Goal: Task Accomplishment & Management: Use online tool/utility

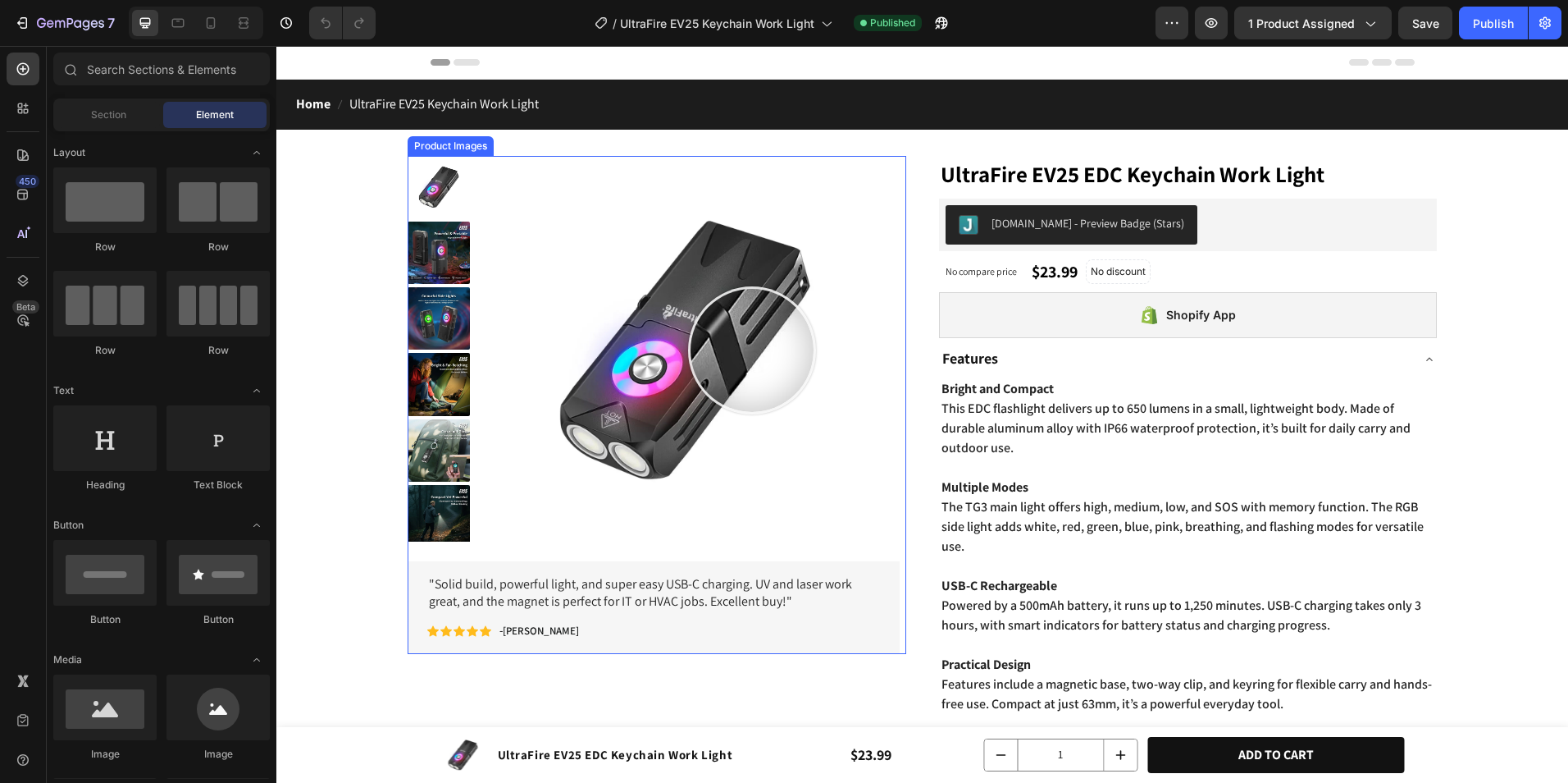
click at [751, 351] on img at bounding box center [684, 352] width 391 height 391
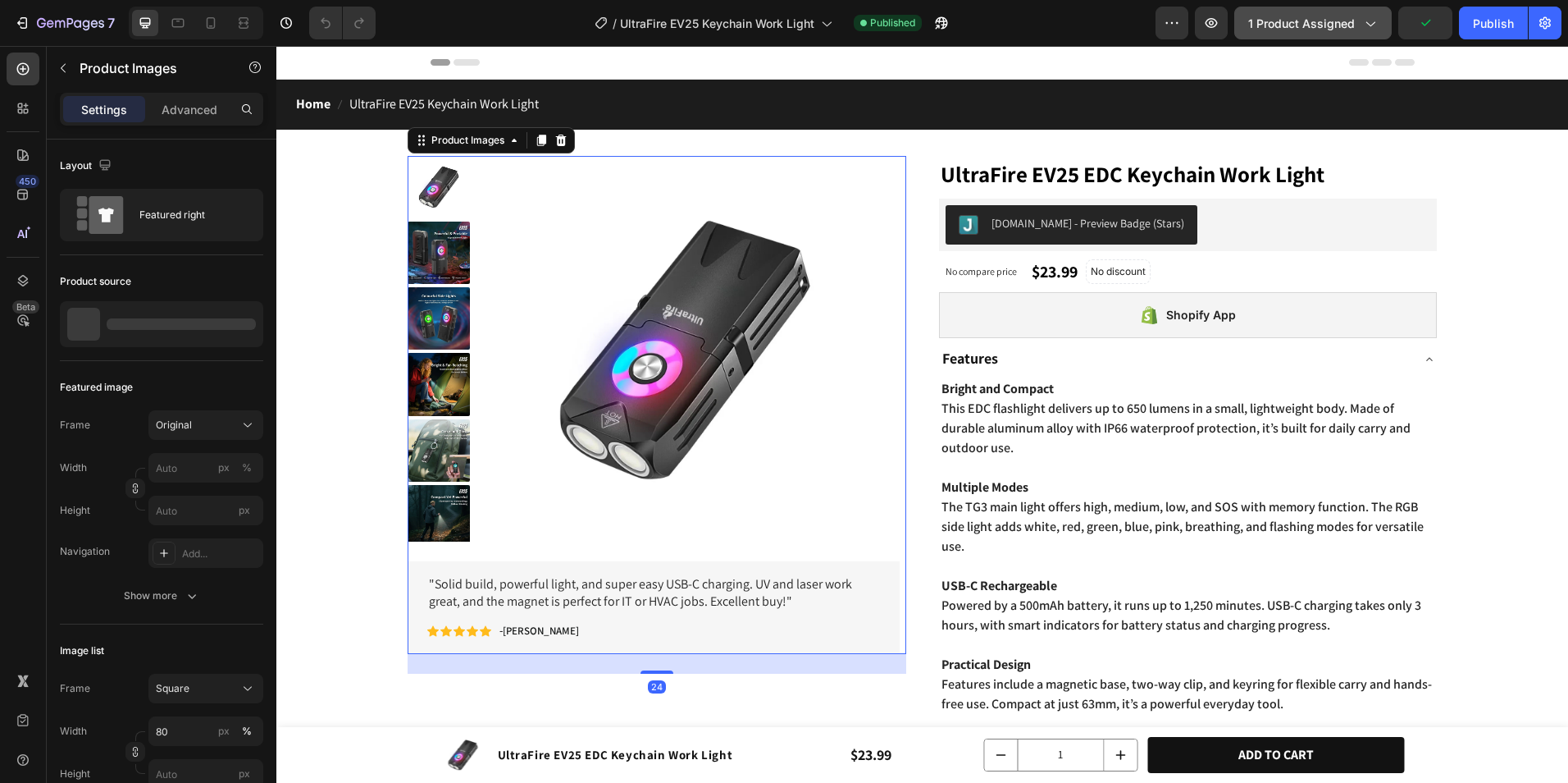
click at [1357, 28] on div "1 product assigned" at bounding box center [1313, 23] width 130 height 18
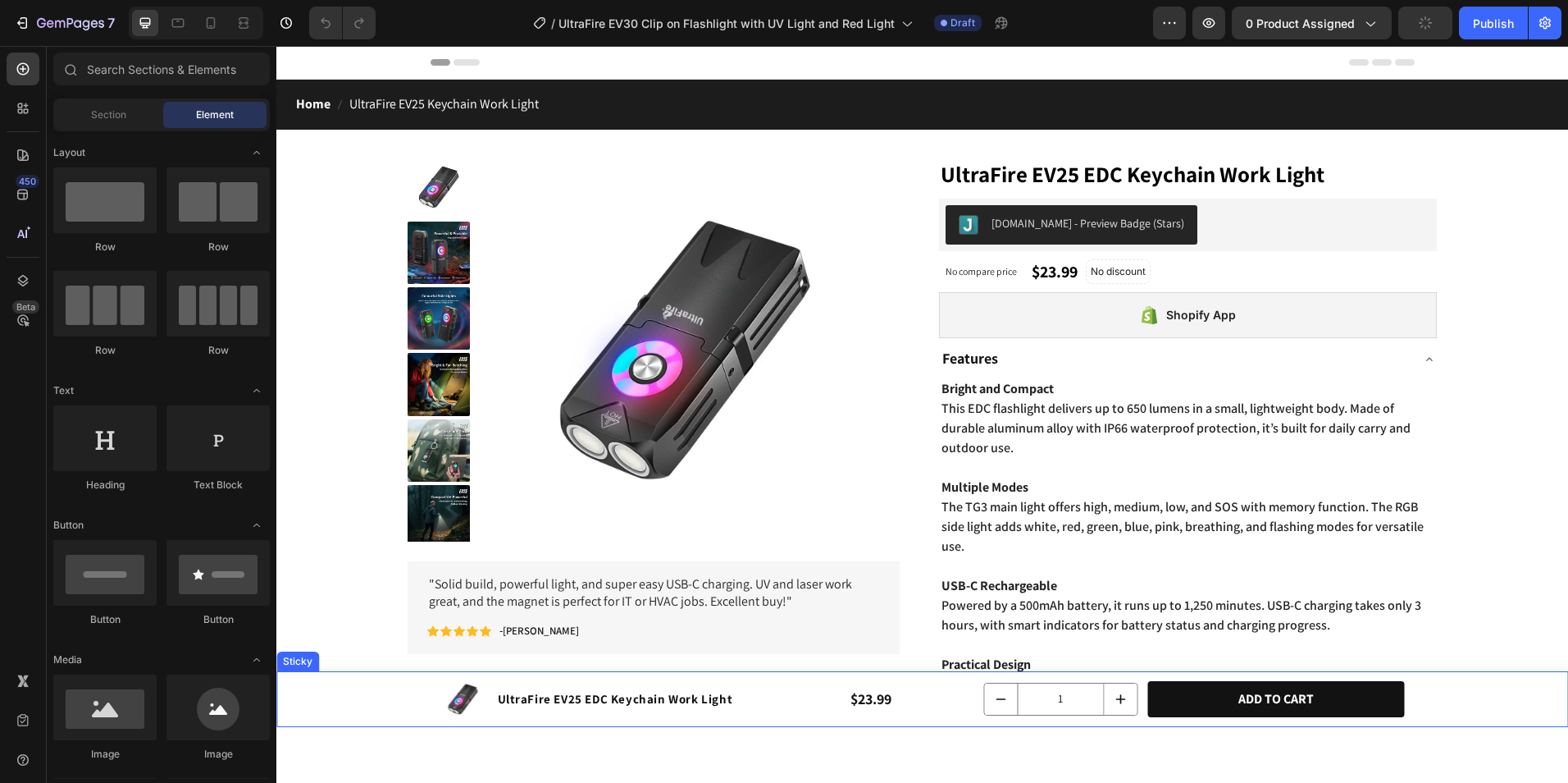
click at [367, 693] on div "Product Images UltraFire EV25 EDC Keychain Work Light Product Title Row $23.99 …" at bounding box center [922, 699] width 1292 height 56
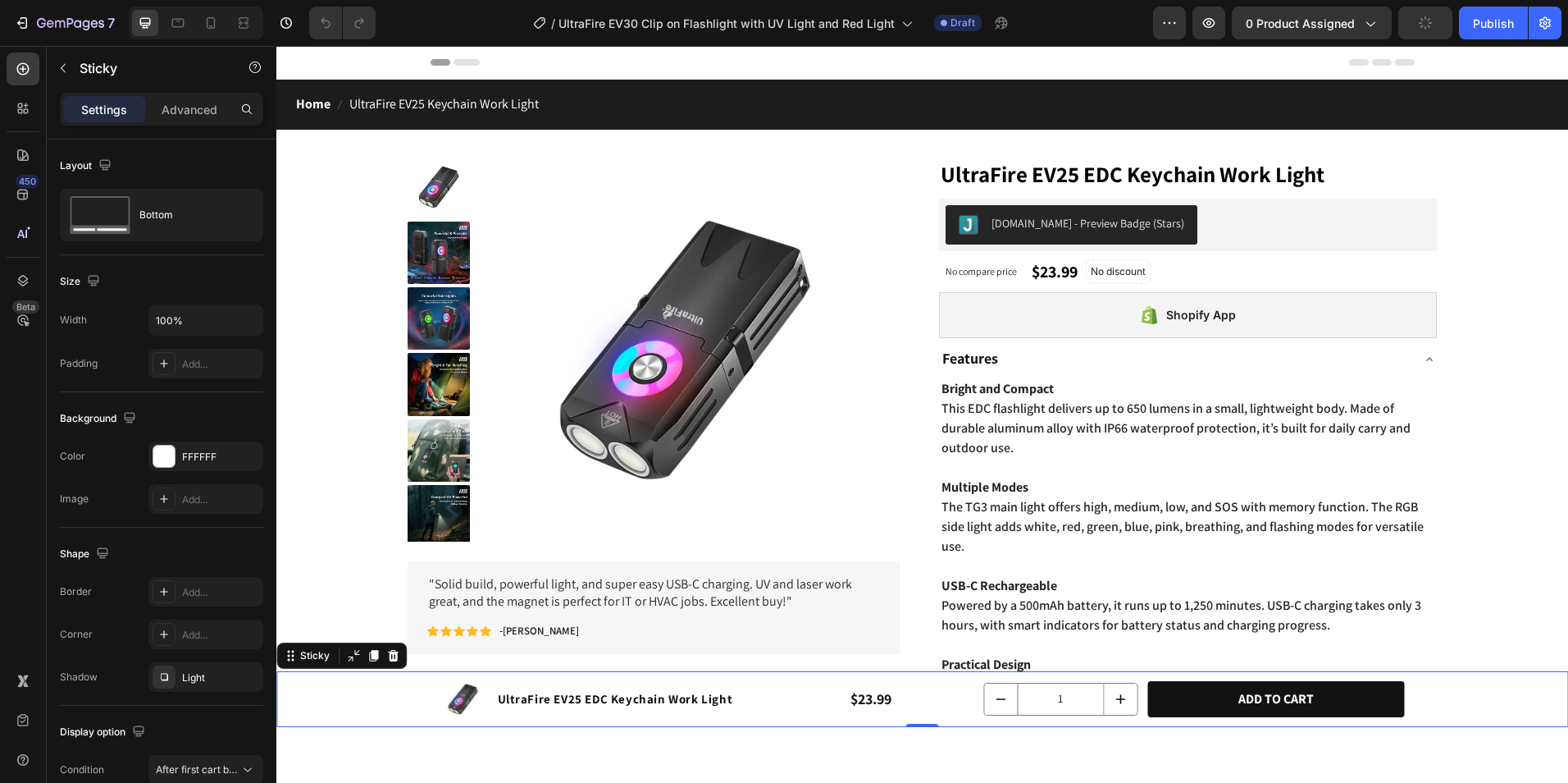
click at [203, 122] on div "Settings Advanced" at bounding box center [161, 109] width 203 height 33
click at [204, 119] on div "Advanced" at bounding box center [190, 109] width 82 height 26
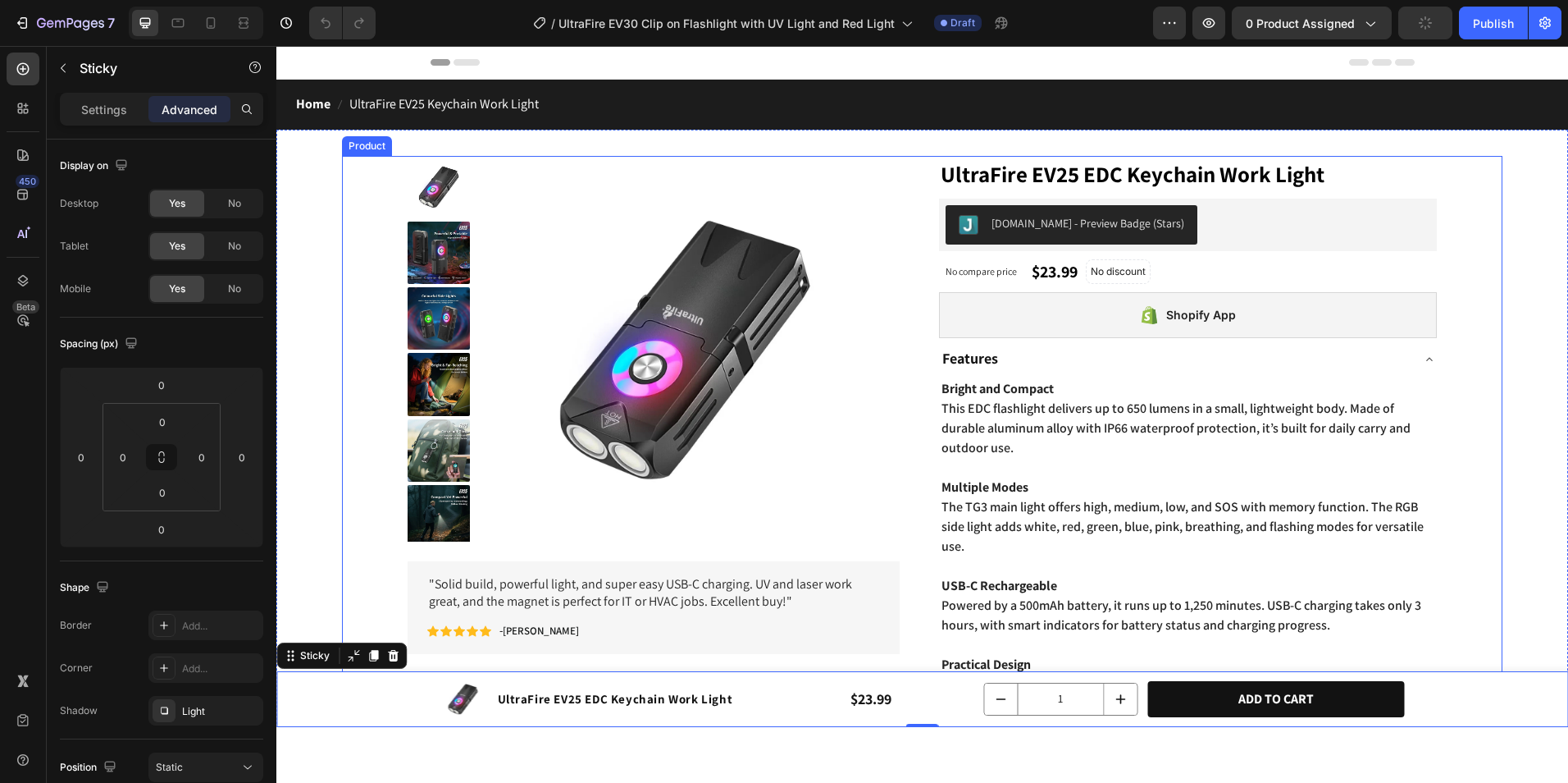
click at [395, 239] on div "Product Images "Solid build, powerful light, and super easy USB-C charging. UV …" at bounding box center [922, 580] width 1161 height 848
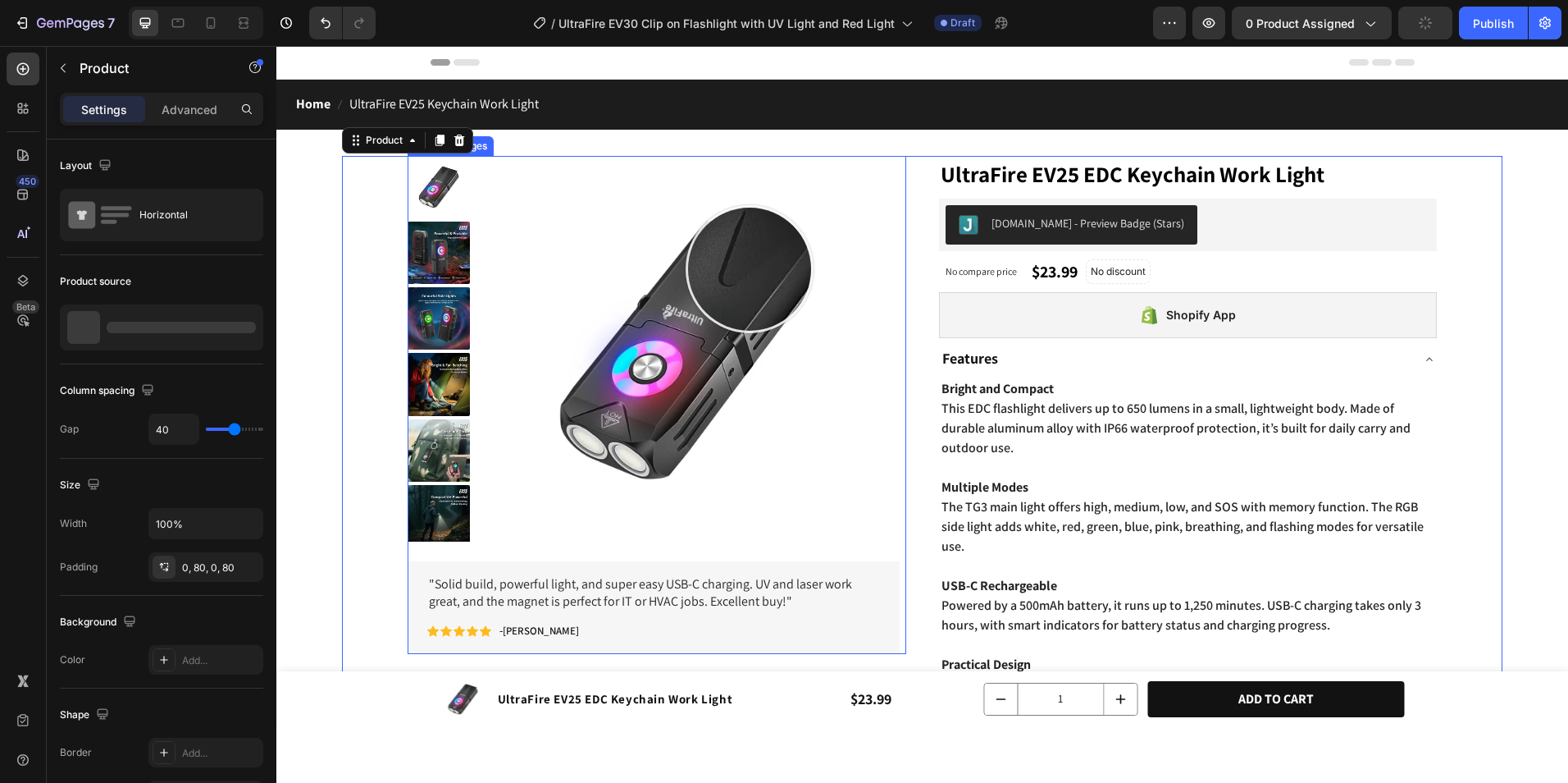
click at [749, 269] on img at bounding box center [684, 352] width 391 height 391
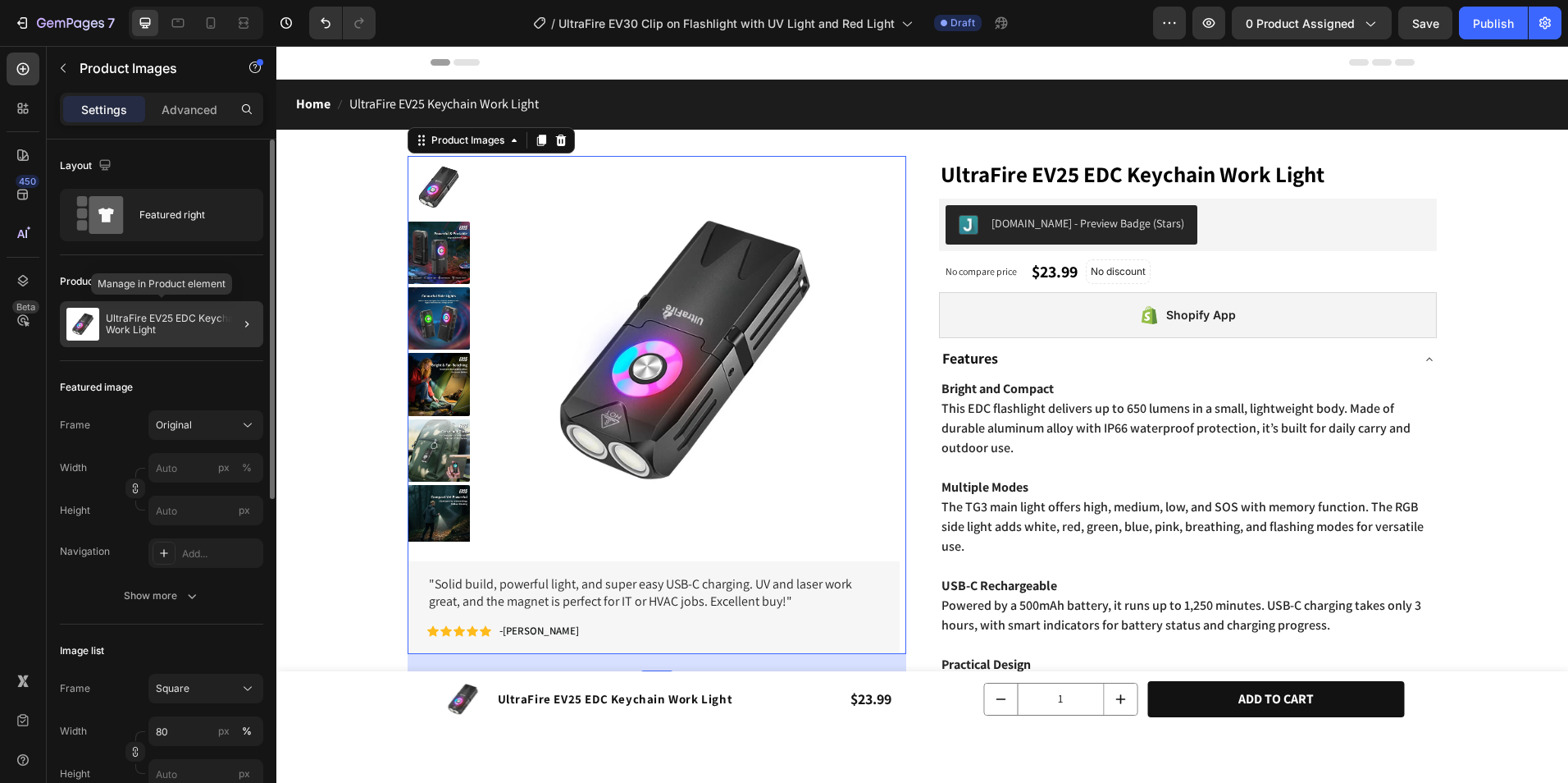
click at [142, 320] on p "UltraFire EV25 EDC Keychain Work Light" at bounding box center [181, 325] width 150 height 23
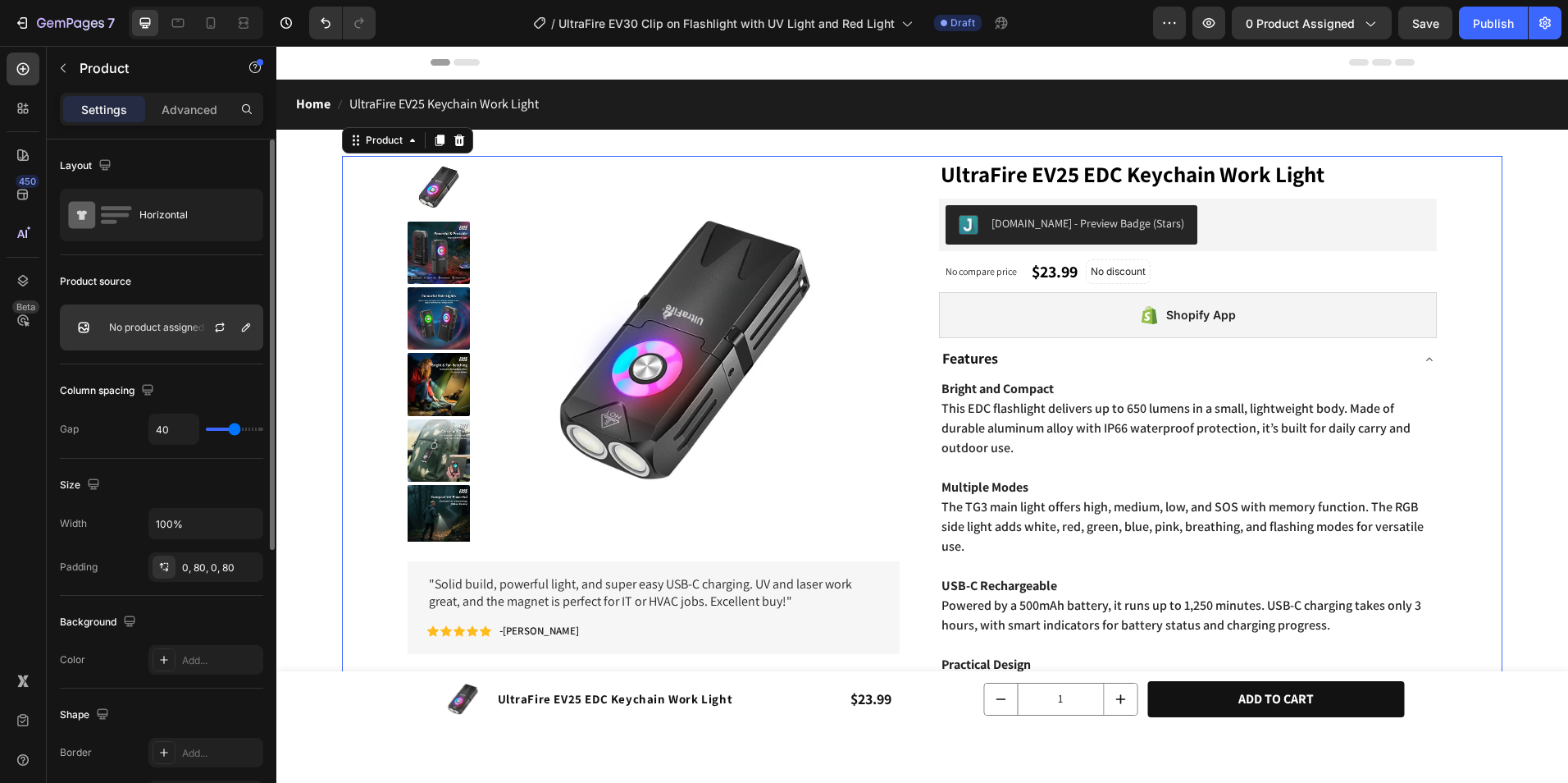
click at [234, 325] on div at bounding box center [227, 326] width 72 height 44
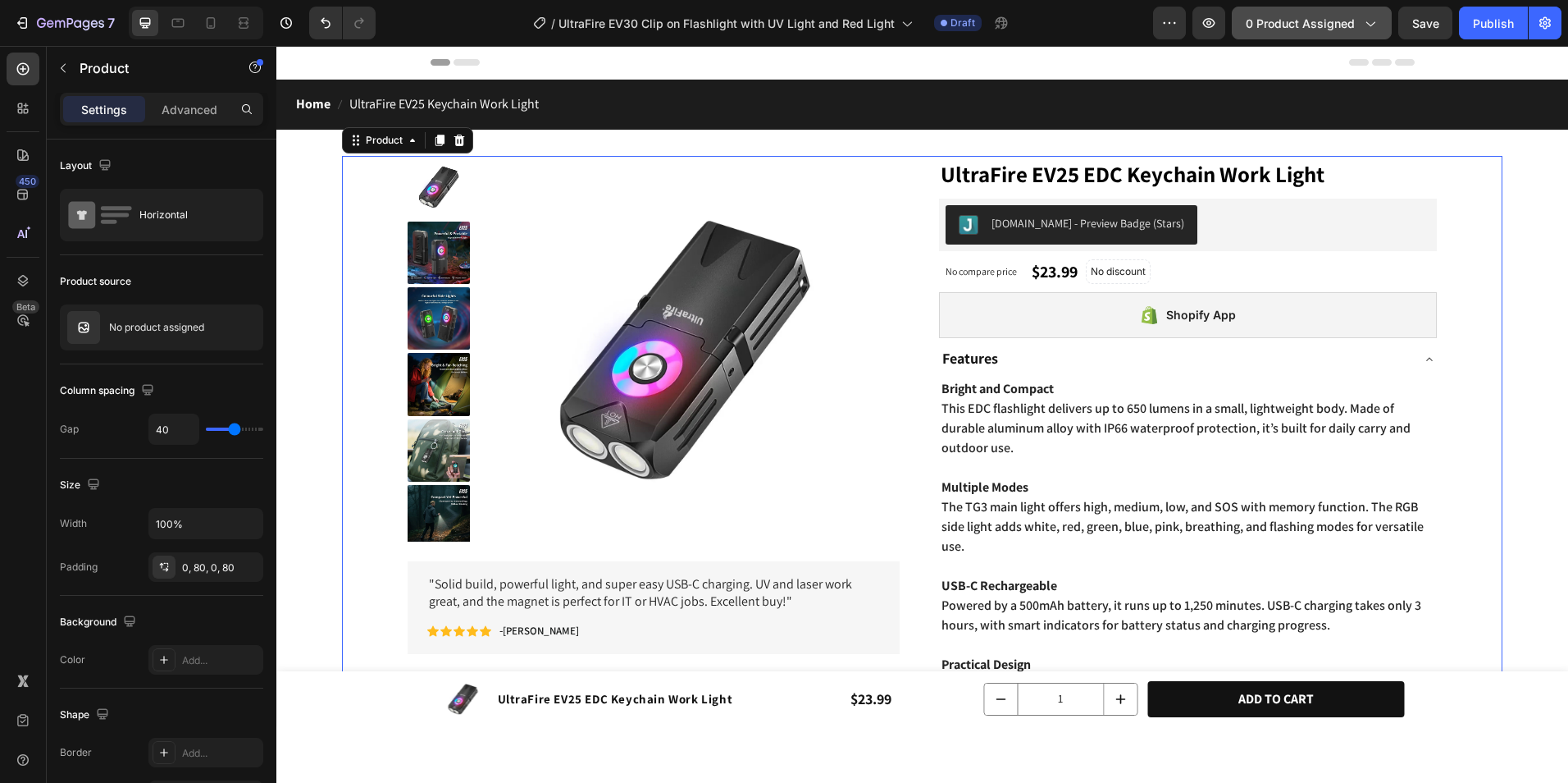
click at [1301, 37] on button "0 product assigned" at bounding box center [1312, 23] width 160 height 33
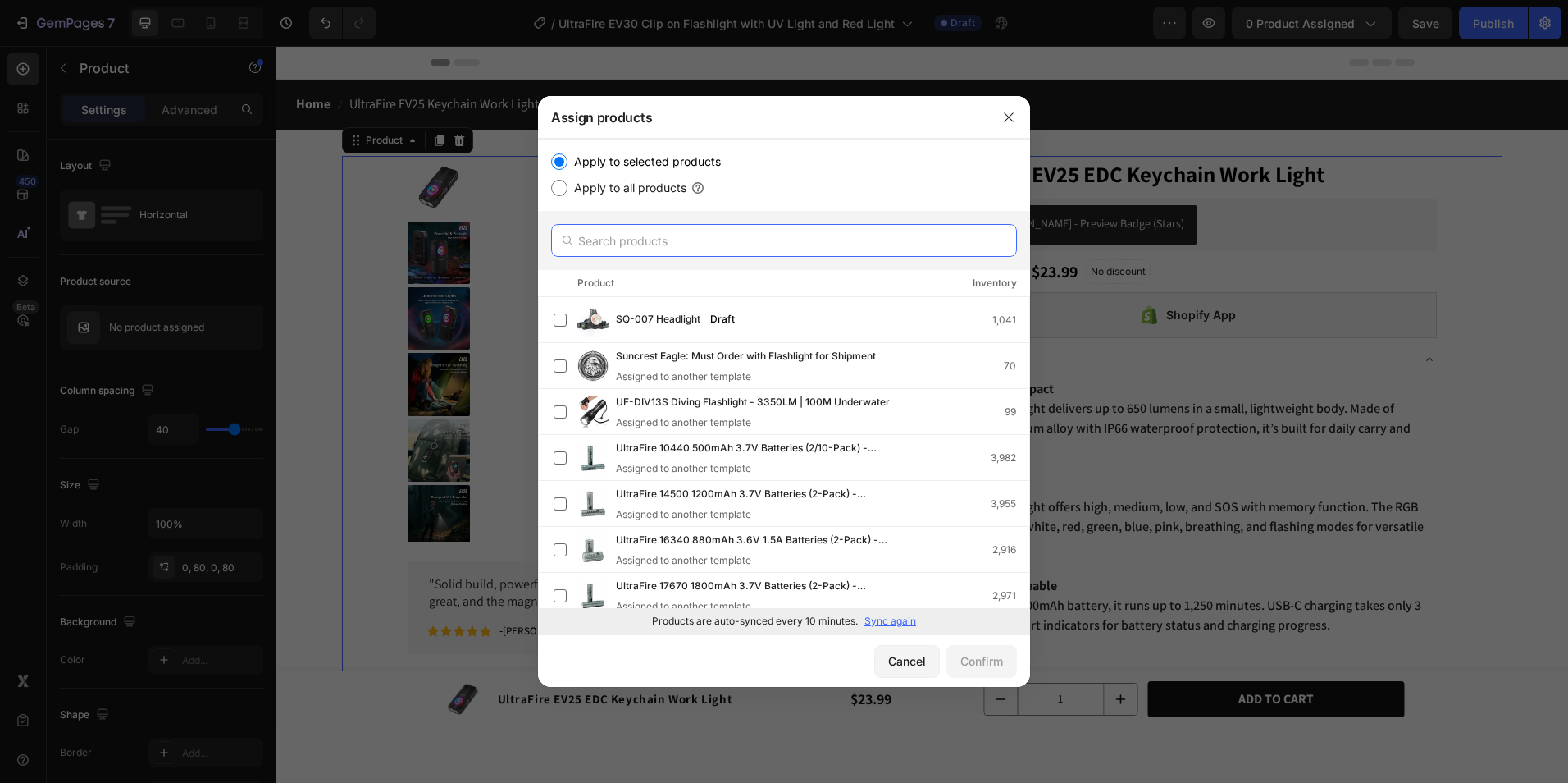
click at [684, 243] on input "text" at bounding box center [784, 240] width 466 height 33
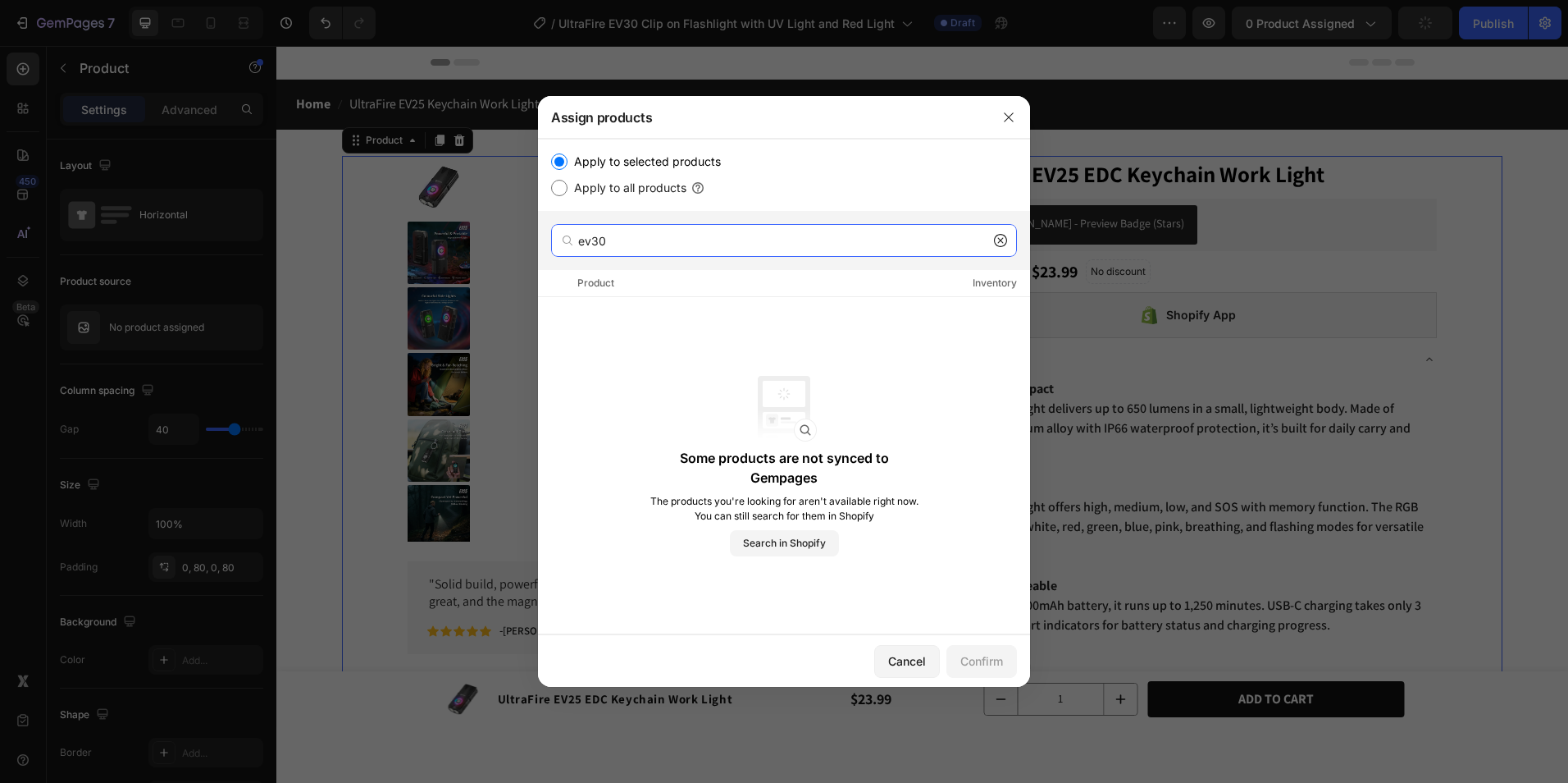
drag, startPoint x: 597, startPoint y: 243, endPoint x: 530, endPoint y: 248, distance: 67.2
click at [530, 248] on div "Assign products Apply to selected products Apply to all products ev30 Product I…" at bounding box center [784, 391] width 1568 height 783
drag, startPoint x: 604, startPoint y: 248, endPoint x: 594, endPoint y: 243, distance: 11.2
click at [594, 243] on input "EV0" at bounding box center [784, 240] width 466 height 33
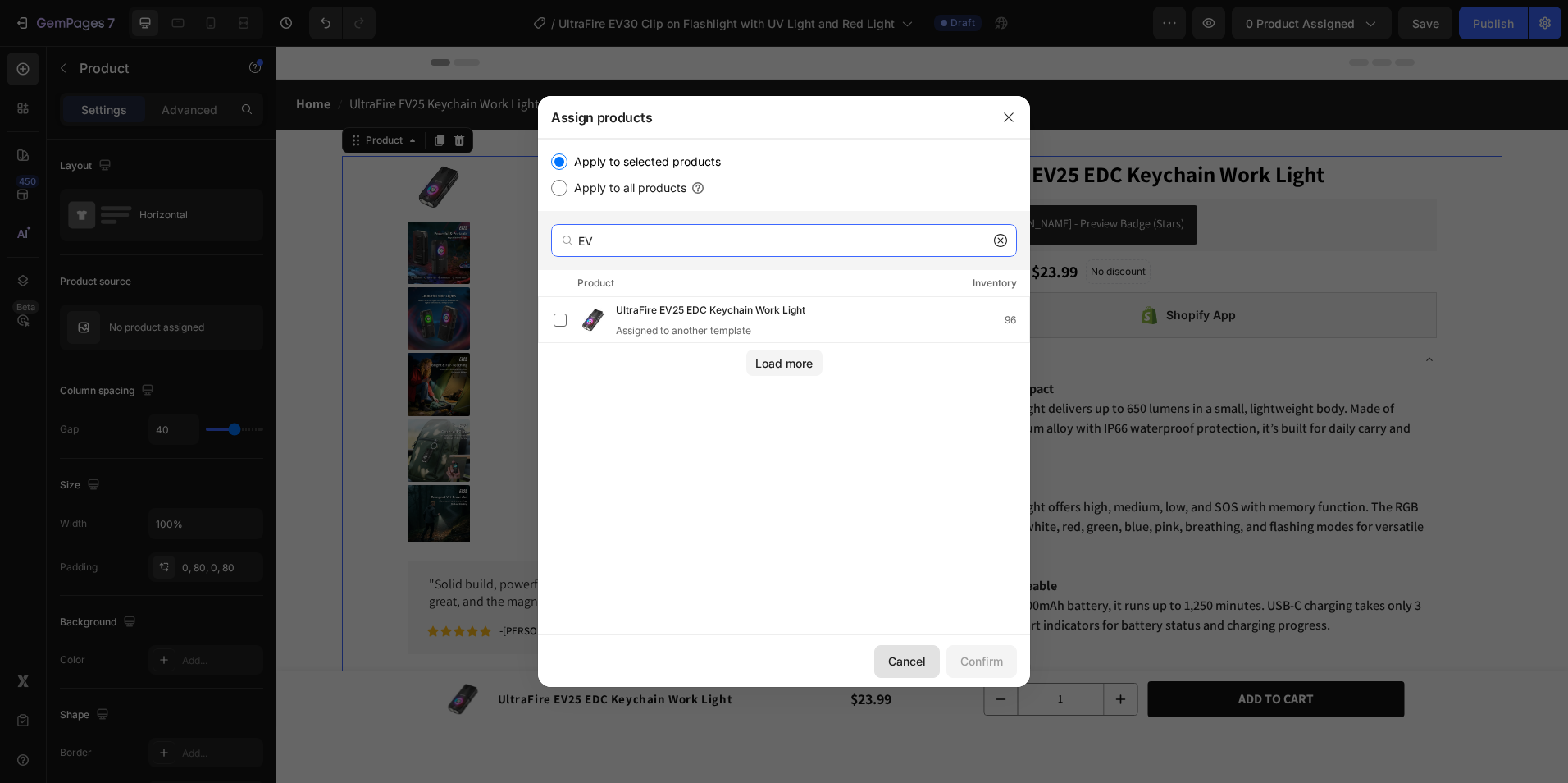
type input "EV"
click at [909, 665] on div "Cancel" at bounding box center [907, 662] width 38 height 18
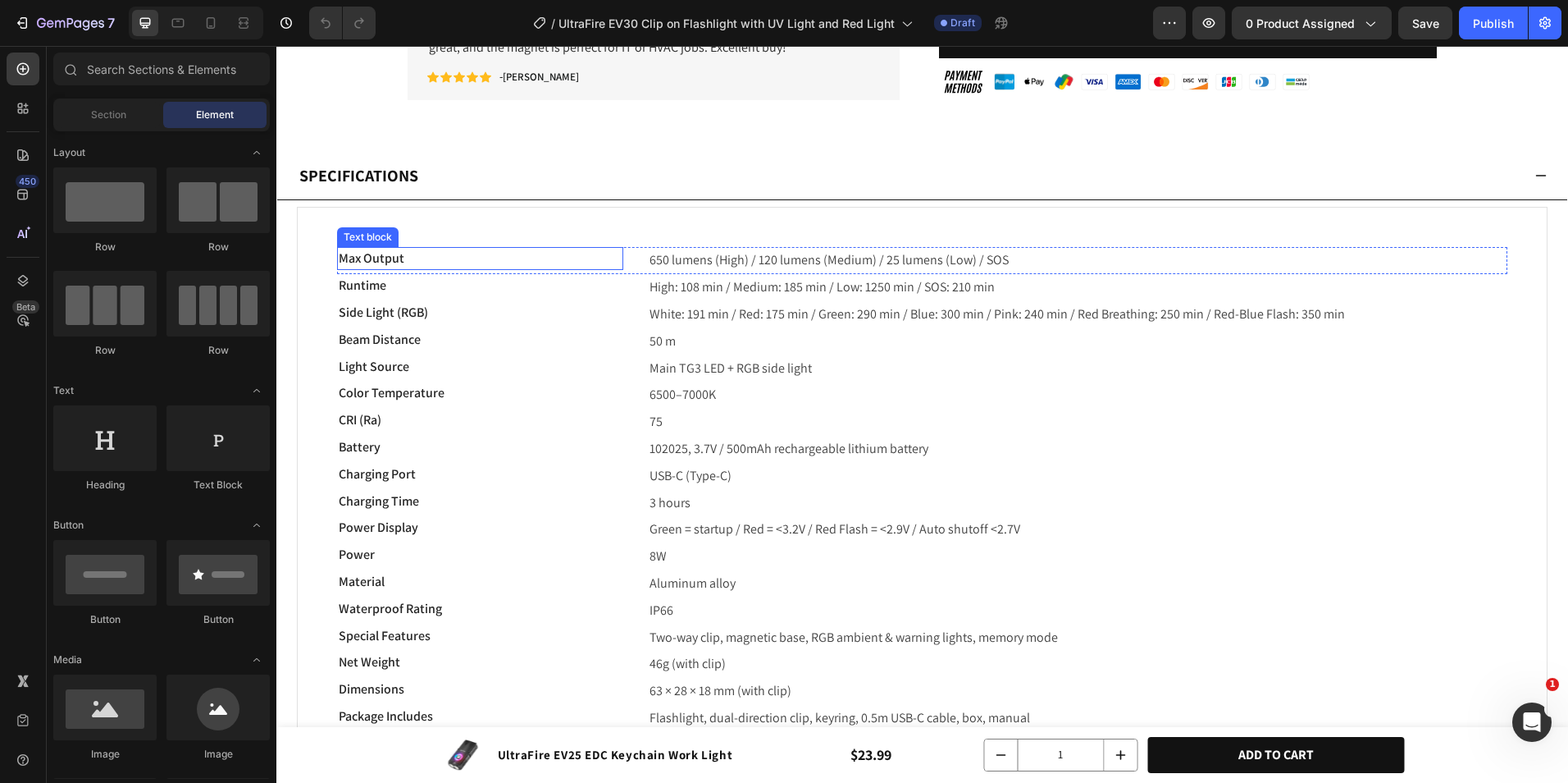
click at [434, 256] on p "Max Output" at bounding box center [481, 258] width 283 height 20
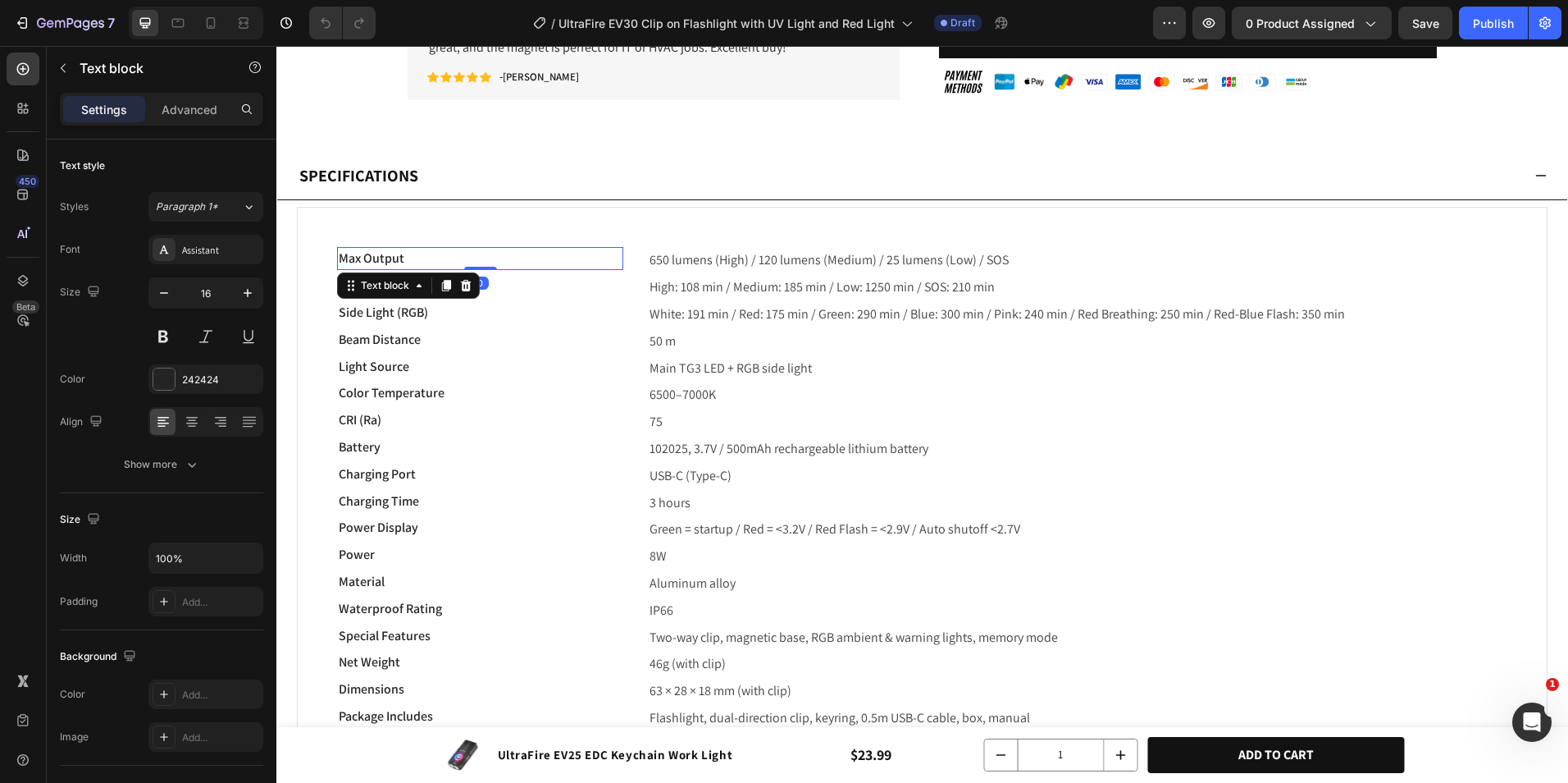
click at [434, 256] on p "Max Output" at bounding box center [481, 258] width 283 height 20
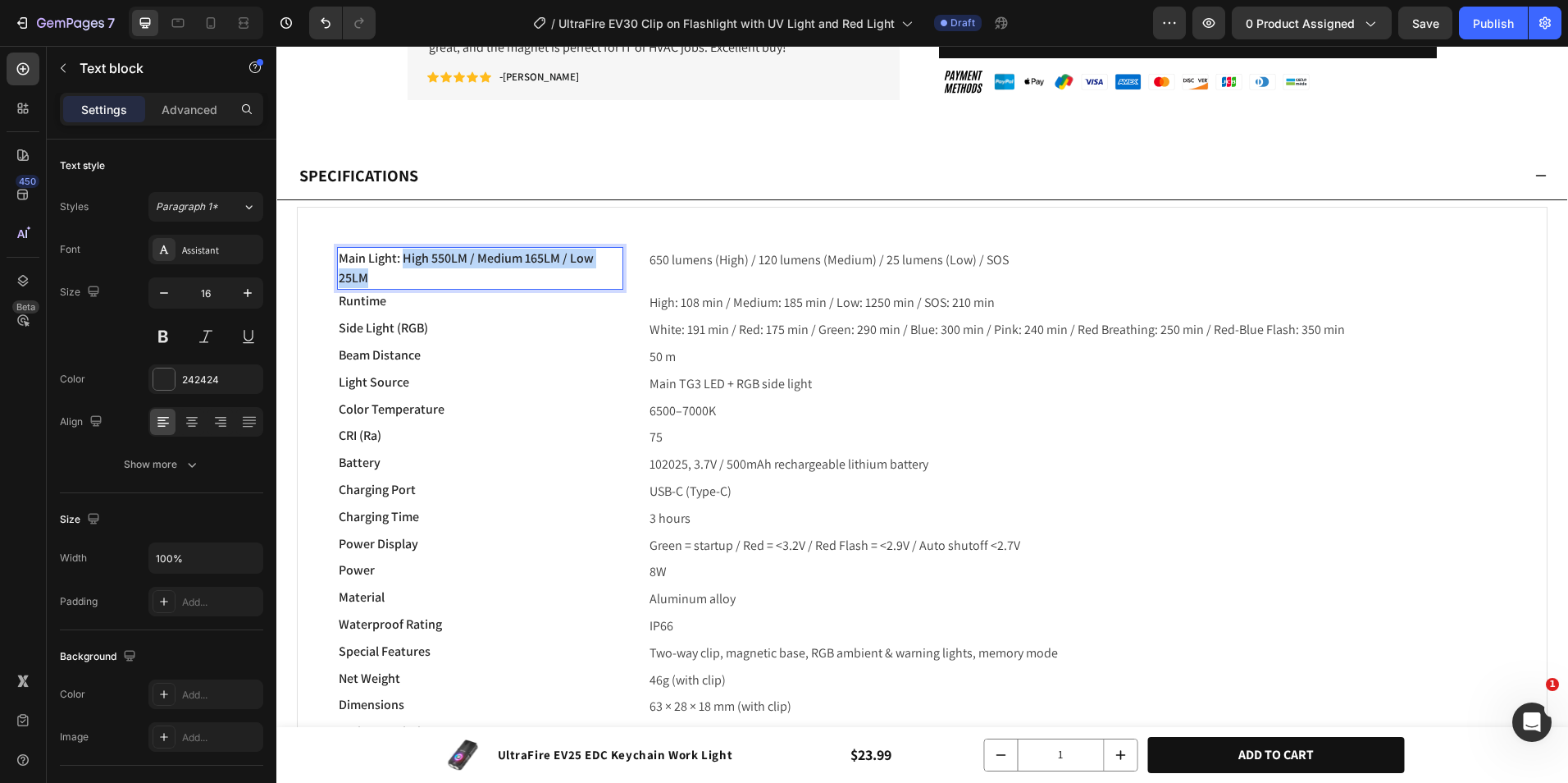
drag, startPoint x: 404, startPoint y: 256, endPoint x: 496, endPoint y: 271, distance: 93.2
click at [480, 271] on p "Main Light: High 550LM / Medium 165LM / Low 25LM" at bounding box center [481, 268] width 283 height 39
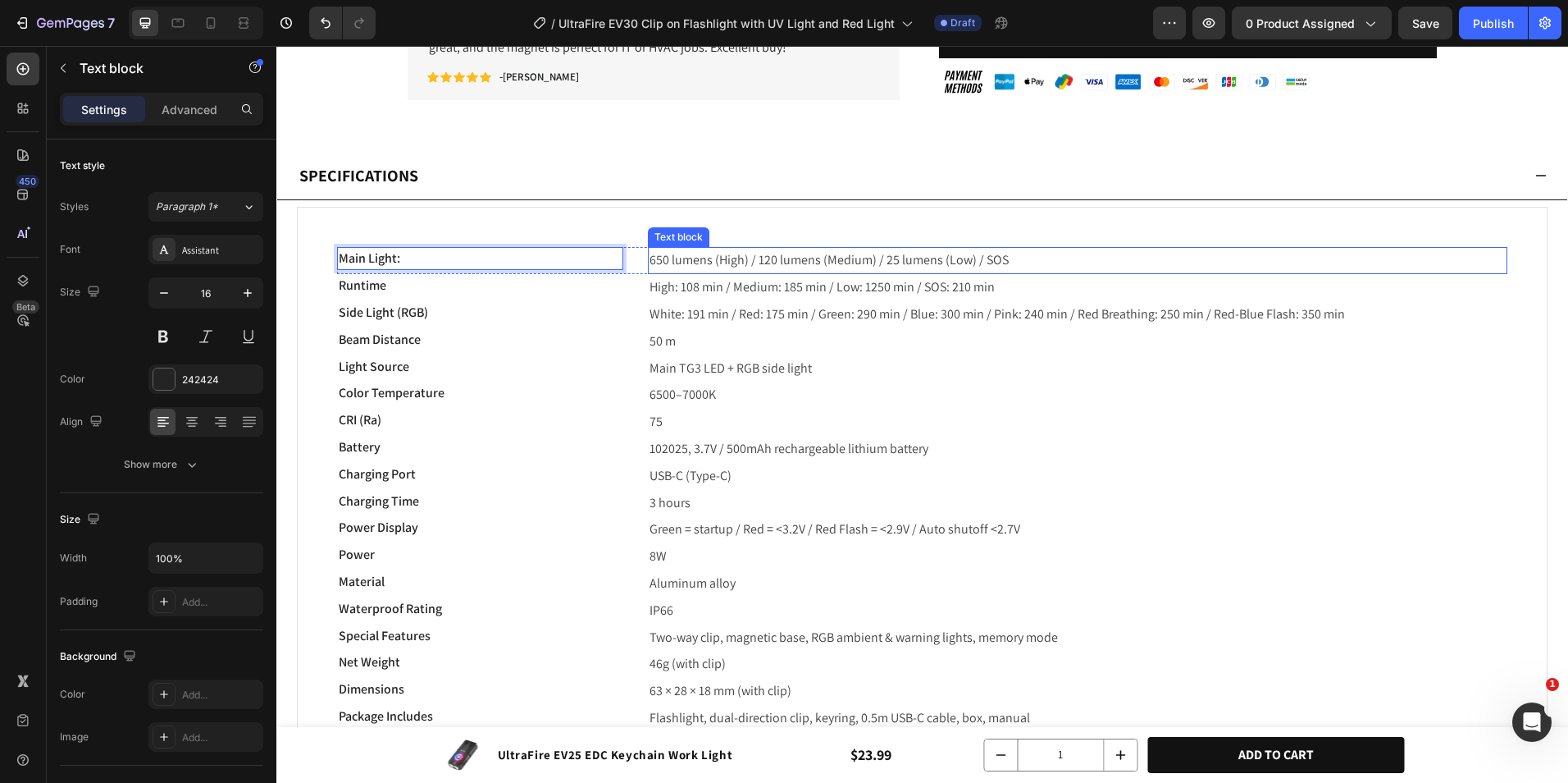
click at [801, 261] on span "650 lumens (High) / 120 lumens (Medium) / 25 lumens (Low) / SOS" at bounding box center [829, 260] width 360 height 18
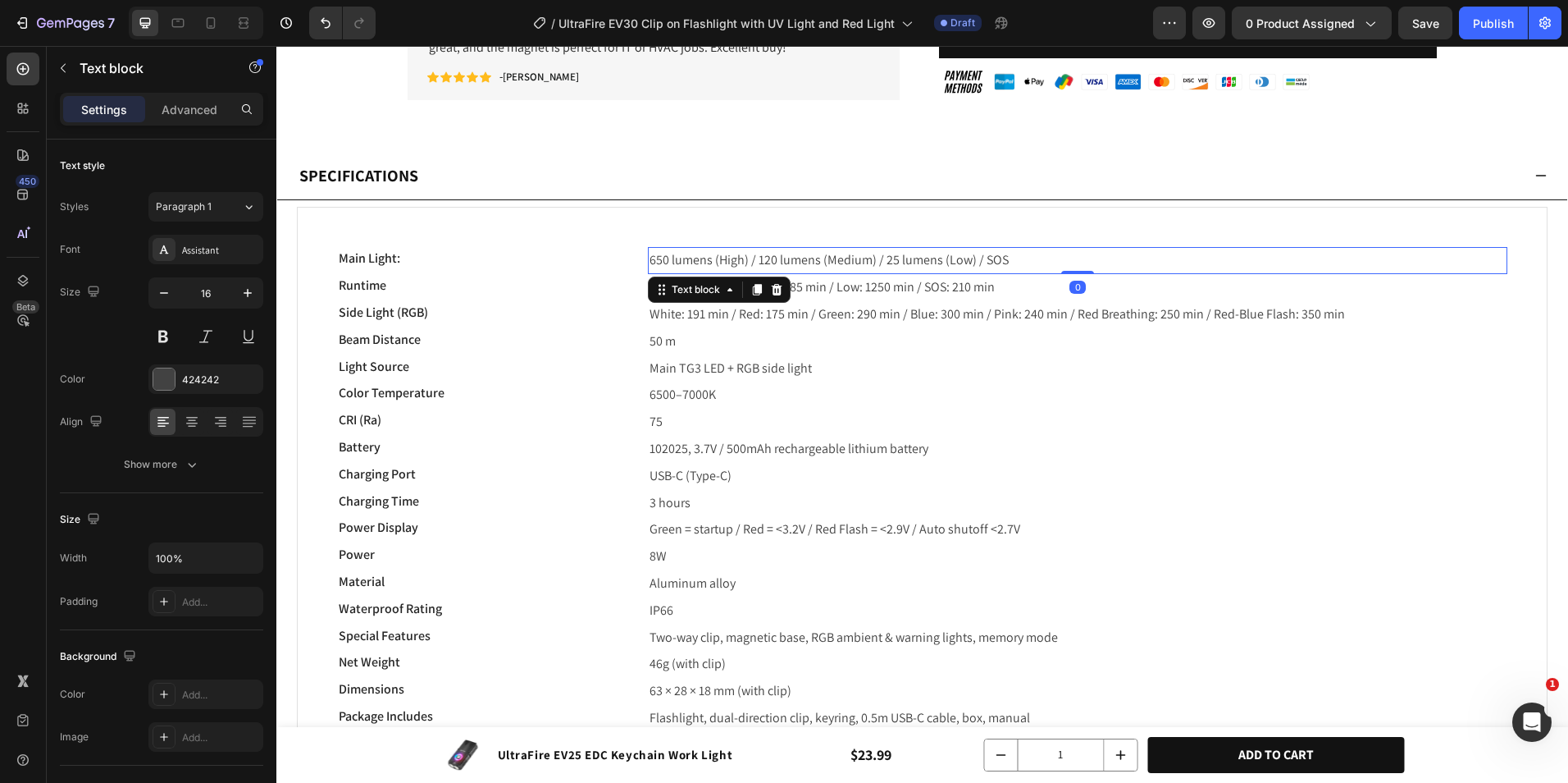
click at [801, 261] on span "650 lumens (High) / 120 lumens (Medium) / 25 lumens (Low) / SOS" at bounding box center [829, 260] width 360 height 18
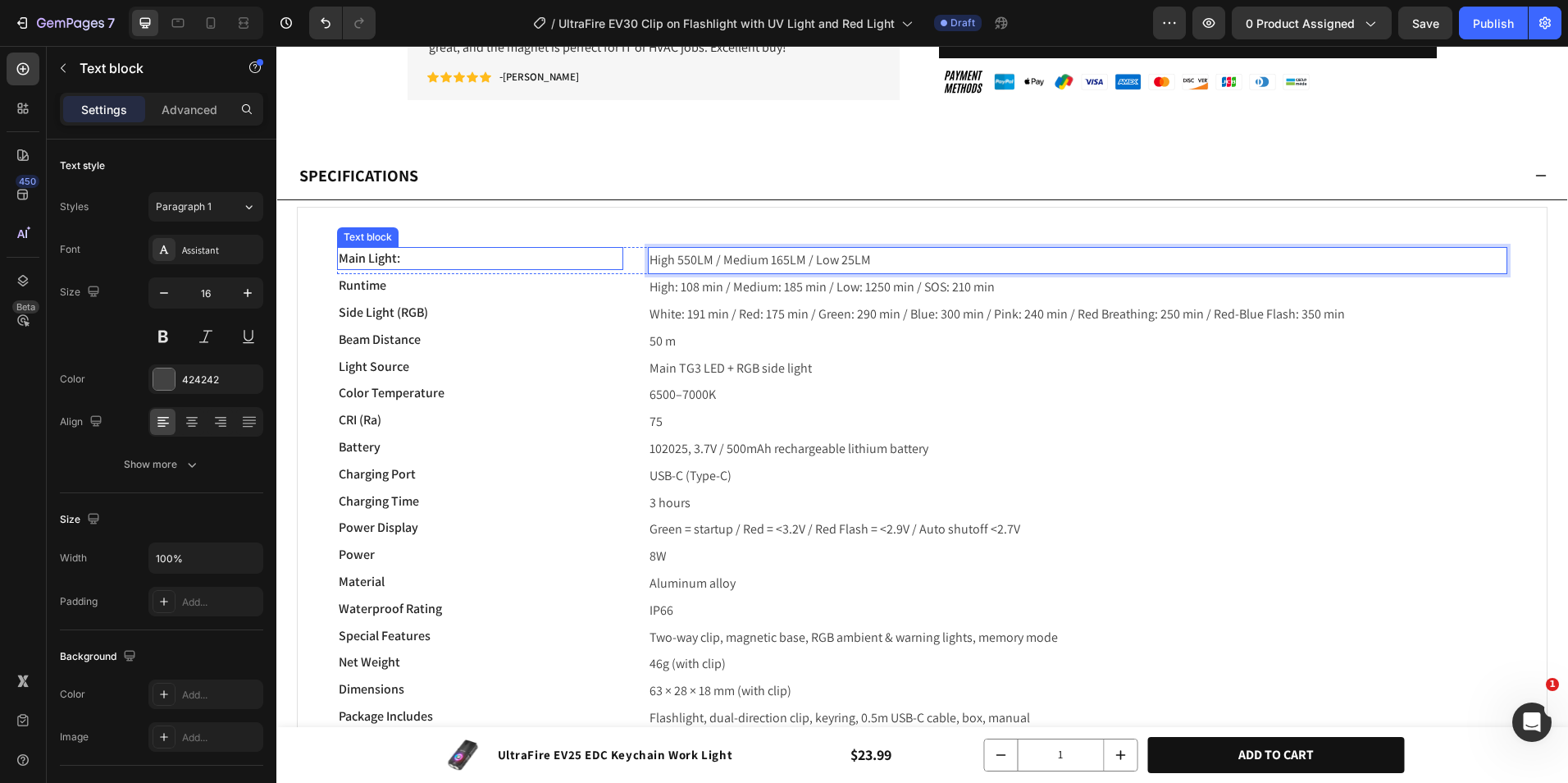
click at [490, 264] on p "Main Light:" at bounding box center [481, 258] width 283 height 20
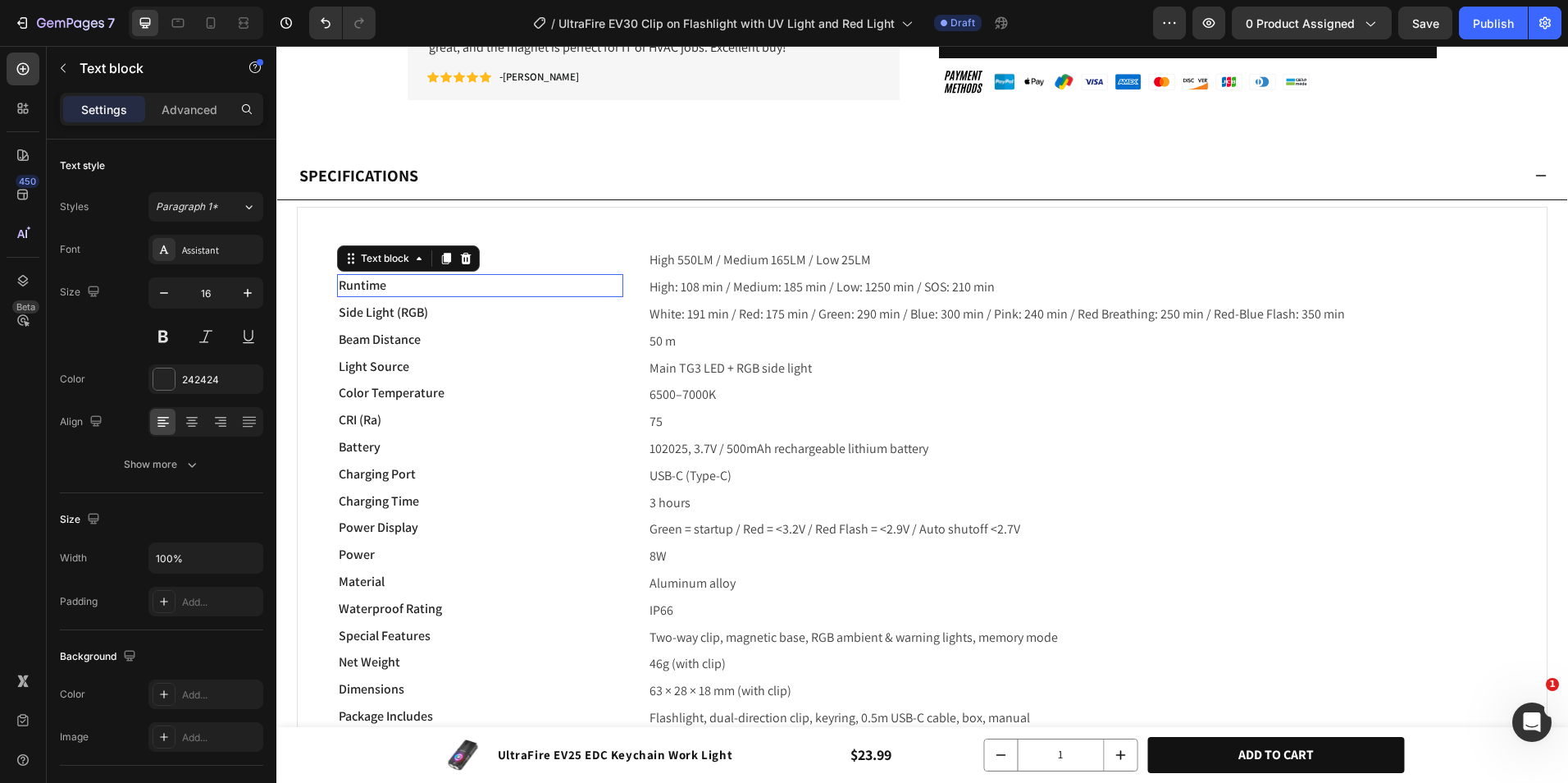
click at [457, 289] on p "Runtime" at bounding box center [481, 285] width 283 height 20
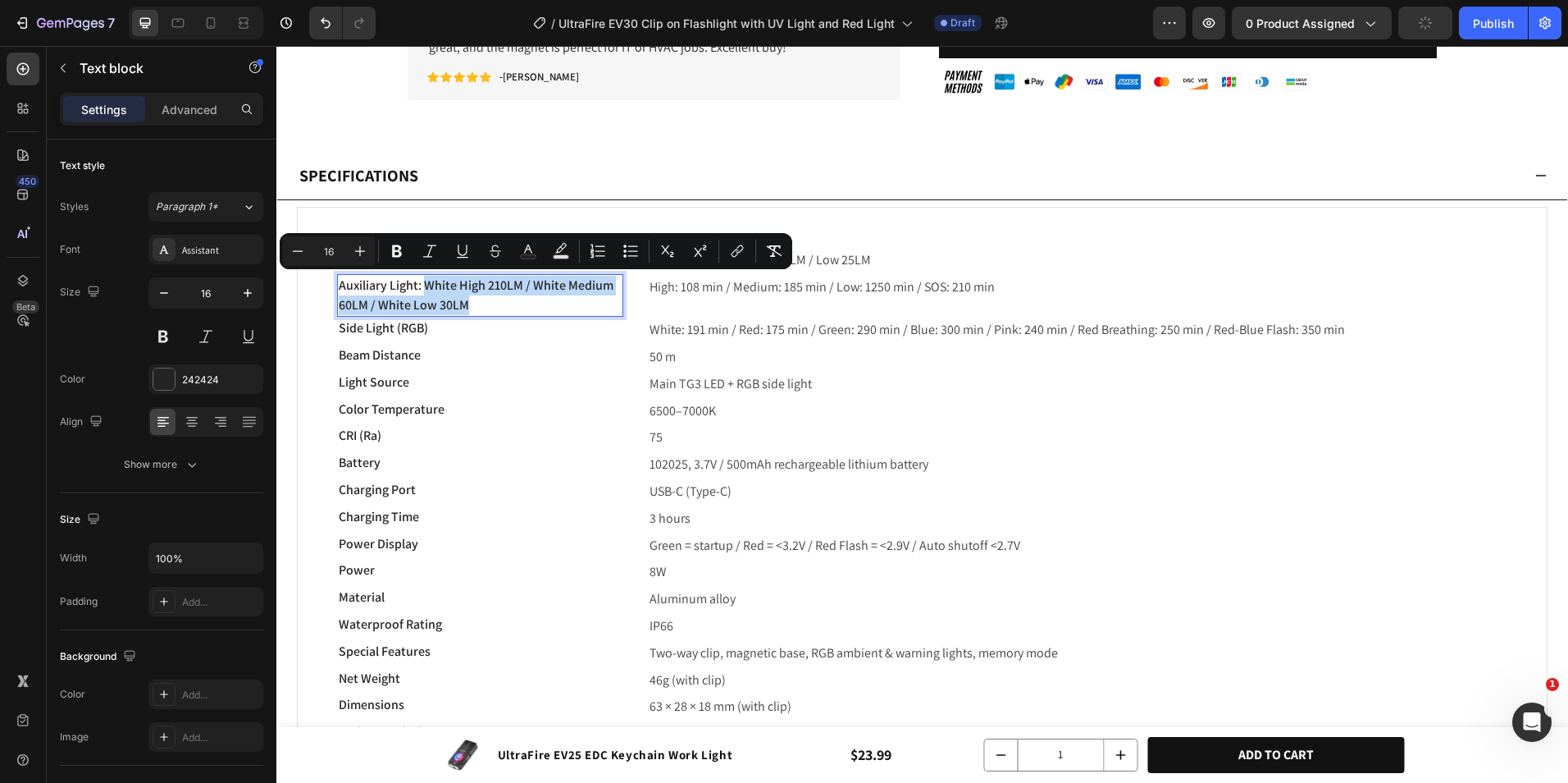
drag, startPoint x: 424, startPoint y: 284, endPoint x: 498, endPoint y: 299, distance: 75.5
click at [498, 299] on p "Auxiliary Light: White High 210LM / White Medium 60LM / White Low 30LM" at bounding box center [481, 295] width 283 height 39
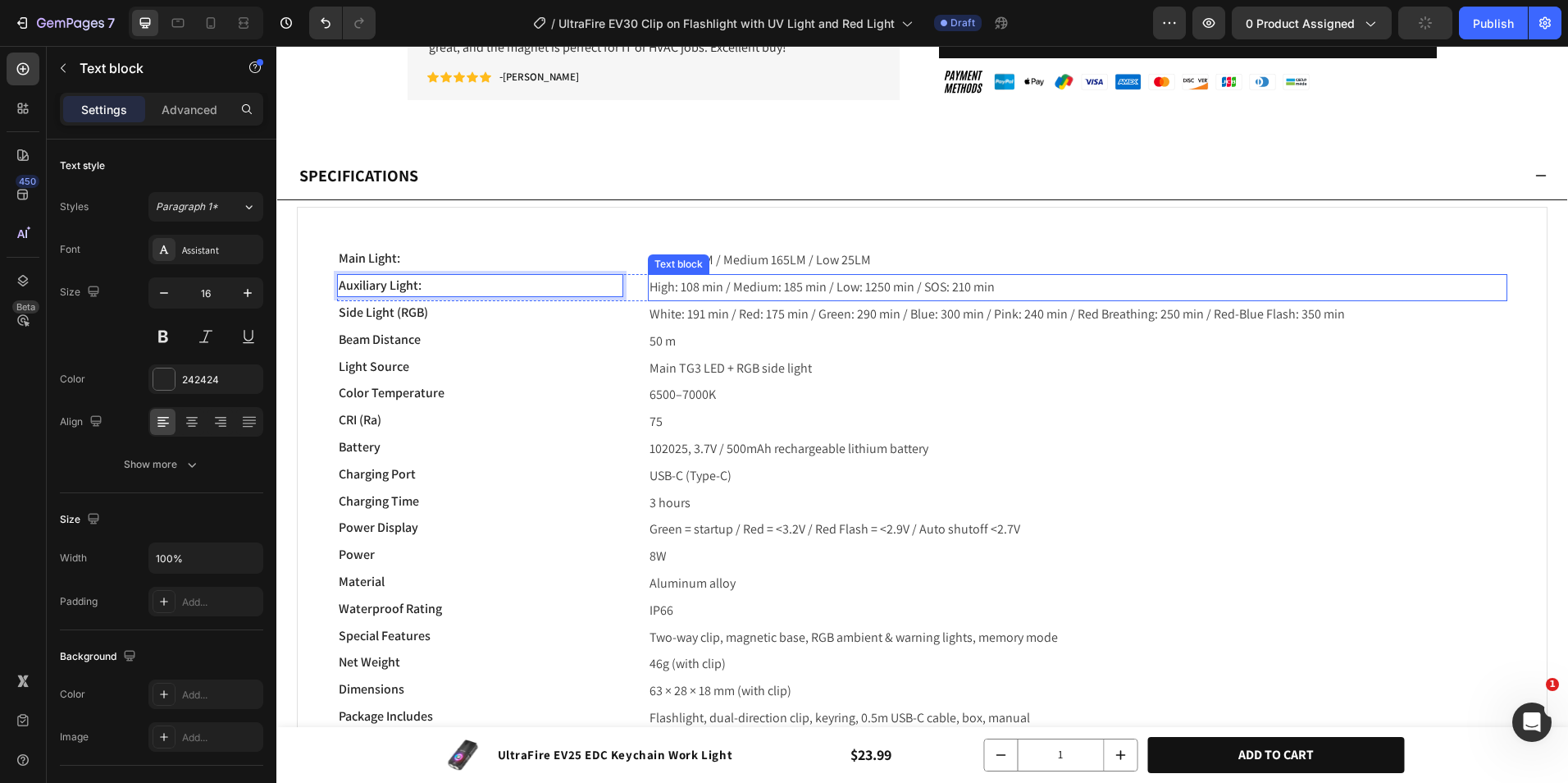
click at [773, 283] on p "High: 108 min / Medium: 185 min / Low: 1250 min / SOS: 210 min" at bounding box center [1078, 287] width 857 height 23
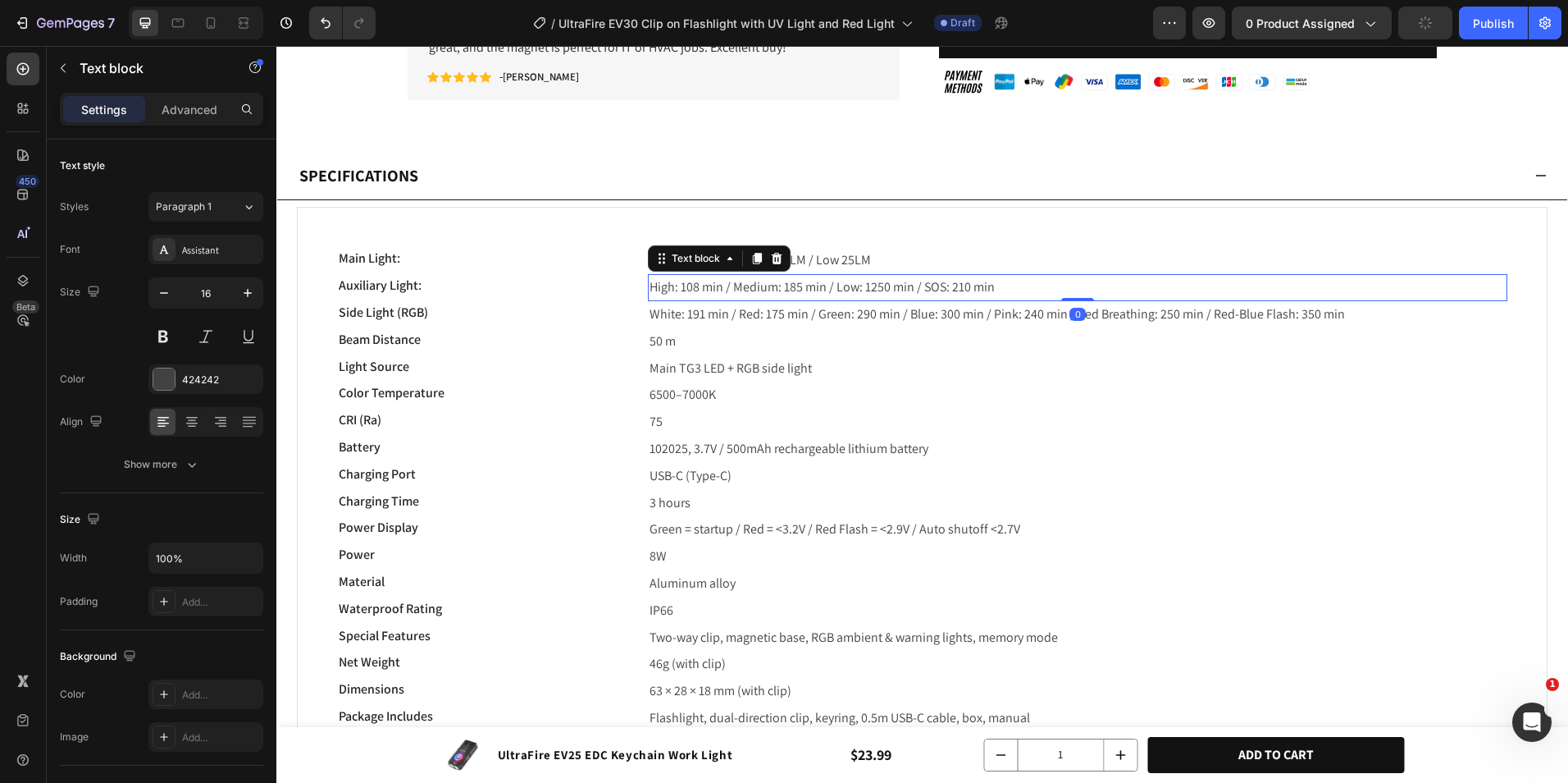
click at [773, 283] on p "High: 108 min / Medium: 185 min / Low: 1250 min / SOS: 210 min" at bounding box center [1078, 287] width 857 height 23
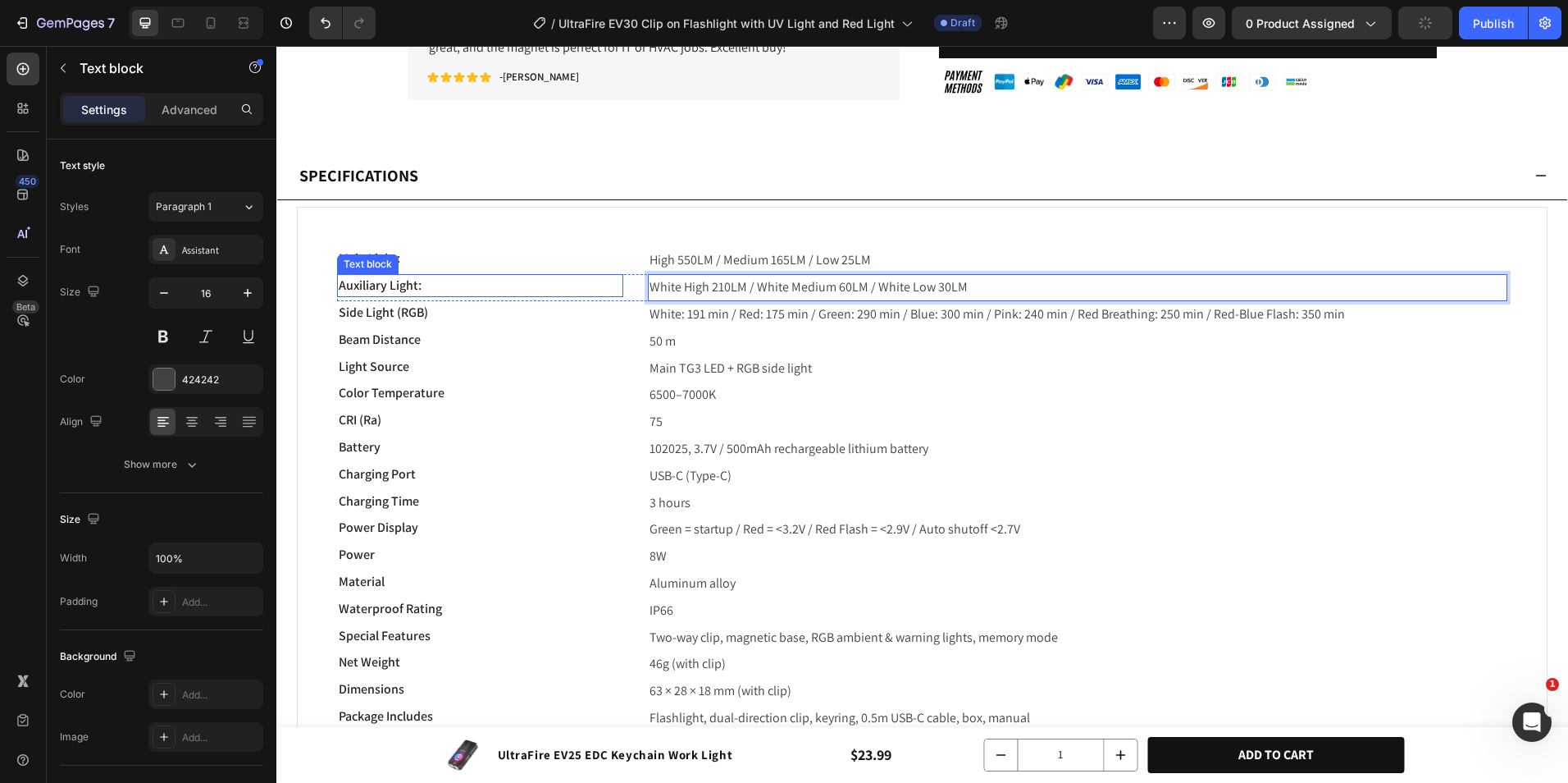
click at [469, 287] on p "Auxiliary Light:" at bounding box center [481, 285] width 283 height 20
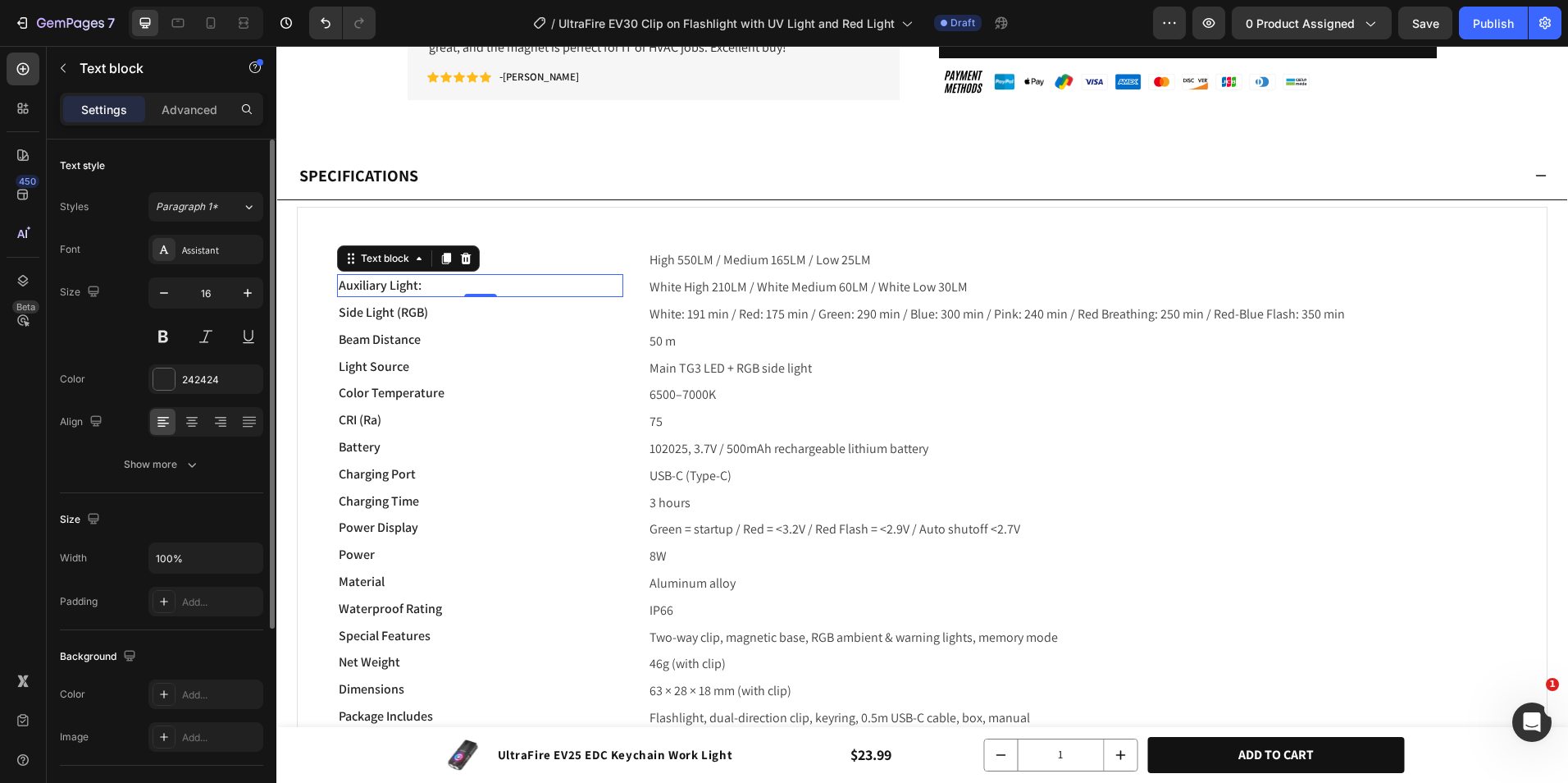
click at [227, 318] on div "16" at bounding box center [206, 315] width 115 height 74
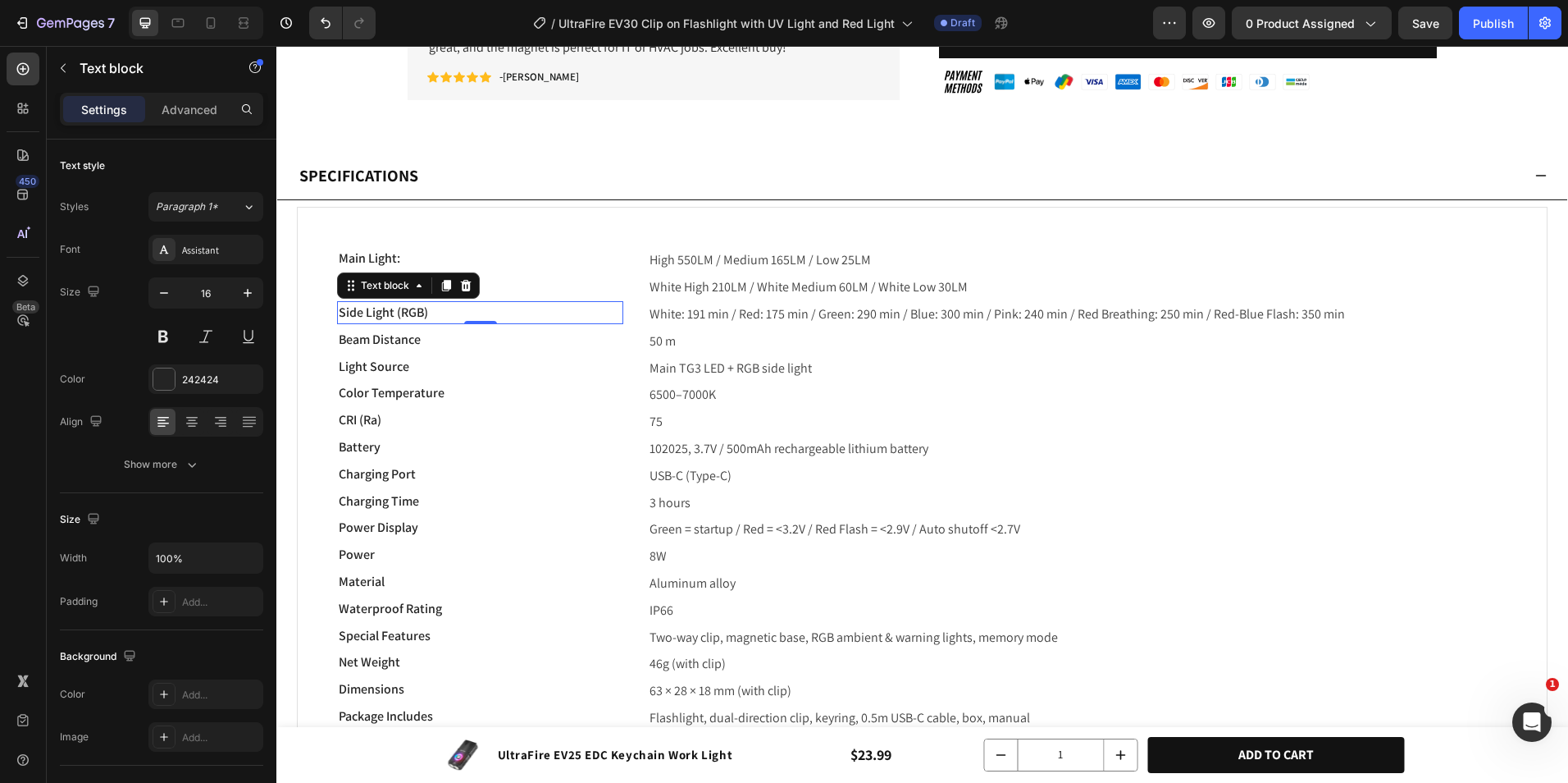
click at [465, 309] on p "Side Light (RGB)" at bounding box center [481, 313] width 283 height 20
drag, startPoint x: 381, startPoint y: 313, endPoint x: 511, endPoint y: 310, distance: 130.0
click at [507, 310] on p "Power: 6W" at bounding box center [481, 313] width 283 height 20
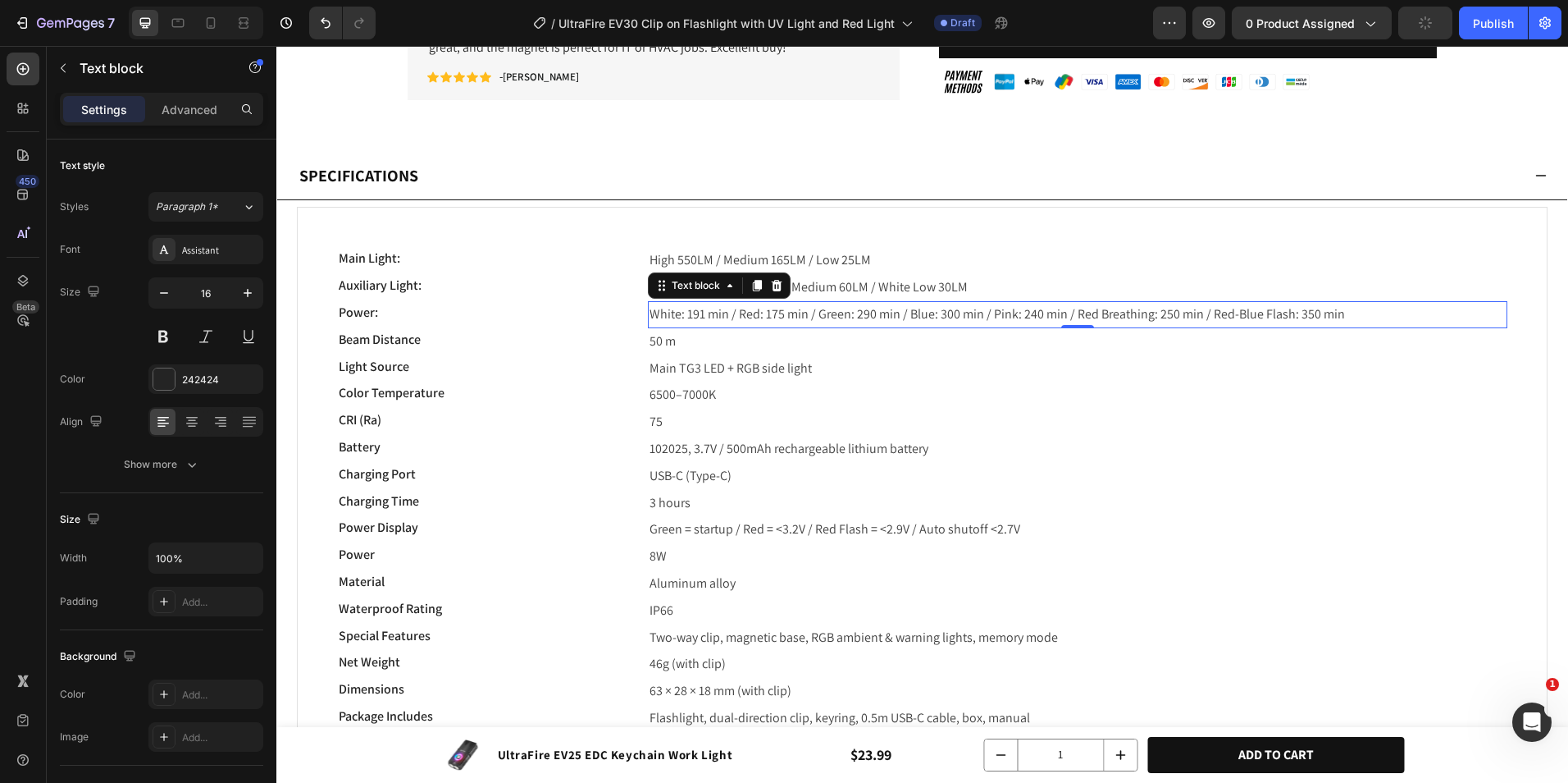
click at [715, 310] on span "White: 191 min / Red: 175 min / Green: 290 min / Blue: 300 min / Pink: 240 min …" at bounding box center [997, 314] width 696 height 18
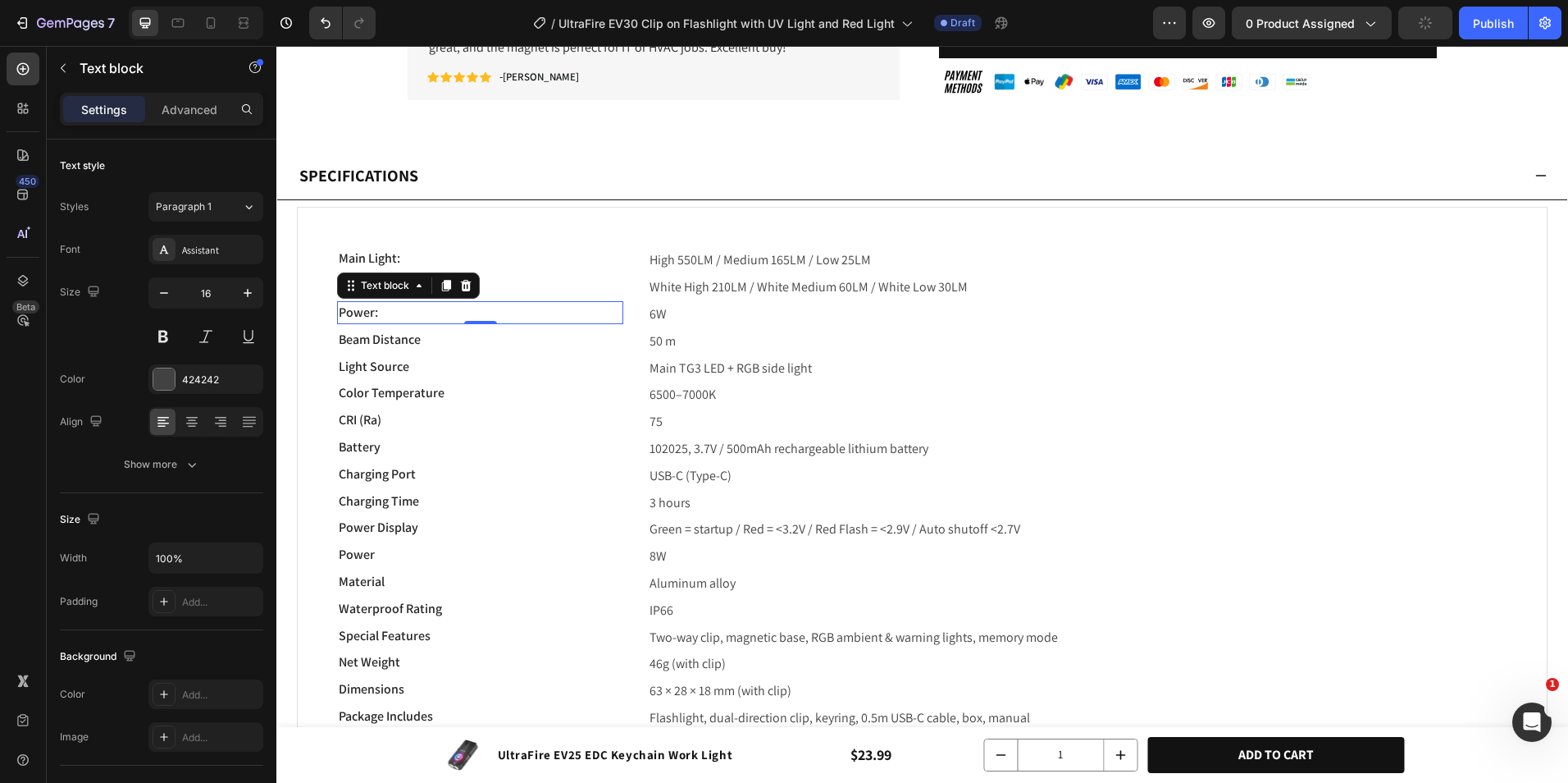
click at [428, 317] on p "Power:" at bounding box center [481, 313] width 283 height 20
click at [469, 276] on p "Auxiliary Light:" at bounding box center [481, 285] width 283 height 20
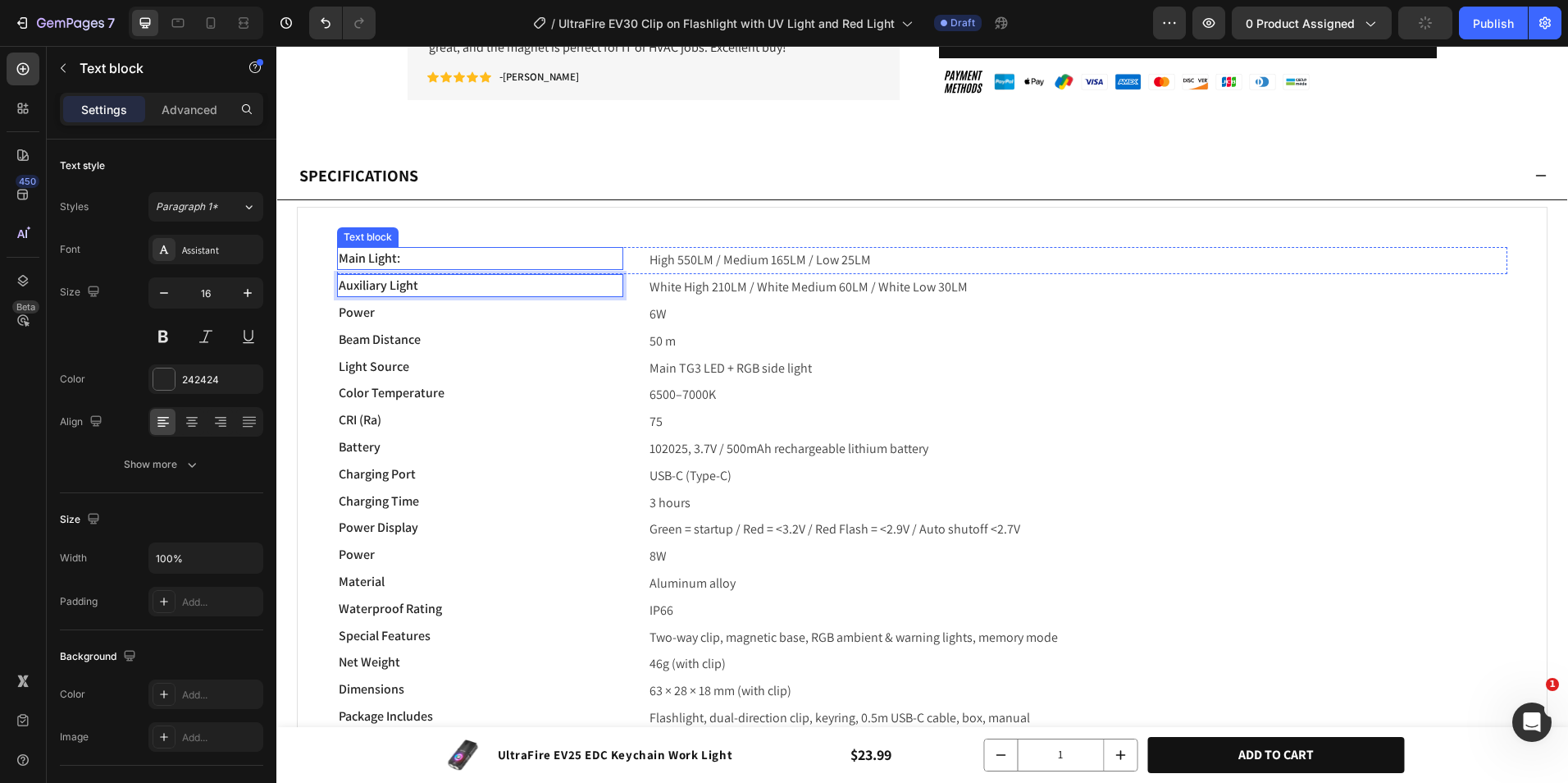
click at [463, 256] on p "Main Light:" at bounding box center [481, 258] width 283 height 20
click at [478, 336] on p "Beam Distance" at bounding box center [481, 340] width 283 height 20
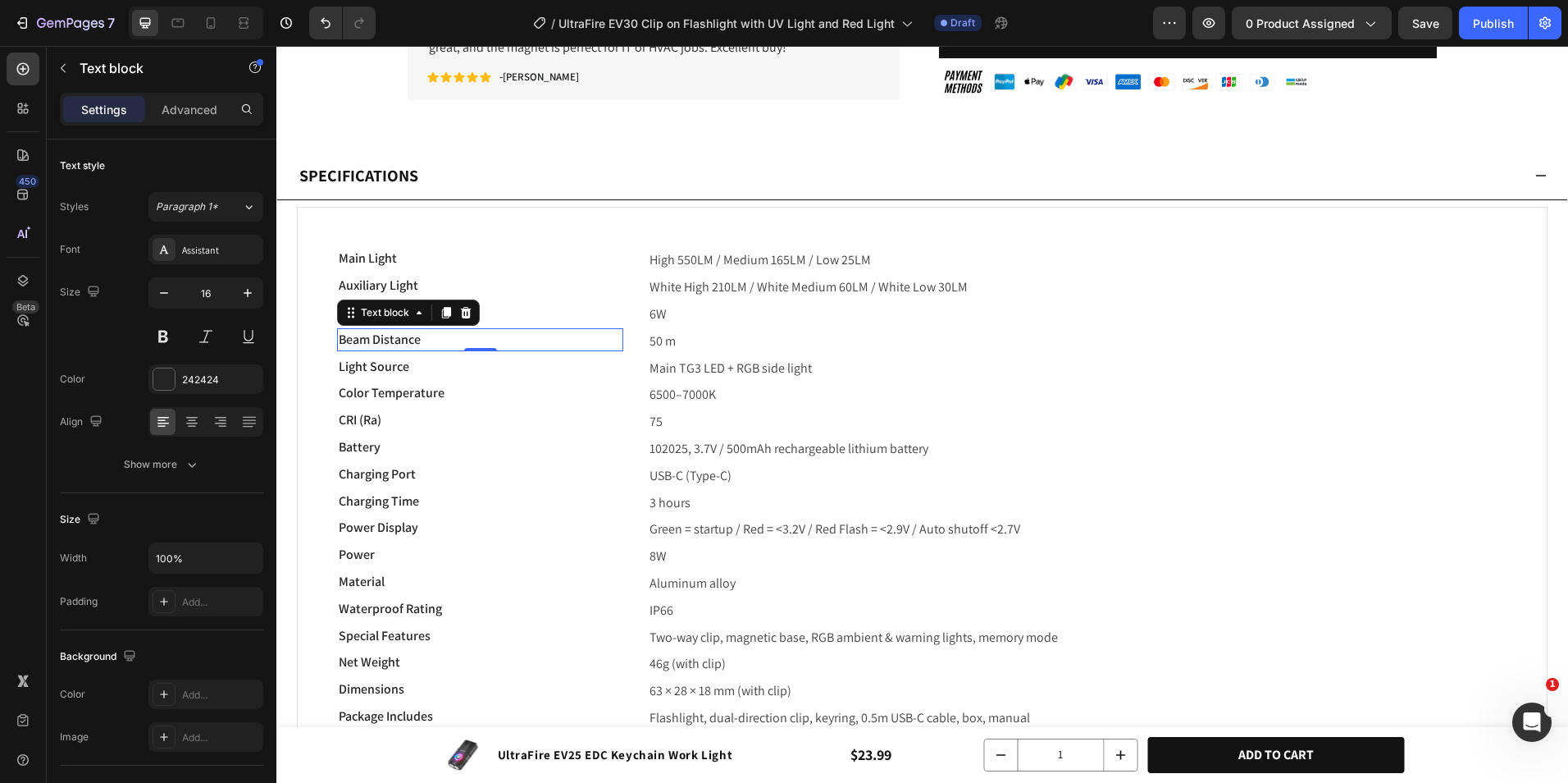
click at [455, 336] on p "Beam Distance" at bounding box center [481, 340] width 283 height 20
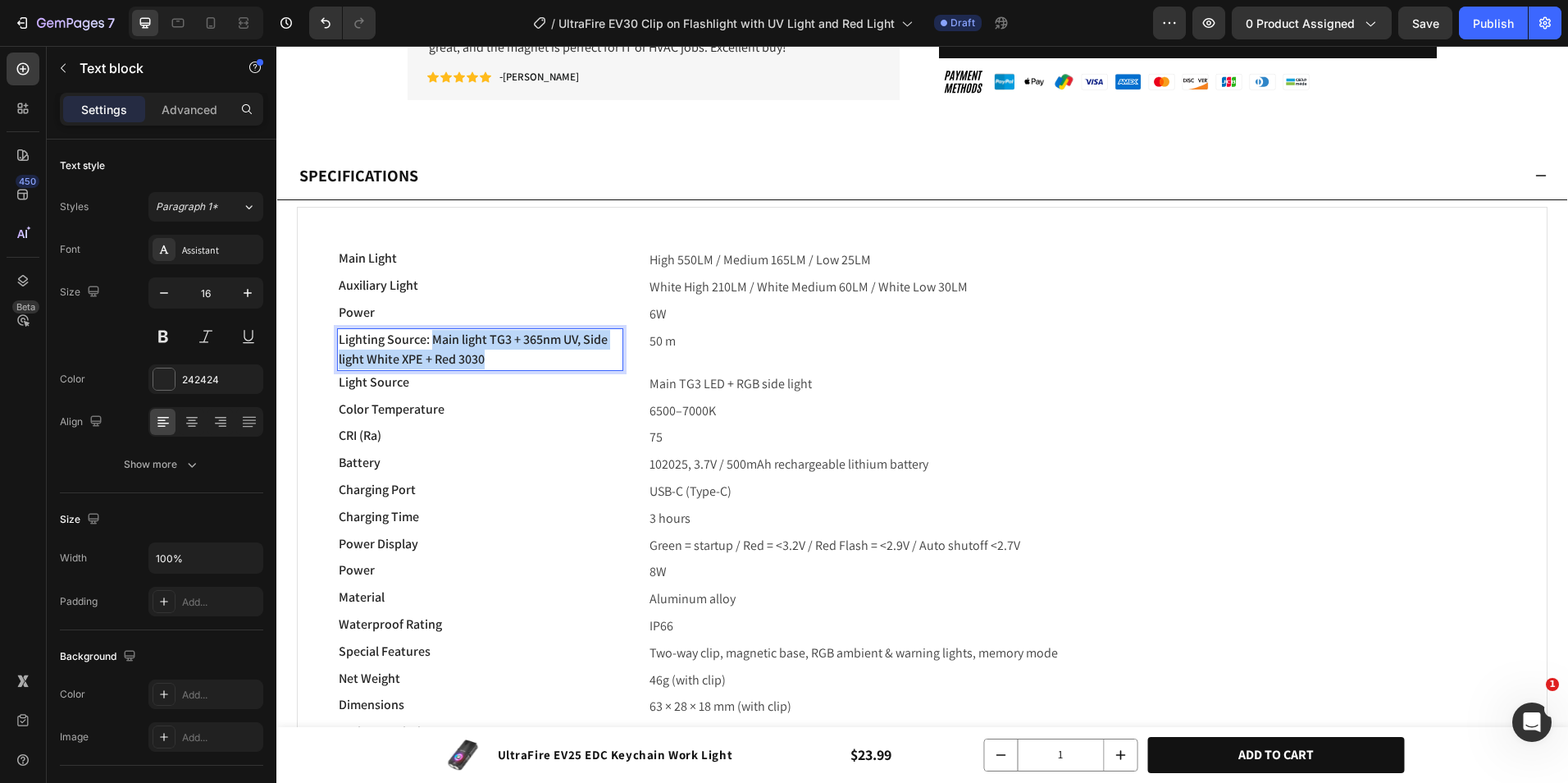
drag, startPoint x: 433, startPoint y: 337, endPoint x: 586, endPoint y: 358, distance: 154.4
click at [561, 363] on p "Lighting Source: Main light TG3 + 365nm UV, Side light White XPE + Red 3030" at bounding box center [481, 350] width 283 height 39
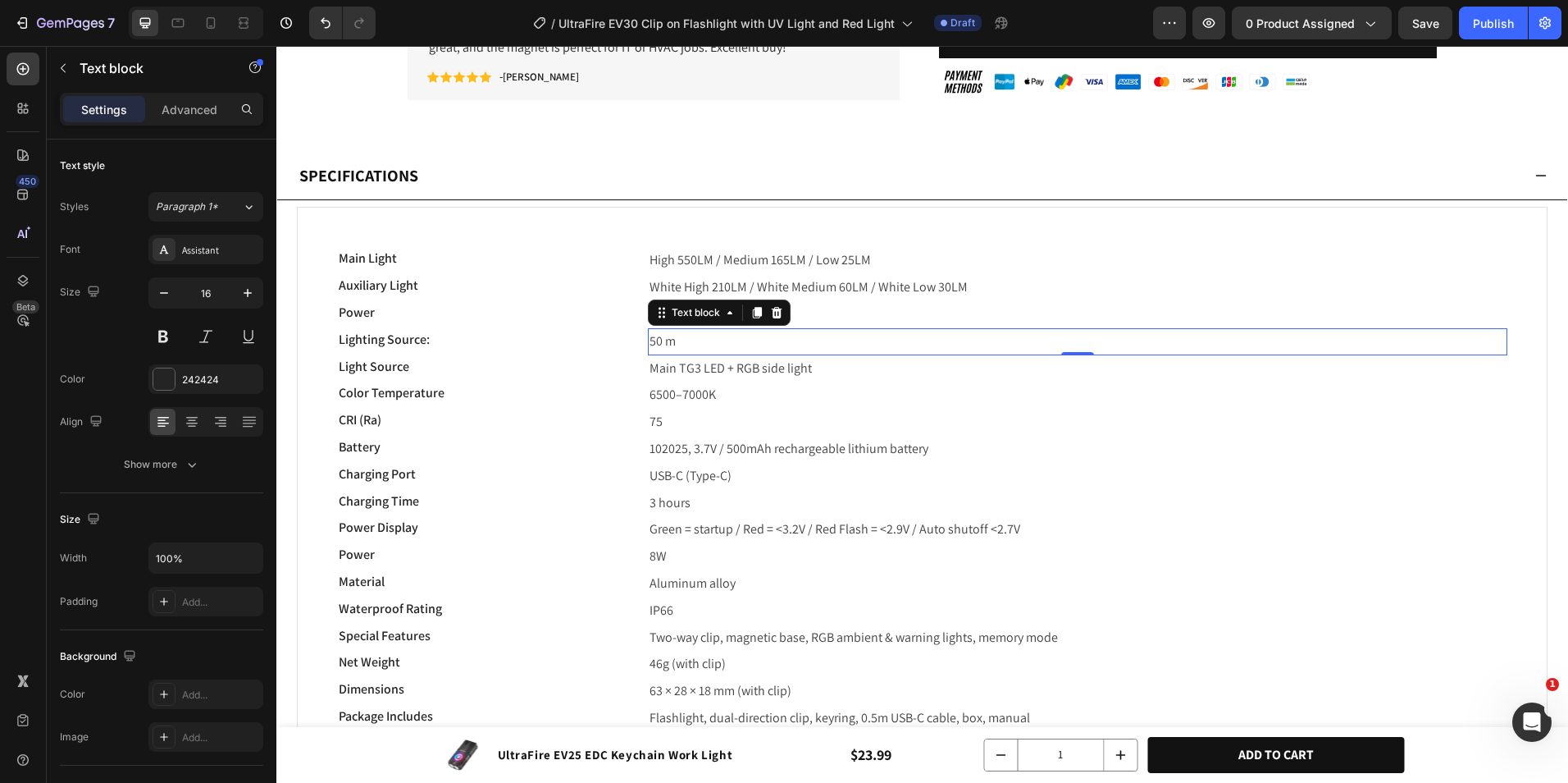
click at [709, 336] on p "50 m" at bounding box center [1078, 342] width 857 height 23
click at [710, 335] on p "50 m" at bounding box center [1078, 342] width 857 height 23
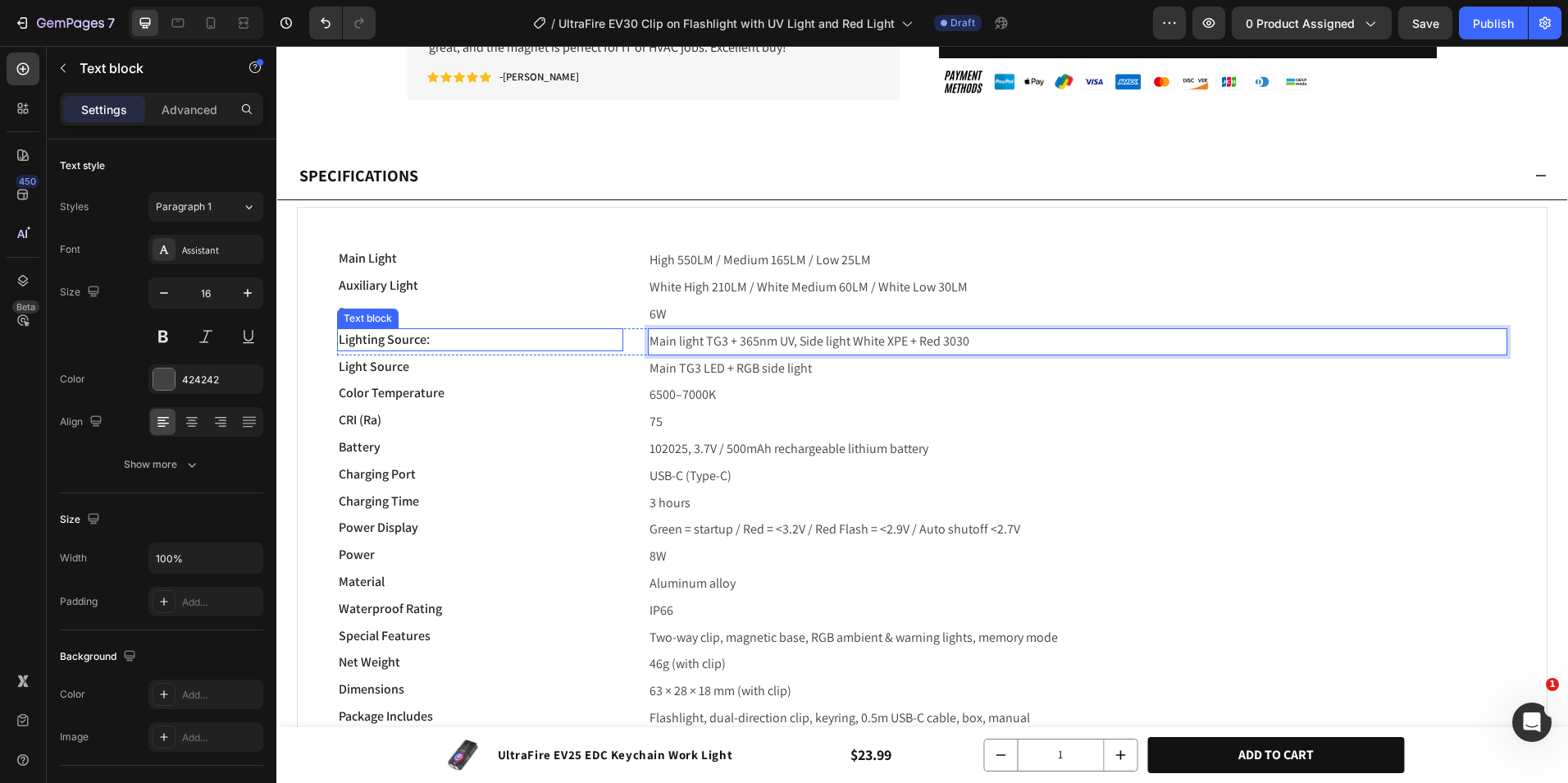
click at [516, 335] on p "Lighting Source:" at bounding box center [481, 340] width 283 height 20
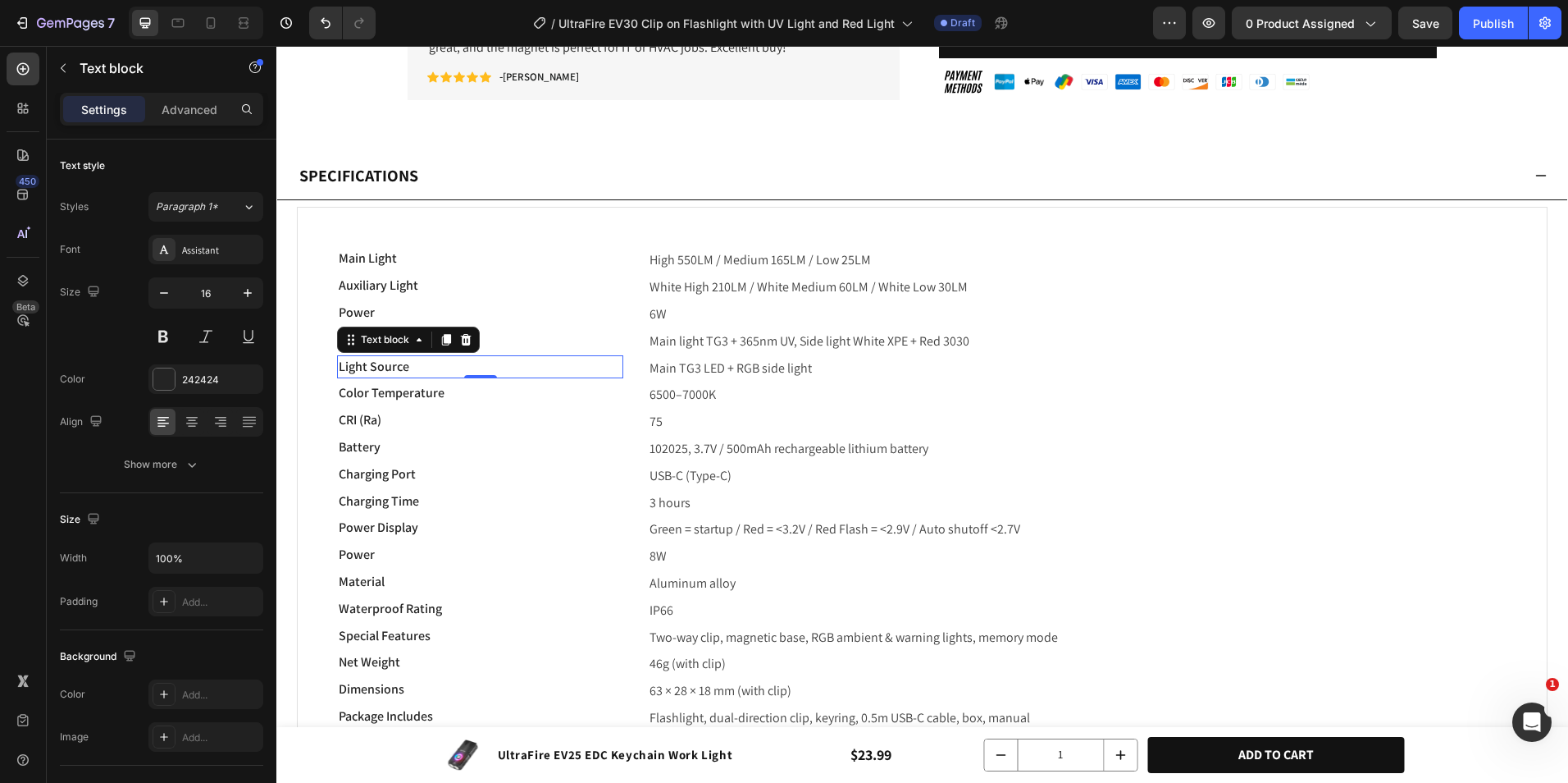
click at [445, 358] on p "Light Source" at bounding box center [481, 367] width 283 height 20
drag, startPoint x: 456, startPoint y: 368, endPoint x: 687, endPoint y: 365, distance: 231.0
click at [659, 365] on div "Color Temperature: 6500–7000K Text block 0 Main TG3 LED + RGB side light Text b…" at bounding box center [922, 370] width 1170 height 27
drag, startPoint x: 447, startPoint y: 369, endPoint x: 621, endPoint y: 367, distance: 174.0
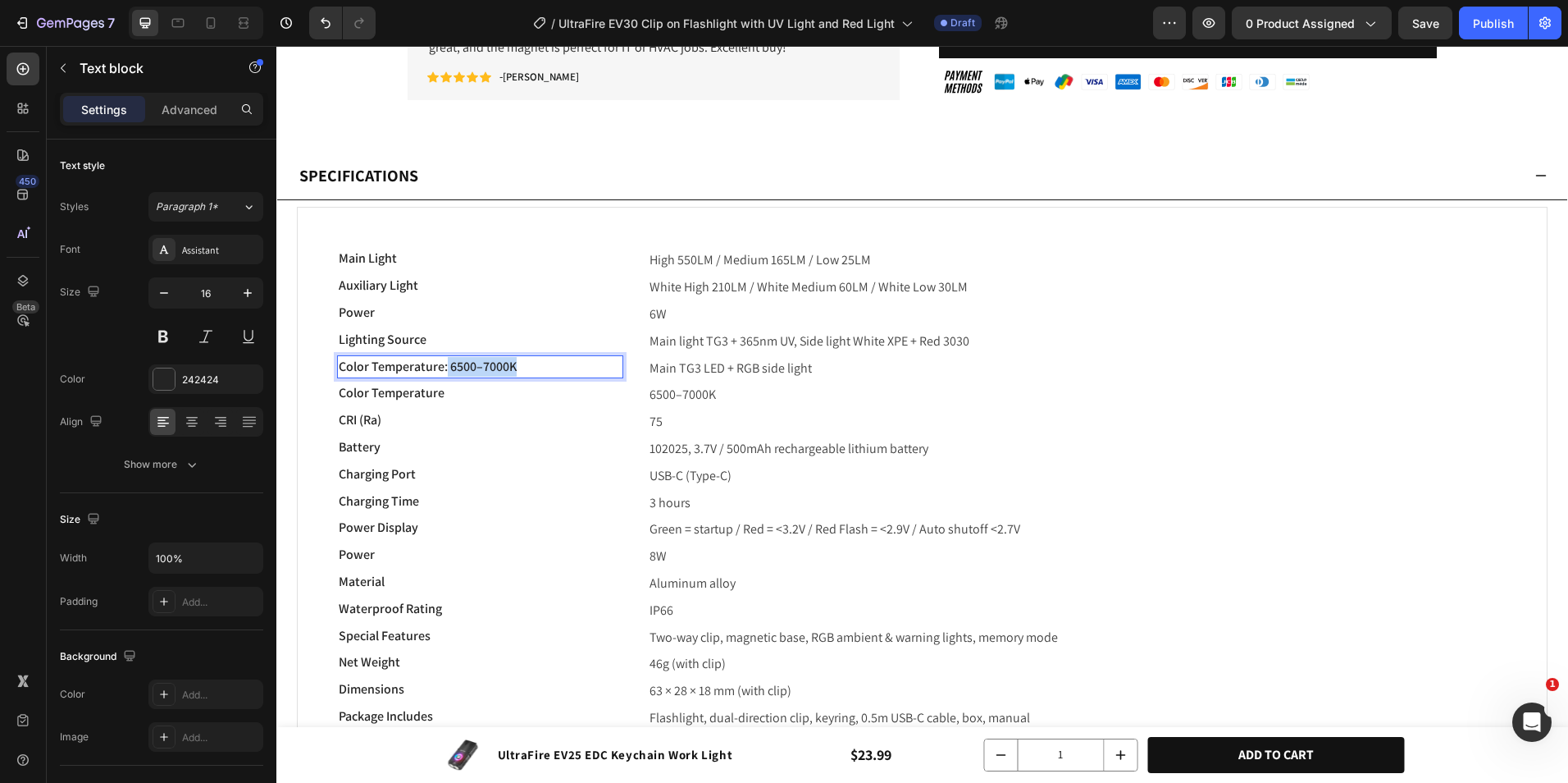
click at [616, 366] on p "Color Temperature: 6500–7000K" at bounding box center [481, 367] width 283 height 20
click at [717, 370] on span "Main TG3 LED + RGB side light" at bounding box center [731, 369] width 162 height 18
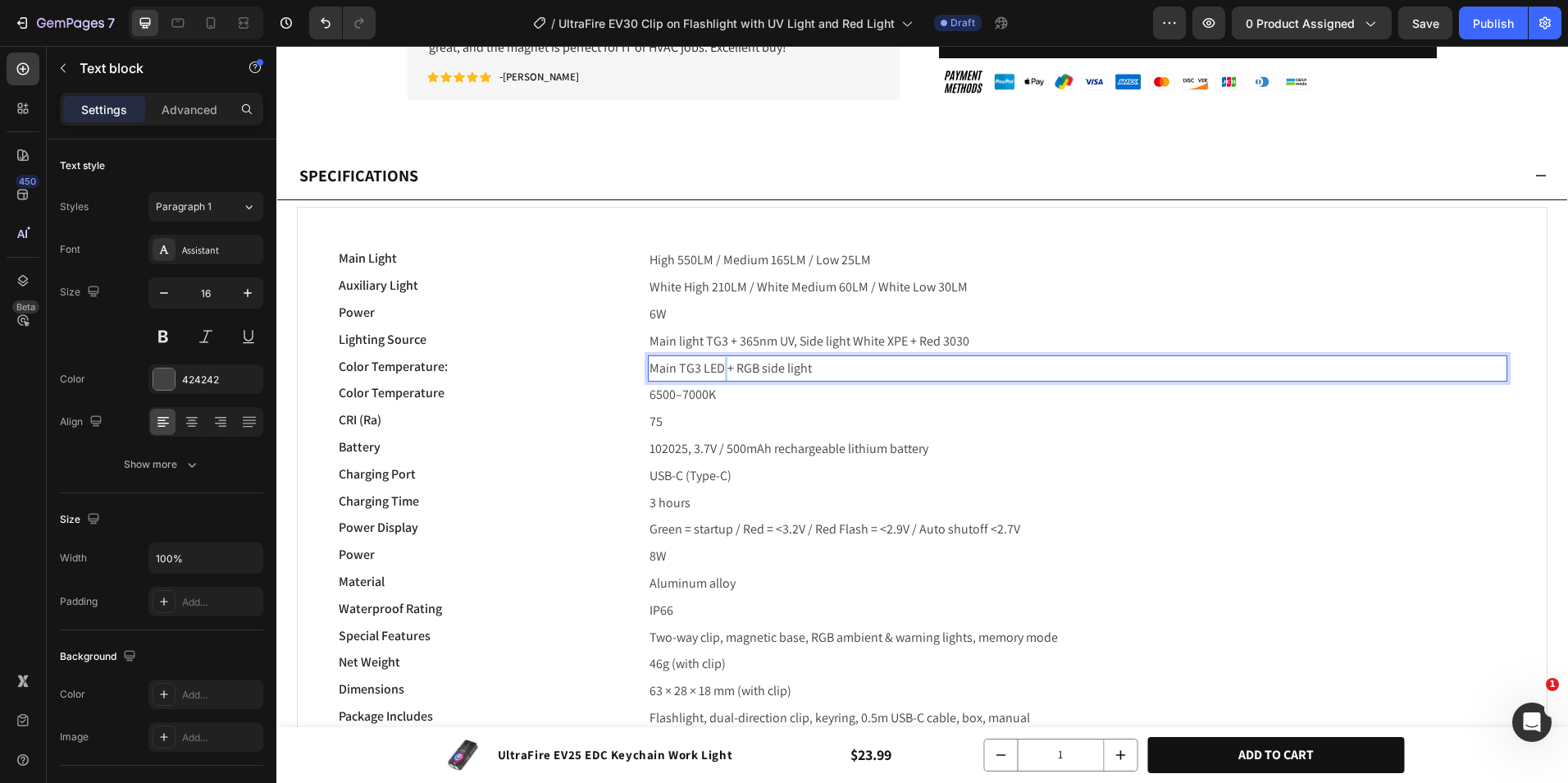
click at [717, 370] on span "Main TG3 LED + RGB side light" at bounding box center [731, 369] width 162 height 18
click at [655, 370] on span "6500–7000K" at bounding box center [683, 369] width 66 height 18
click at [653, 367] on span "6500–7000K" at bounding box center [683, 369] width 66 height 18
click at [650, 366] on span "6500–7000K" at bounding box center [683, 369] width 66 height 18
click at [494, 366] on p "Color Temperature:" at bounding box center [481, 367] width 283 height 20
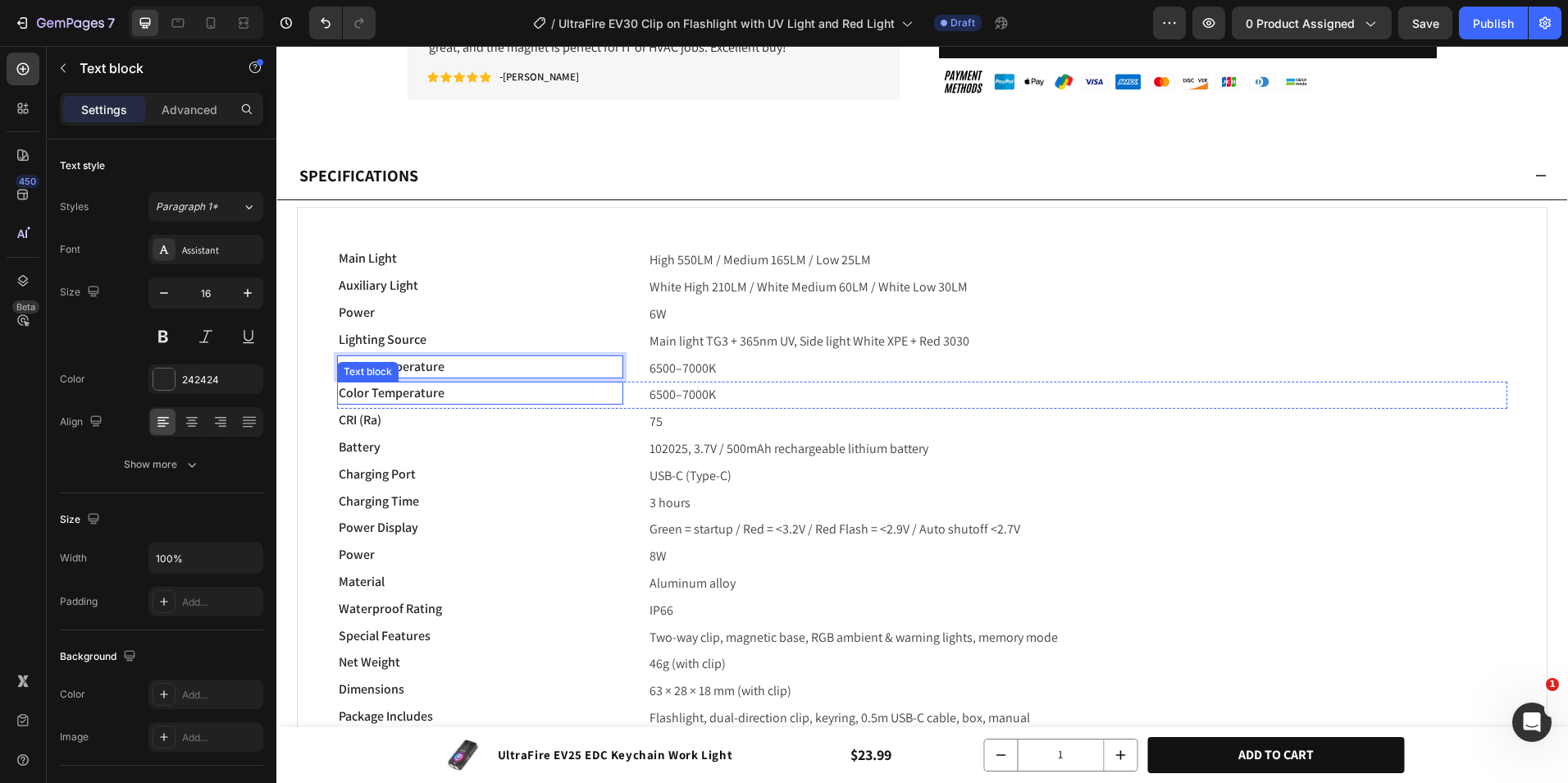
click at [511, 392] on p "Color Temperature" at bounding box center [481, 393] width 283 height 20
drag, startPoint x: 487, startPoint y: 396, endPoint x: 527, endPoint y: 395, distance: 40.0
click at [527, 395] on p "Color Rendering Index (Ra): 75" at bounding box center [481, 393] width 283 height 20
click at [672, 398] on p "6500–7000K" at bounding box center [1078, 395] width 857 height 23
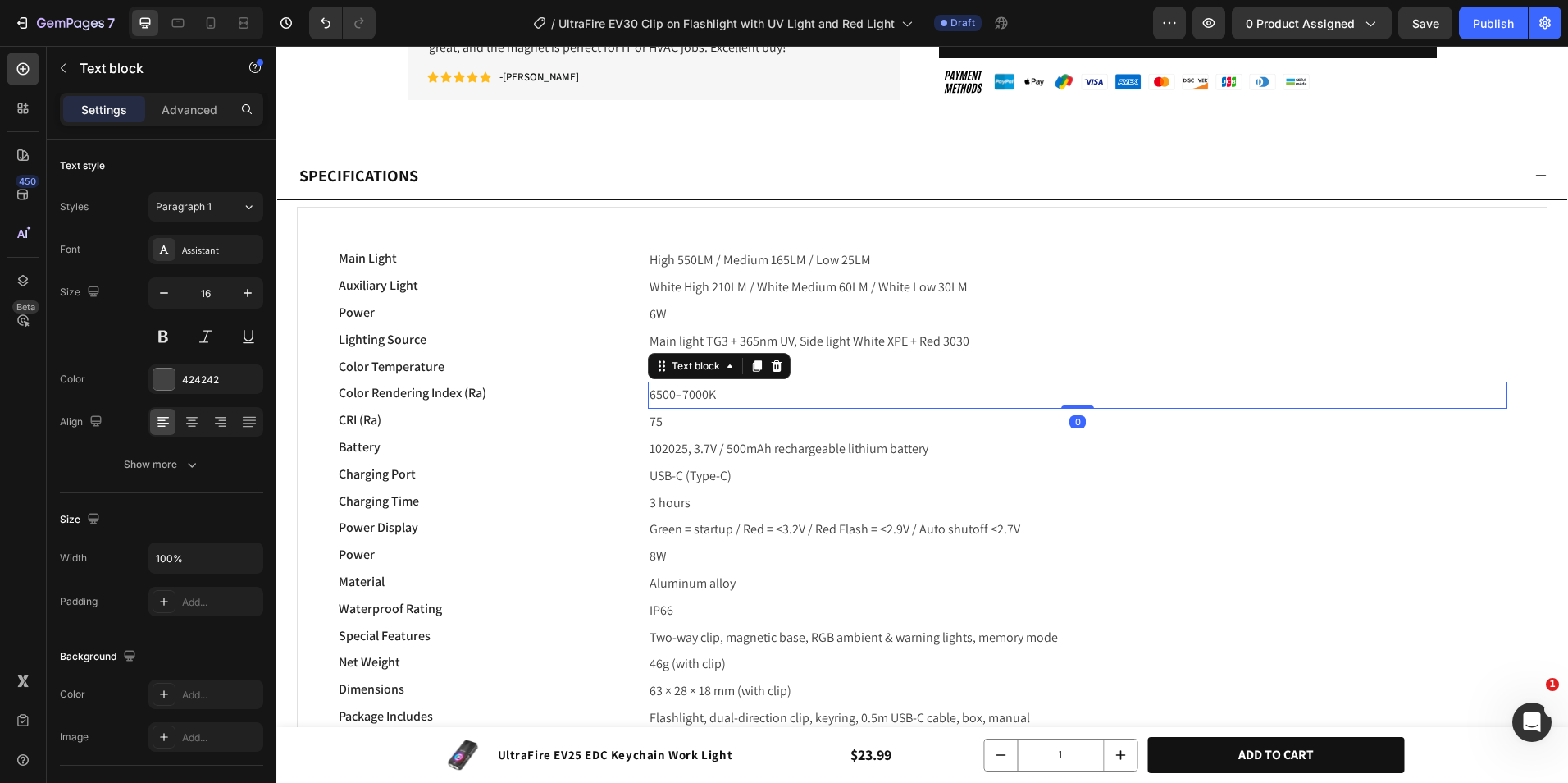
click at [672, 398] on p "6500–7000K" at bounding box center [1078, 395] width 857 height 23
click at [651, 392] on span ": 75" at bounding box center [658, 395] width 19 height 18
click at [657, 394] on span ": 75" at bounding box center [658, 395] width 19 height 18
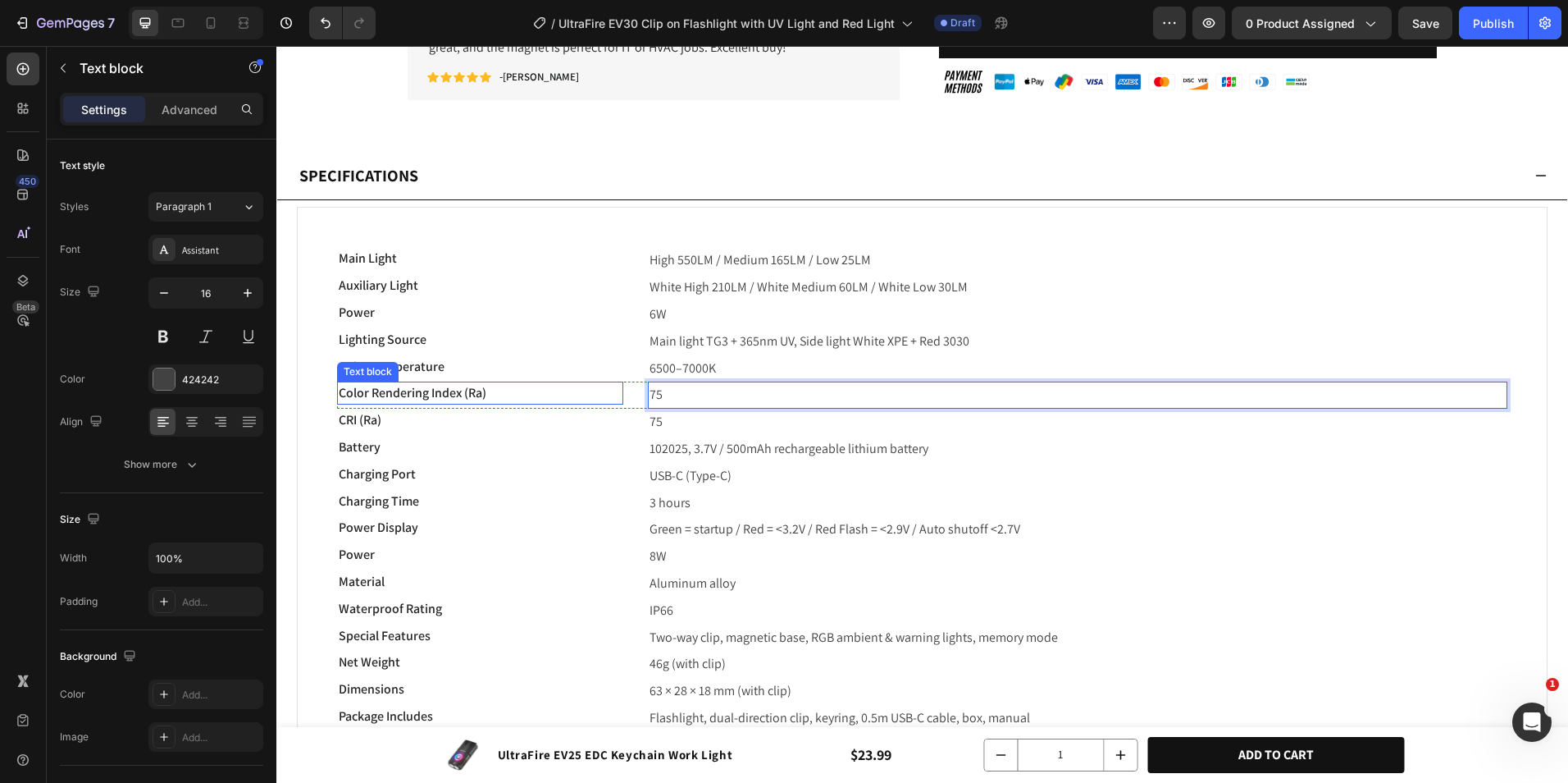
click at [545, 413] on p "CRI (Ra)" at bounding box center [481, 420] width 283 height 20
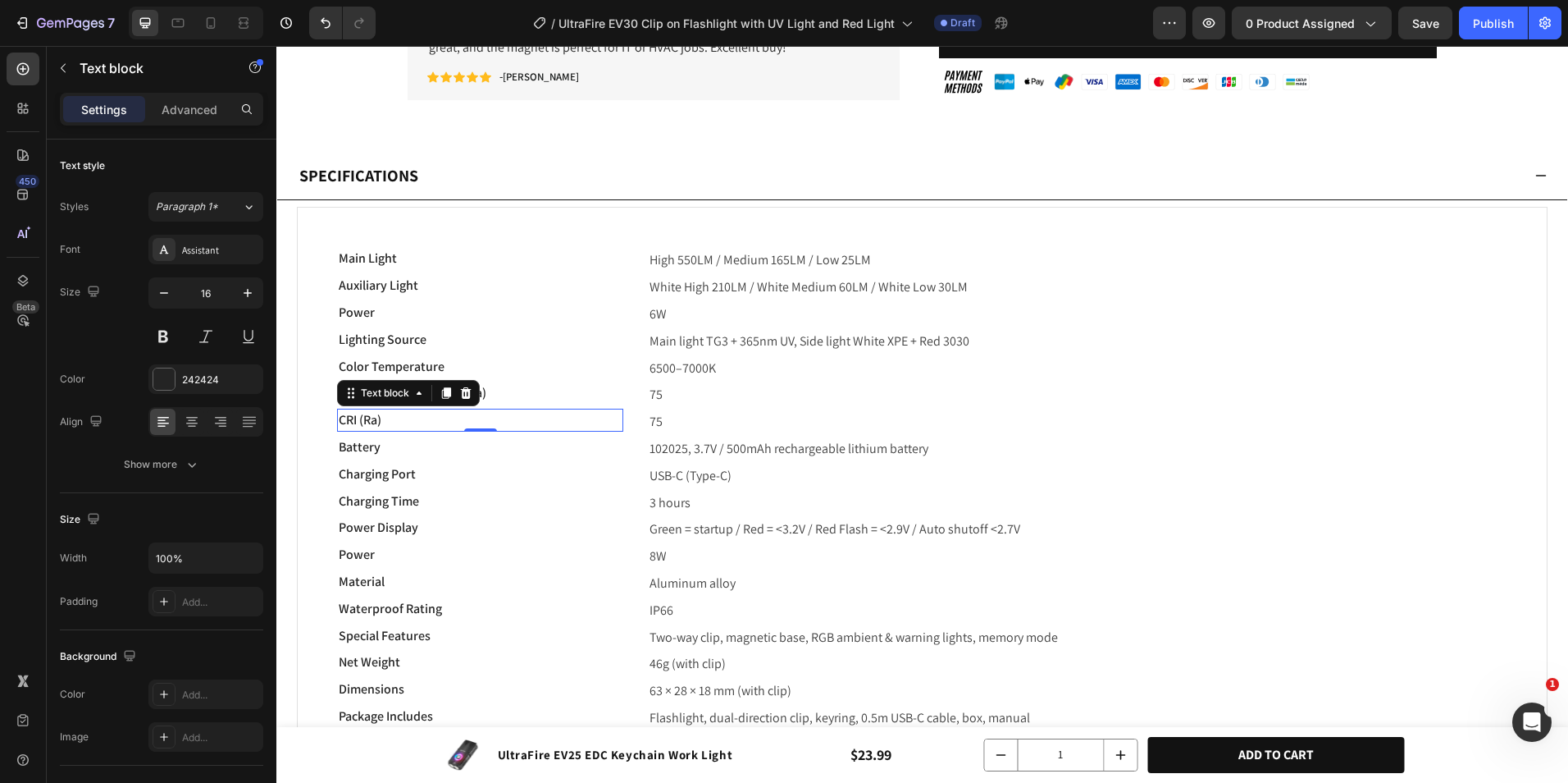
click at [431, 424] on p "CRI (Ra)" at bounding box center [481, 420] width 283 height 20
drag, startPoint x: 392, startPoint y: 427, endPoint x: 608, endPoint y: 418, distance: 216.2
click at [597, 416] on p "Material: Aluminum Alloy" at bounding box center [481, 420] width 283 height 20
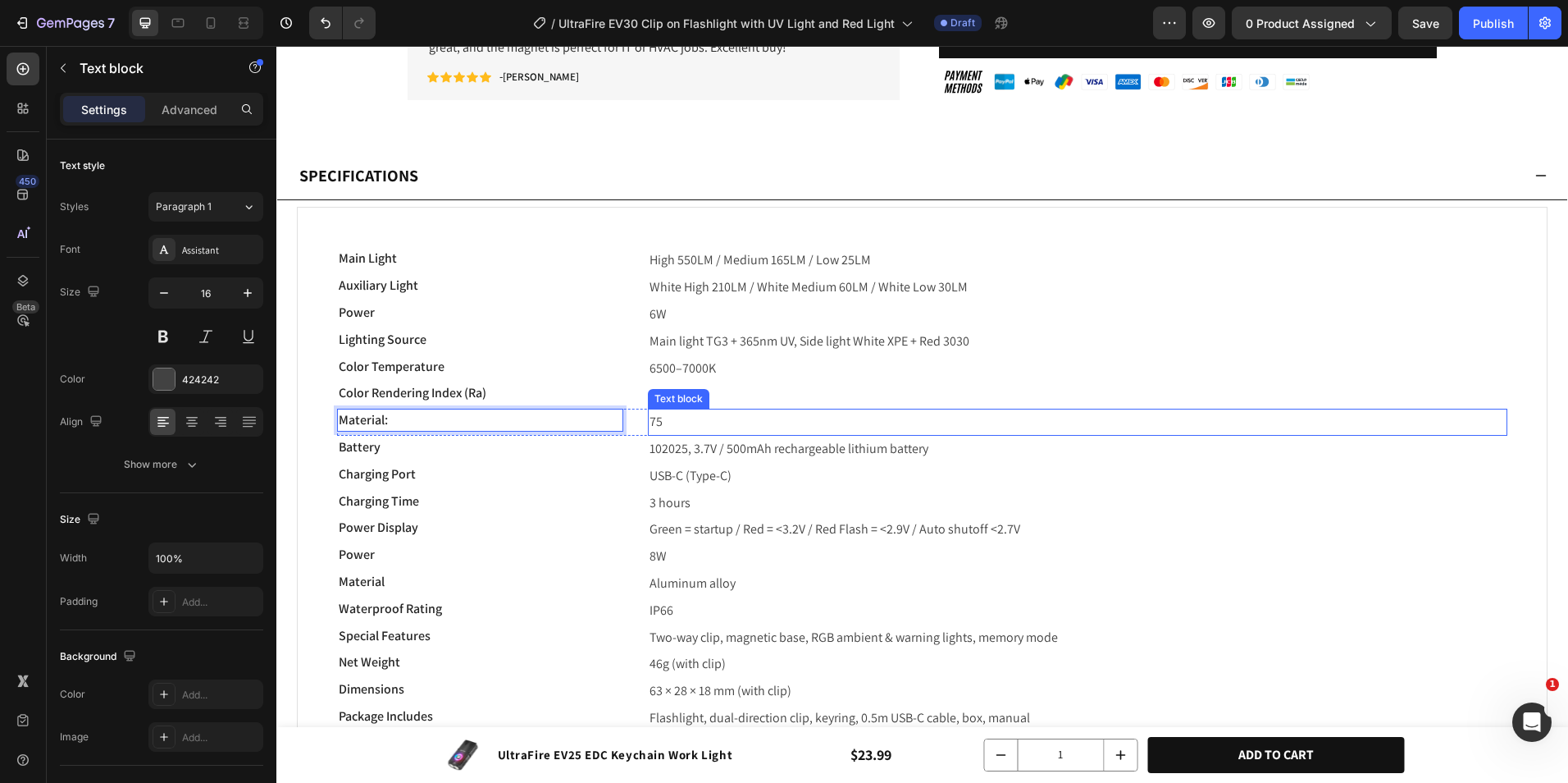
click at [650, 419] on p "75" at bounding box center [1078, 422] width 857 height 23
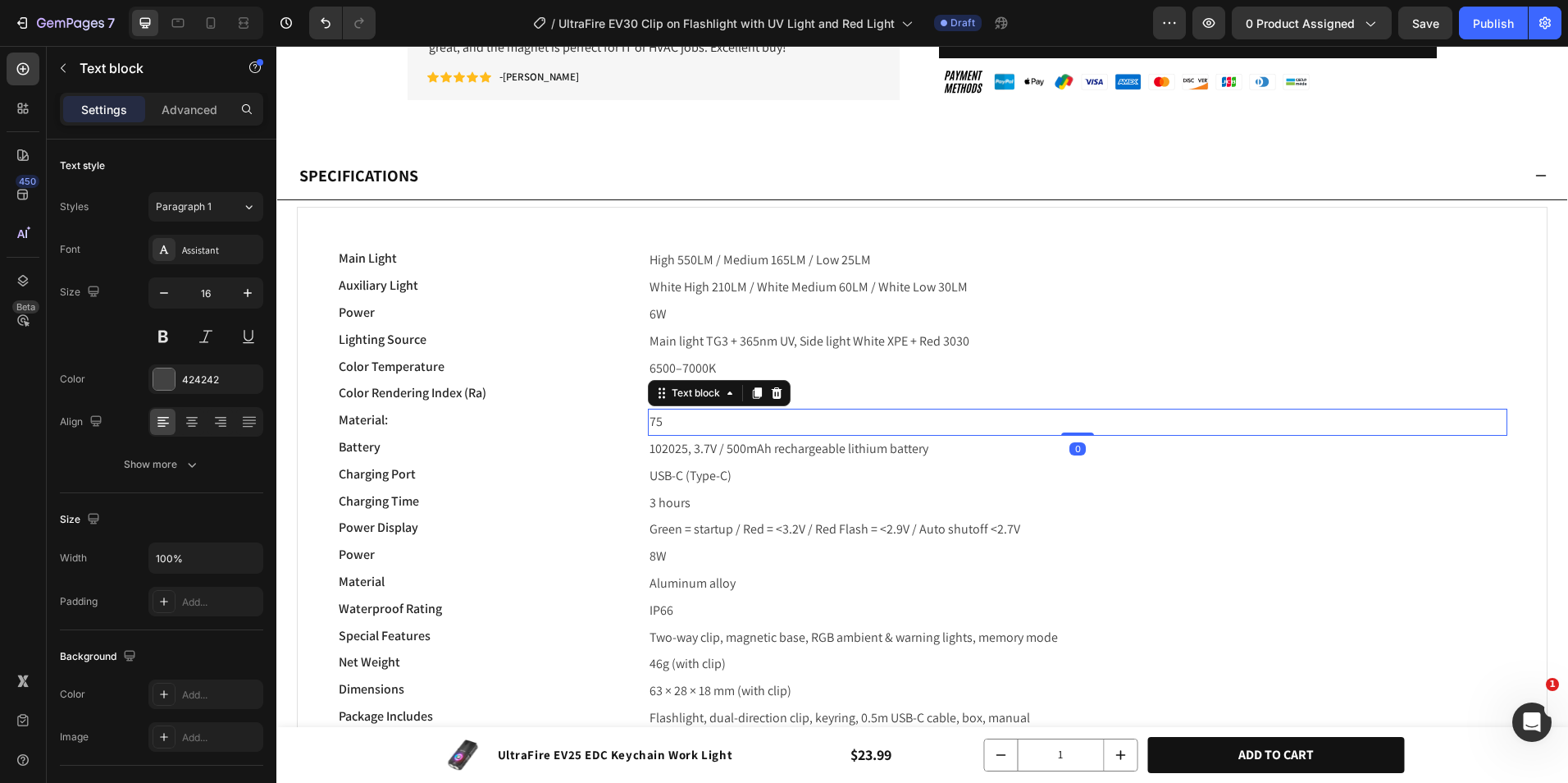
click at [650, 419] on p "75" at bounding box center [1078, 422] width 857 height 23
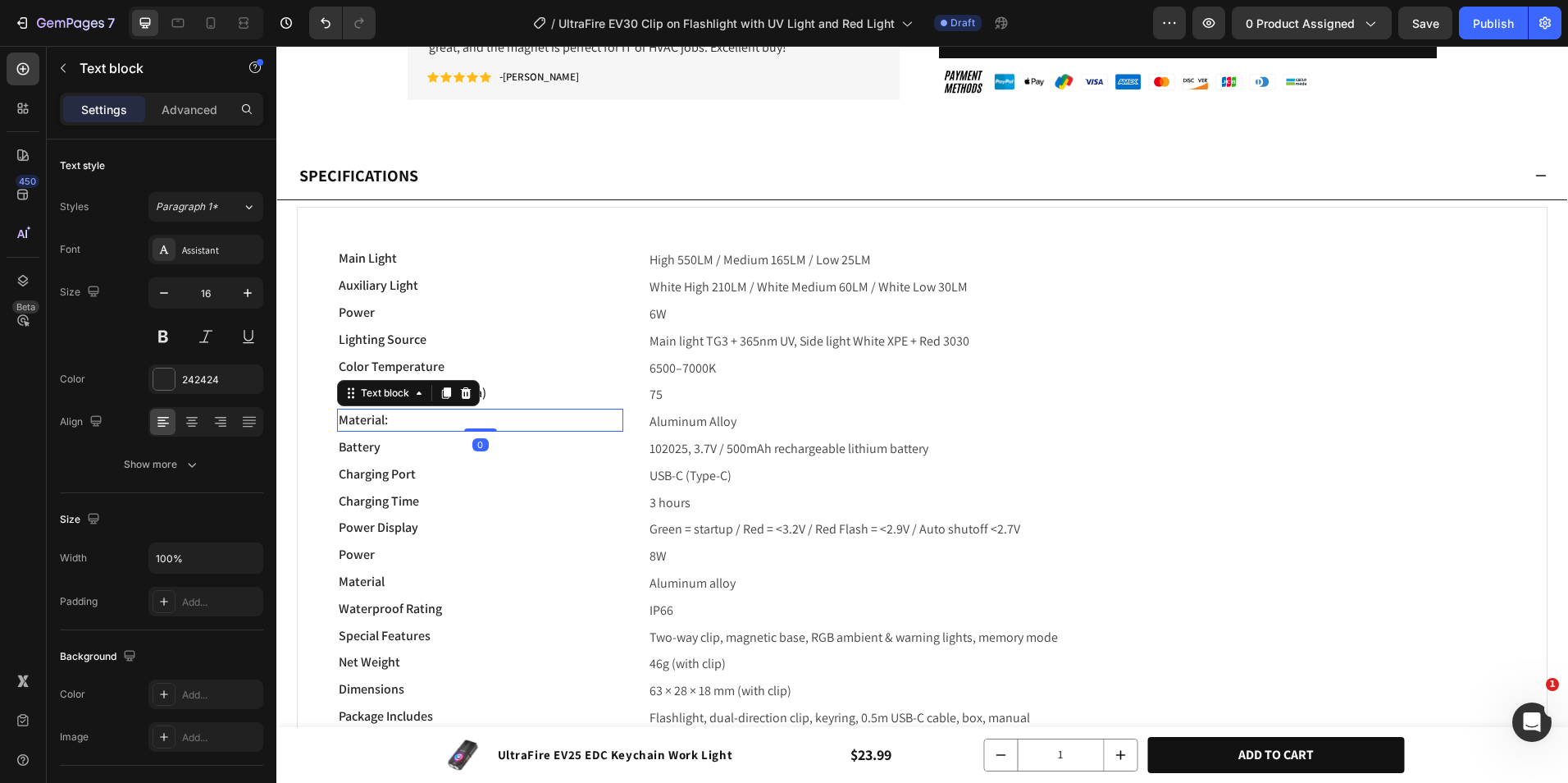
click at [474, 422] on p "Material:" at bounding box center [481, 420] width 283 height 20
click at [433, 446] on p "Battery" at bounding box center [481, 448] width 283 height 20
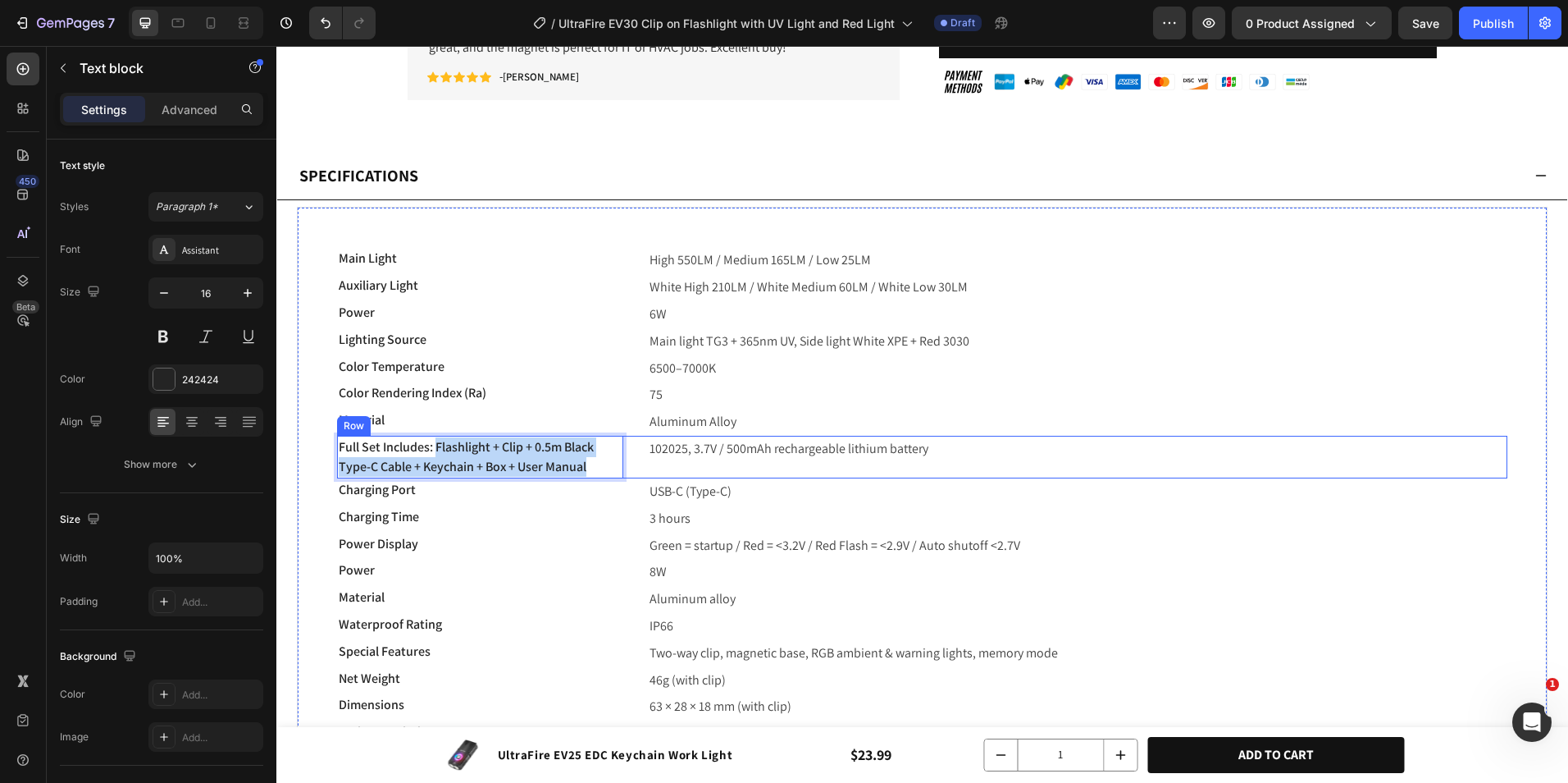
drag, startPoint x: 452, startPoint y: 446, endPoint x: 622, endPoint y: 465, distance: 171.1
click at [622, 465] on div "Full Set Includes: Flashlight + Clip + 0.5m Black Type-C Cable + Keychain + Box…" at bounding box center [922, 457] width 1170 height 43
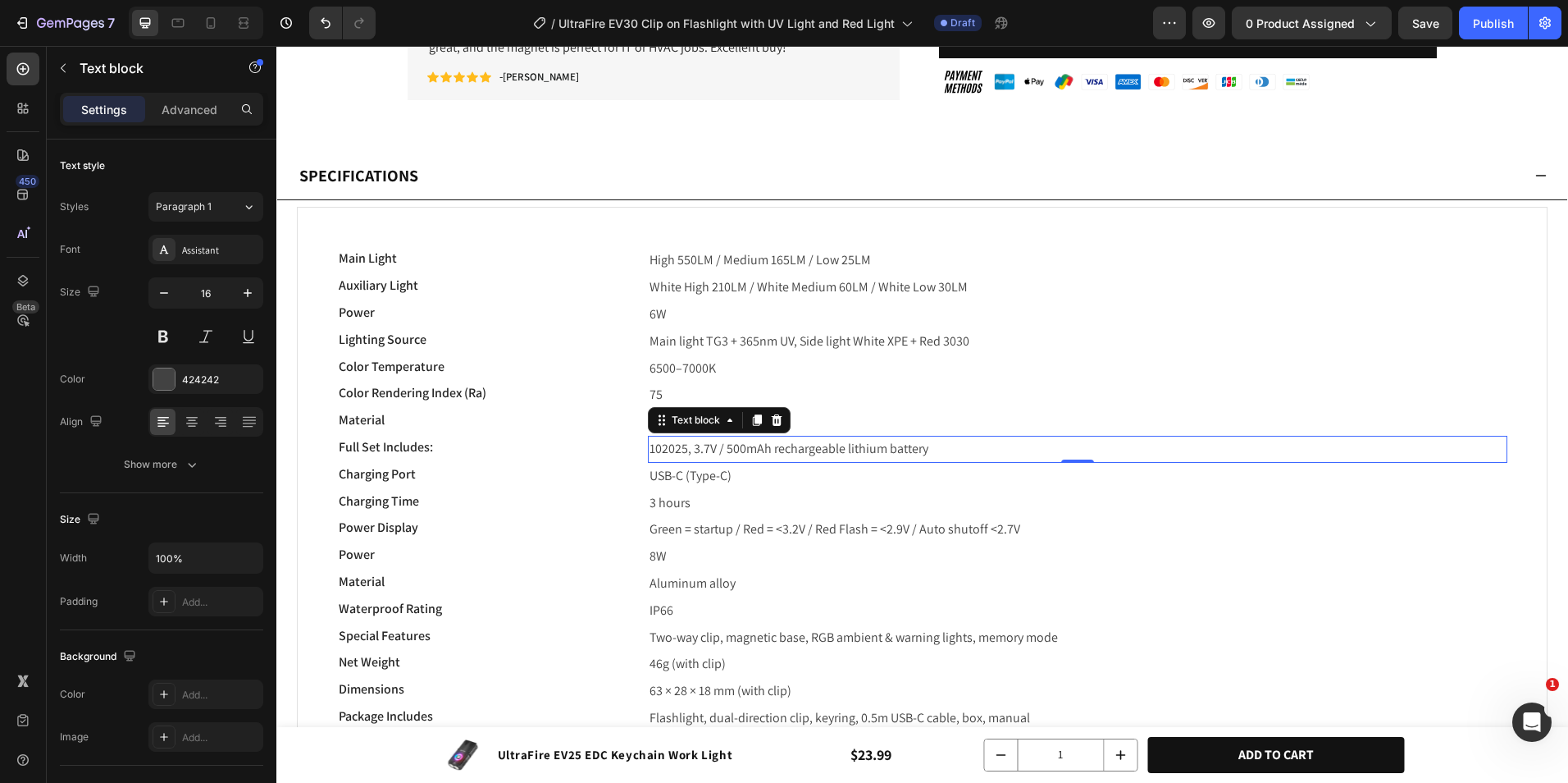
click at [746, 445] on p "102025, 3.7V / 500mAh rechargeable lithium battery" at bounding box center [1078, 450] width 857 height 23
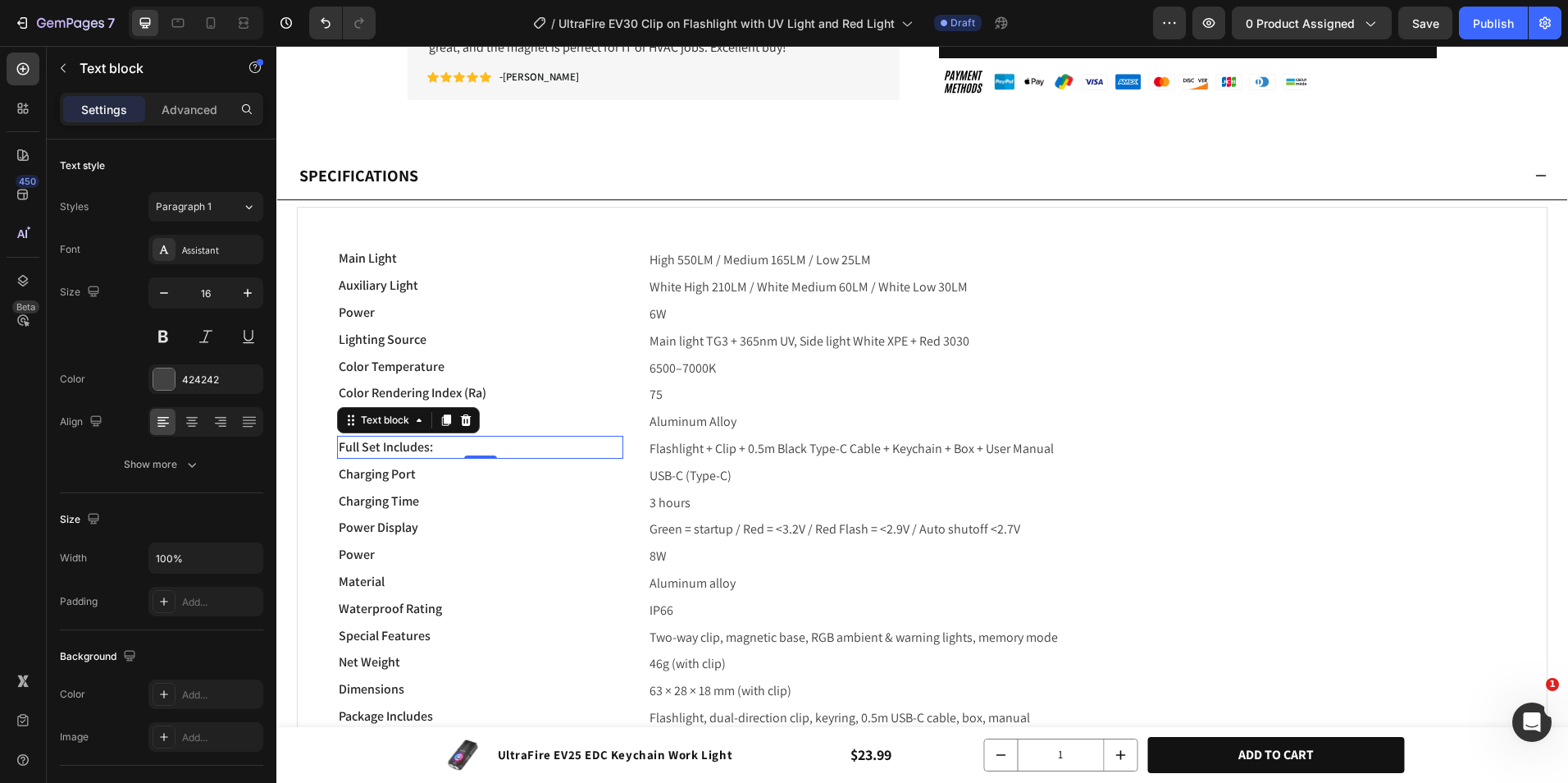
click at [547, 443] on p "Full Set Includes:" at bounding box center [481, 448] width 283 height 20
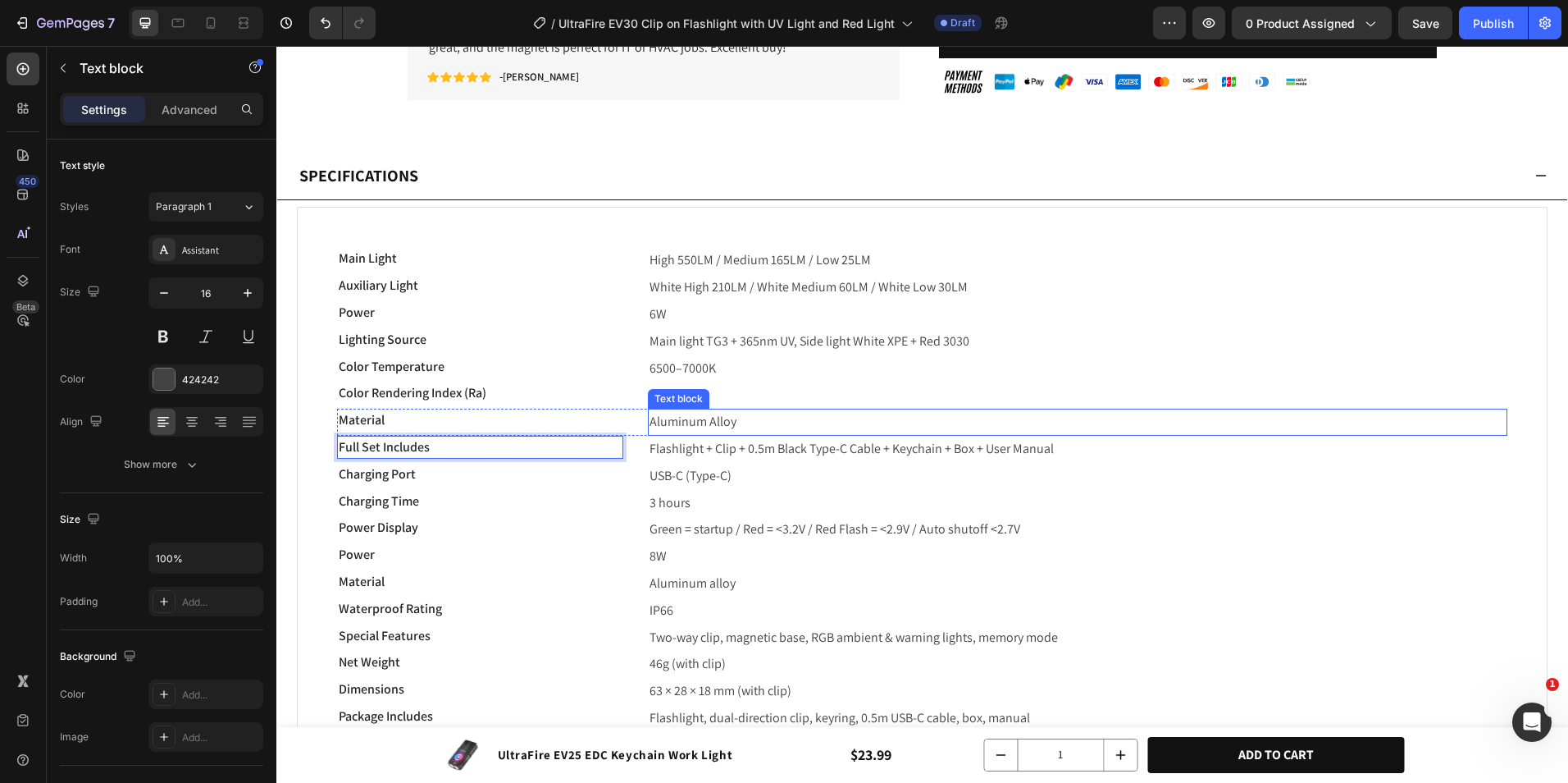
click at [728, 445] on span "Flashlight + Clip + 0.5m Black Type-C Cable + Keychain + Box + User Manual" at bounding box center [852, 449] width 404 height 18
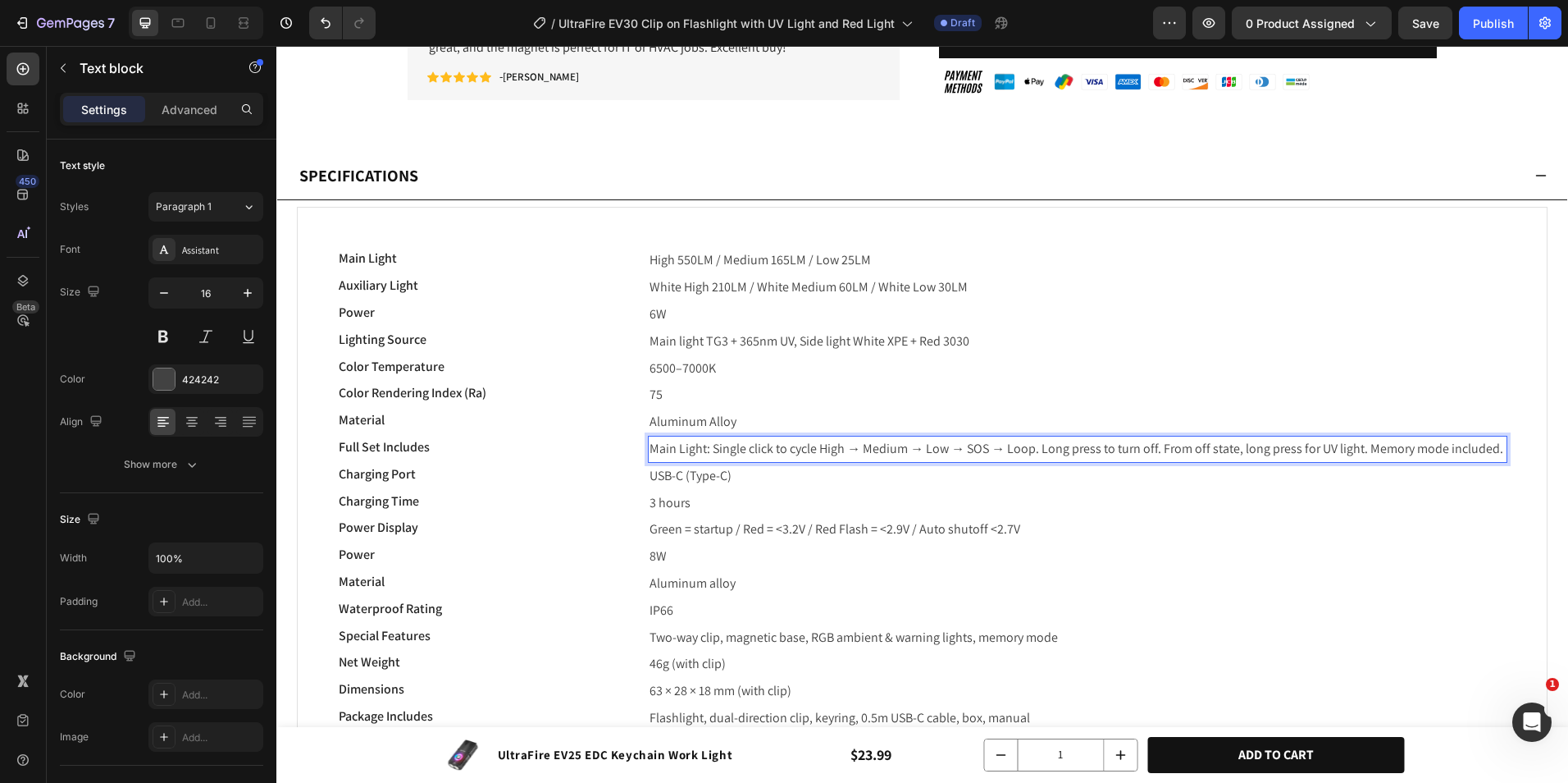
click at [685, 442] on span "Main Light: Single click to cycle High → Medium → Low → SOS → Loop. Long press …" at bounding box center [1077, 449] width 854 height 18
drag, startPoint x: 708, startPoint y: 449, endPoint x: 587, endPoint y: 449, distance: 121.0
click at [587, 449] on div "Full Set Includes Text block Main Light: Single click to cycle High → Medium → …" at bounding box center [922, 450] width 1170 height 27
click at [458, 451] on p "Full Set Includes" at bounding box center [481, 448] width 283 height 20
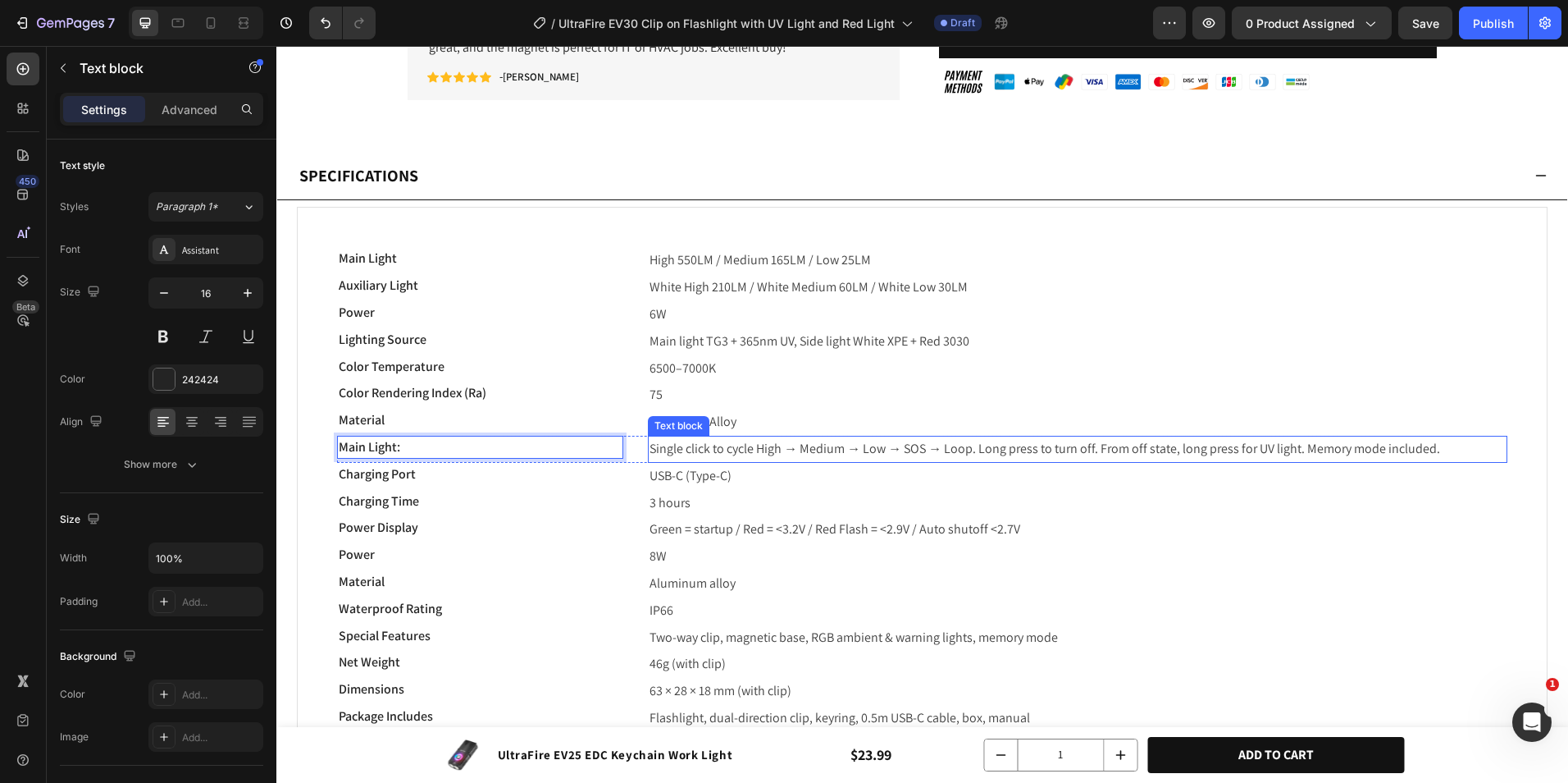
click at [650, 452] on span "Single click to cycle High → Medium → Low → SOS → Loop. Long press to turn off.…" at bounding box center [1044, 449] width 790 height 18
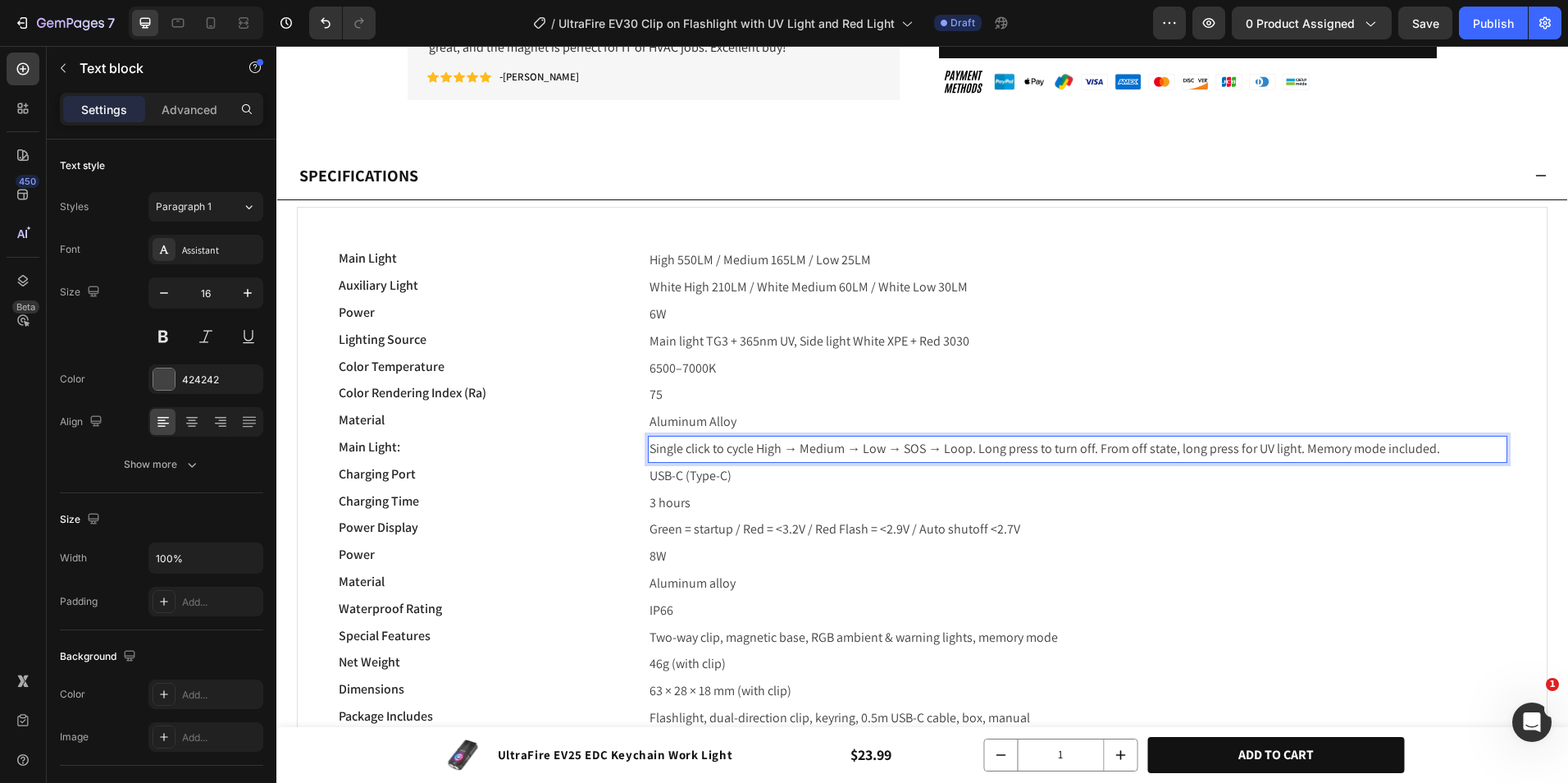
click at [652, 455] on span "Single click to cycle High → Medium → Low → SOS → Loop. Long press to turn off.…" at bounding box center [1044, 449] width 790 height 18
click at [467, 446] on p "Main Light:" at bounding box center [481, 448] width 283 height 20
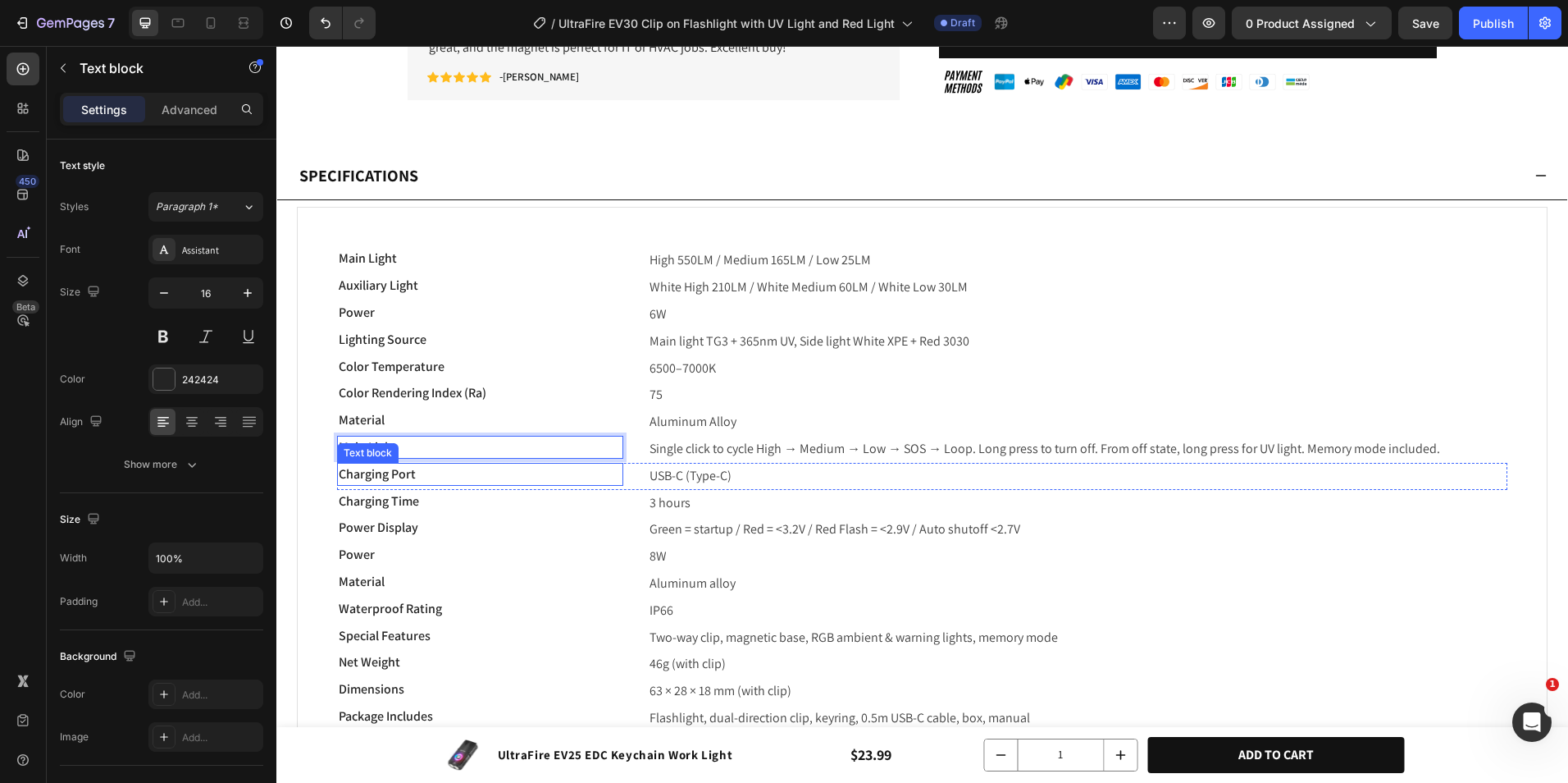
click at [428, 468] on p "Charging Port" at bounding box center [481, 474] width 283 height 20
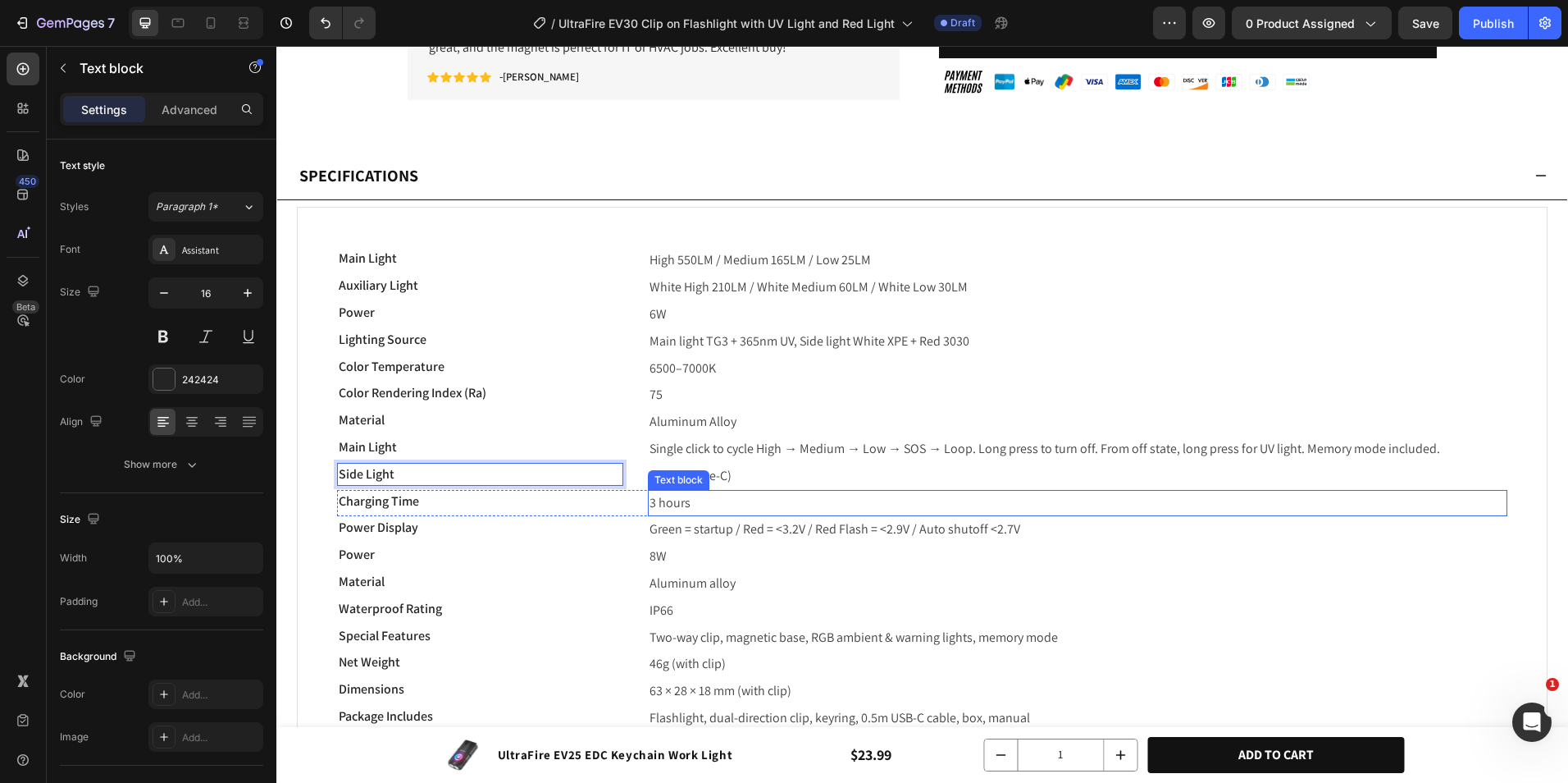
click at [703, 481] on div "Text block" at bounding box center [679, 480] width 55 height 15
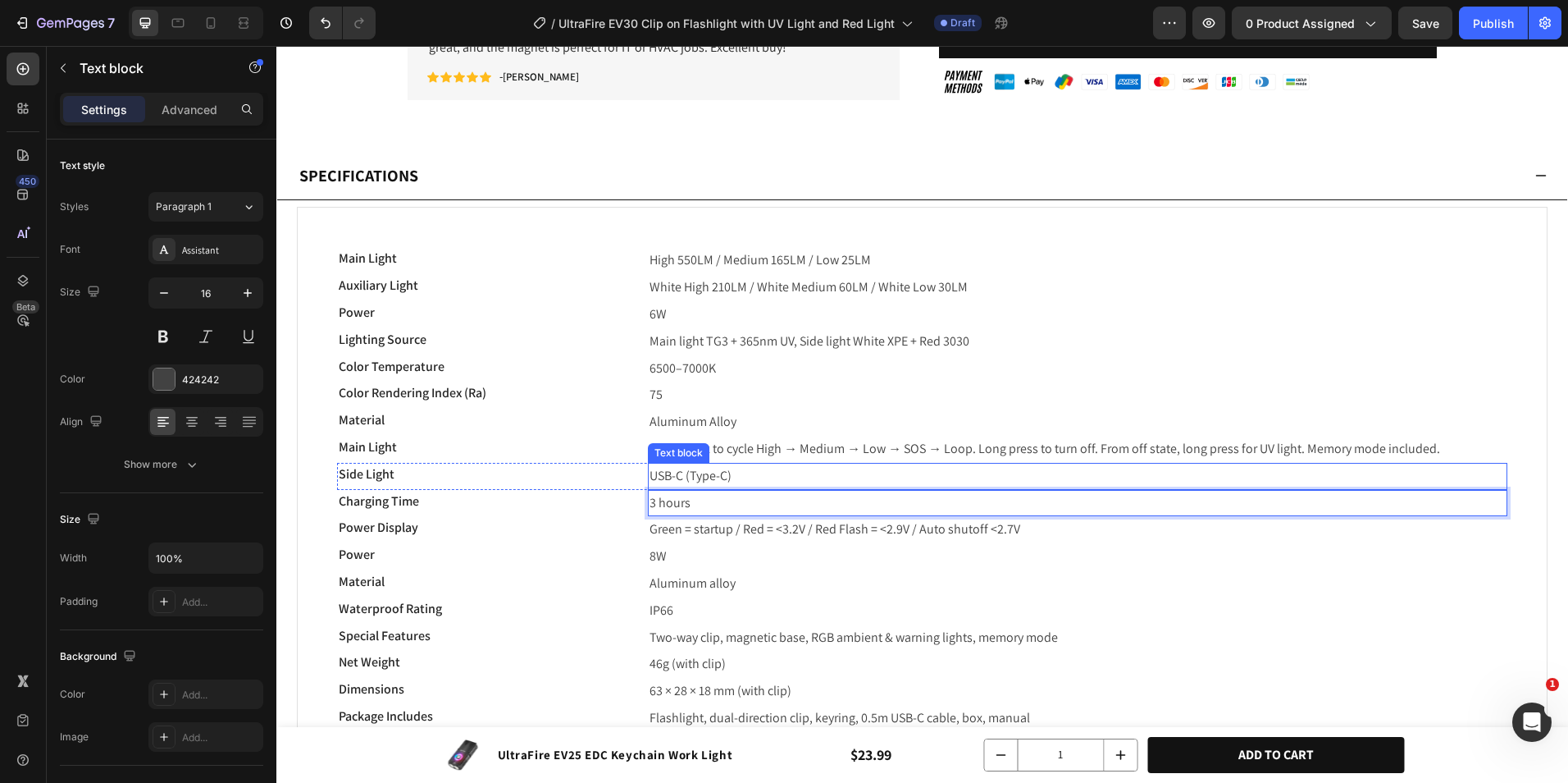
click at [792, 476] on p "USB-C (Type-C)" at bounding box center [1078, 476] width 857 height 23
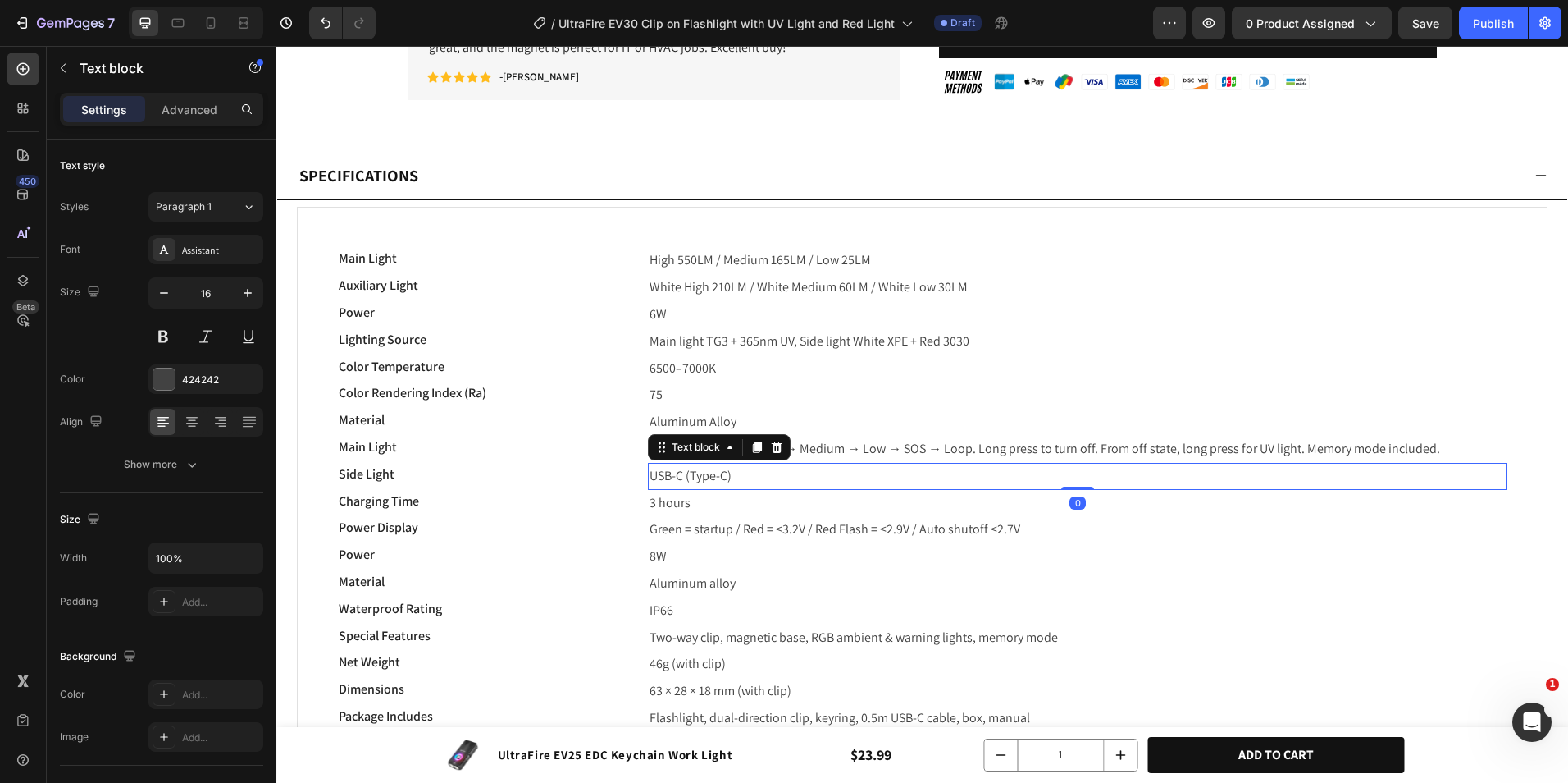
click at [792, 476] on p "USB-C (Type-C)" at bounding box center [1078, 476] width 857 height 23
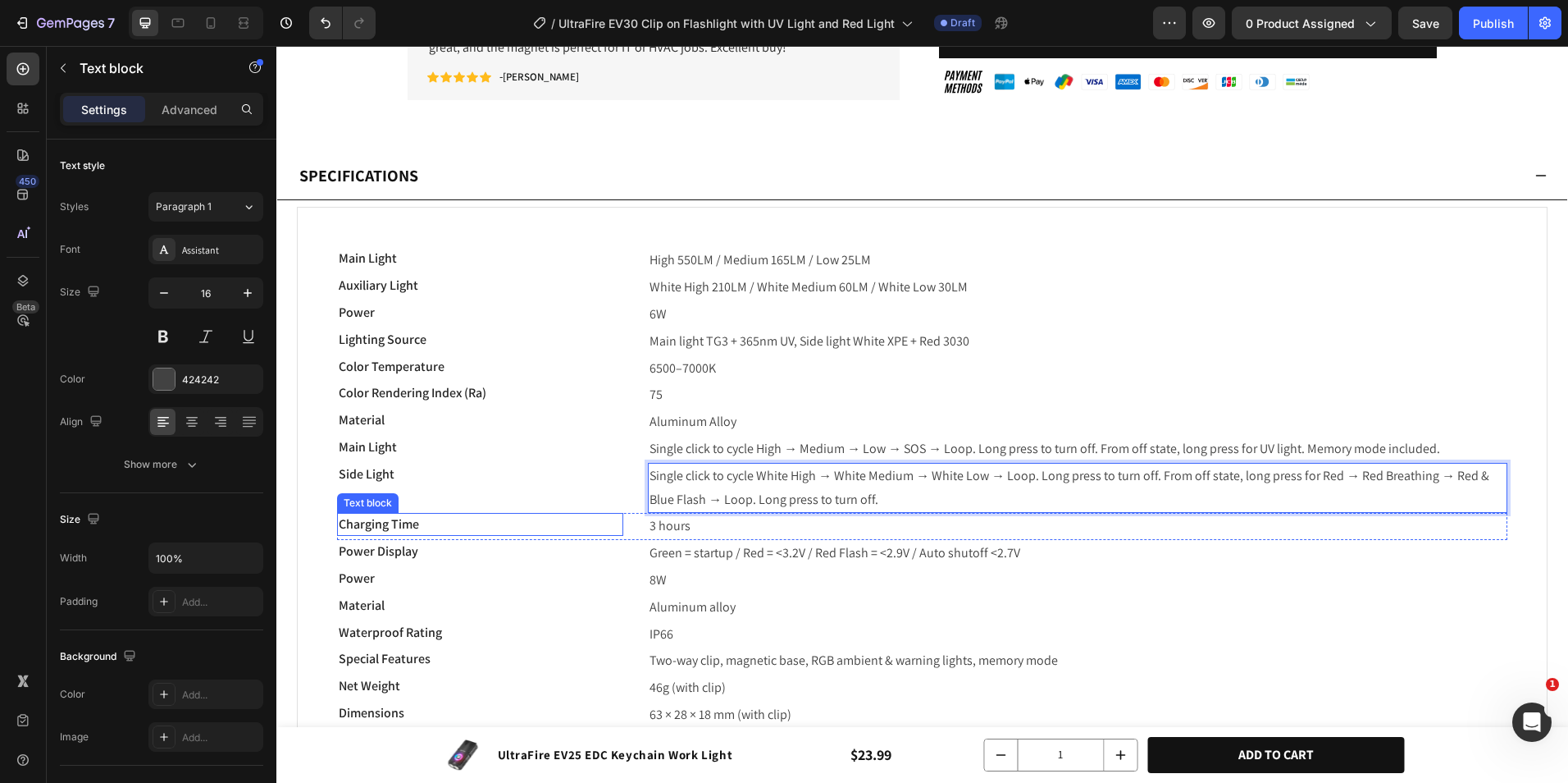
click at [445, 525] on p "Charging Time" at bounding box center [481, 524] width 283 height 20
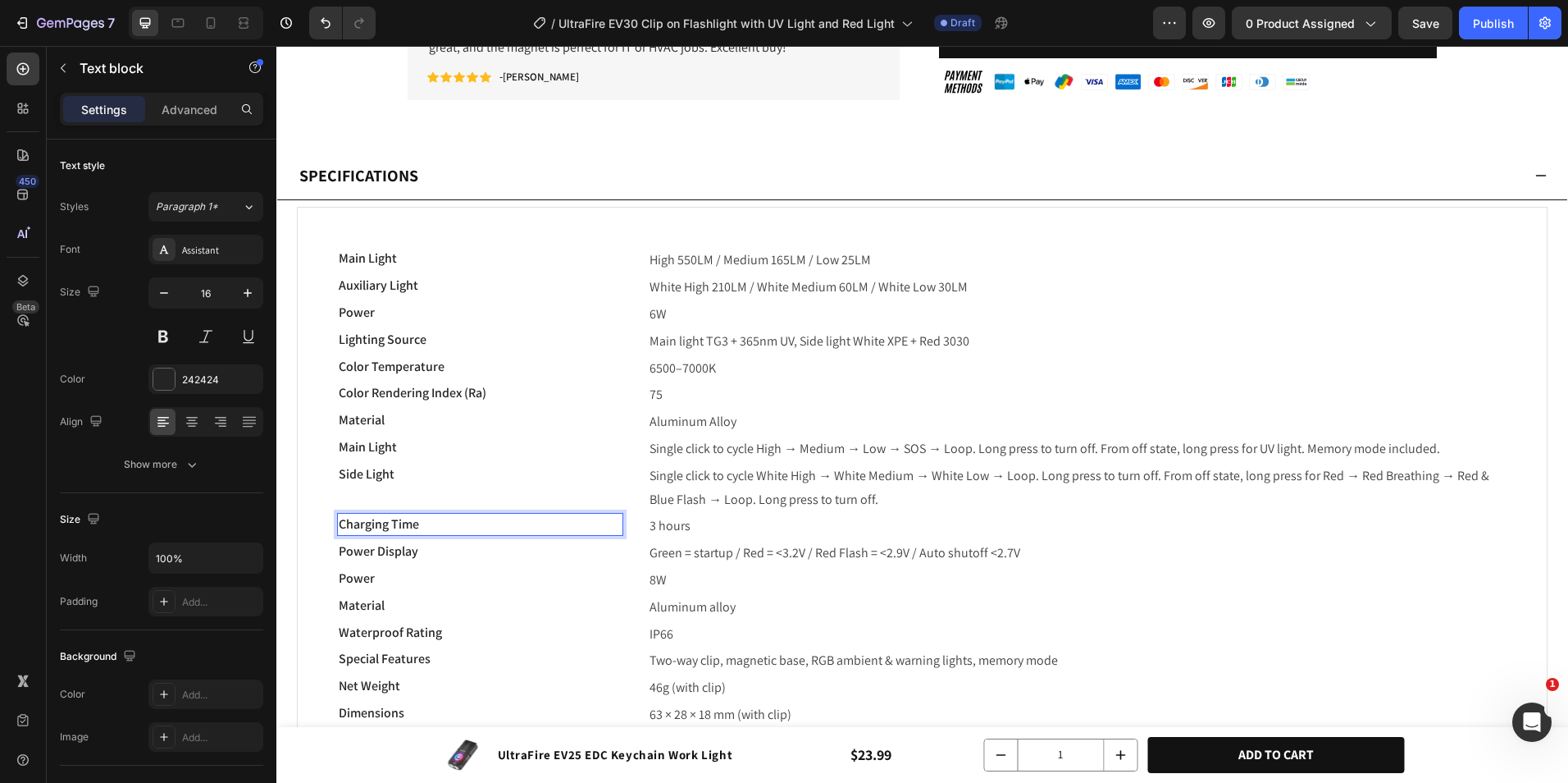
click at [445, 525] on p "Charging Time" at bounding box center [481, 524] width 283 height 20
click at [452, 528] on p "Runtime" at bounding box center [481, 524] width 283 height 20
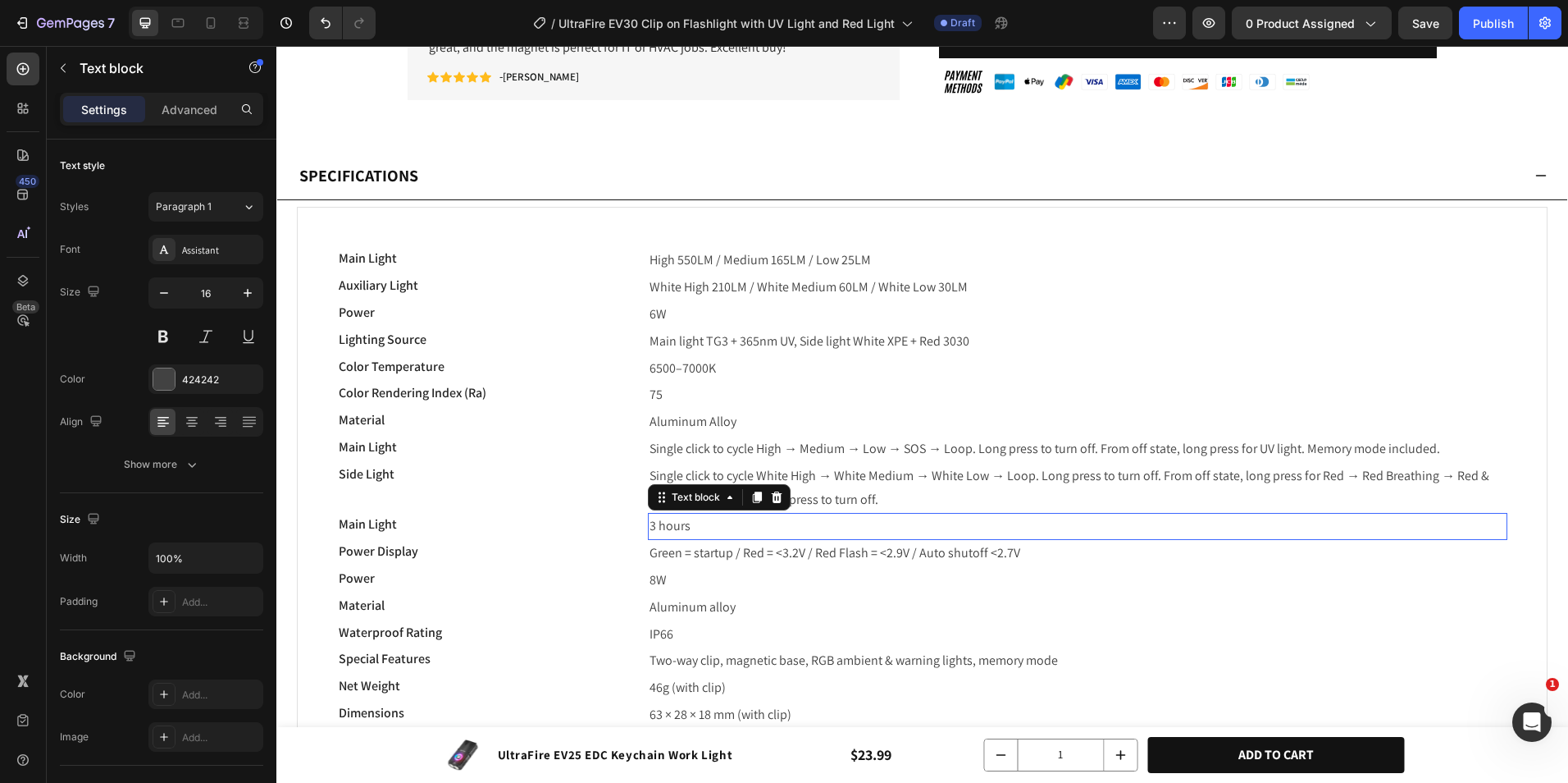
click at [692, 520] on p "3 hours" at bounding box center [1078, 526] width 857 height 23
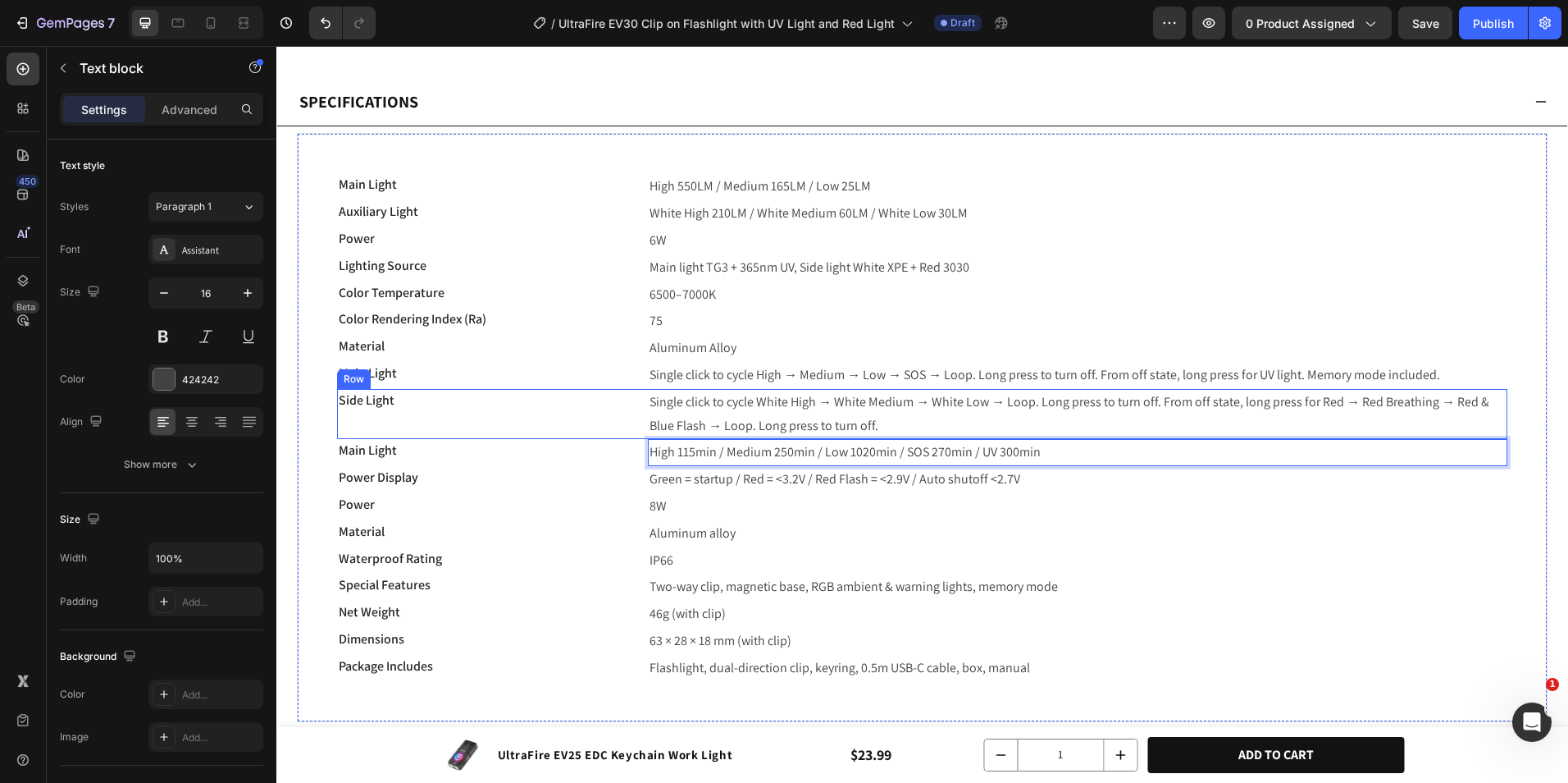
scroll to position [985, 0]
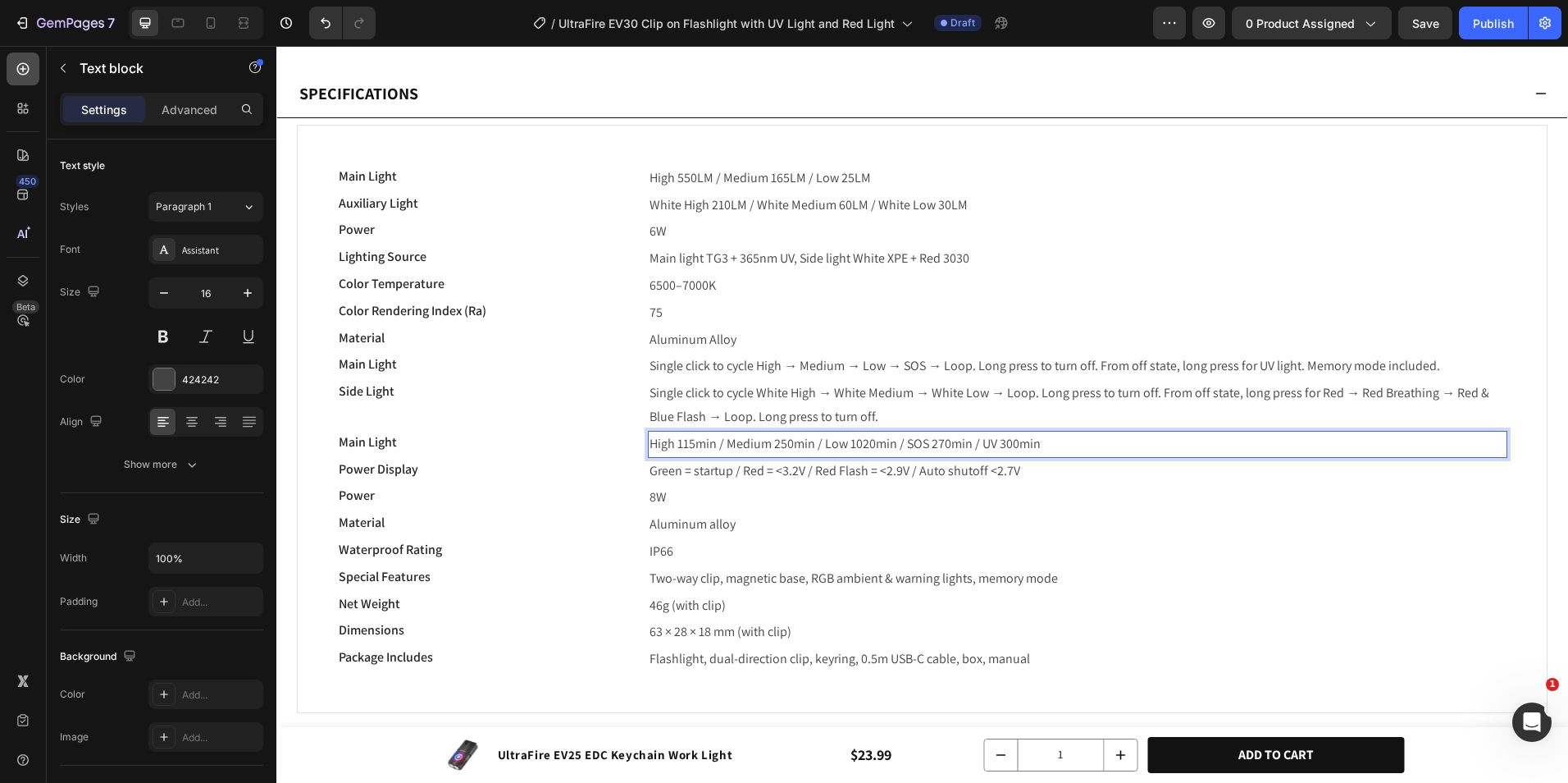
click at [18, 72] on icon at bounding box center [23, 69] width 13 height 13
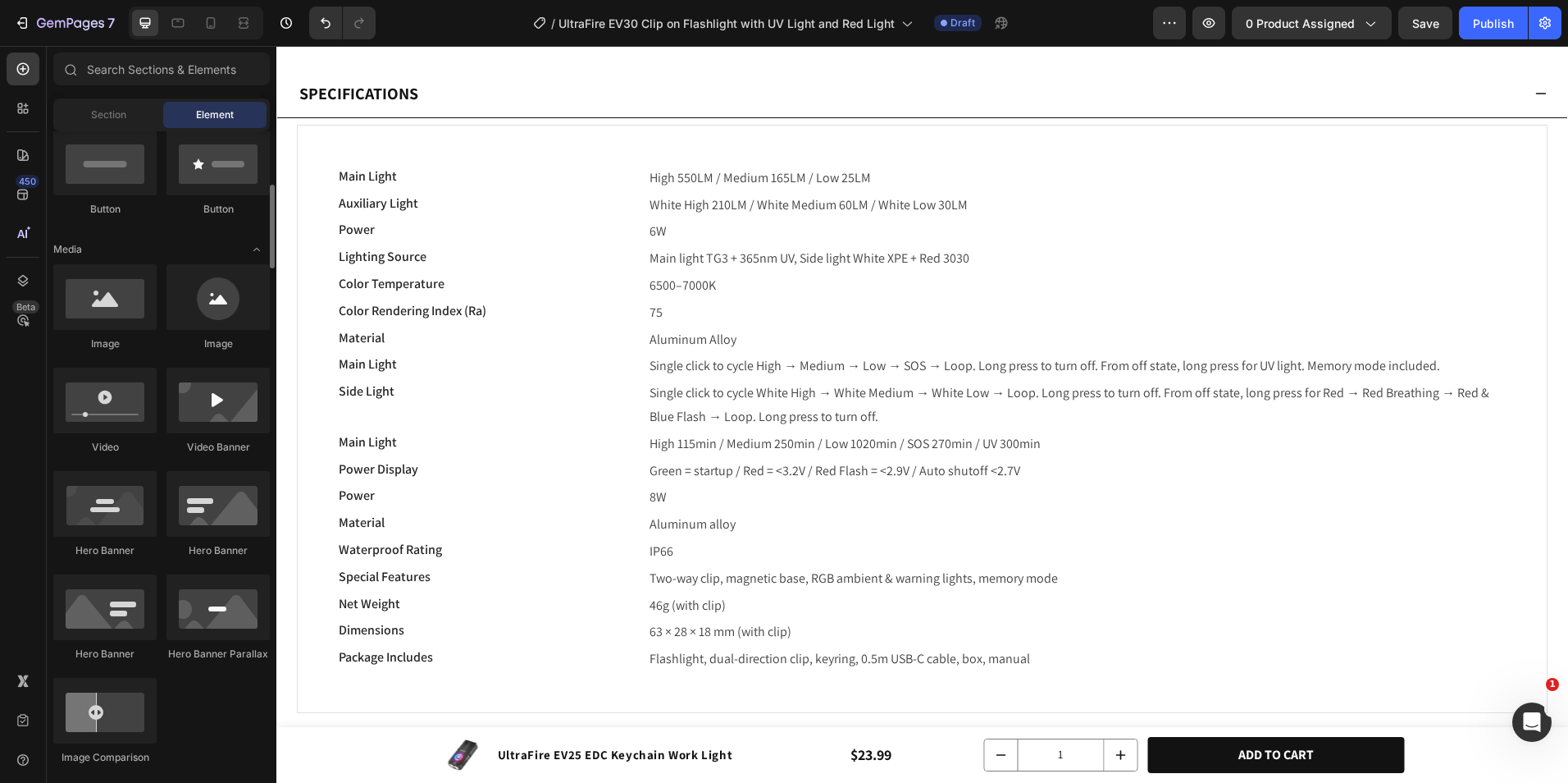
scroll to position [739, 0]
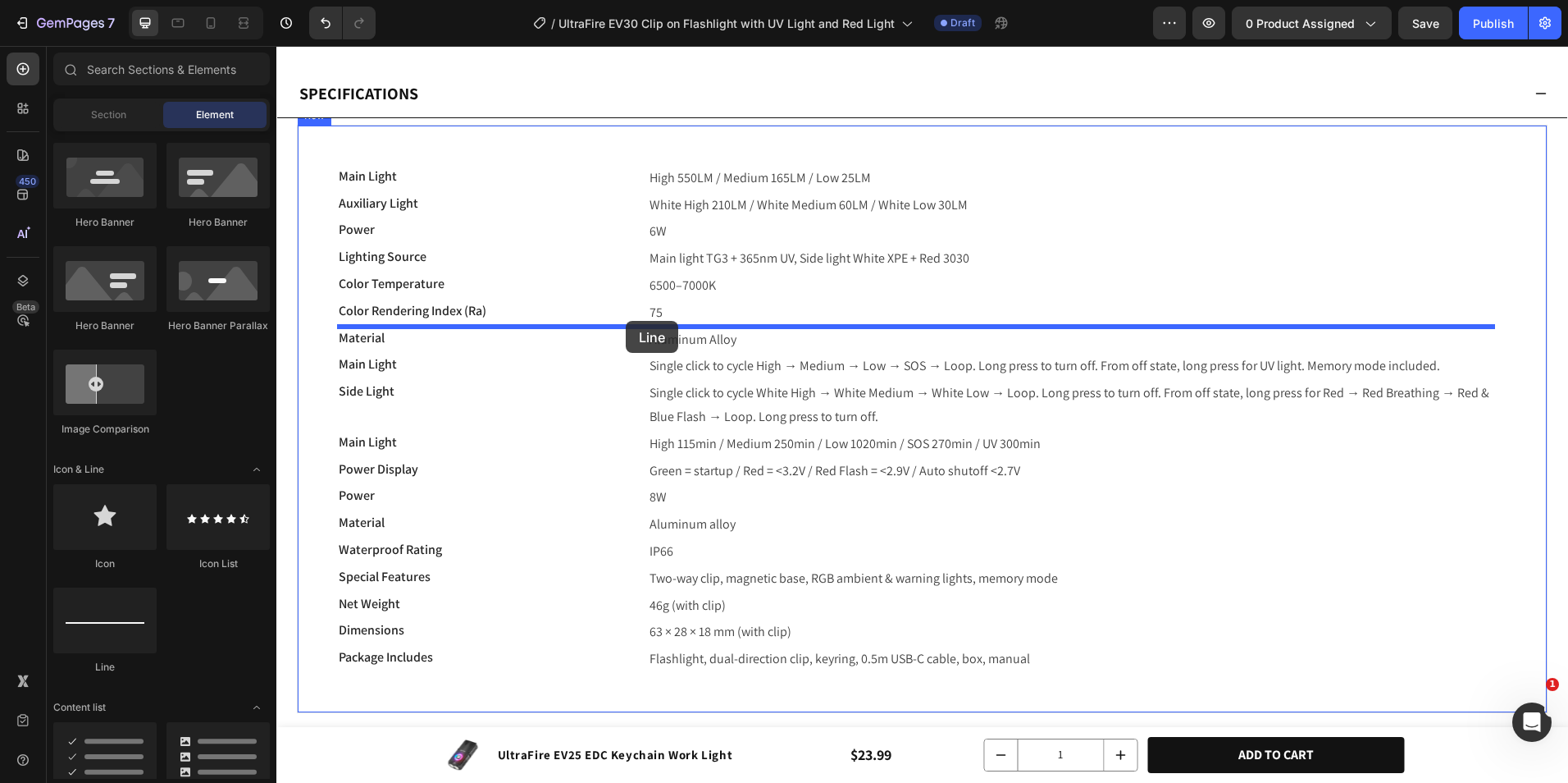
drag, startPoint x: 392, startPoint y: 657, endPoint x: 626, endPoint y: 321, distance: 409.5
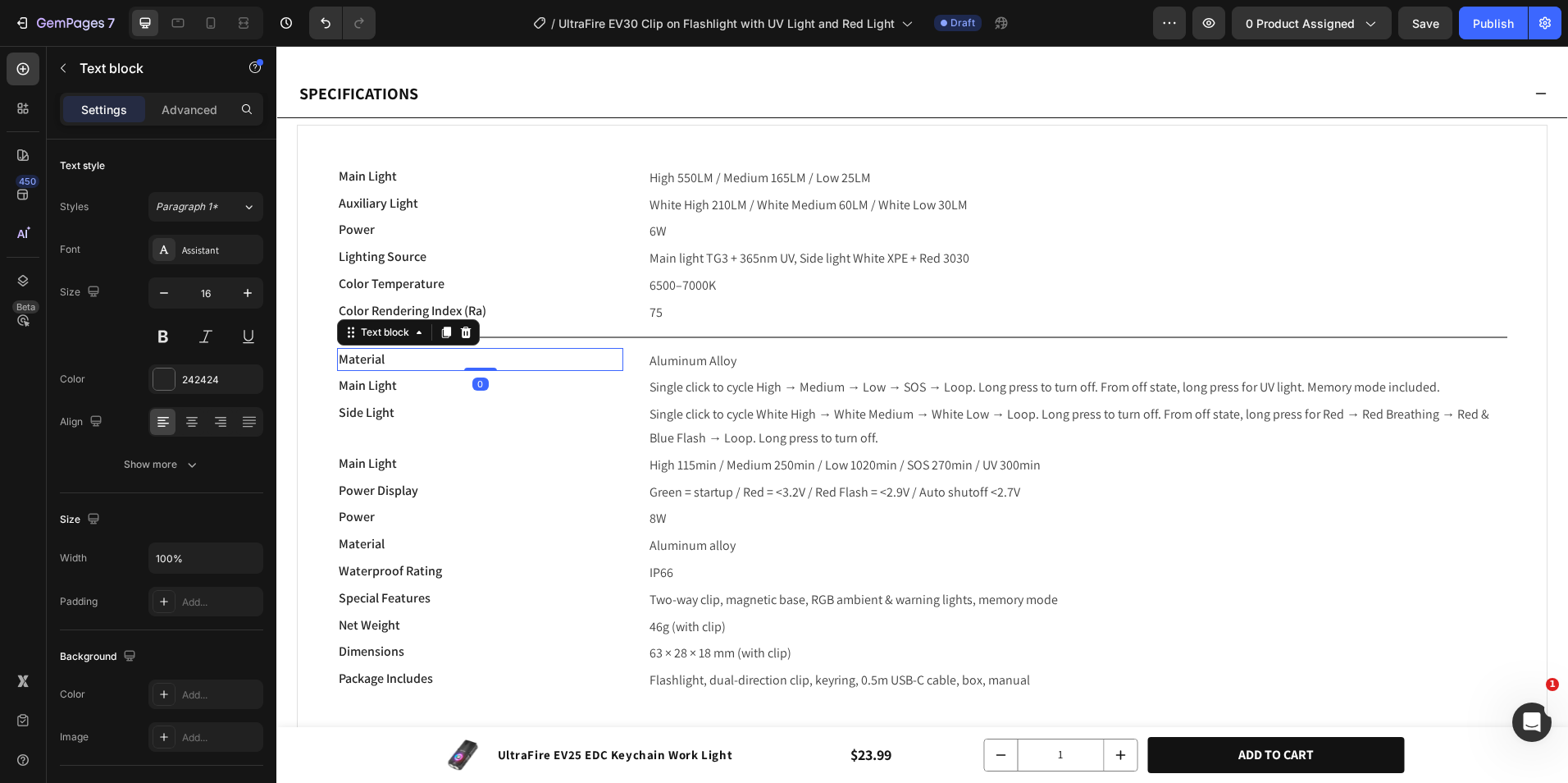
click at [567, 356] on p "Material" at bounding box center [481, 360] width 283 height 20
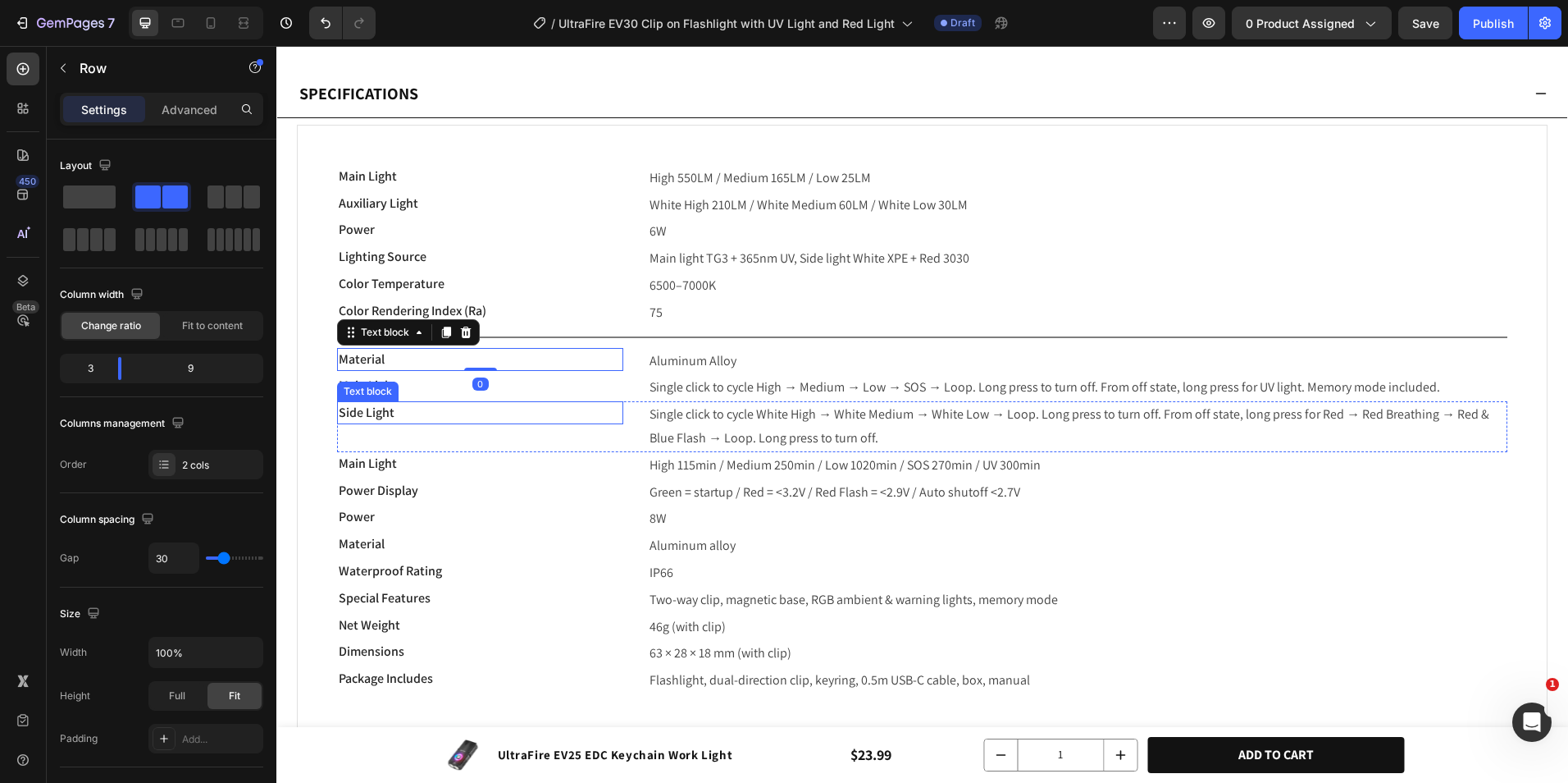
click at [493, 433] on div "Side Light Text block" at bounding box center [480, 427] width 286 height 51
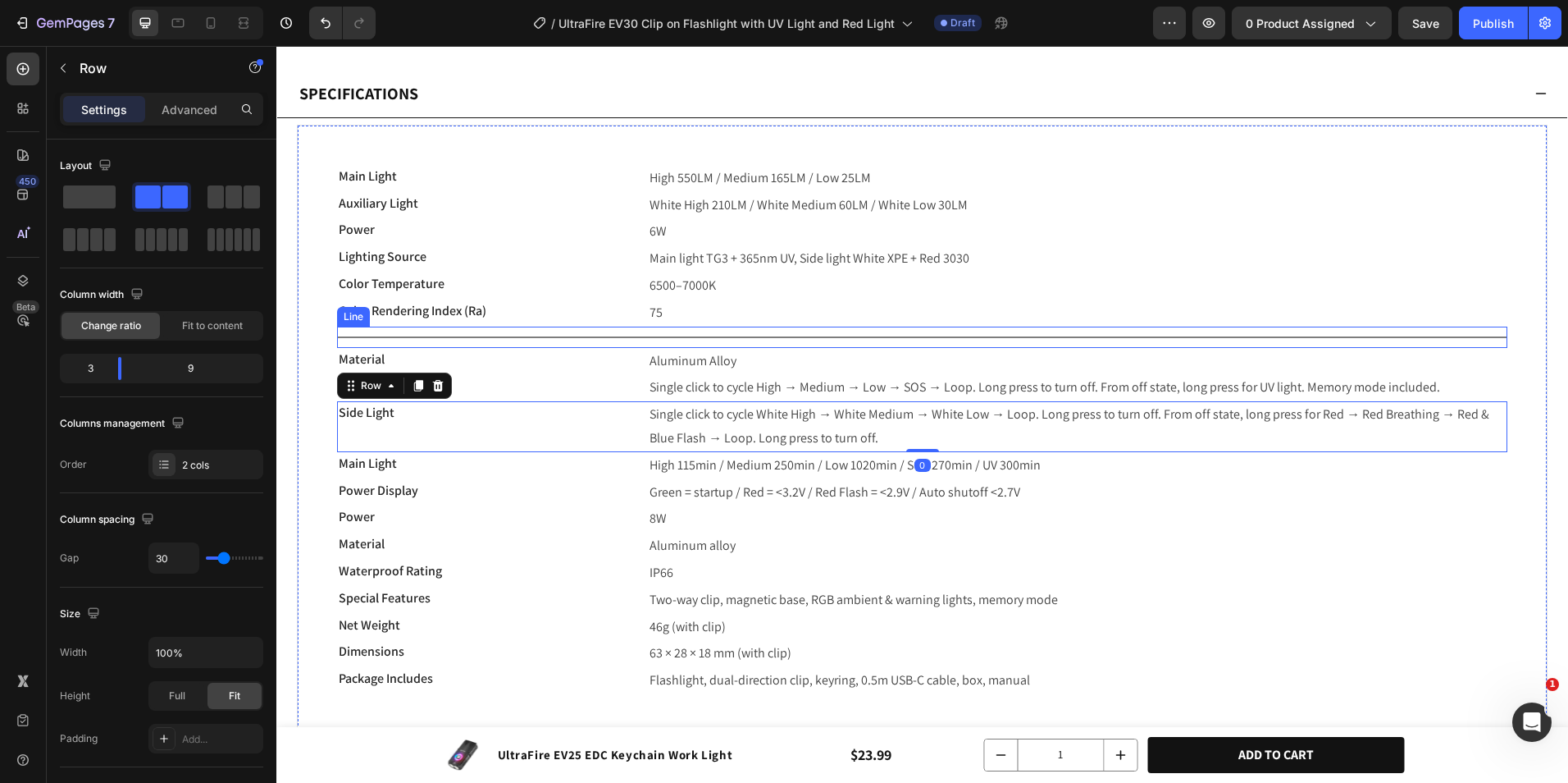
click at [756, 334] on div "Title Line" at bounding box center [922, 337] width 1170 height 22
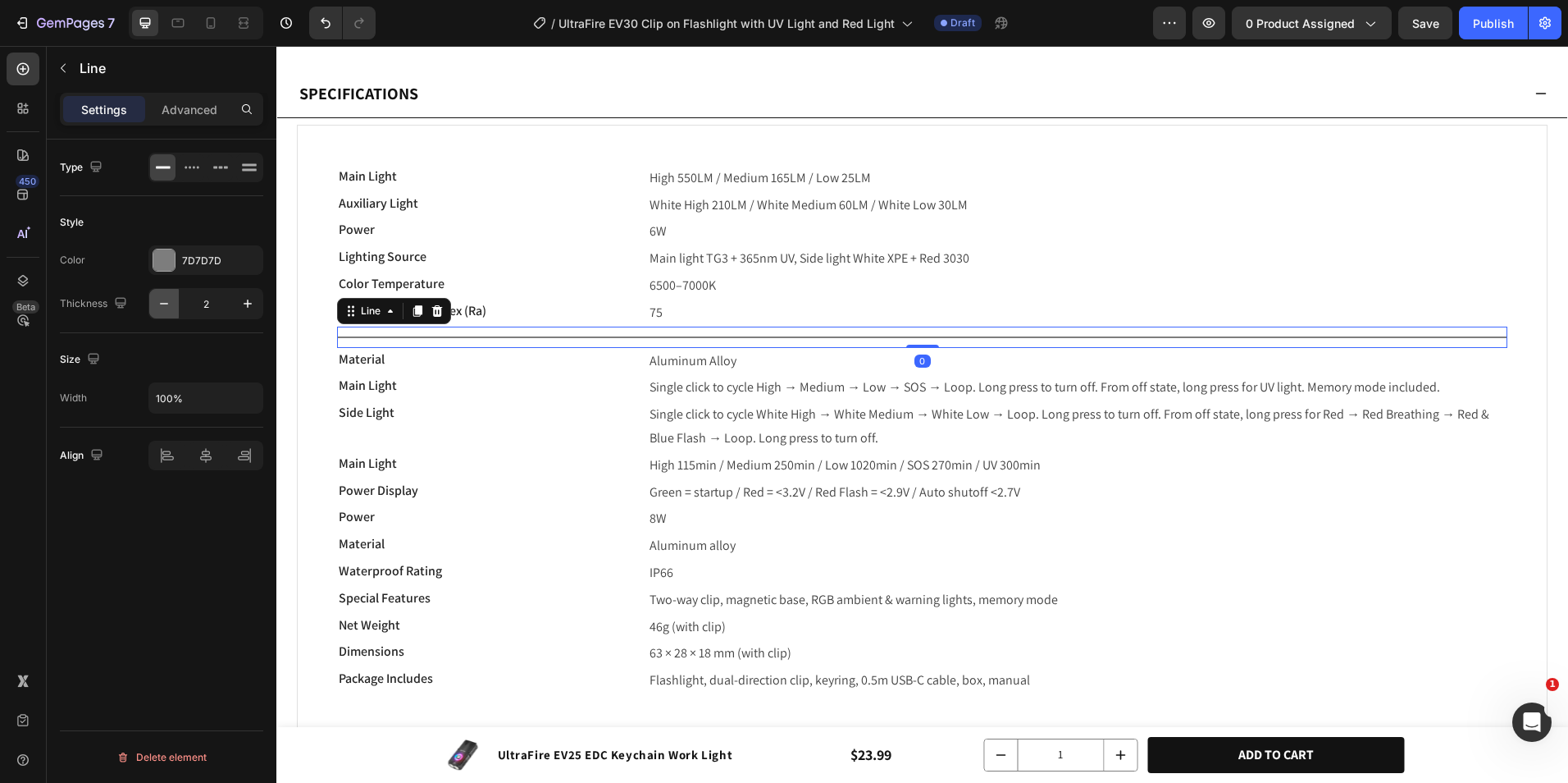
click at [171, 304] on icon "button" at bounding box center [164, 303] width 17 height 17
type input "1"
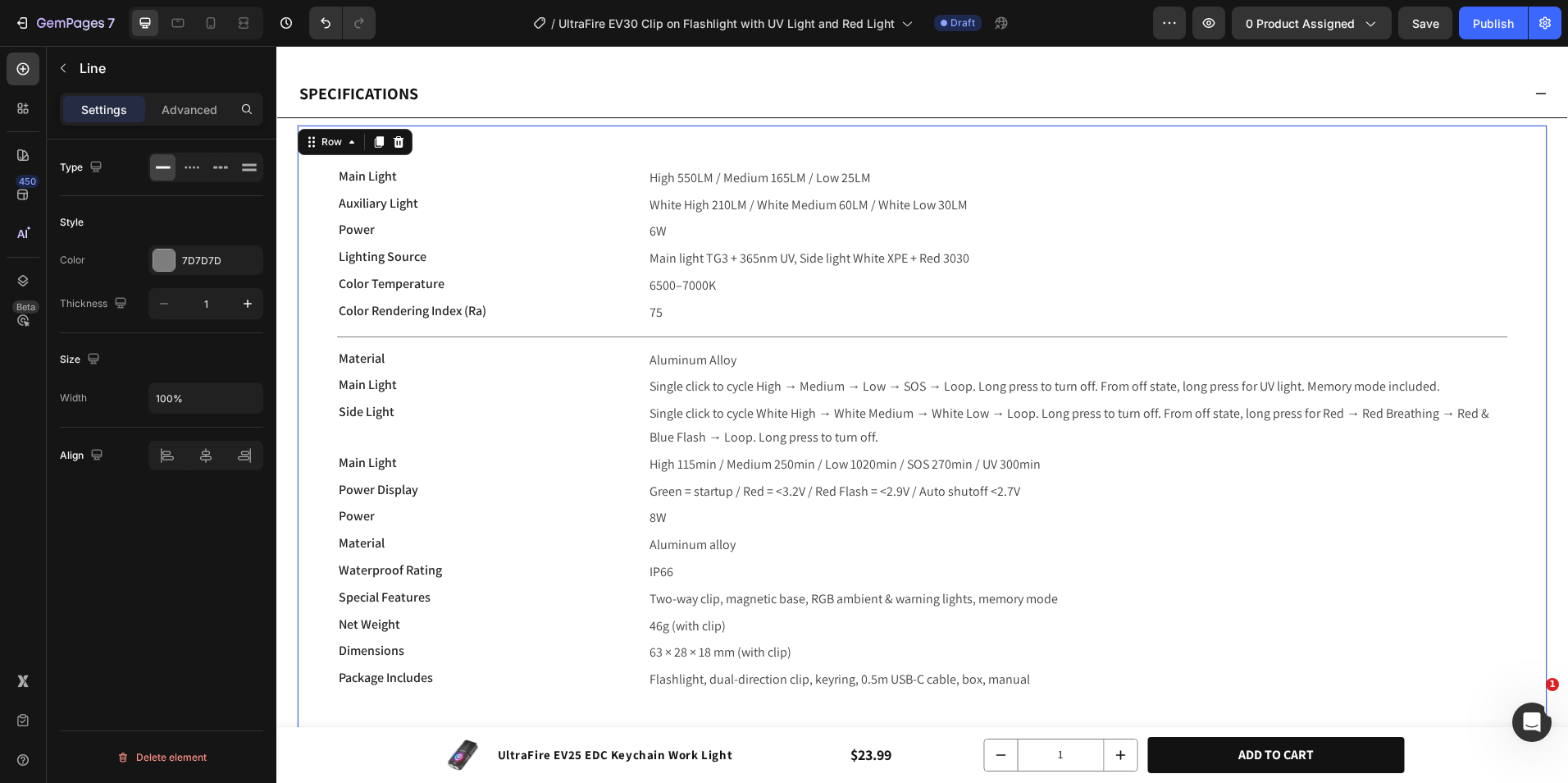
click at [321, 329] on div "Main Light Text block High 550LM / Medium 165LM / Low 25LM Text block Row Auxil…" at bounding box center [922, 429] width 1251 height 609
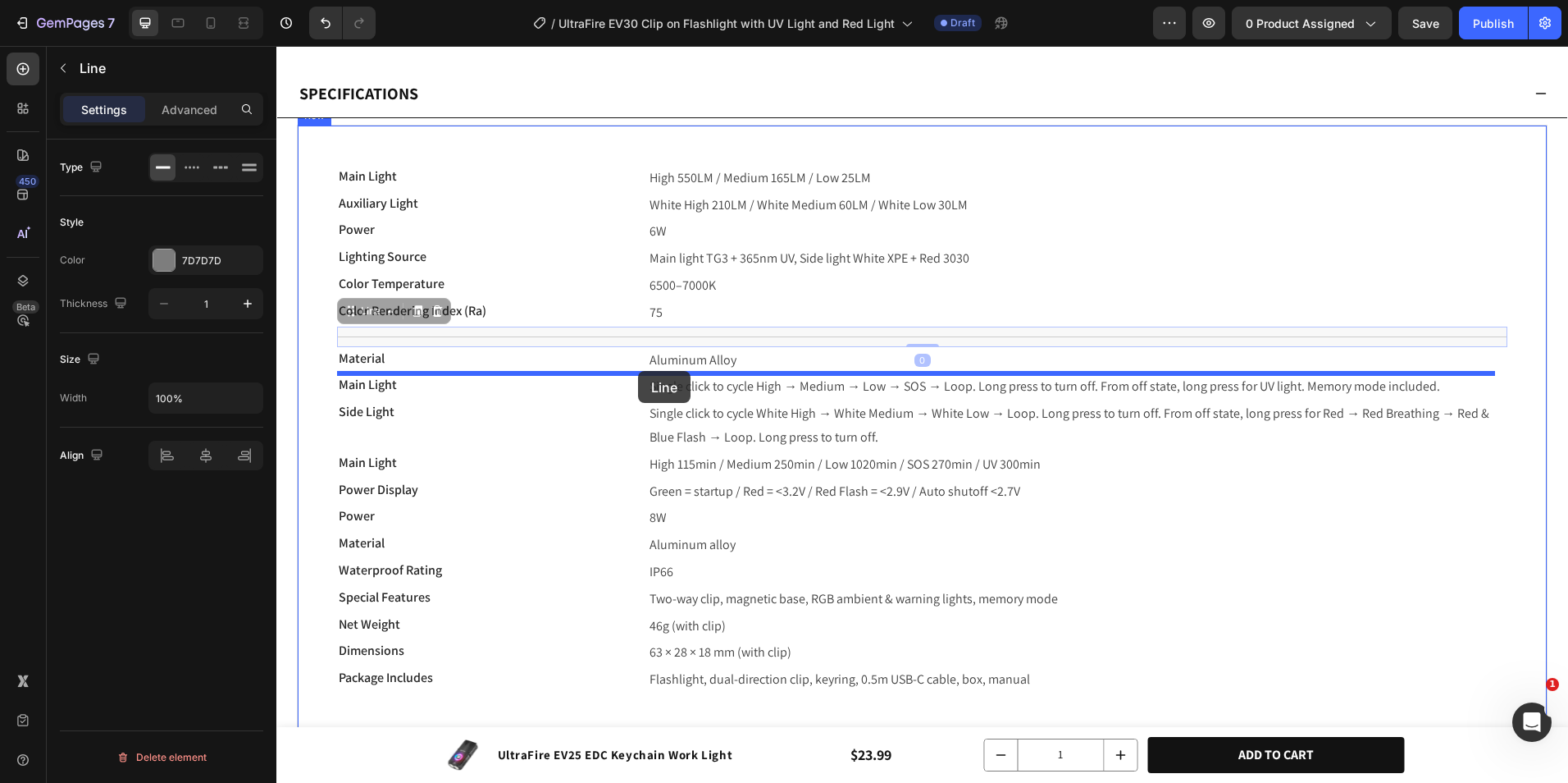
drag, startPoint x: 585, startPoint y: 332, endPoint x: 638, endPoint y: 371, distance: 65.8
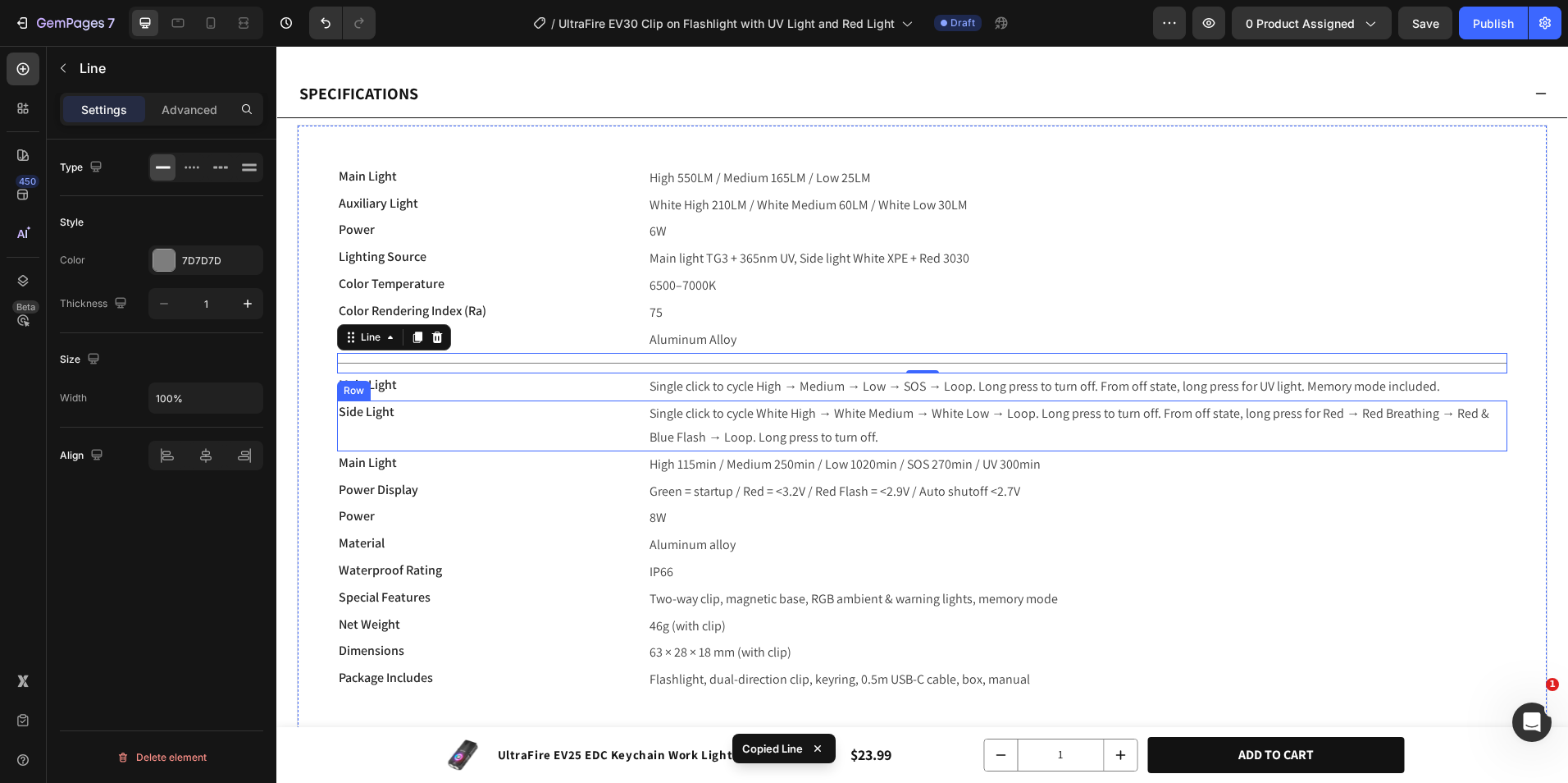
click at [596, 443] on div "Side Light Text block" at bounding box center [480, 426] width 286 height 51
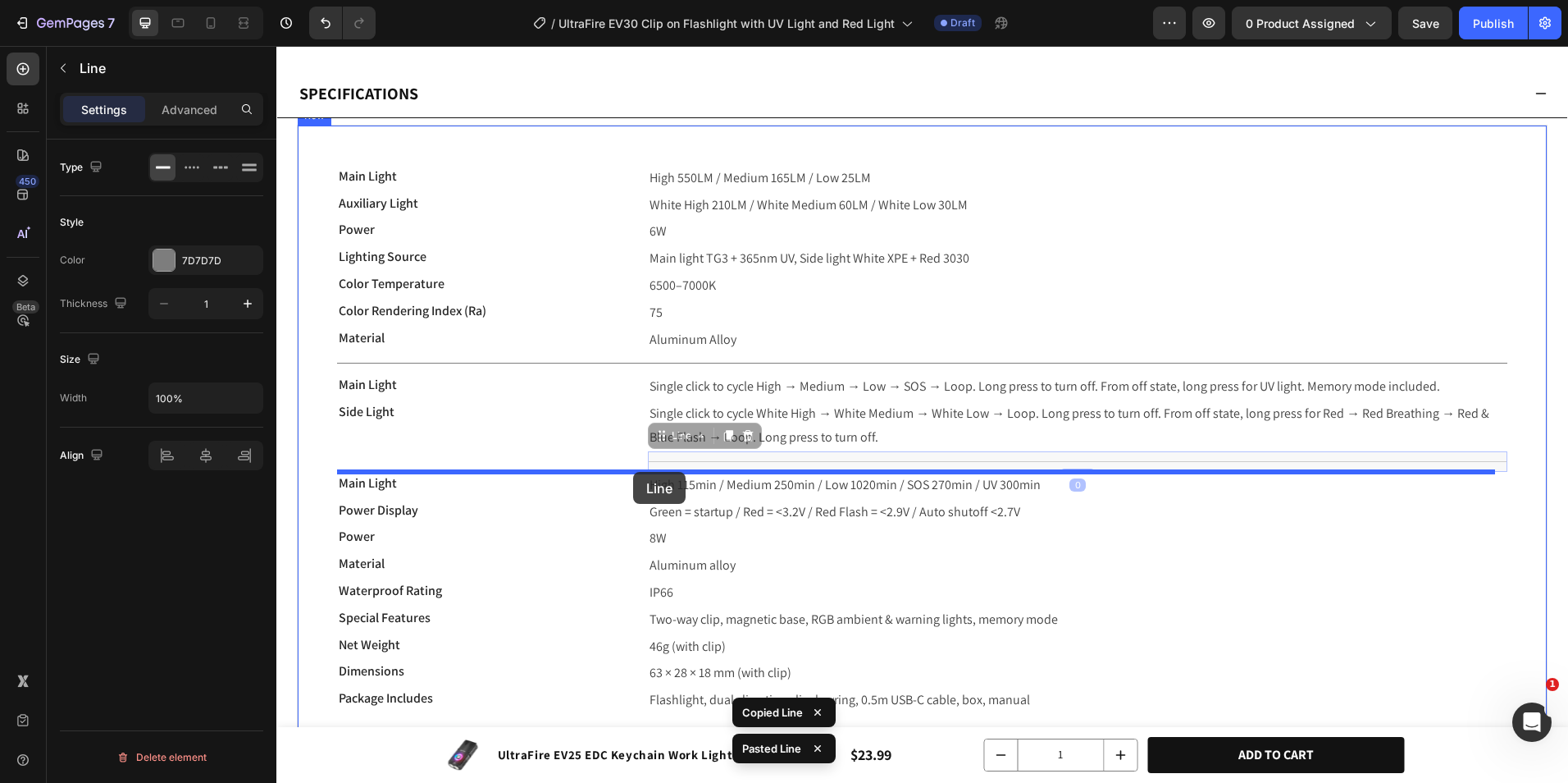
drag, startPoint x: 666, startPoint y: 441, endPoint x: 633, endPoint y: 472, distance: 45.3
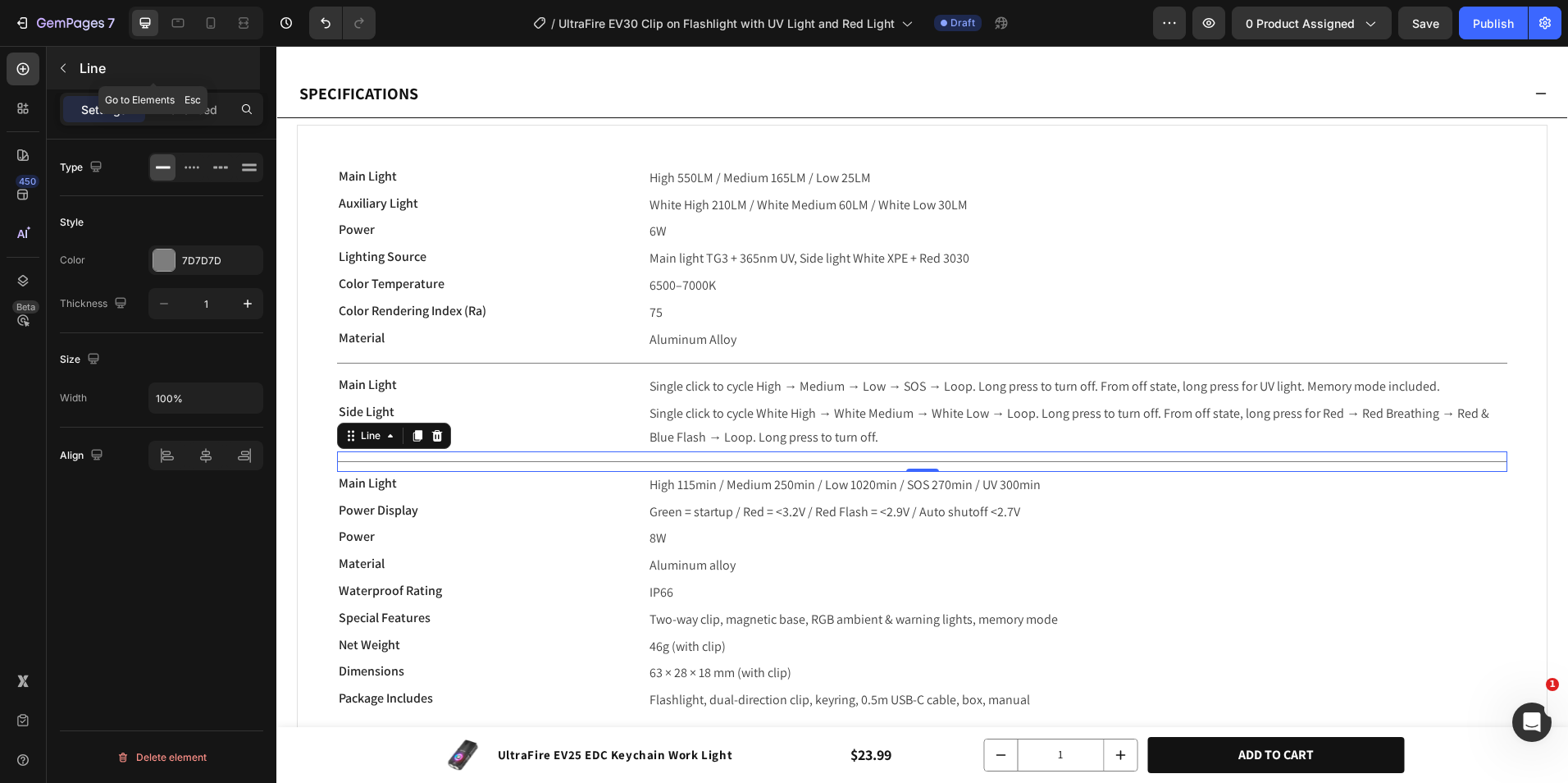
click at [76, 75] on div "Line" at bounding box center [153, 68] width 213 height 43
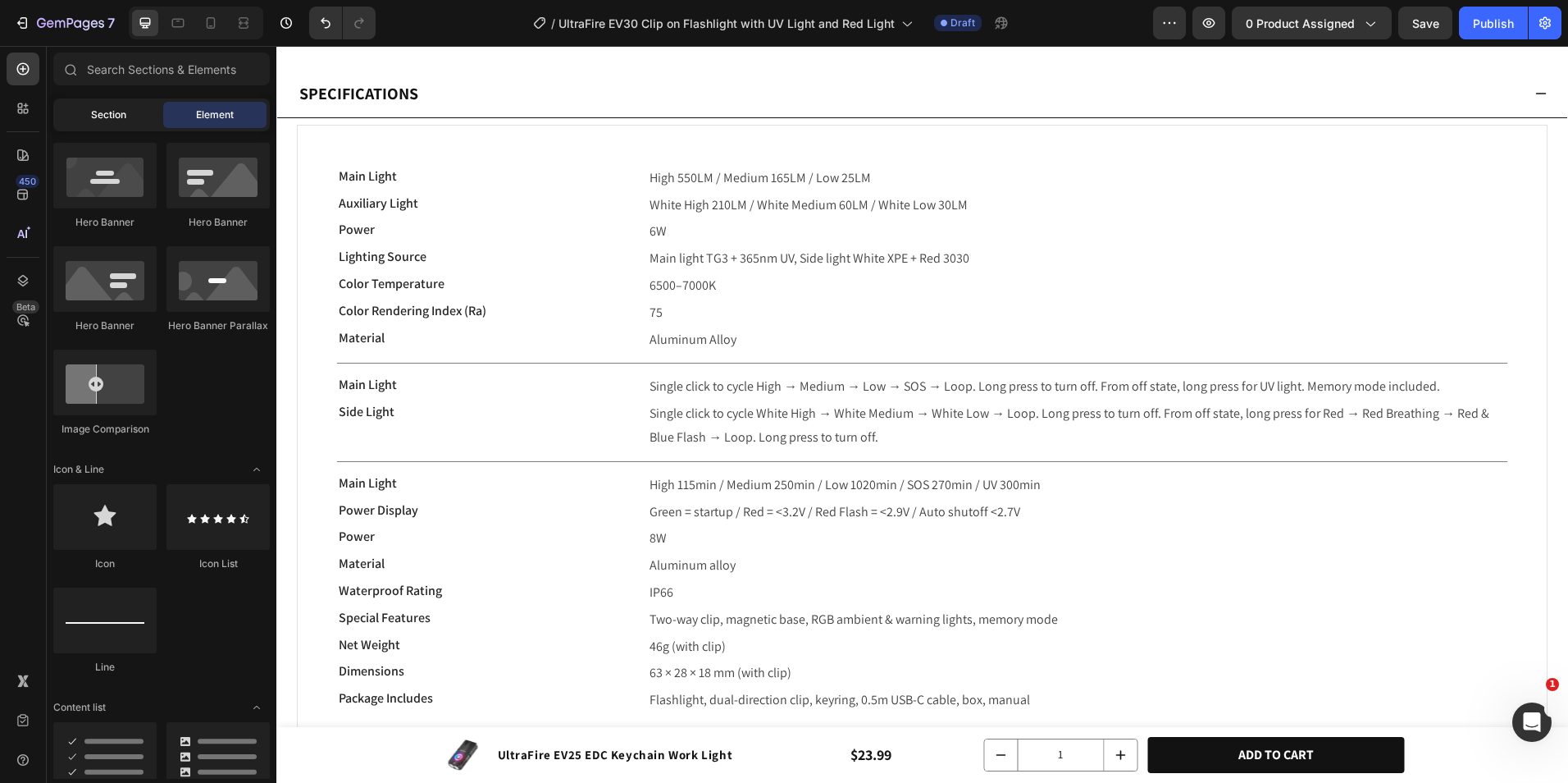
click at [148, 113] on div "Section" at bounding box center [108, 114] width 104 height 26
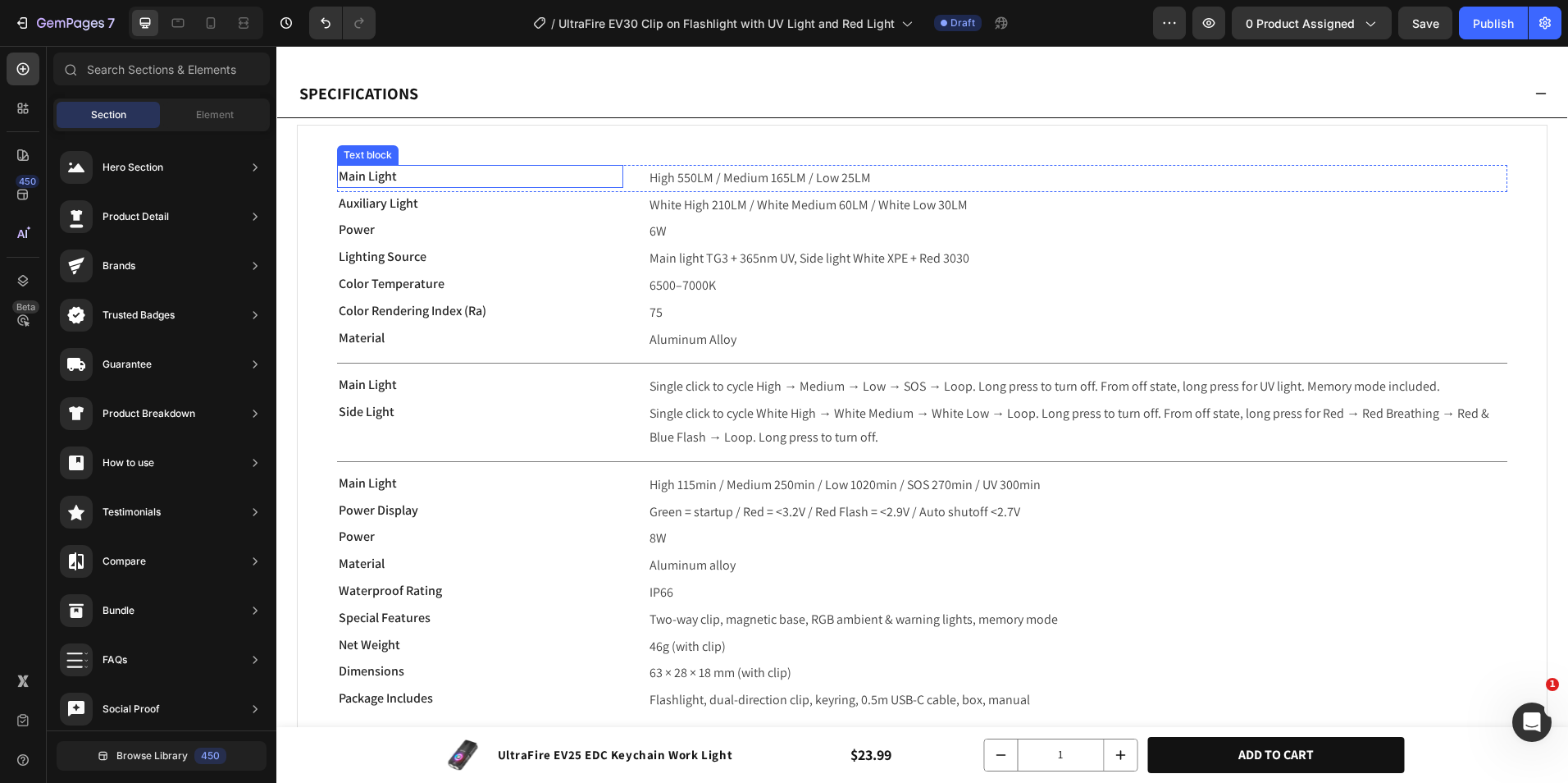
click at [585, 171] on p "Main Light" at bounding box center [481, 176] width 283 height 20
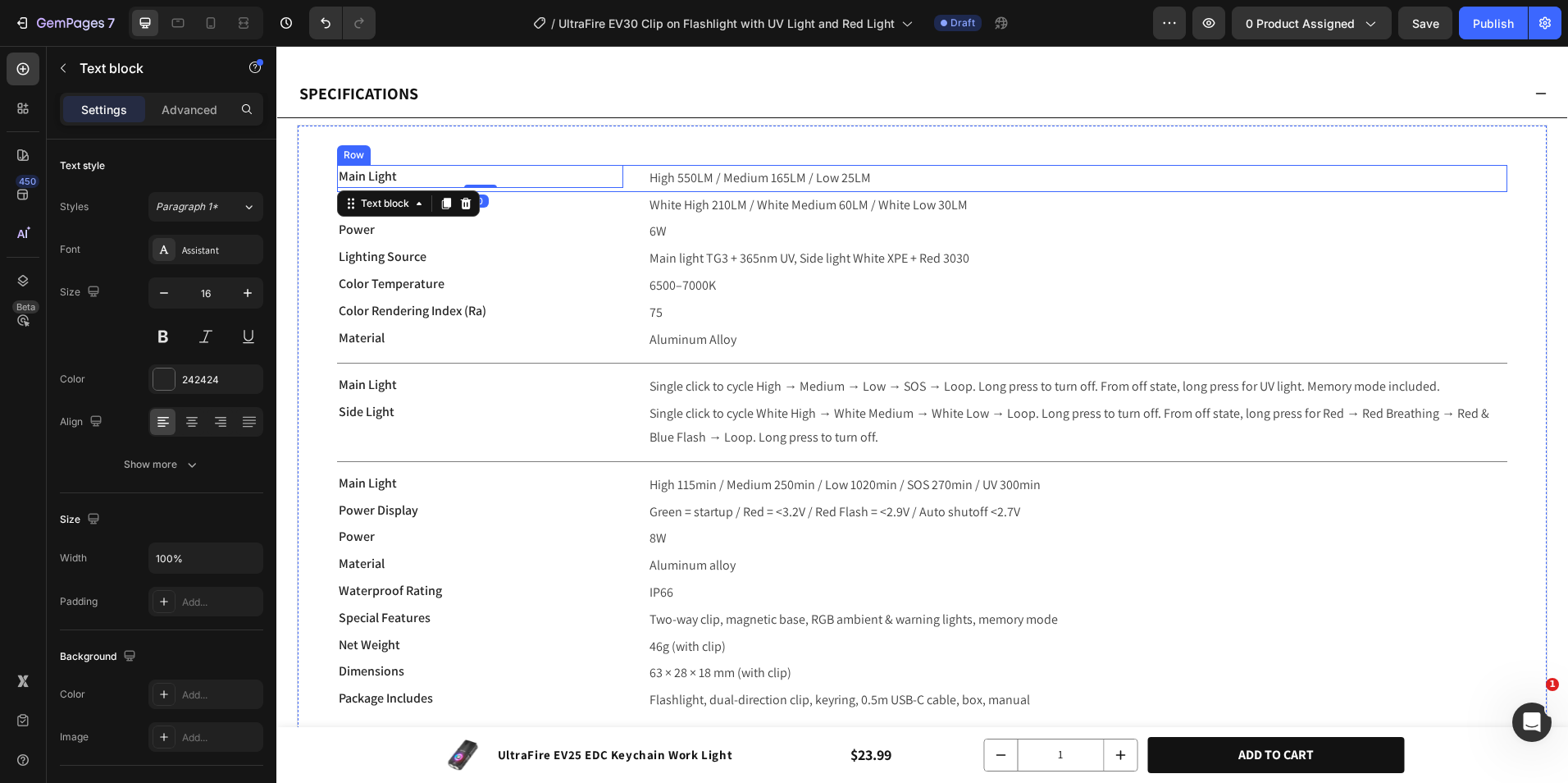
click at [637, 177] on div "Main Light Text block 0 High 550LM / Medium 165LM / Low 25LM Text block Row" at bounding box center [922, 179] width 1170 height 27
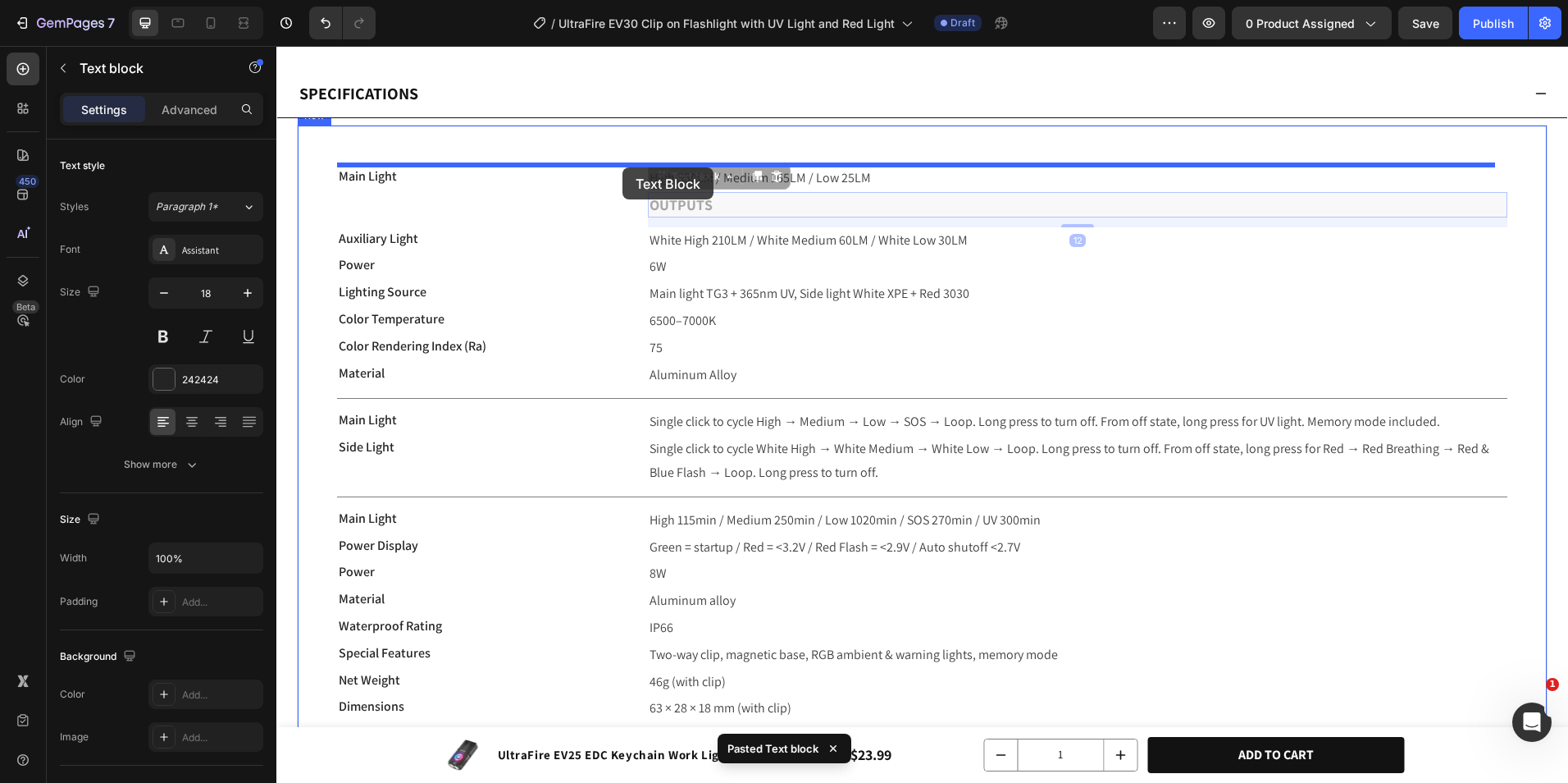
drag, startPoint x: 679, startPoint y: 174, endPoint x: 622, endPoint y: 167, distance: 57.4
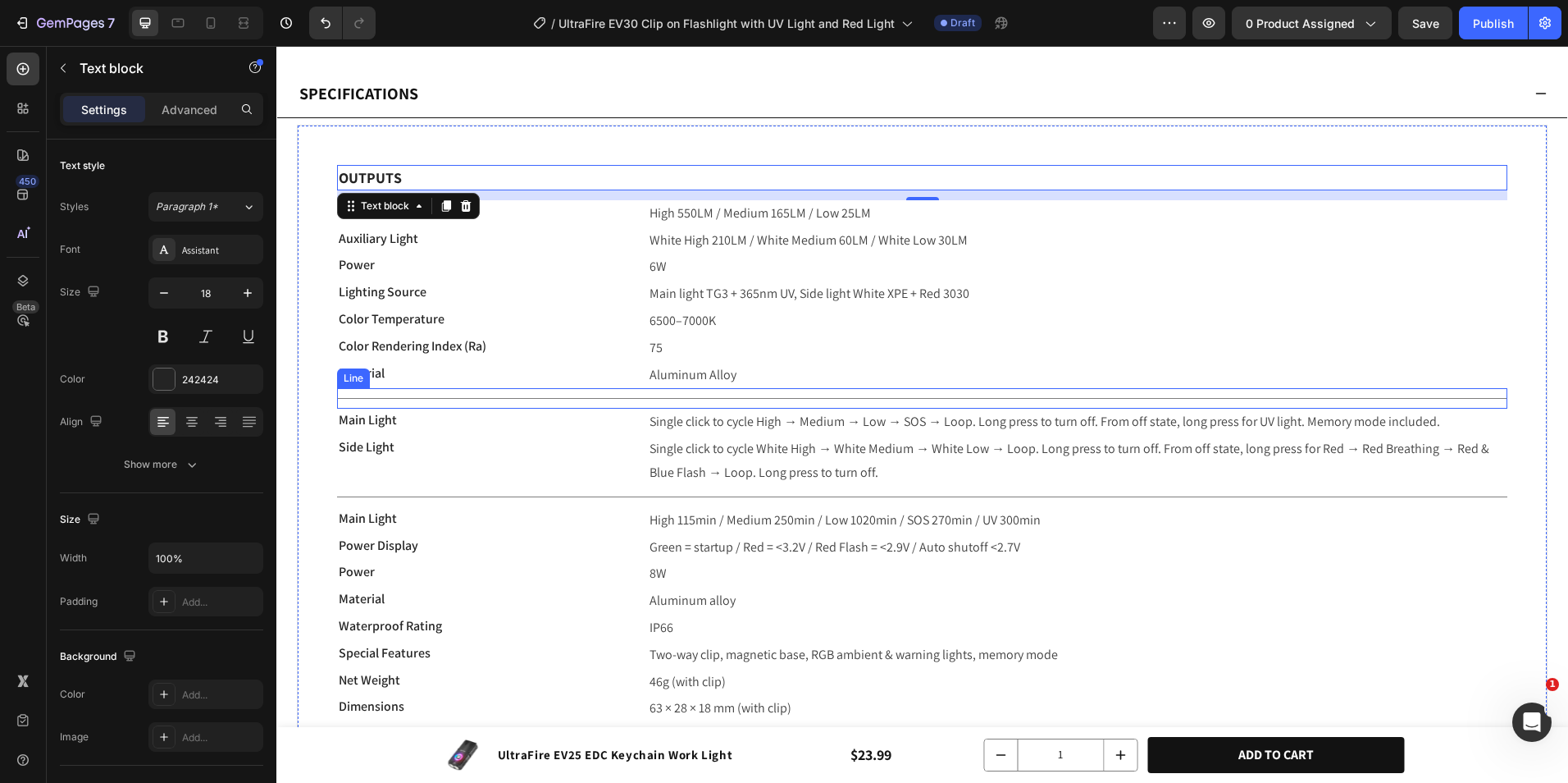
click at [633, 392] on div "Title Line" at bounding box center [922, 398] width 1170 height 21
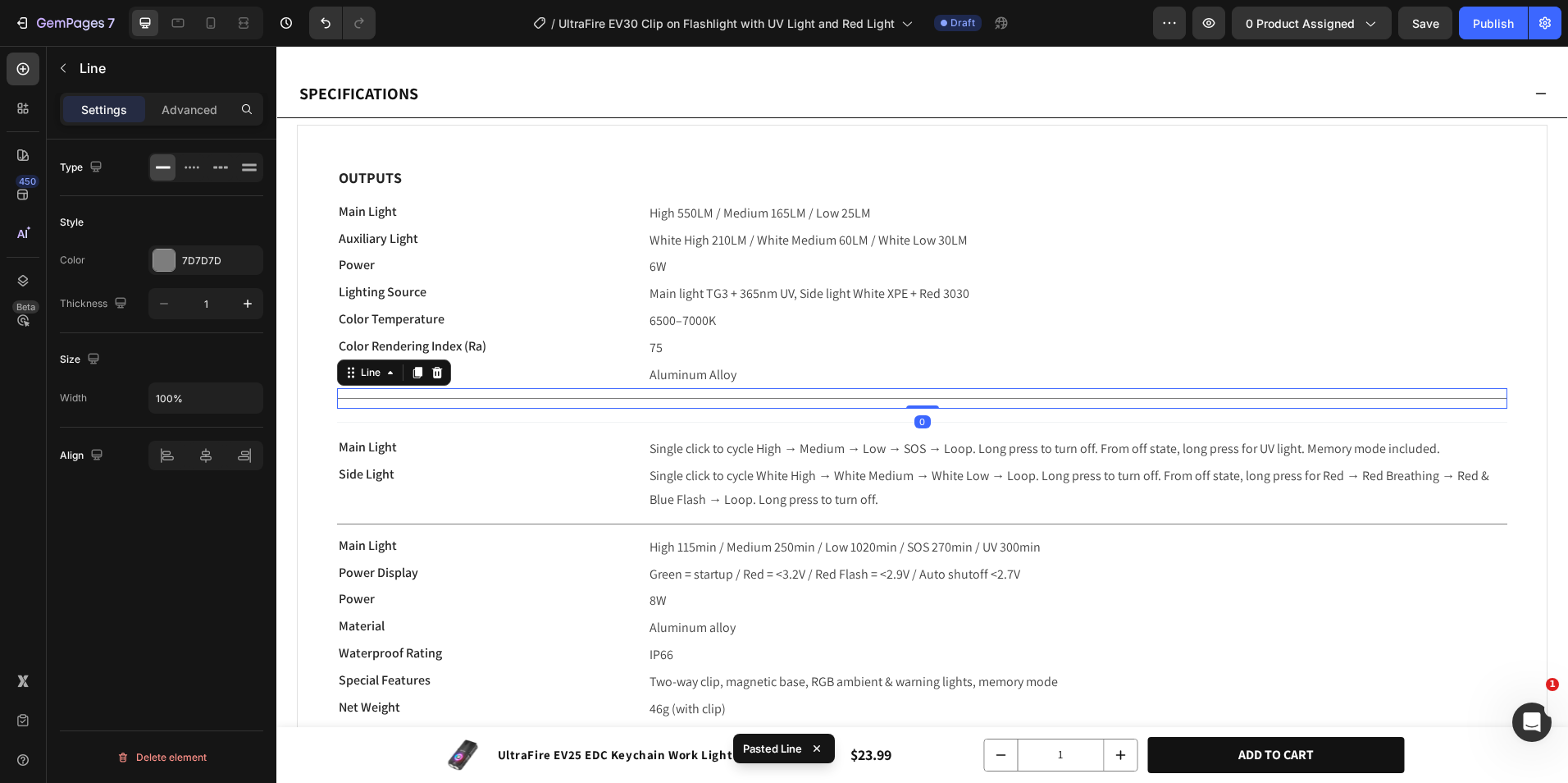
click at [734, 396] on div "Title Line 0" at bounding box center [922, 398] width 1170 height 21
click at [438, 364] on div at bounding box center [437, 372] width 20 height 20
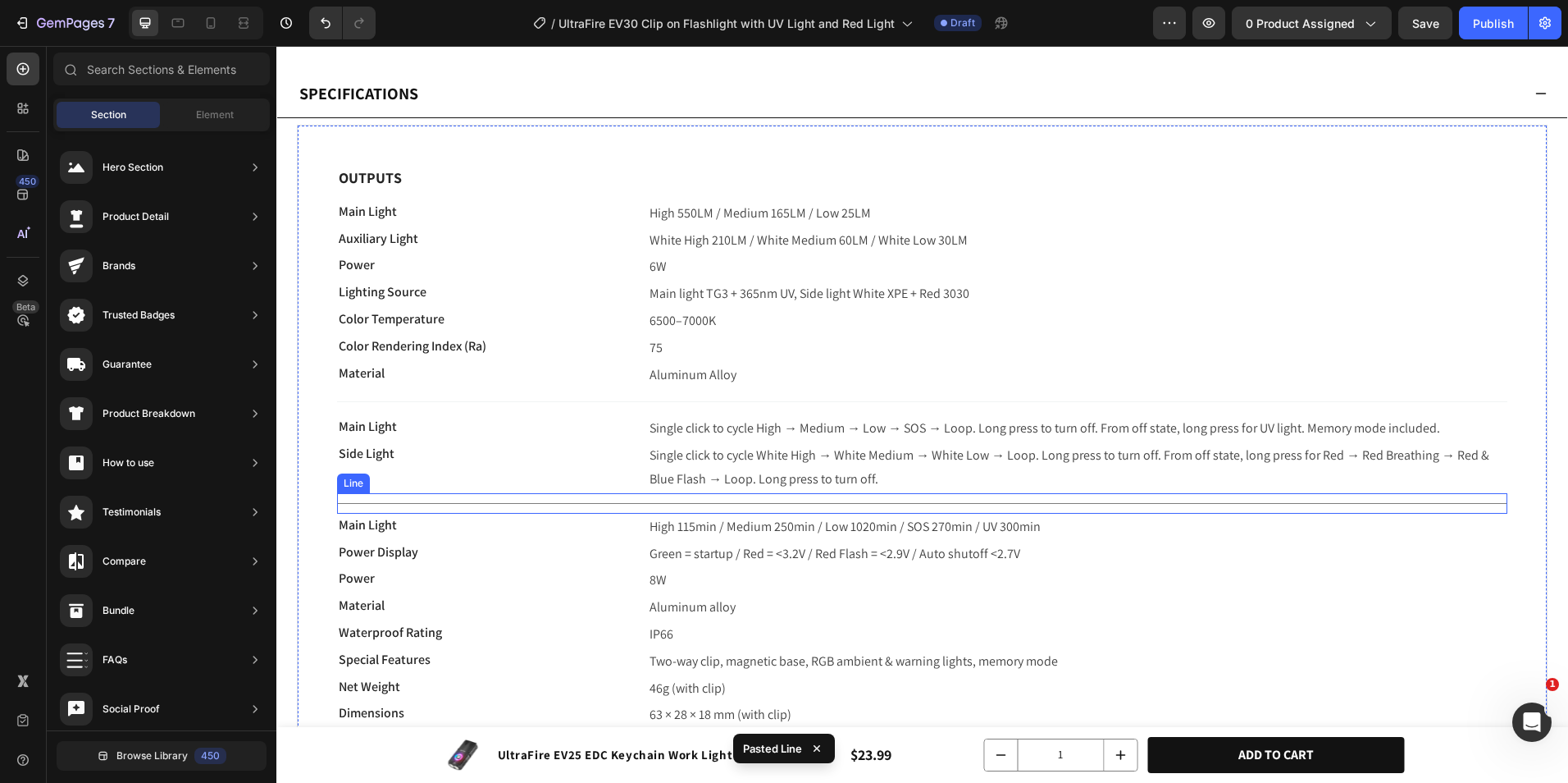
click at [633, 512] on div "Title Line" at bounding box center [922, 503] width 1170 height 21
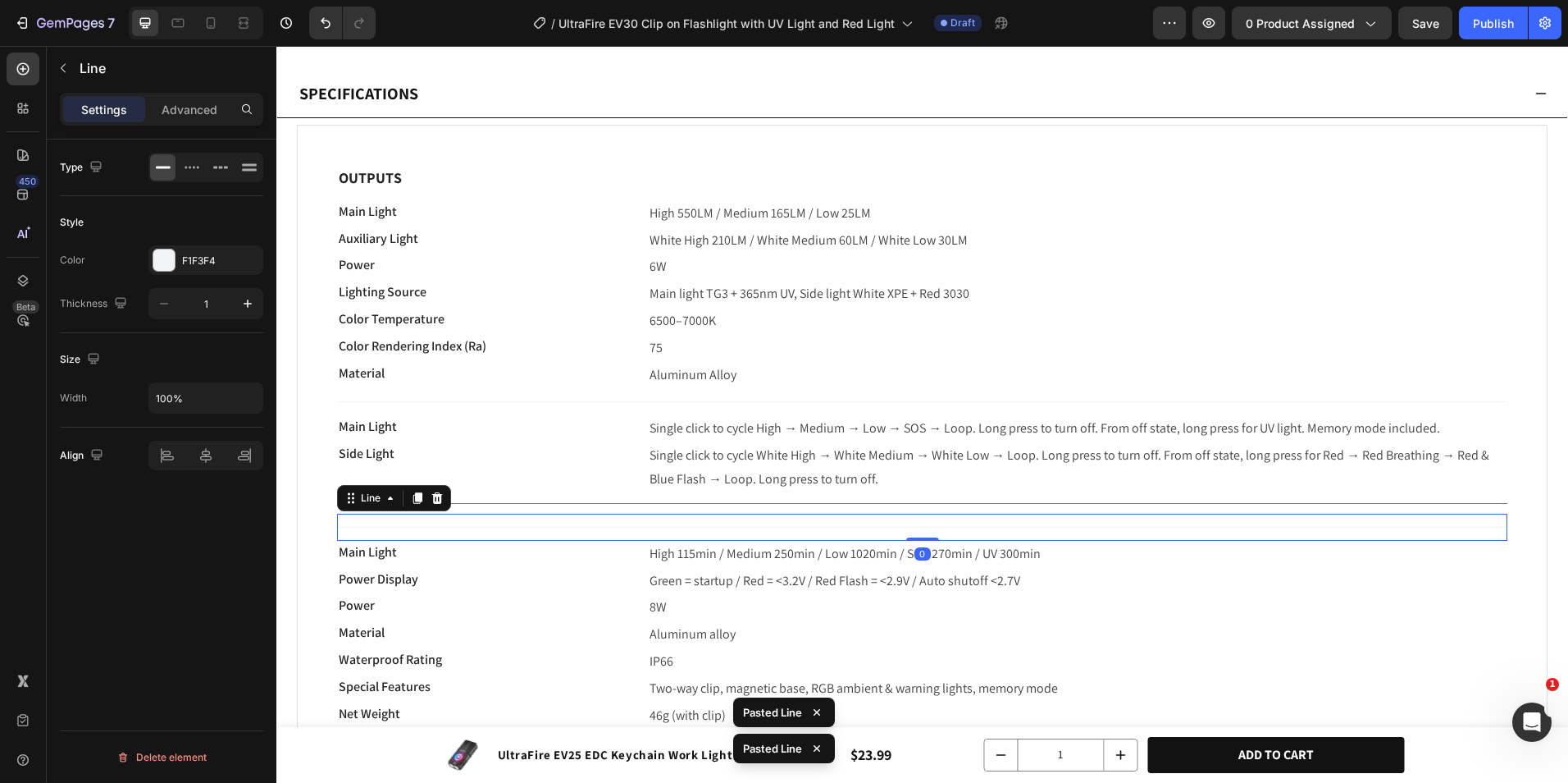
click at [633, 503] on div at bounding box center [922, 503] width 1170 height 1
click at [444, 478] on icon at bounding box center [437, 477] width 13 height 13
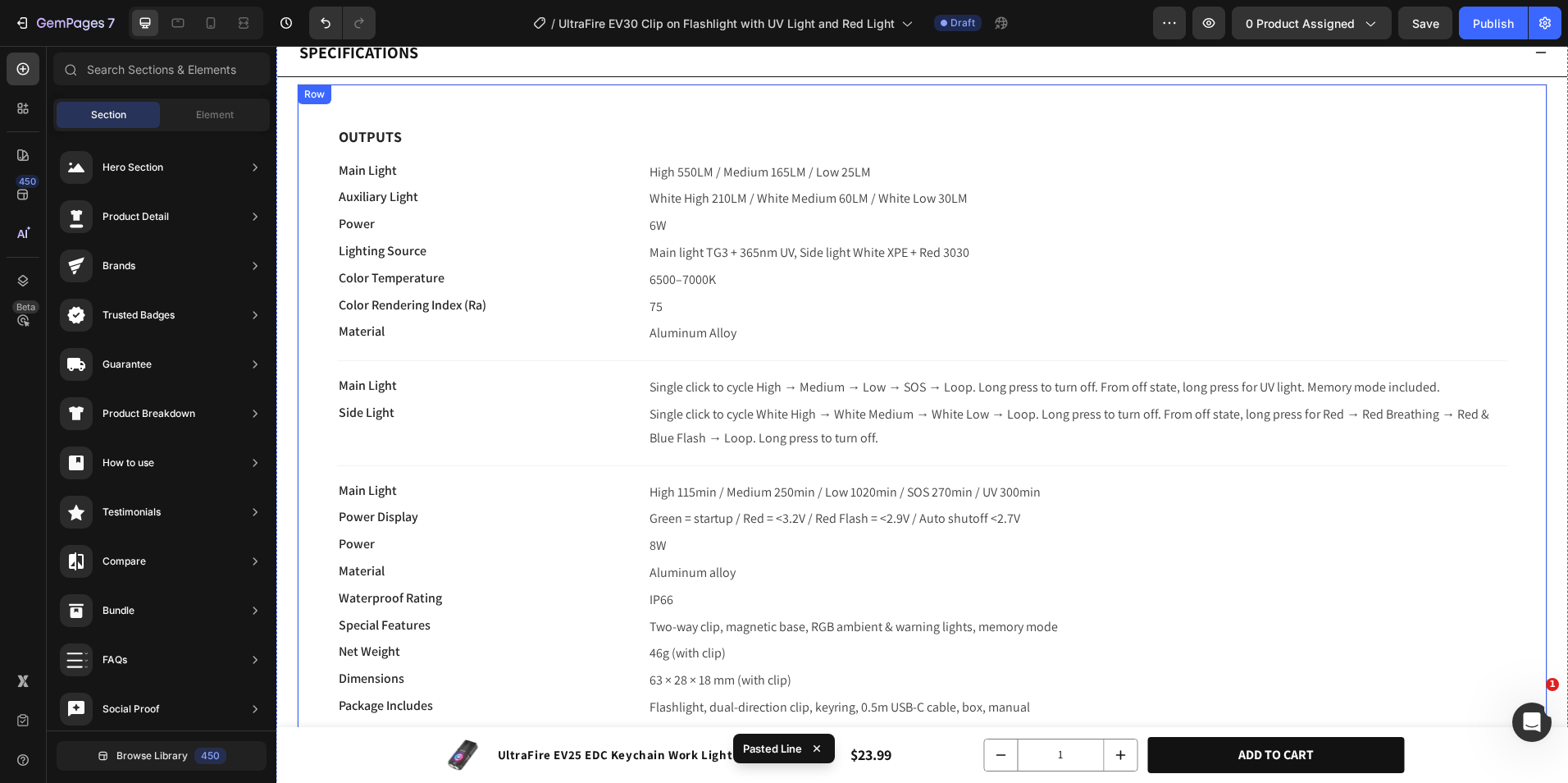
scroll to position [575, 0]
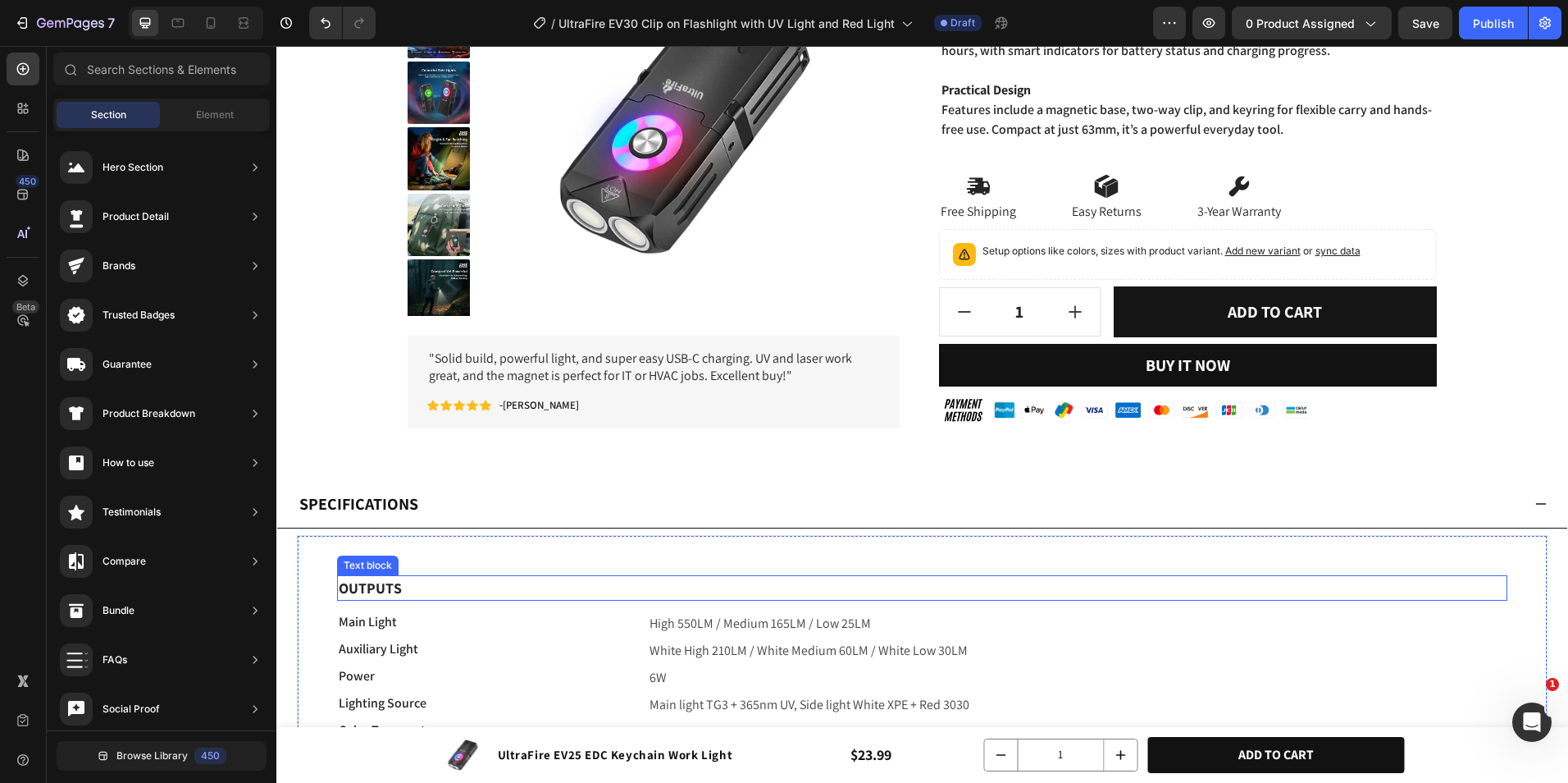
click at [467, 587] on p "OUTPUTS" at bounding box center [922, 587] width 1167 height 22
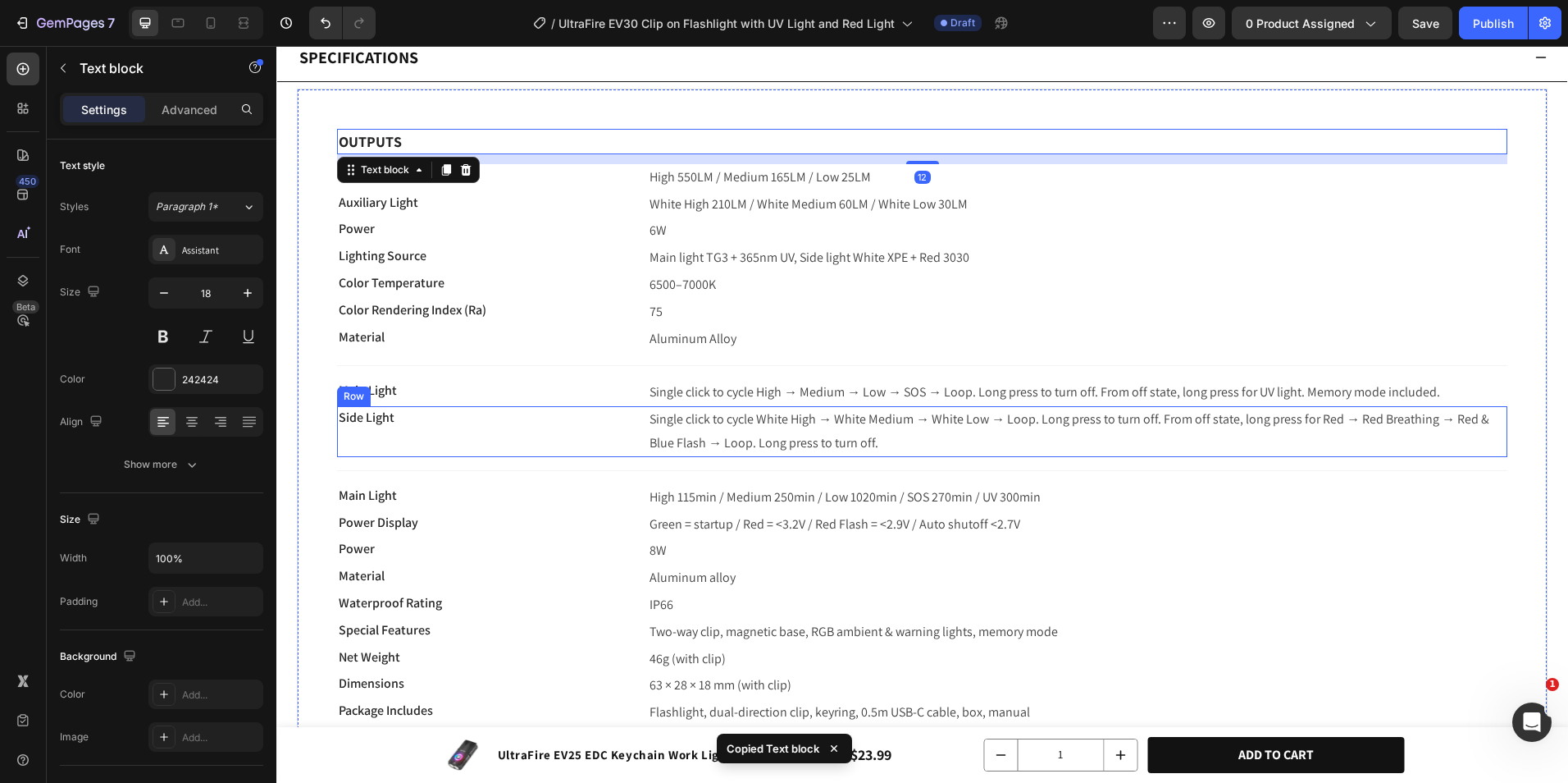
scroll to position [1067, 0]
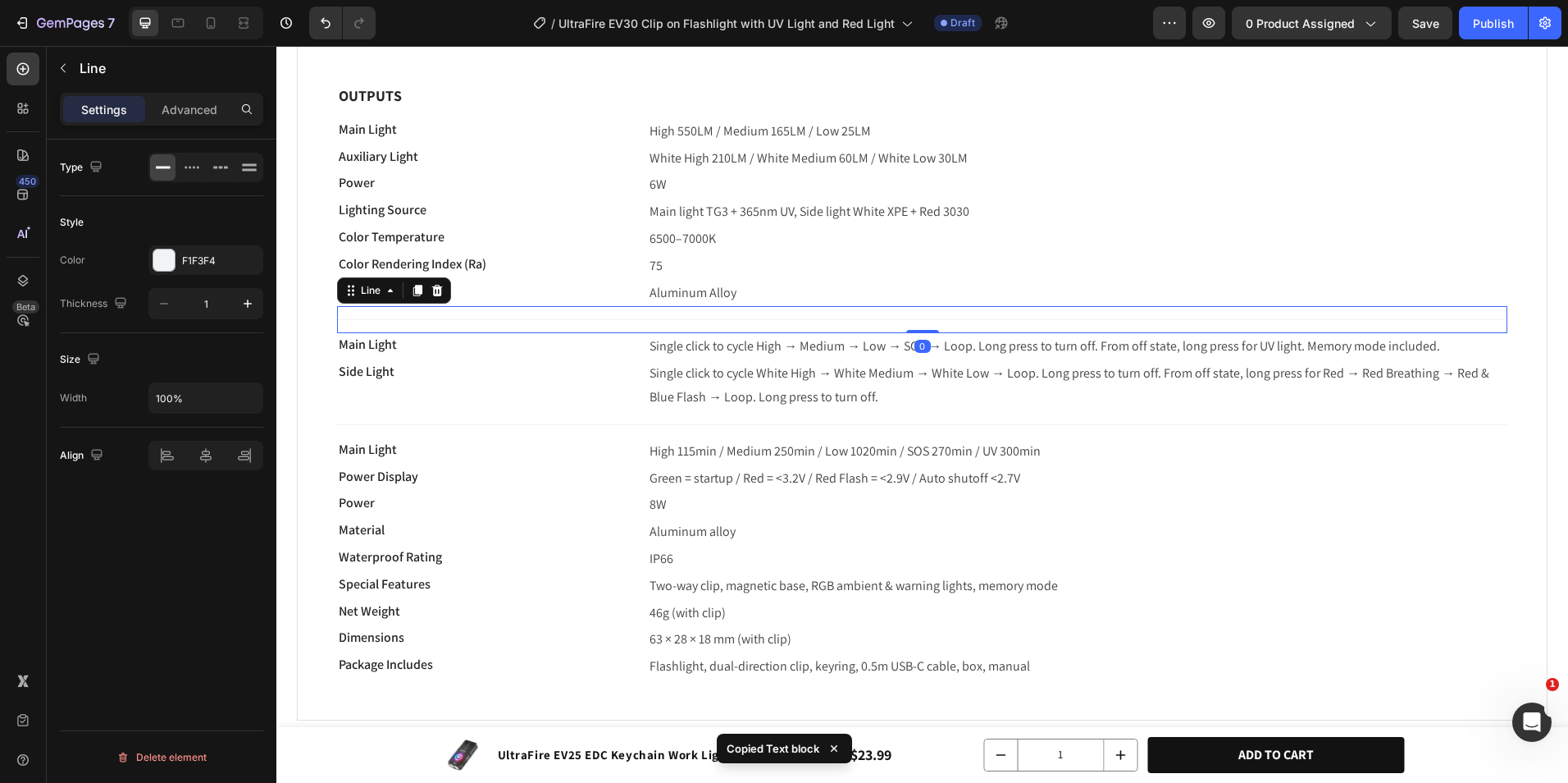
click at [591, 321] on div "Title Line 0" at bounding box center [922, 320] width 1170 height 27
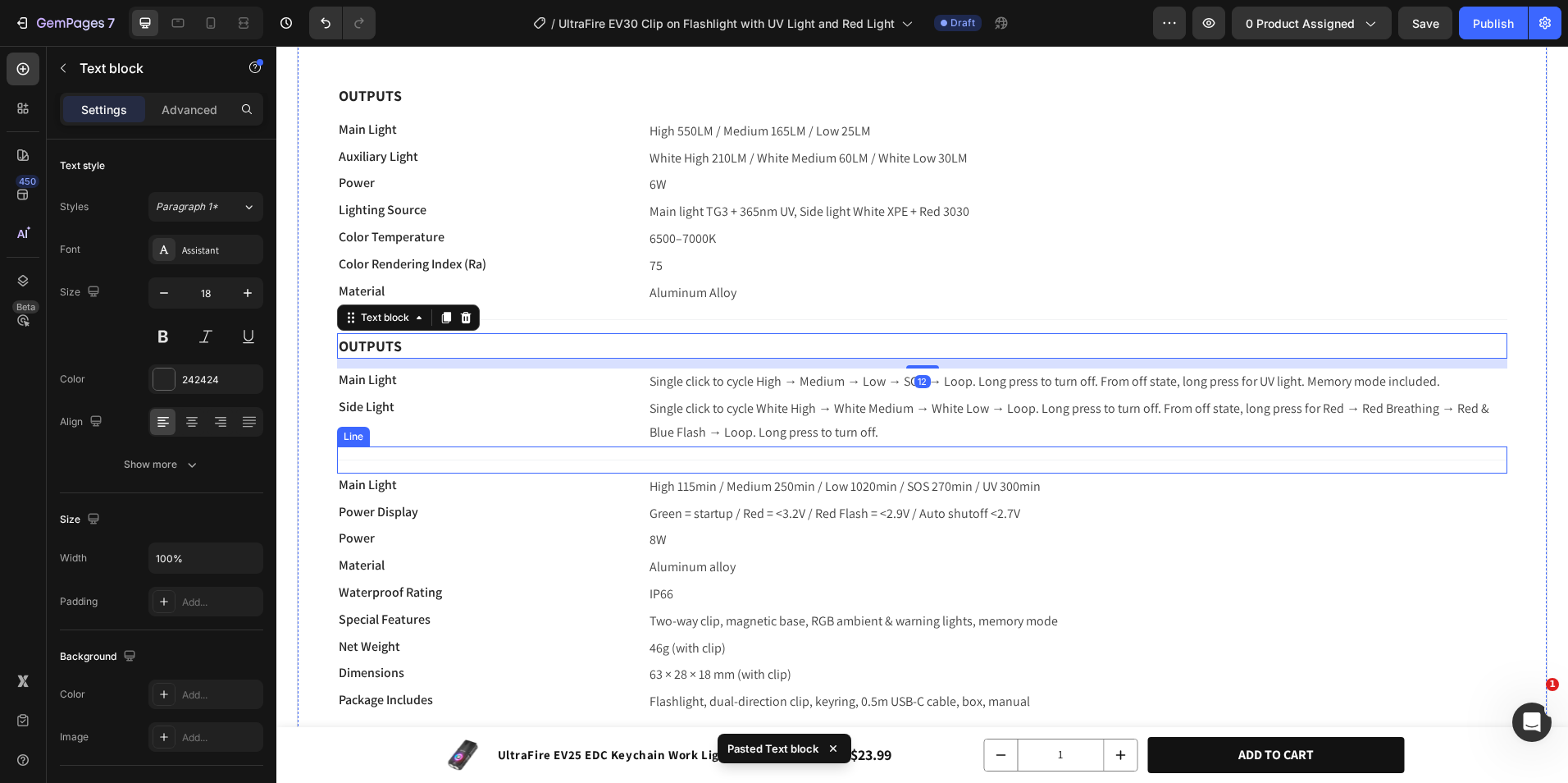
click at [560, 459] on div at bounding box center [922, 459] width 1170 height 1
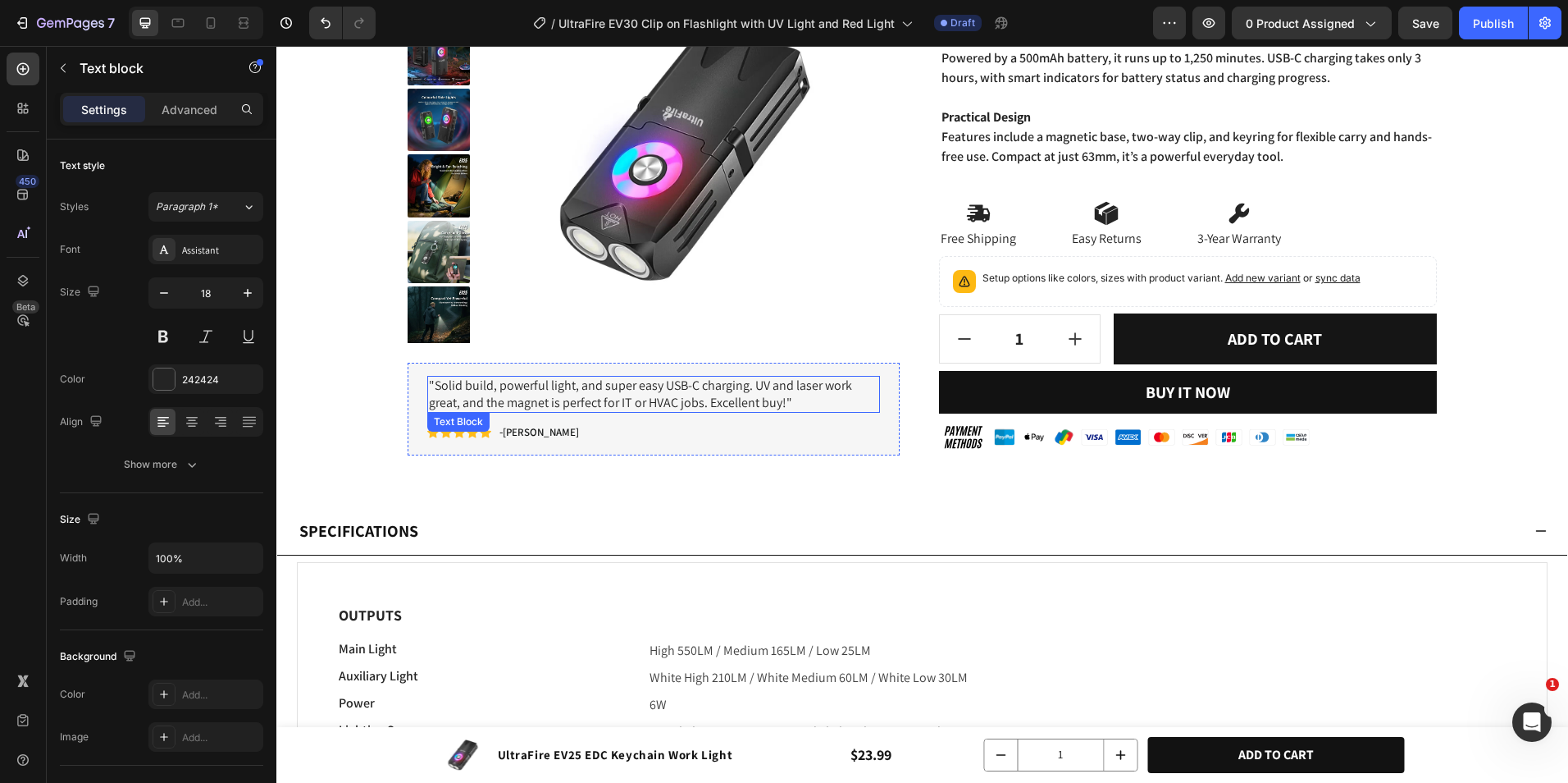
scroll to position [657, 0]
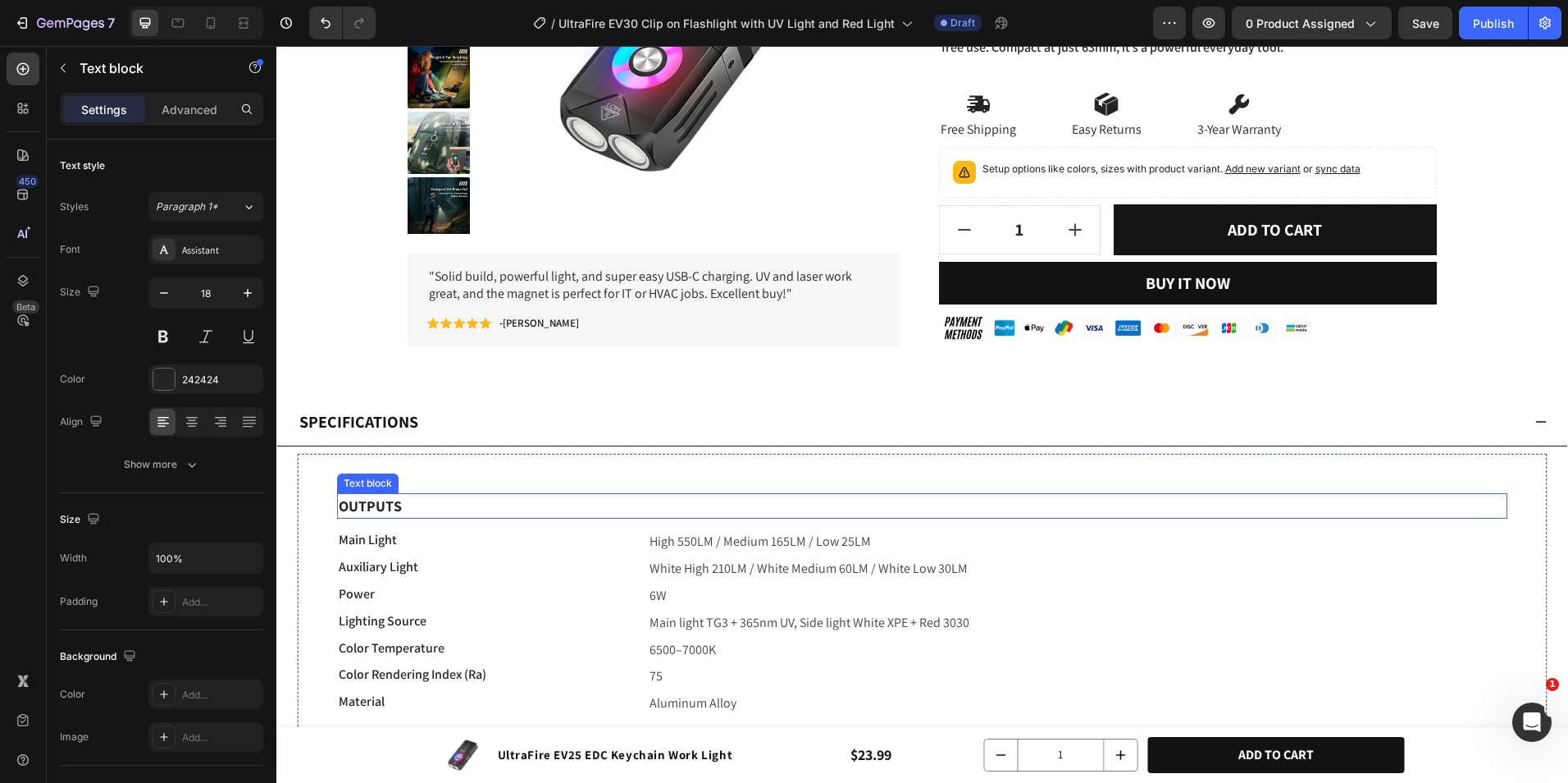
click at [400, 507] on strong "OUTPUTS" at bounding box center [370, 505] width 64 height 19
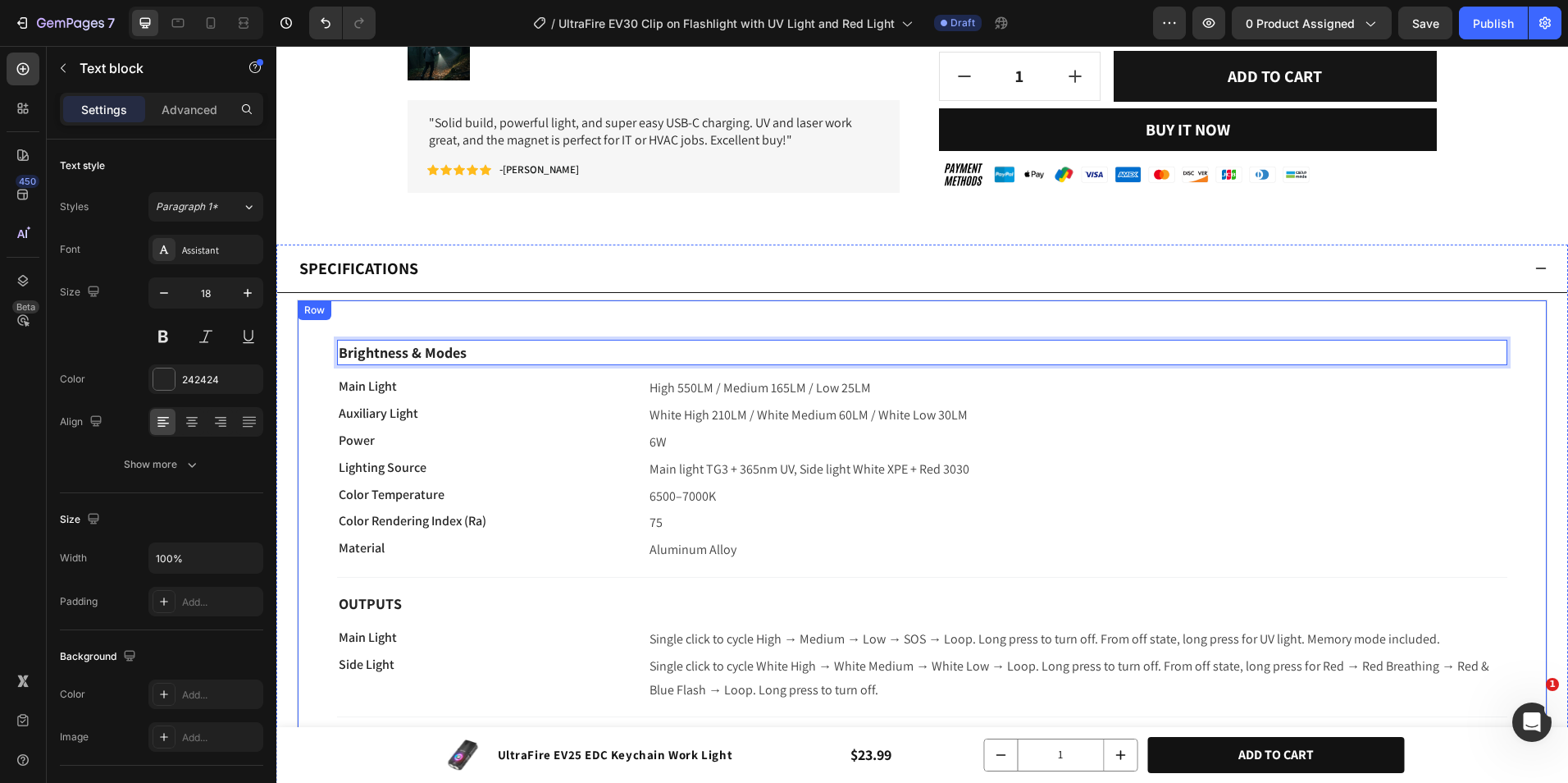
scroll to position [985, 0]
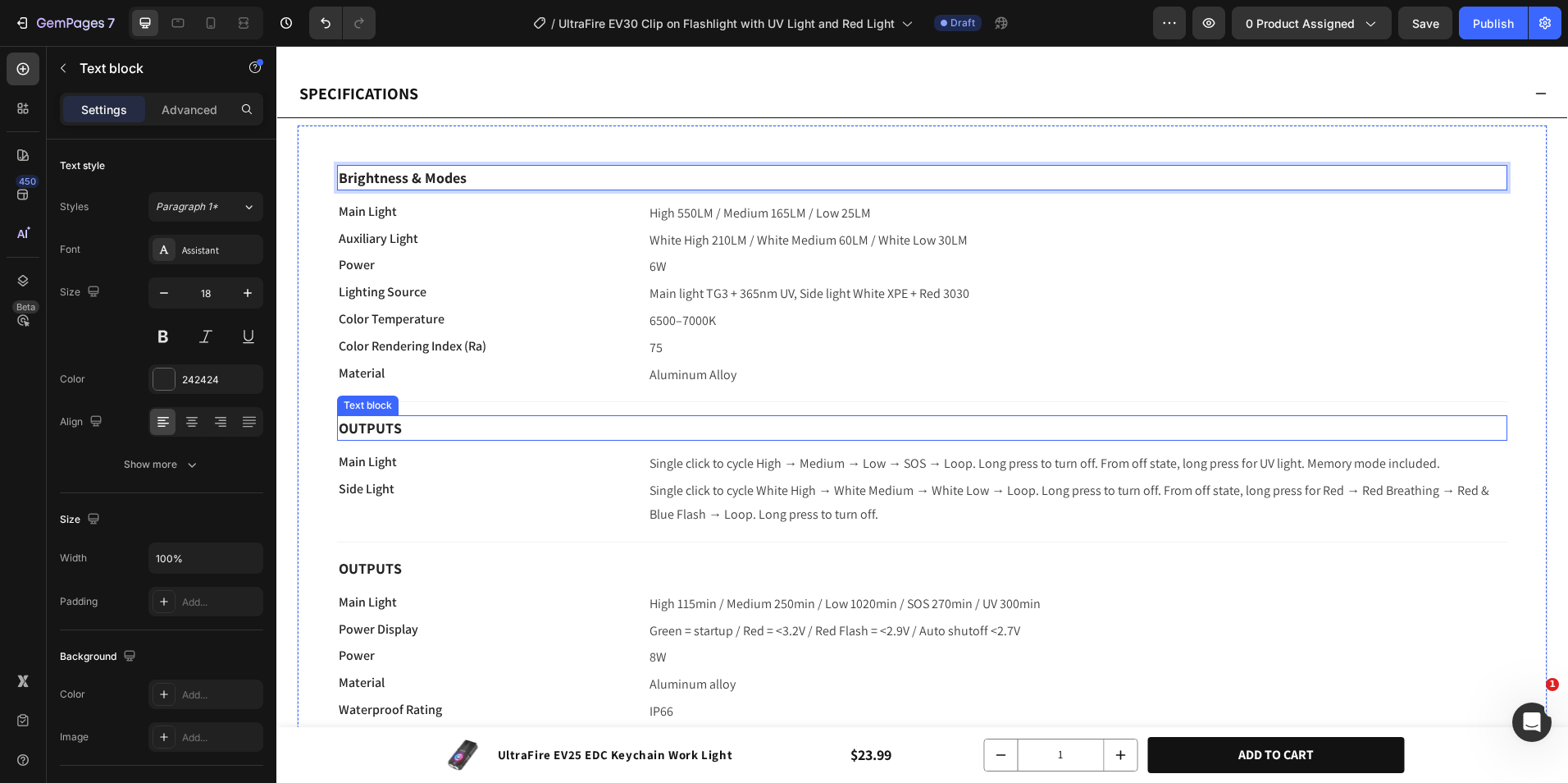
click at [415, 427] on p "OUTPUTS" at bounding box center [922, 428] width 1167 height 22
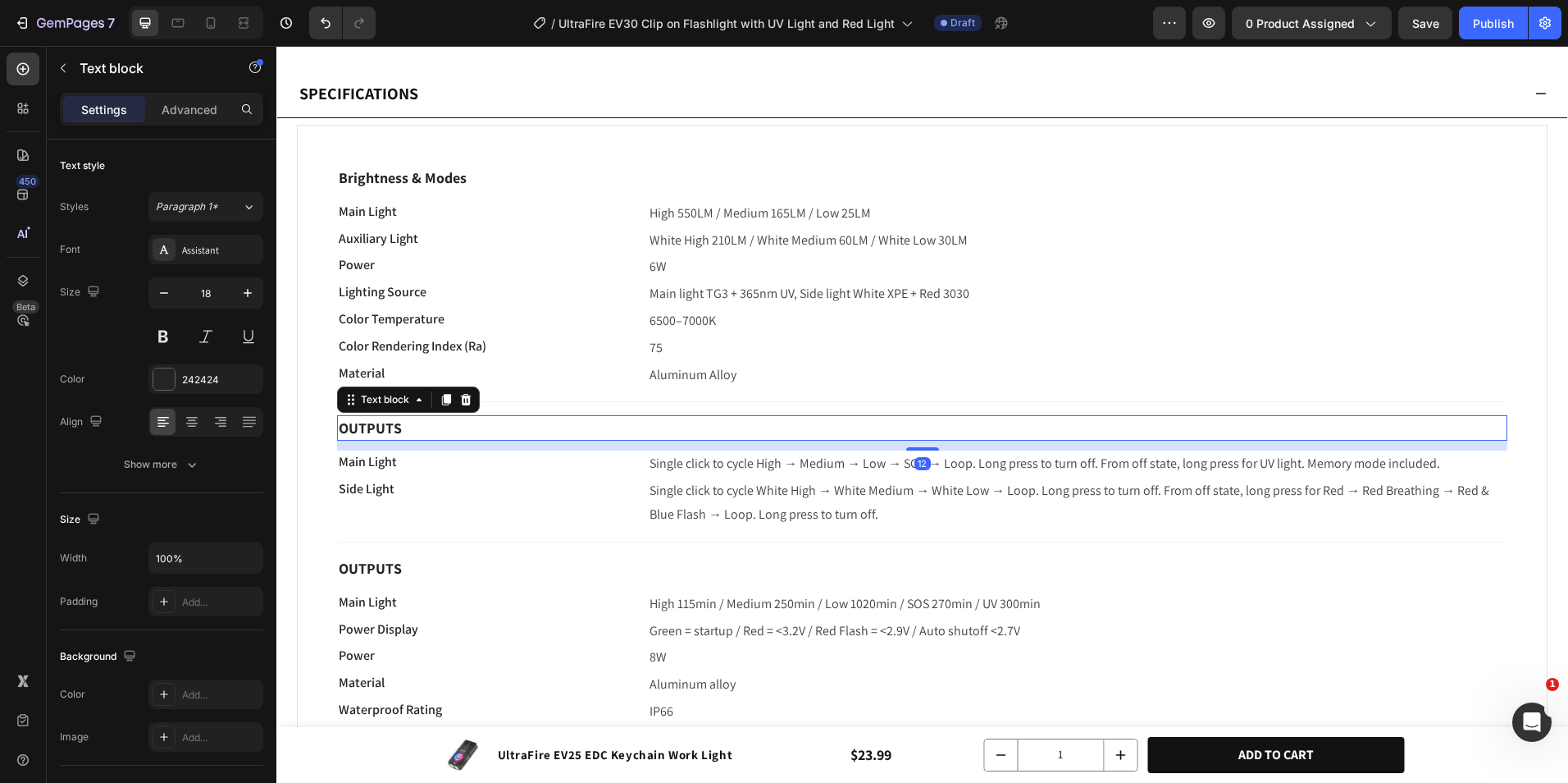
click at [415, 427] on p "OUTPUTS" at bounding box center [922, 428] width 1167 height 22
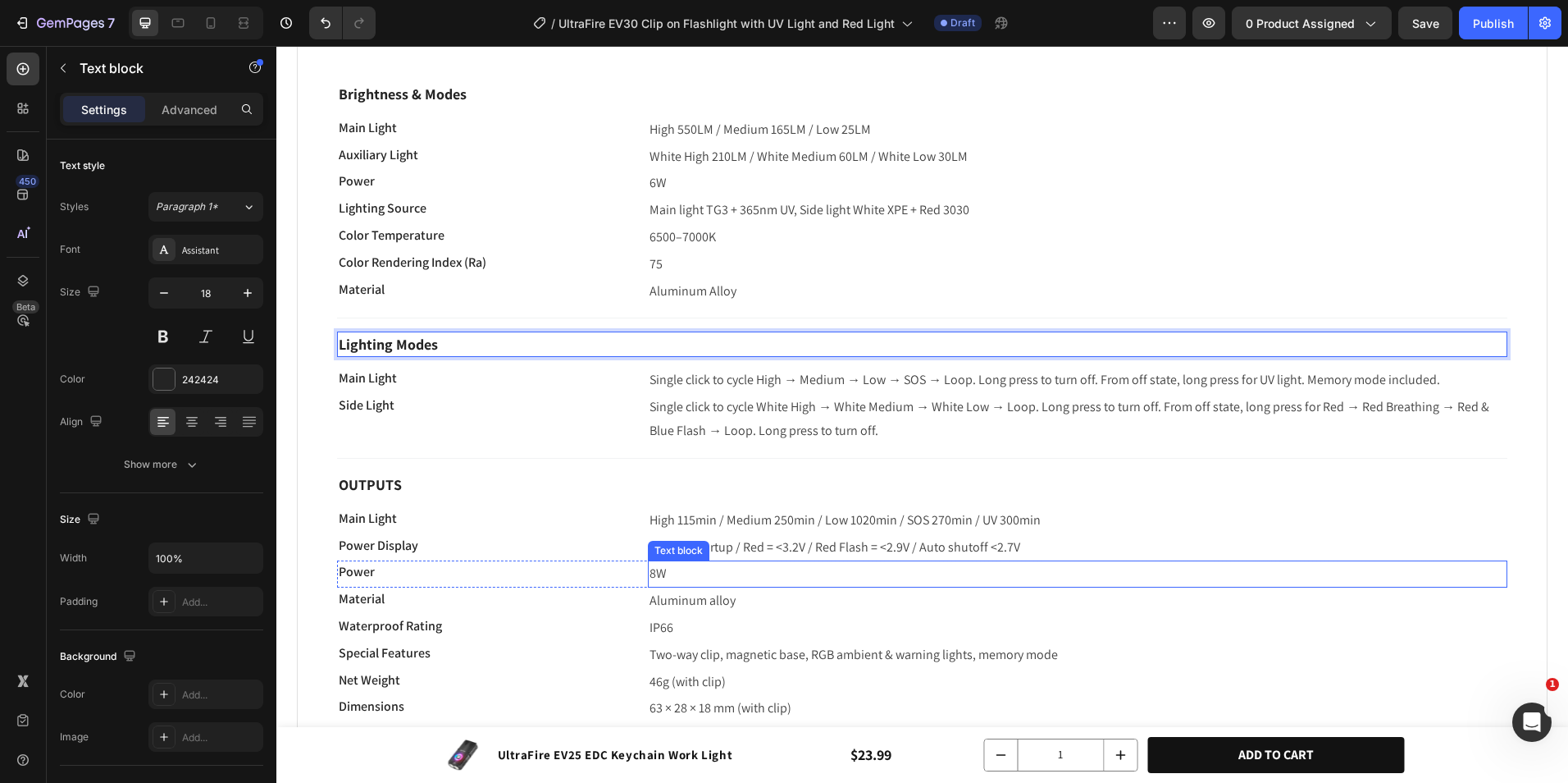
scroll to position [1150, 0]
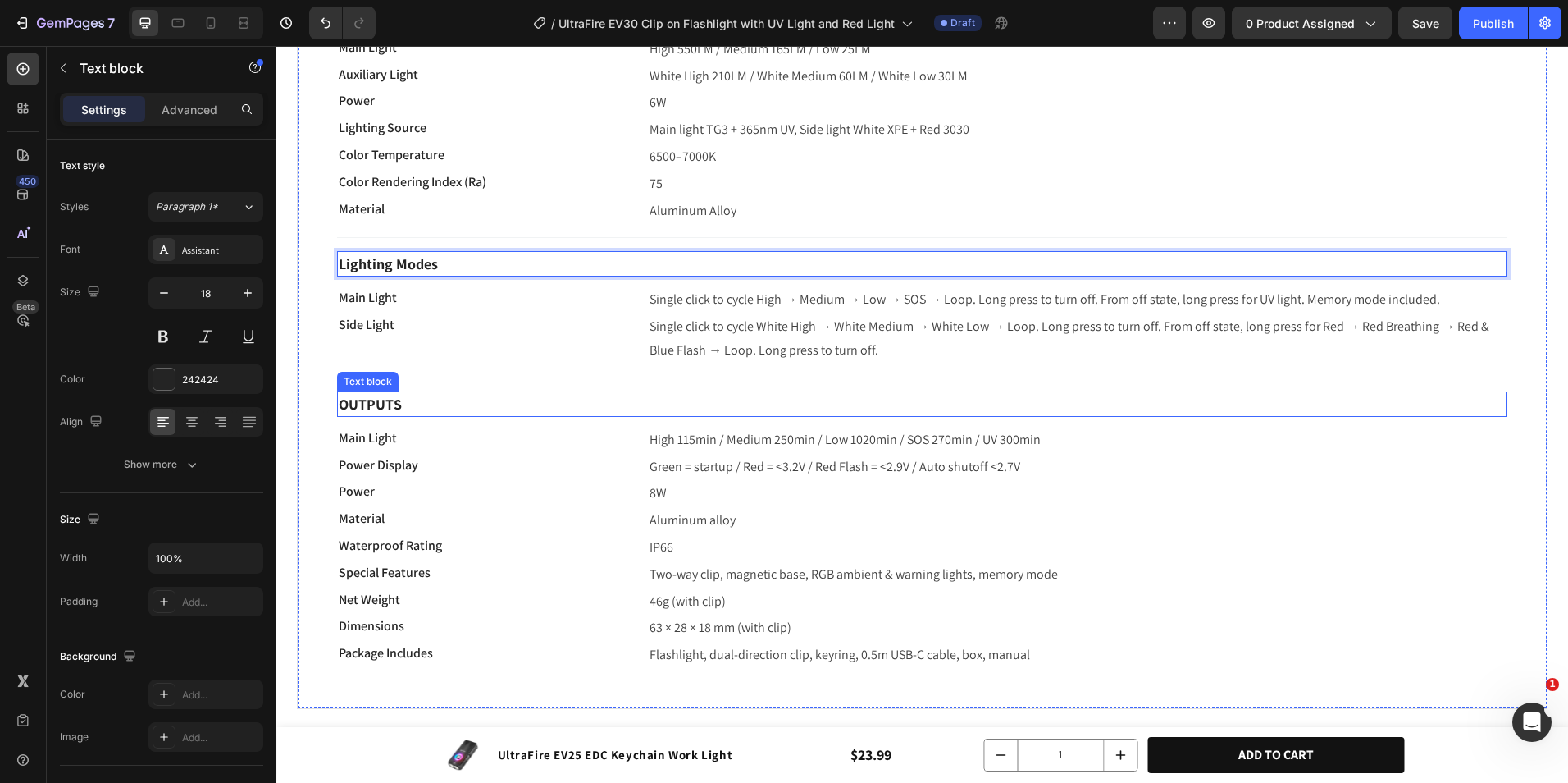
click at [382, 402] on strong "OUTPUTS" at bounding box center [370, 404] width 64 height 19
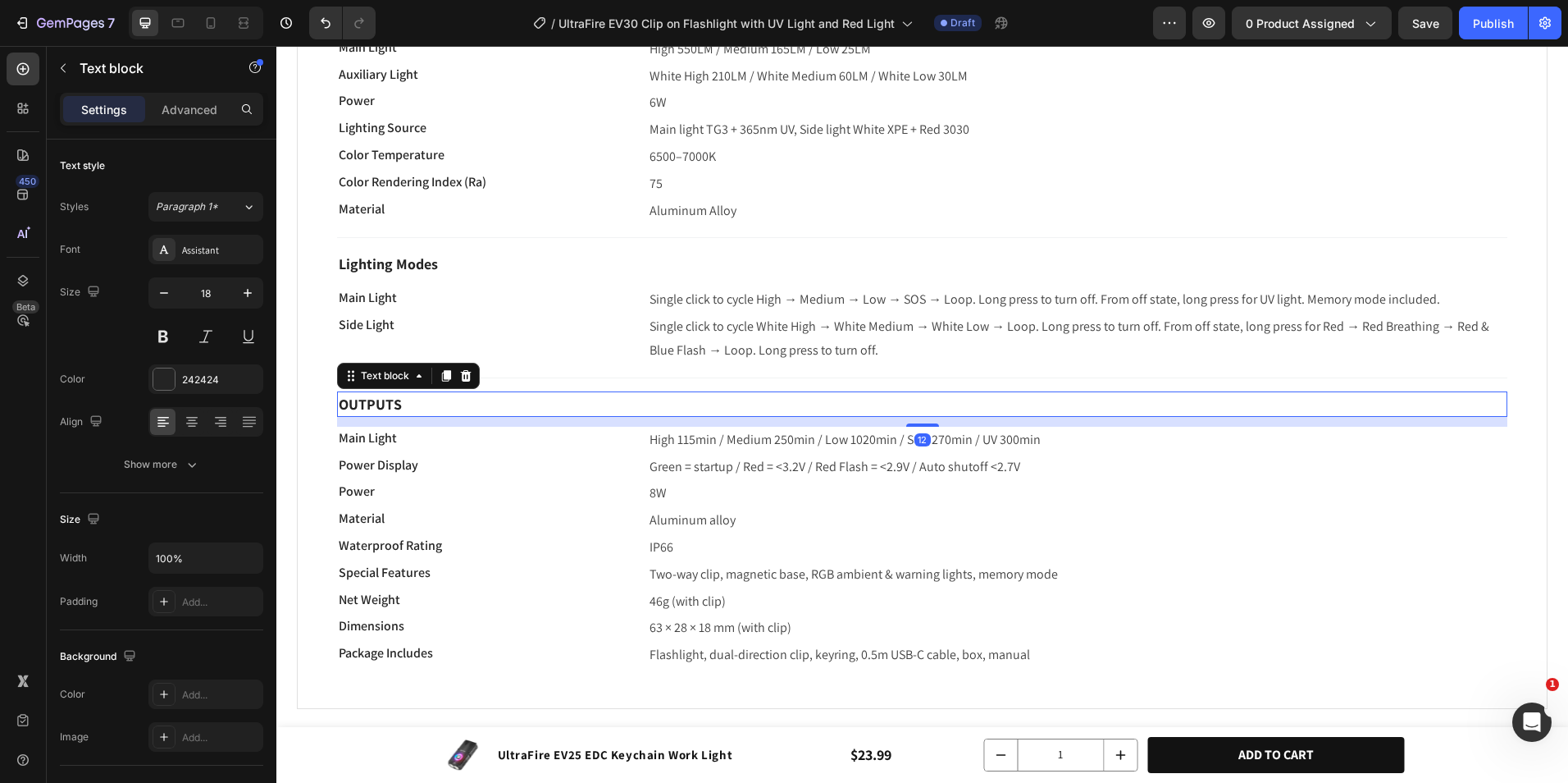
click at [382, 402] on strong "OUTPUTS" at bounding box center [370, 404] width 64 height 19
click at [699, 457] on p "Green = startup / Red = <3.2V / Red Flash = <2.9V / Auto shutoff <2.7V" at bounding box center [1078, 467] width 857 height 23
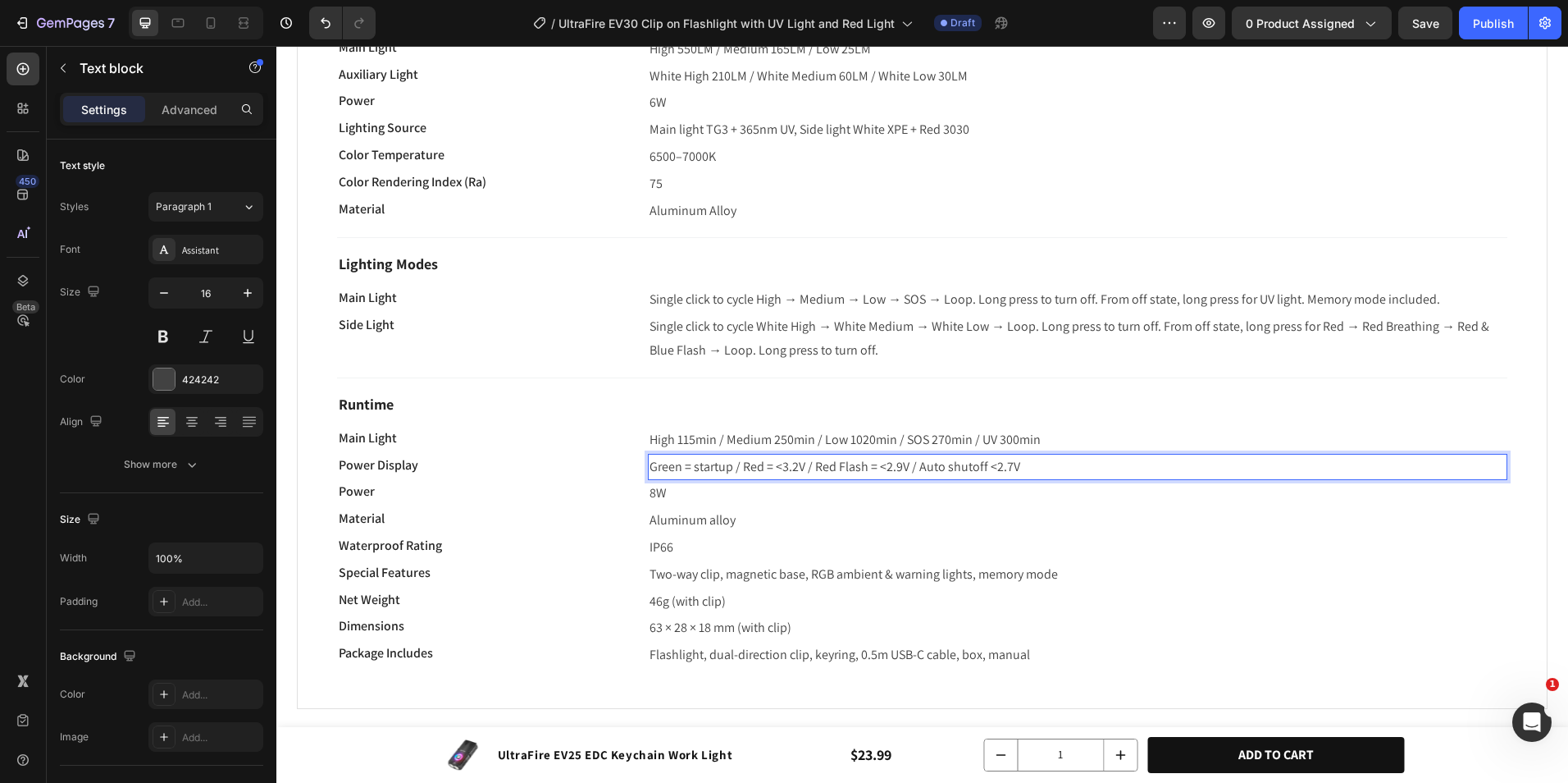
click at [700, 458] on p "Green = startup / Red = <3.2V / Red Flash = <2.9V / Auto shutoff <2.7V" at bounding box center [1078, 467] width 857 height 23
drag, startPoint x: 699, startPoint y: 468, endPoint x: 563, endPoint y: 468, distance: 136.0
click at [566, 468] on div "Power Display Text block Side Light: White High 150min / White Medium 280min / …" at bounding box center [922, 467] width 1170 height 27
click at [425, 468] on p "Power Display" at bounding box center [481, 465] width 283 height 20
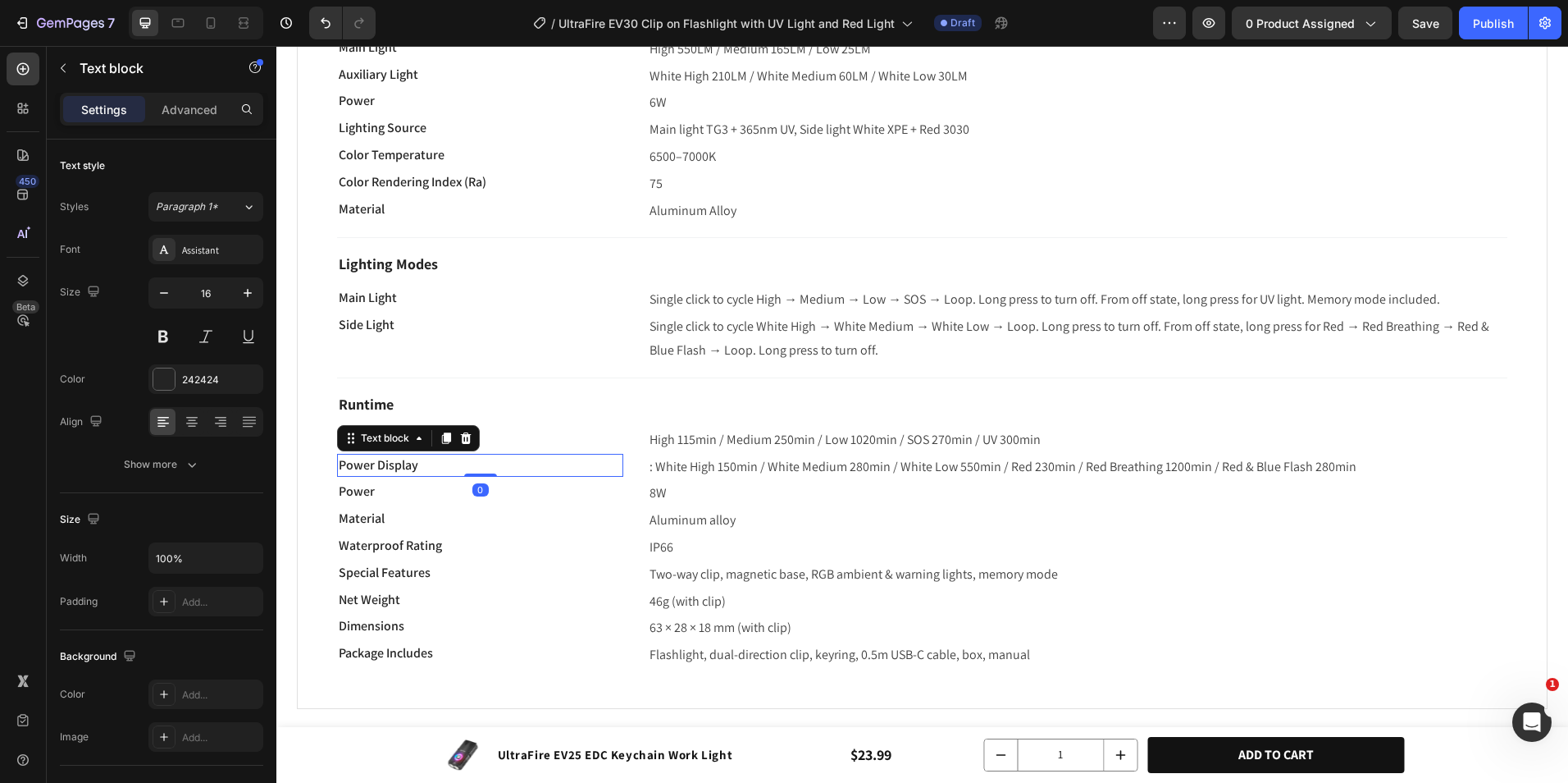
click at [425, 468] on p "Power Display" at bounding box center [481, 465] width 283 height 20
click at [661, 467] on p ": White High 150min / White Medium 280min / White Low 550min / Red 230min / Red…" at bounding box center [1078, 467] width 857 height 23
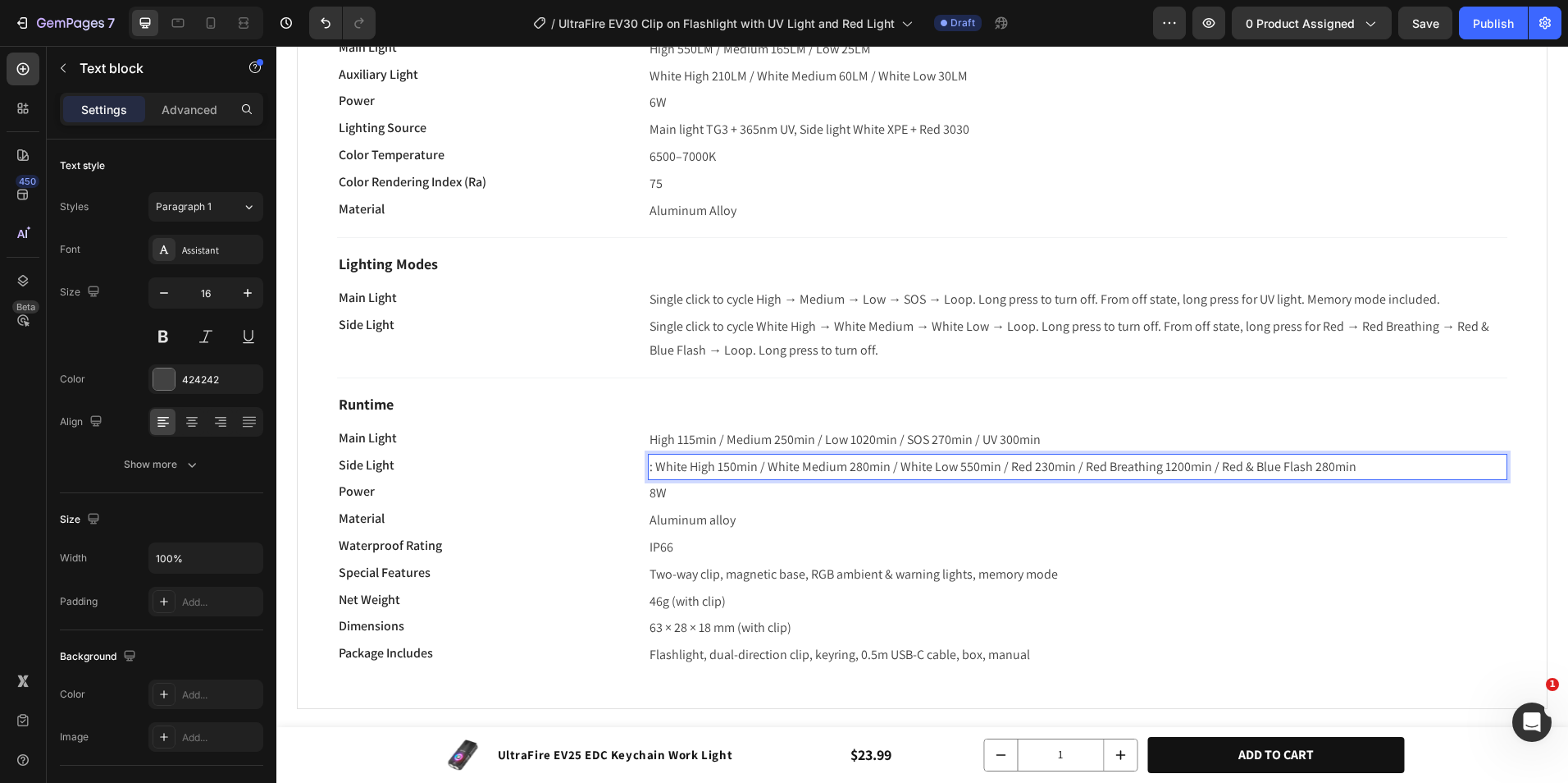
click at [655, 461] on p ": White High 150min / White Medium 280min / White Low 550min / Red 230min / Red…" at bounding box center [1078, 467] width 857 height 23
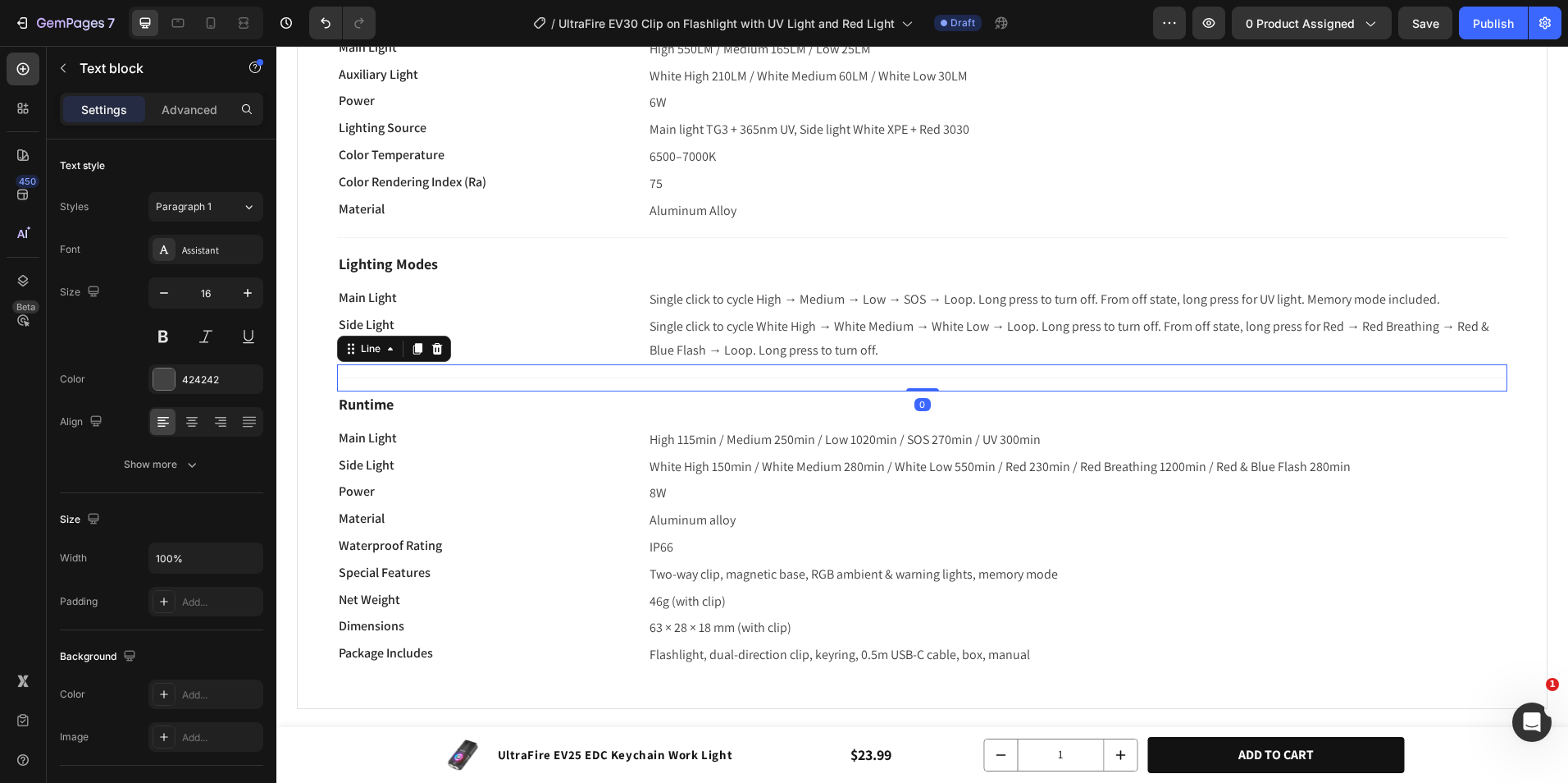
click at [576, 370] on div "Title Line 0" at bounding box center [922, 378] width 1170 height 27
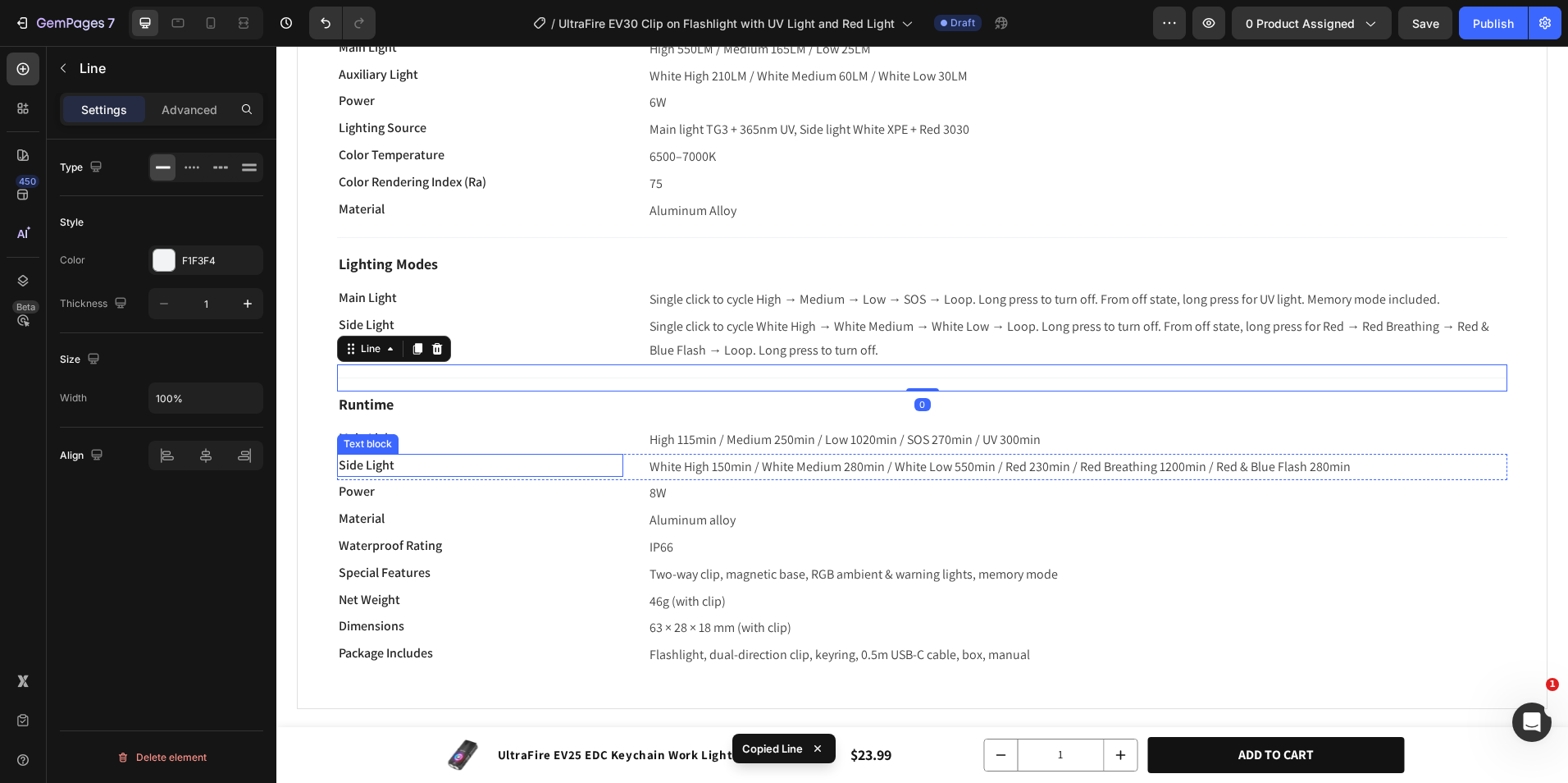
click at [612, 463] on p "Side Light" at bounding box center [481, 465] width 283 height 20
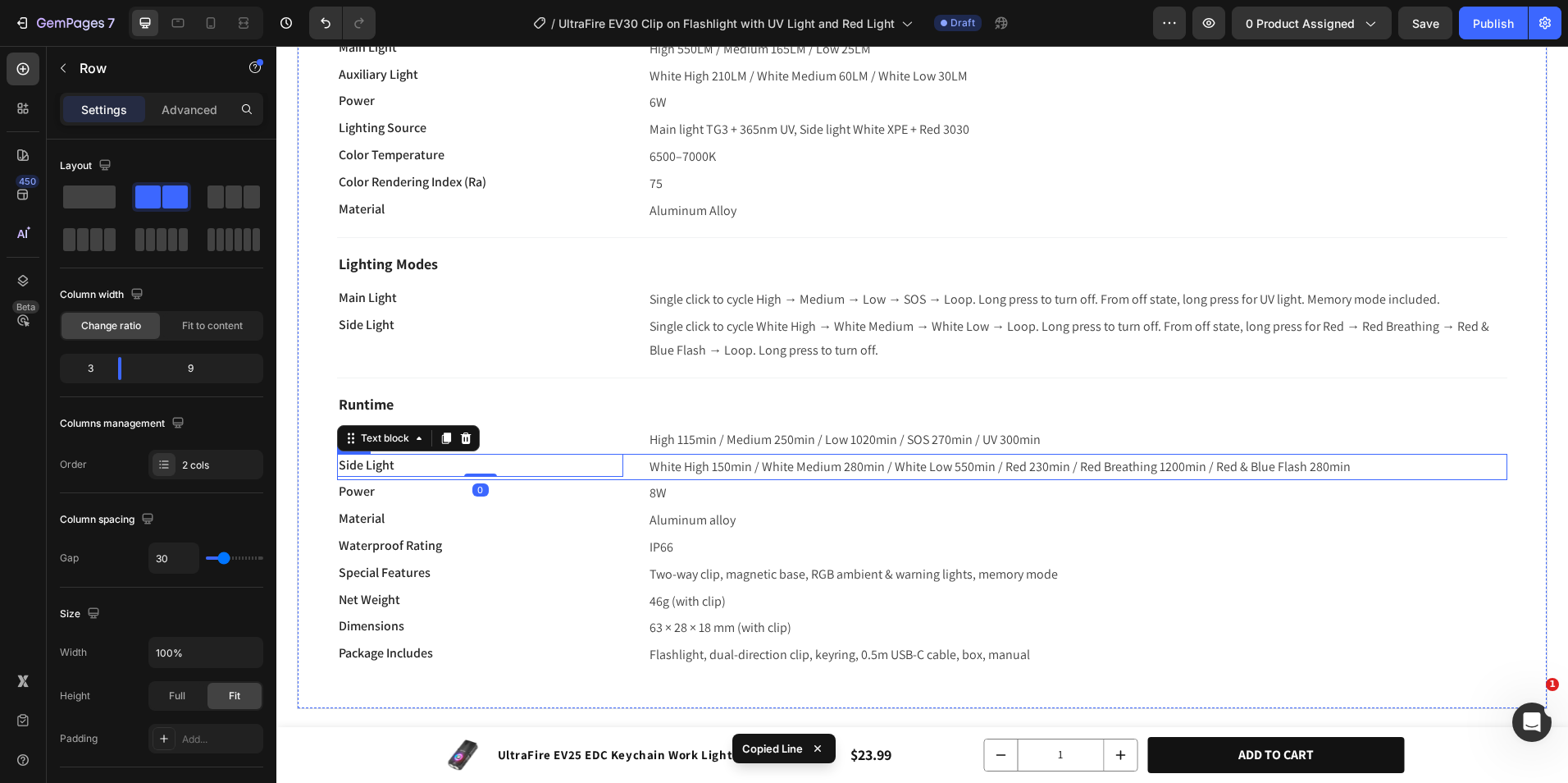
click at [635, 462] on div "Side Light Text block 0 White High 150min / White Medium 280min / White Low 550…" at bounding box center [922, 467] width 1170 height 27
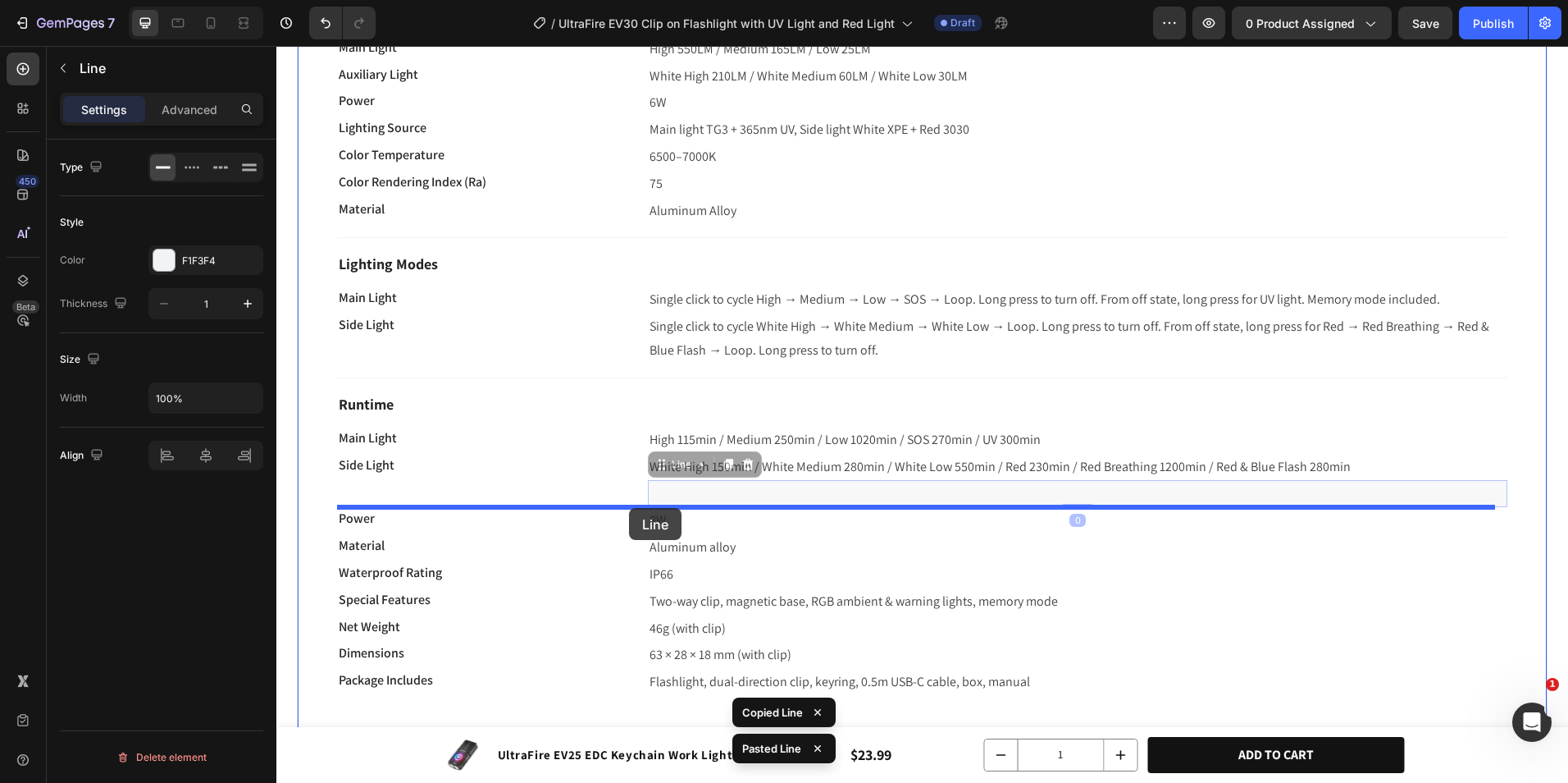
drag, startPoint x: 676, startPoint y: 470, endPoint x: 629, endPoint y: 508, distance: 60.4
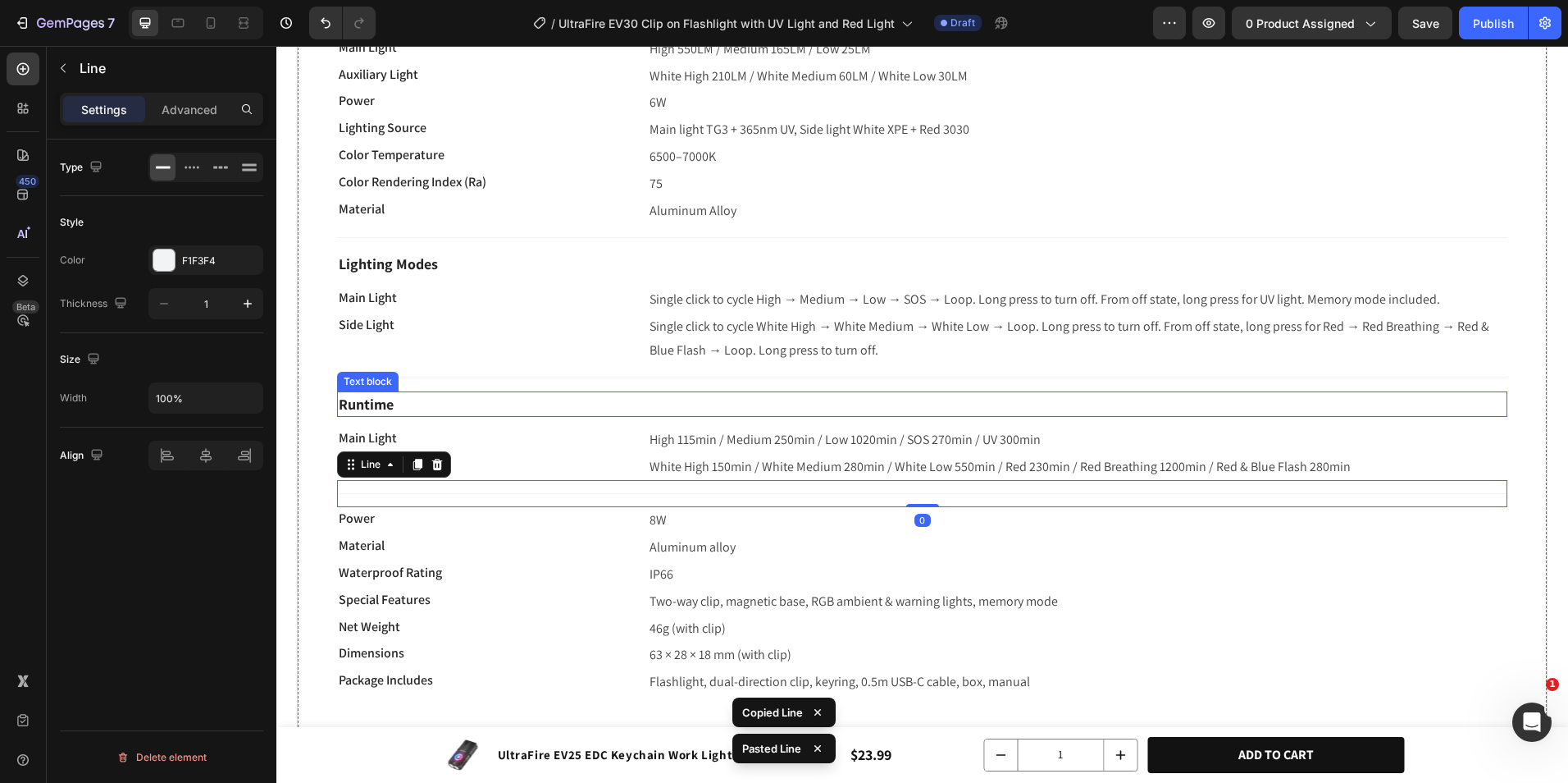
click at [549, 414] on p "Runtime" at bounding box center [922, 404] width 1167 height 22
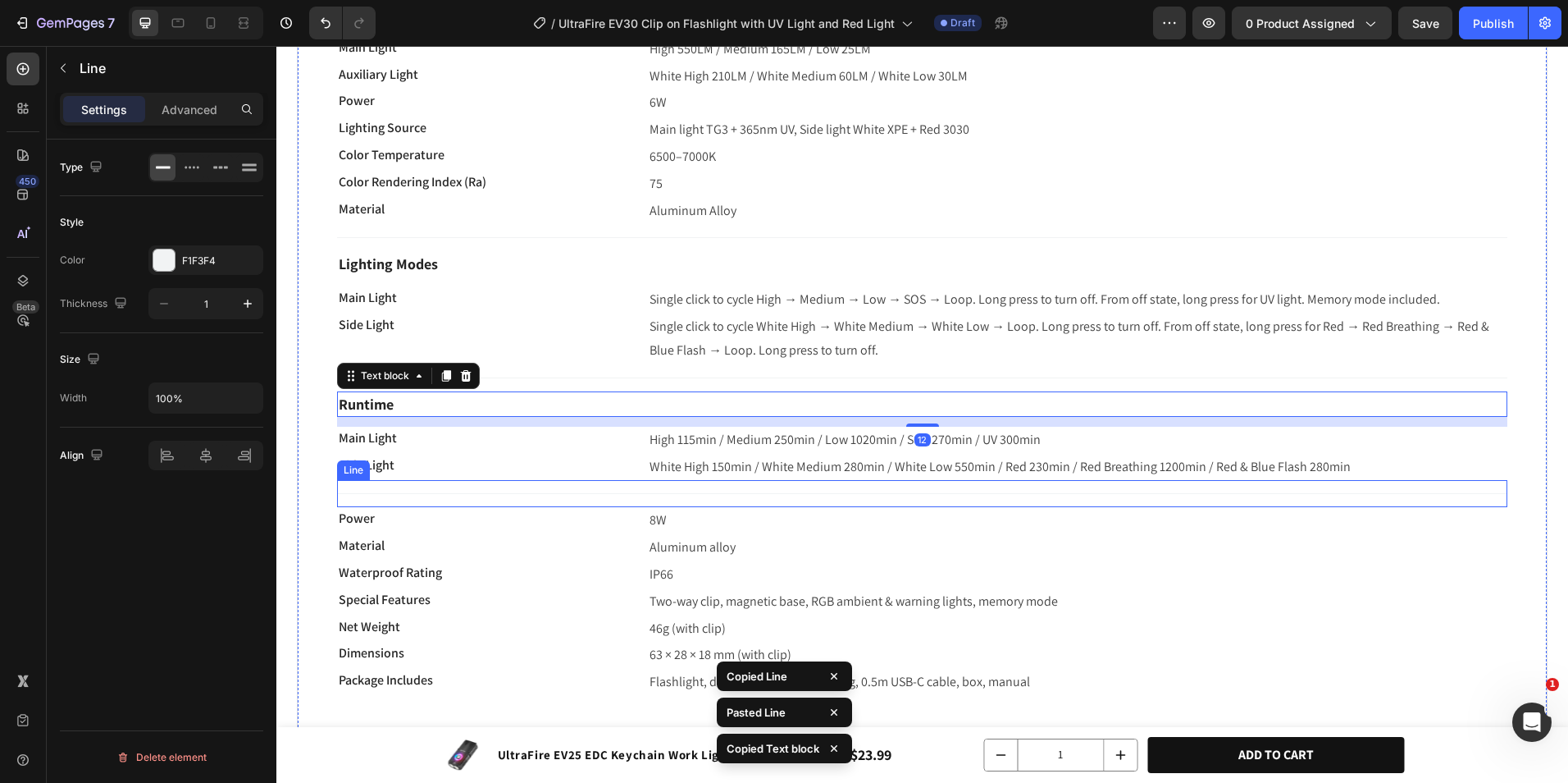
click at [629, 495] on div "Title Line" at bounding box center [922, 494] width 1170 height 27
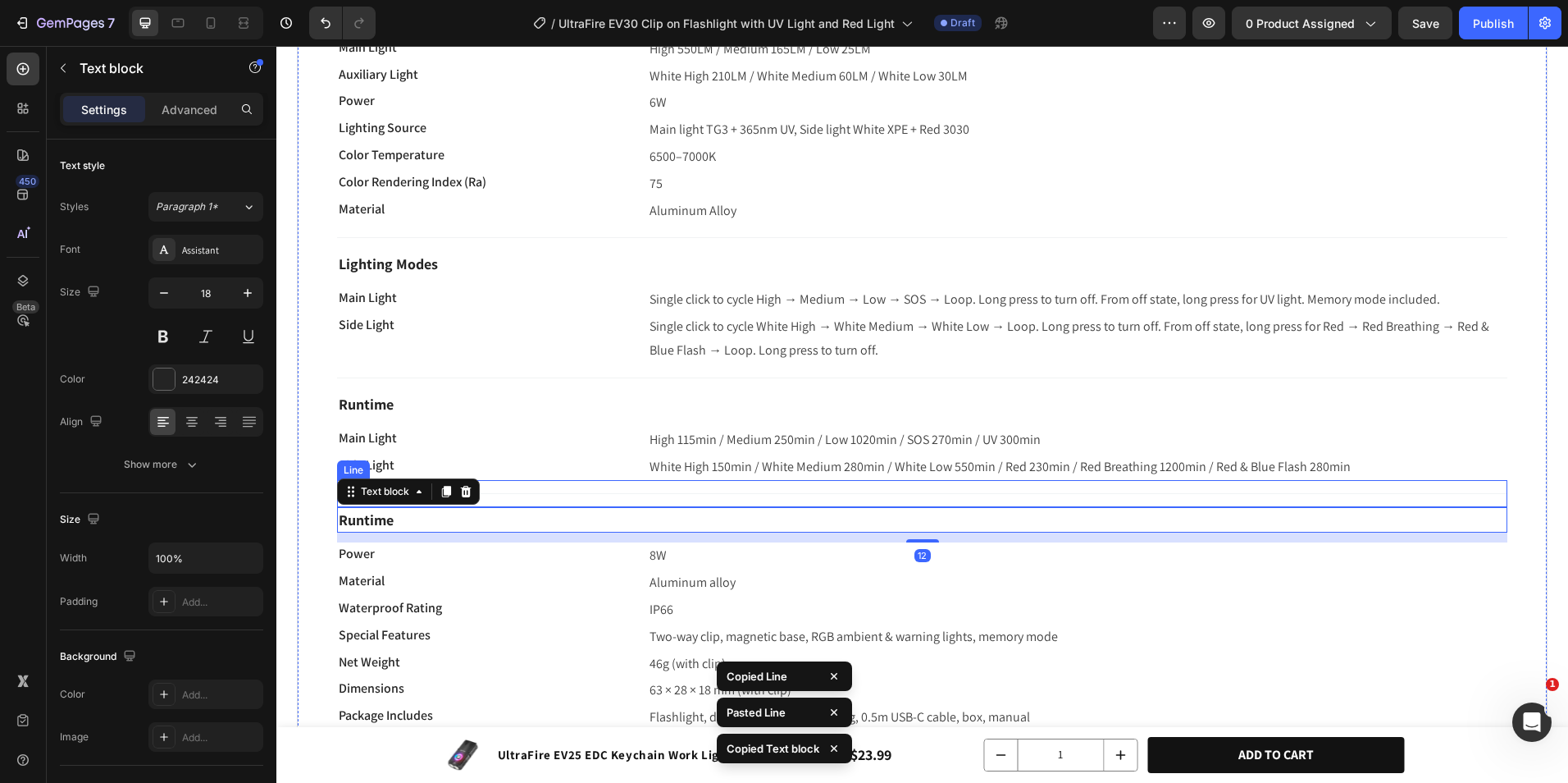
click at [628, 494] on div at bounding box center [922, 494] width 1170 height 1
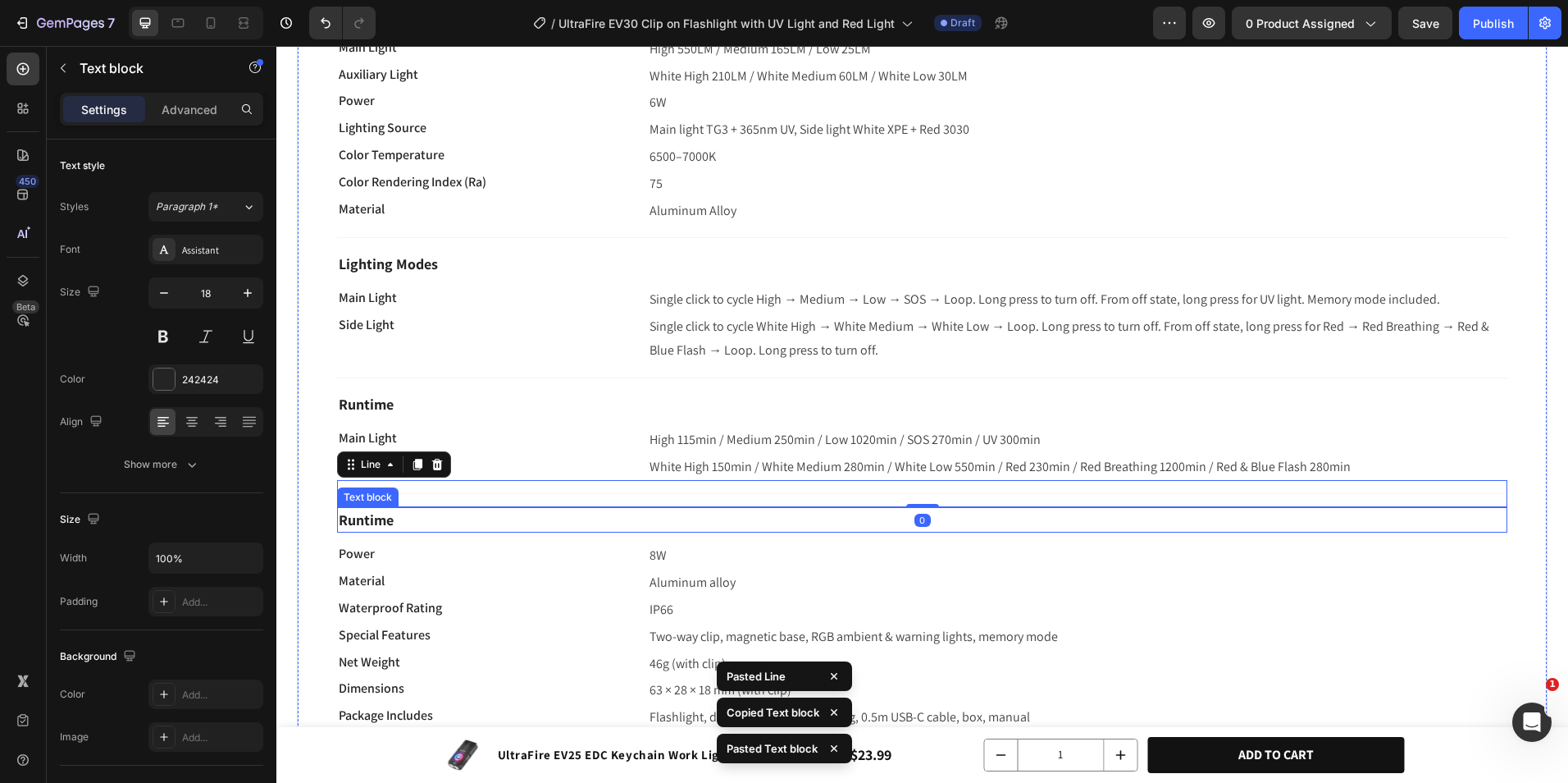
click at [546, 532] on div "Runtime" at bounding box center [922, 520] width 1170 height 25
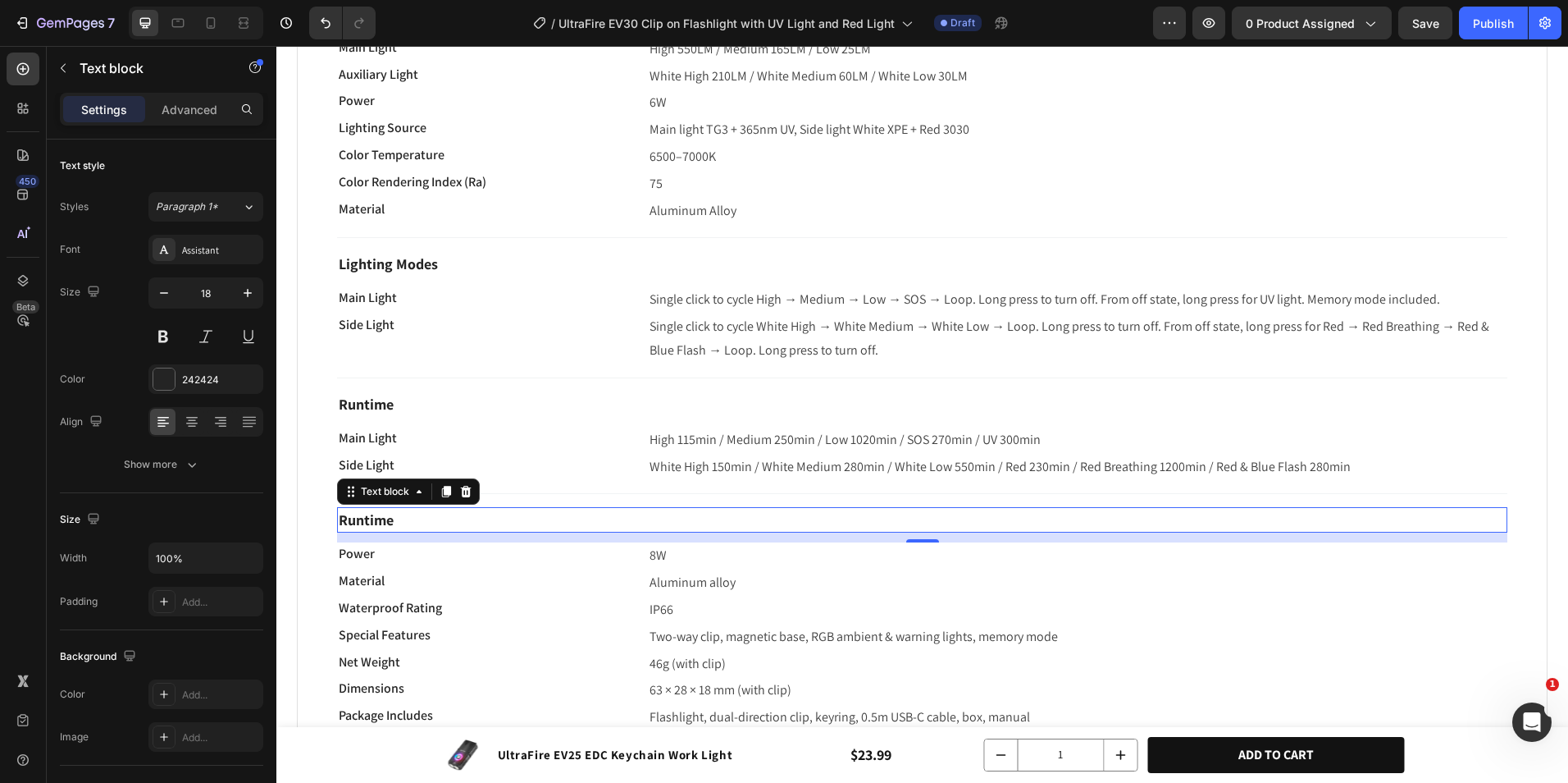
click at [426, 518] on p "Runtime" at bounding box center [922, 520] width 1167 height 22
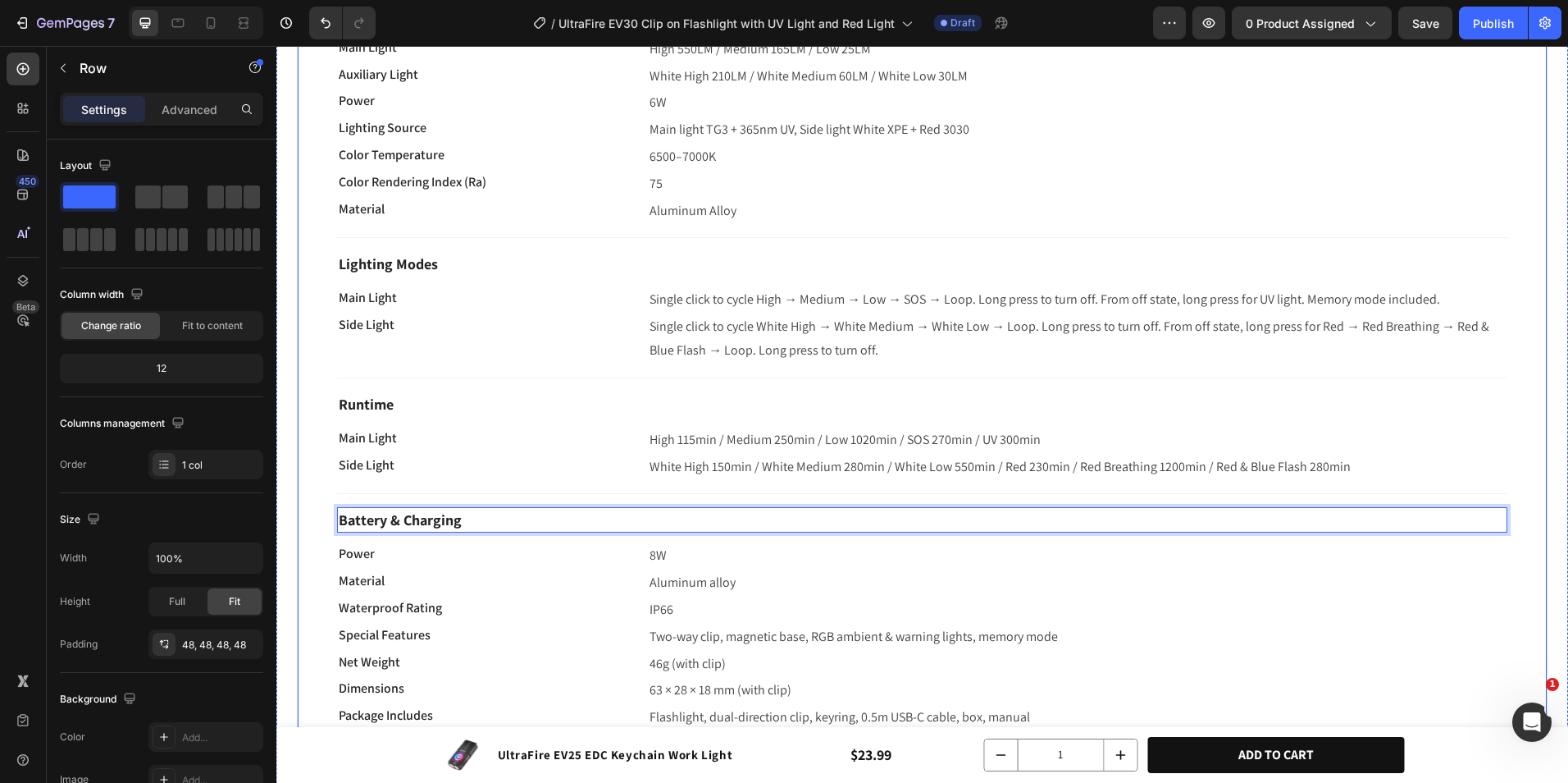
click at [311, 491] on div "Brightness & Modes Text block Main Light Text block High 550LM / Medium 165LM /…" at bounding box center [922, 367] width 1251 height 811
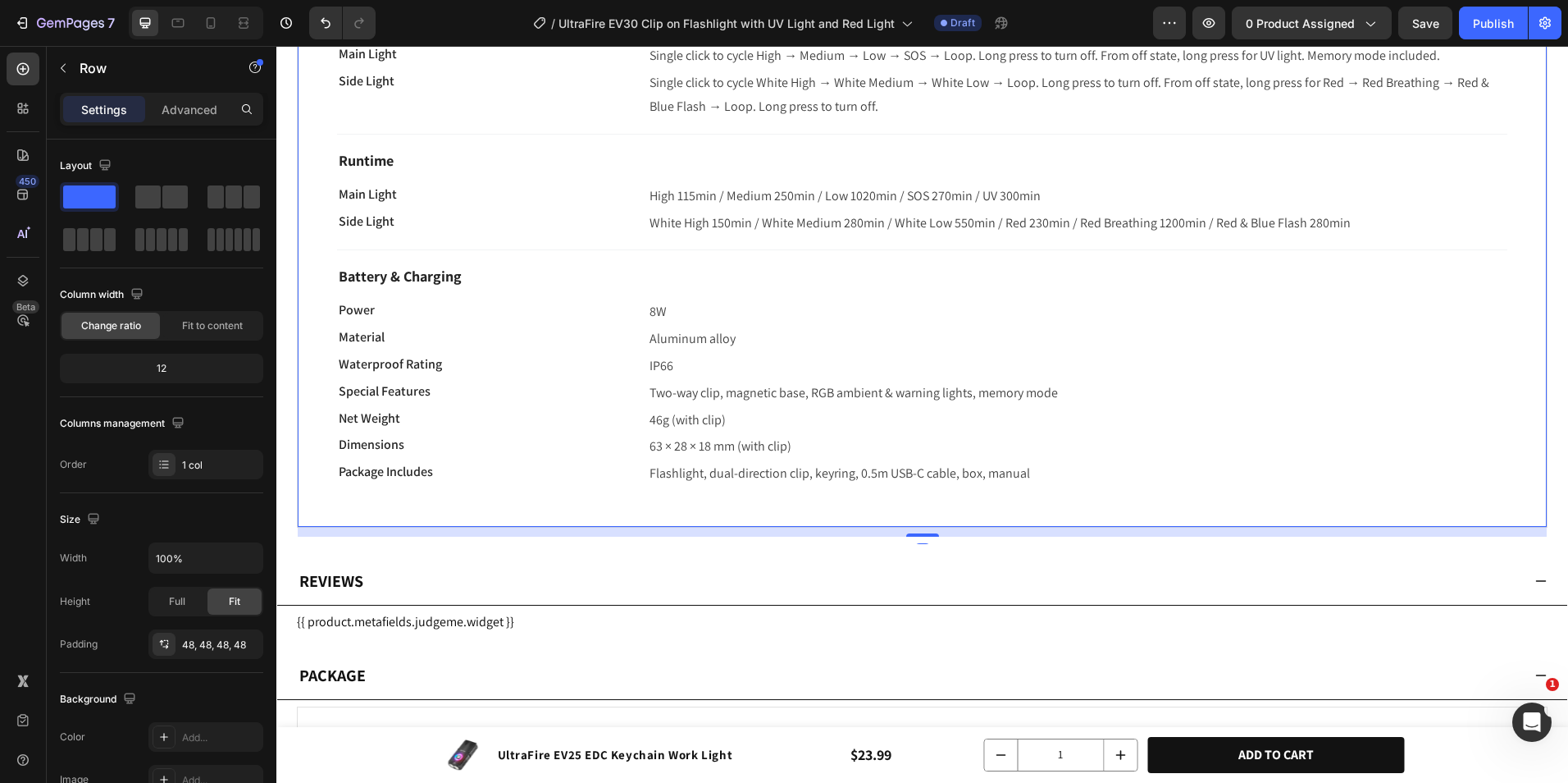
scroll to position [1395, 0]
click at [418, 310] on p "Power" at bounding box center [481, 308] width 283 height 20
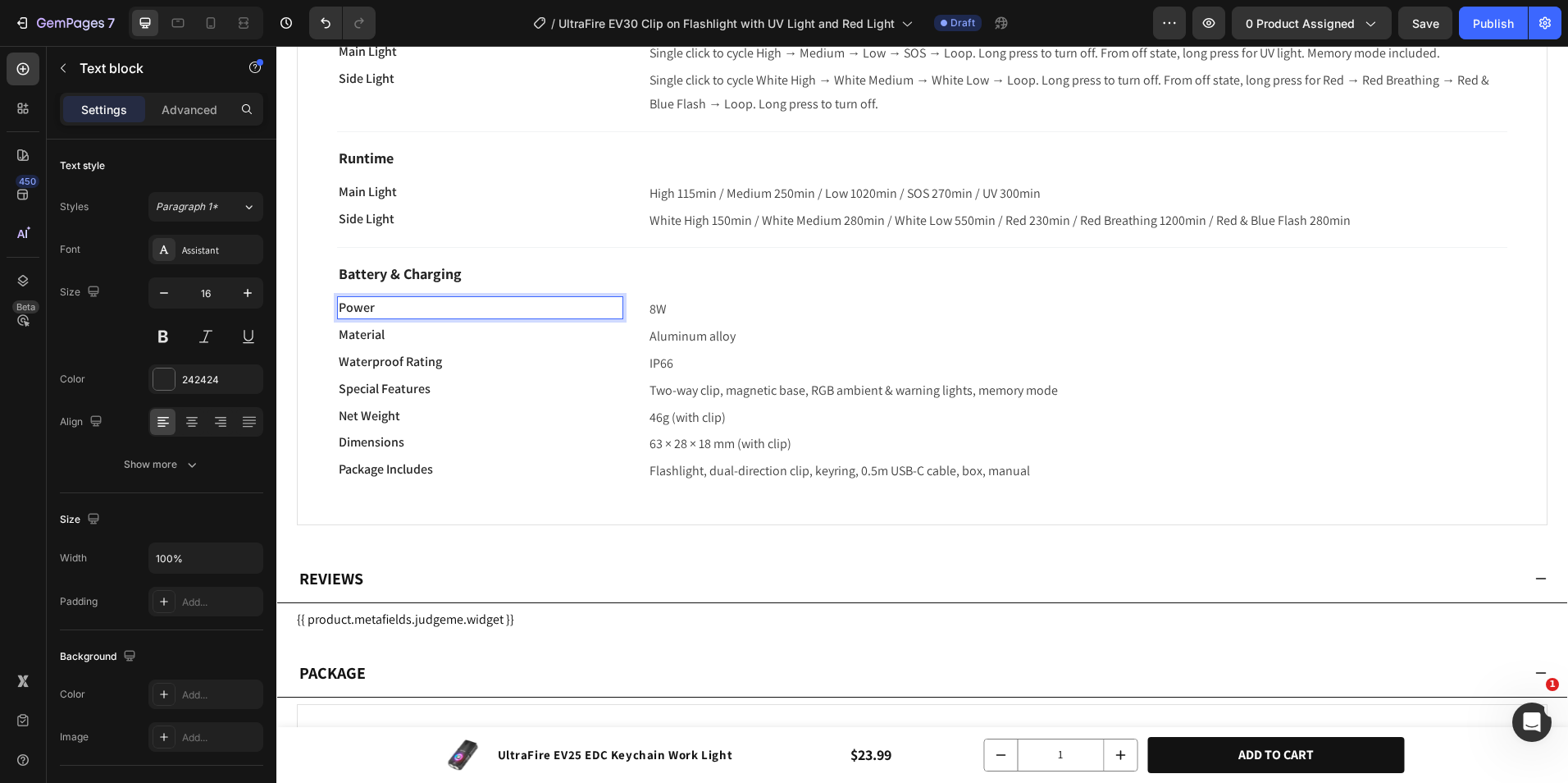
click at [418, 310] on p "Power" at bounding box center [481, 308] width 283 height 20
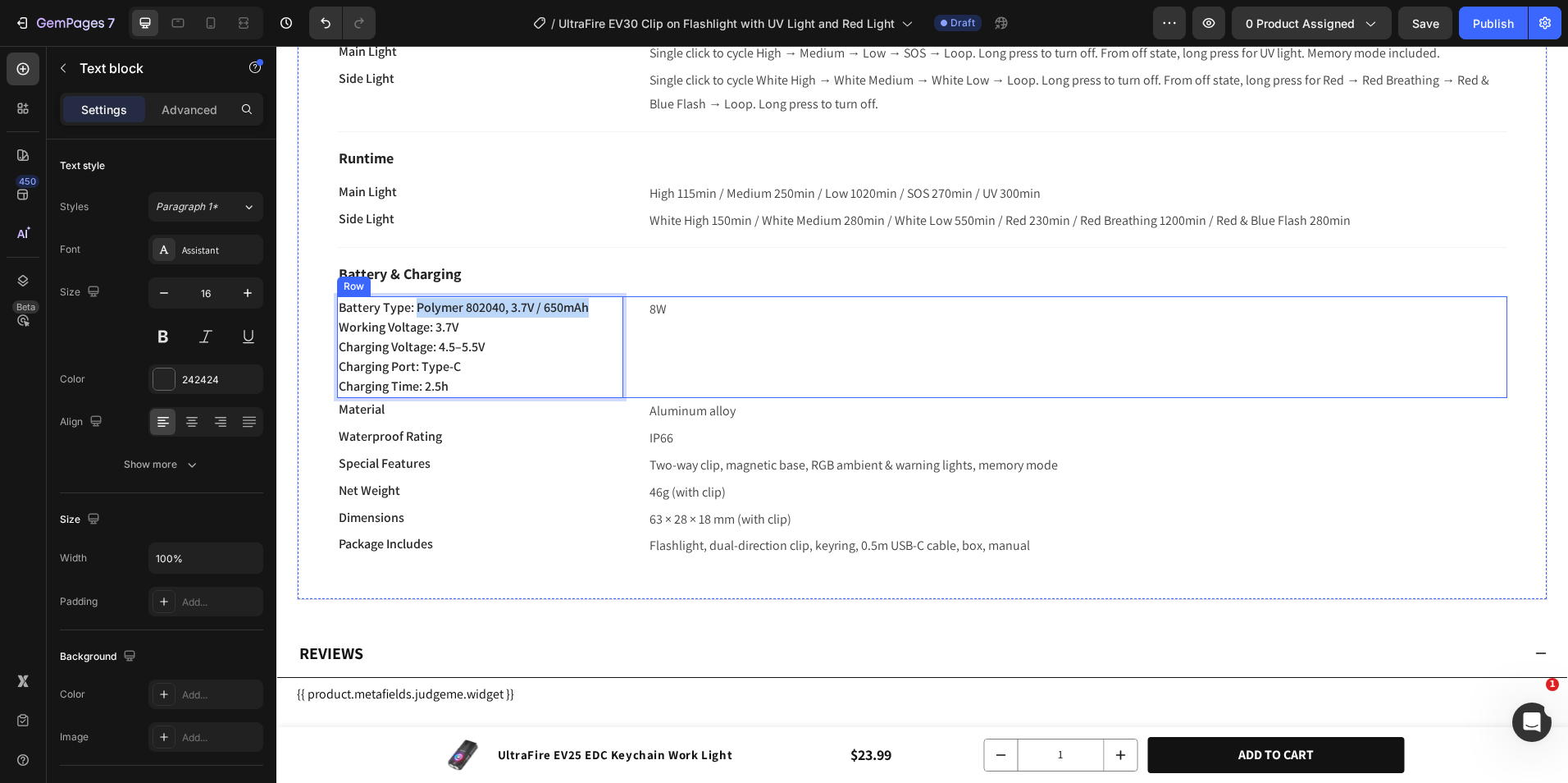
drag, startPoint x: 417, startPoint y: 303, endPoint x: 629, endPoint y: 304, distance: 212.0
click at [629, 304] on div "Battery Type: Polymer 802040, 3.7V / 650mAh Working Voltage: 3.7V Charging Volt…" at bounding box center [922, 347] width 1170 height 102
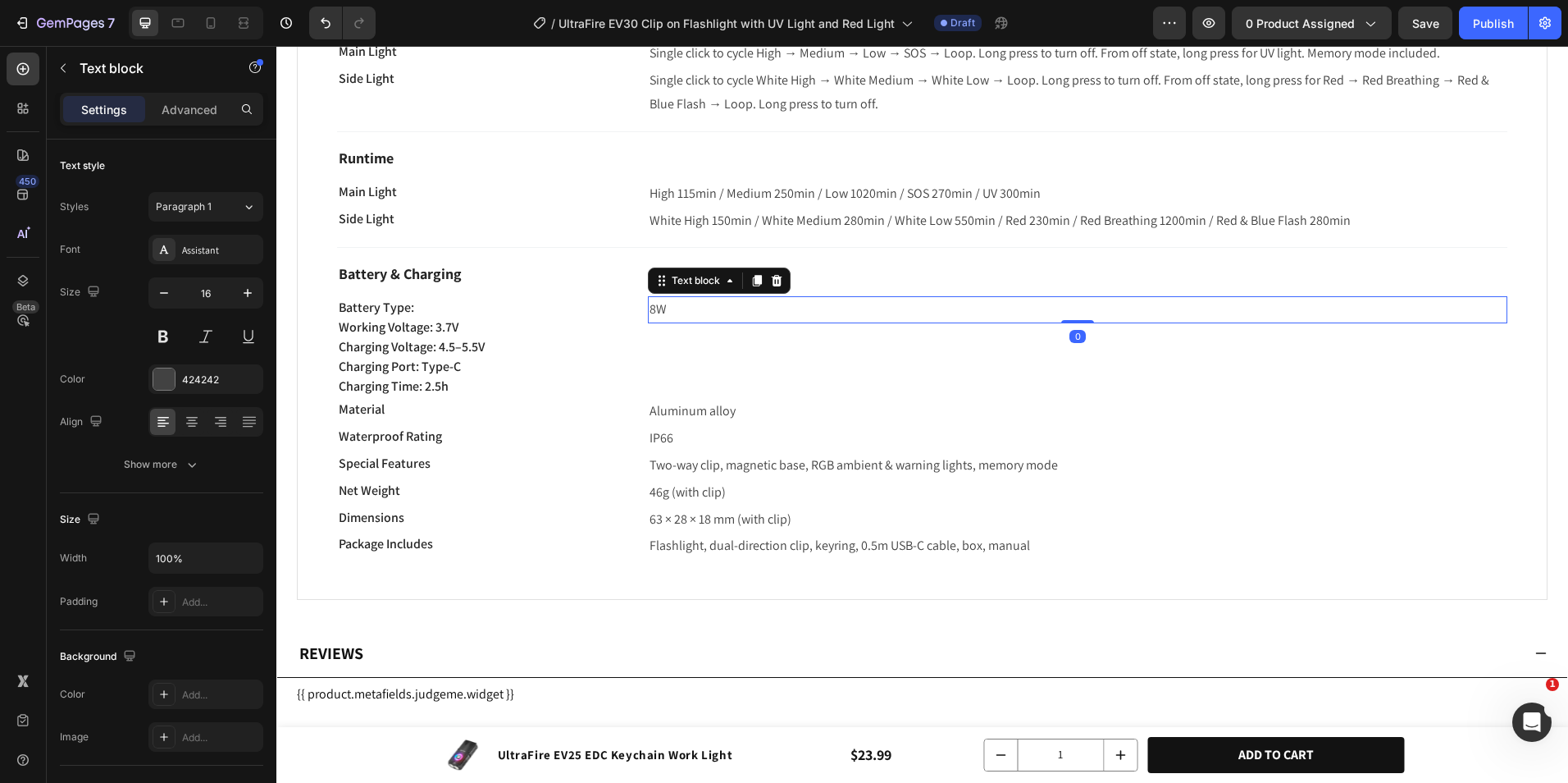
click at [686, 310] on p "8W" at bounding box center [1078, 310] width 857 height 23
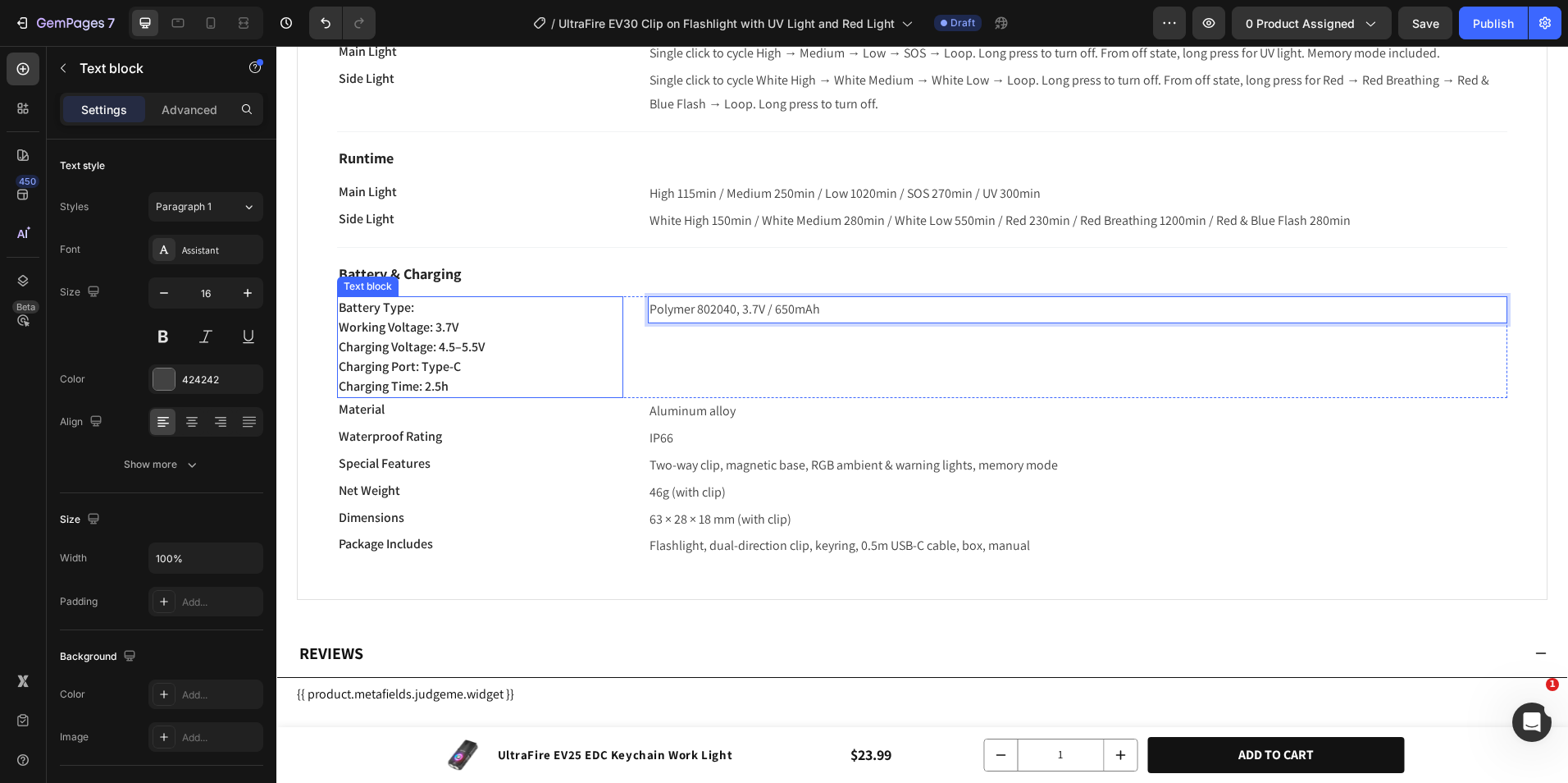
click at [427, 332] on p "Working Voltage: 3.7V" at bounding box center [481, 327] width 283 height 20
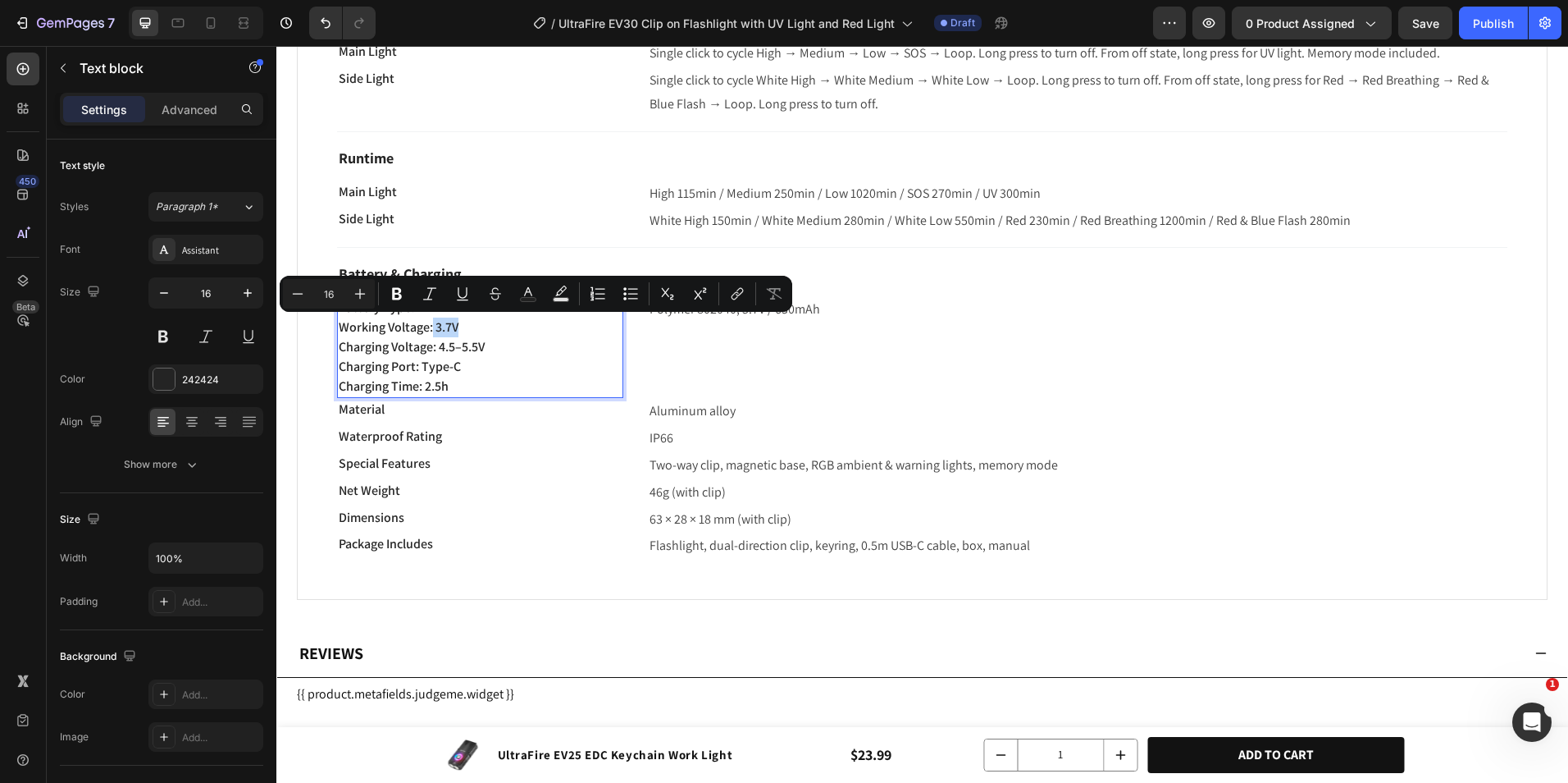
drag, startPoint x: 434, startPoint y: 326, endPoint x: 479, endPoint y: 326, distance: 45.0
click at [479, 326] on p "Working Voltage: 3.7V" at bounding box center [481, 327] width 283 height 20
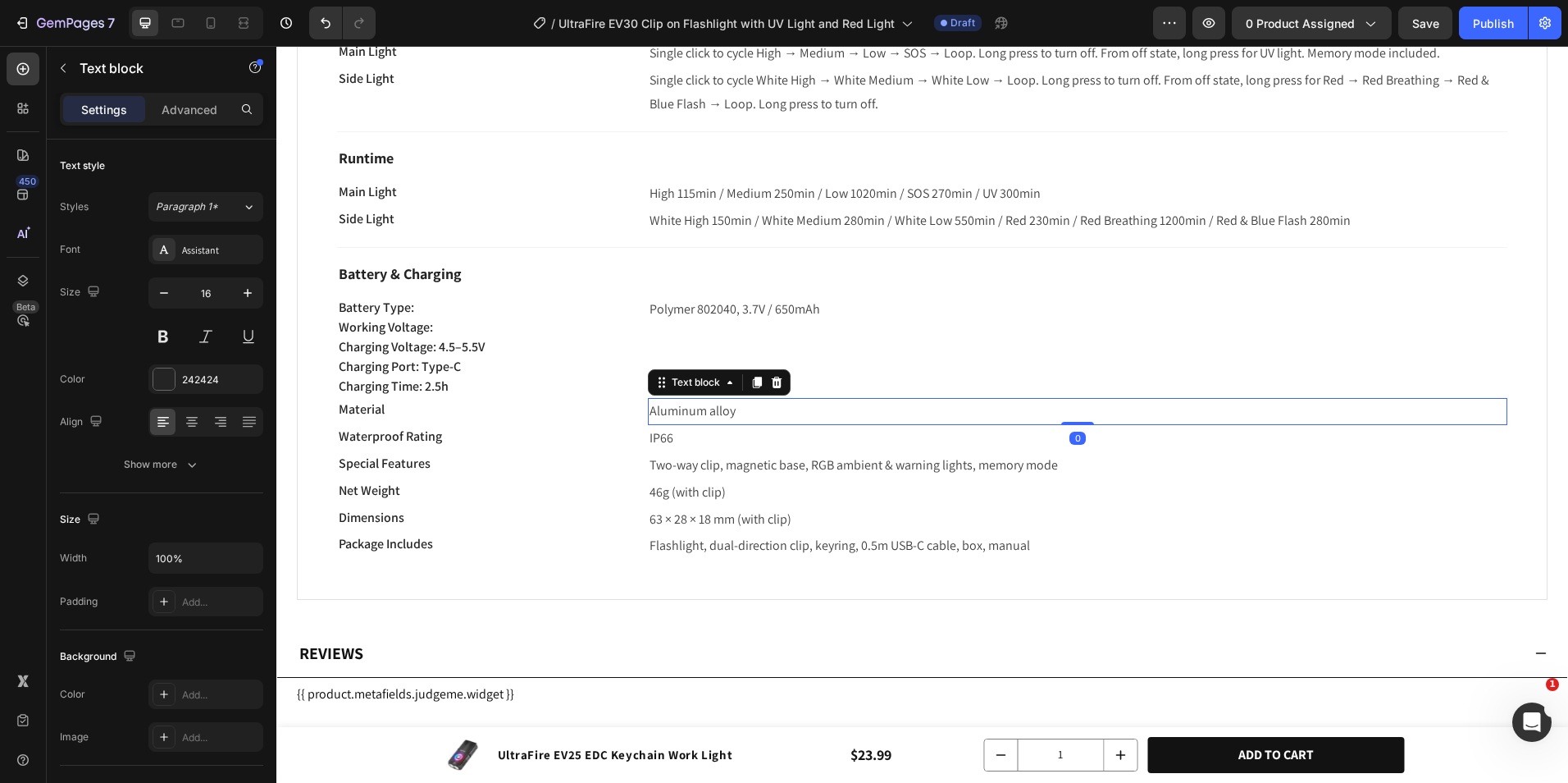
click at [707, 413] on p "Aluminum alloy" at bounding box center [1078, 412] width 857 height 23
click at [652, 407] on p "3.7V" at bounding box center [1078, 412] width 857 height 23
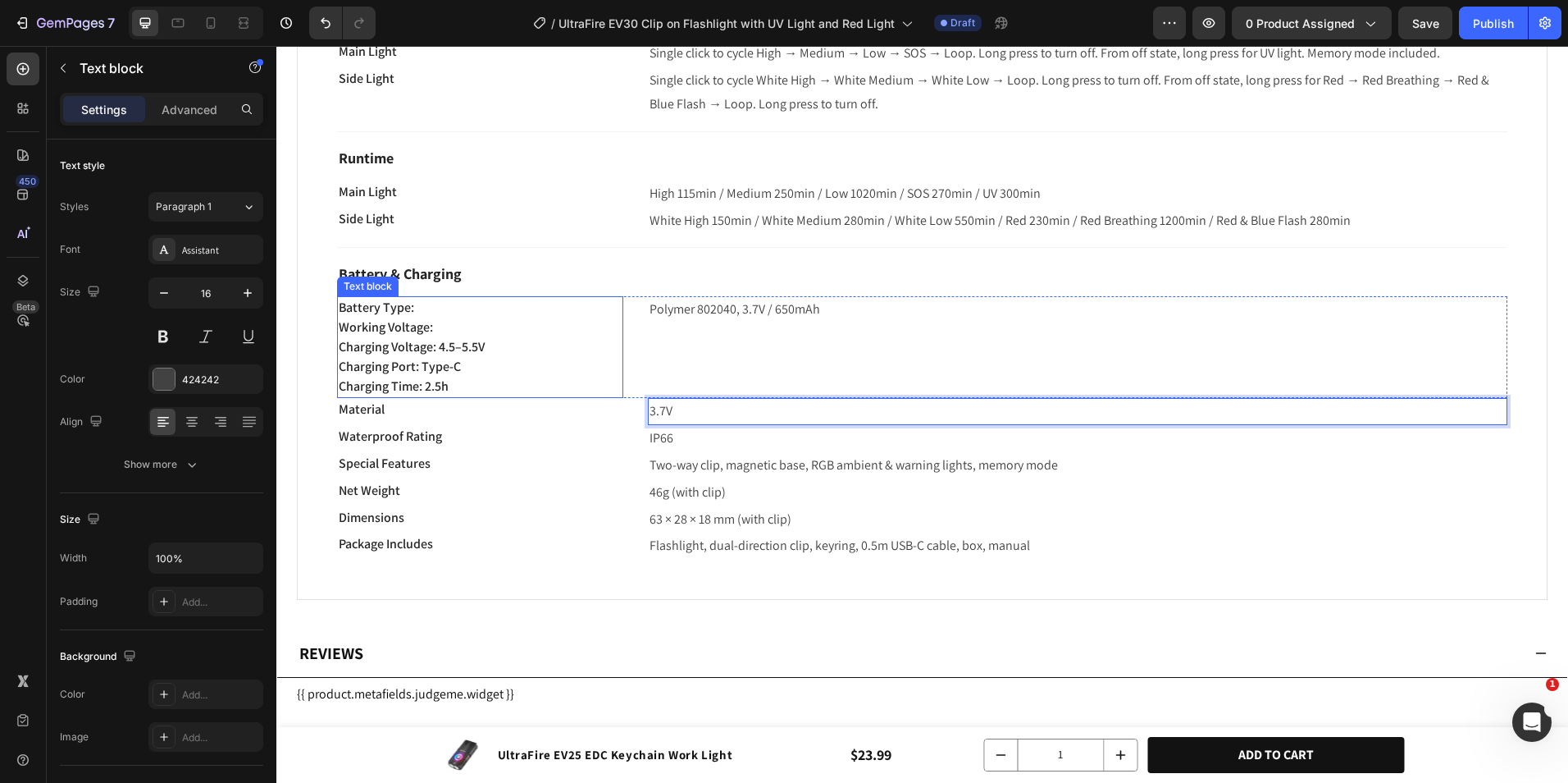
click at [451, 326] on p "Working Voltage:" at bounding box center [481, 327] width 283 height 20
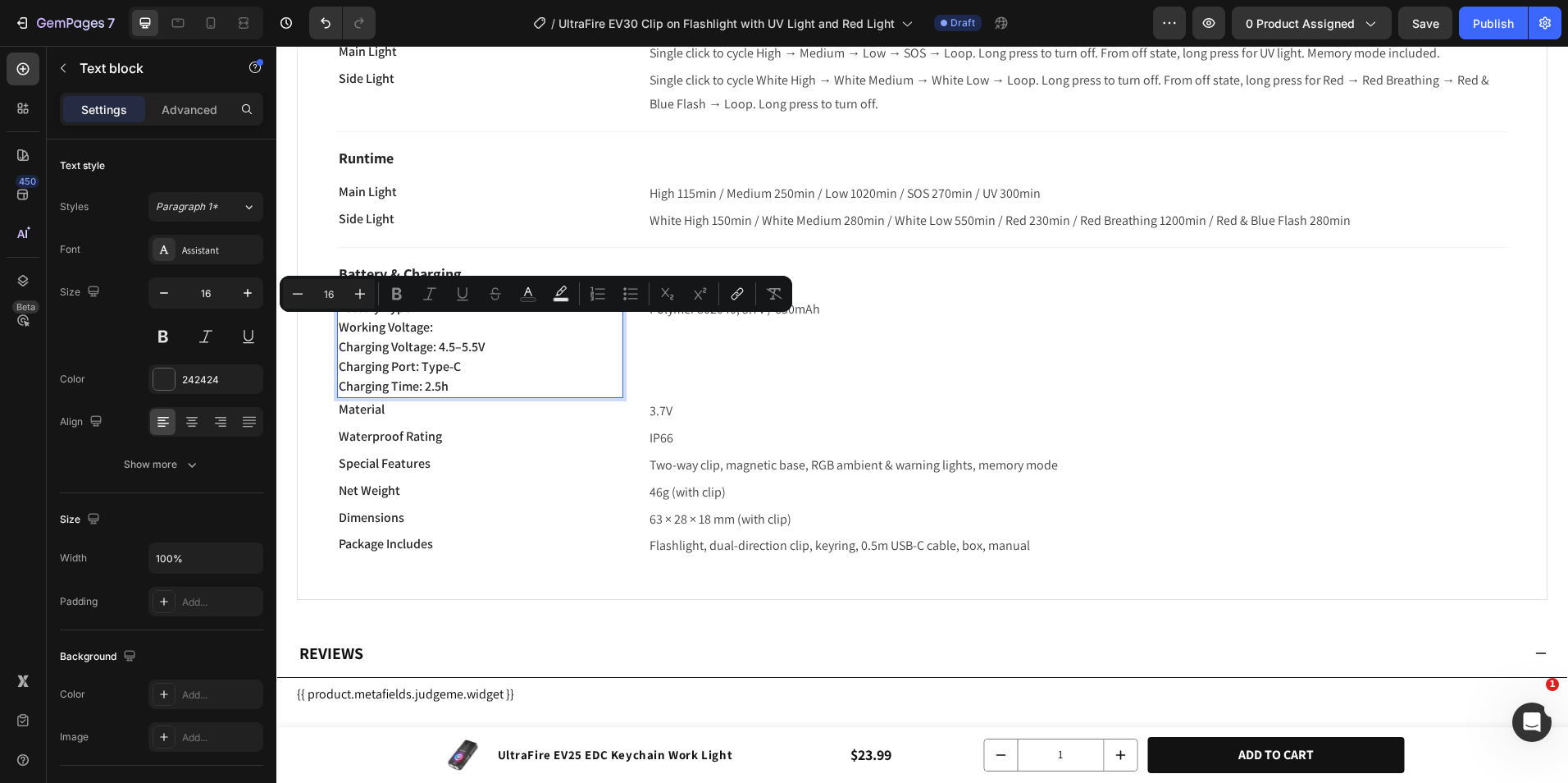
click at [447, 327] on p "Working Voltage:" at bounding box center [481, 327] width 283 height 20
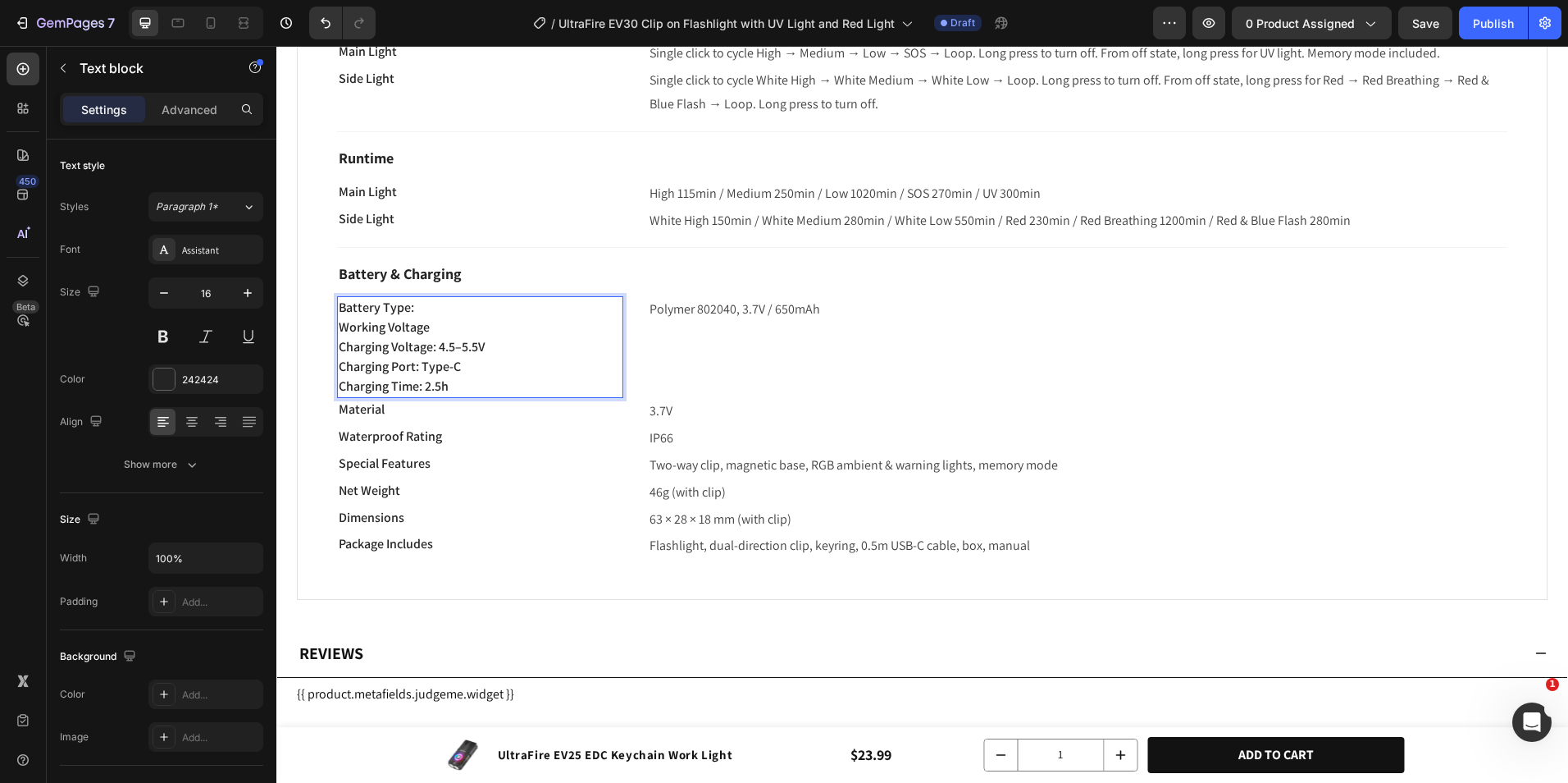
click at [427, 312] on p "Battery Type:" at bounding box center [481, 308] width 283 height 20
click at [496, 342] on p "Charging Voltage: 4.5–5.5V" at bounding box center [481, 347] width 283 height 20
drag, startPoint x: 470, startPoint y: 350, endPoint x: 530, endPoint y: 351, distance: 60.0
click at [530, 351] on p "Charging Voltage: 4.5–5.5V" at bounding box center [481, 347] width 283 height 20
click at [676, 438] on p "IP66" at bounding box center [1078, 439] width 857 height 23
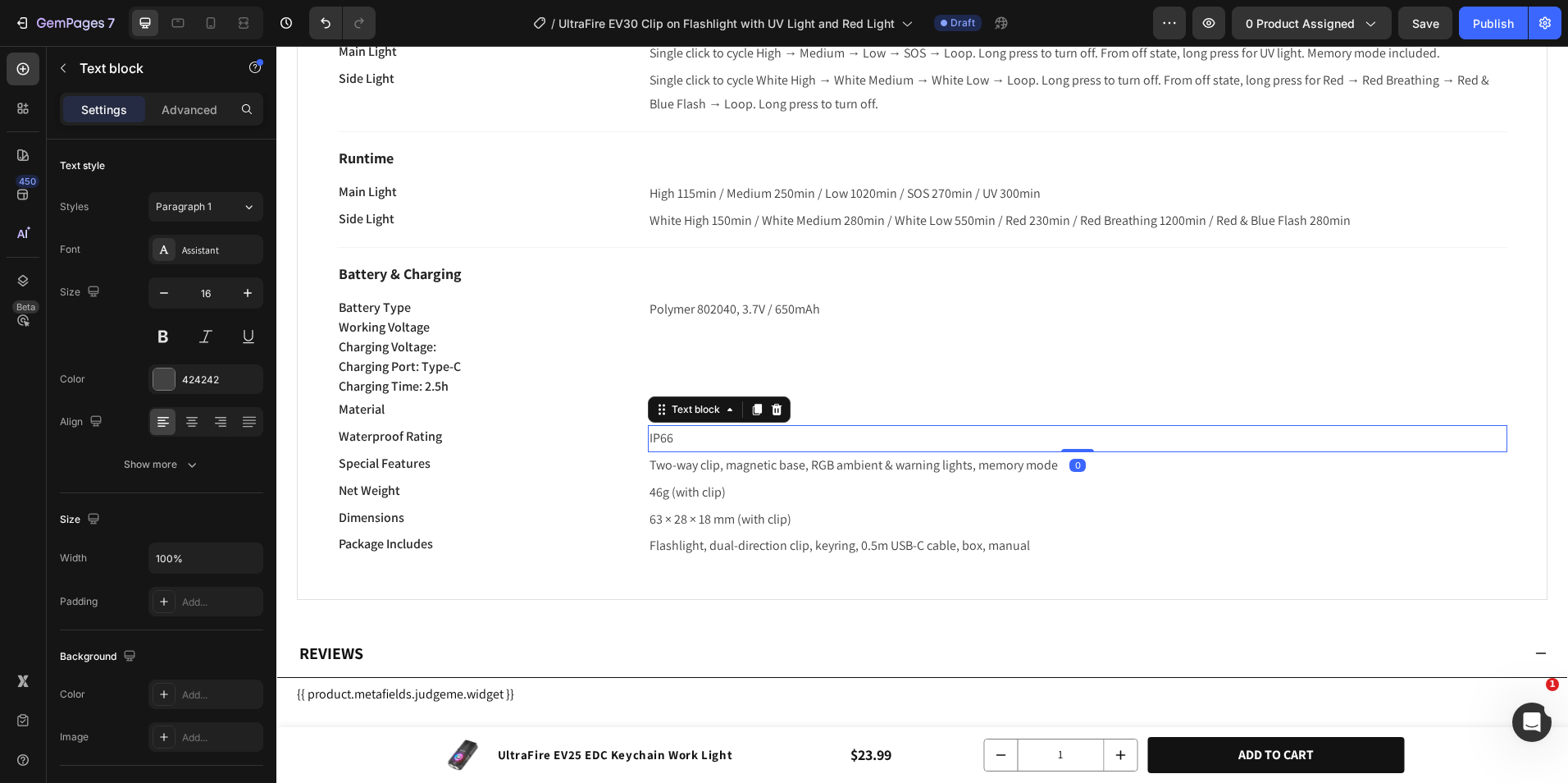
click at [676, 438] on p "IP66" at bounding box center [1078, 439] width 857 height 23
click at [468, 369] on p "Charging Port: Type-C" at bounding box center [481, 367] width 283 height 20
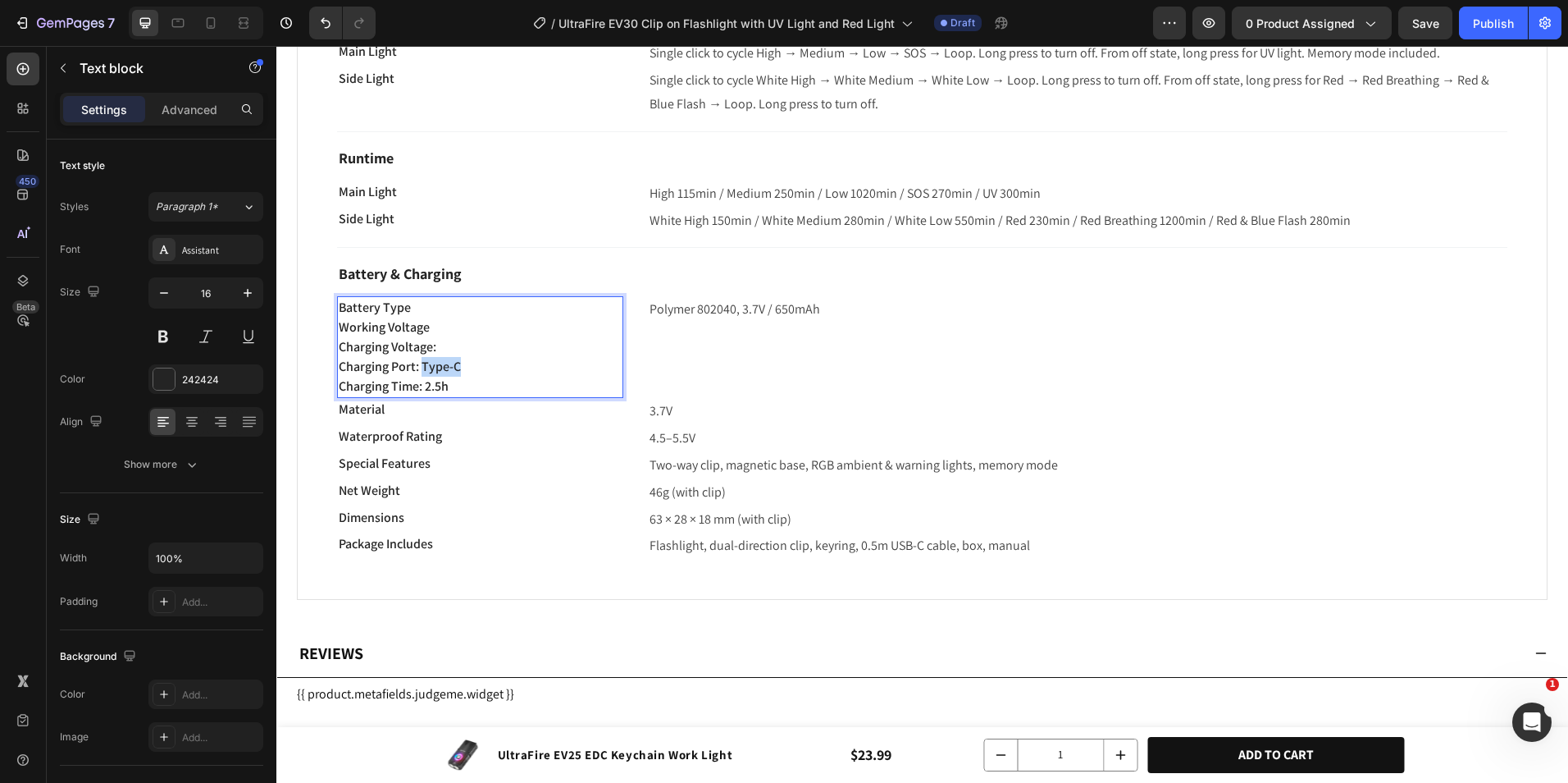
drag, startPoint x: 422, startPoint y: 368, endPoint x: 488, endPoint y: 369, distance: 66.0
click at [488, 369] on p "Charging Port: Type-C" at bounding box center [481, 367] width 283 height 20
click at [686, 468] on p "Two-way clip, magnetic base, RGB ambient & warning lights, memory mode" at bounding box center [1078, 465] width 857 height 23
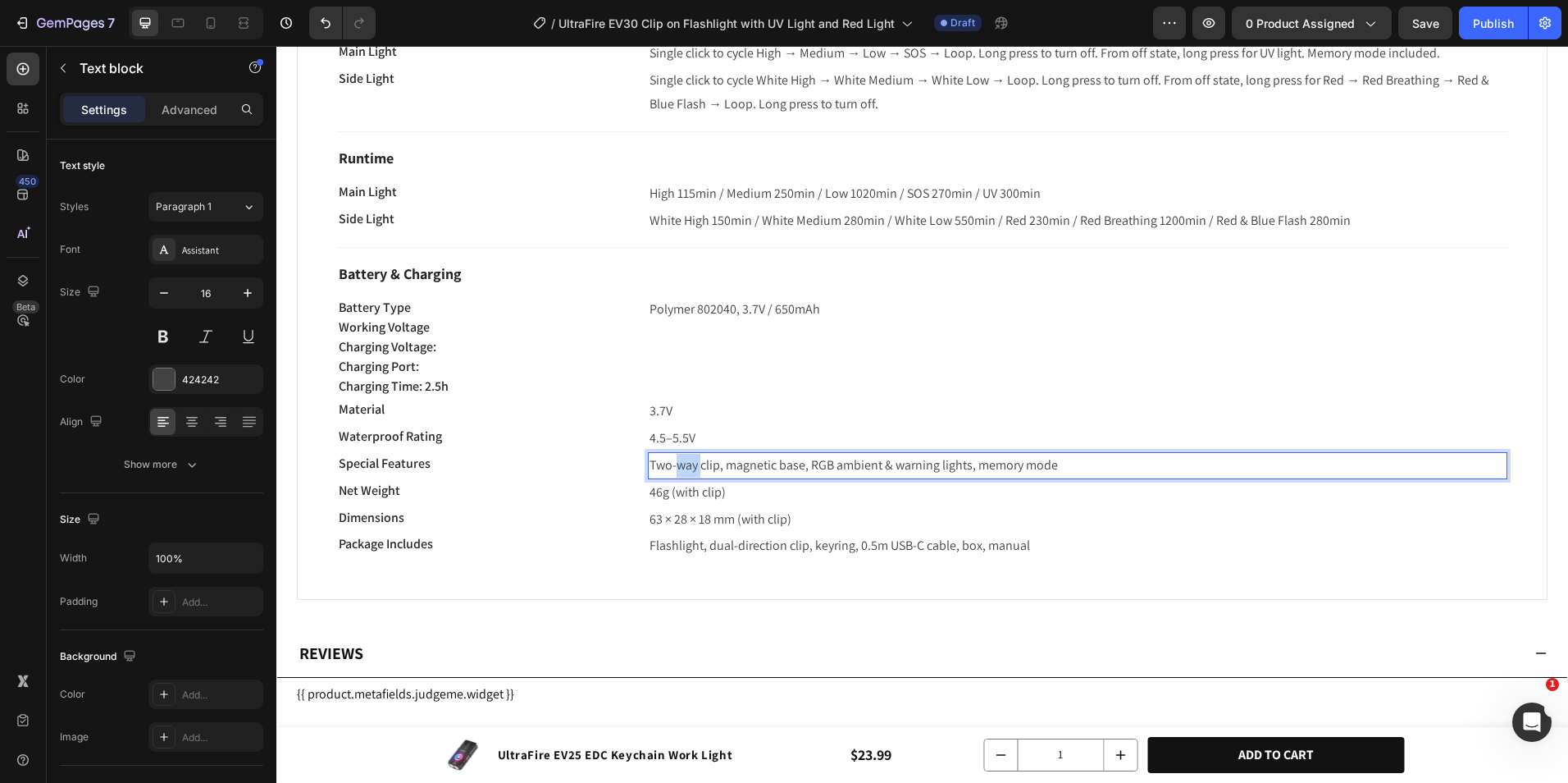
click at [686, 468] on p "Two-way clip, magnetic base, RGB ambient & warning lights, memory mode" at bounding box center [1078, 465] width 857 height 23
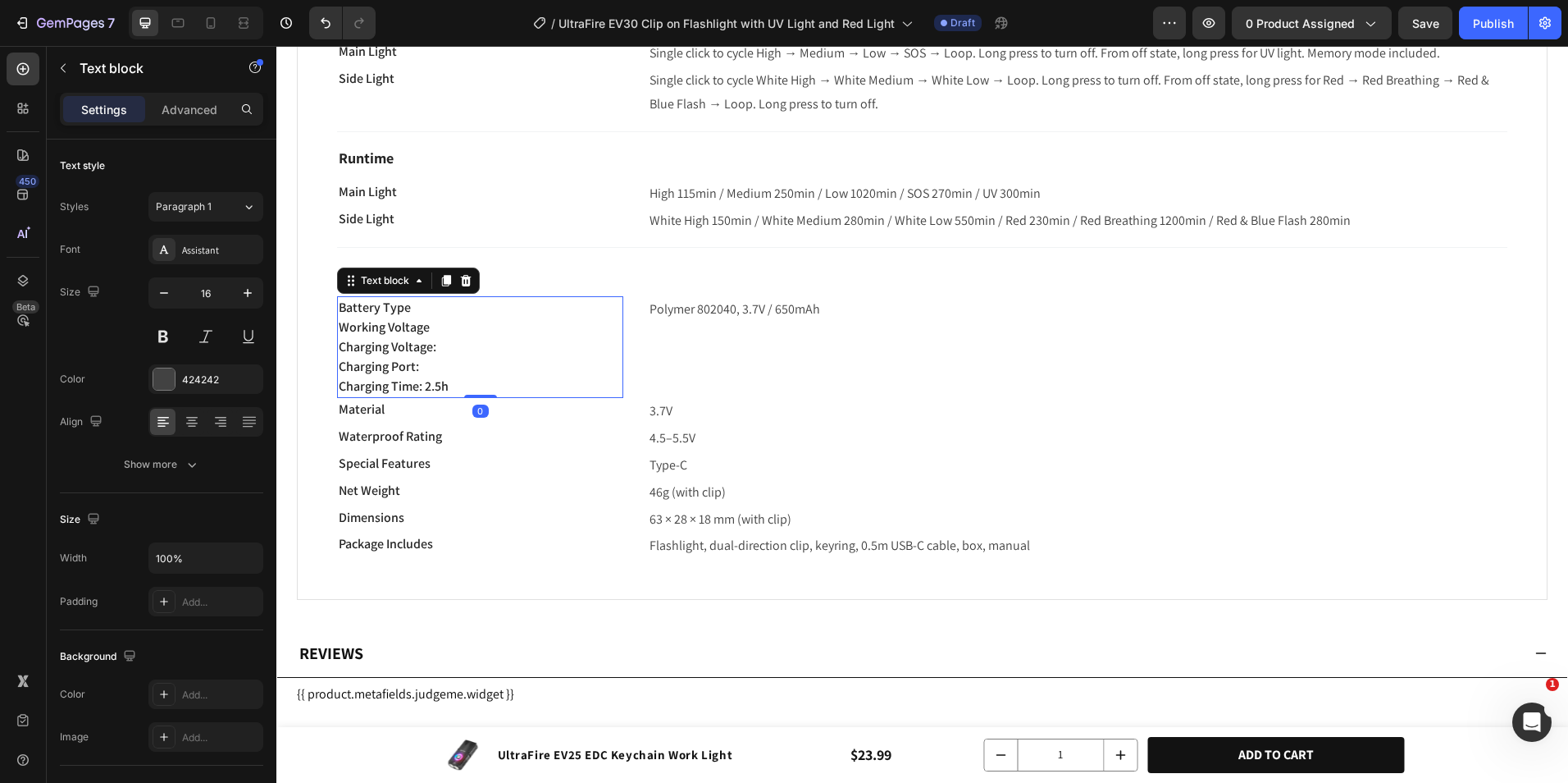
drag, startPoint x: 411, startPoint y: 377, endPoint x: 445, endPoint y: 382, distance: 34.4
click at [412, 377] on p "Charging Time: 2.5h" at bounding box center [481, 386] width 283 height 20
drag, startPoint x: 428, startPoint y: 385, endPoint x: 481, endPoint y: 386, distance: 53.0
click at [481, 386] on p "Charging Time: 2.5h" at bounding box center [481, 386] width 283 height 20
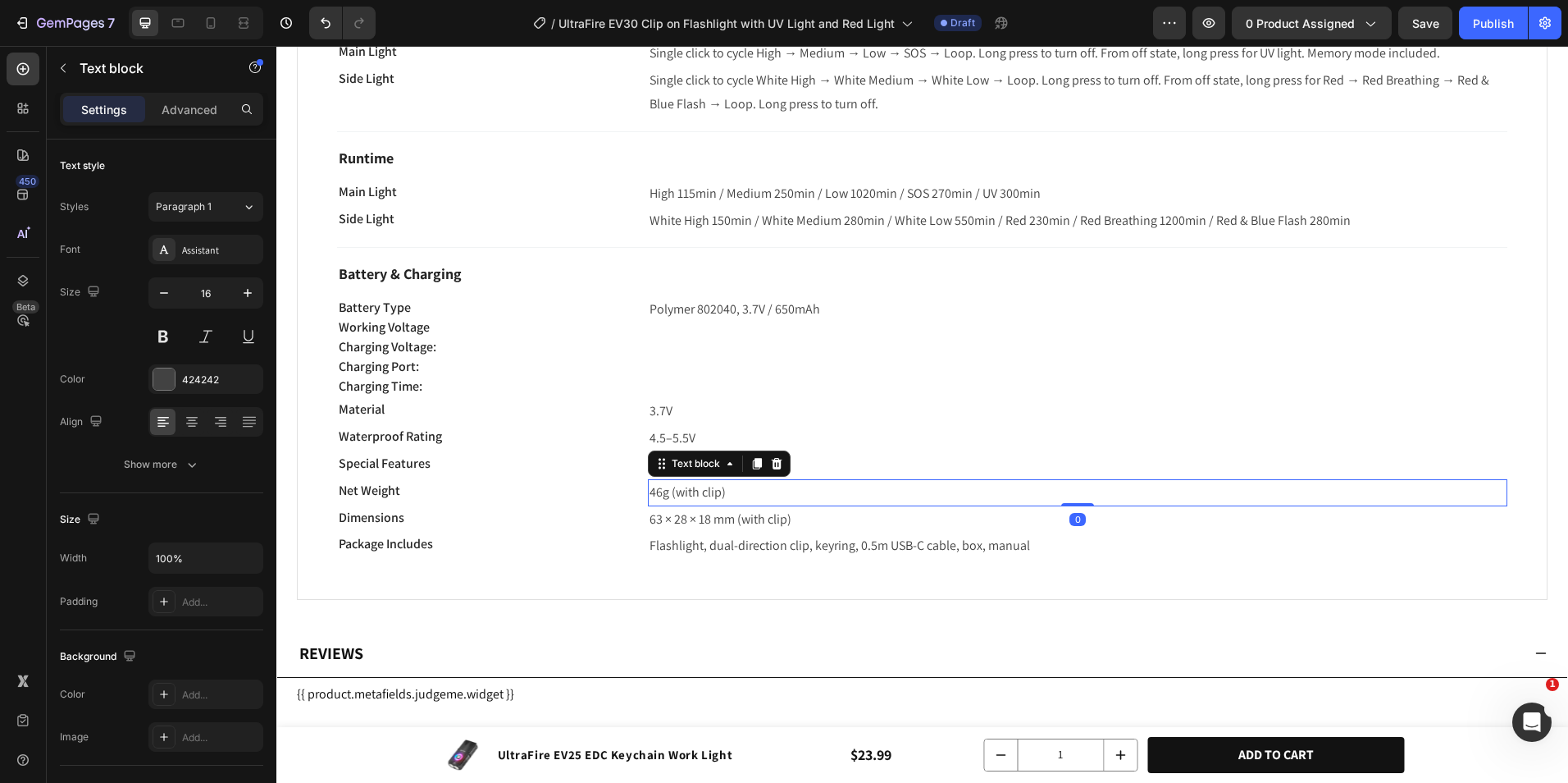
click at [706, 501] on p "46g (with clip)" at bounding box center [1078, 493] width 857 height 23
click at [418, 385] on p "Charging Time:" at bounding box center [481, 386] width 283 height 20
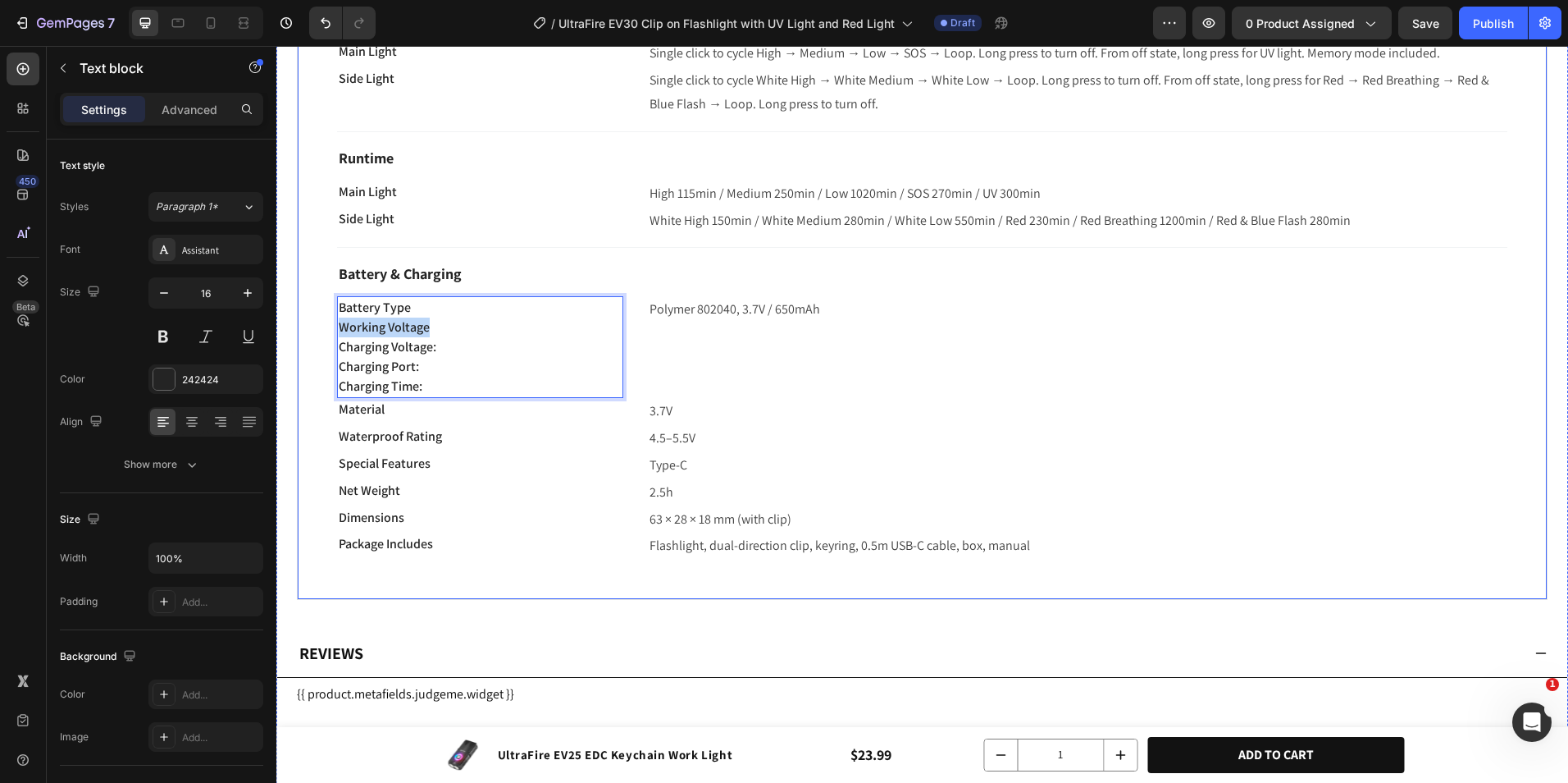
drag, startPoint x: 443, startPoint y: 326, endPoint x: 331, endPoint y: 328, distance: 112.0
click at [331, 328] on div "Brightness & Modes Text block Main Light Text block High 550LM / Medium 165LM /…" at bounding box center [922, 157] width 1251 height 886
click at [408, 413] on p "Material" at bounding box center [481, 410] width 283 height 20
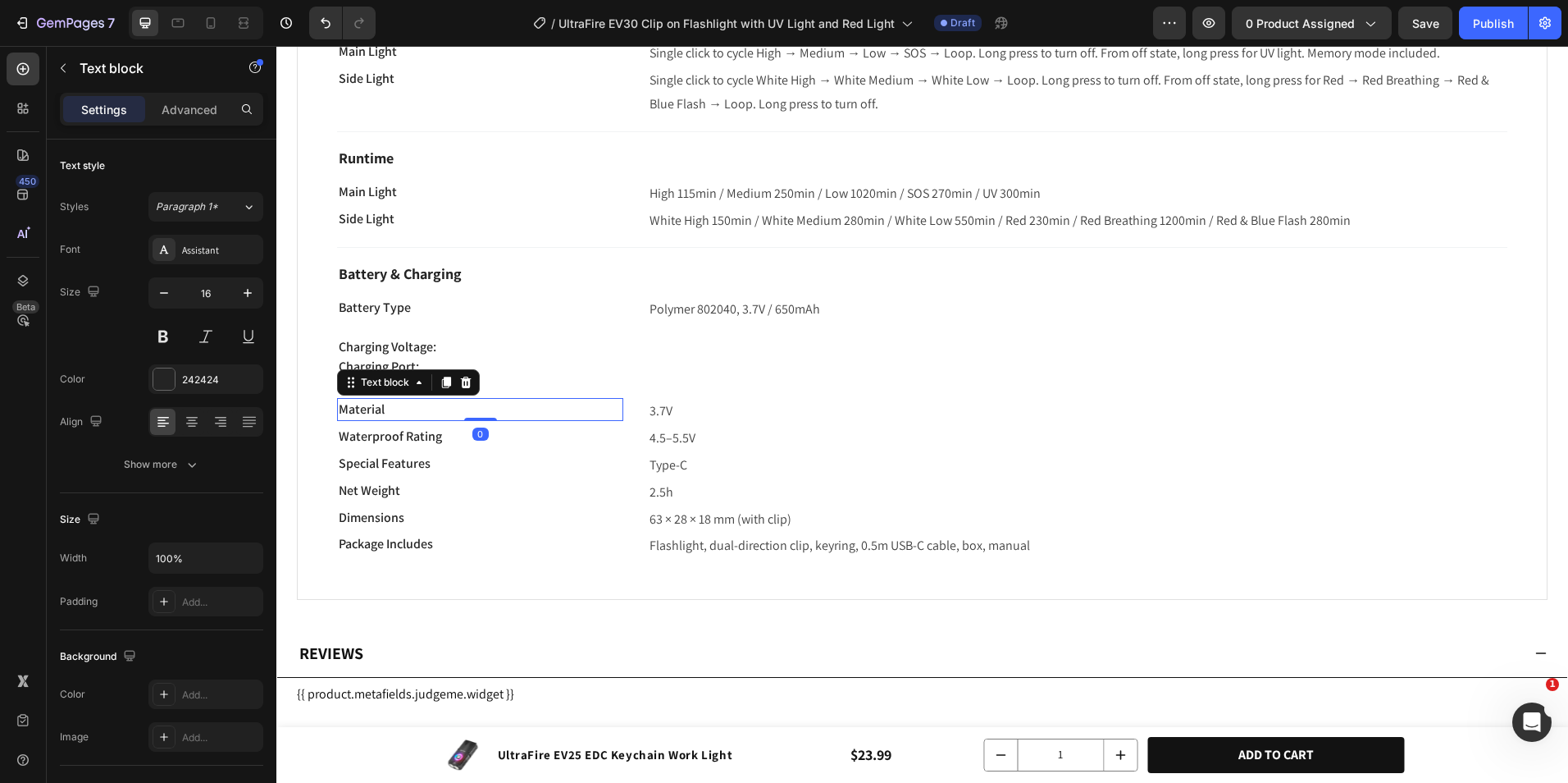
click at [408, 413] on p "Material" at bounding box center [481, 410] width 283 height 20
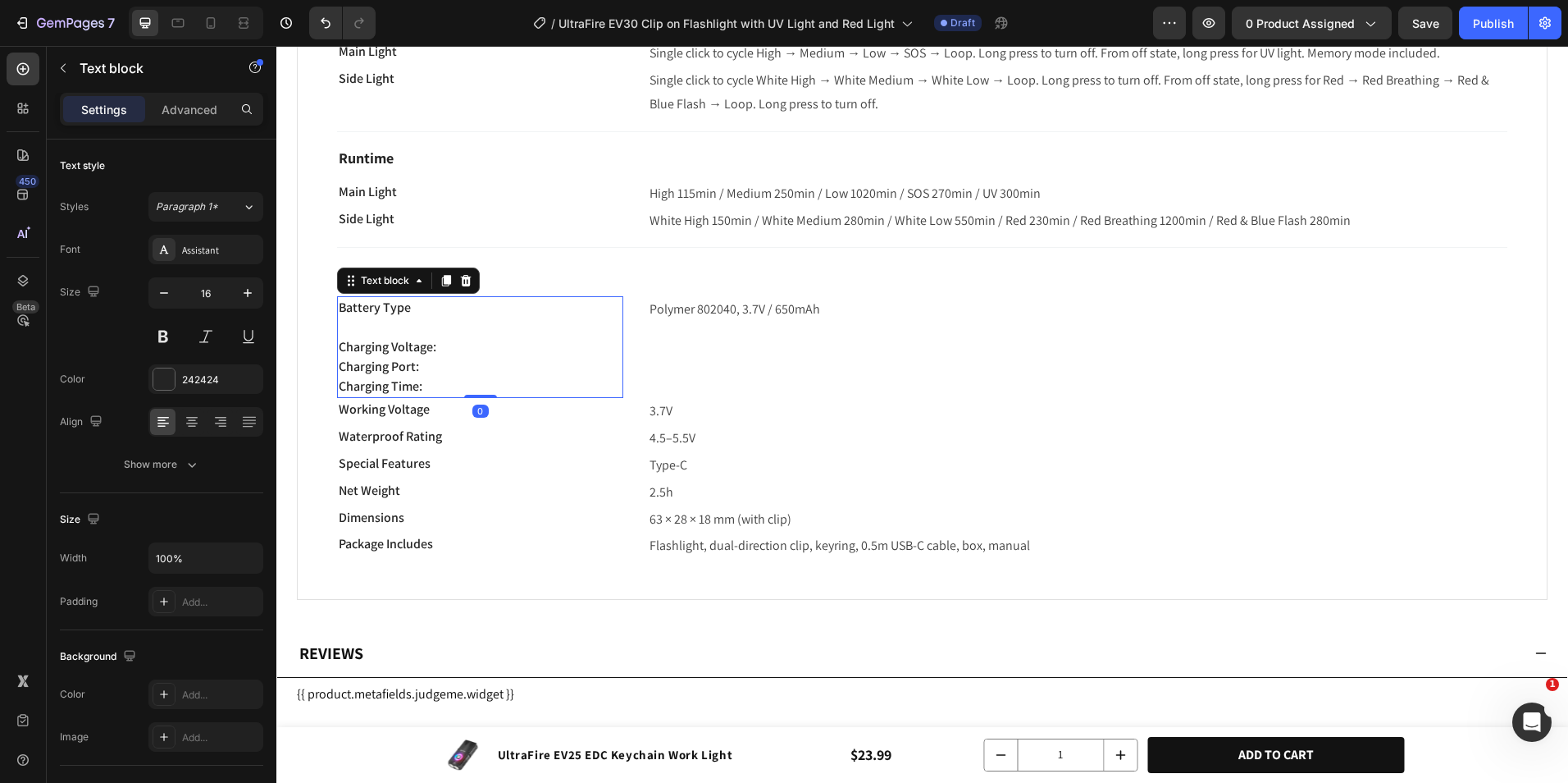
click at [449, 340] on p "Charging Voltage:" at bounding box center [481, 347] width 283 height 20
drag, startPoint x: 433, startPoint y: 347, endPoint x: 309, endPoint y: 352, distance: 124.1
click at [309, 352] on div "Brightness & Modes Text block Main Light Text block High 550LM / Medium 165LM /…" at bounding box center [922, 157] width 1251 height 886
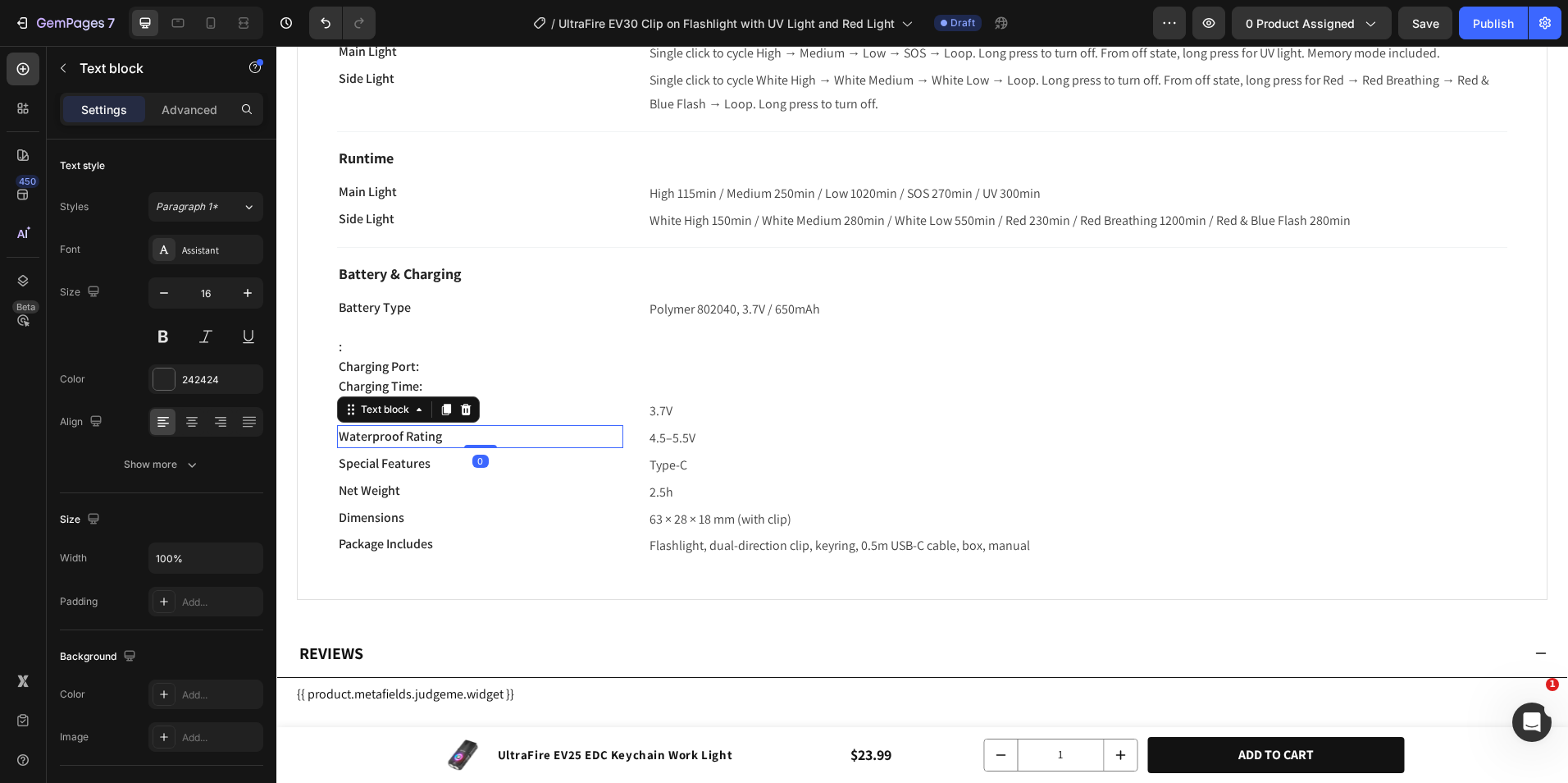
click at [420, 433] on span "Waterproof Rating" at bounding box center [391, 436] width 104 height 18
click at [440, 362] on p "Charging Port:" at bounding box center [481, 367] width 283 height 20
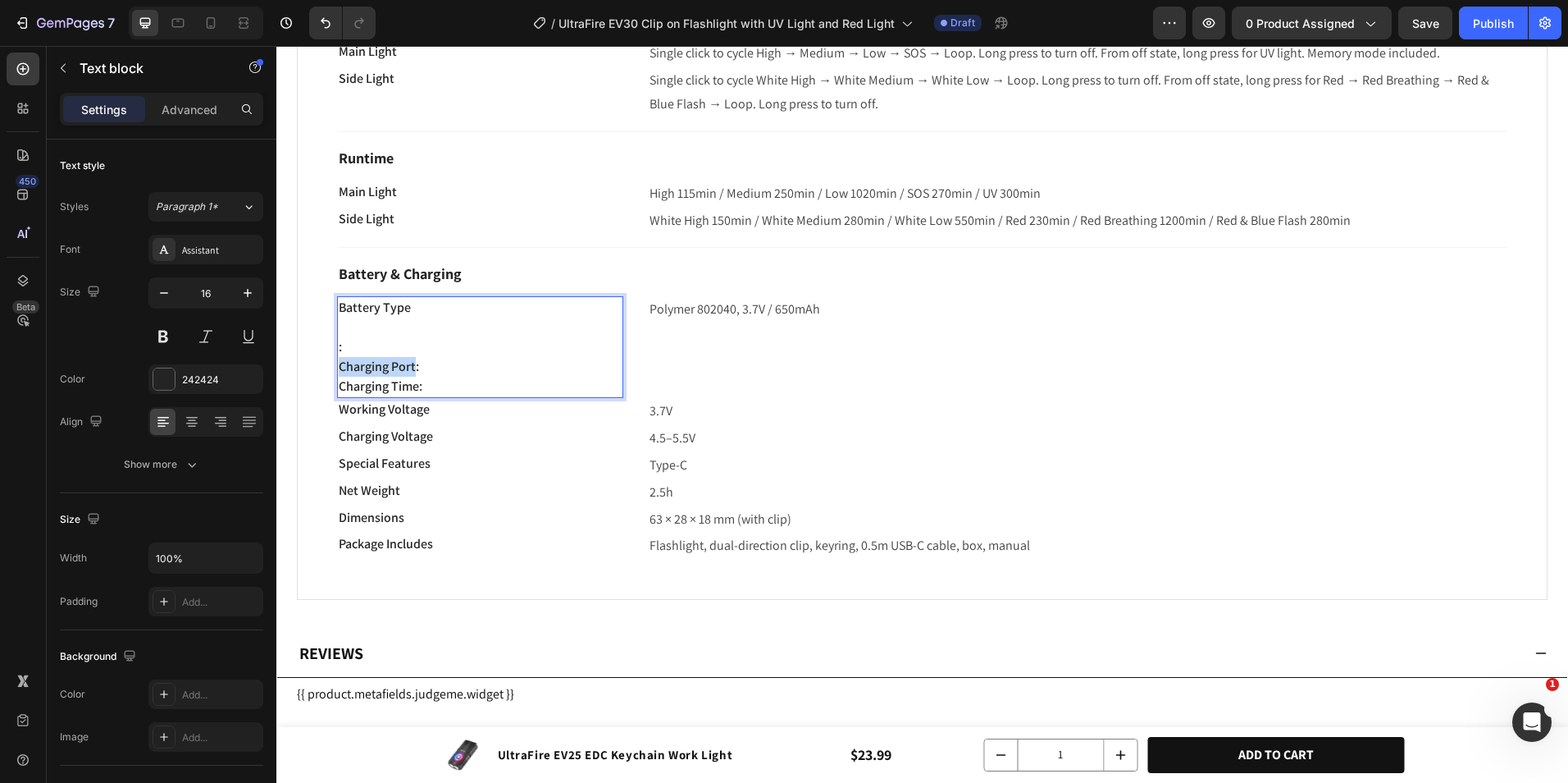
drag, startPoint x: 416, startPoint y: 368, endPoint x: 341, endPoint y: 370, distance: 75.0
click at [341, 370] on p "Charging Port:" at bounding box center [481, 367] width 283 height 20
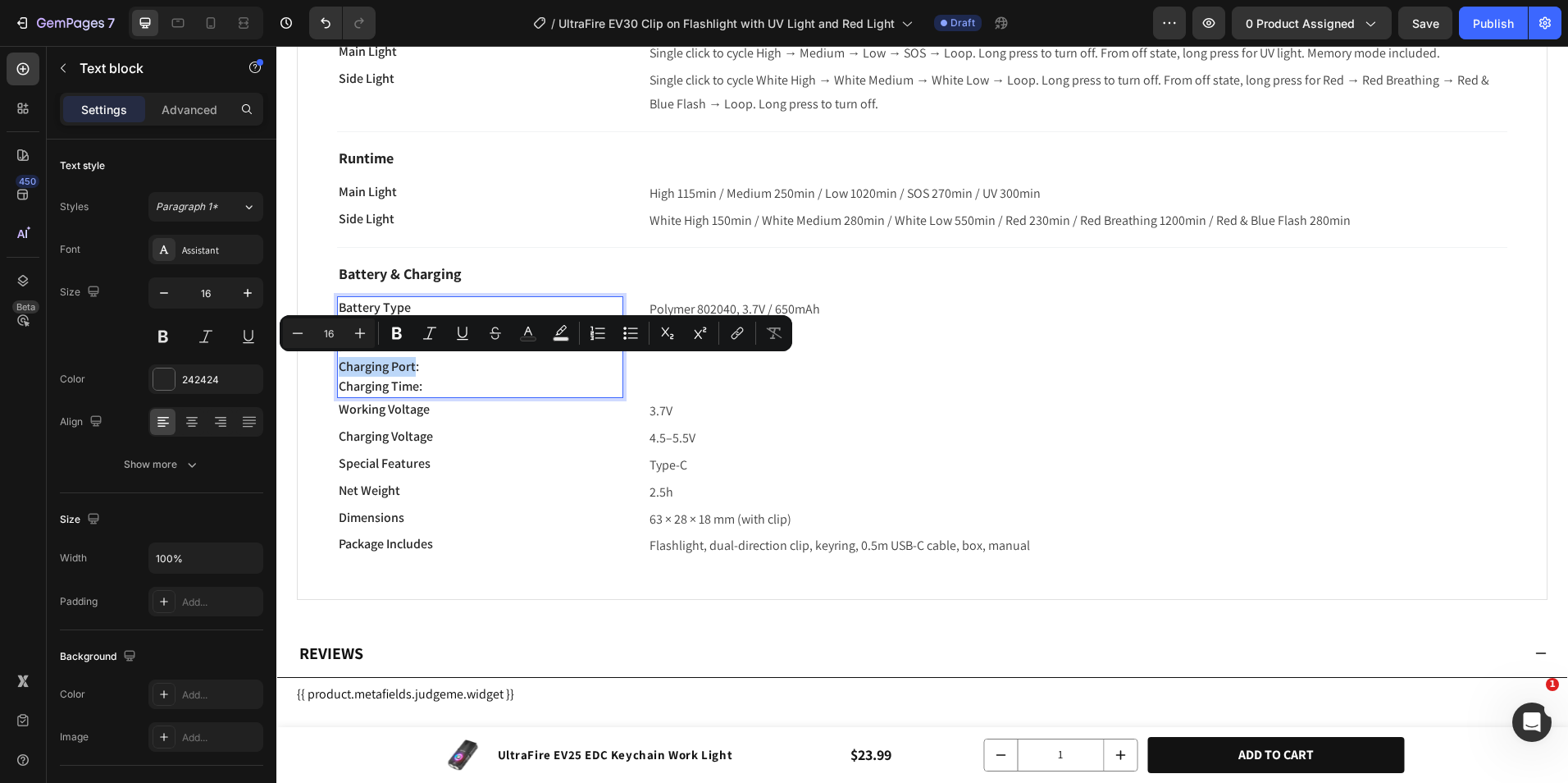
click at [340, 370] on p "Charging Port:" at bounding box center [481, 367] width 283 height 20
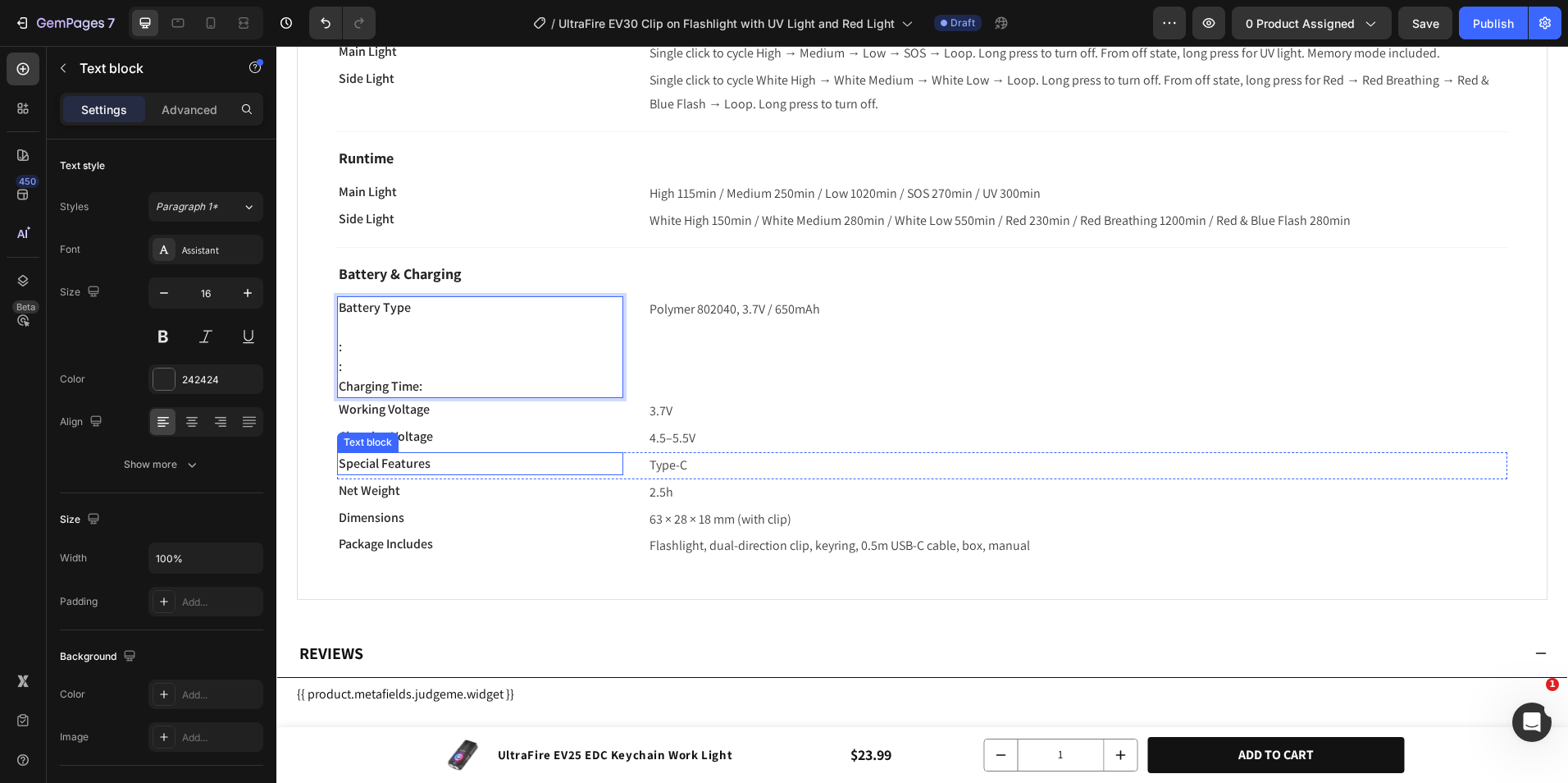
click at [426, 461] on span "Special Features" at bounding box center [385, 463] width 92 height 18
click at [461, 381] on p "Charging Time:" at bounding box center [481, 386] width 283 height 20
drag, startPoint x: 419, startPoint y: 385, endPoint x: 349, endPoint y: 389, distance: 70.1
click at [349, 389] on p "Charging Time:" at bounding box center [481, 386] width 283 height 20
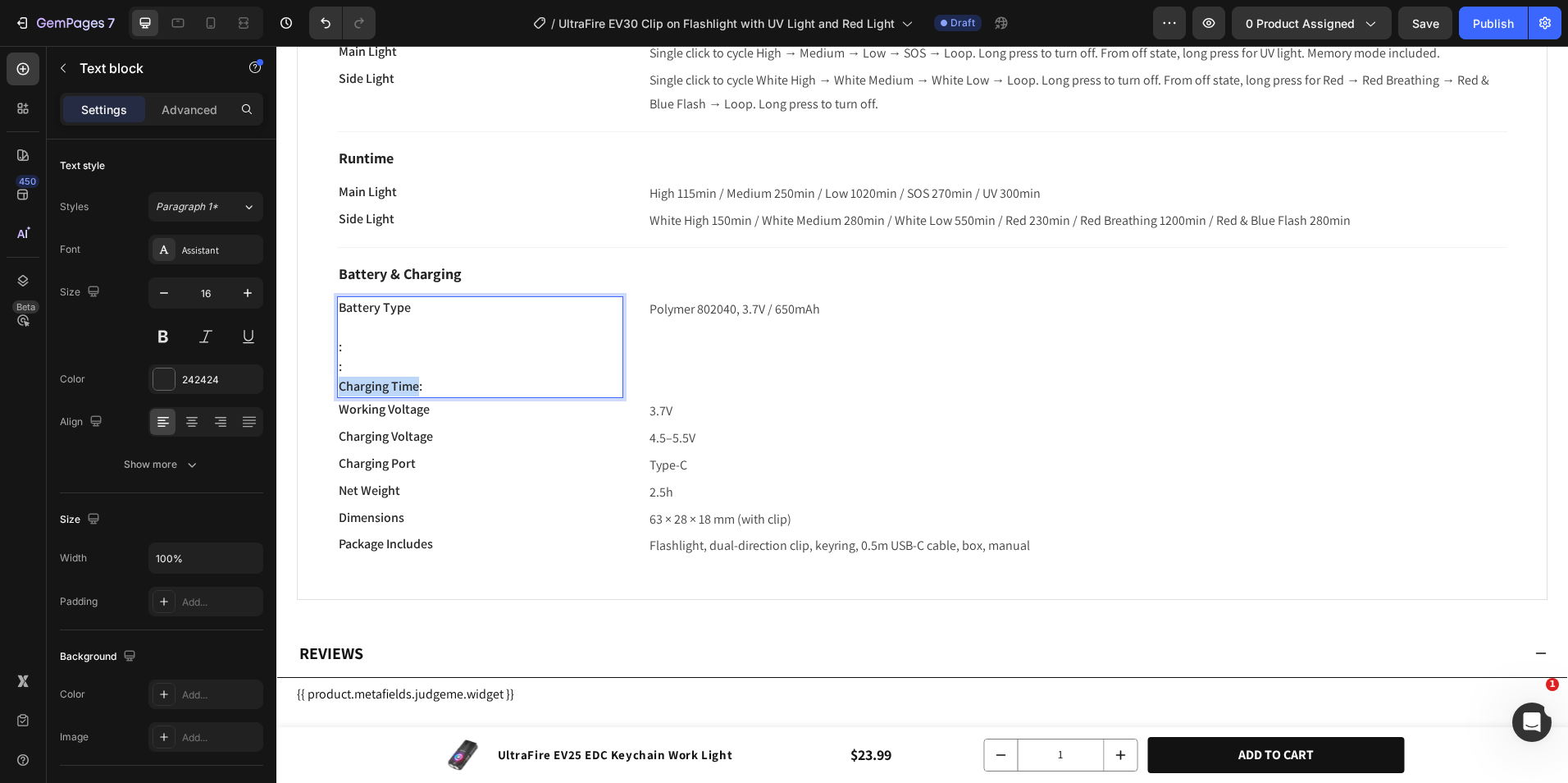
drag, startPoint x: 340, startPoint y: 385, endPoint x: 420, endPoint y: 385, distance: 80.0
click at [420, 385] on p "Charging Time:" at bounding box center [481, 386] width 283 height 20
click at [406, 495] on p "Net Weight" at bounding box center [481, 491] width 283 height 20
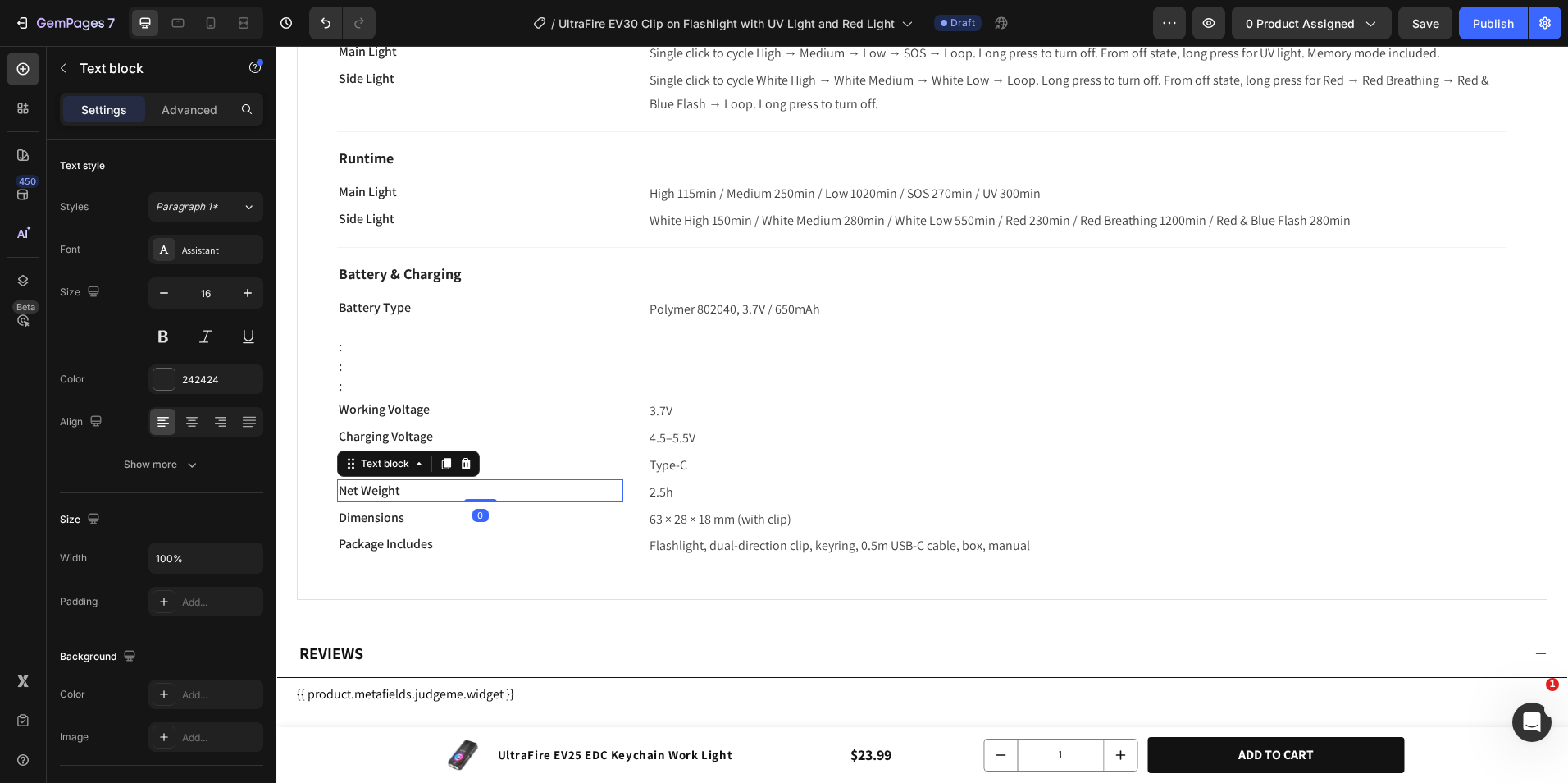
click at [406, 495] on p "Net Weight" at bounding box center [481, 491] width 283 height 20
click at [456, 374] on p ":" at bounding box center [481, 367] width 283 height 20
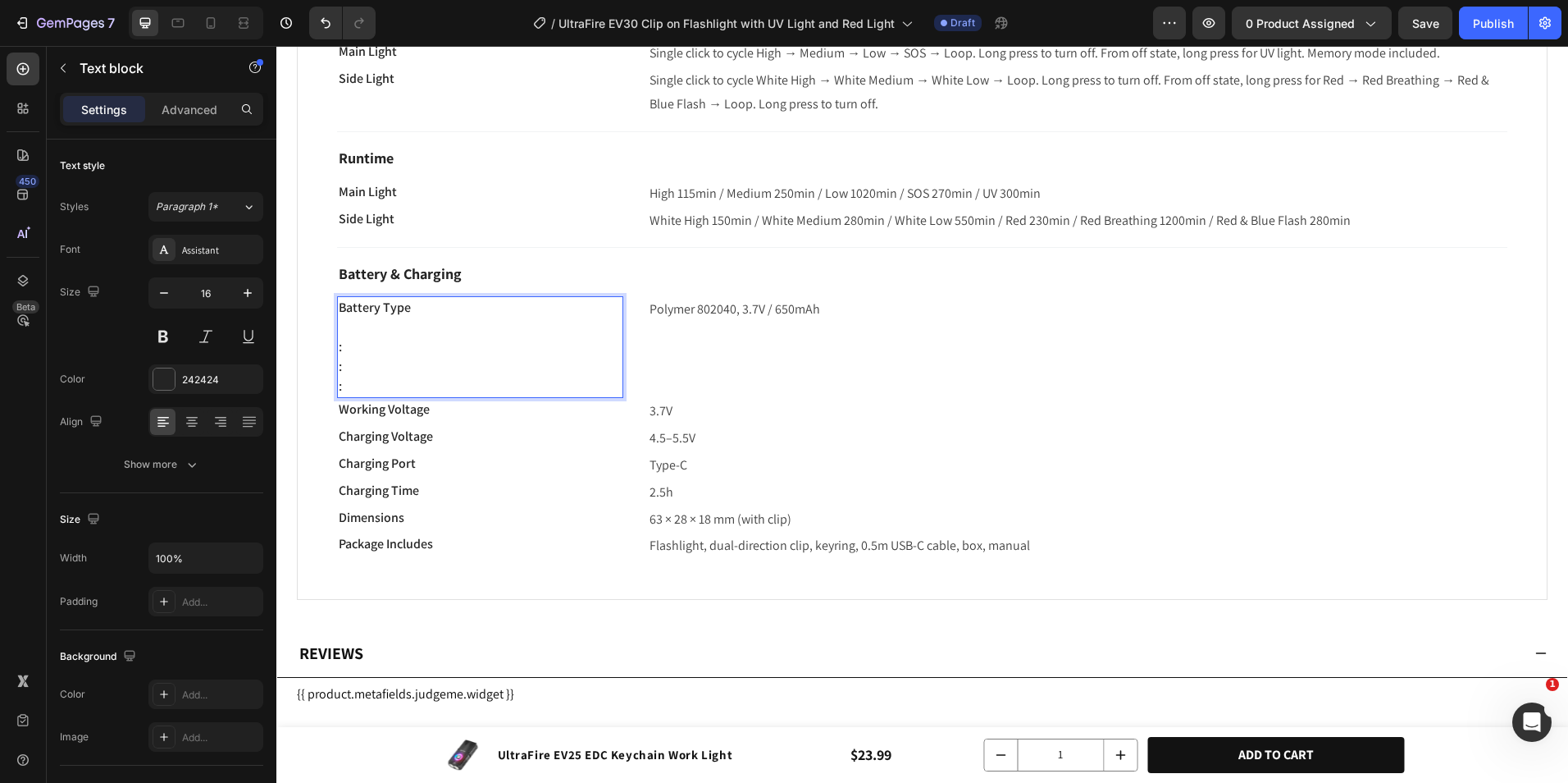
drag, startPoint x: 443, startPoint y: 388, endPoint x: 343, endPoint y: 323, distance: 119.3
click at [343, 323] on div "Battery Type : : :" at bounding box center [480, 347] width 286 height 102
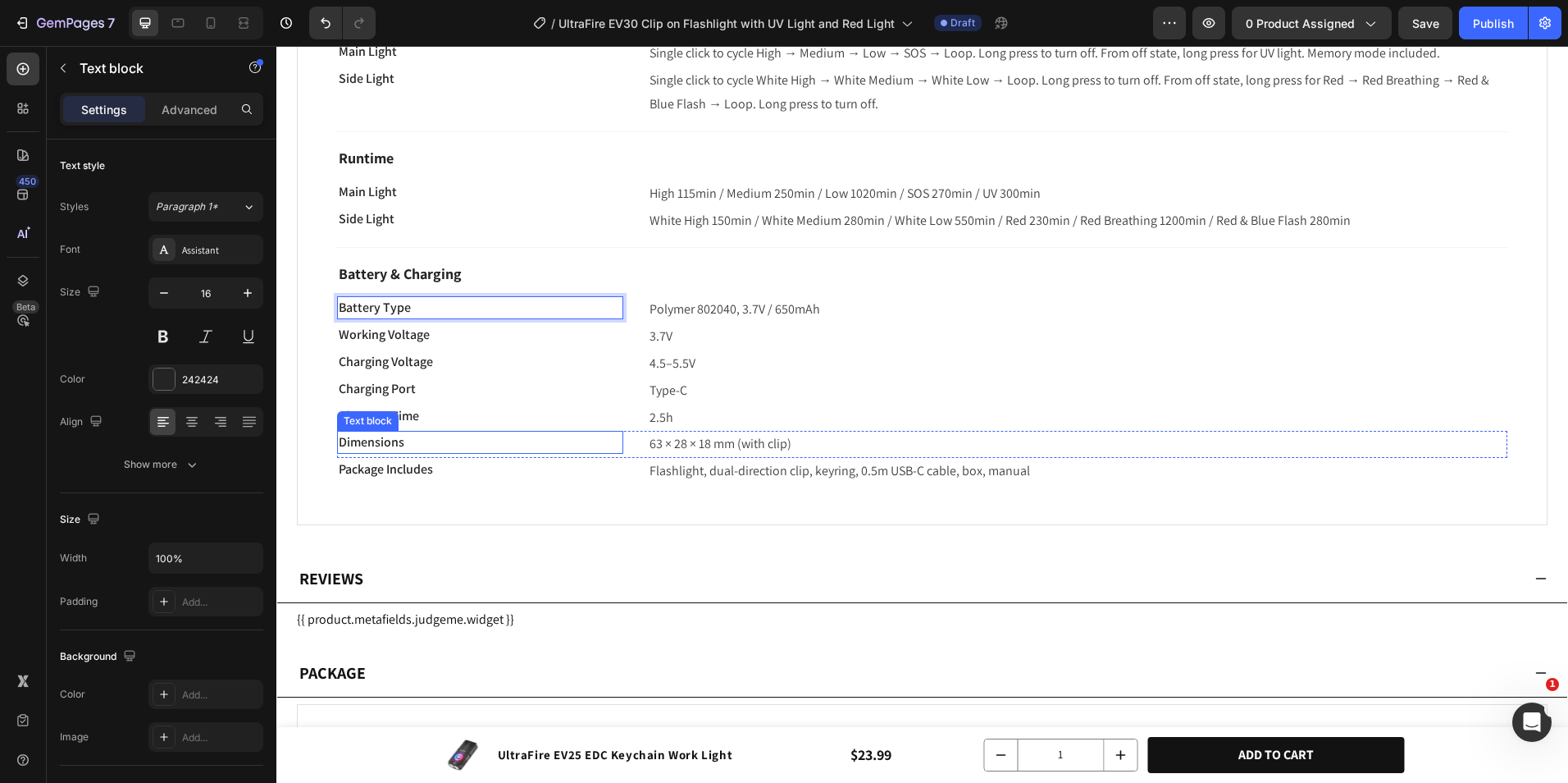
click at [458, 439] on p "Dimensions" at bounding box center [481, 443] width 283 height 20
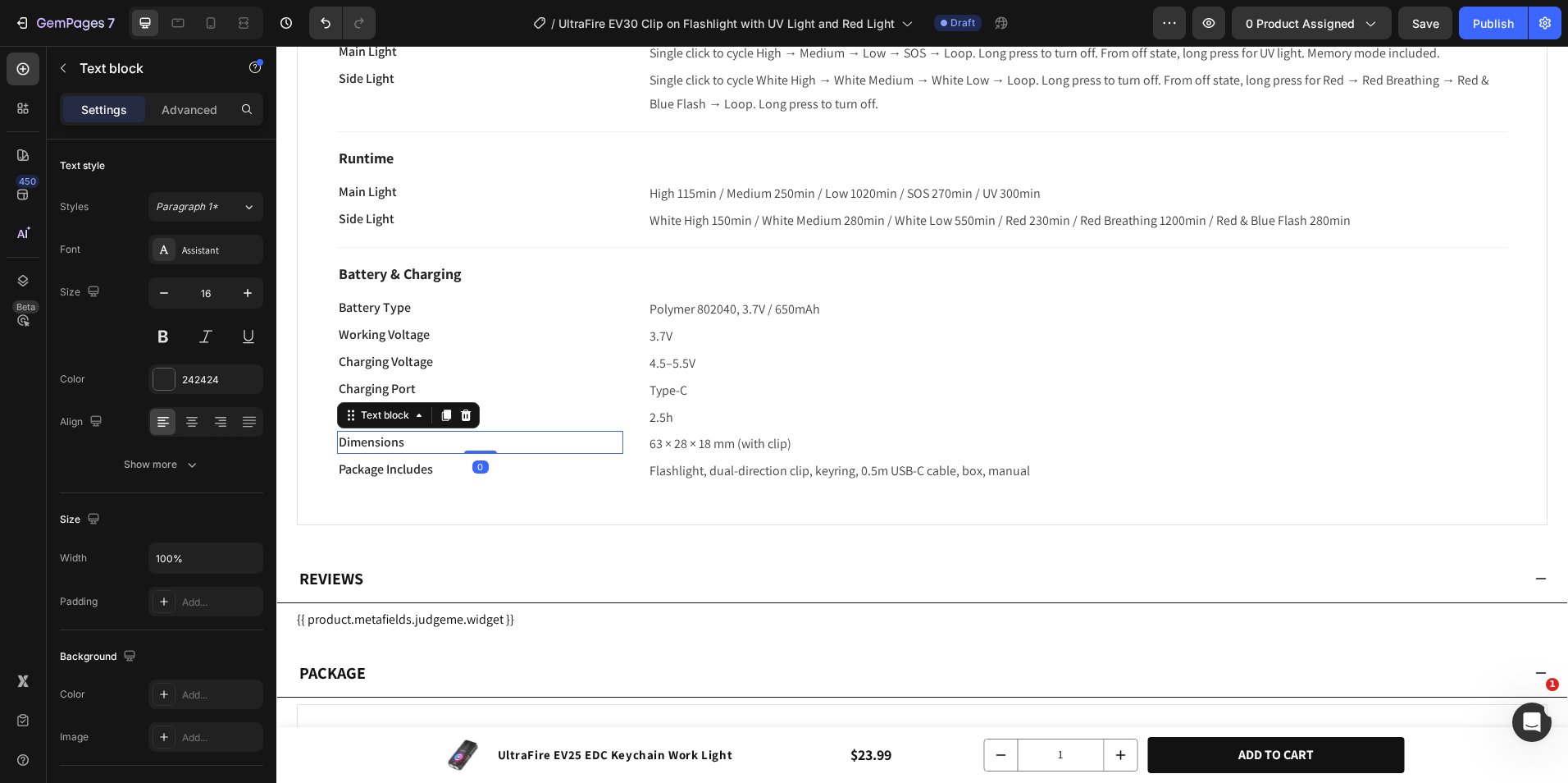
click at [458, 439] on p "Dimensions" at bounding box center [481, 443] width 283 height 20
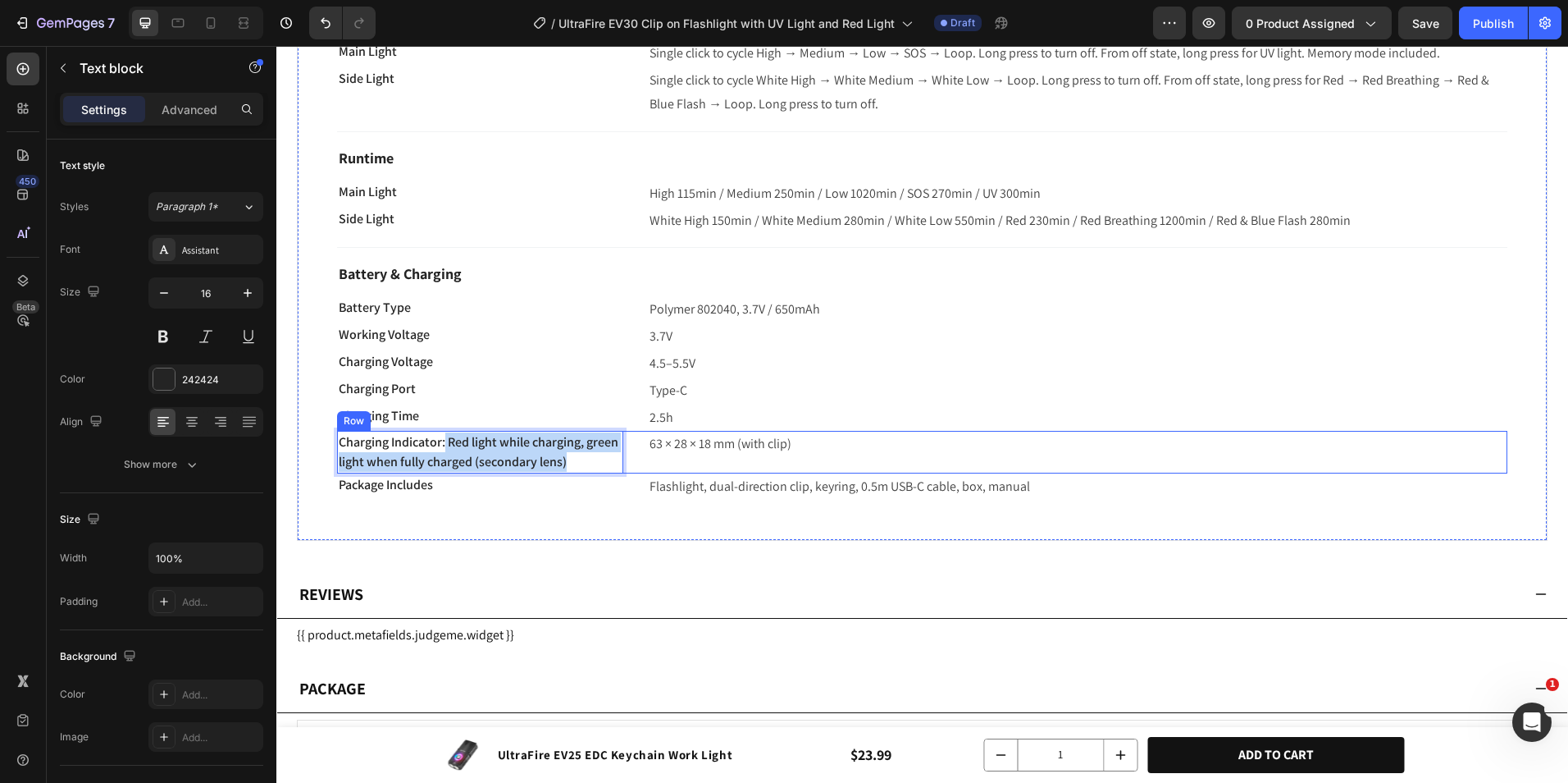
drag, startPoint x: 545, startPoint y: 447, endPoint x: 631, endPoint y: 464, distance: 87.7
click at [631, 464] on div "Charging Indicator: Red light while charging, green light when fully charged (s…" at bounding box center [922, 453] width 1170 height 43
click at [698, 445] on p "63 × 28 × 18 mm (with clip)" at bounding box center [1078, 445] width 857 height 23
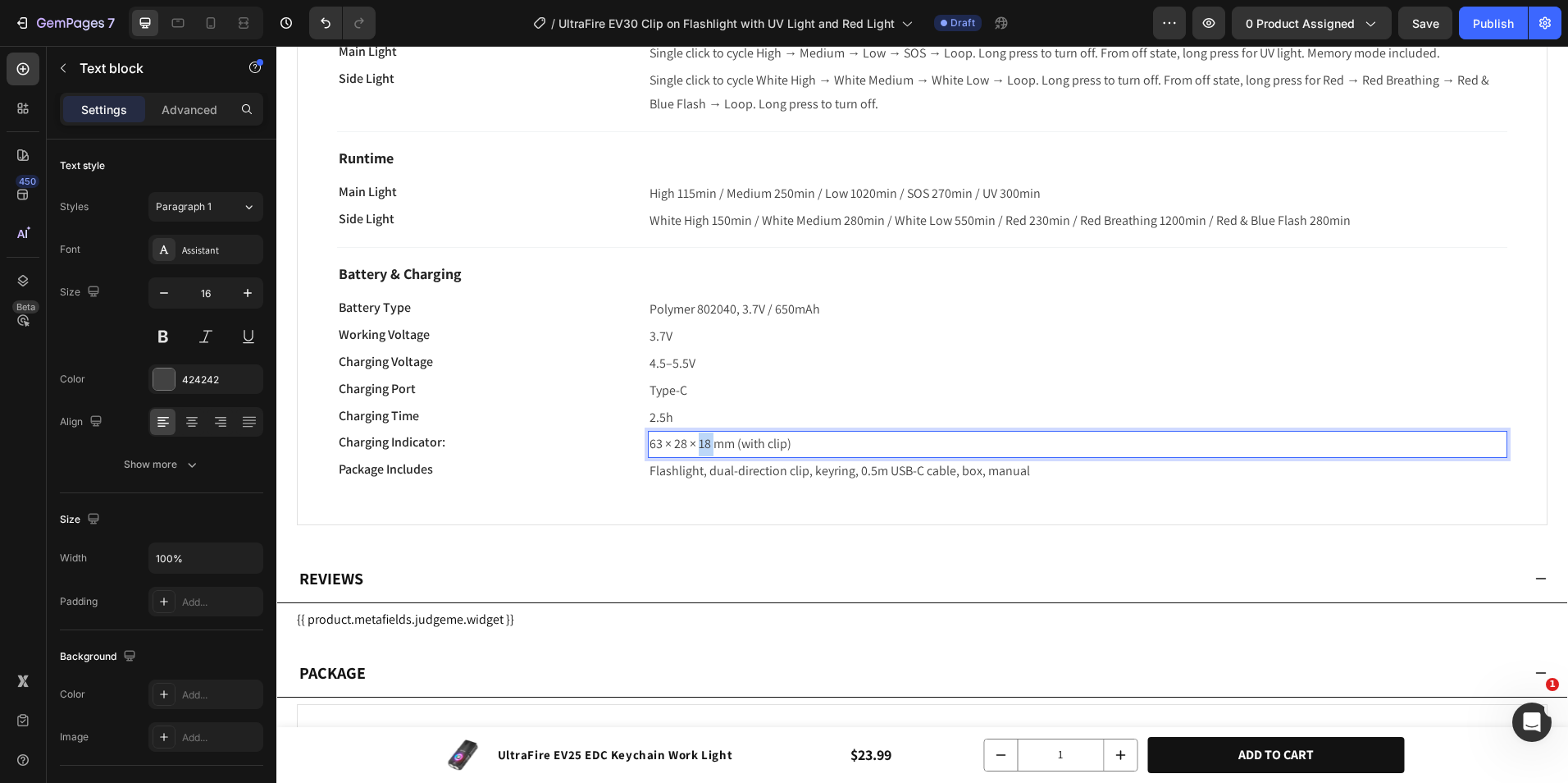
click at [698, 445] on p "63 × 28 × 18 mm (with clip)" at bounding box center [1078, 445] width 857 height 23
click at [652, 447] on span "Red light while charging, green light when fully charged (secondary lens)" at bounding box center [846, 444] width 393 height 18
click at [463, 443] on p "Charging Indicator:" at bounding box center [481, 443] width 283 height 20
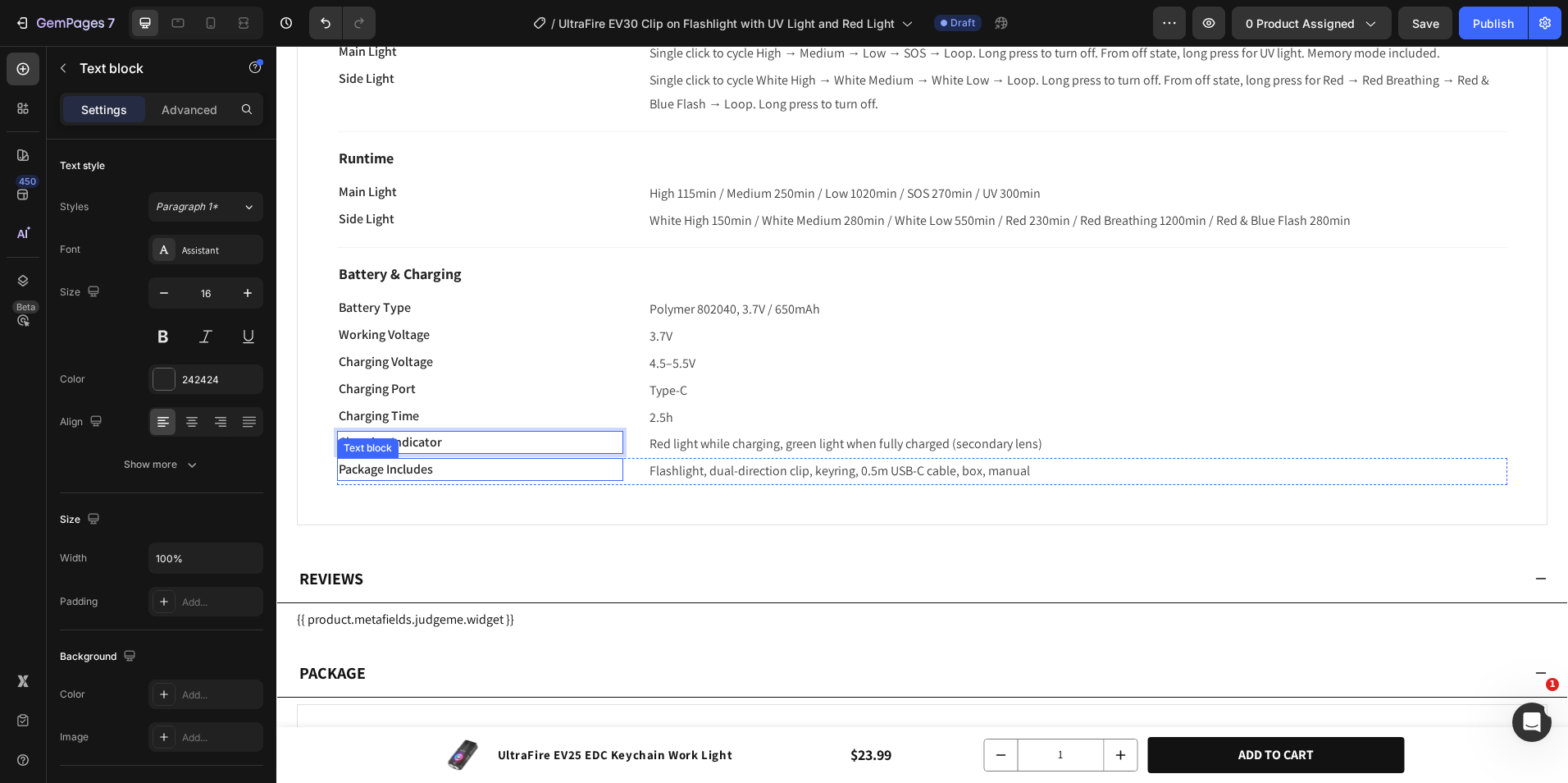
click at [446, 468] on p "Package Includes" at bounding box center [481, 469] width 283 height 20
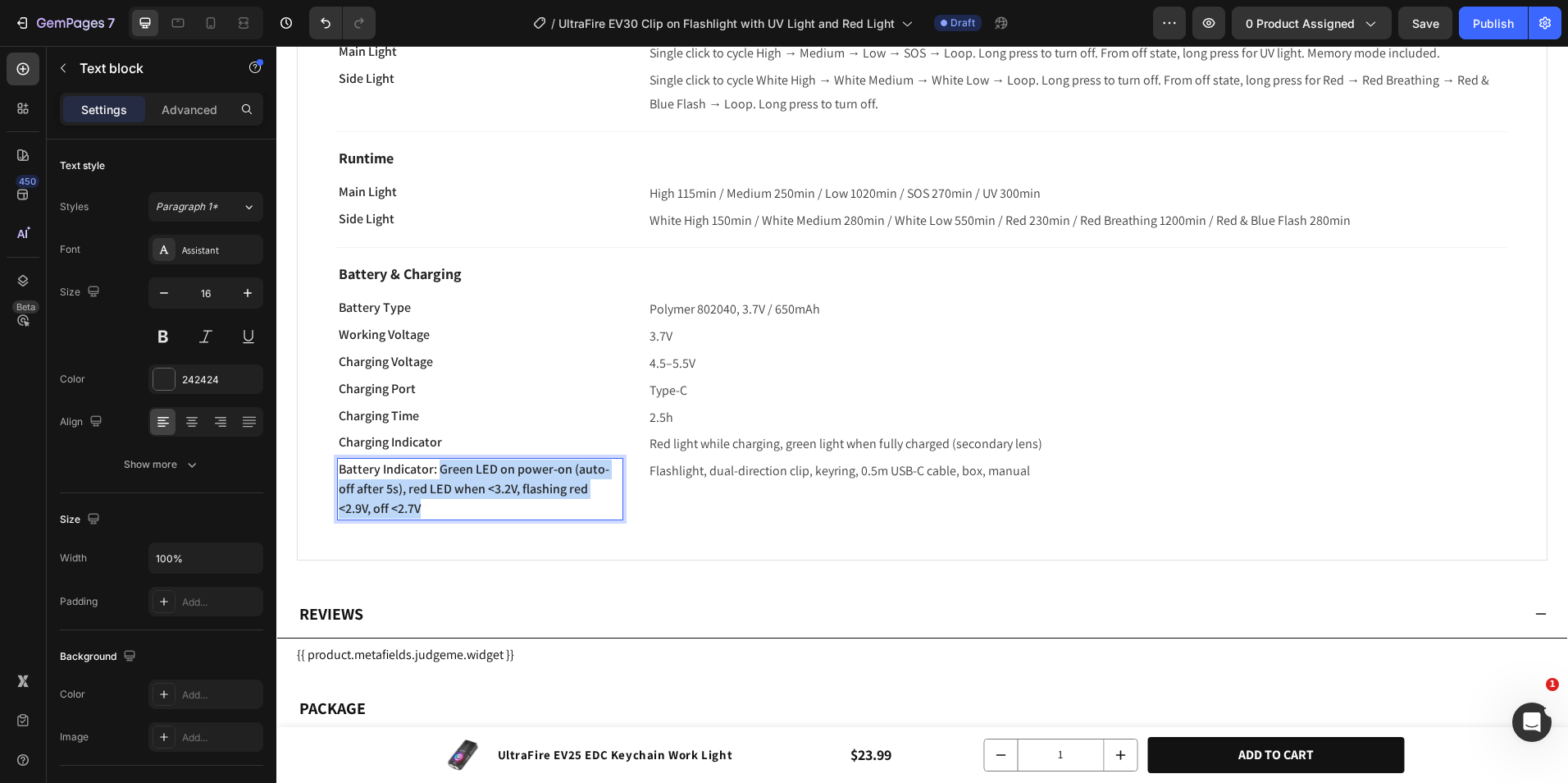
drag, startPoint x: 443, startPoint y: 471, endPoint x: 485, endPoint y: 514, distance: 60.1
click at [485, 514] on p "Battery Indicator: Green LED on power-on (auto-off after 5s), red LED when <3.2…" at bounding box center [481, 489] width 283 height 59
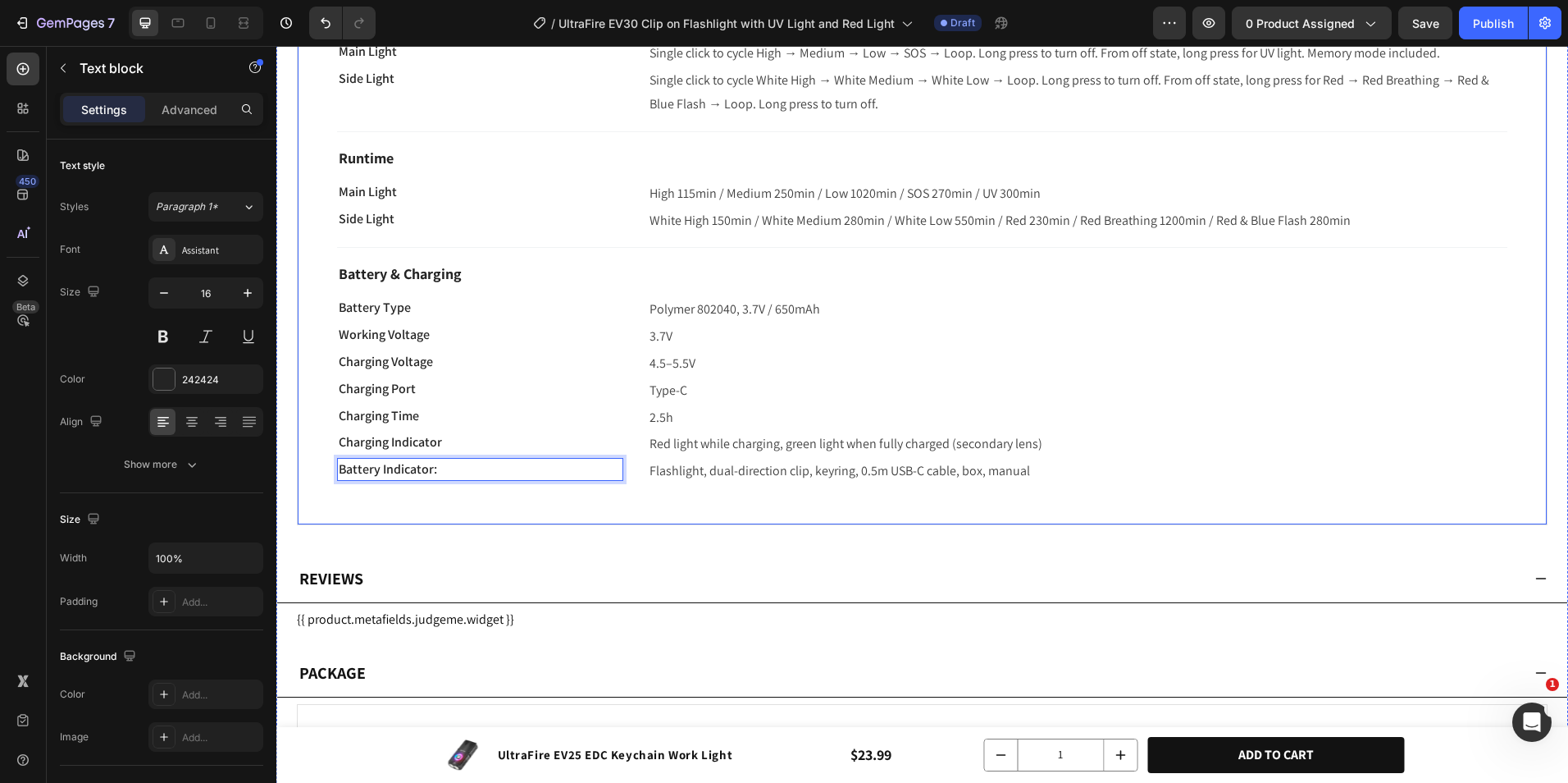
click at [728, 484] on div "Flashlight, dual-direction clip, keyring, 0.5m USB-C cable, box, manual" at bounding box center [1078, 472] width 860 height 27
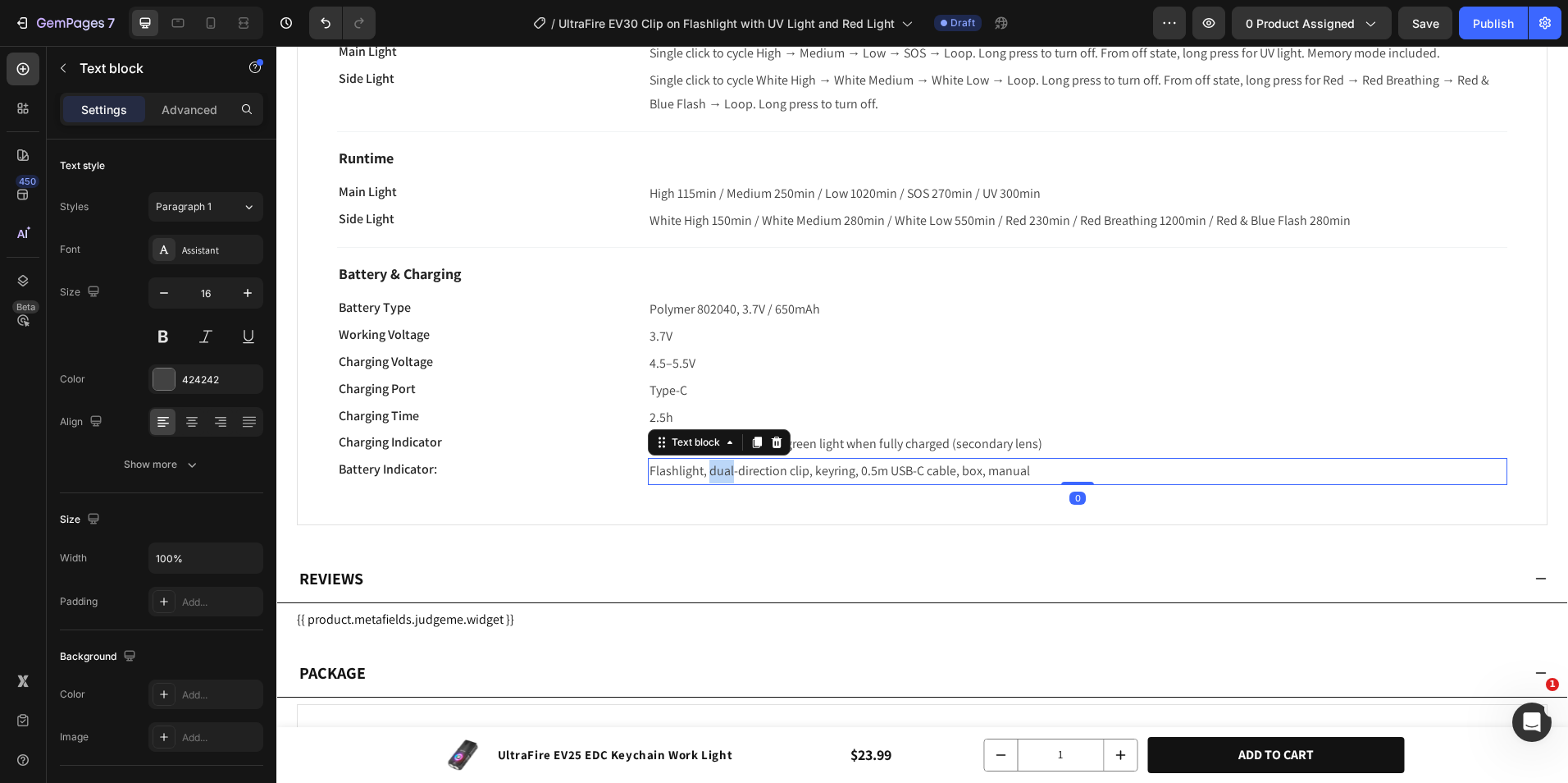
click at [729, 483] on p "Flashlight, dual-direction clip, keyring, 0.5m USB-C cable, box, manual" at bounding box center [1078, 471] width 857 height 23
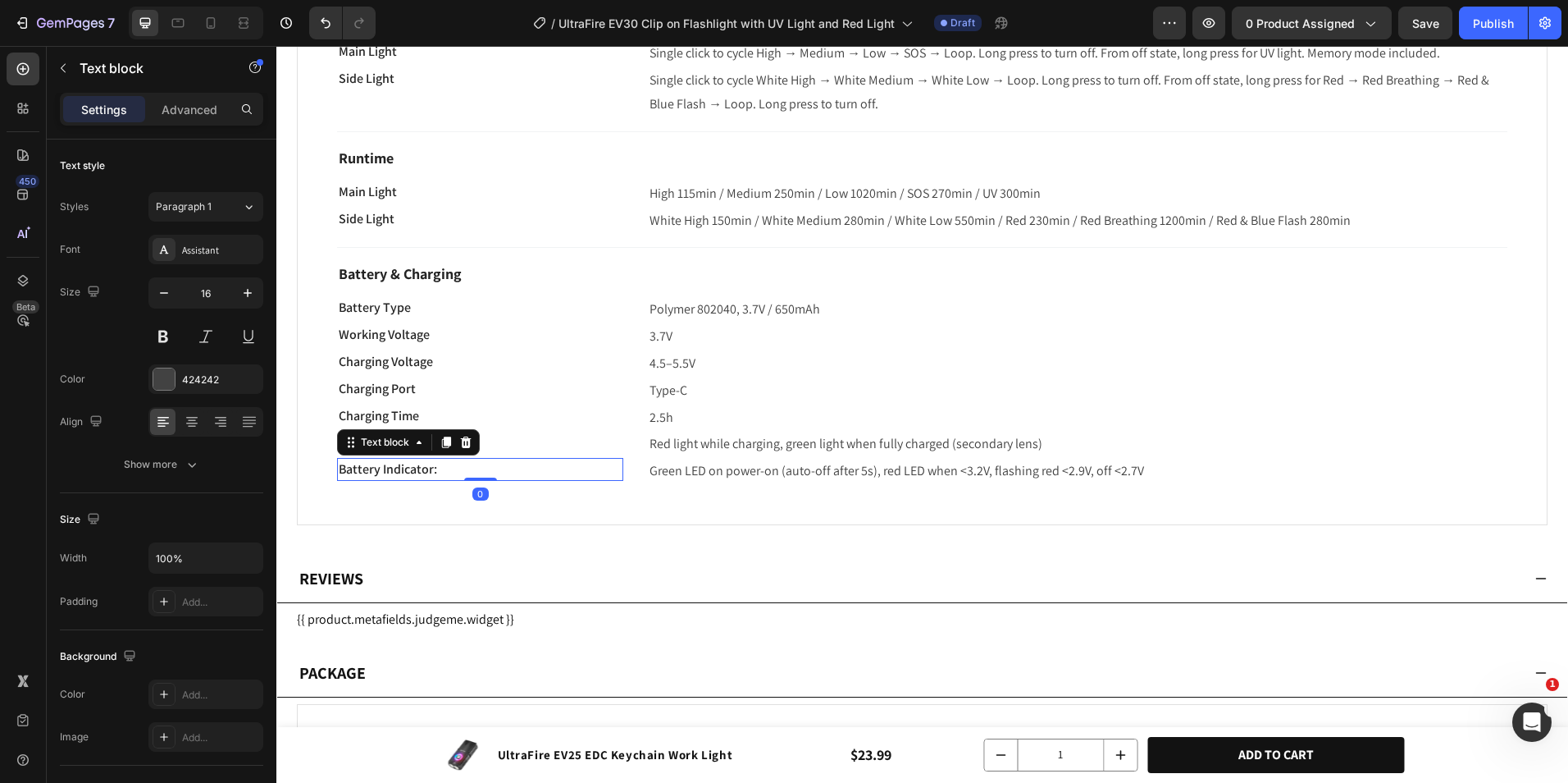
click at [489, 470] on p "Battery Indicator:" at bounding box center [481, 469] width 283 height 20
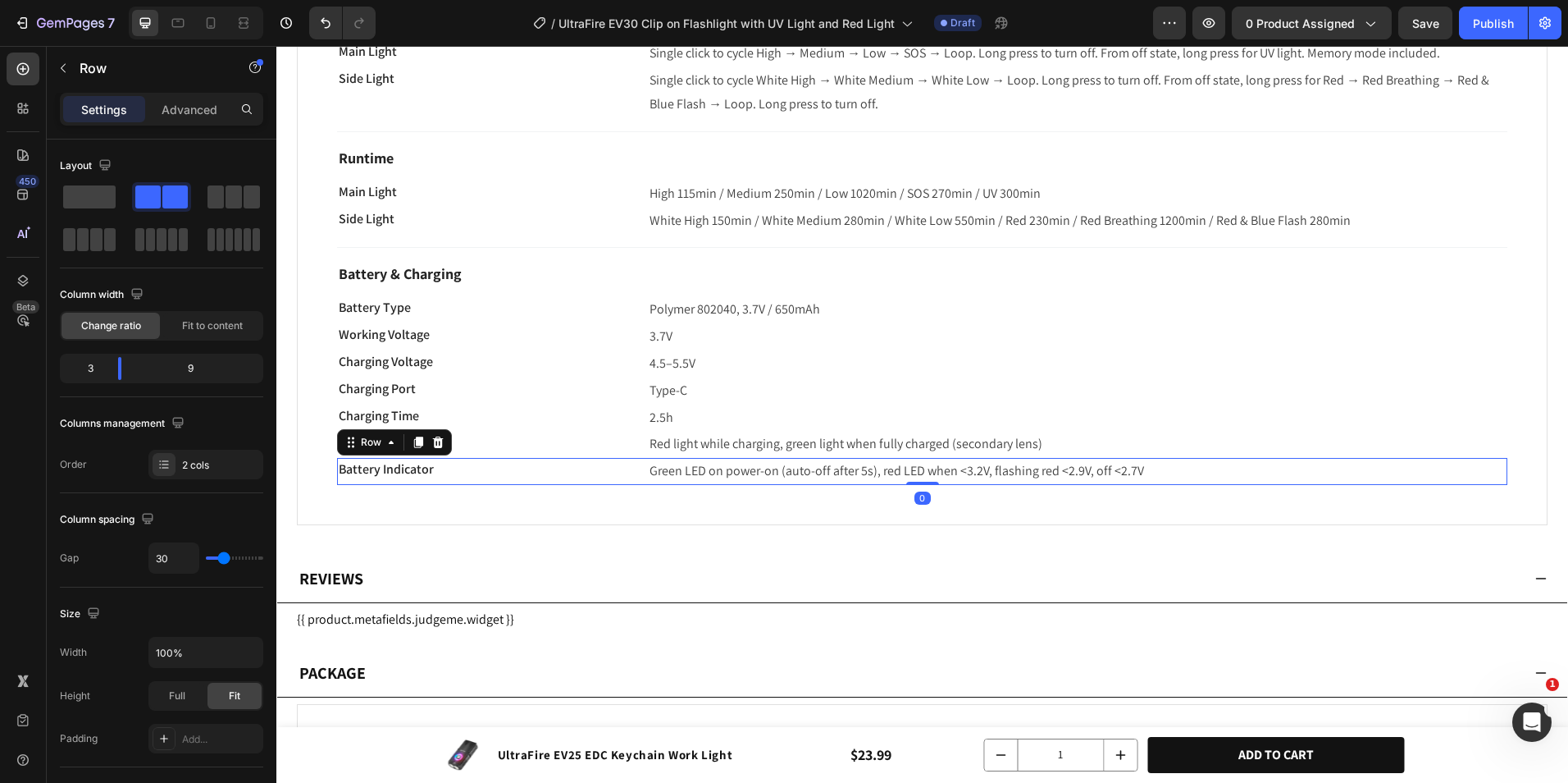
click at [628, 471] on div "Battery Indicator Text block Green LED on power-on (auto-off after 5s), red LED…" at bounding box center [922, 472] width 1170 height 27
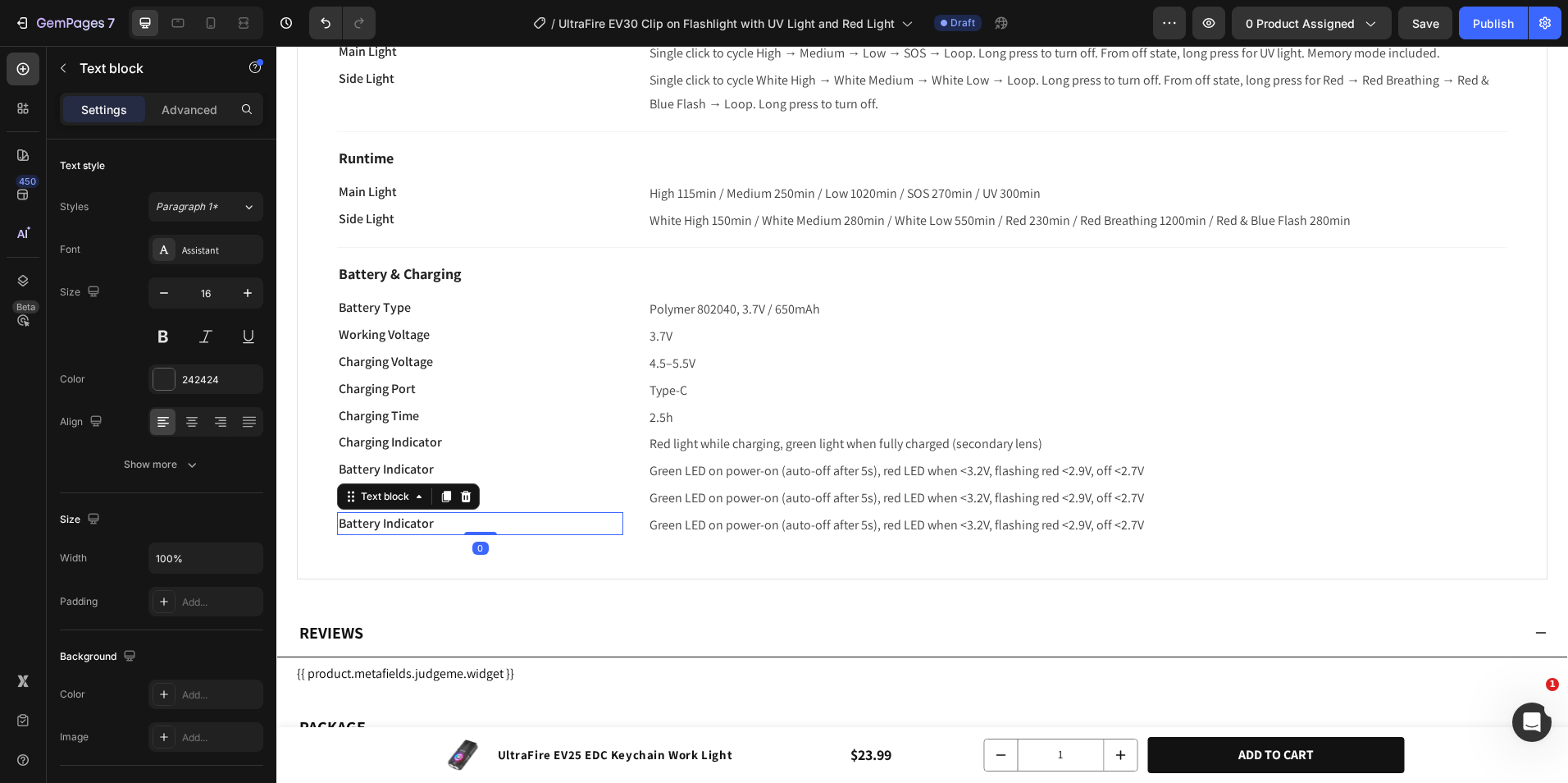
click at [438, 519] on p "Battery Indicator" at bounding box center [481, 524] width 283 height 20
click at [437, 520] on p "Battery Indicator" at bounding box center [481, 524] width 283 height 20
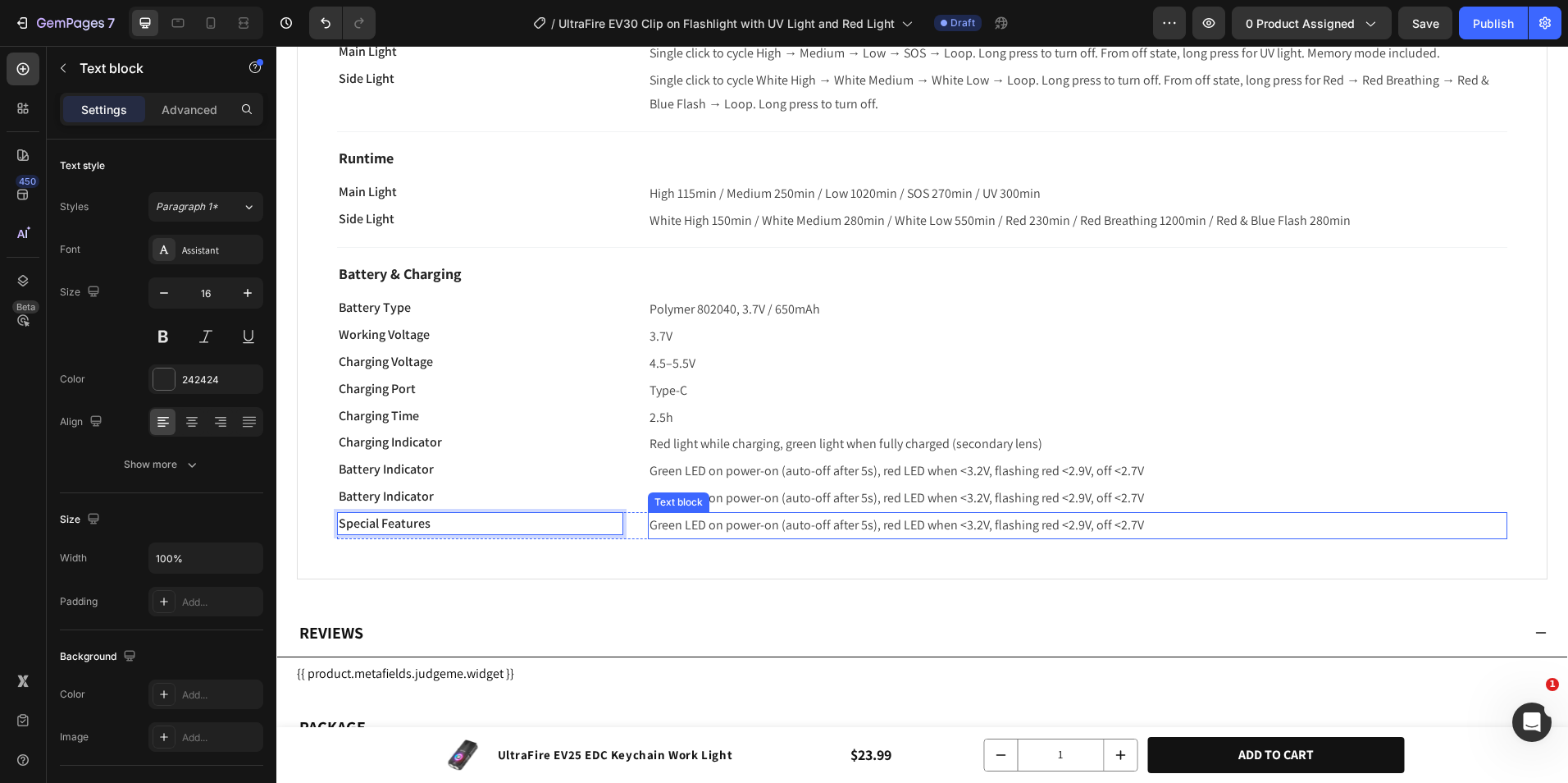
click at [755, 526] on span "Green LED on power-on (auto-off after 5s), red LED when <3.2V, flashing red <2.…" at bounding box center [897, 525] width 494 height 18
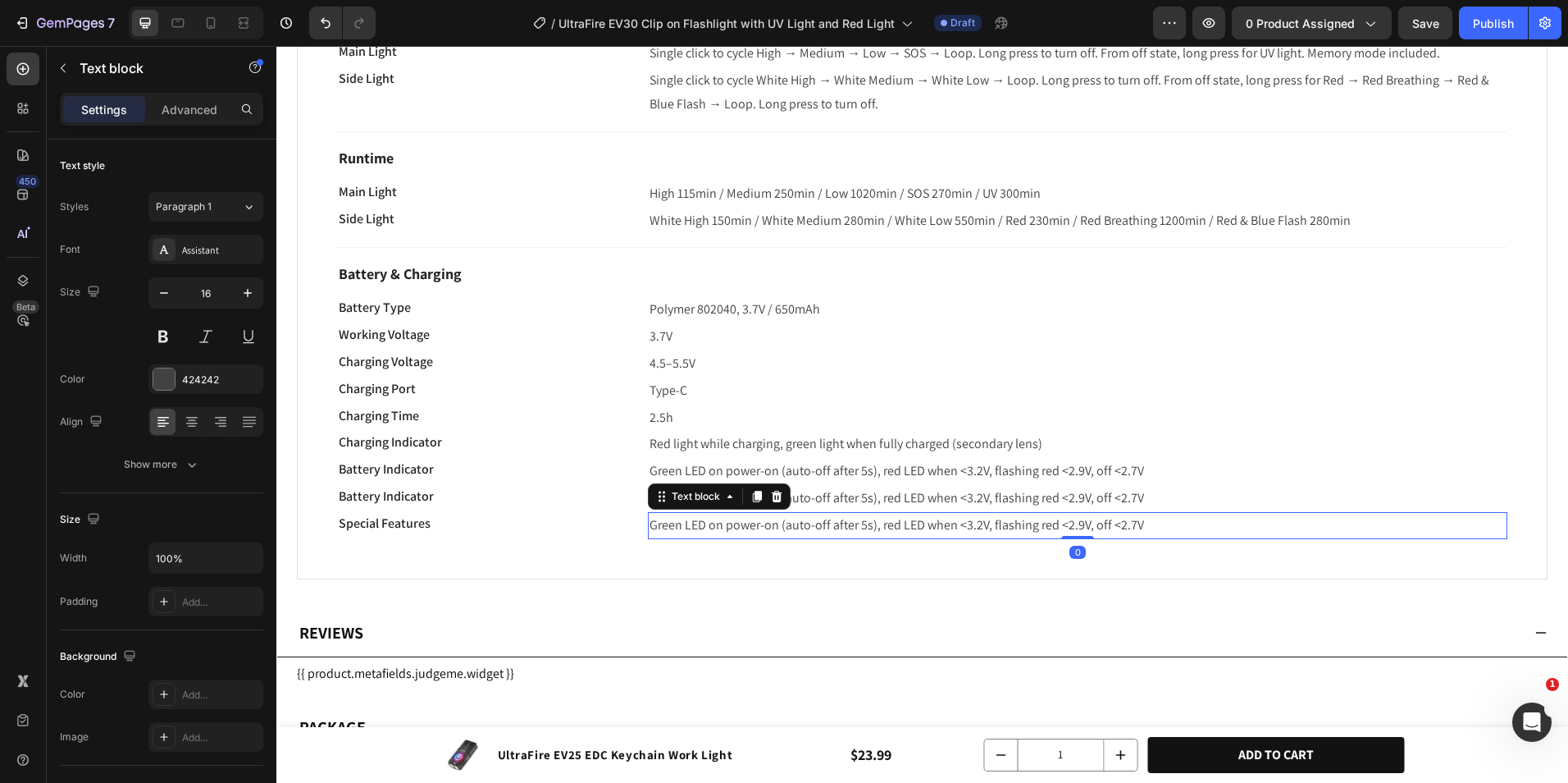
click at [755, 526] on span "Green LED on power-on (auto-off after 5s), red LED when <3.2V, flashing red <2.…" at bounding box center [897, 525] width 494 height 18
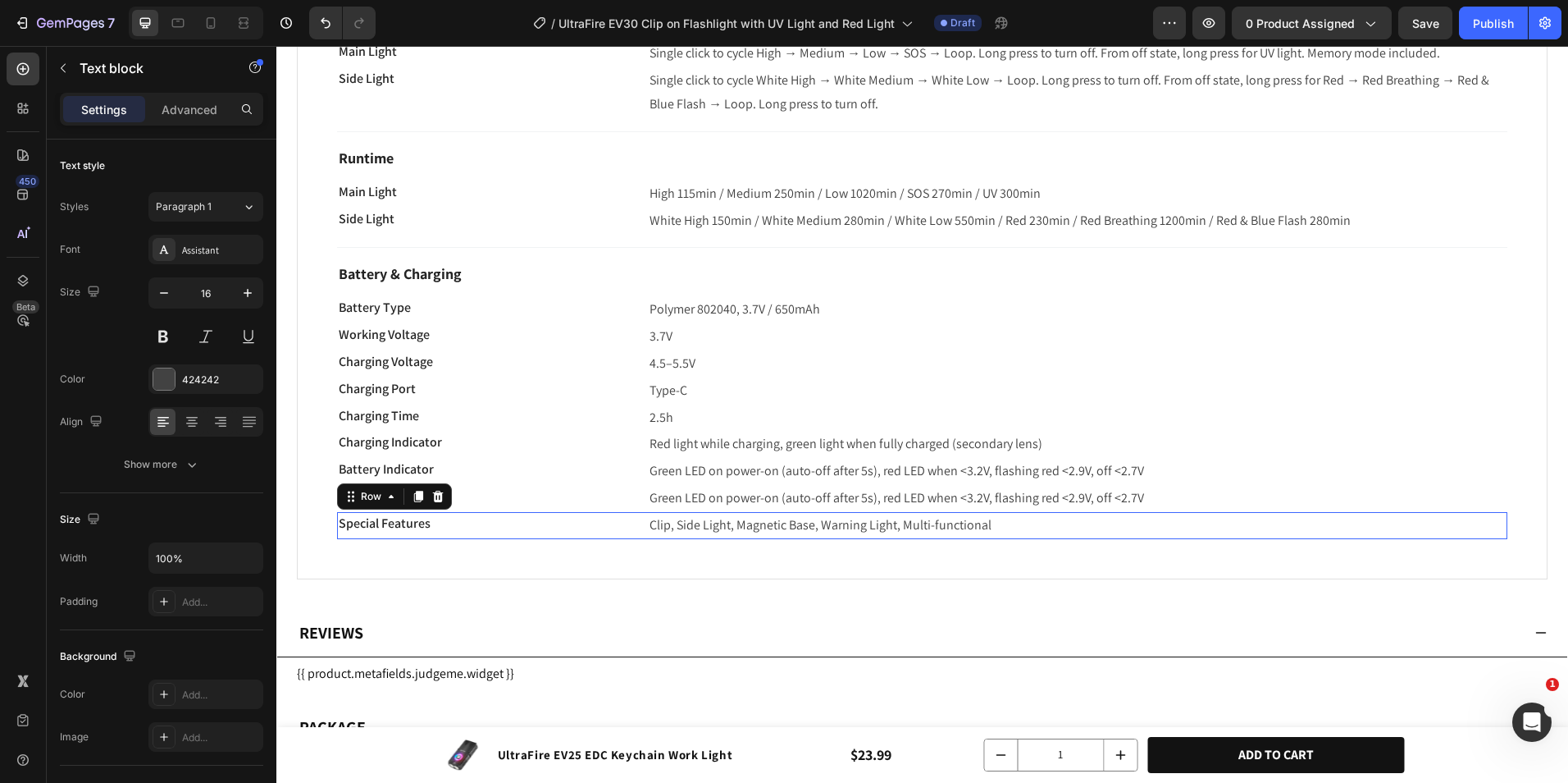
click at [632, 524] on div "Special Features Text block Clip, Side Light, Magnetic Base, Warning Light, Mul…" at bounding box center [922, 526] width 1170 height 27
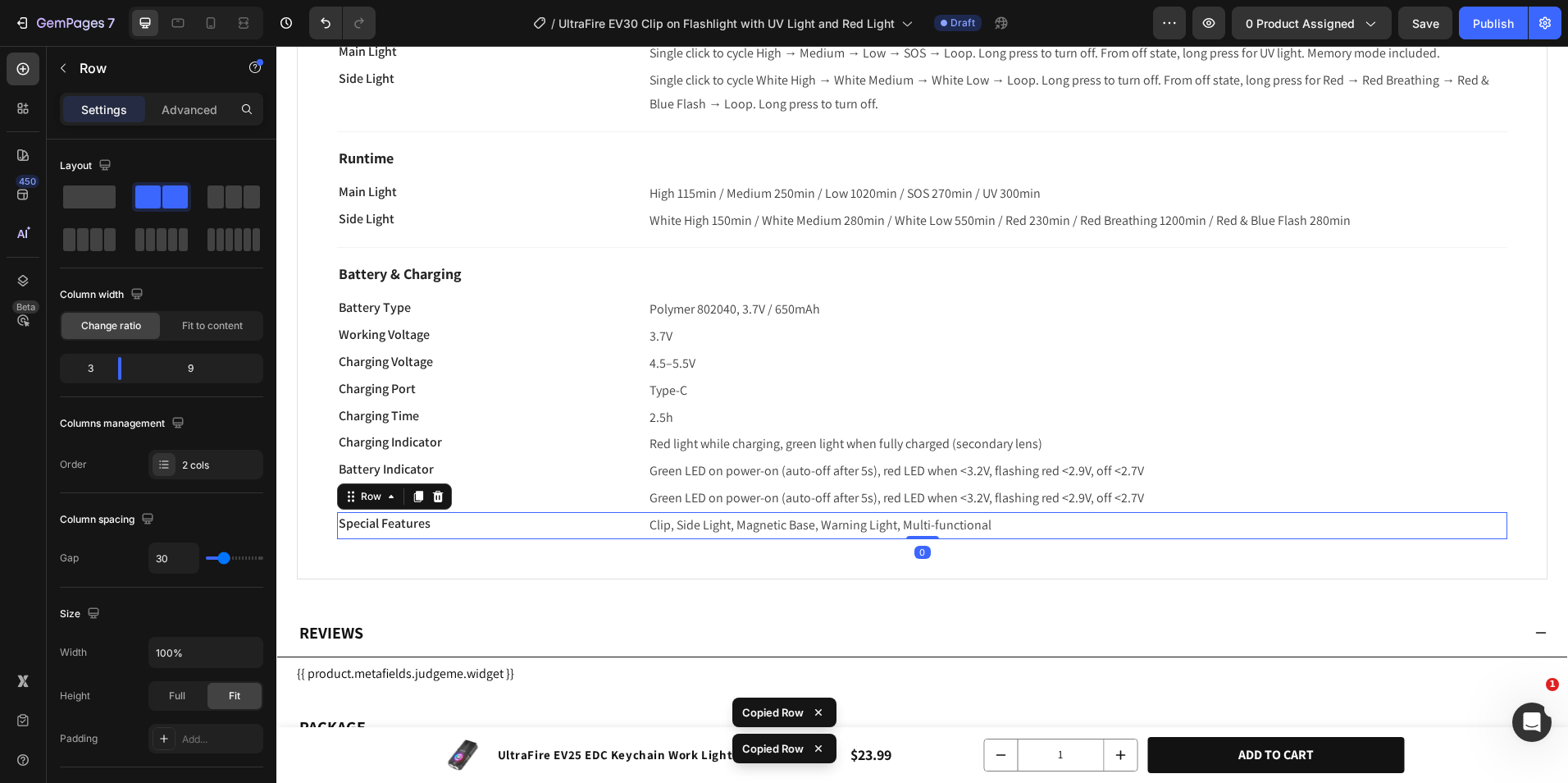
click at [634, 530] on div "Special Features Text block Clip, Side Light, Magnetic Base, Warning Light, Mul…" at bounding box center [922, 526] width 1170 height 27
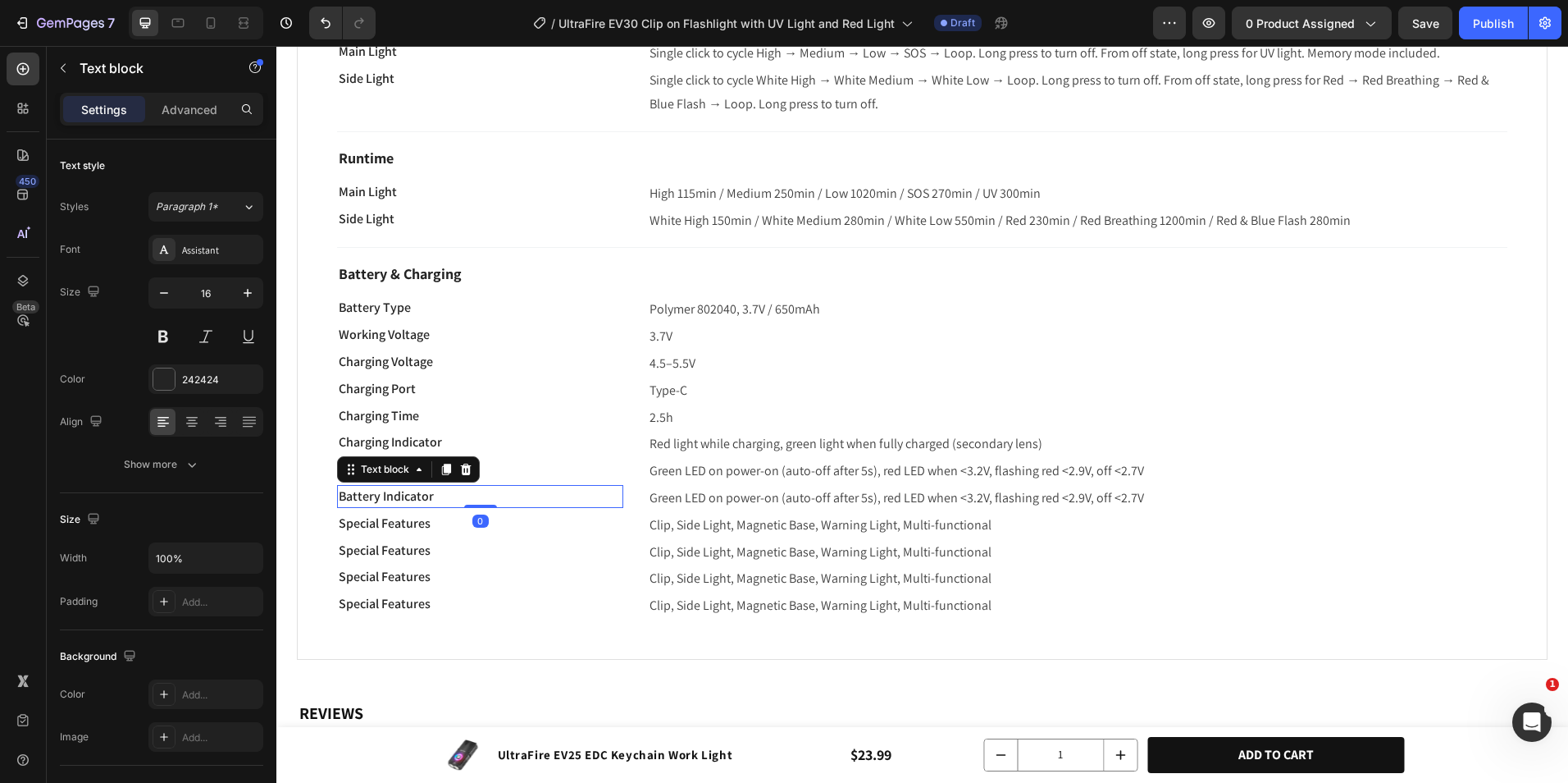
click at [538, 500] on p "Battery Indicator" at bounding box center [481, 497] width 283 height 20
click at [471, 469] on icon at bounding box center [465, 469] width 13 height 13
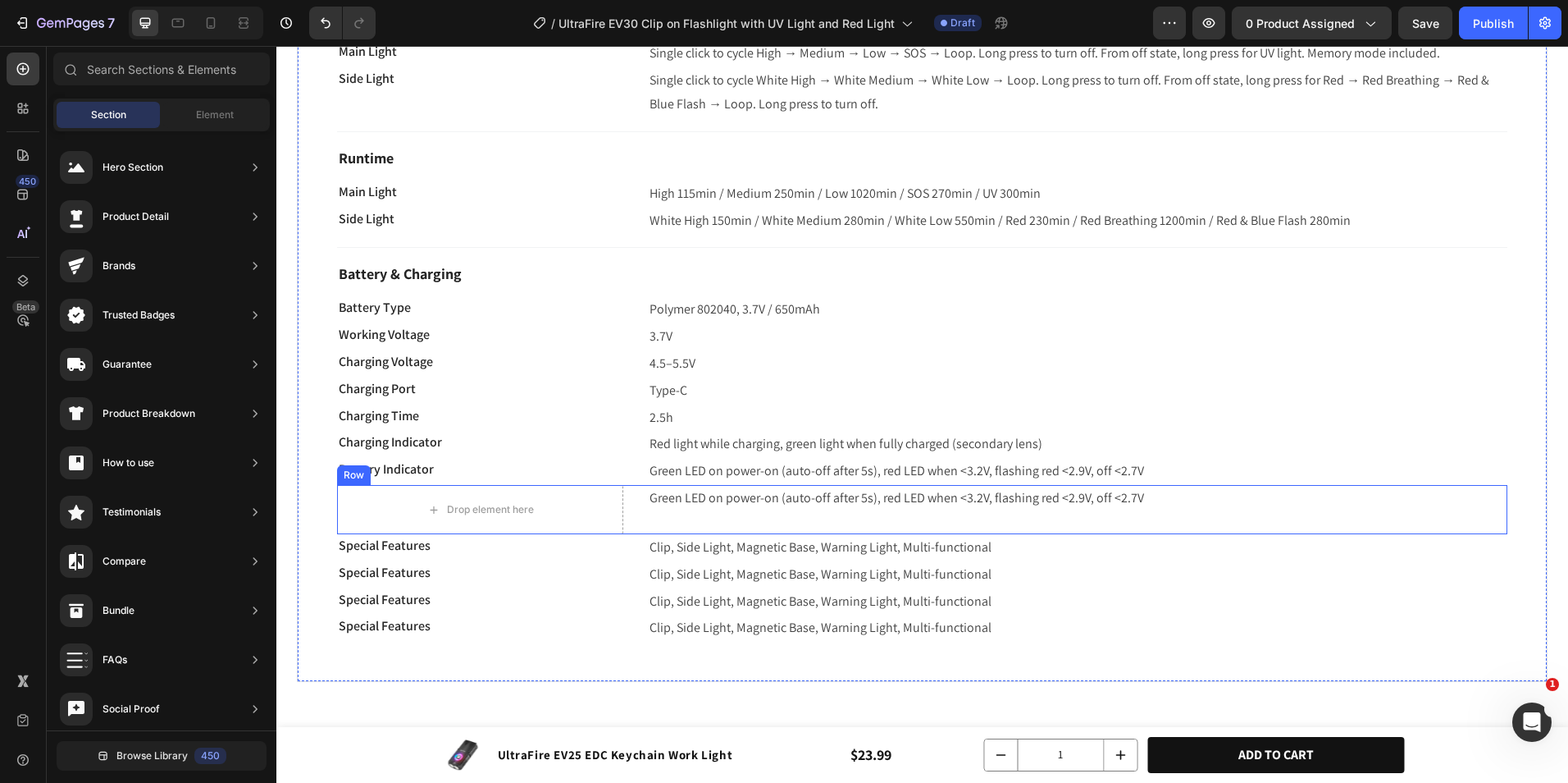
click at [632, 509] on div "Drop element here Green LED on power-on (auto-off after 5s), red LED when <3.2V…" at bounding box center [922, 509] width 1170 height 49
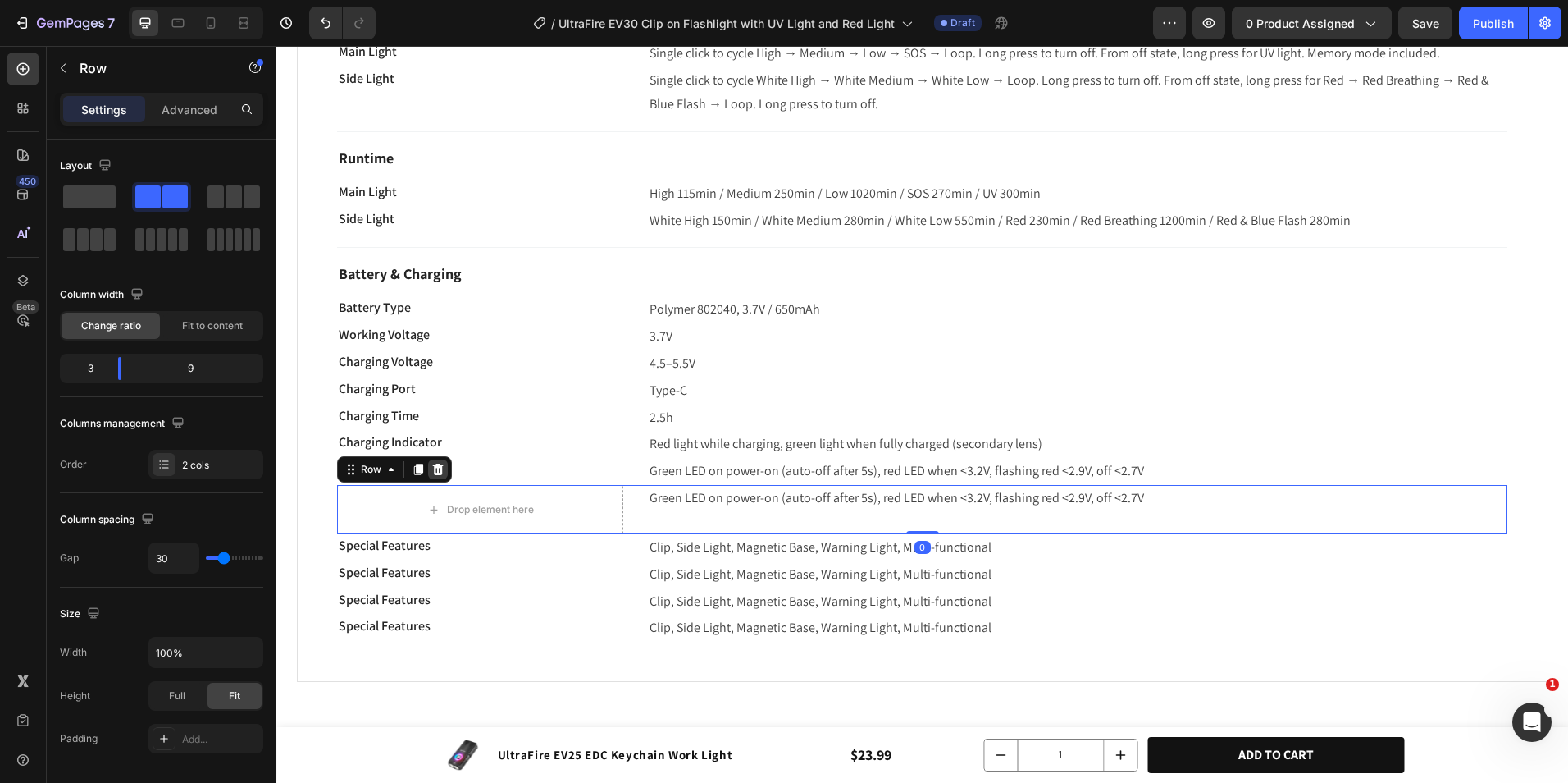
click at [440, 468] on icon at bounding box center [438, 469] width 13 height 13
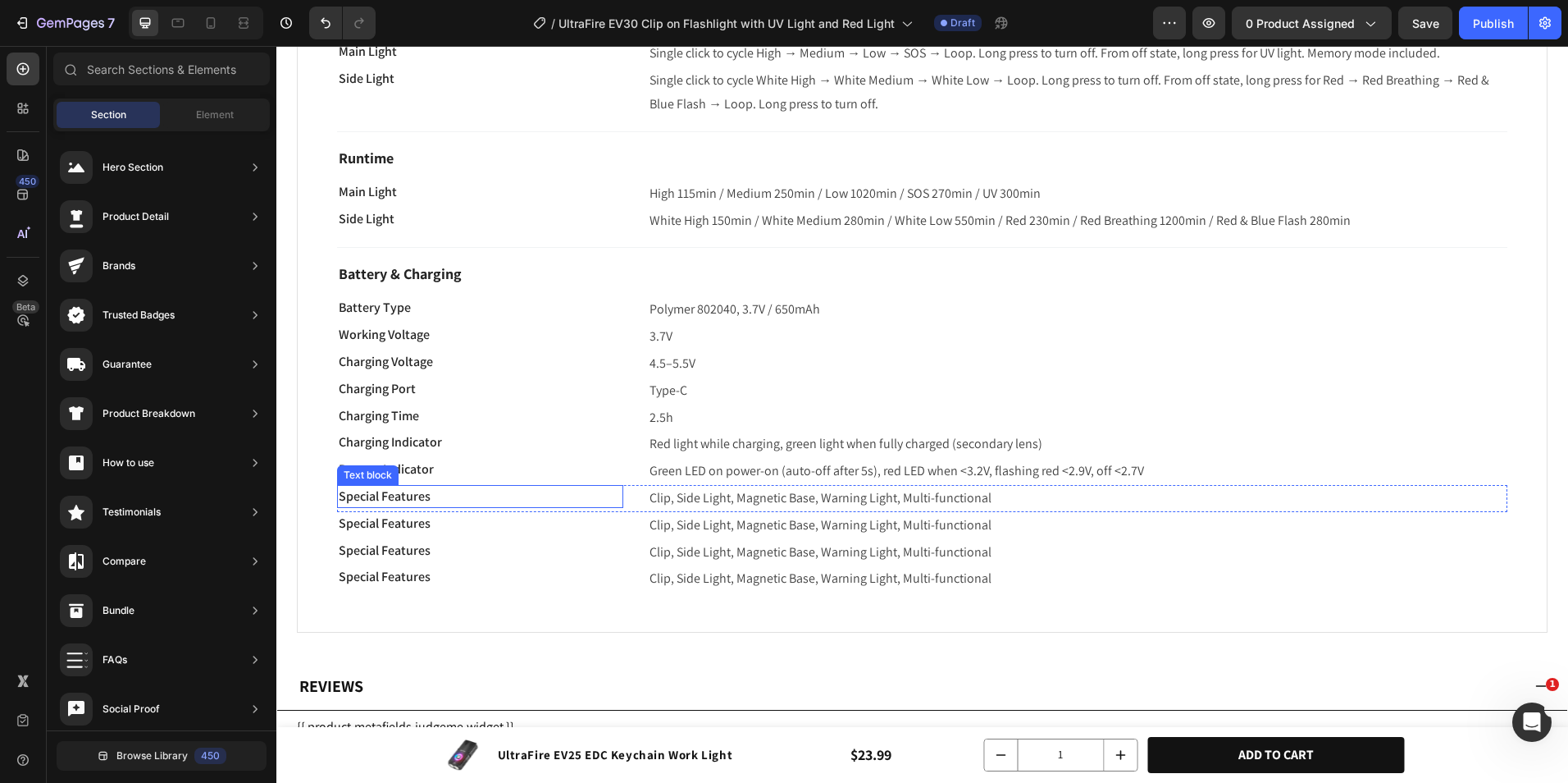
click at [495, 529] on p "Special Features" at bounding box center [481, 524] width 283 height 20
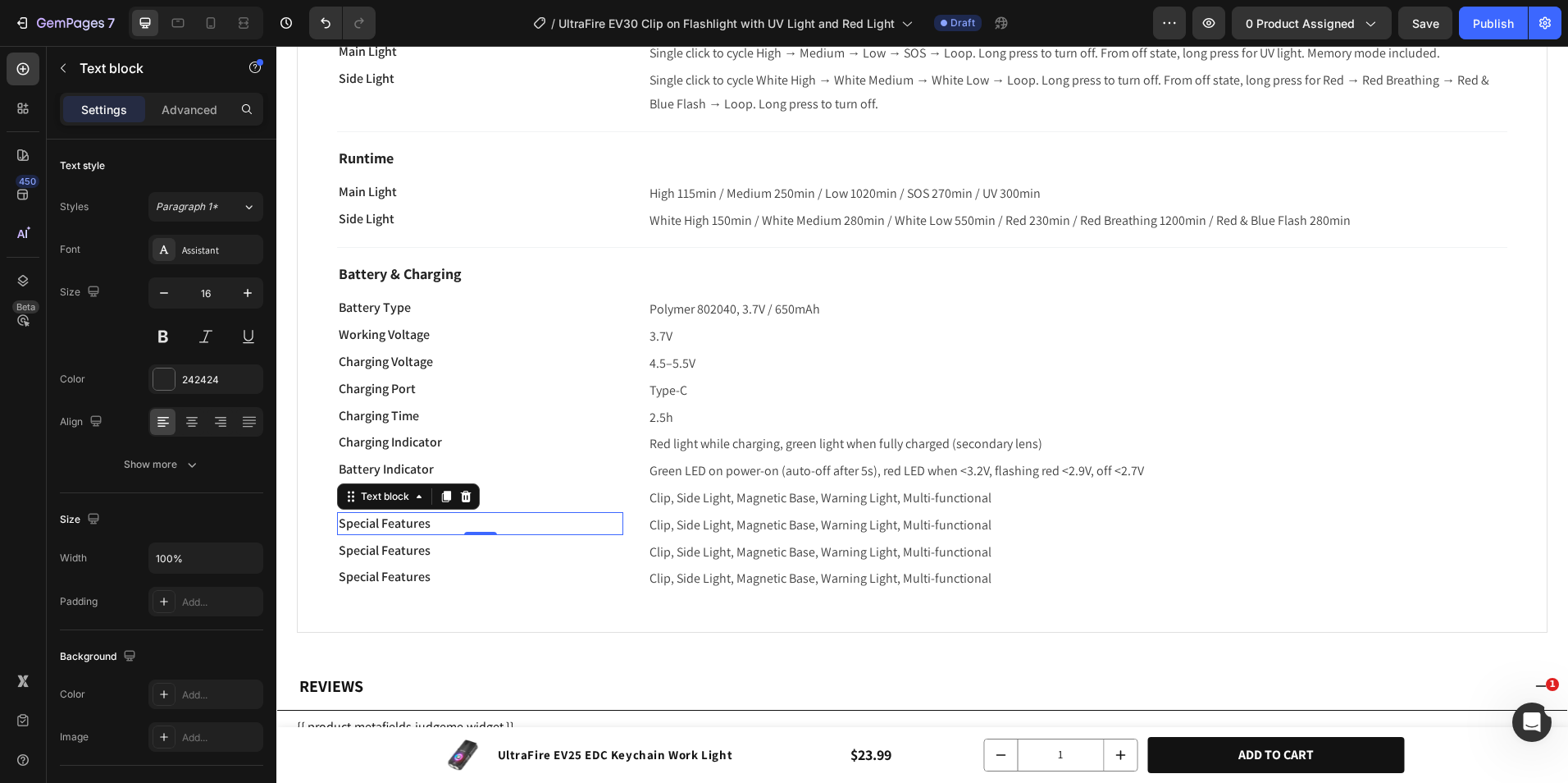
click at [495, 529] on p "Special Features" at bounding box center [481, 524] width 283 height 20
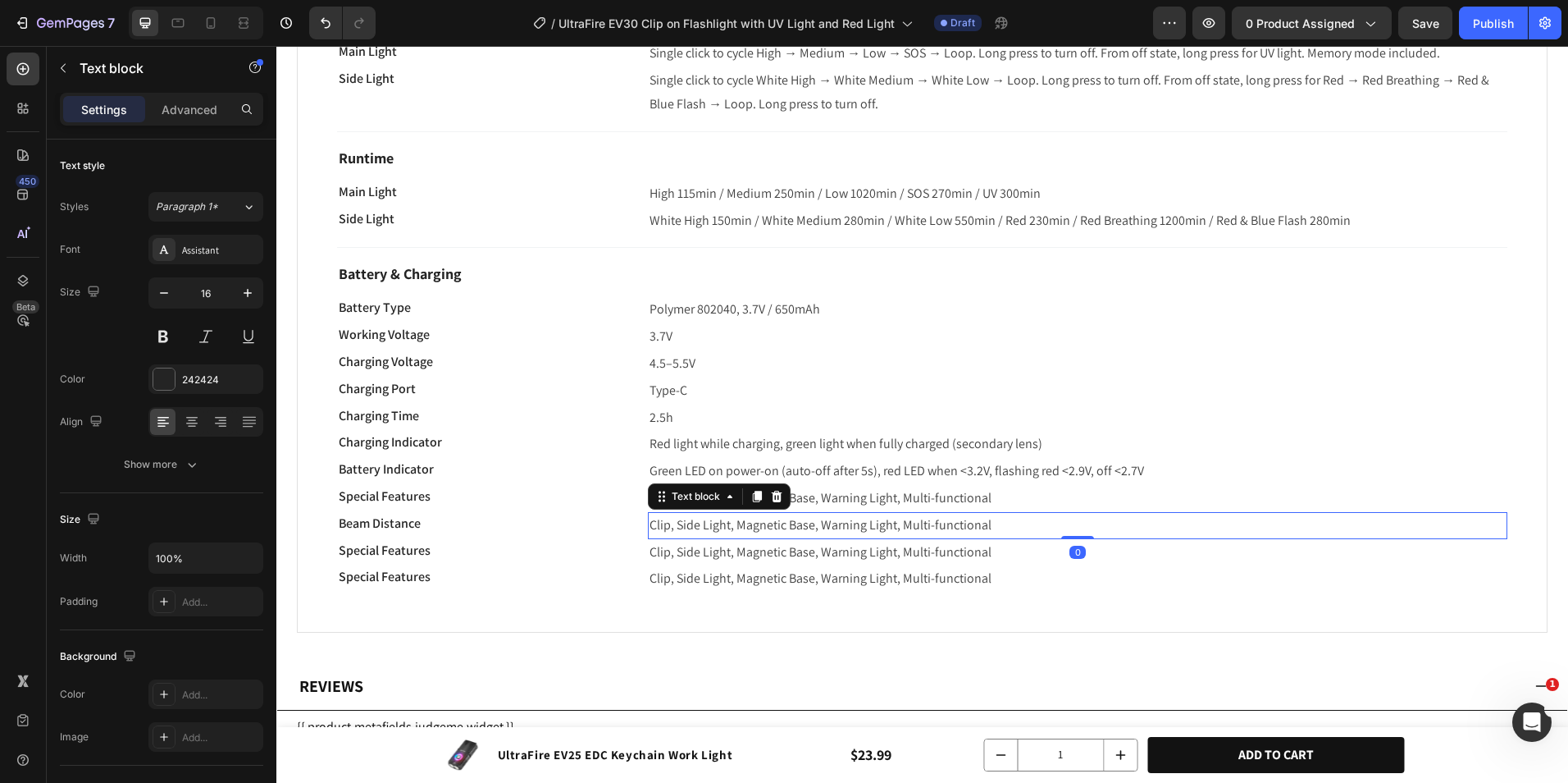
click at [726, 525] on span "Clip, Side Light, Magnetic Base, Warning Light, Multi-functional" at bounding box center [821, 525] width 342 height 18
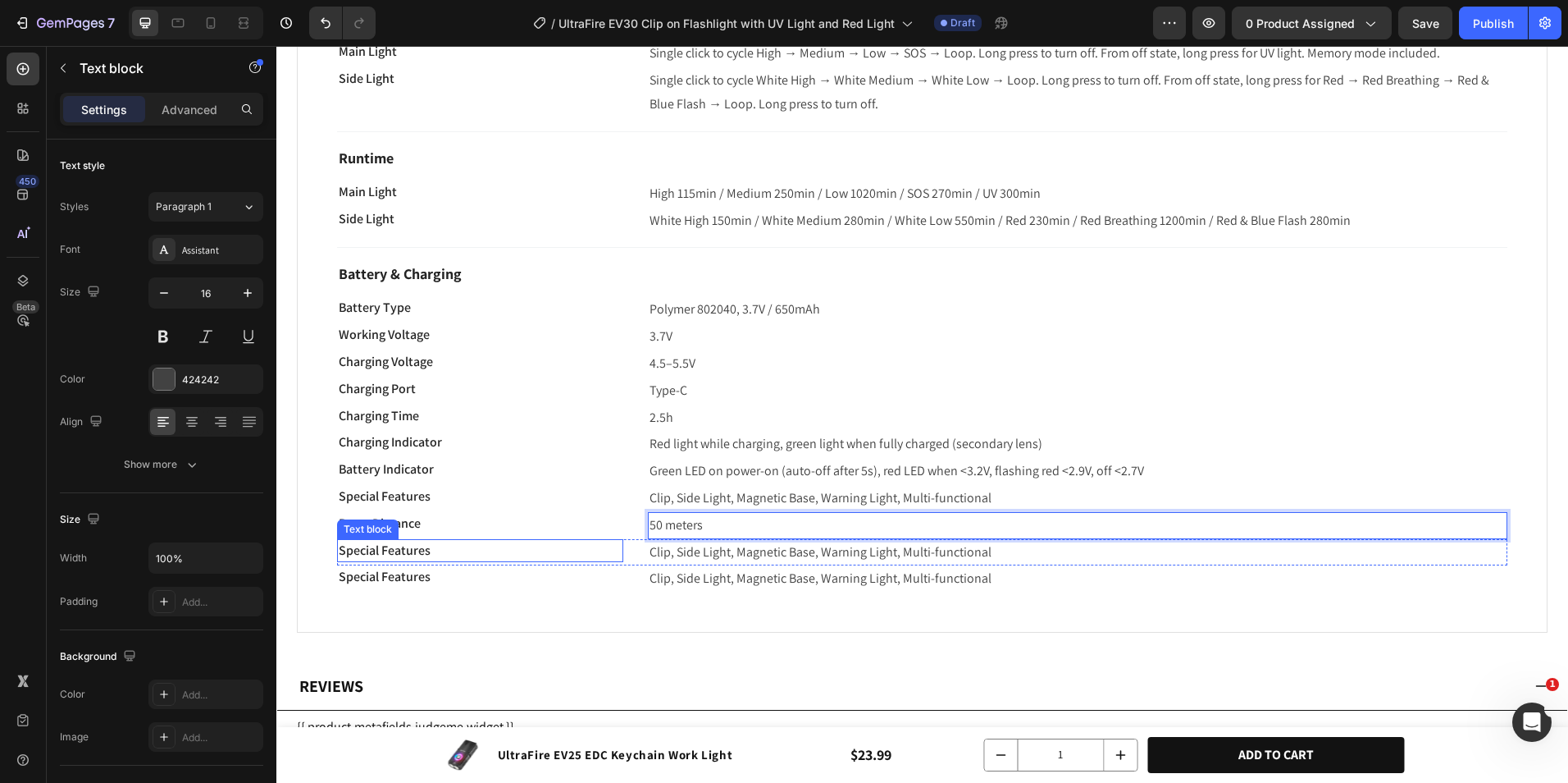
click at [456, 553] on p "Special Features" at bounding box center [481, 550] width 283 height 20
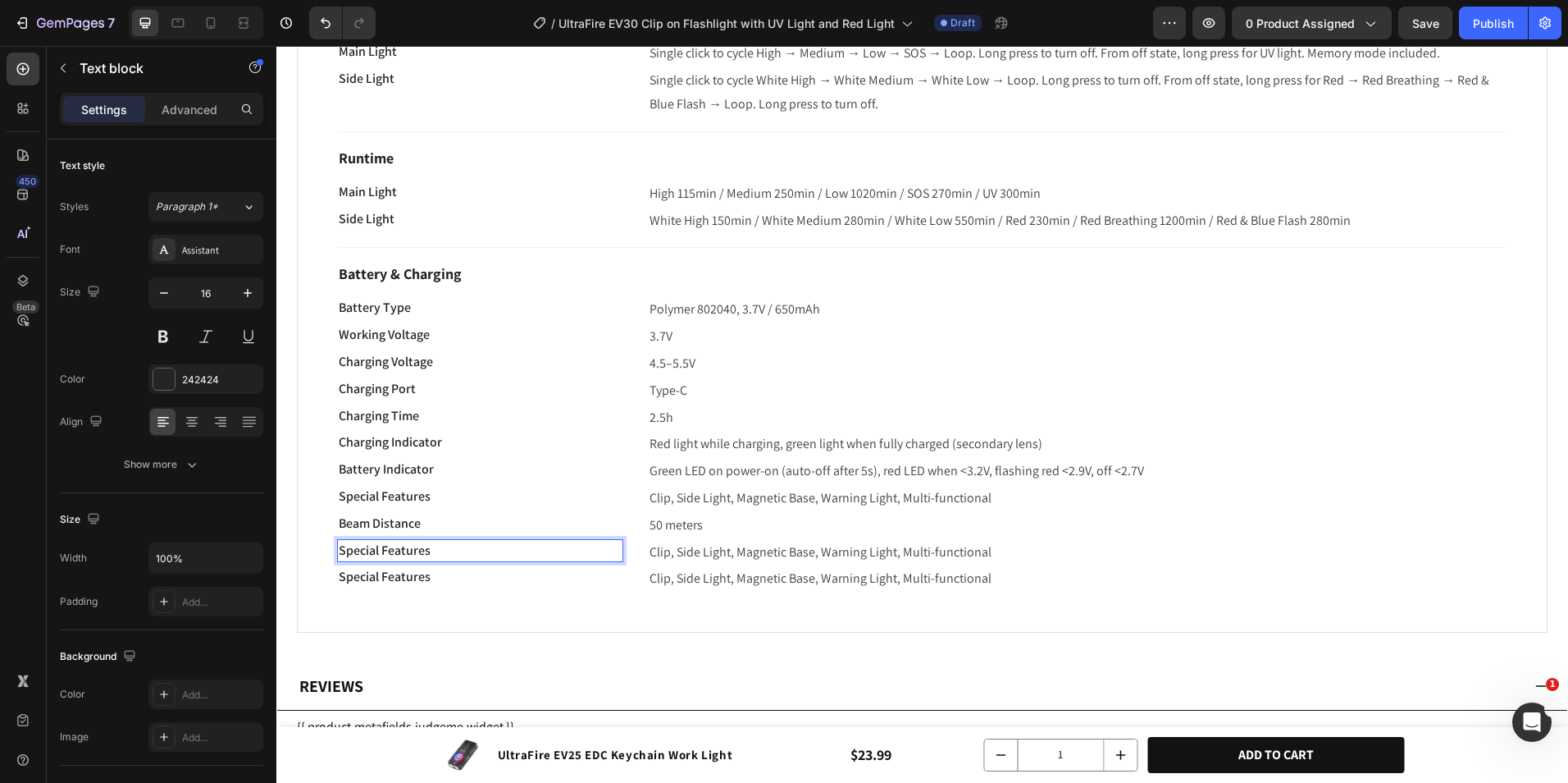
click at [456, 553] on p "Special Features" at bounding box center [481, 550] width 283 height 20
click at [696, 544] on span "Clip, Side Light, Magnetic Base, Warning Light, Multi-functional" at bounding box center [821, 552] width 342 height 18
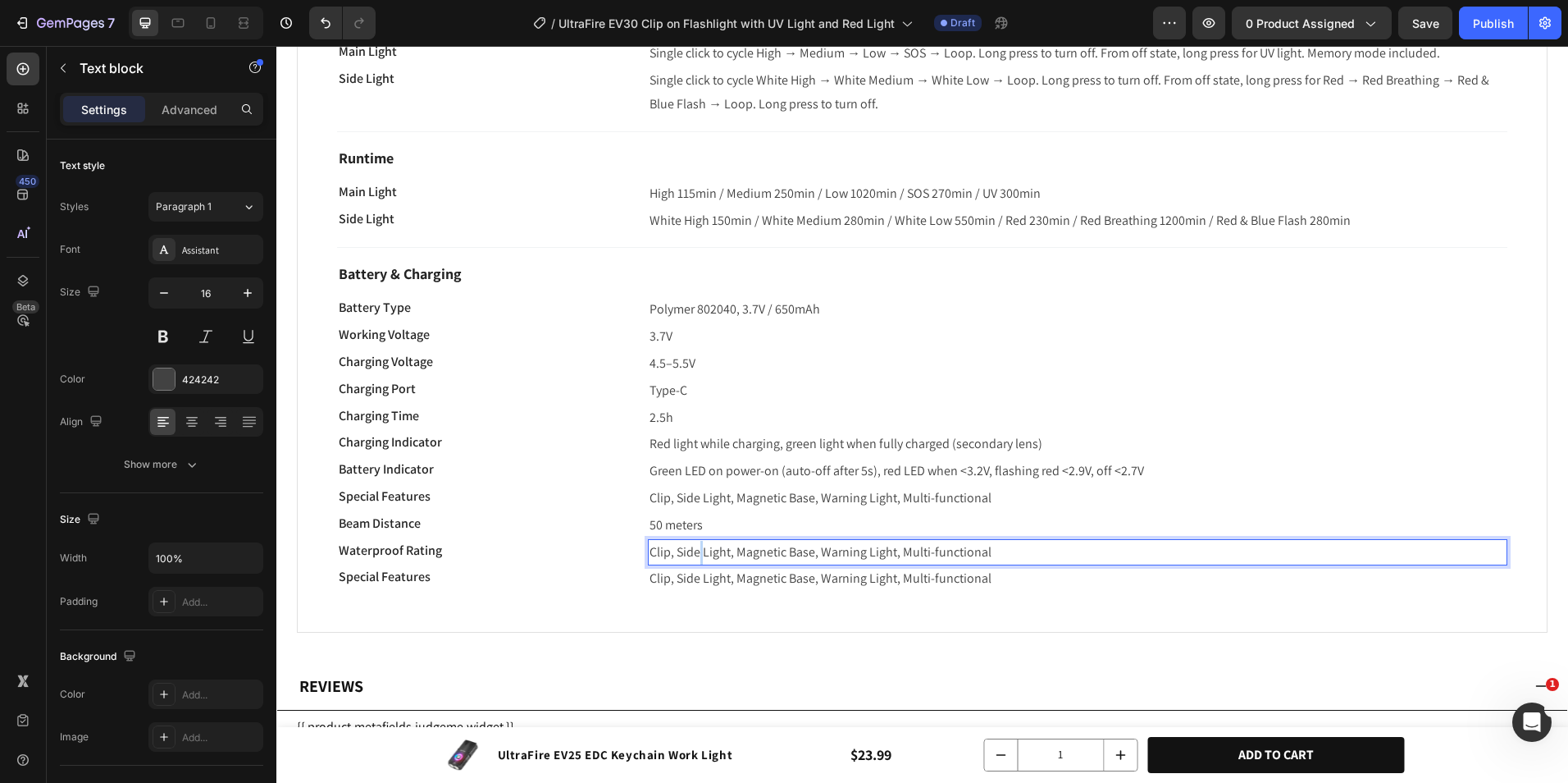
click at [696, 544] on span "Clip, Side Light, Magnetic Base, Warning Light, Multi-functional" at bounding box center [821, 552] width 342 height 18
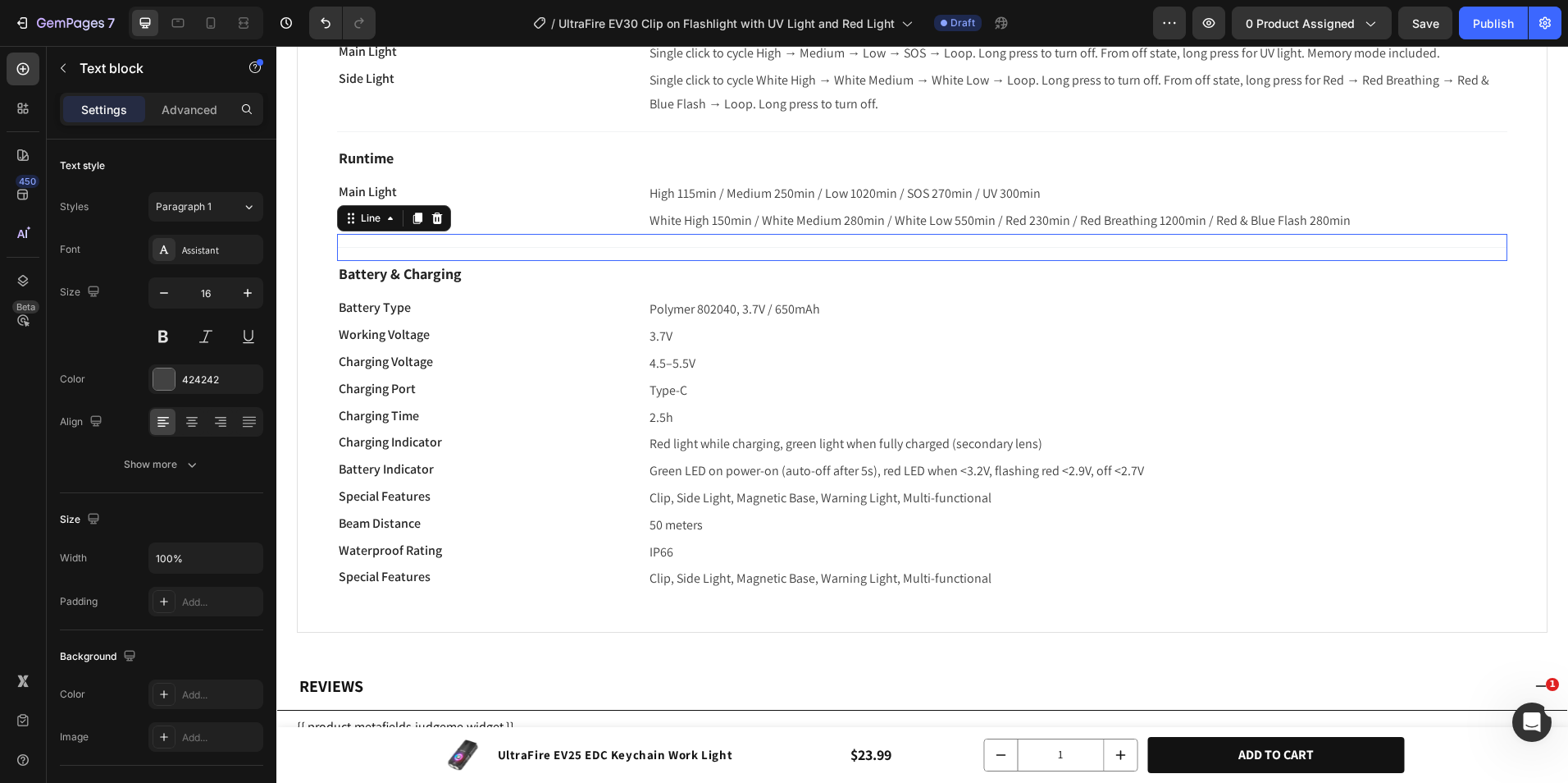
click at [588, 238] on div "Title Line 0" at bounding box center [922, 247] width 1170 height 27
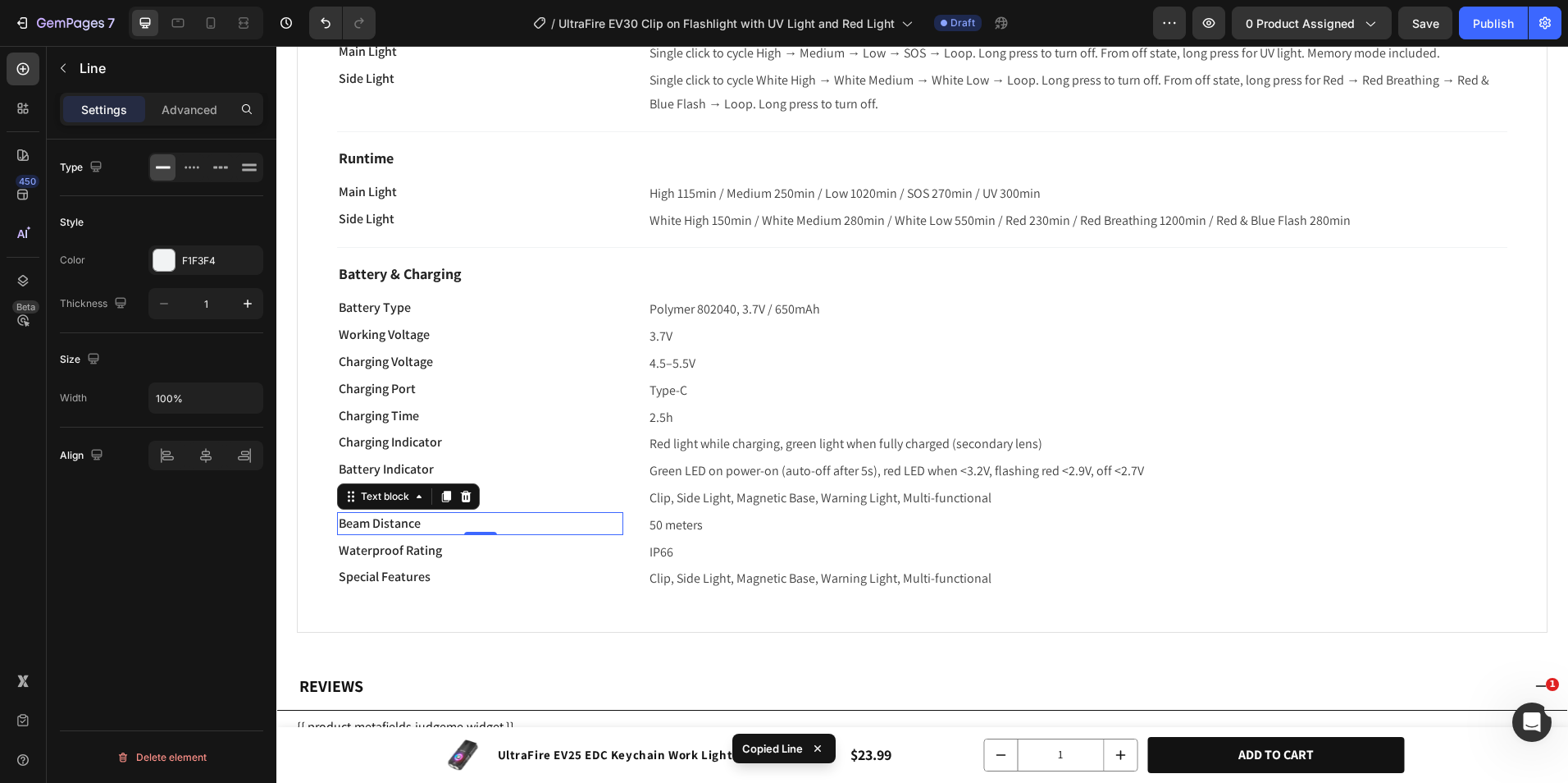
click at [612, 525] on p "Beam Distance" at bounding box center [481, 524] width 283 height 20
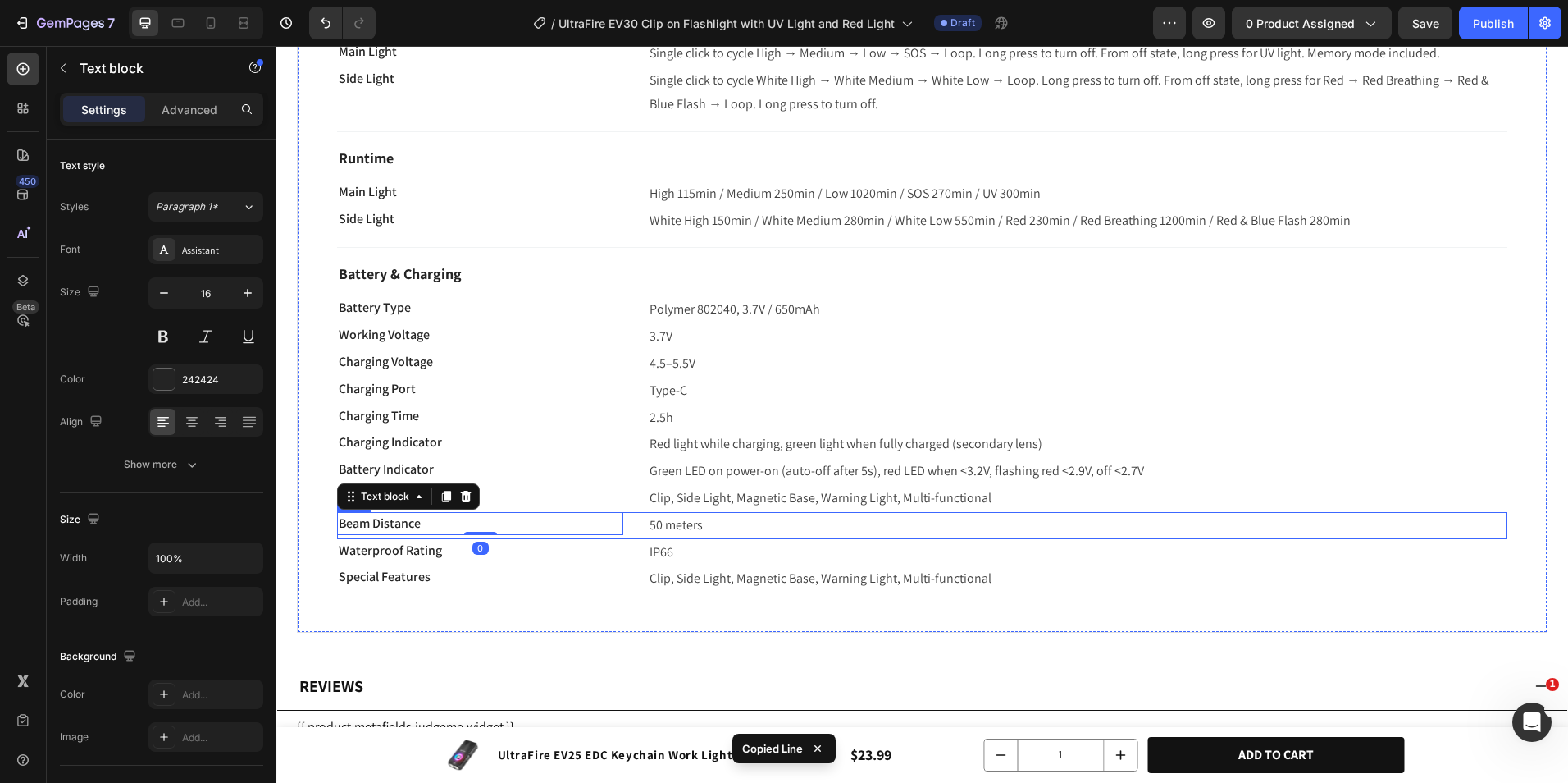
click at [627, 530] on div "Beam Distance Text block 0 50 meters Text block Row" at bounding box center [922, 526] width 1170 height 27
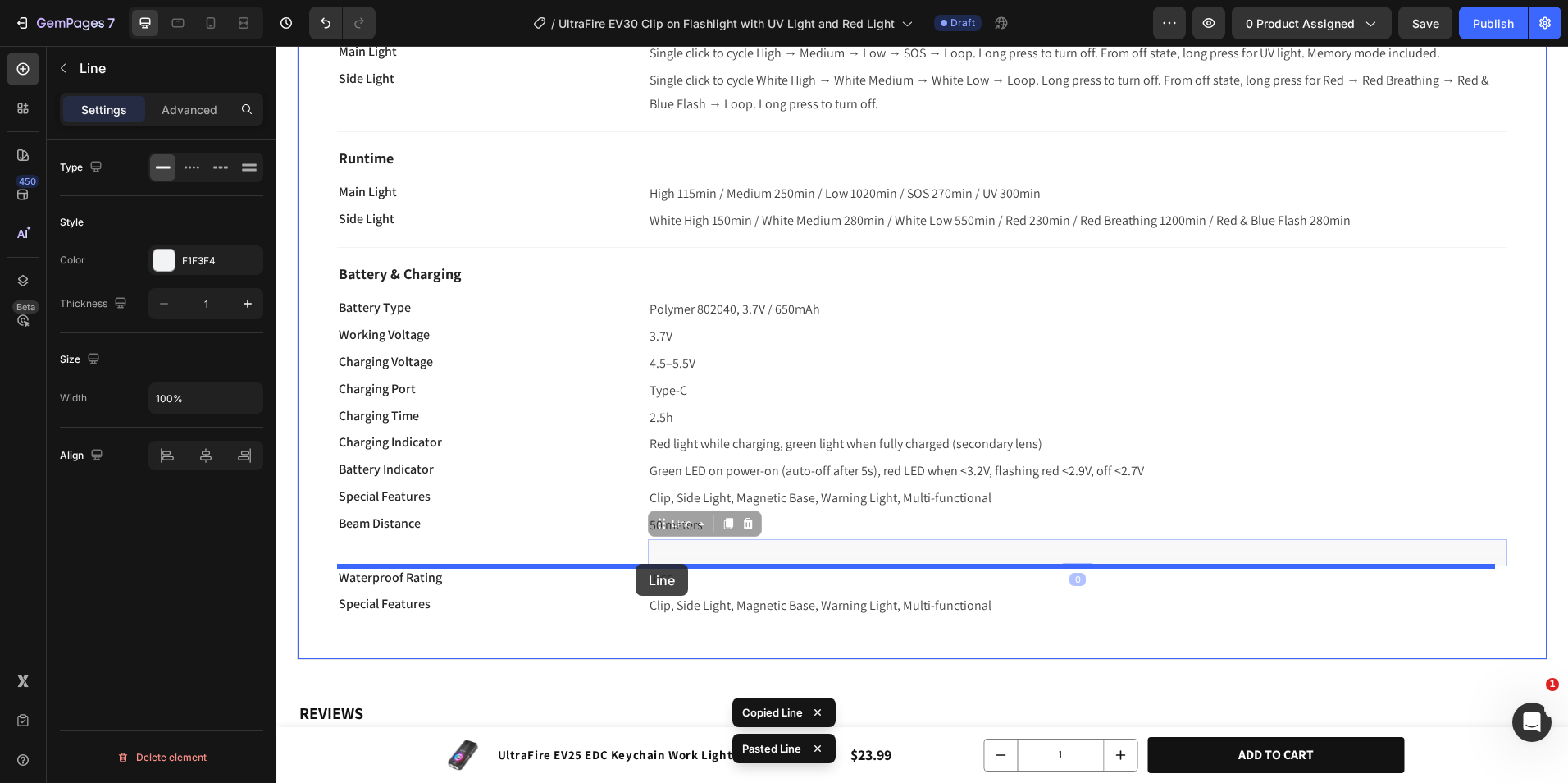
drag, startPoint x: 682, startPoint y: 527, endPoint x: 636, endPoint y: 564, distance: 59.0
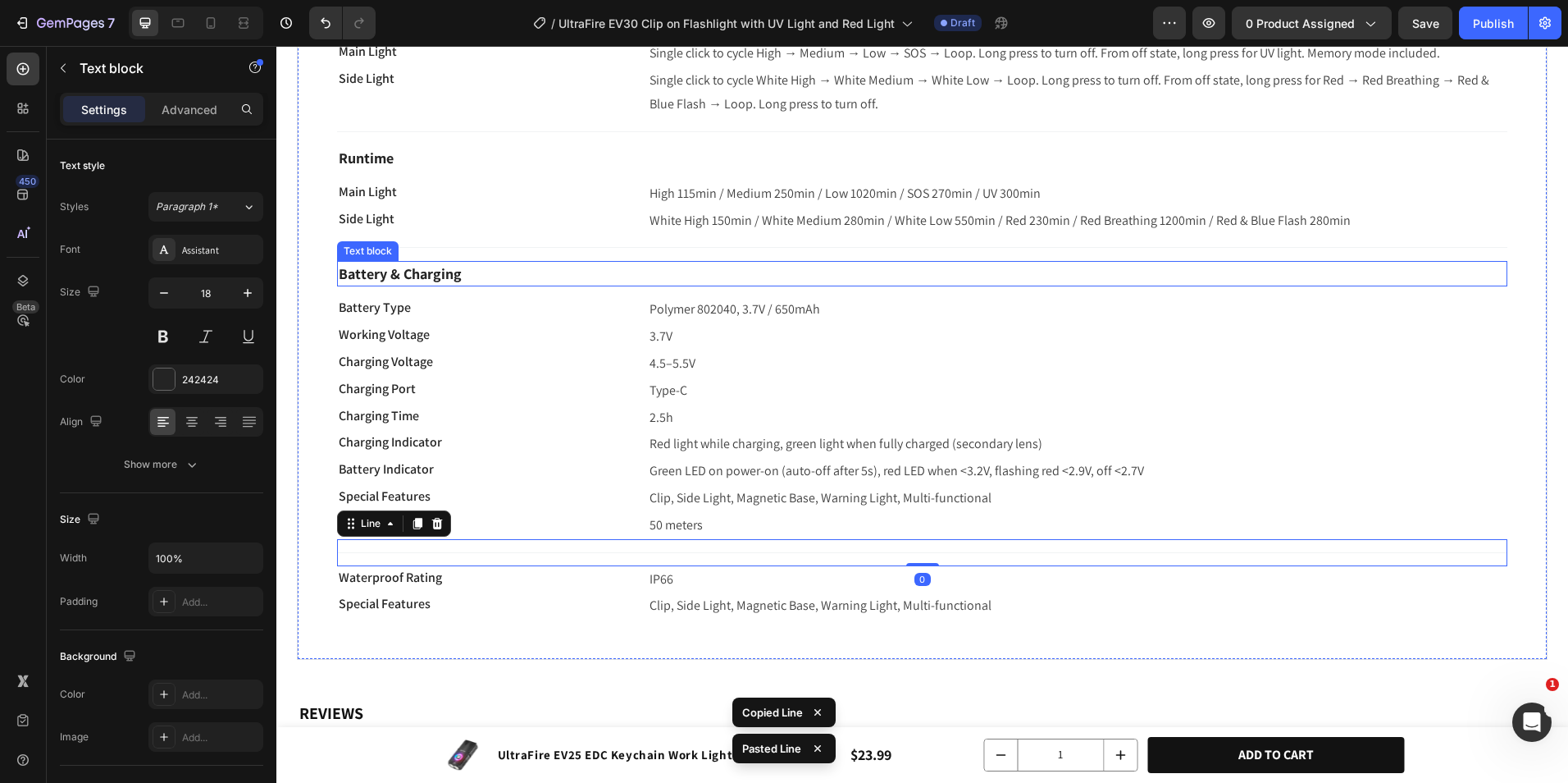
click at [593, 271] on p "Battery & Charging" at bounding box center [922, 274] width 1167 height 22
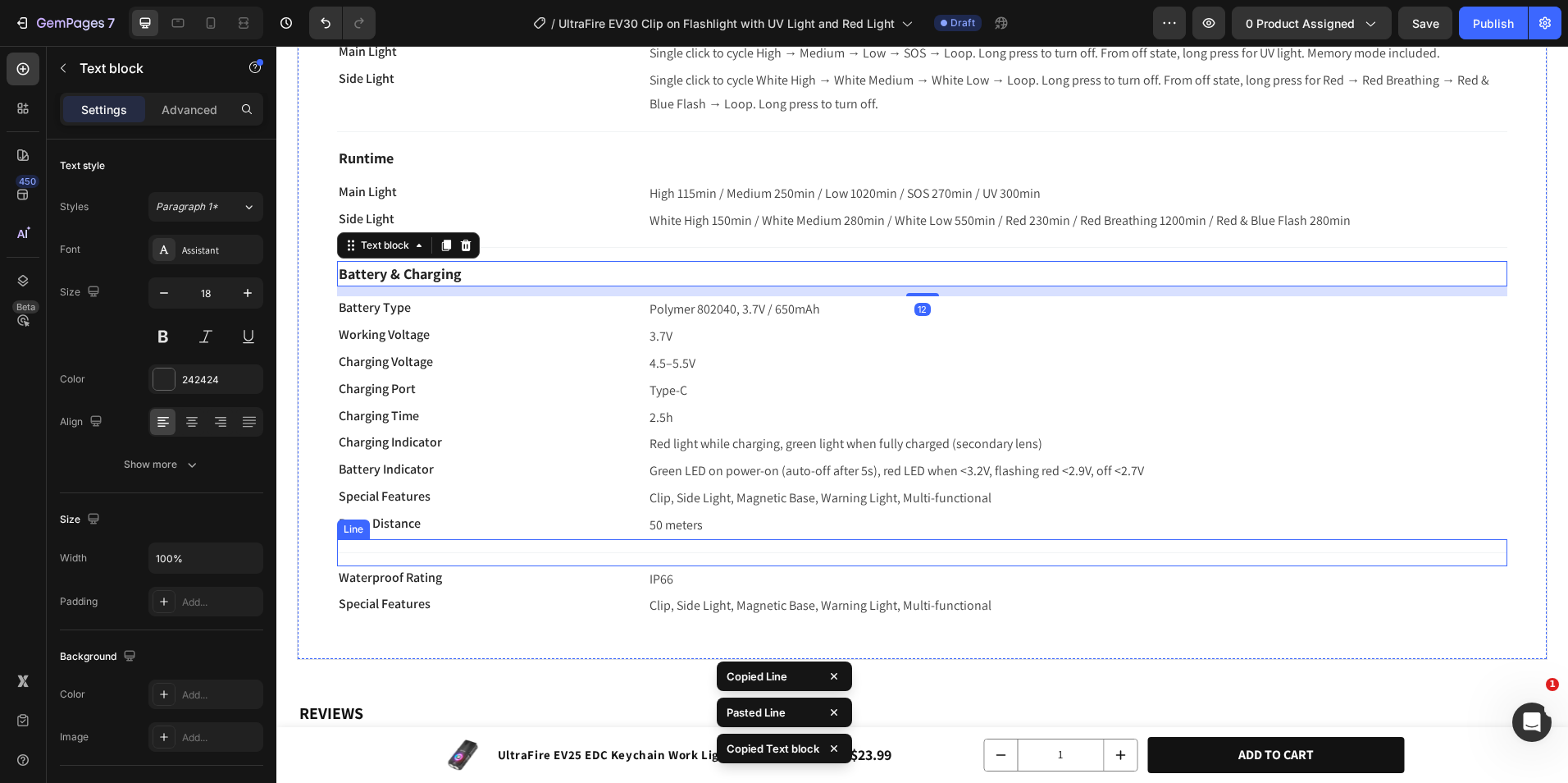
click at [642, 545] on div "Title Line" at bounding box center [922, 553] width 1170 height 27
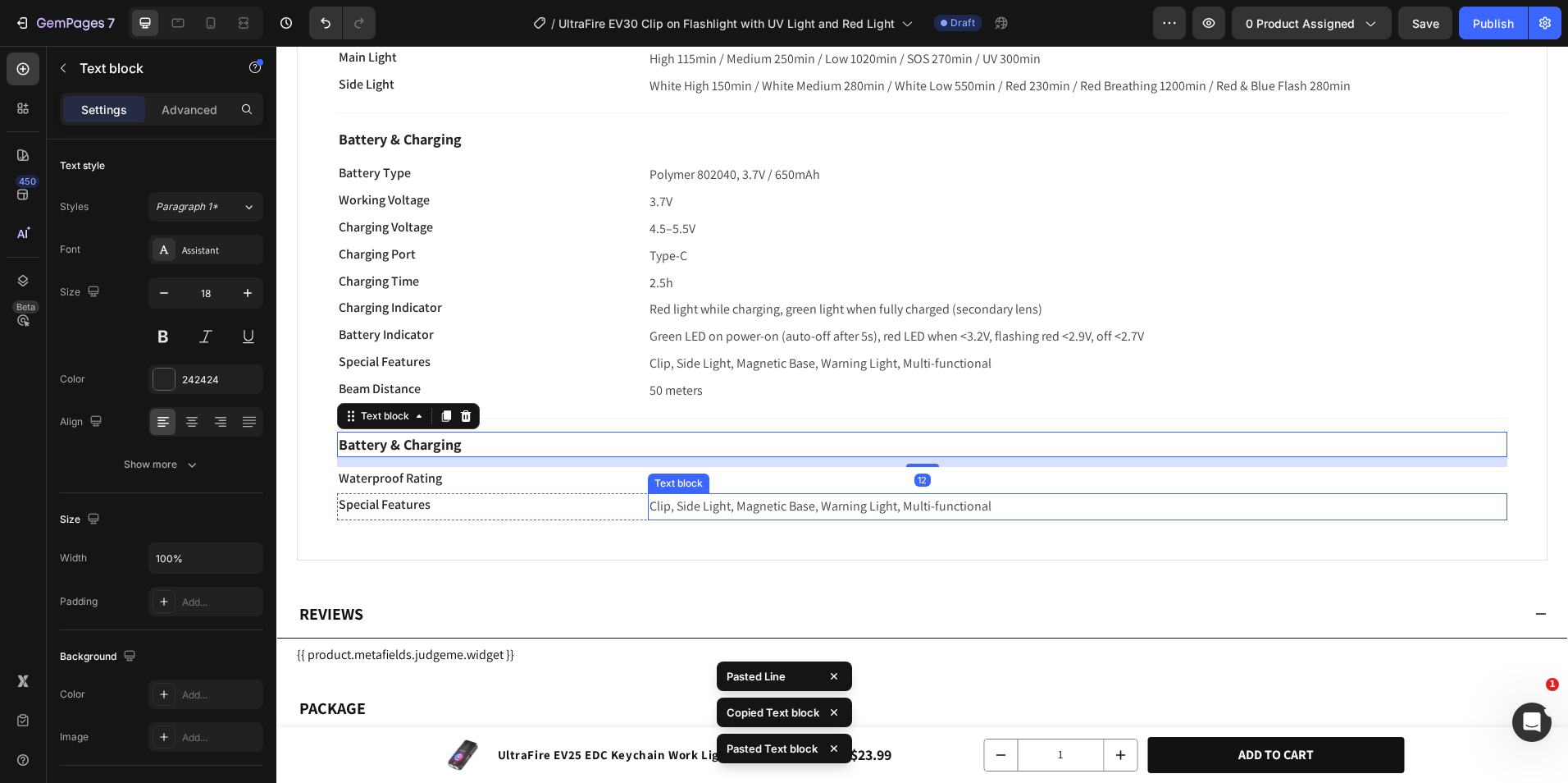
scroll to position [1559, 0]
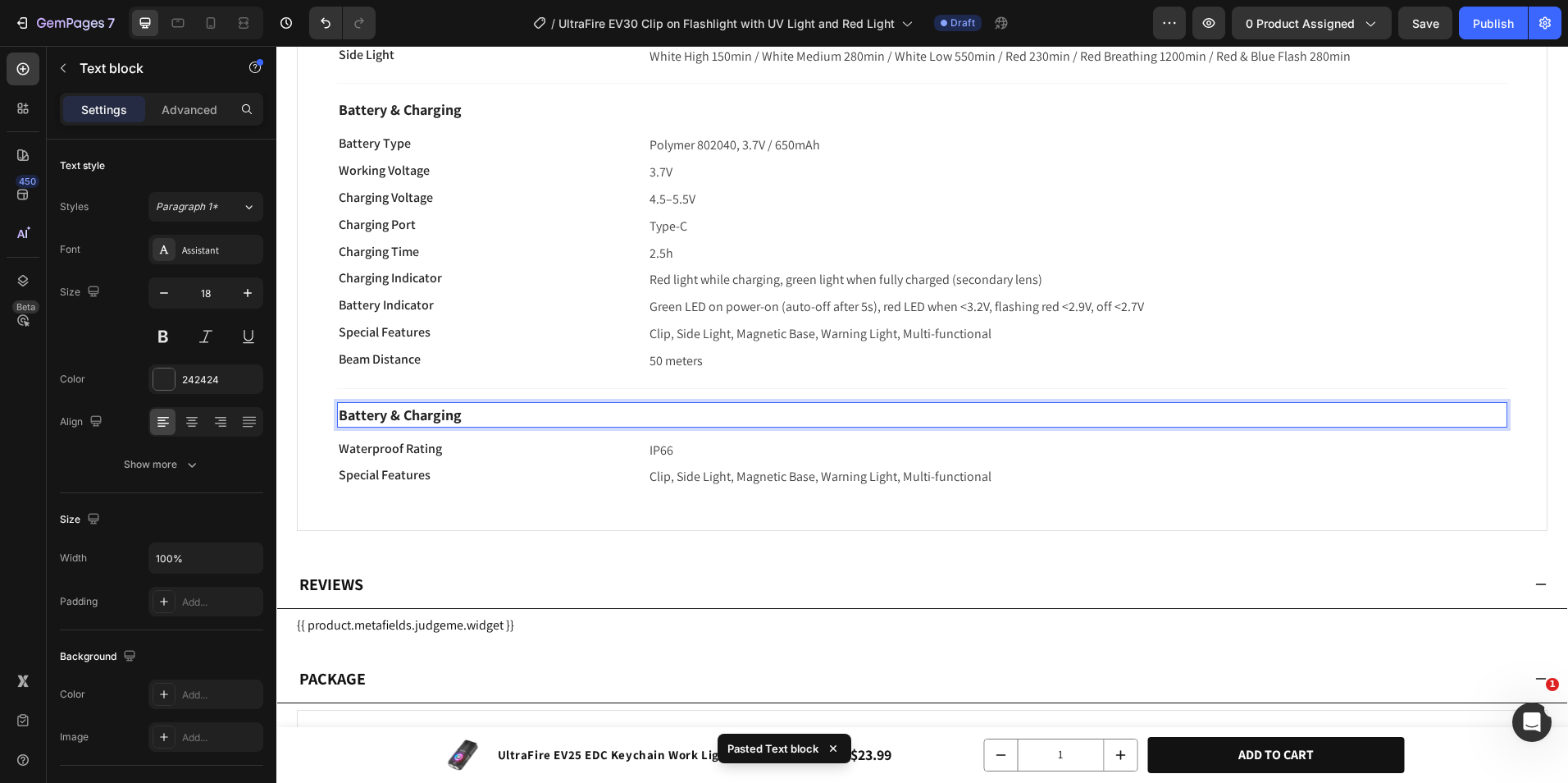
click at [448, 422] on strong "Battery & Charging" at bounding box center [401, 414] width 123 height 19
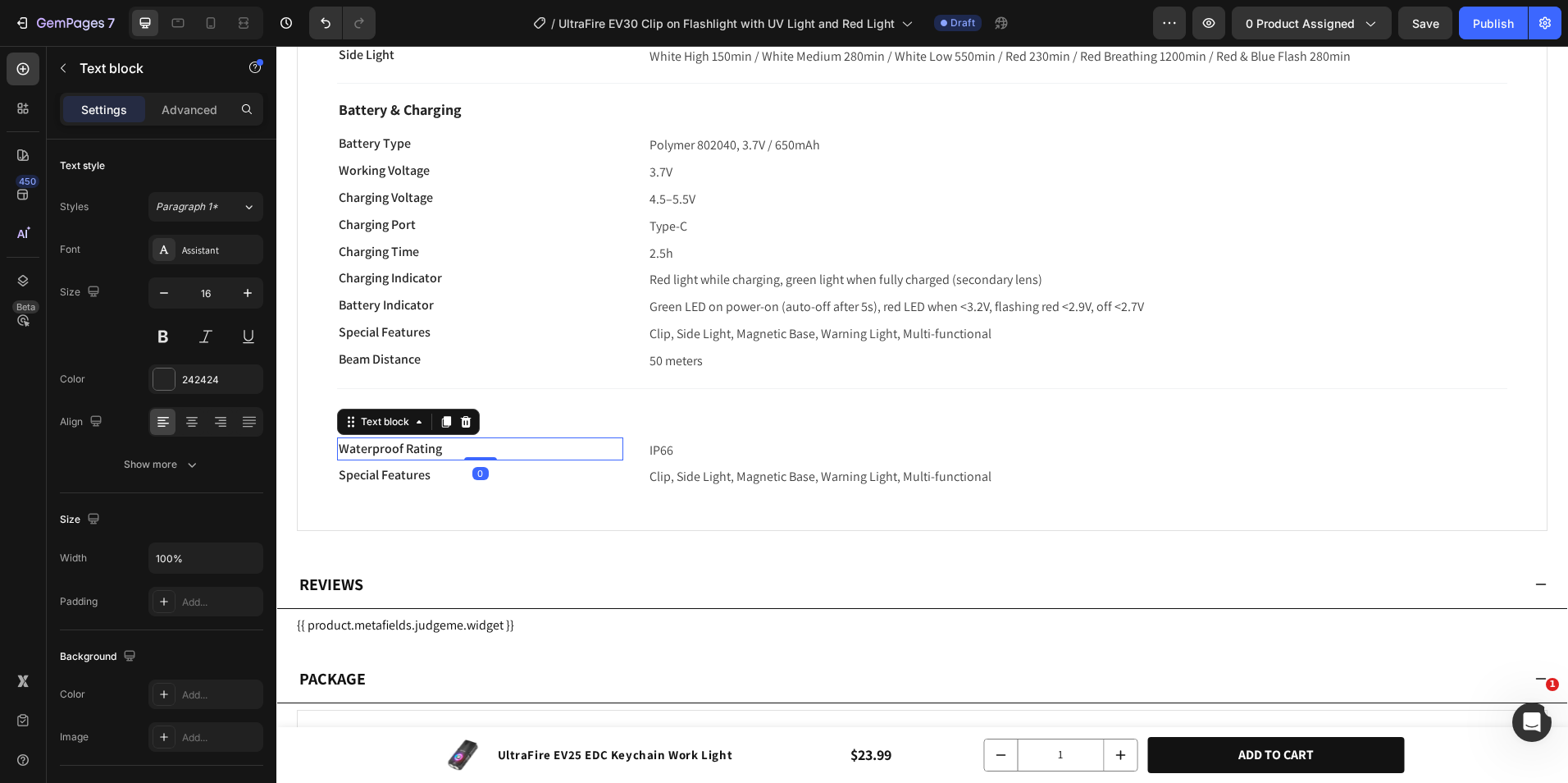
click at [466, 447] on p "Waterproof Rating" at bounding box center [481, 449] width 283 height 20
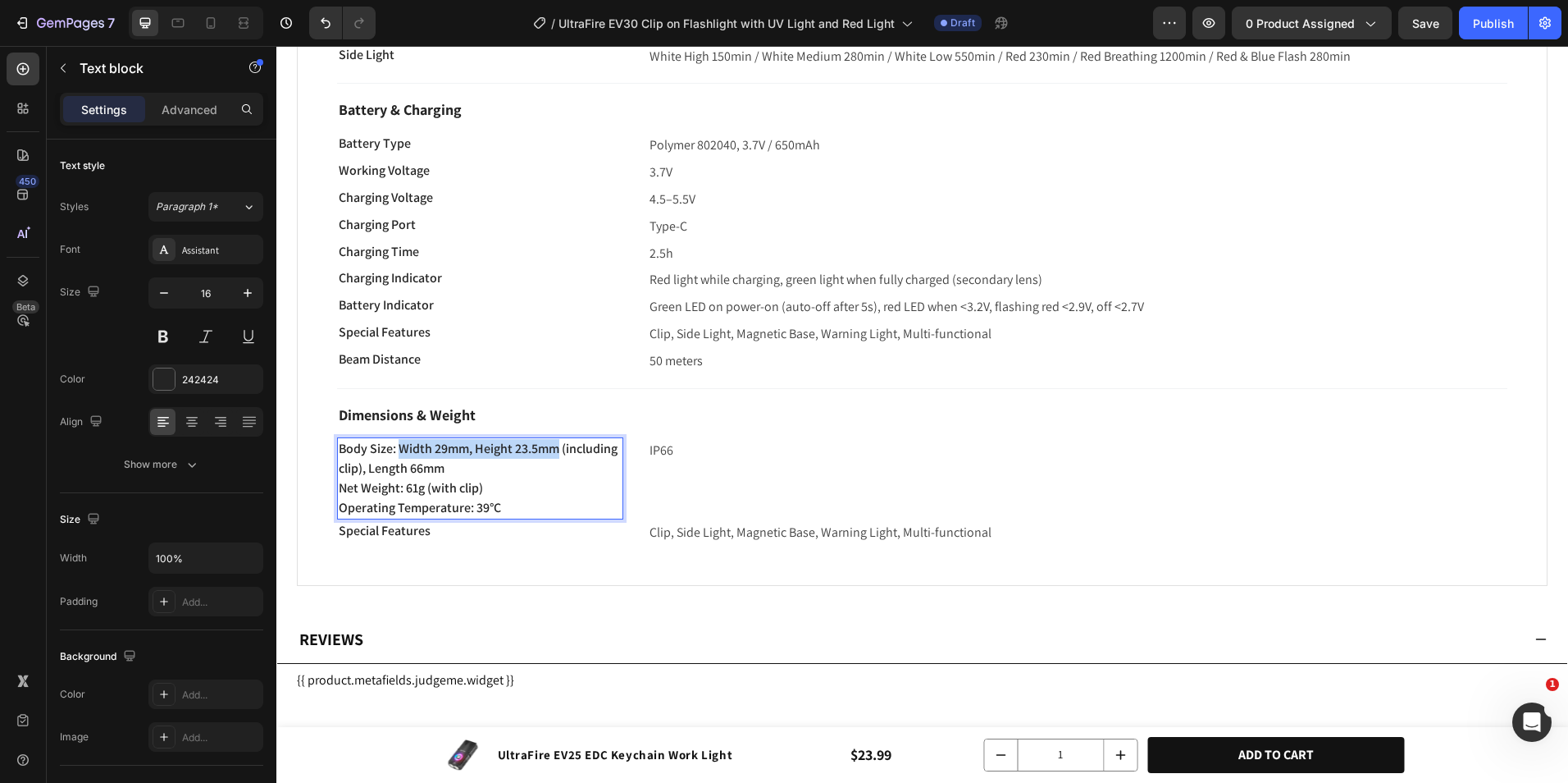
drag, startPoint x: 399, startPoint y: 443, endPoint x: 598, endPoint y: 446, distance: 199.0
click at [595, 444] on p "Body Size: Width 29mm, Height 23.5mm (including clip), Length 66mm" at bounding box center [481, 458] width 283 height 39
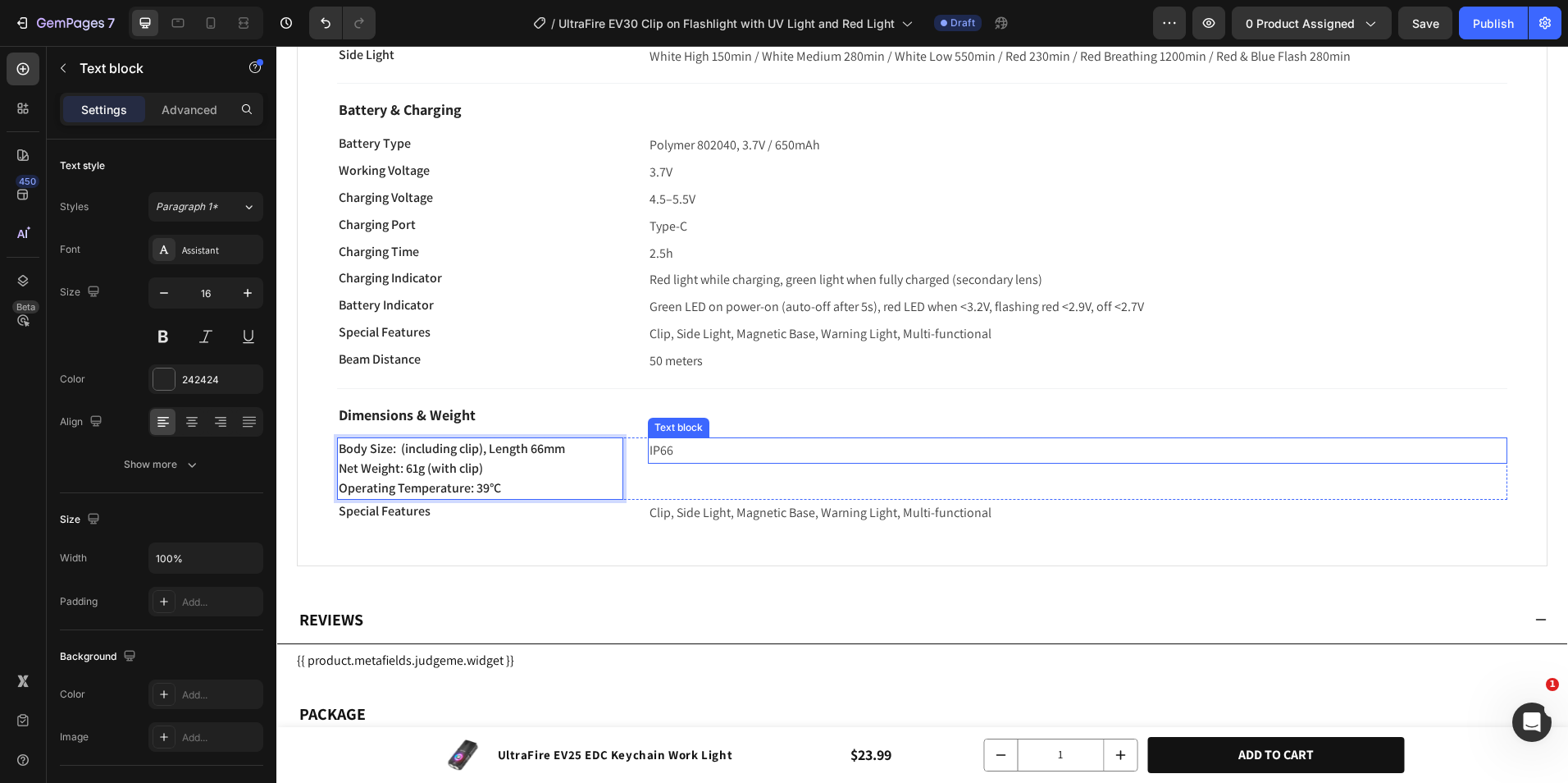
click at [717, 448] on p "IP66" at bounding box center [1078, 451] width 857 height 23
drag, startPoint x: 409, startPoint y: 461, endPoint x: 443, endPoint y: 469, distance: 34.9
click at [413, 462] on p "Net Weight: 61g (with clip)" at bounding box center [481, 468] width 283 height 20
click at [486, 462] on p "Net Weight: 61g (with clip)" at bounding box center [481, 468] width 283 height 20
click at [683, 479] on div "Width 29mm, Height 23.5mm Text block" at bounding box center [1078, 469] width 860 height 63
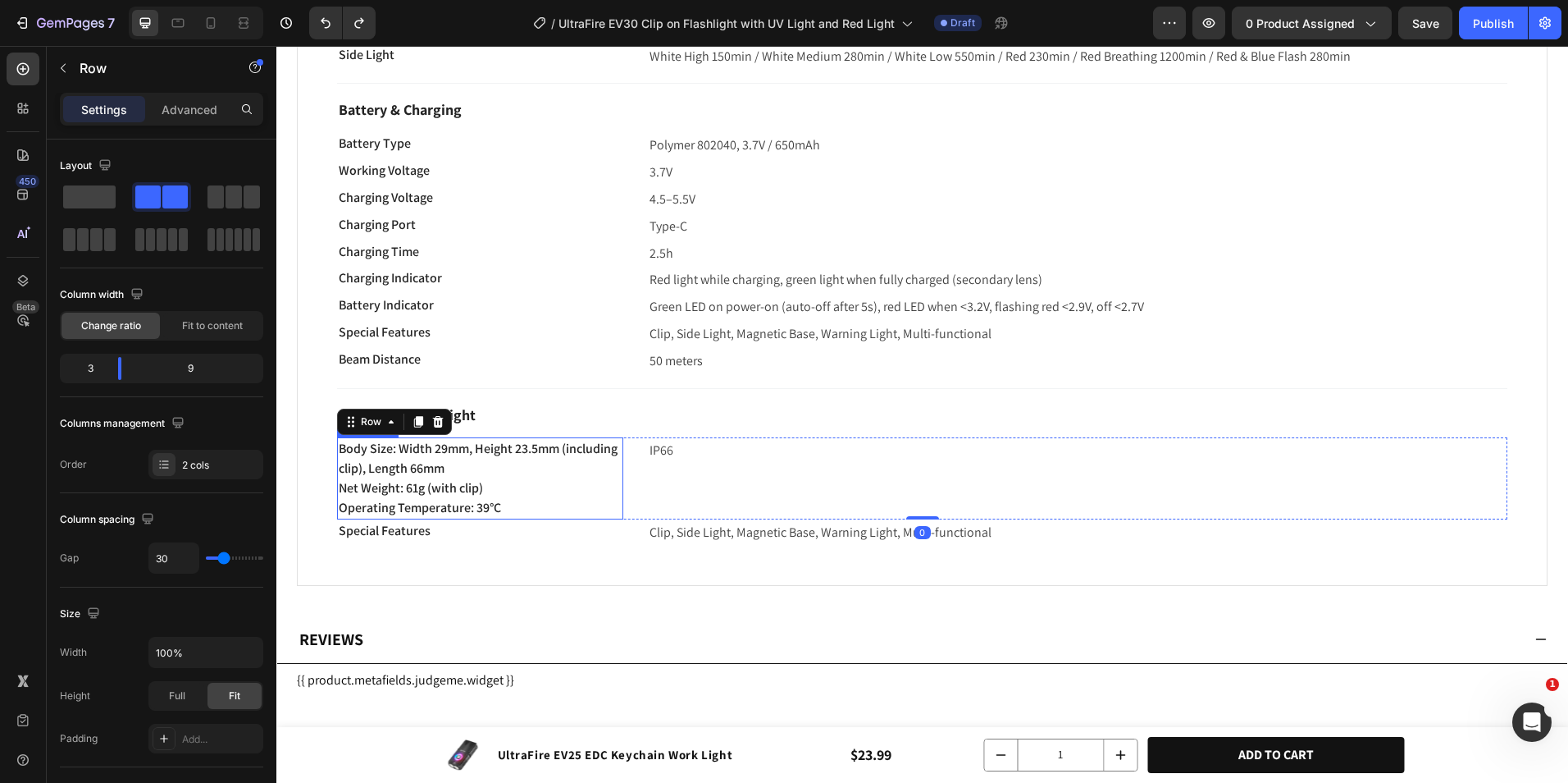
click at [438, 457] on p "Body Size: Width 29mm, Height 23.5mm (including clip), Length 66mm" at bounding box center [481, 458] width 283 height 39
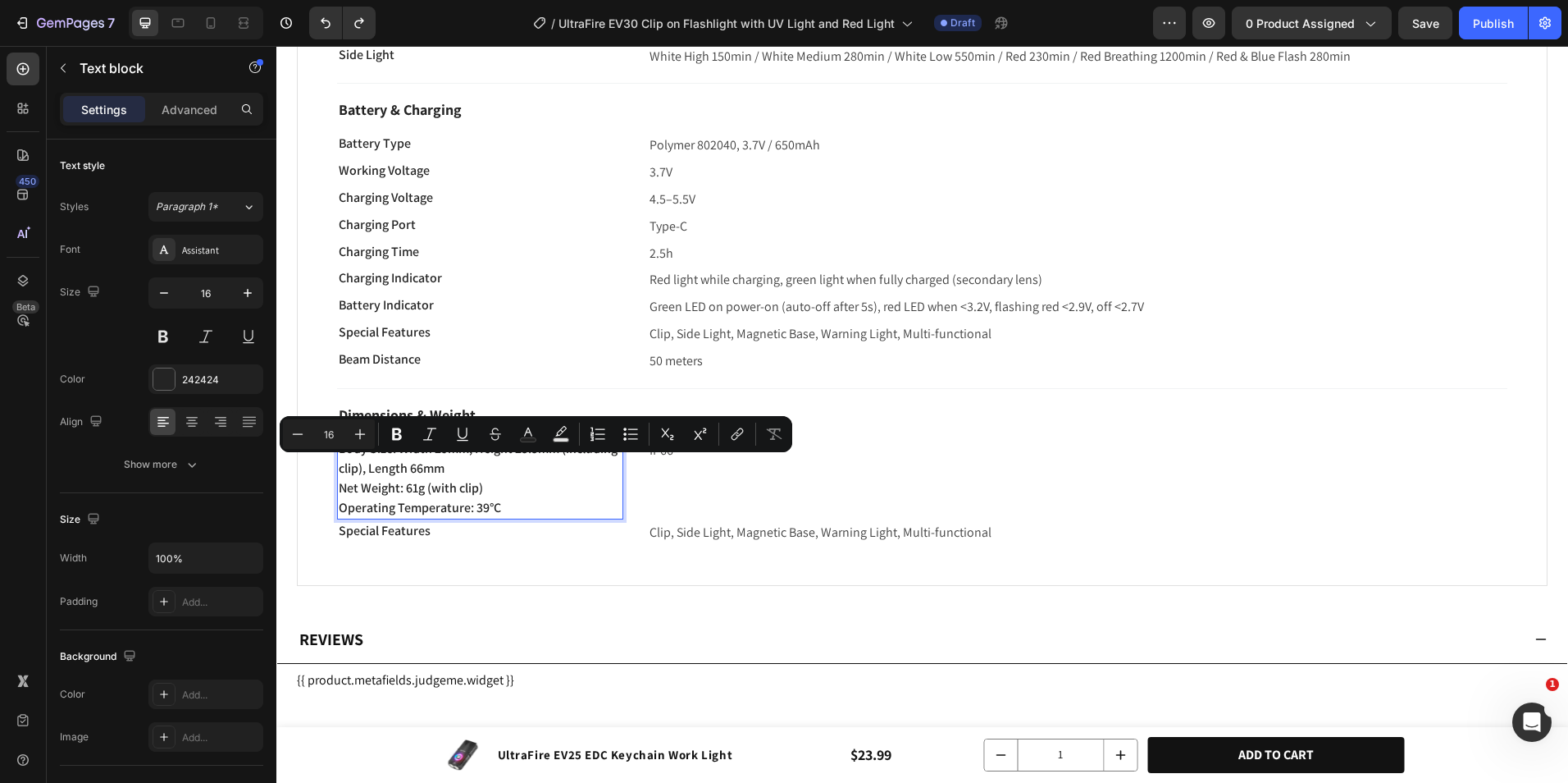
click at [411, 467] on p "Body Size: Width 29mm, Height 23.5mm (including clip), Length 66mm" at bounding box center [481, 458] width 283 height 39
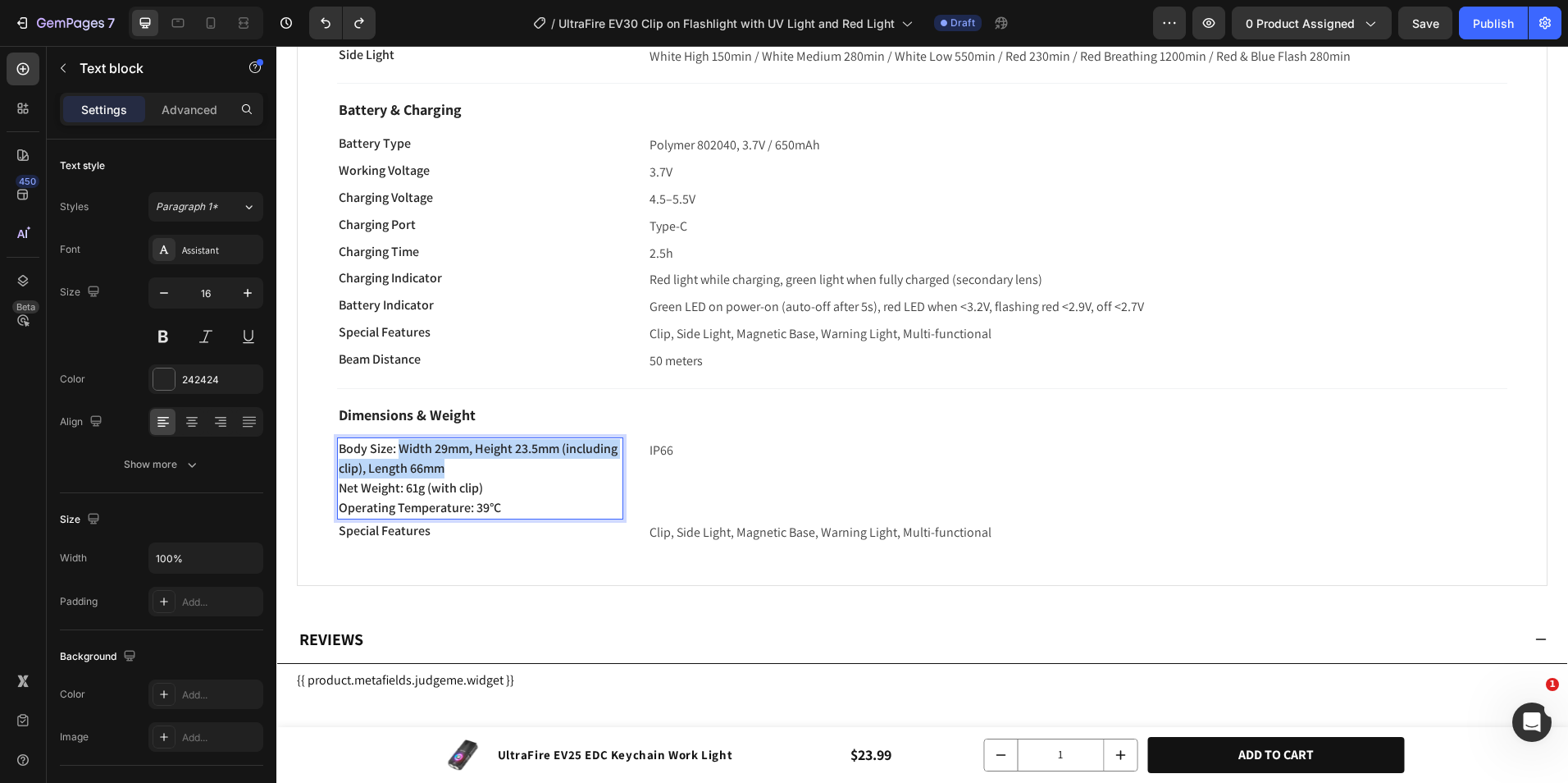
drag, startPoint x: 402, startPoint y: 448, endPoint x: 580, endPoint y: 467, distance: 179.0
click at [514, 465] on p "Body Size: Width 29mm, Height 23.5mm (including clip), Length 66mm" at bounding box center [481, 458] width 283 height 39
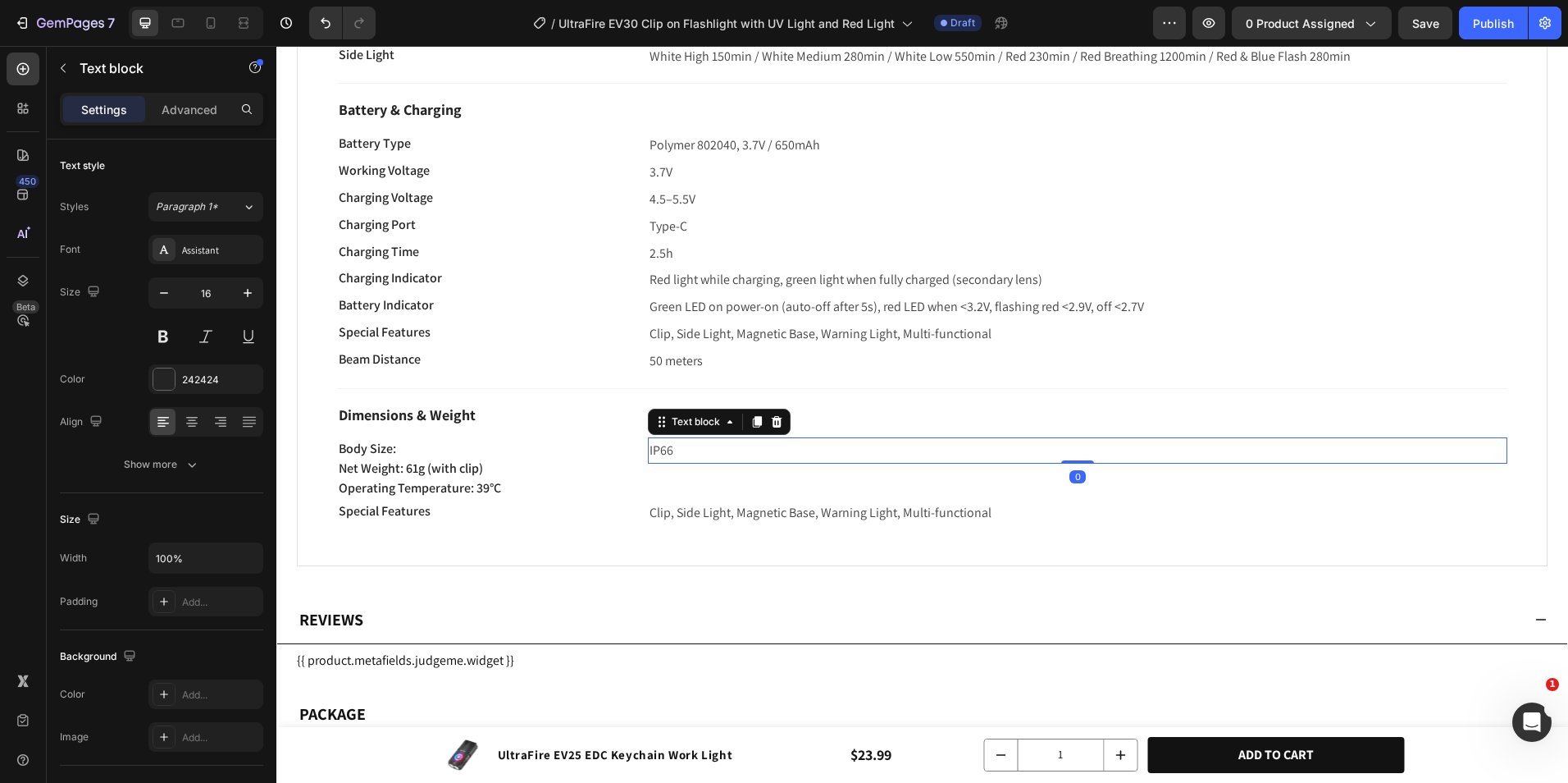
click at [729, 454] on p "IP66" at bounding box center [1078, 451] width 857 height 23
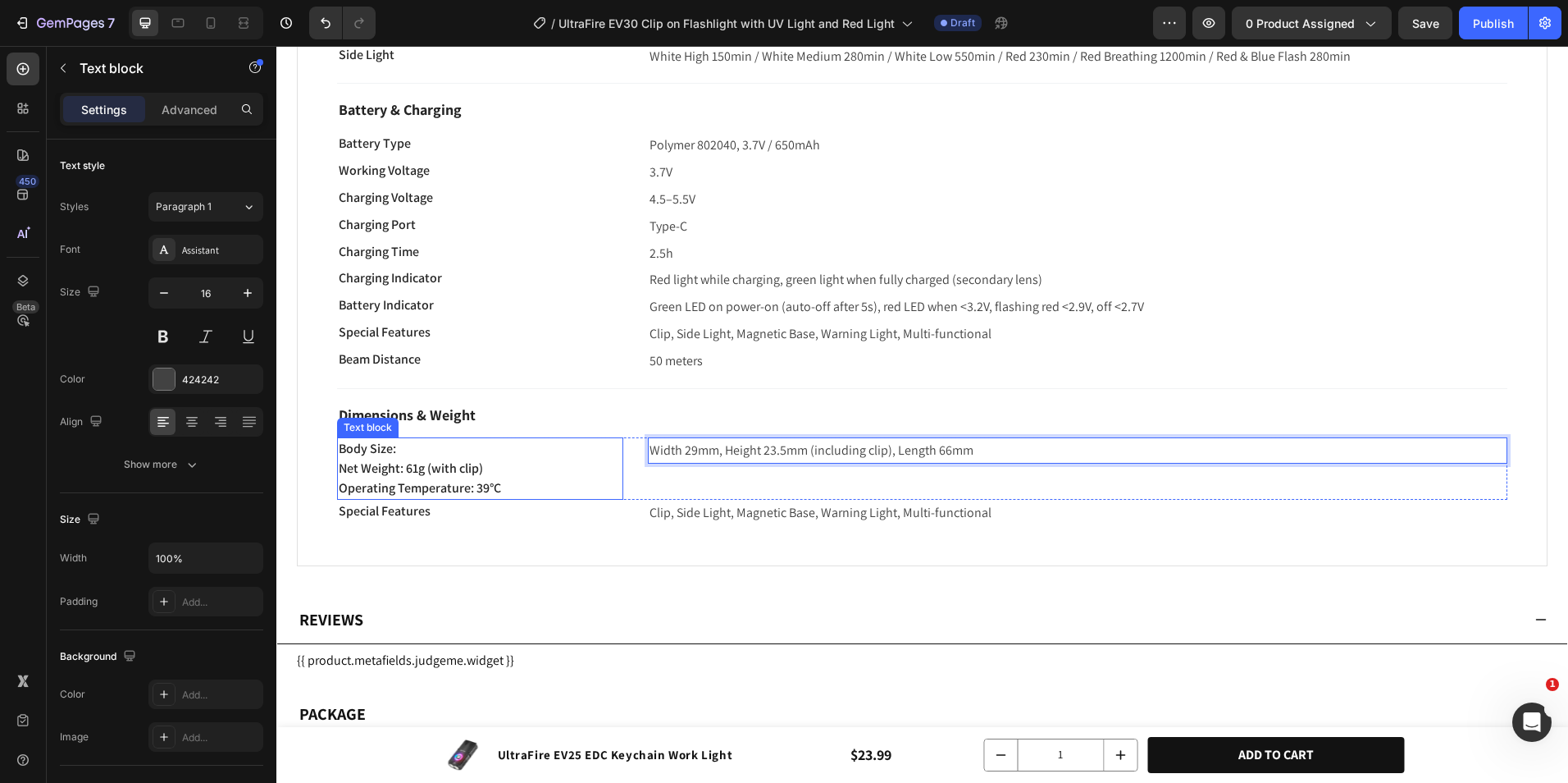
click at [492, 454] on p "Body Size:" at bounding box center [481, 449] width 283 height 20
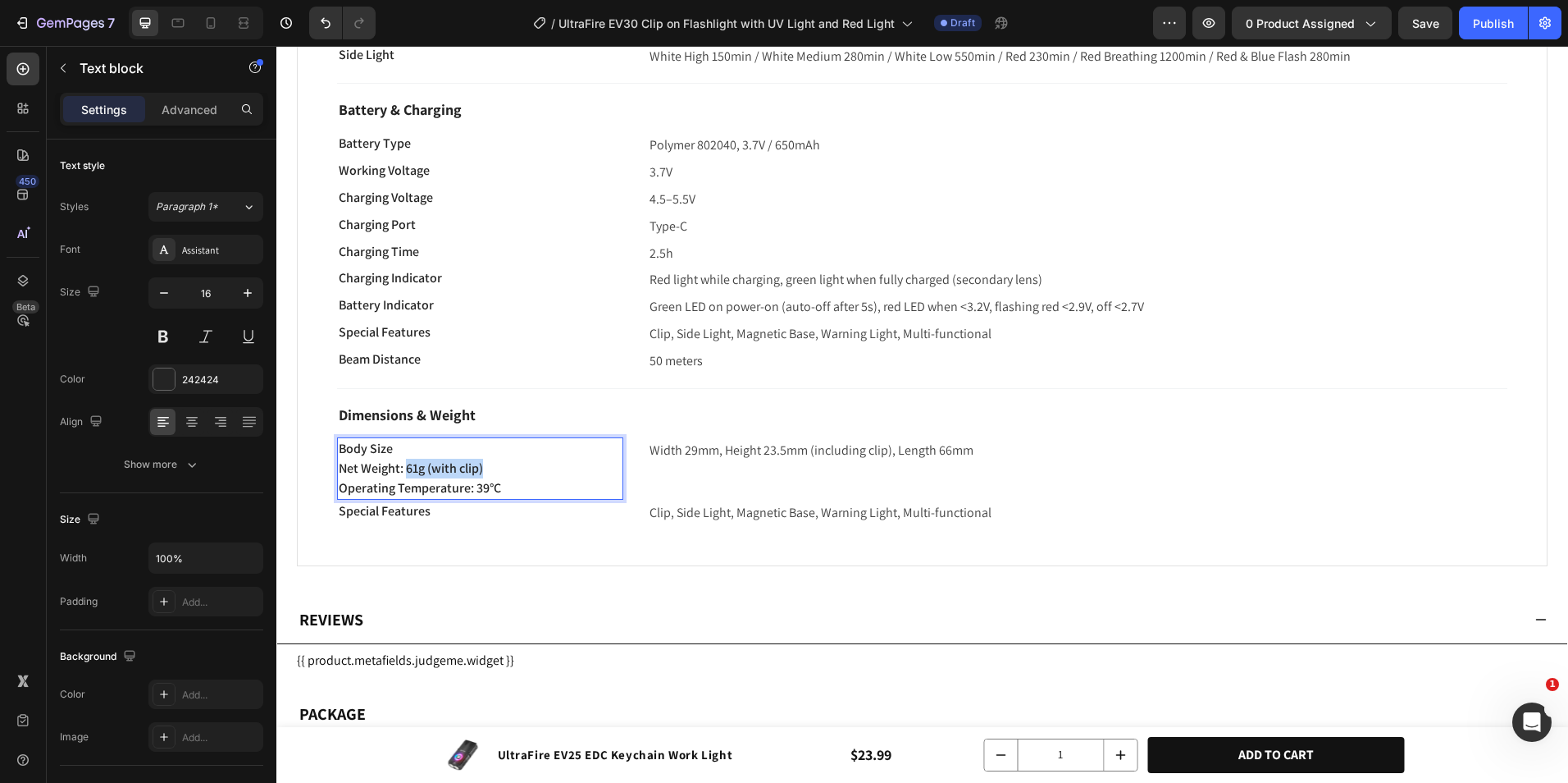
drag, startPoint x: 406, startPoint y: 468, endPoint x: 541, endPoint y: 475, distance: 135.2
click at [534, 473] on p "Net Weight: 61g (with clip)" at bounding box center [481, 468] width 283 height 20
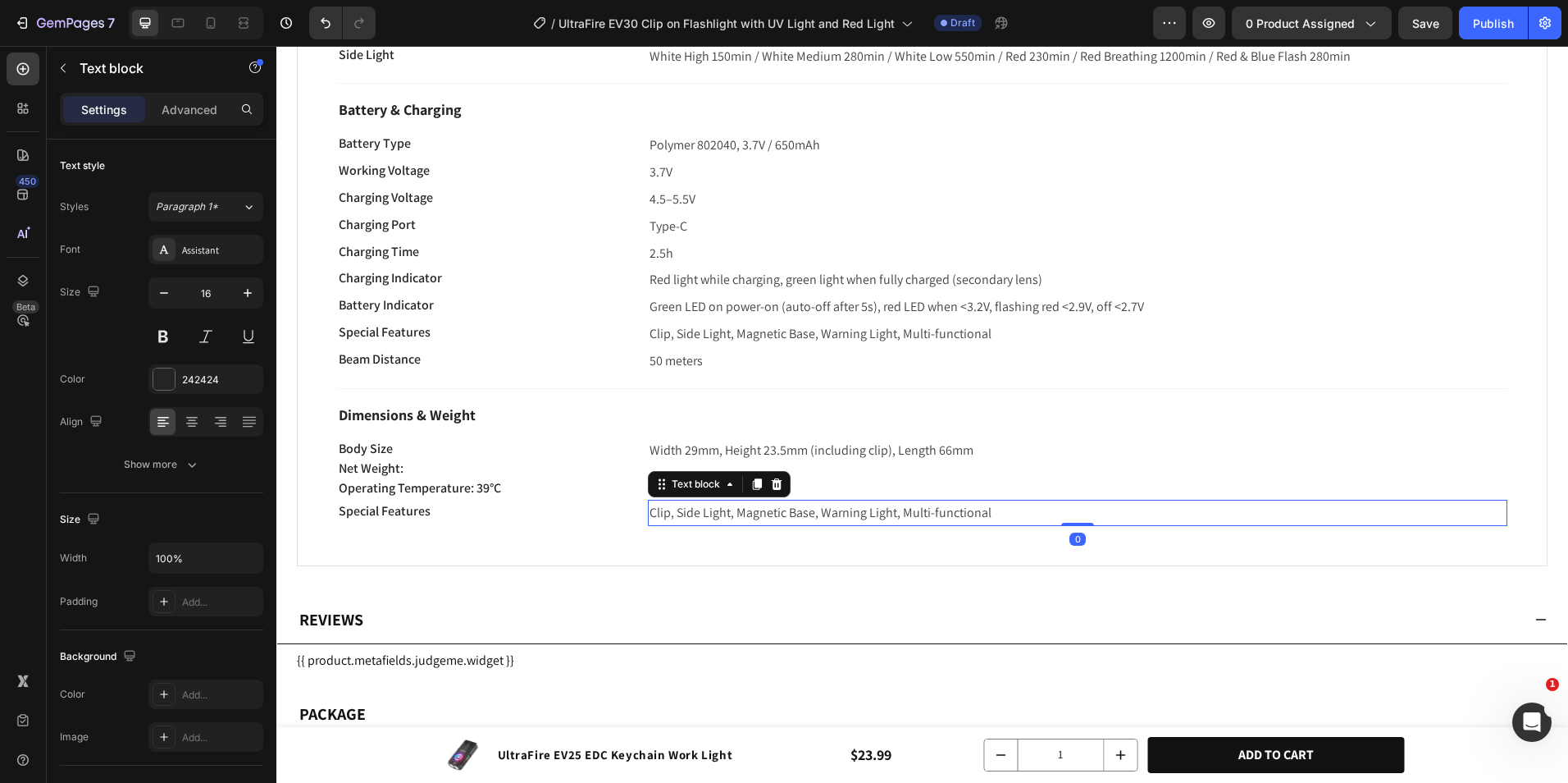
click at [678, 506] on span "Clip, Side Light, Magnetic Base, Warning Light, Multi-functional" at bounding box center [821, 513] width 342 height 18
click at [679, 507] on span "Clip, Side Light, Magnetic Base, Warning Light, Multi-functional" at bounding box center [821, 513] width 342 height 18
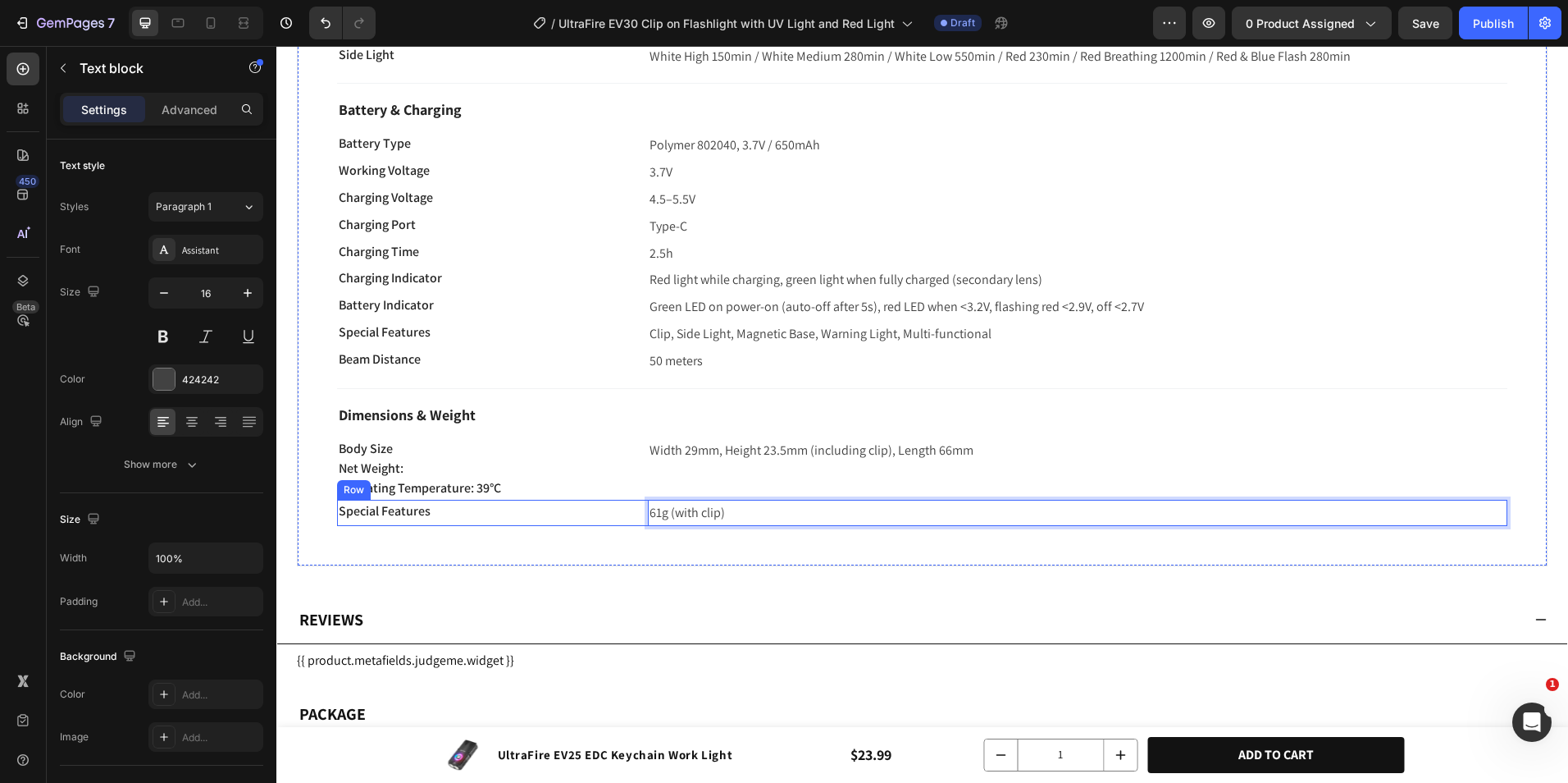
click at [639, 521] on div "Special Features Text block 61g (with clip) Text block 0 Row" at bounding box center [922, 513] width 1170 height 27
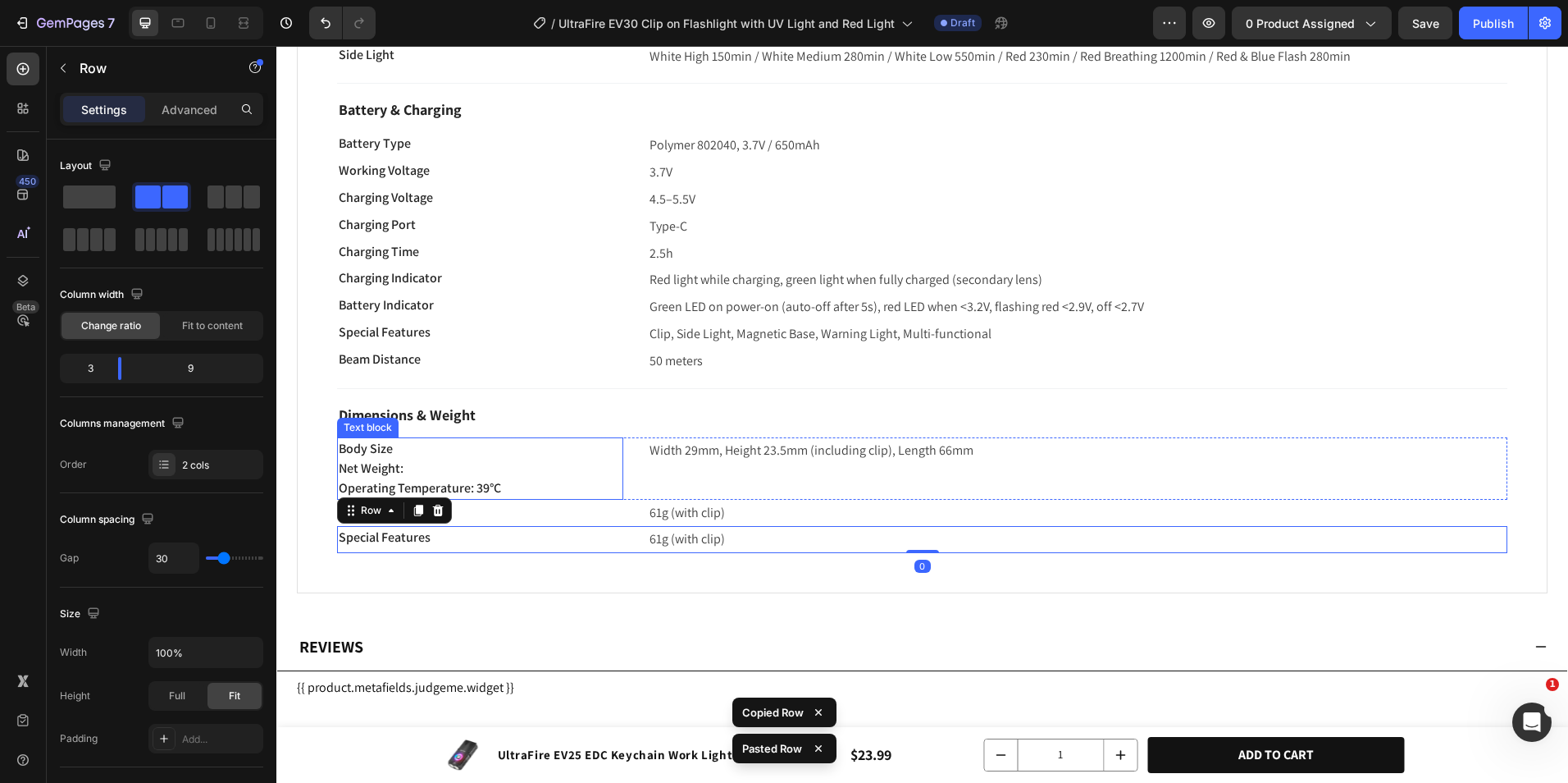
click at [441, 474] on p "Net Weight:" at bounding box center [481, 468] width 283 height 20
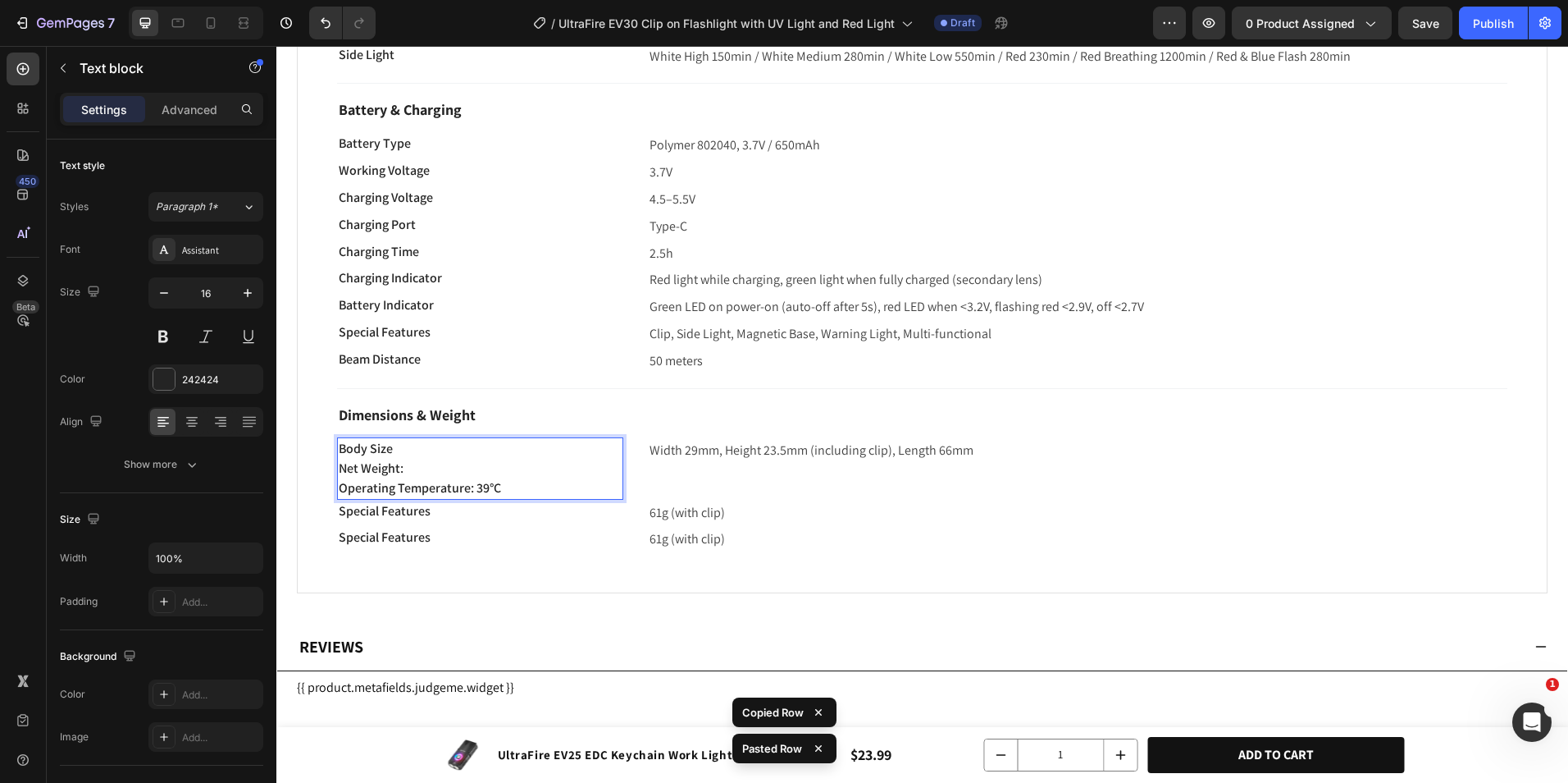
drag, startPoint x: 427, startPoint y: 471, endPoint x: 401, endPoint y: 471, distance: 26.0
click at [401, 471] on p "Net Weight:" at bounding box center [481, 468] width 283 height 20
drag, startPoint x: 428, startPoint y: 470, endPoint x: 403, endPoint y: 501, distance: 39.8
click at [340, 464] on p "Net Weight" at bounding box center [481, 468] width 283 height 20
click at [406, 504] on span "Special Features" at bounding box center [385, 511] width 92 height 18
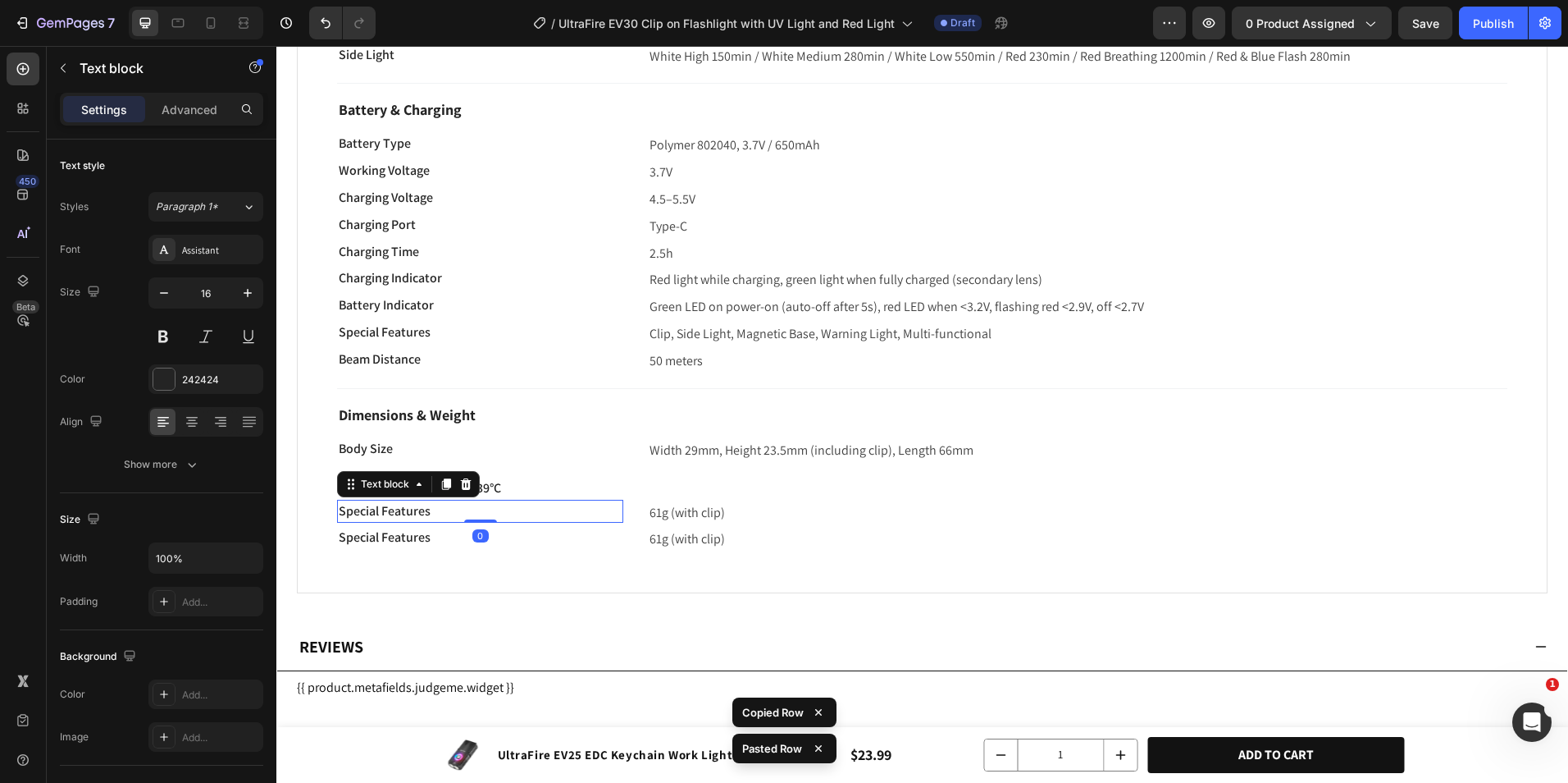
click at [406, 504] on span "Special Features" at bounding box center [385, 511] width 92 height 18
click at [488, 484] on p "Operating Temperature: 39°C" at bounding box center [481, 489] width 283 height 20
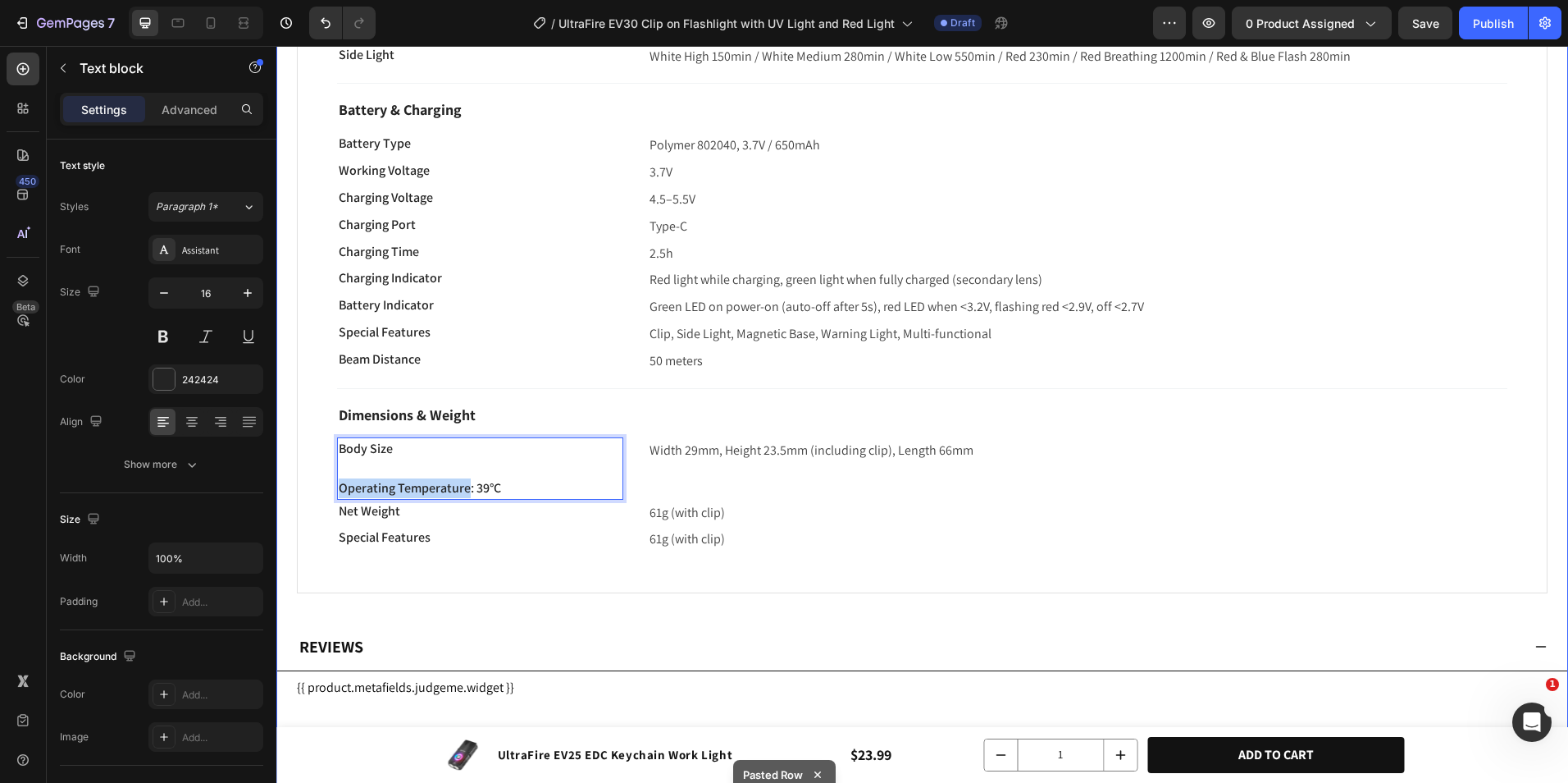
drag, startPoint x: 468, startPoint y: 489, endPoint x: 299, endPoint y: 492, distance: 169.0
click at [290, 492] on div "Brightness & Modes Text block Main Light Text block High 550LM / Medium 165LM /…" at bounding box center [922, 76] width 1291 height 1066
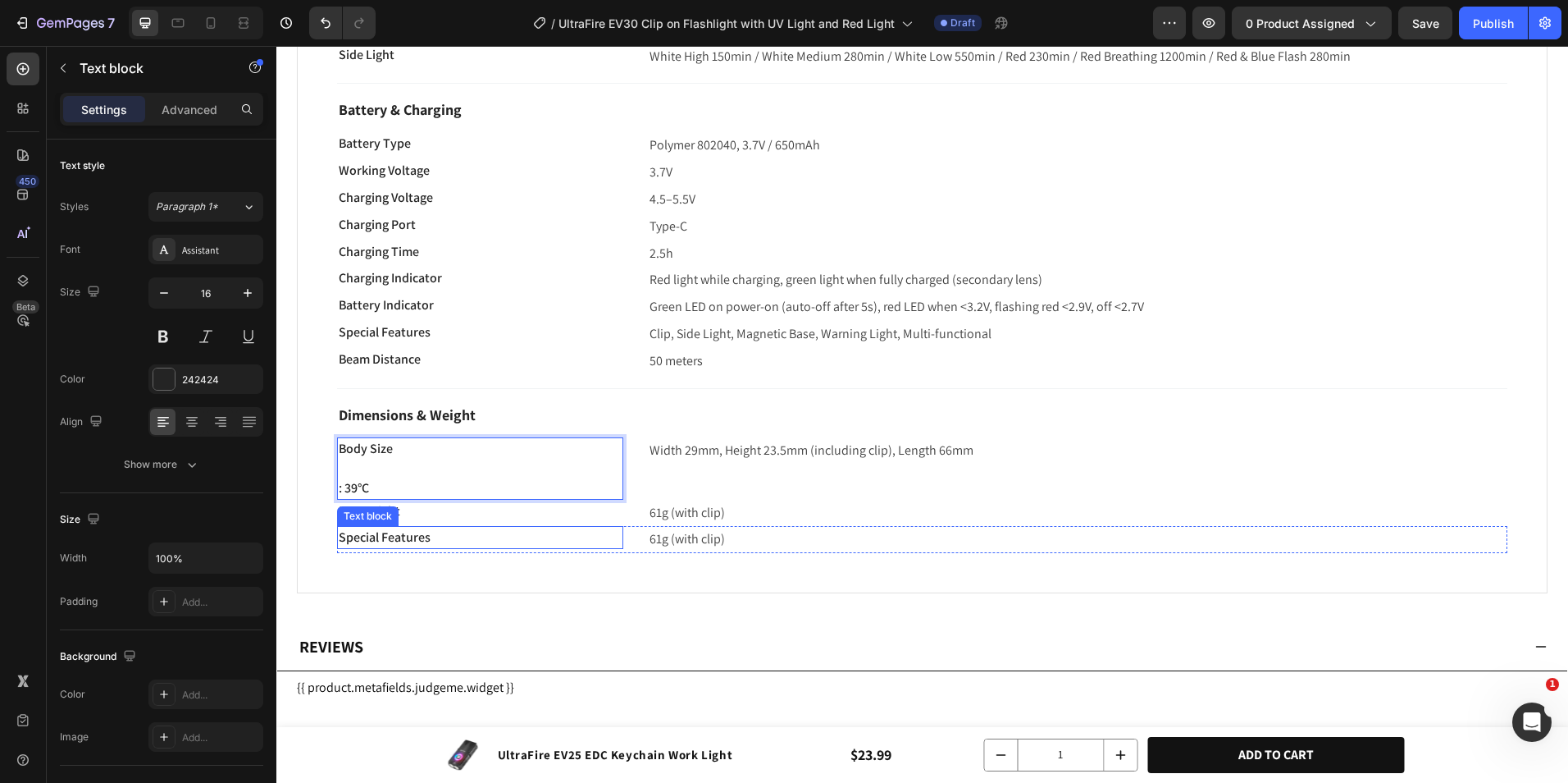
click at [403, 536] on span "Special Features" at bounding box center [385, 538] width 92 height 18
click at [403, 485] on p ": 39°C" at bounding box center [481, 489] width 283 height 20
drag, startPoint x: 360, startPoint y: 489, endPoint x: 411, endPoint y: 489, distance: 51.0
click at [411, 489] on p ": 39°C" at bounding box center [481, 489] width 283 height 20
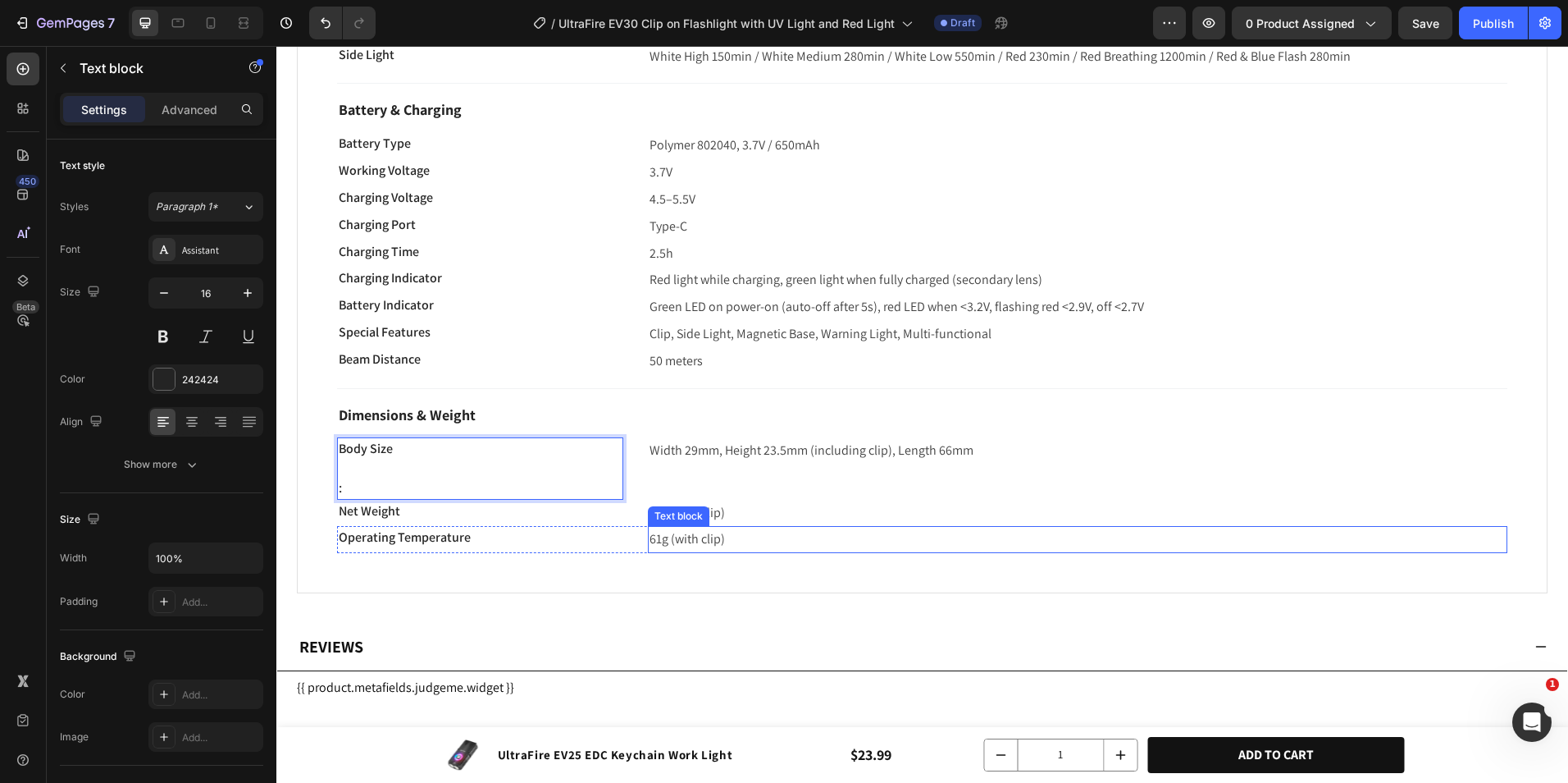
click at [695, 542] on span "61g (with clip)" at bounding box center [687, 539] width 75 height 18
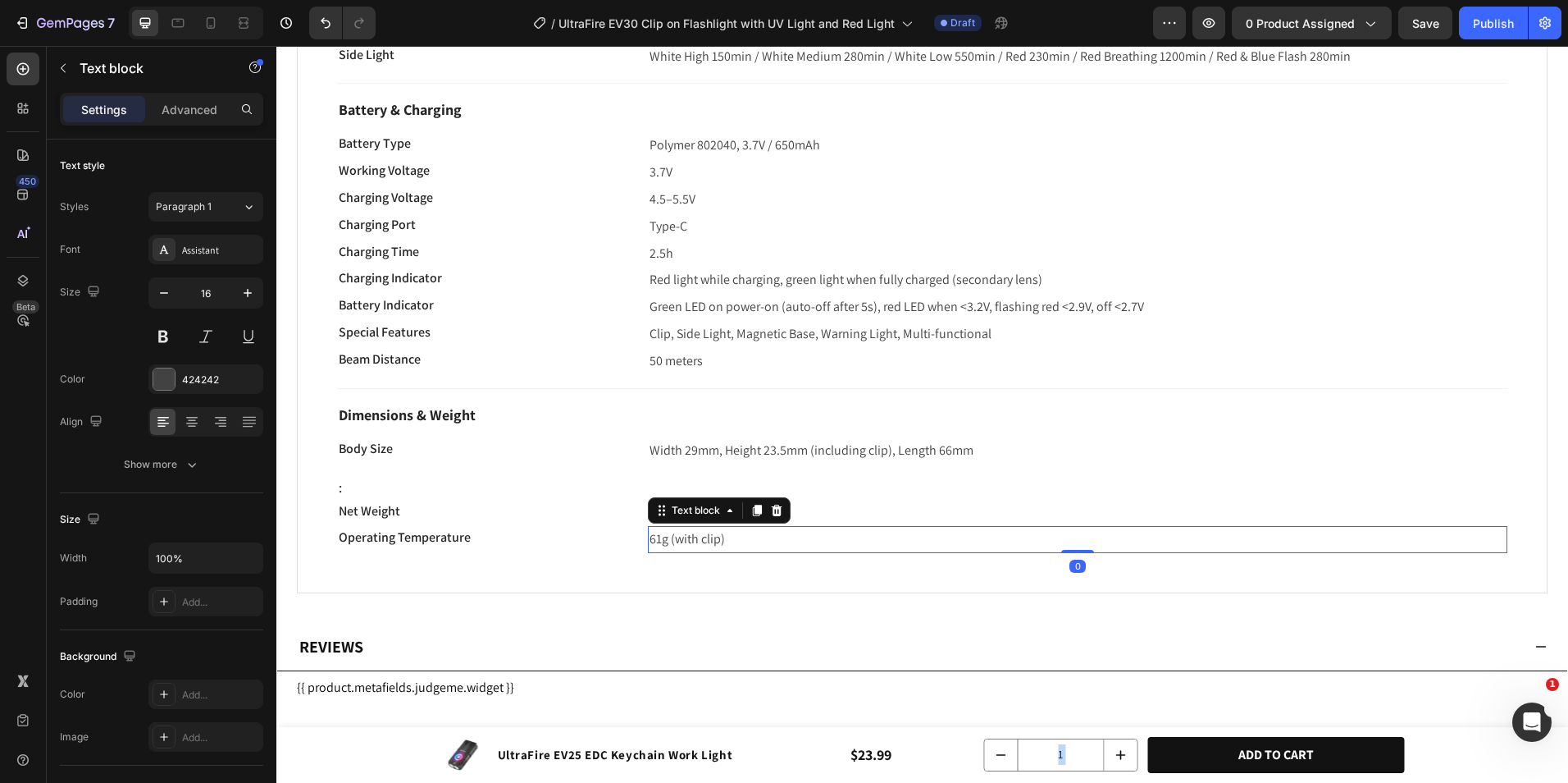
click at [696, 542] on span "61g (with clip)" at bounding box center [687, 539] width 75 height 18
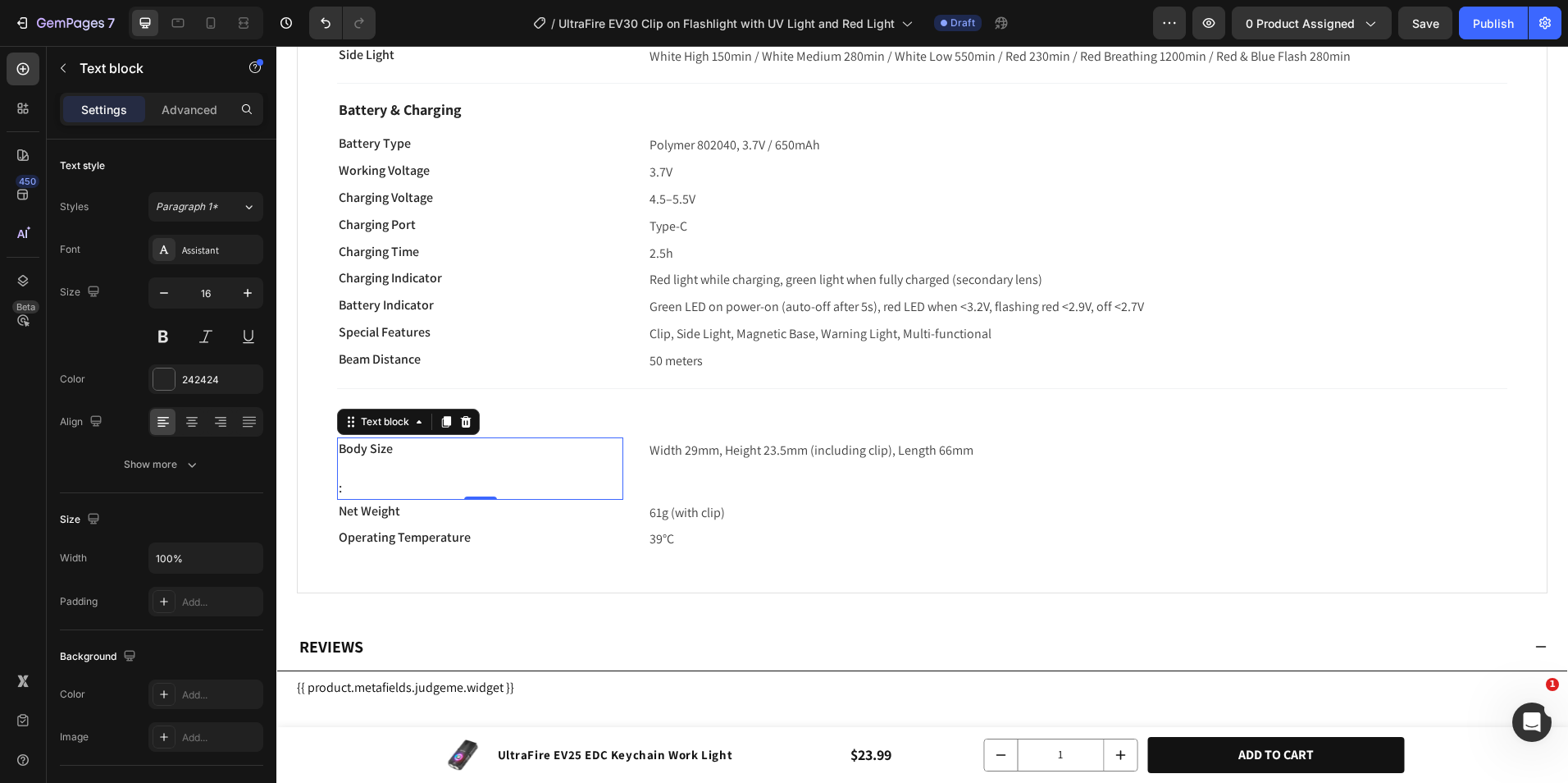
click at [459, 485] on p ":" at bounding box center [481, 489] width 283 height 20
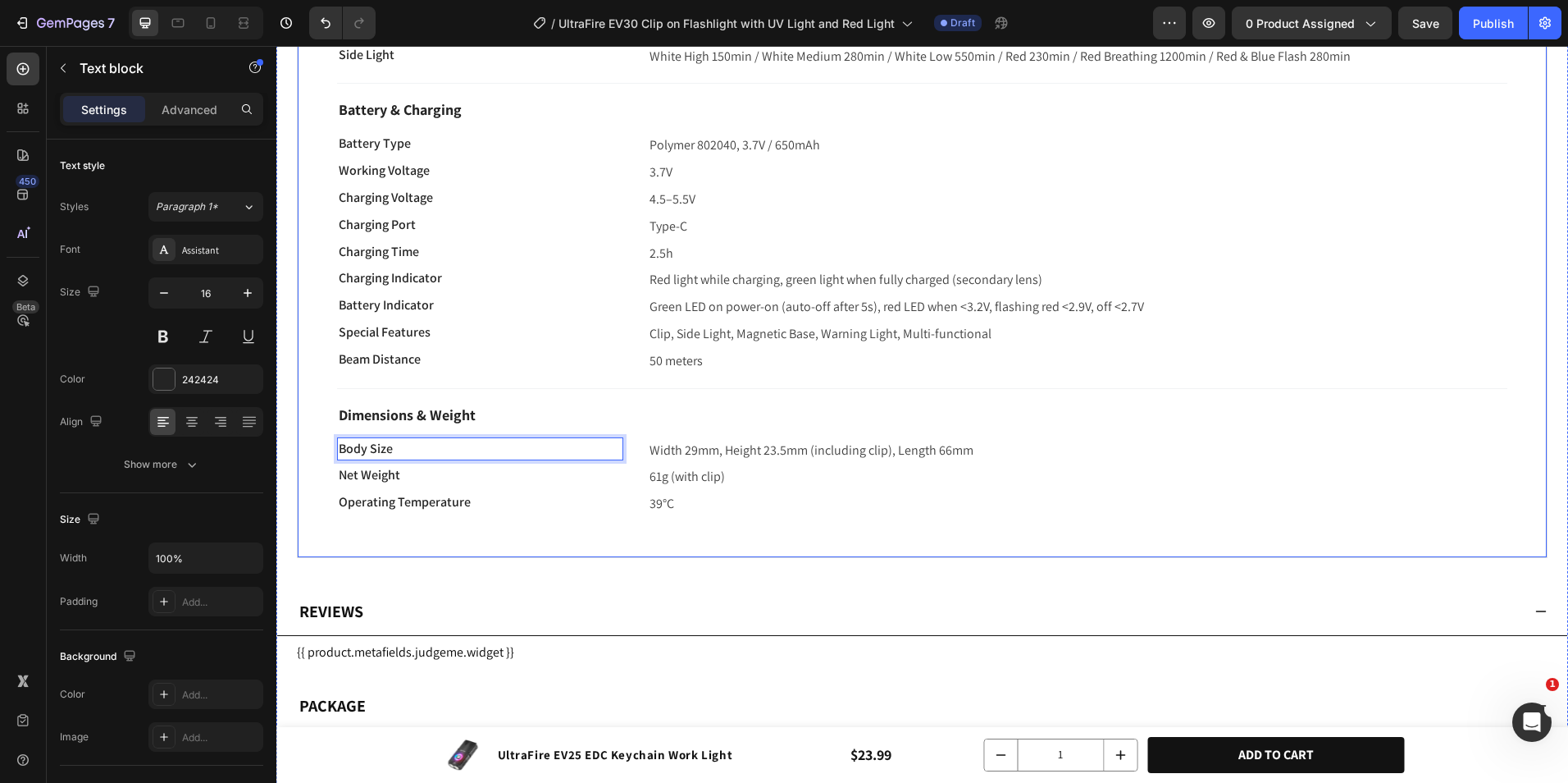
click at [678, 547] on div "Brightness & Modes Text block Main Light Text block High 550LM / Medium 165LM /…" at bounding box center [922, 54] width 1251 height 1008
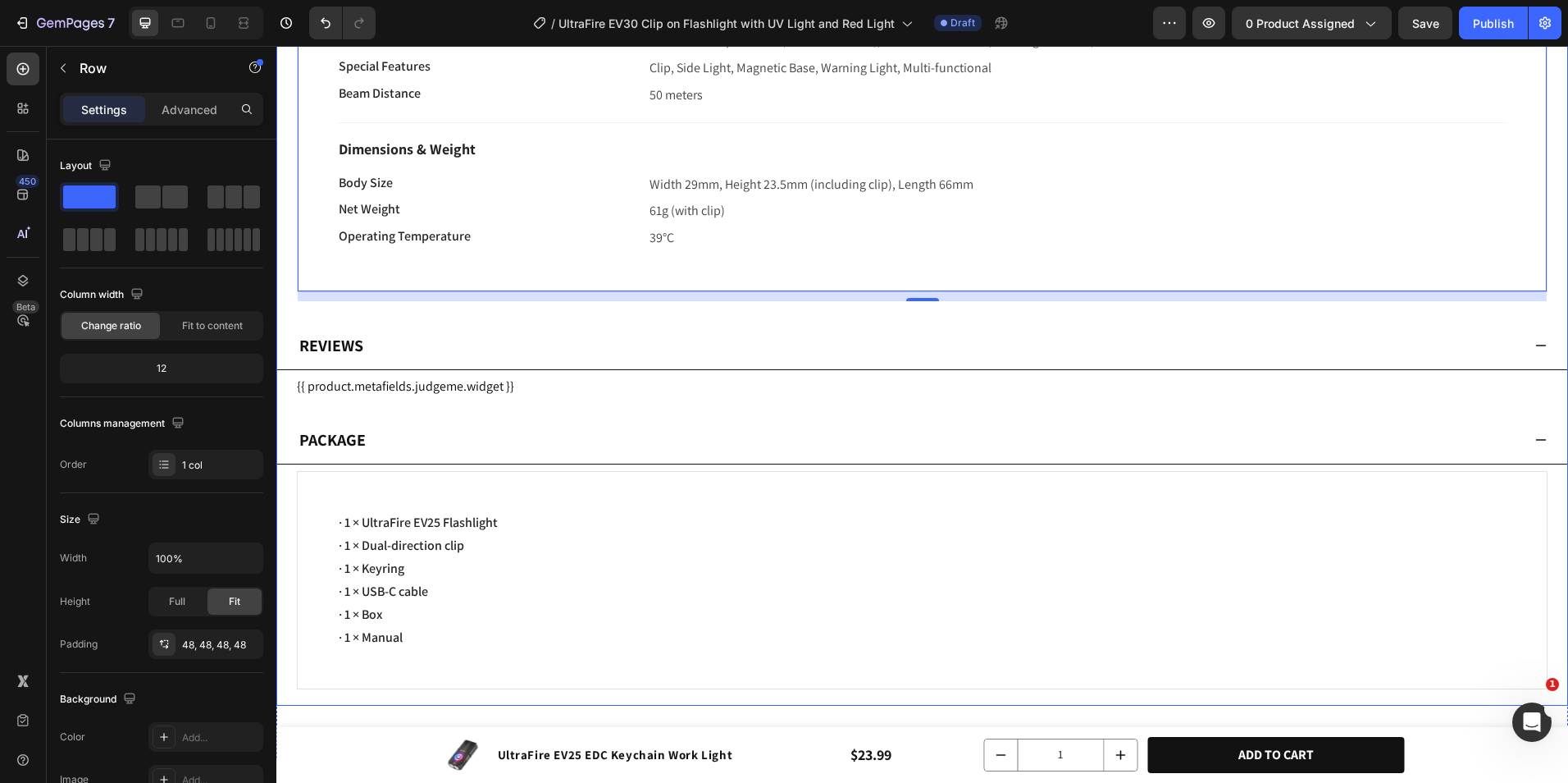
scroll to position [1970, 0]
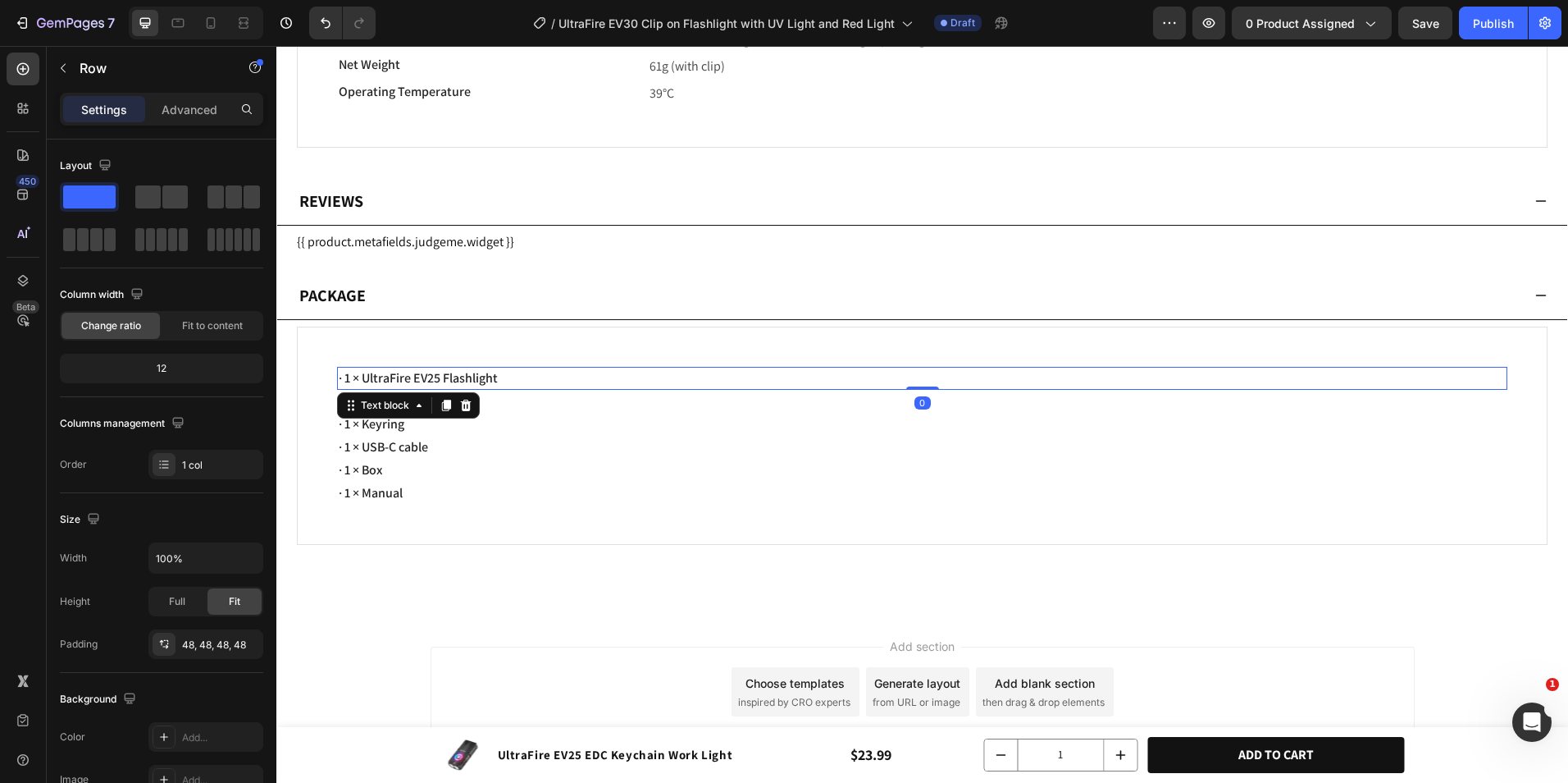
click at [452, 372] on span "· 1 × UltraFire EV25 Flashlight" at bounding box center [418, 378] width 159 height 18
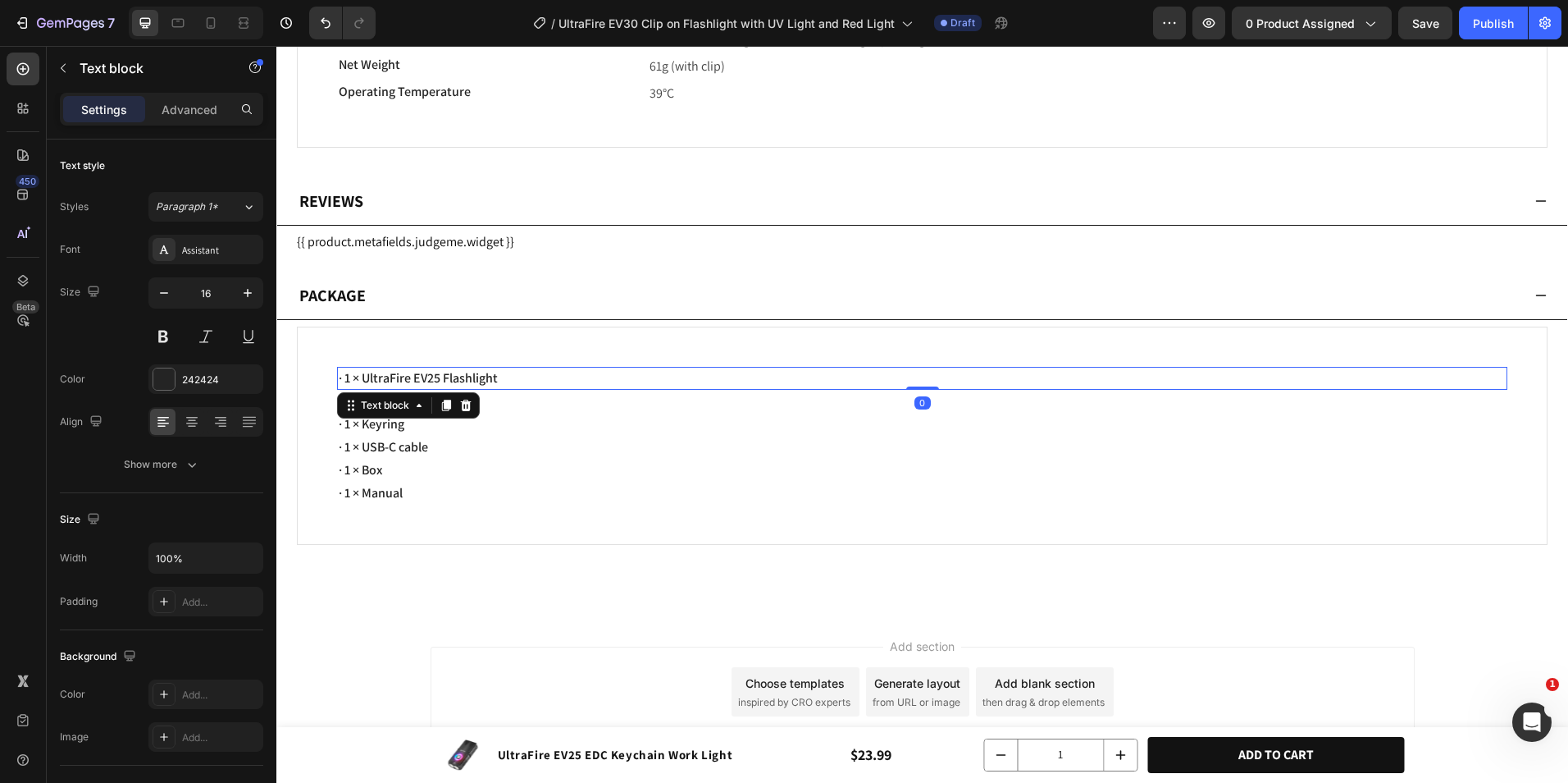
click at [449, 371] on span "· 1 × UltraFire EV25 Flashlight" at bounding box center [418, 378] width 159 height 18
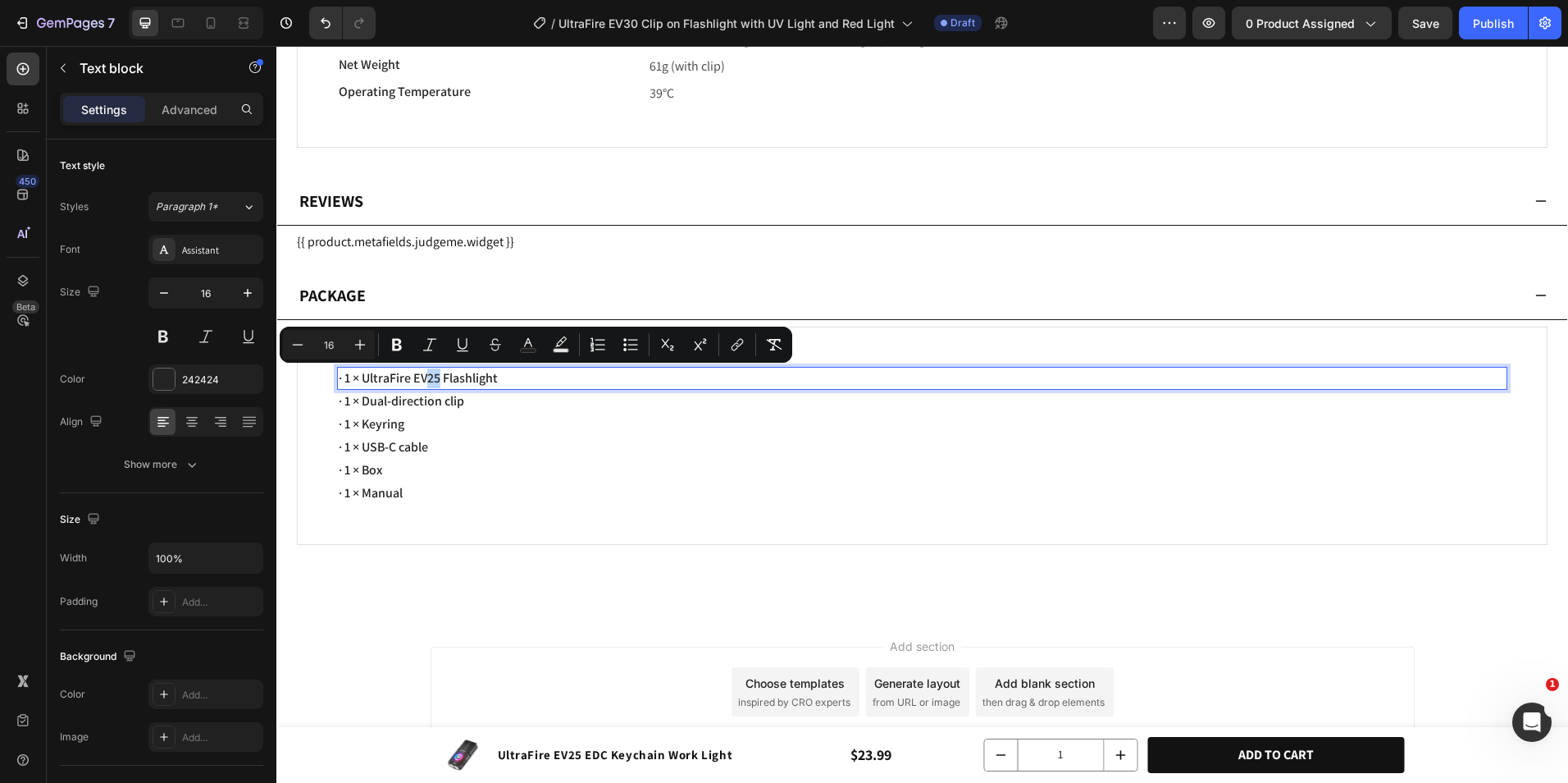
drag, startPoint x: 441, startPoint y: 378, endPoint x: 454, endPoint y: 400, distance: 25.6
click at [430, 374] on span "· 1 × UltraFire EV25 Flashlight" at bounding box center [418, 378] width 159 height 18
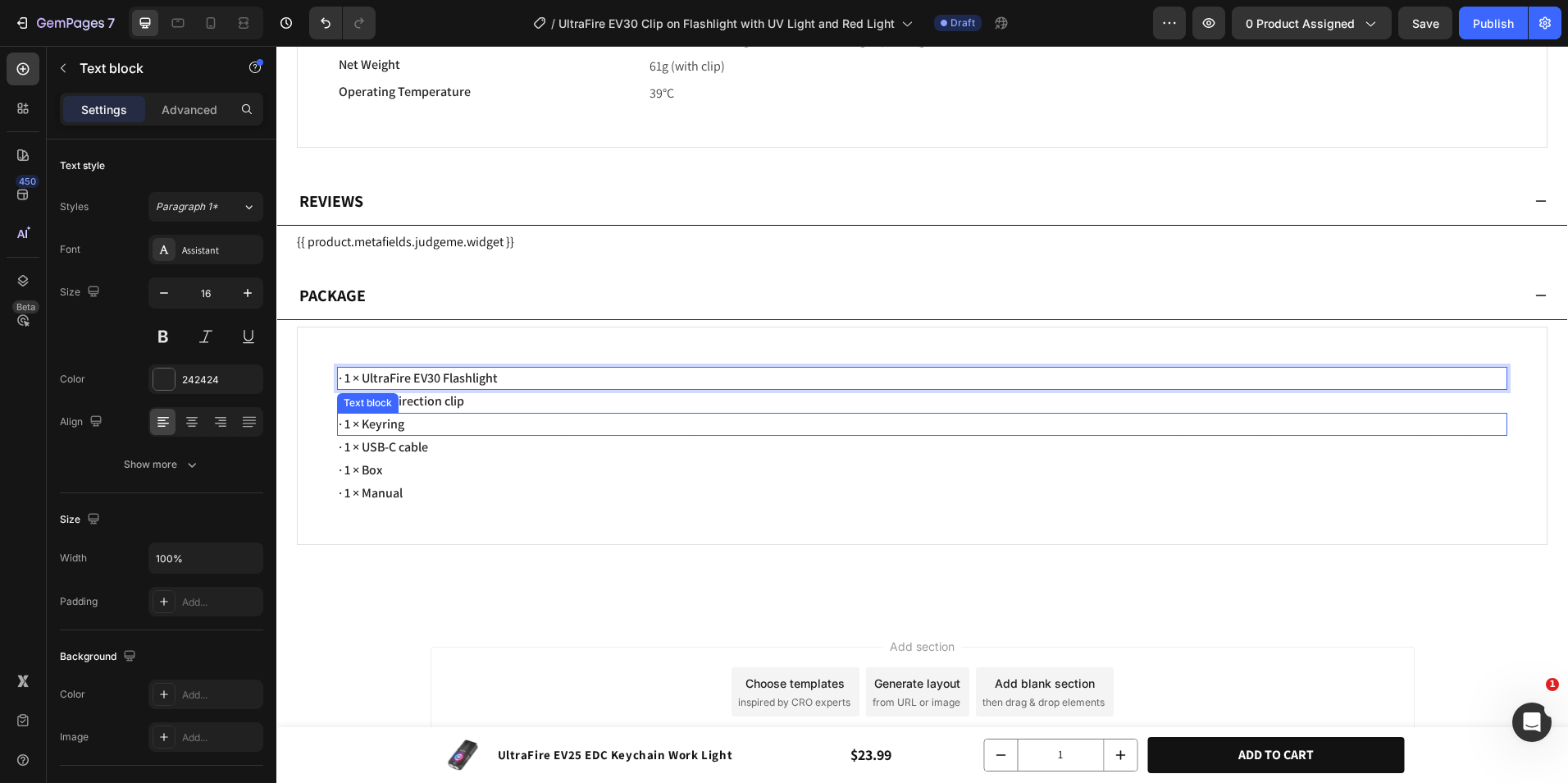
click at [416, 427] on p "· 1 × Keyring" at bounding box center [922, 424] width 1167 height 20
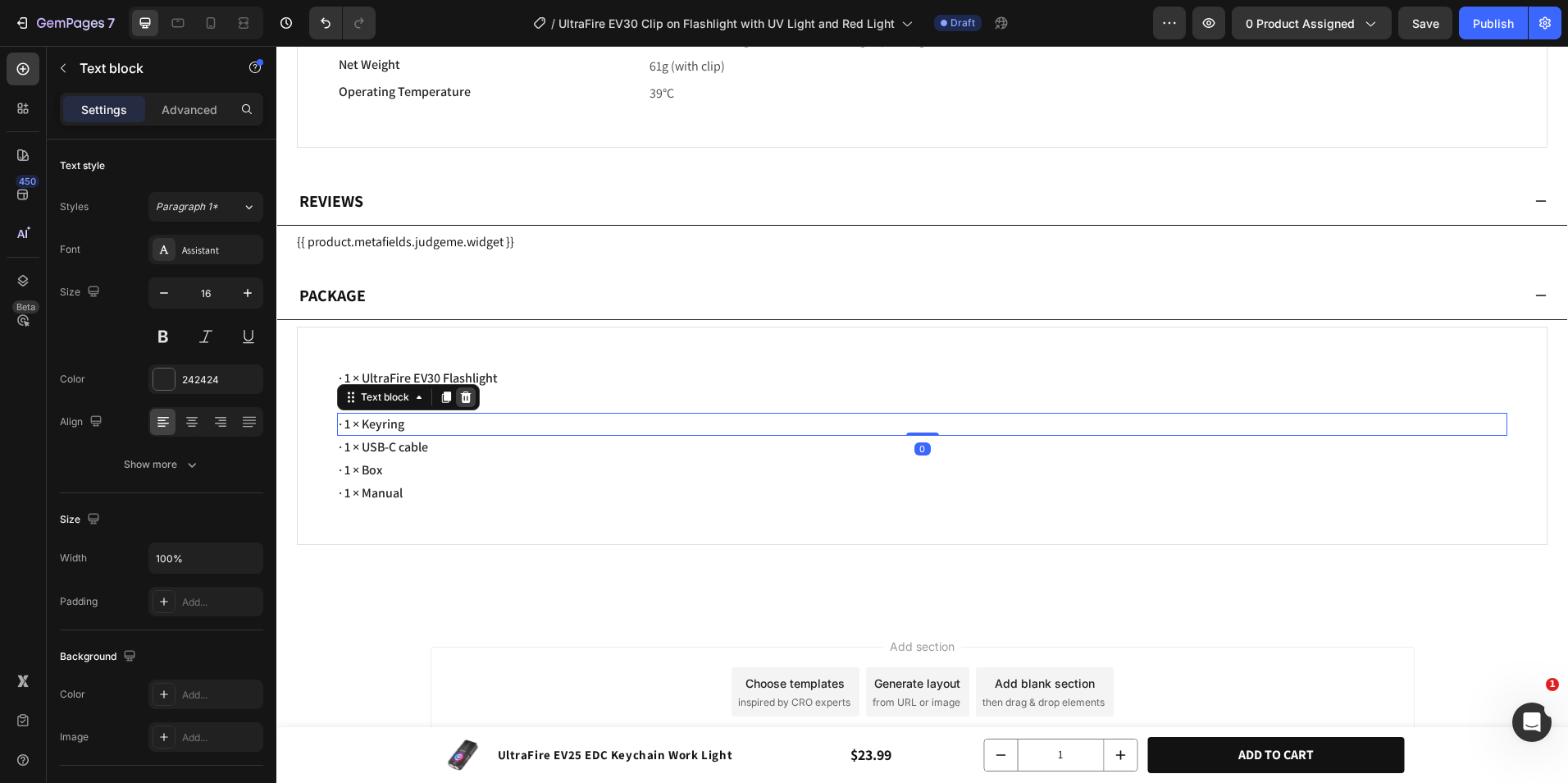
click at [463, 401] on icon at bounding box center [466, 398] width 11 height 12
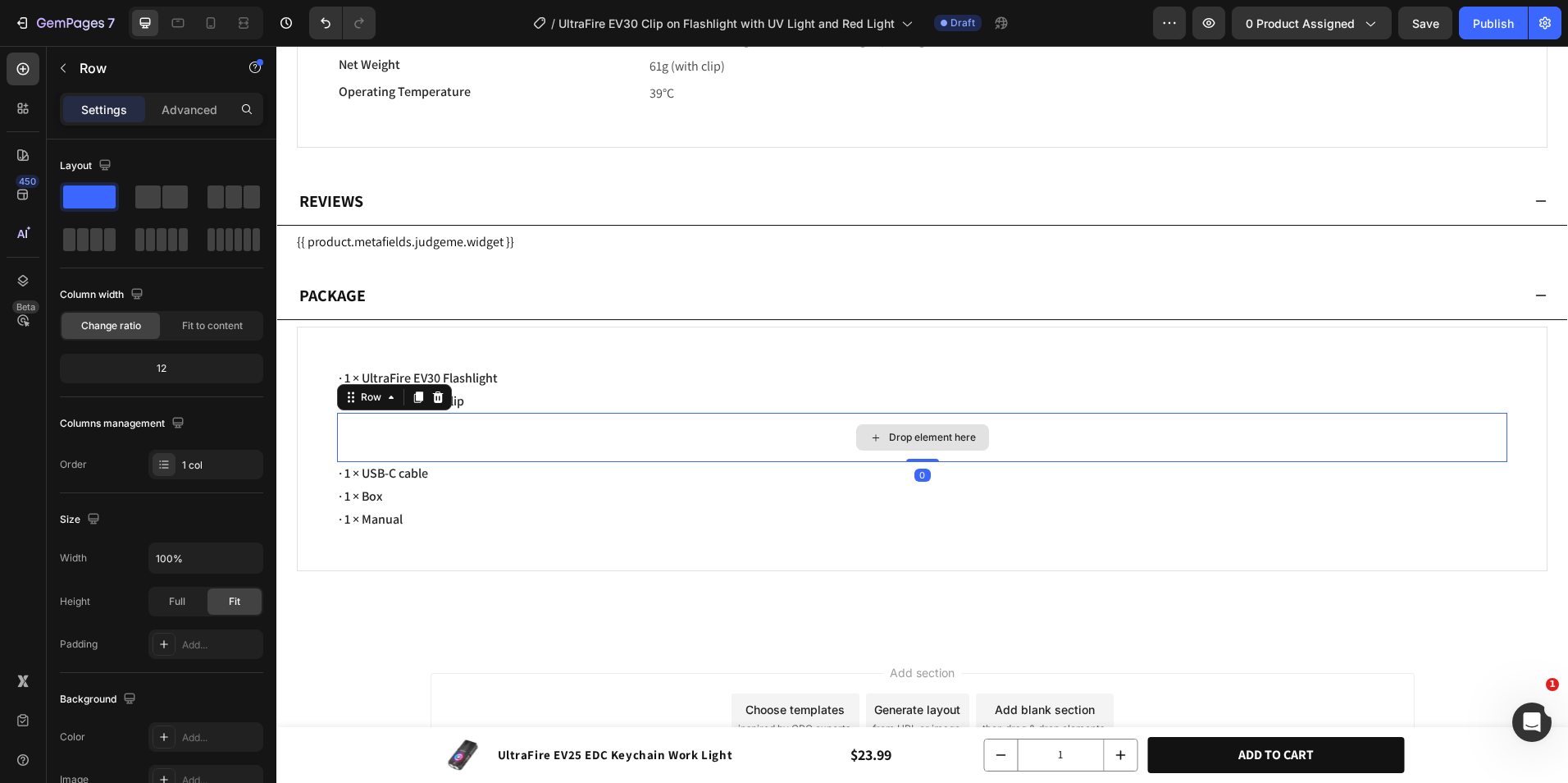
click at [443, 443] on div "Drop element here" at bounding box center [922, 437] width 1170 height 49
click at [438, 398] on icon at bounding box center [438, 398] width 11 height 12
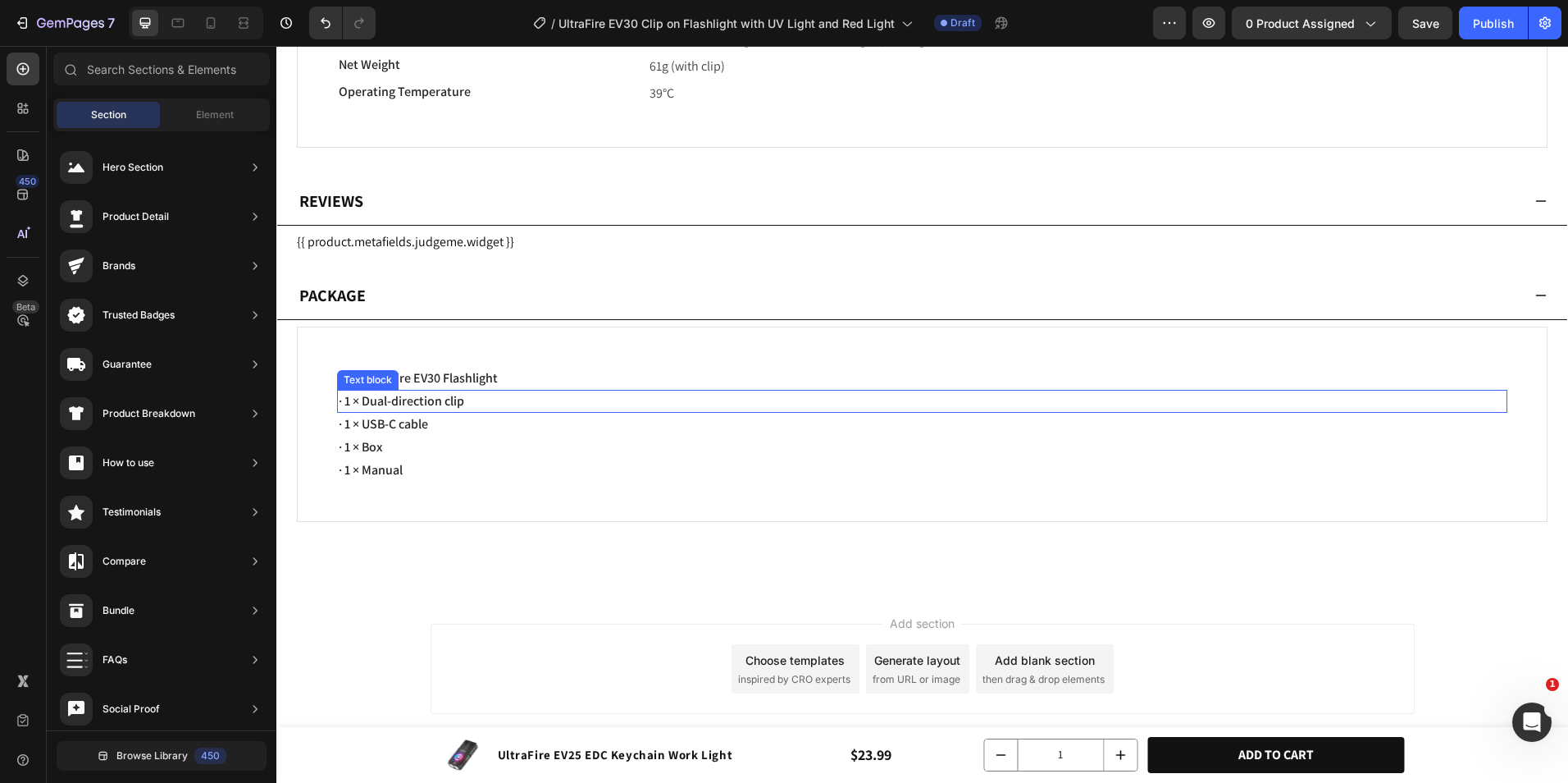
click at [588, 401] on p "· 1 × Dual-direction clip" at bounding box center [922, 402] width 1167 height 20
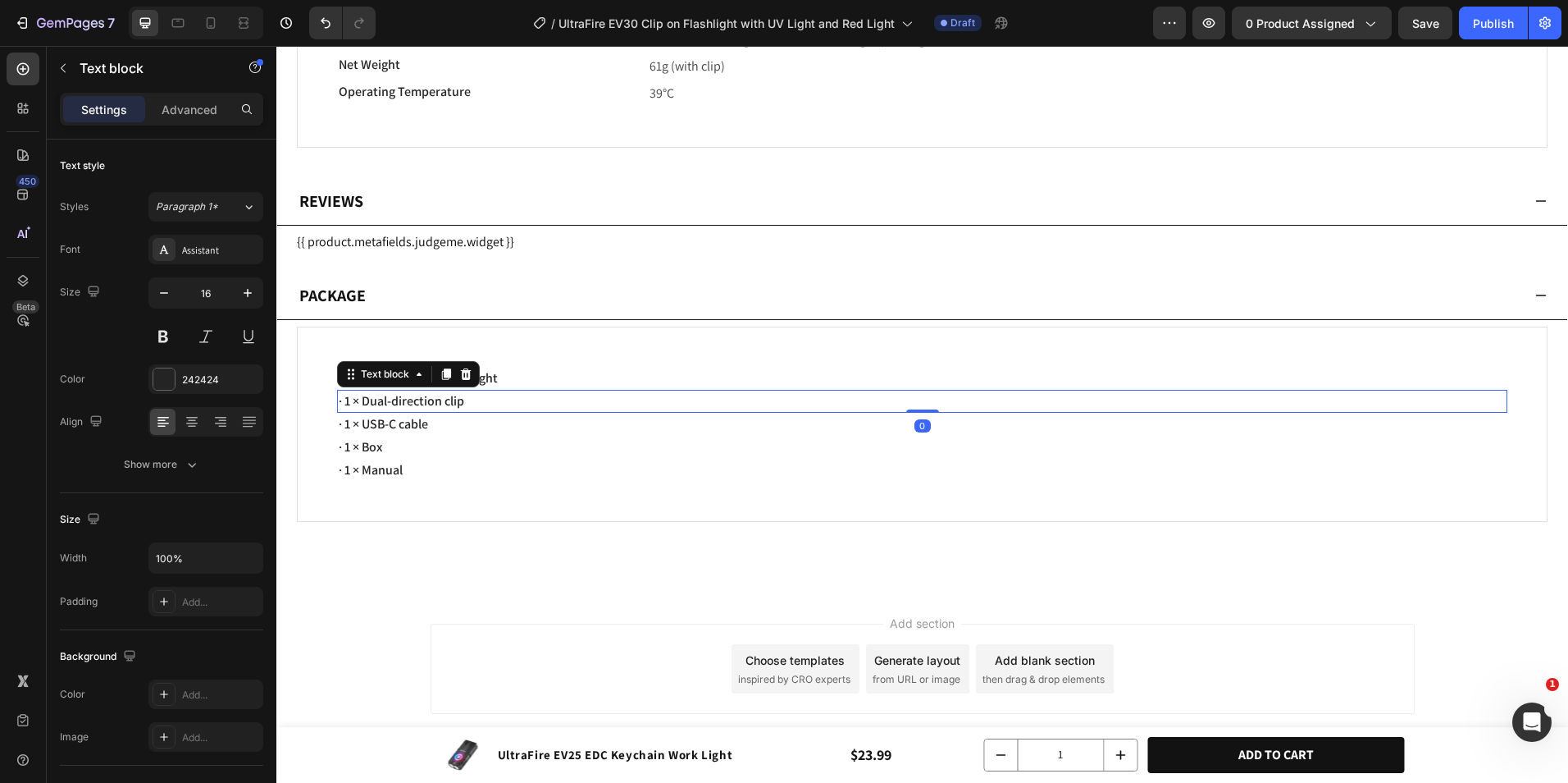
click at [473, 402] on p "· 1 × Dual-direction clip" at bounding box center [922, 402] width 1167 height 20
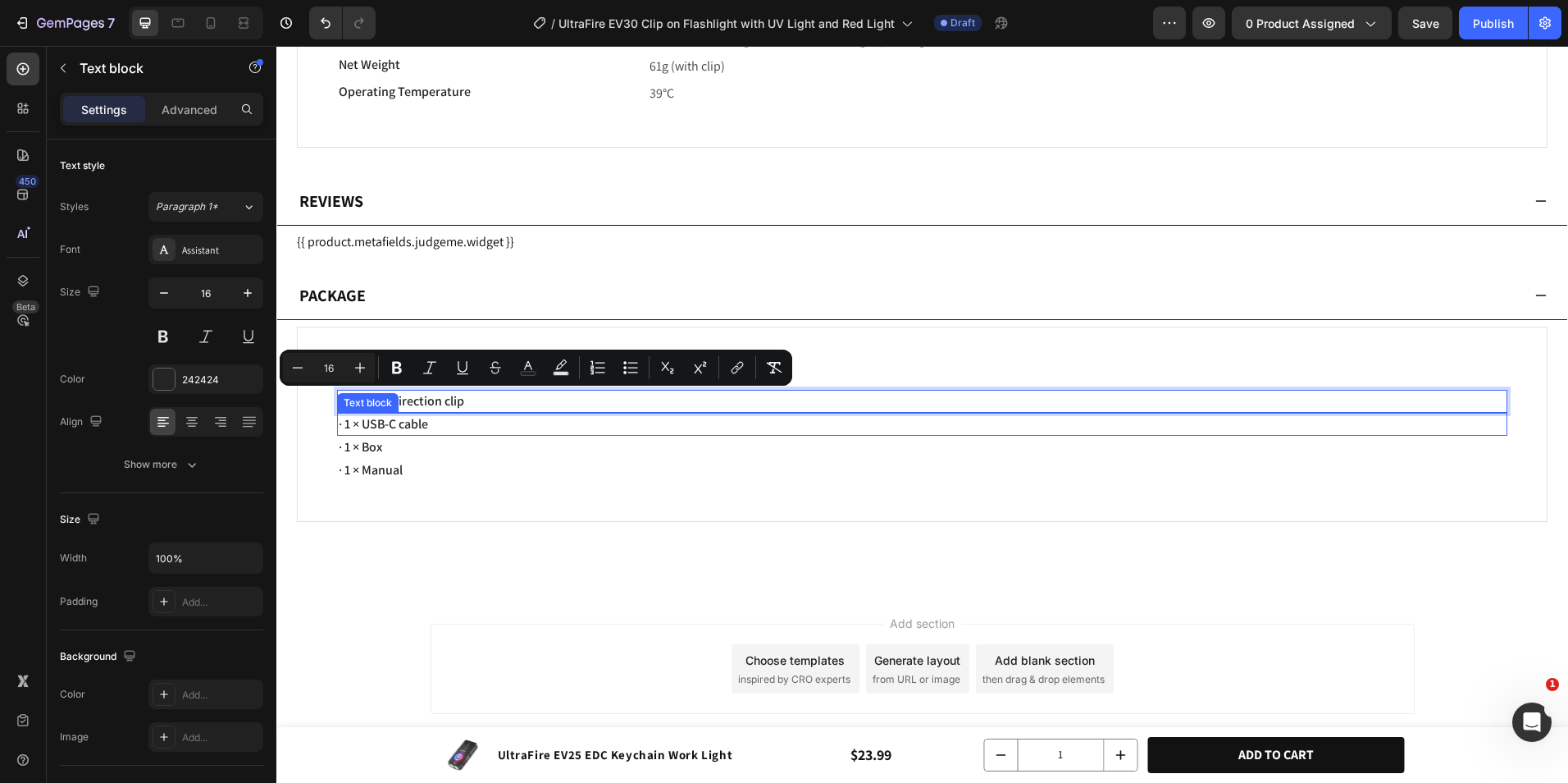
click at [503, 428] on p "· 1 × USB-C cable" at bounding box center [922, 424] width 1167 height 20
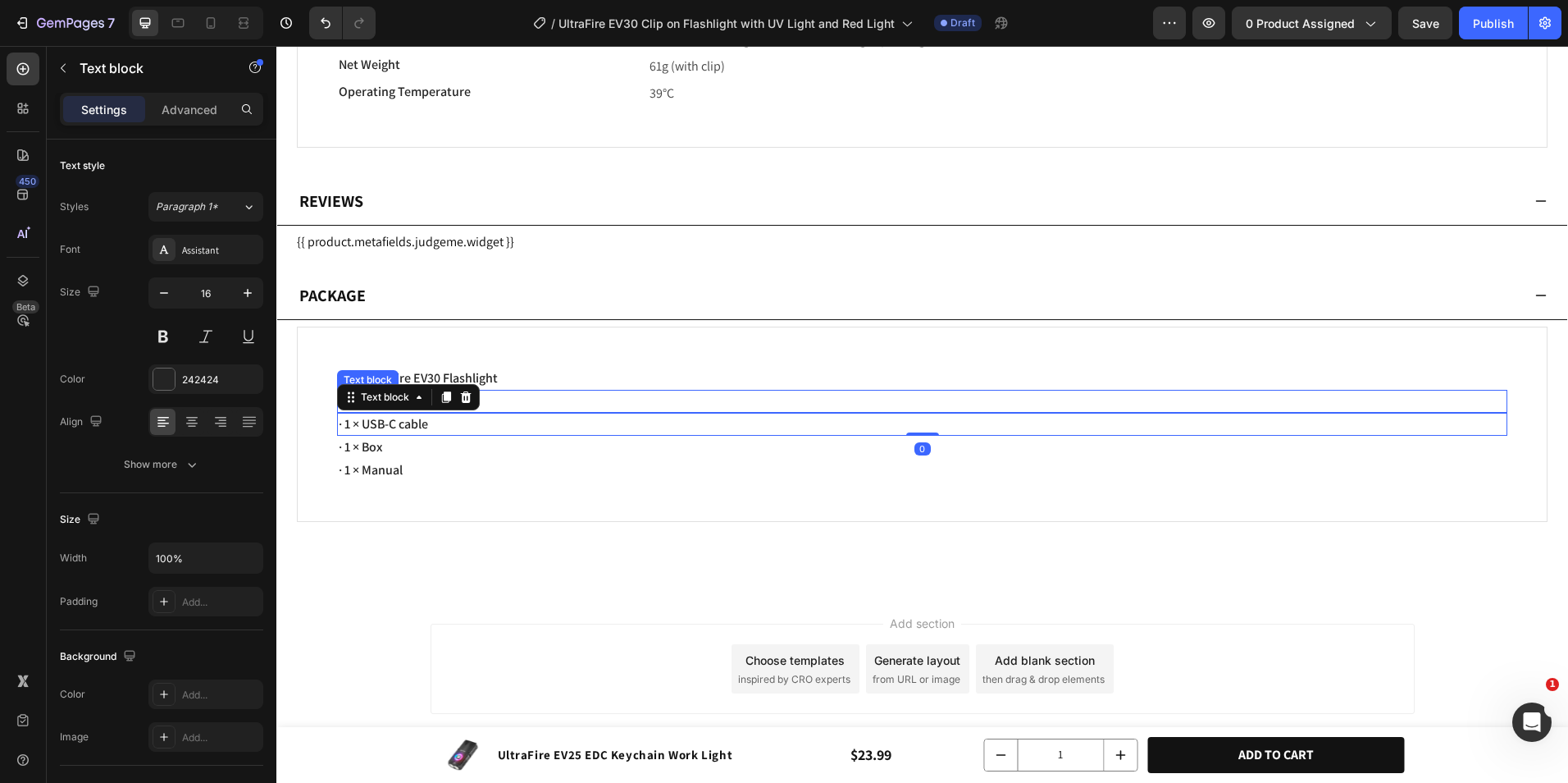
click at [536, 397] on p "· 1 × Dual-direction clip" at bounding box center [922, 402] width 1167 height 20
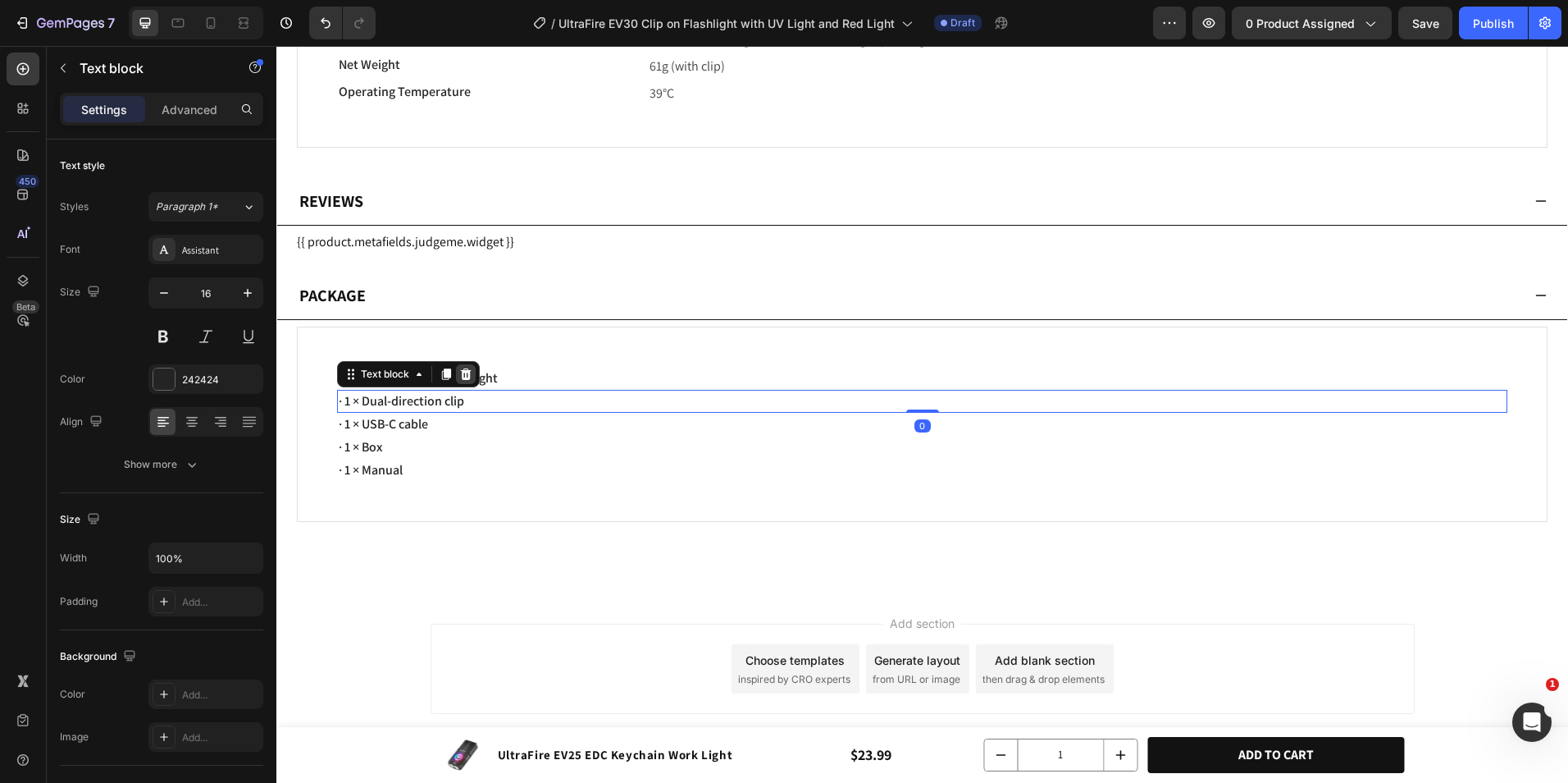
click at [463, 371] on icon at bounding box center [466, 374] width 11 height 12
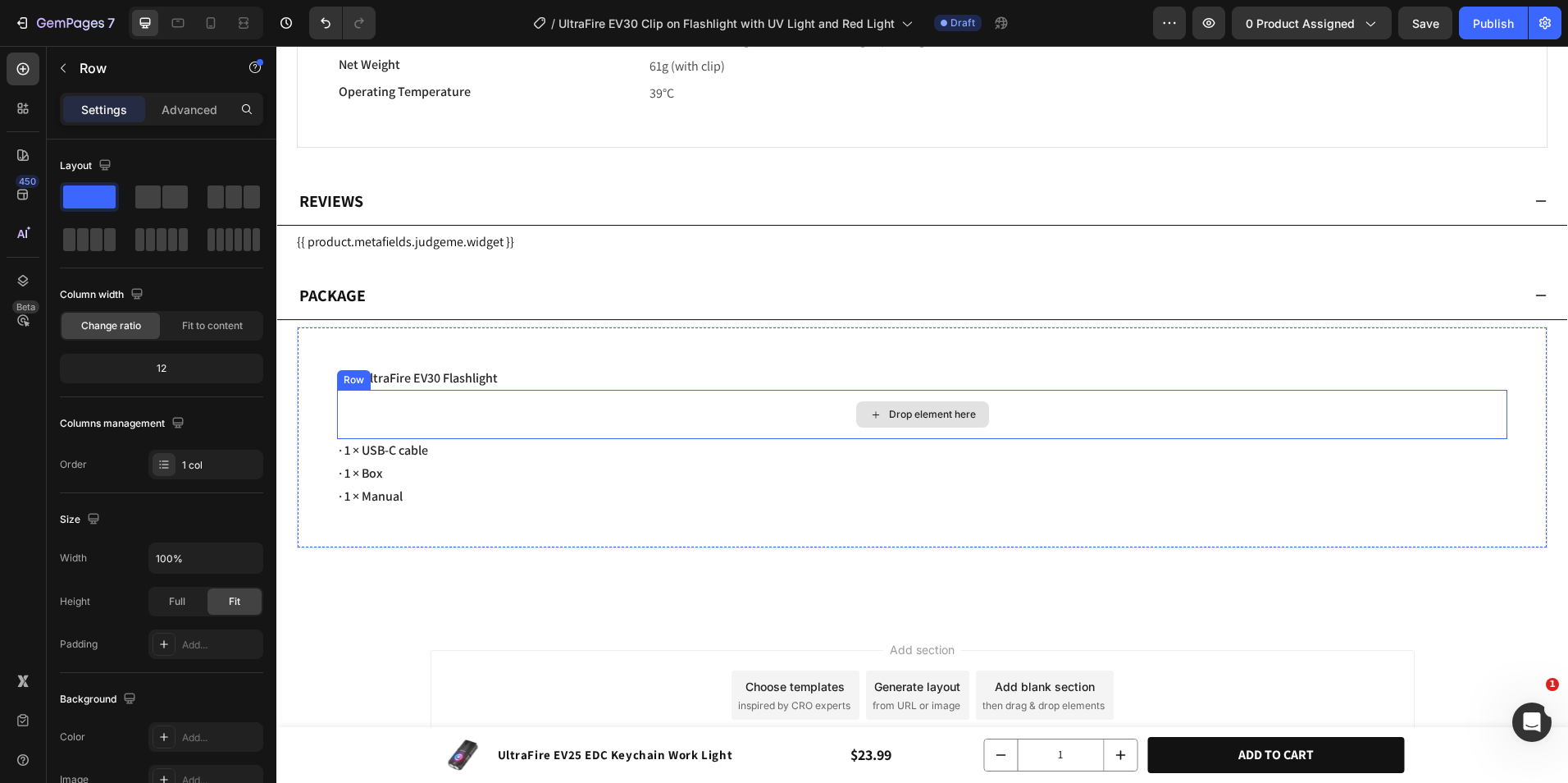
click at [512, 413] on div "Drop element here" at bounding box center [922, 414] width 1170 height 49
click at [441, 370] on icon at bounding box center [438, 373] width 13 height 13
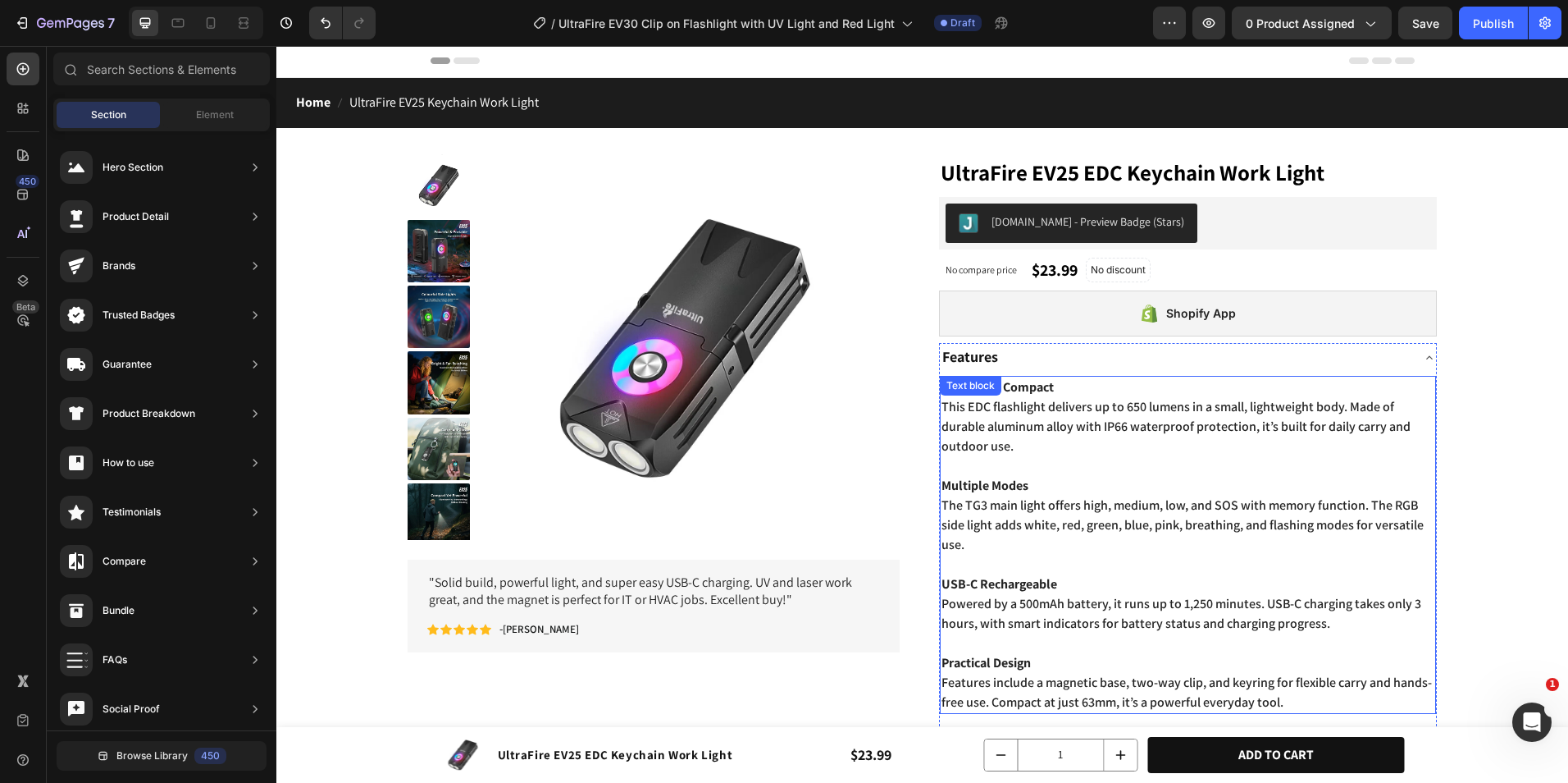
scroll to position [0, 0]
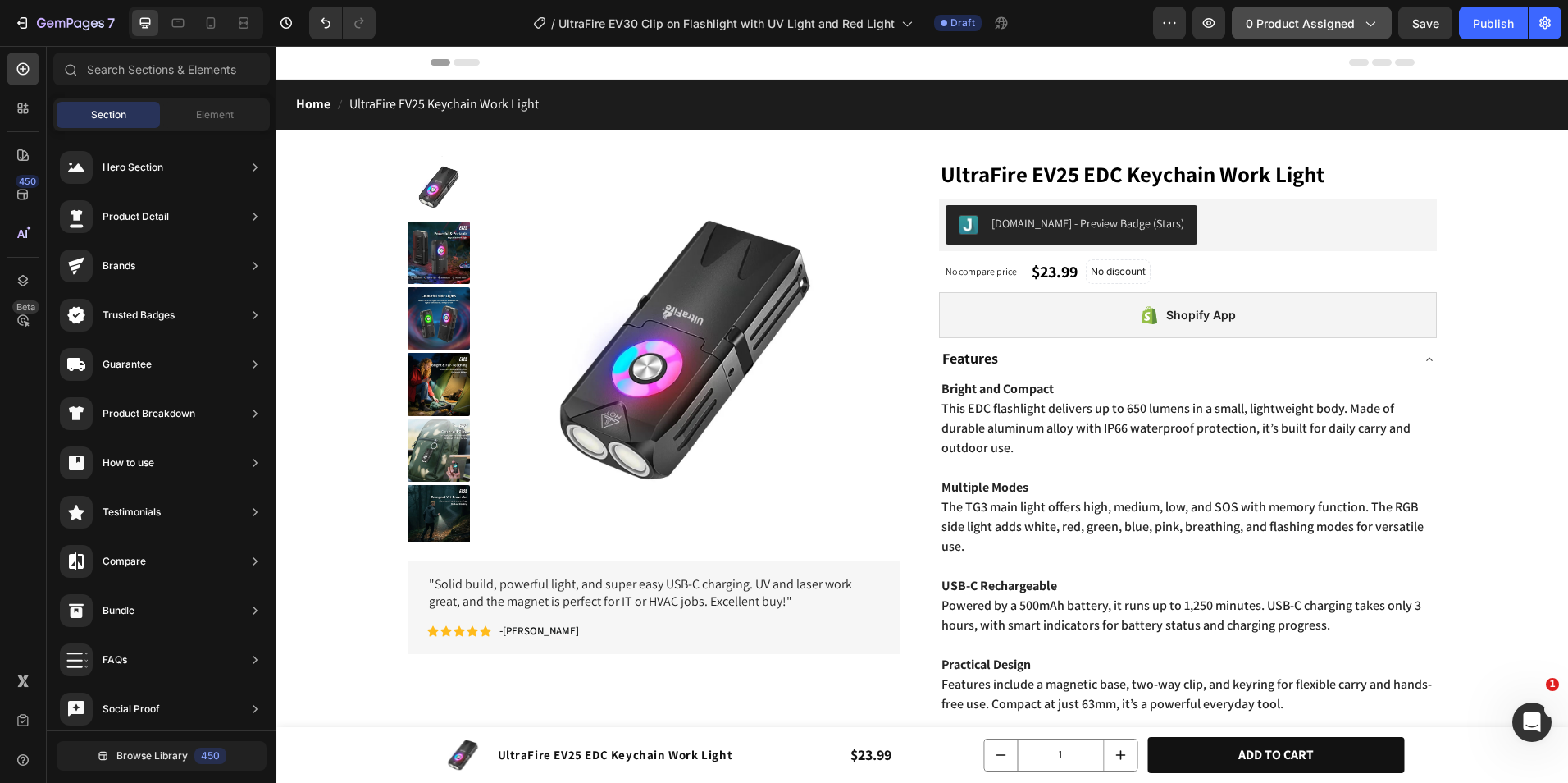
click at [1321, 18] on span "0 product assigned" at bounding box center [1300, 23] width 109 height 18
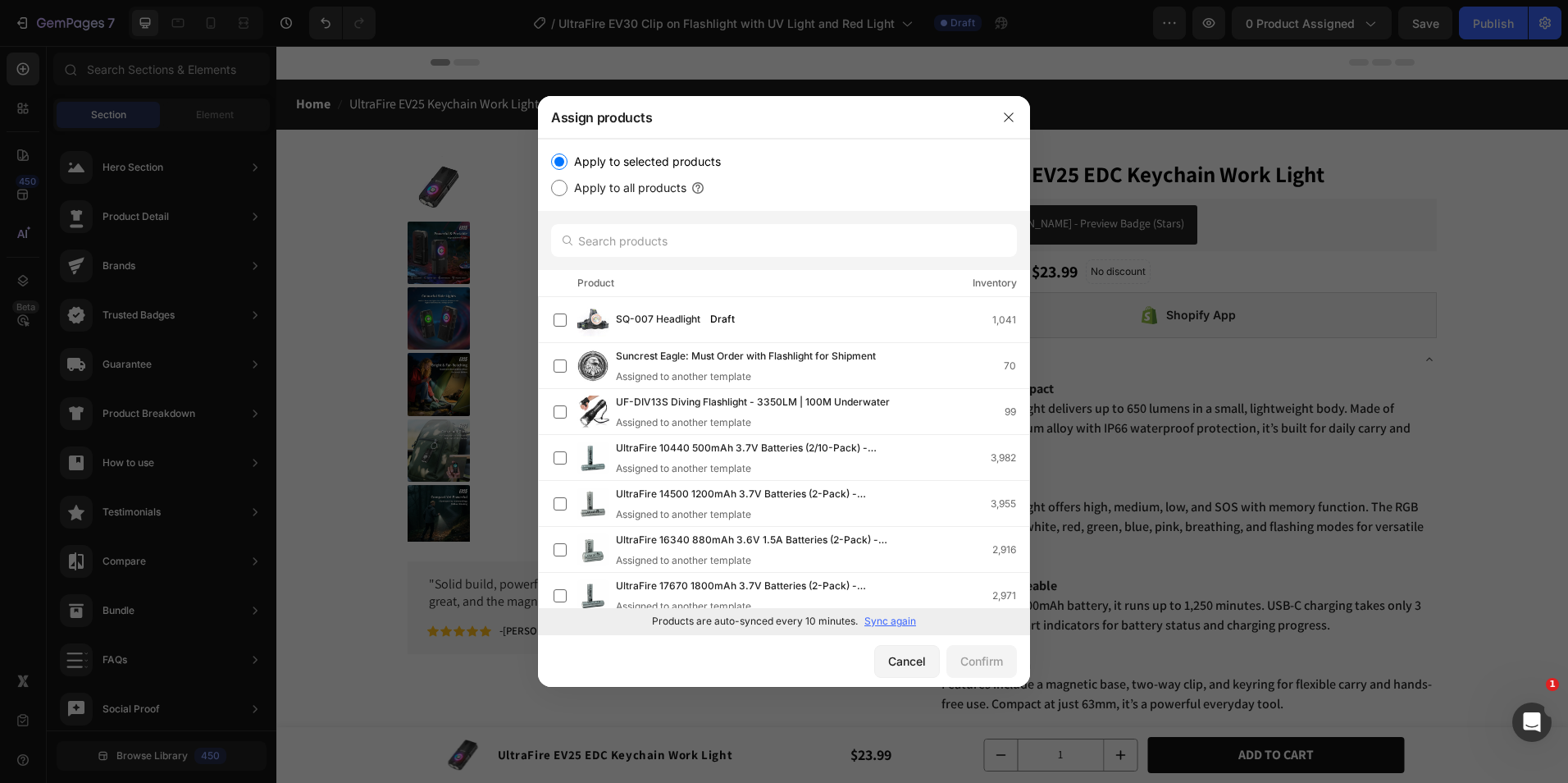
click at [726, 260] on div at bounding box center [784, 240] width 492 height 59
click at [725, 244] on input "text" at bounding box center [784, 240] width 466 height 33
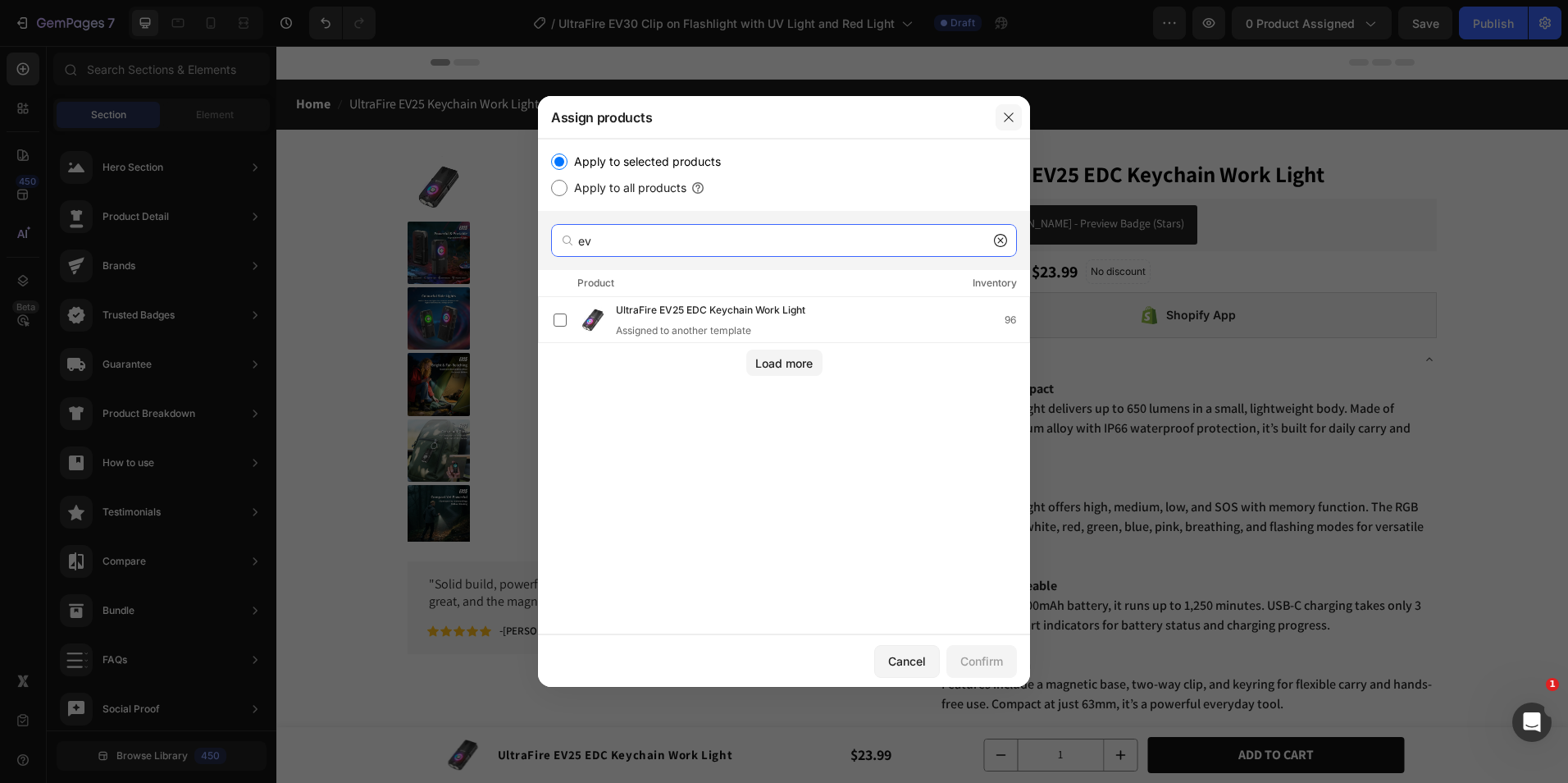
type input "ev"
click at [1013, 122] on icon "button" at bounding box center [1008, 116] width 13 height 13
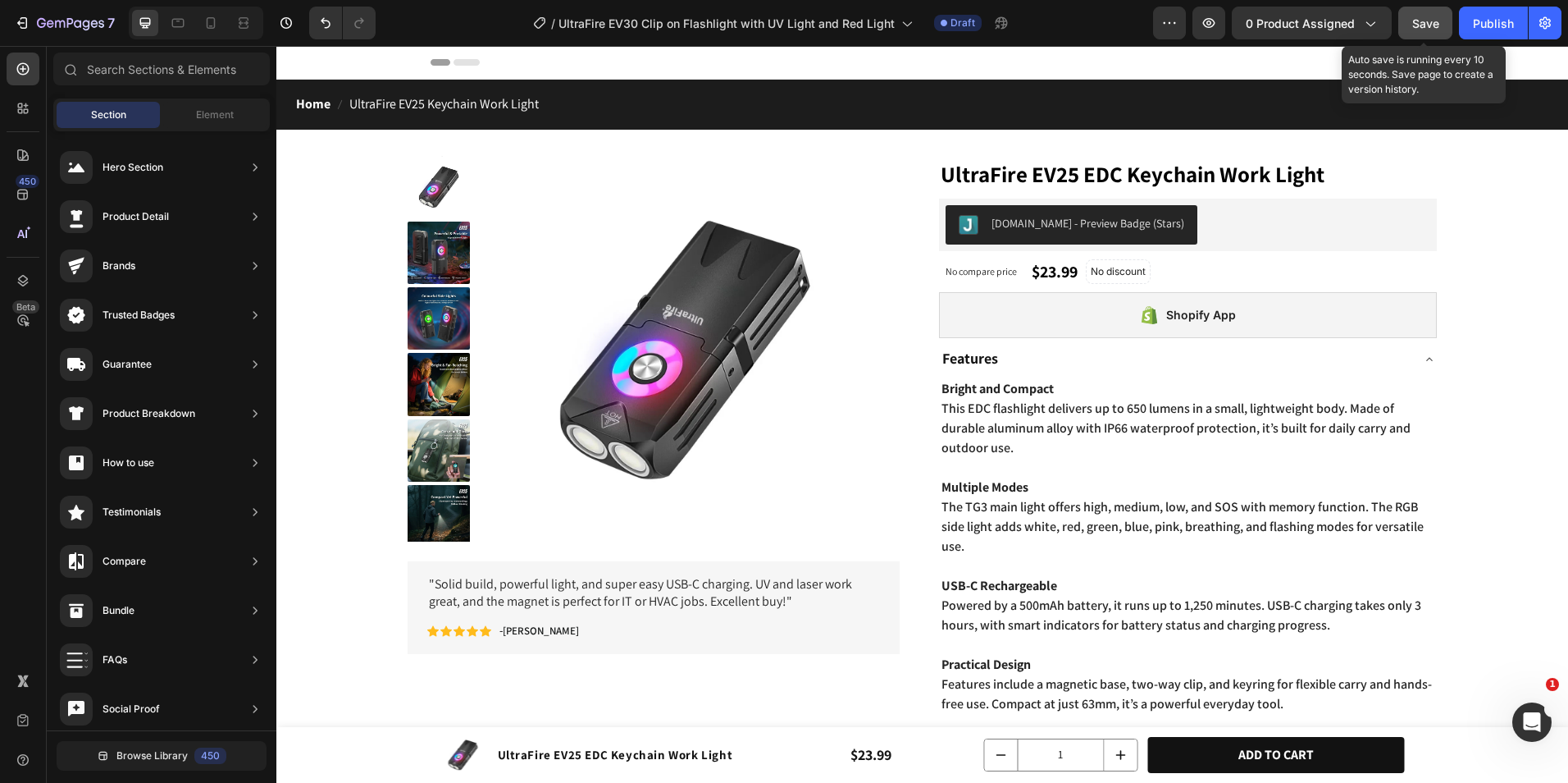
click at [1420, 29] on span "Save" at bounding box center [1426, 23] width 27 height 14
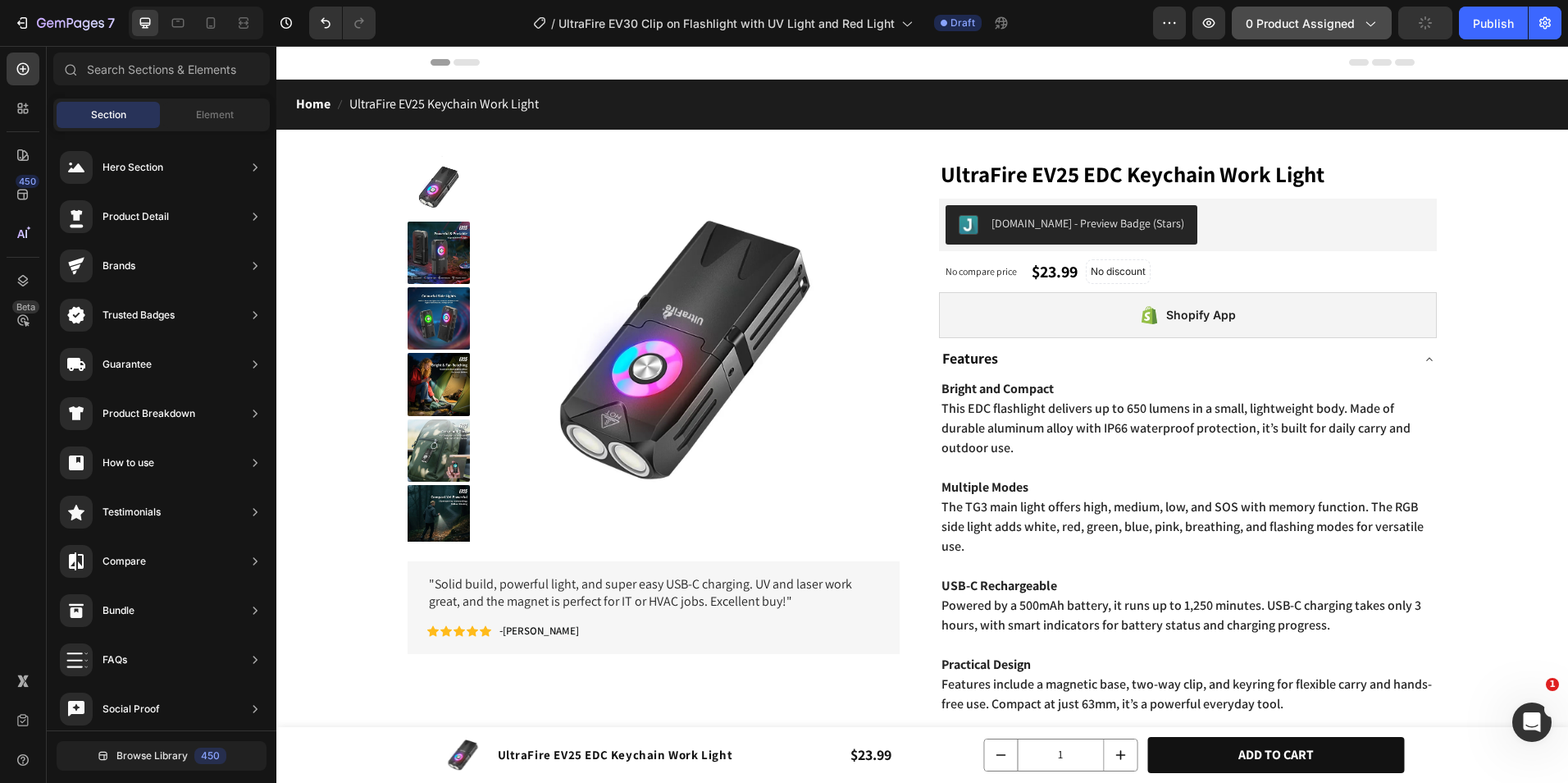
click at [1330, 25] on span "0 product assigned" at bounding box center [1300, 23] width 109 height 18
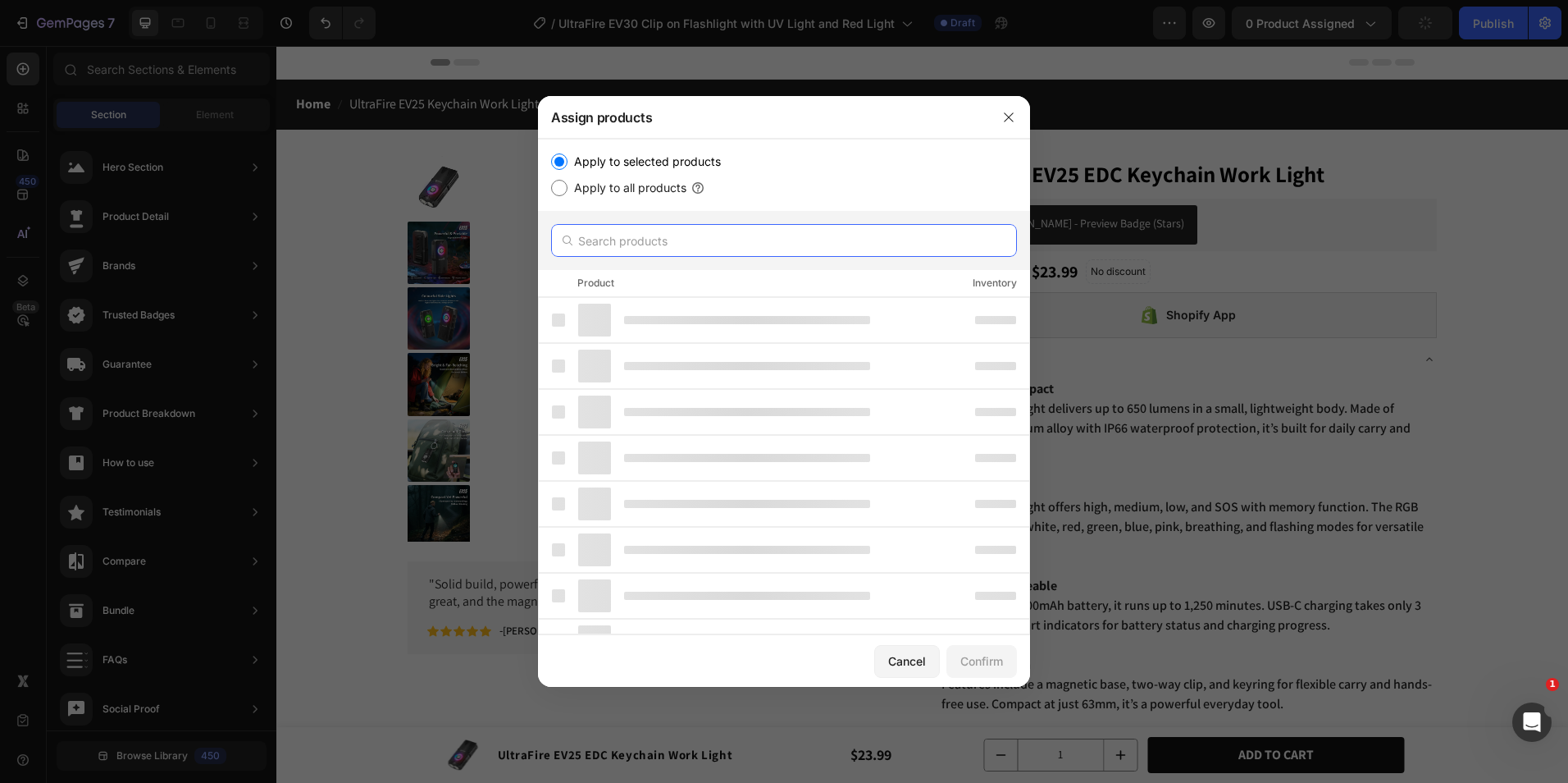
click at [721, 253] on input "text" at bounding box center [784, 240] width 466 height 33
click at [682, 239] on input "ev" at bounding box center [784, 240] width 466 height 33
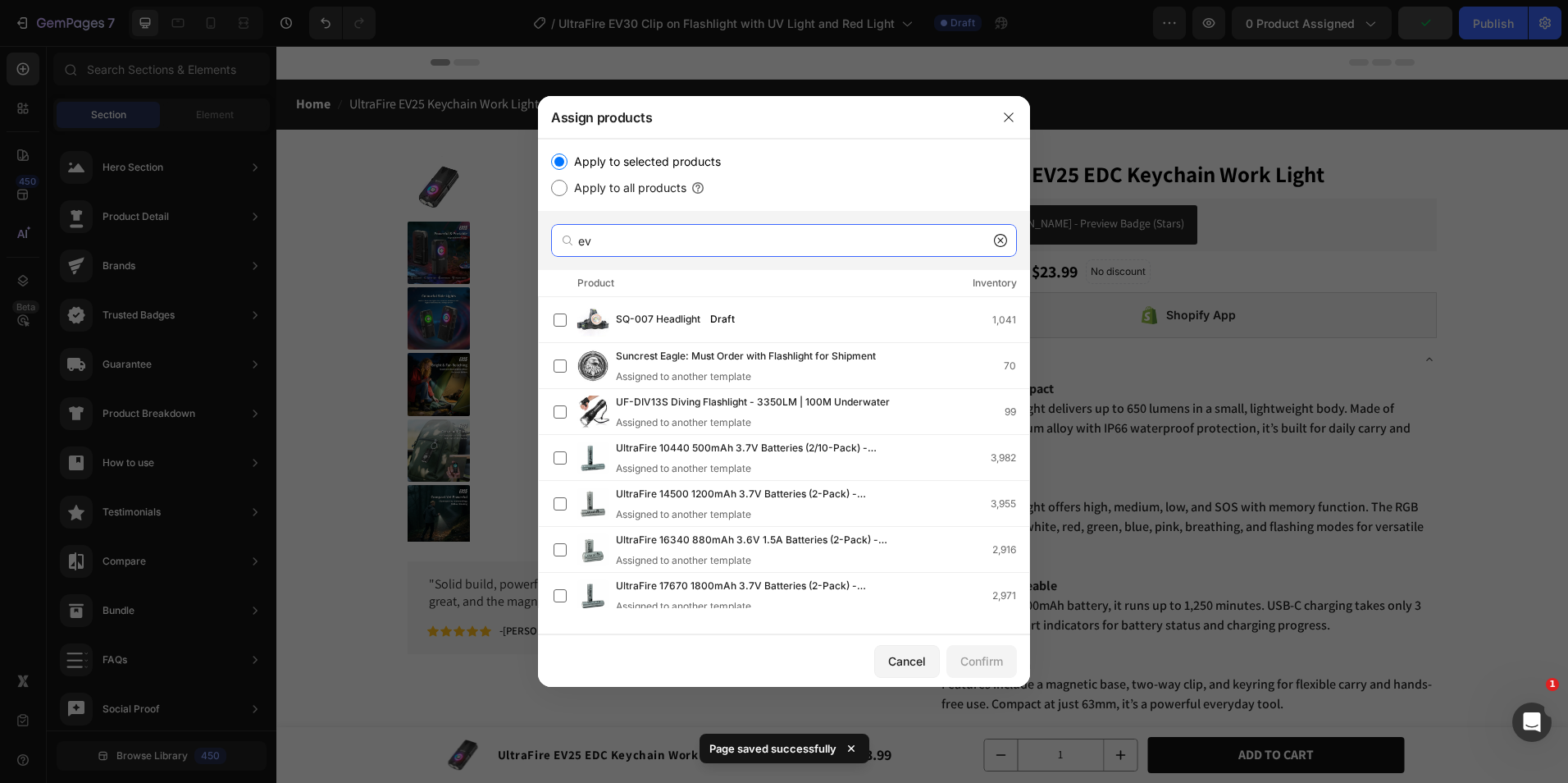
drag, startPoint x: 683, startPoint y: 253, endPoint x: 591, endPoint y: 250, distance: 92.0
click at [525, 248] on div "Assign products Apply to selected products Apply to all products ev Product Inv…" at bounding box center [784, 391] width 1568 height 783
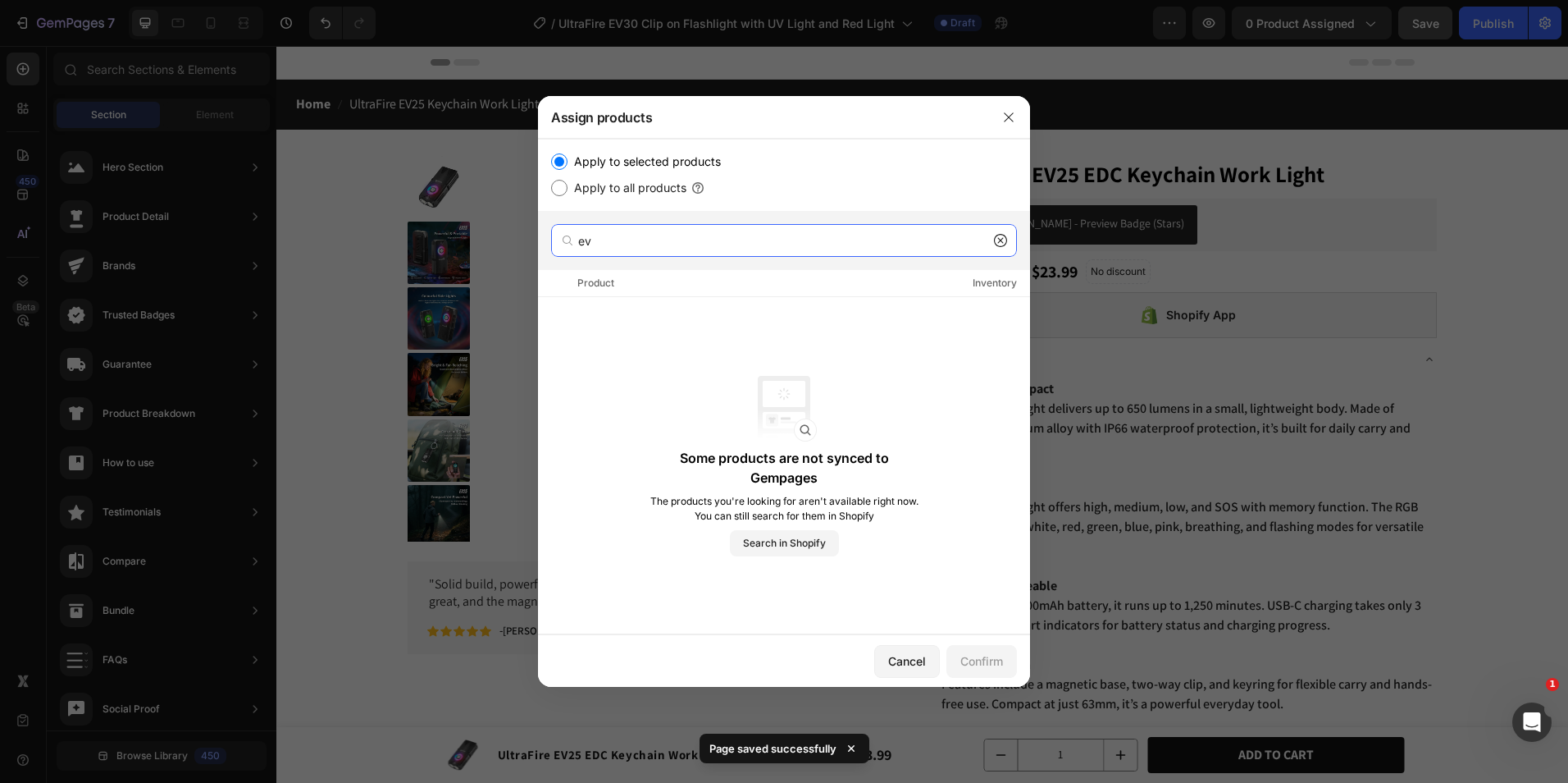
type input "ev"
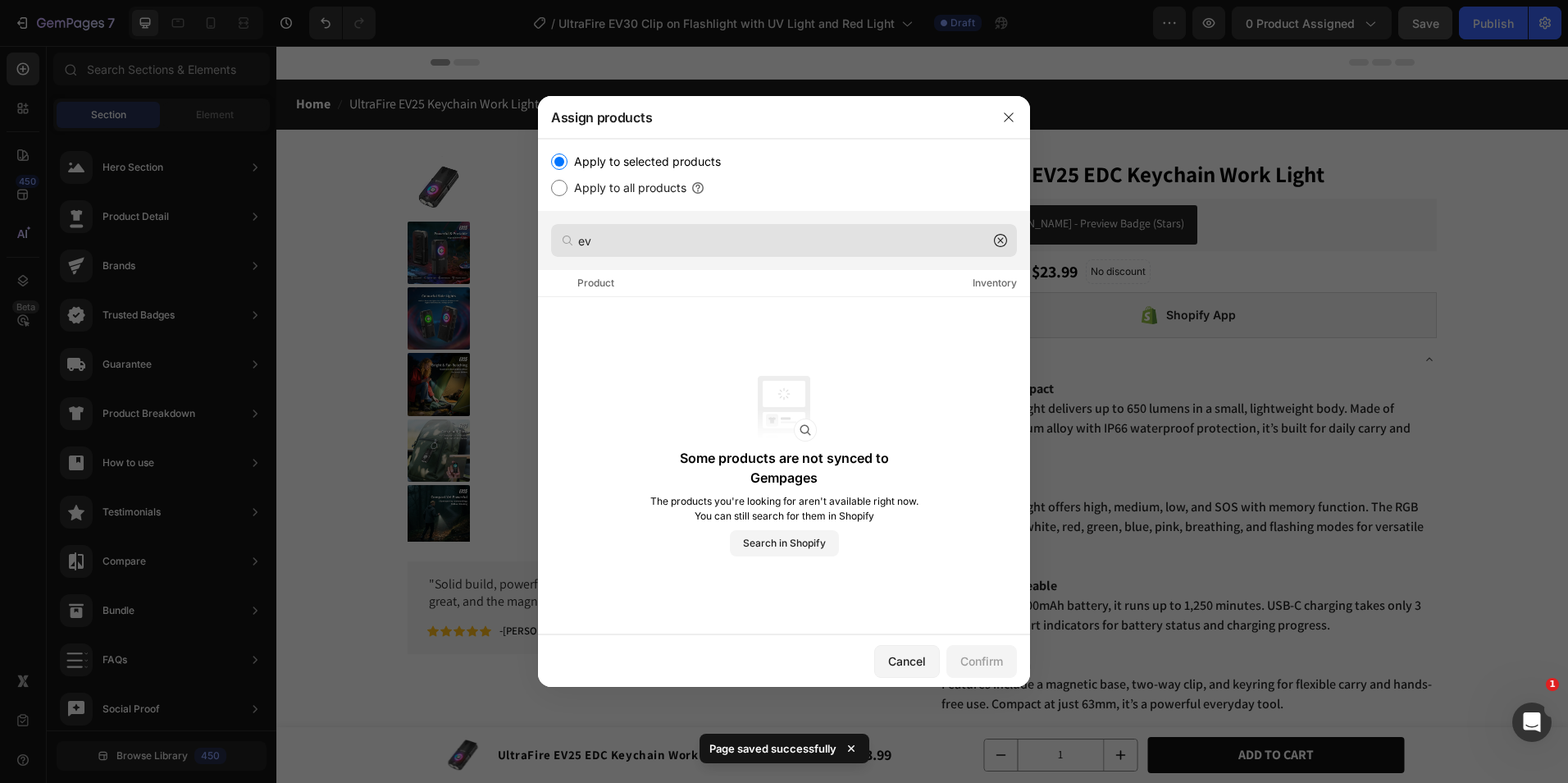
click at [1005, 237] on icon at bounding box center [1000, 239] width 13 height 13
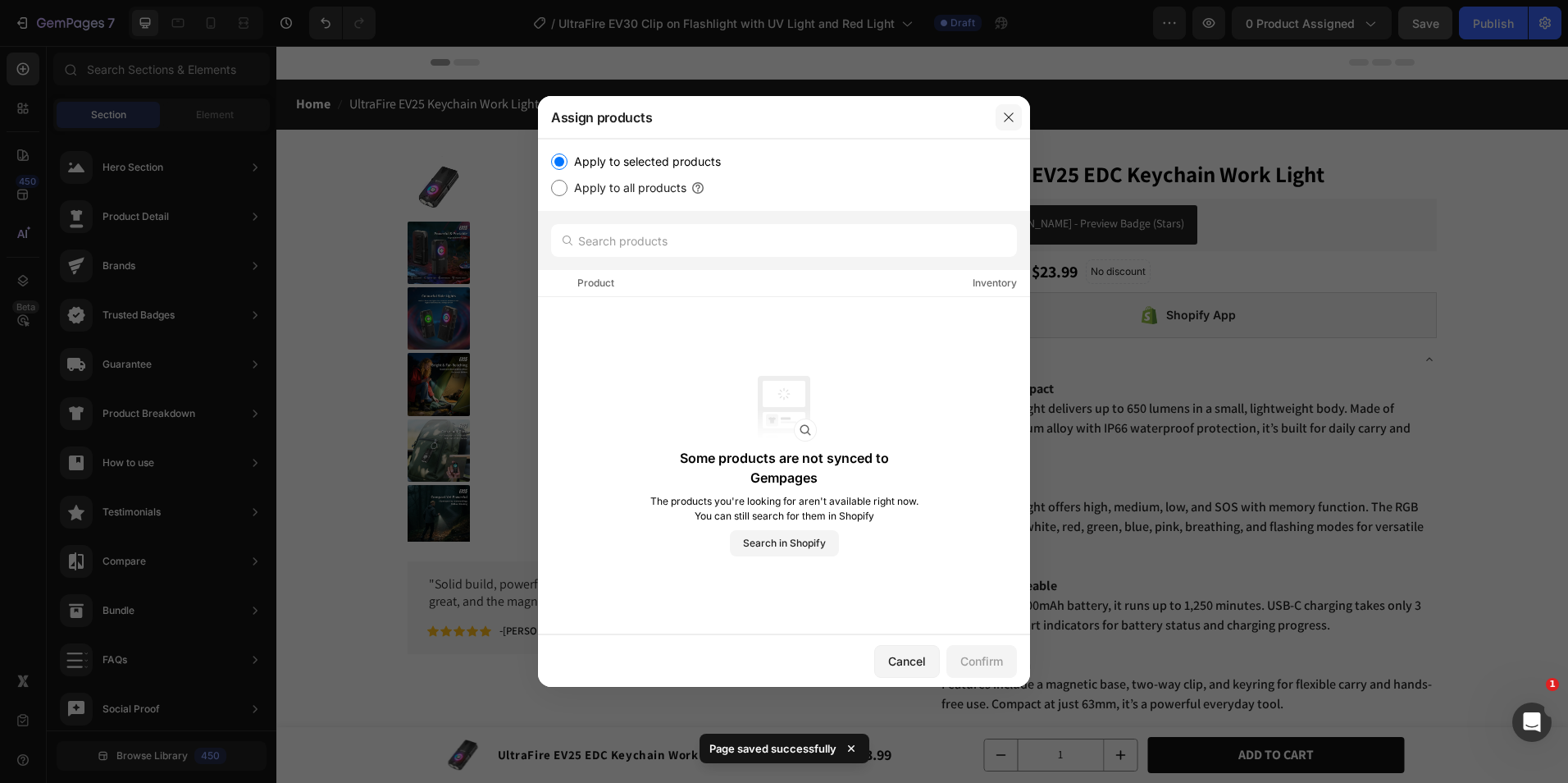
click at [1011, 121] on icon "button" at bounding box center [1008, 116] width 13 height 13
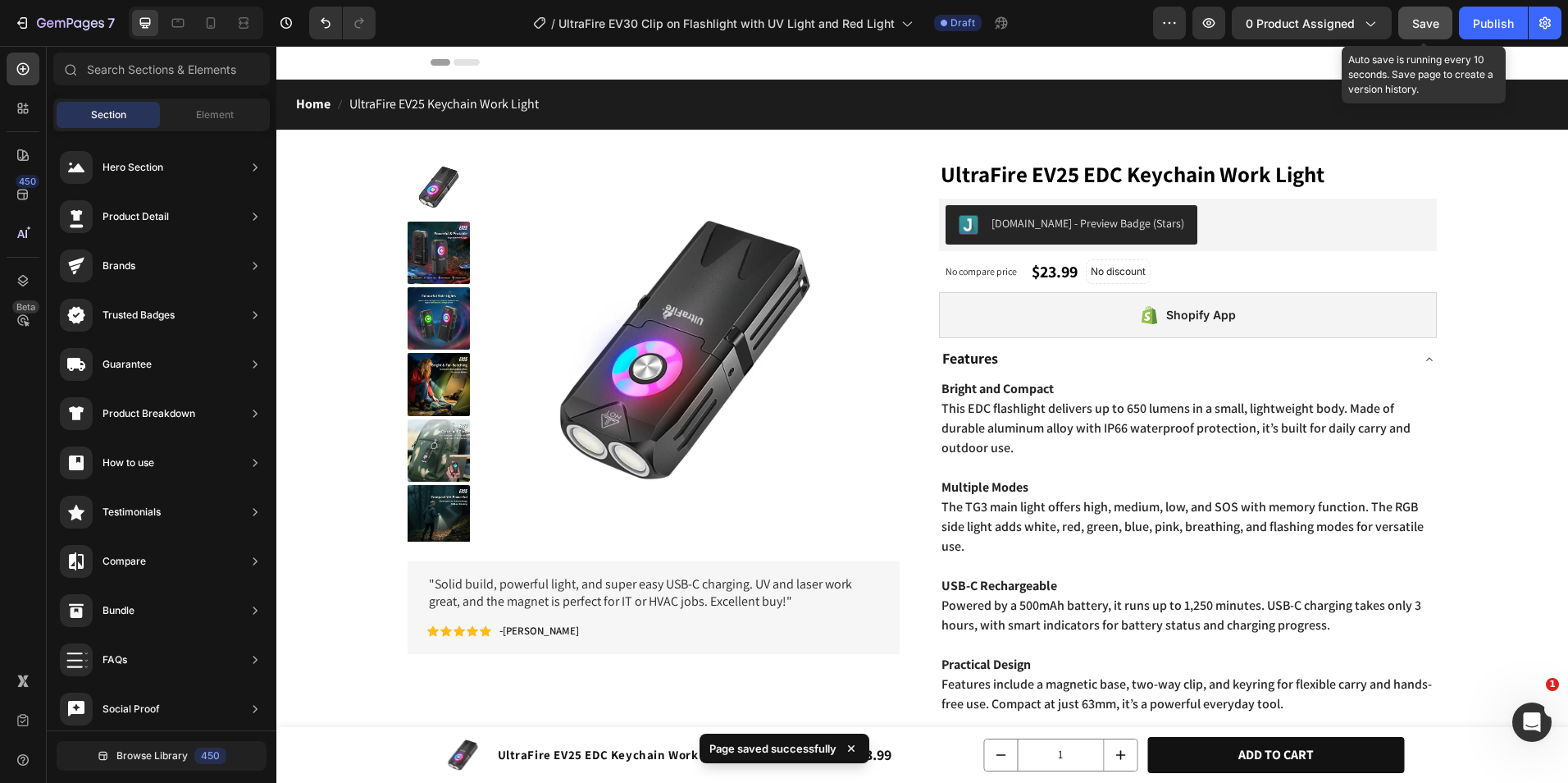
click at [1434, 20] on span "Save" at bounding box center [1426, 23] width 27 height 14
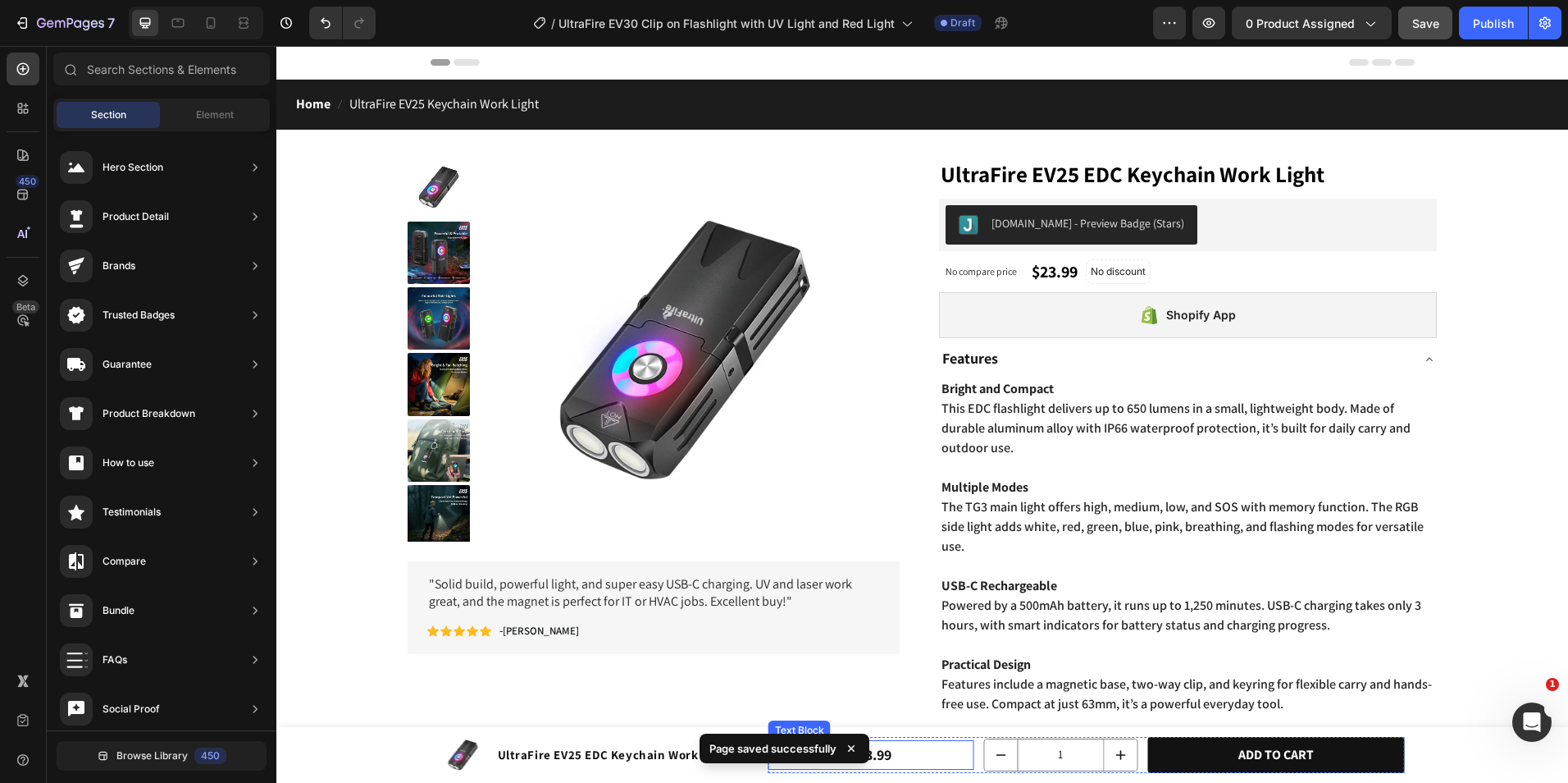
drag, startPoint x: 873, startPoint y: 748, endPoint x: 890, endPoint y: 750, distance: 17.1
click at [874, 748] on p "$23.99" at bounding box center [870, 755] width 202 height 26
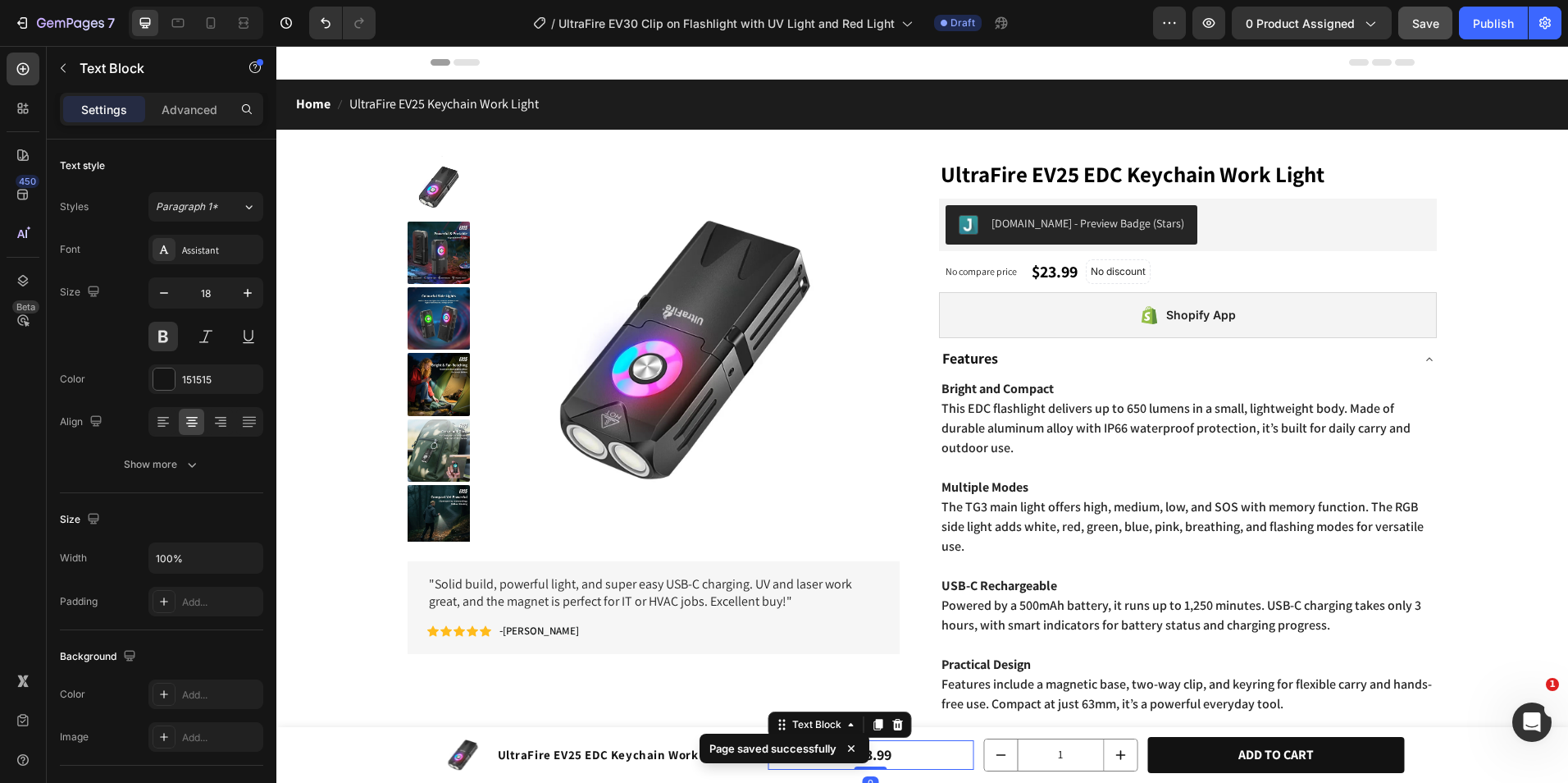
click at [909, 751] on p "$23.99" at bounding box center [870, 755] width 202 height 26
click at [850, 746] on icon at bounding box center [851, 748] width 17 height 17
click at [868, 752] on p "$23.99" at bounding box center [870, 755] width 202 height 26
click at [855, 754] on p "$23.99" at bounding box center [870, 755] width 202 height 26
drag, startPoint x: 867, startPoint y: 751, endPoint x: 852, endPoint y: 752, distance: 15.0
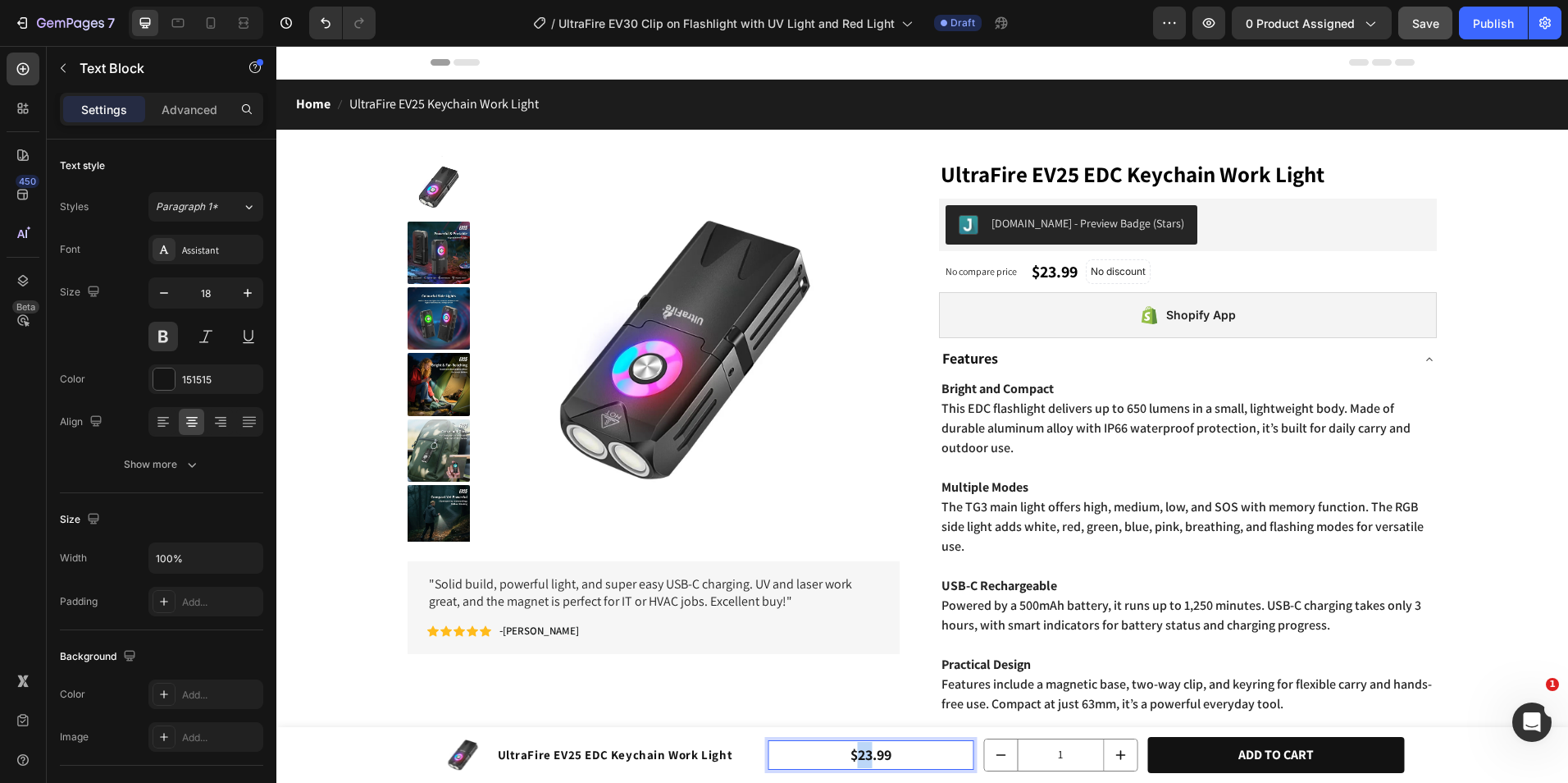
click at [852, 752] on p "$23.99" at bounding box center [870, 755] width 202 height 26
click at [1448, 25] on button "Save" at bounding box center [1425, 23] width 54 height 33
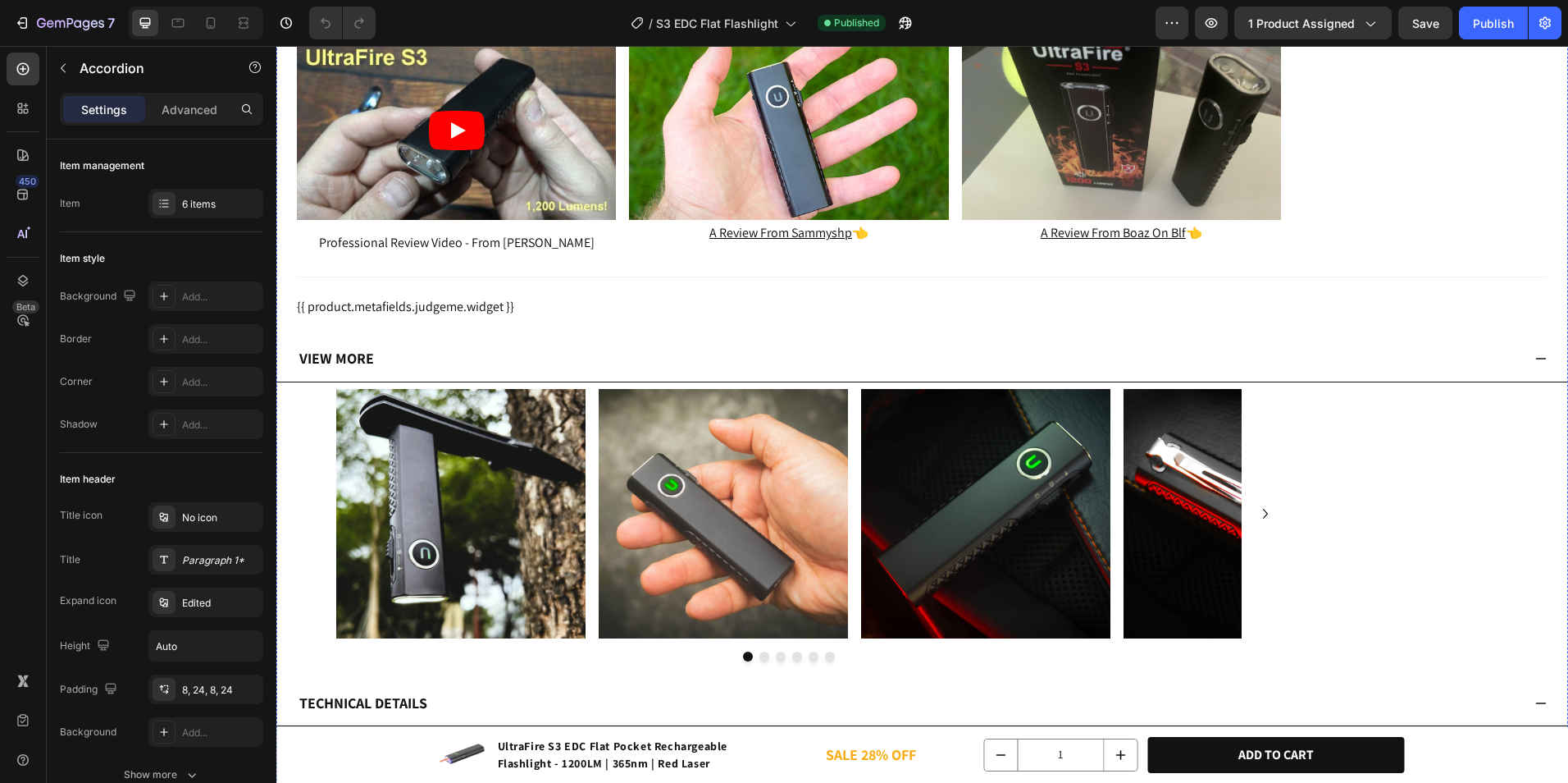
scroll to position [5567, 0]
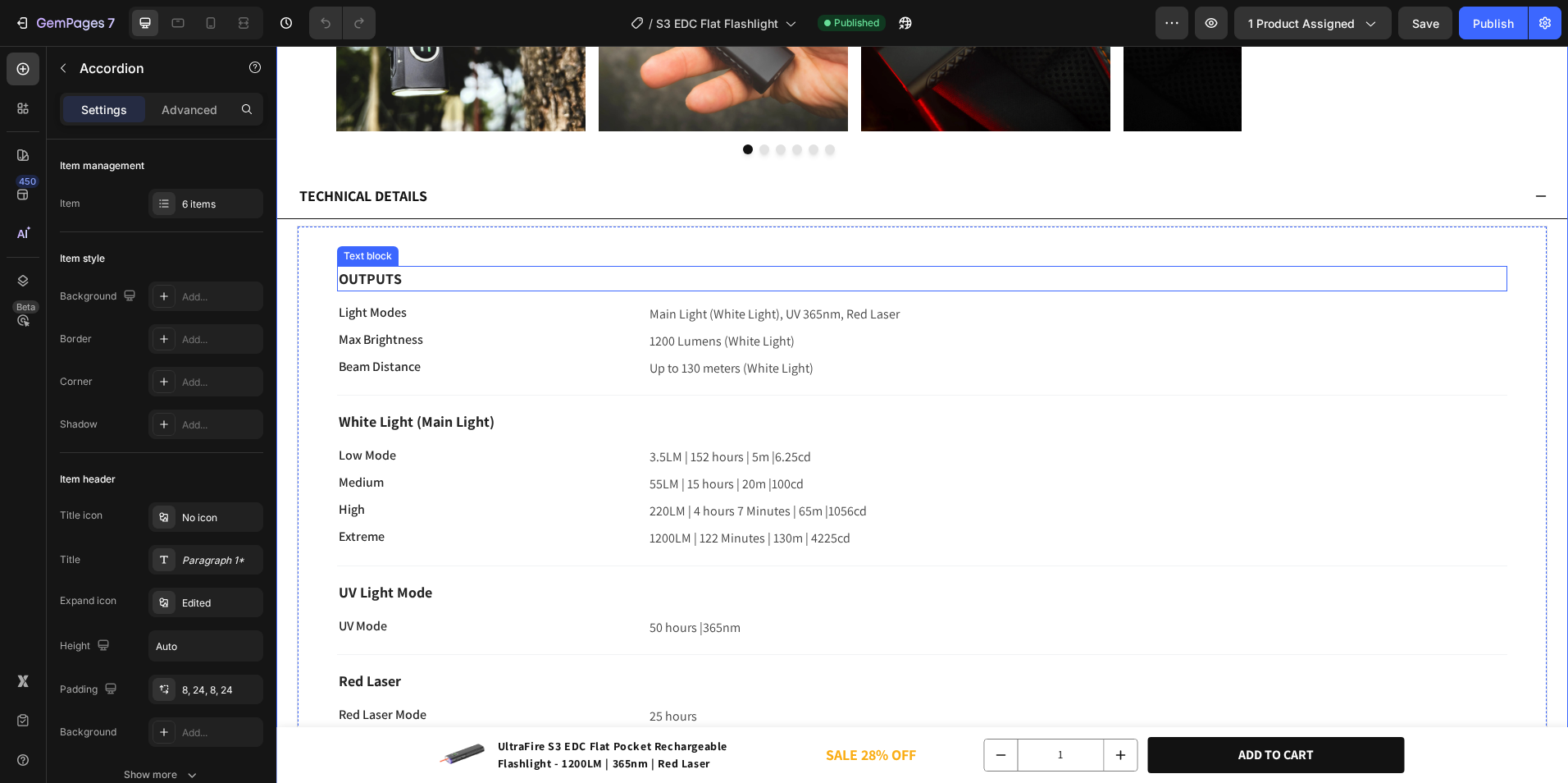
click at [432, 268] on p "OUTPUTS" at bounding box center [922, 279] width 1167 height 22
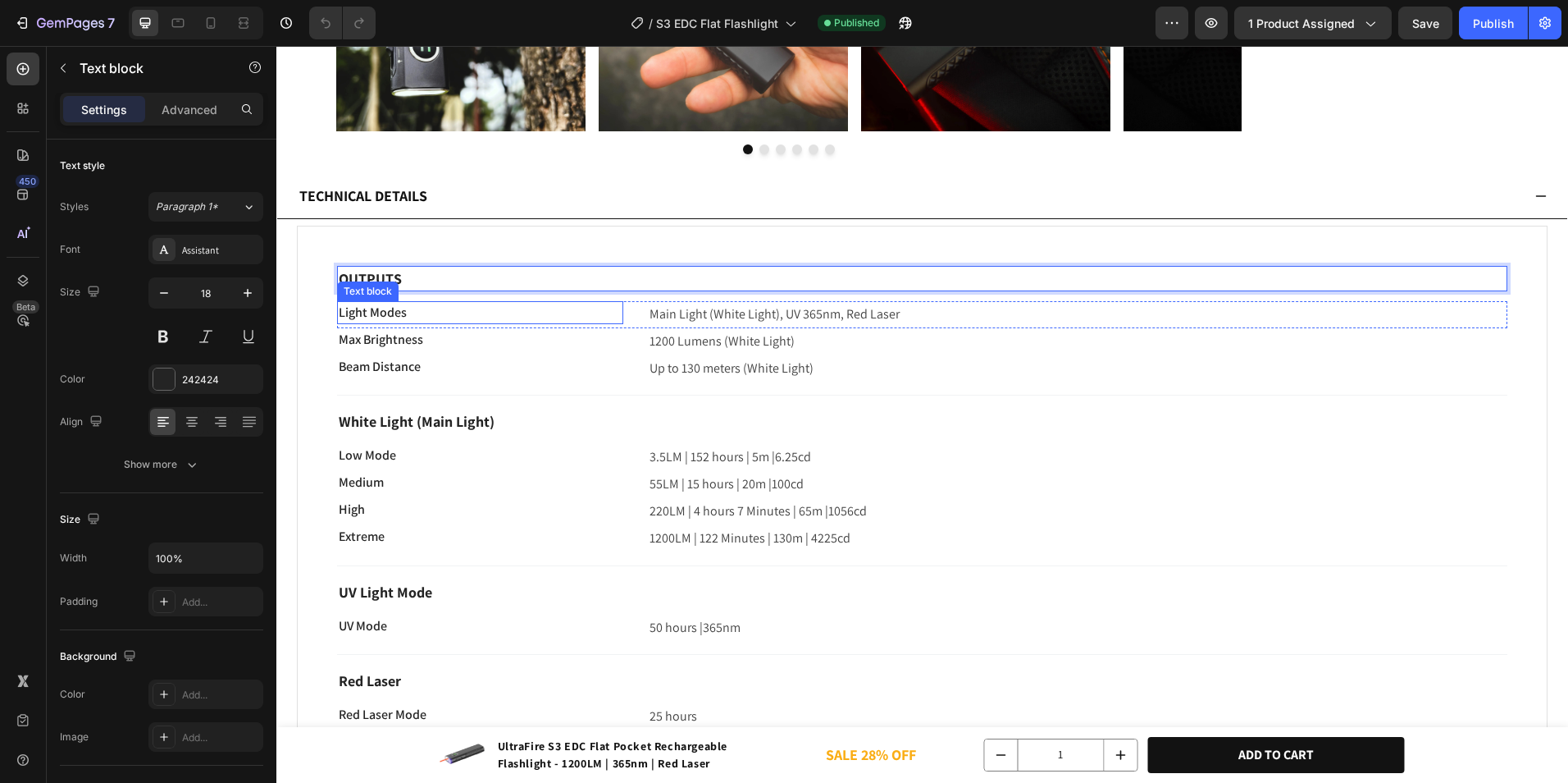
click at [517, 303] on p "Light Modes" at bounding box center [481, 313] width 283 height 20
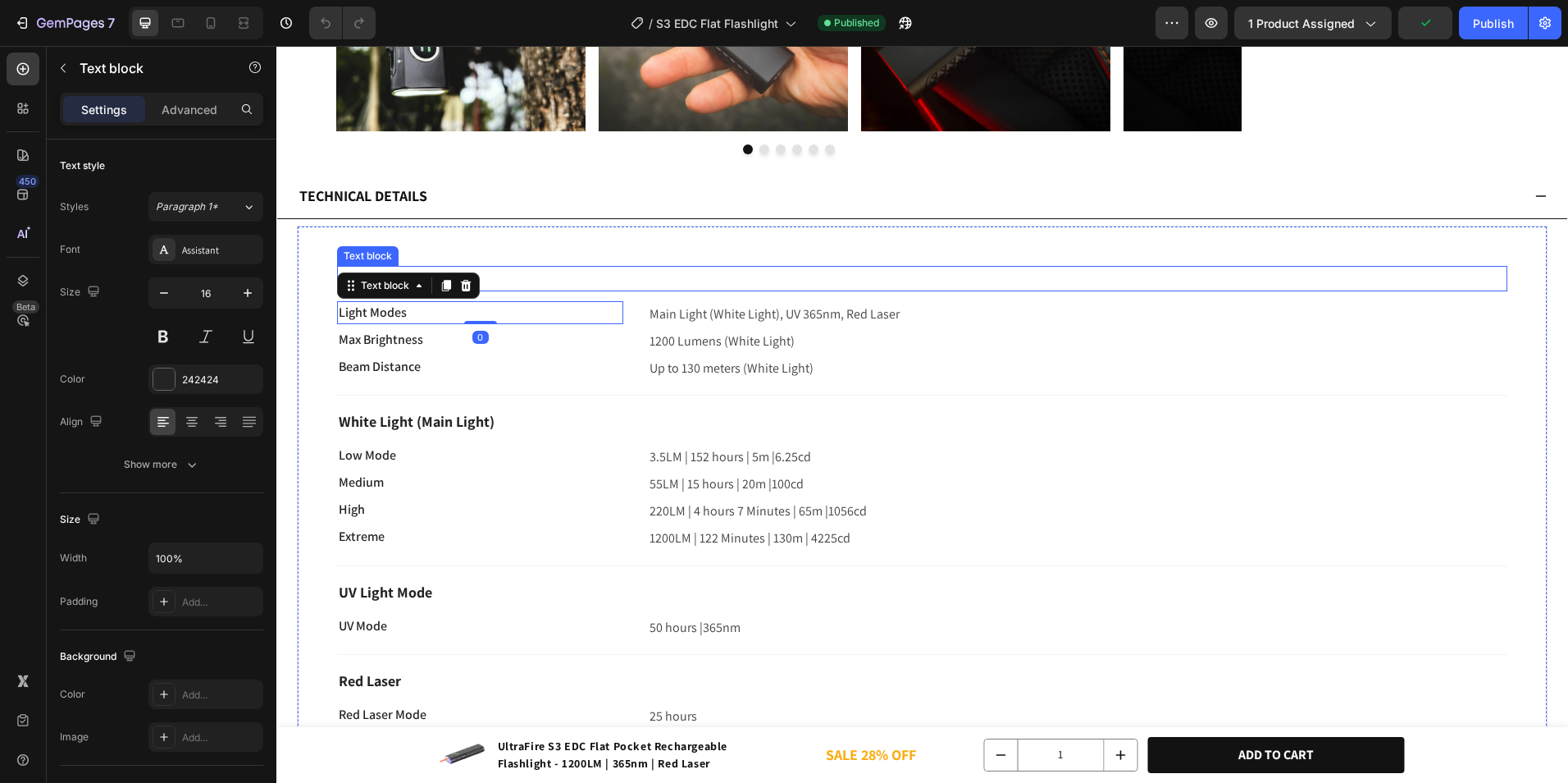
click at [736, 268] on p "OUTPUTS" at bounding box center [922, 279] width 1167 height 22
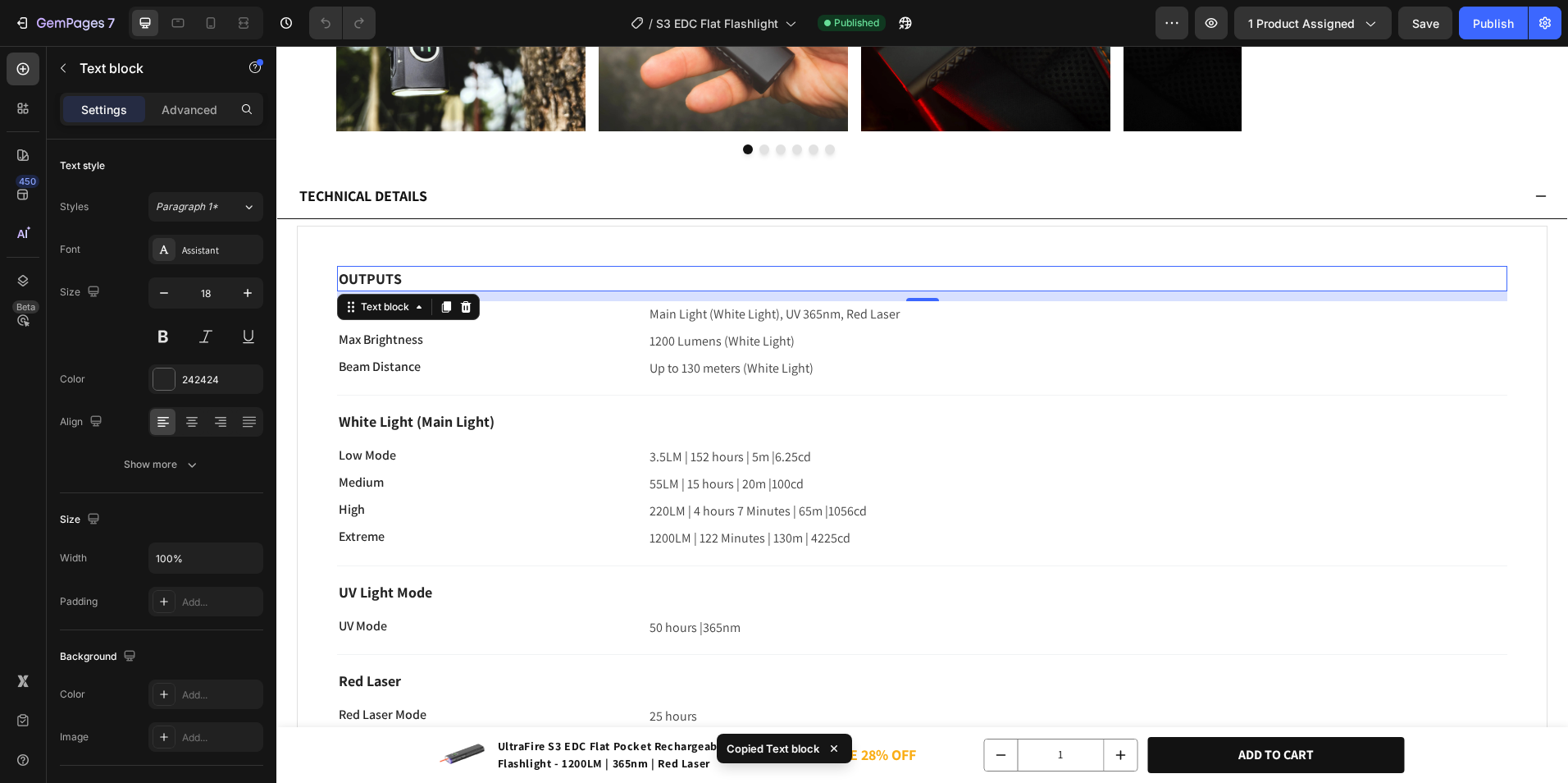
scroll to position [0, 0]
click at [629, 381] on div "Title Line" at bounding box center [922, 395] width 1170 height 27
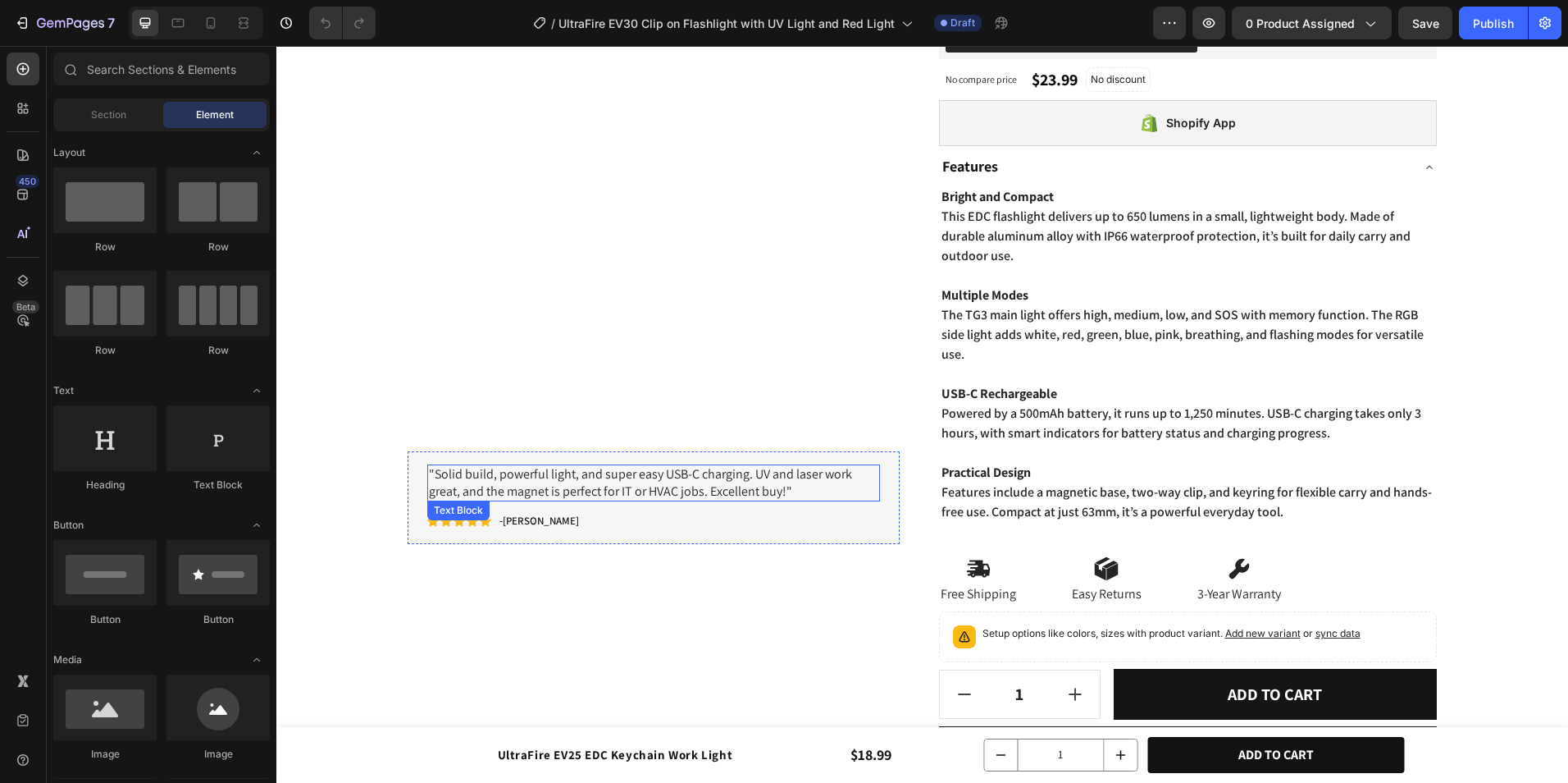
scroll to position [164, 0]
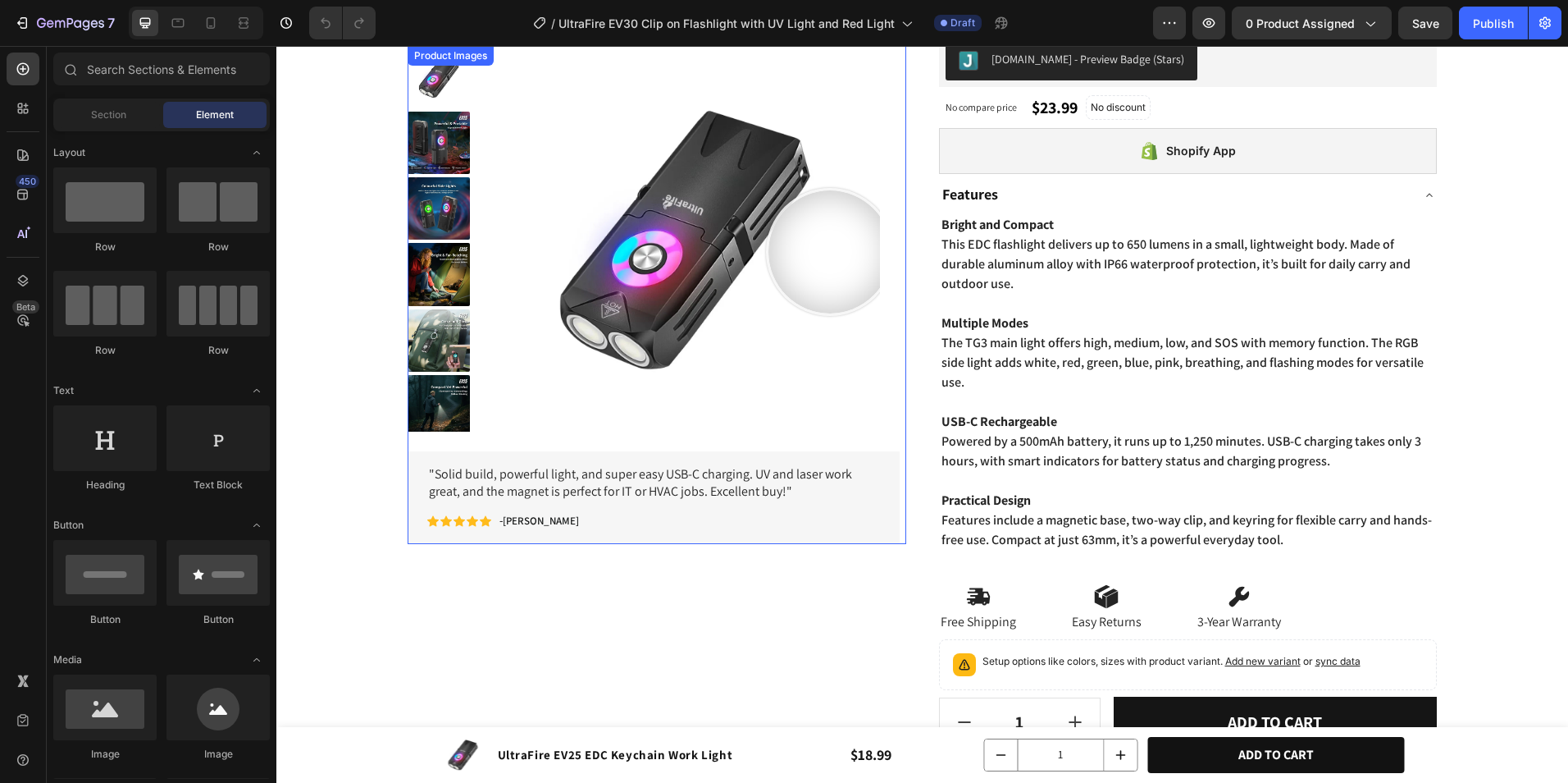
click at [829, 252] on img at bounding box center [684, 241] width 391 height 391
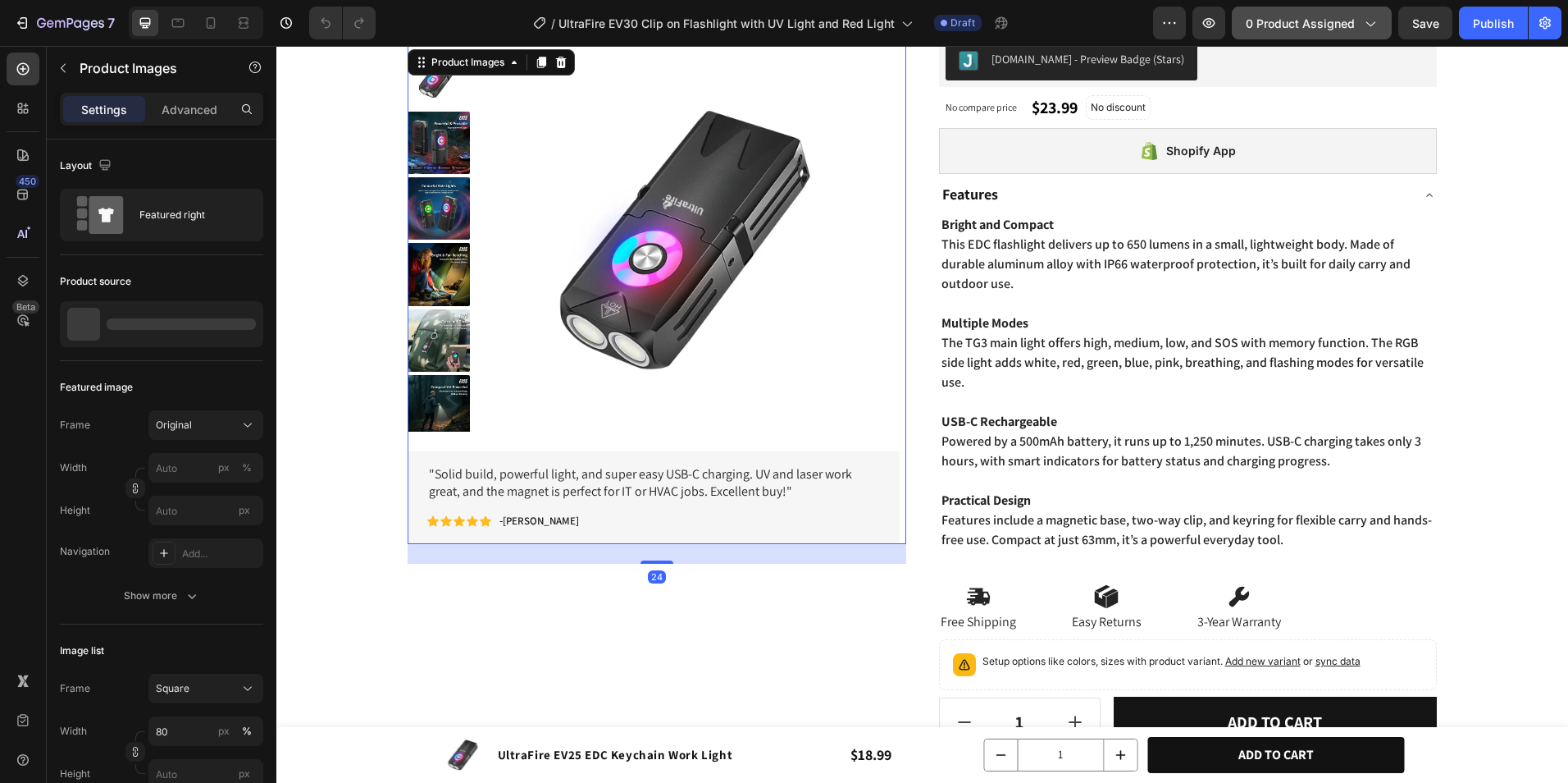
click at [1323, 29] on span "0 product assigned" at bounding box center [1300, 23] width 109 height 18
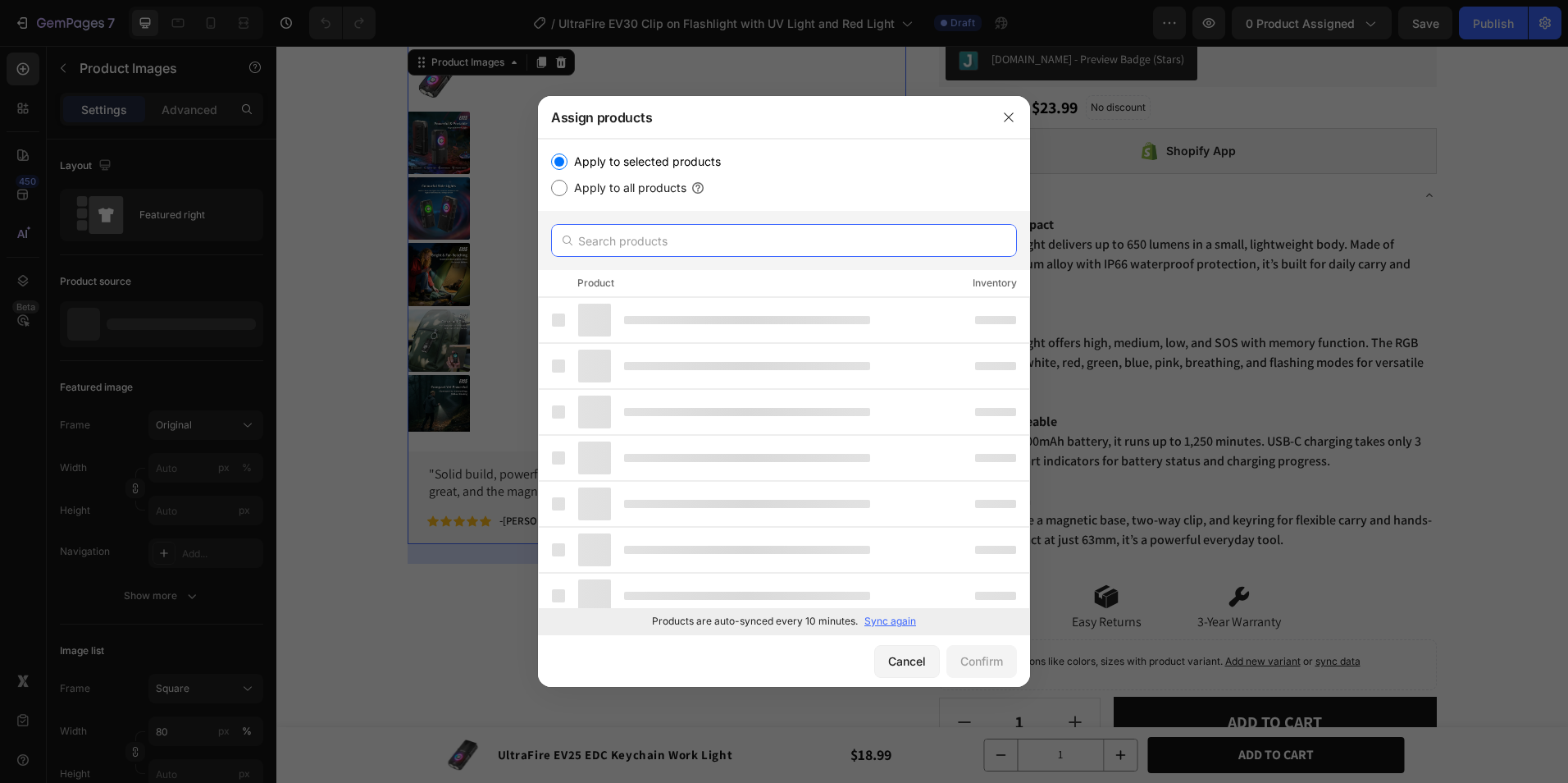
click at [748, 246] on input "text" at bounding box center [784, 240] width 466 height 33
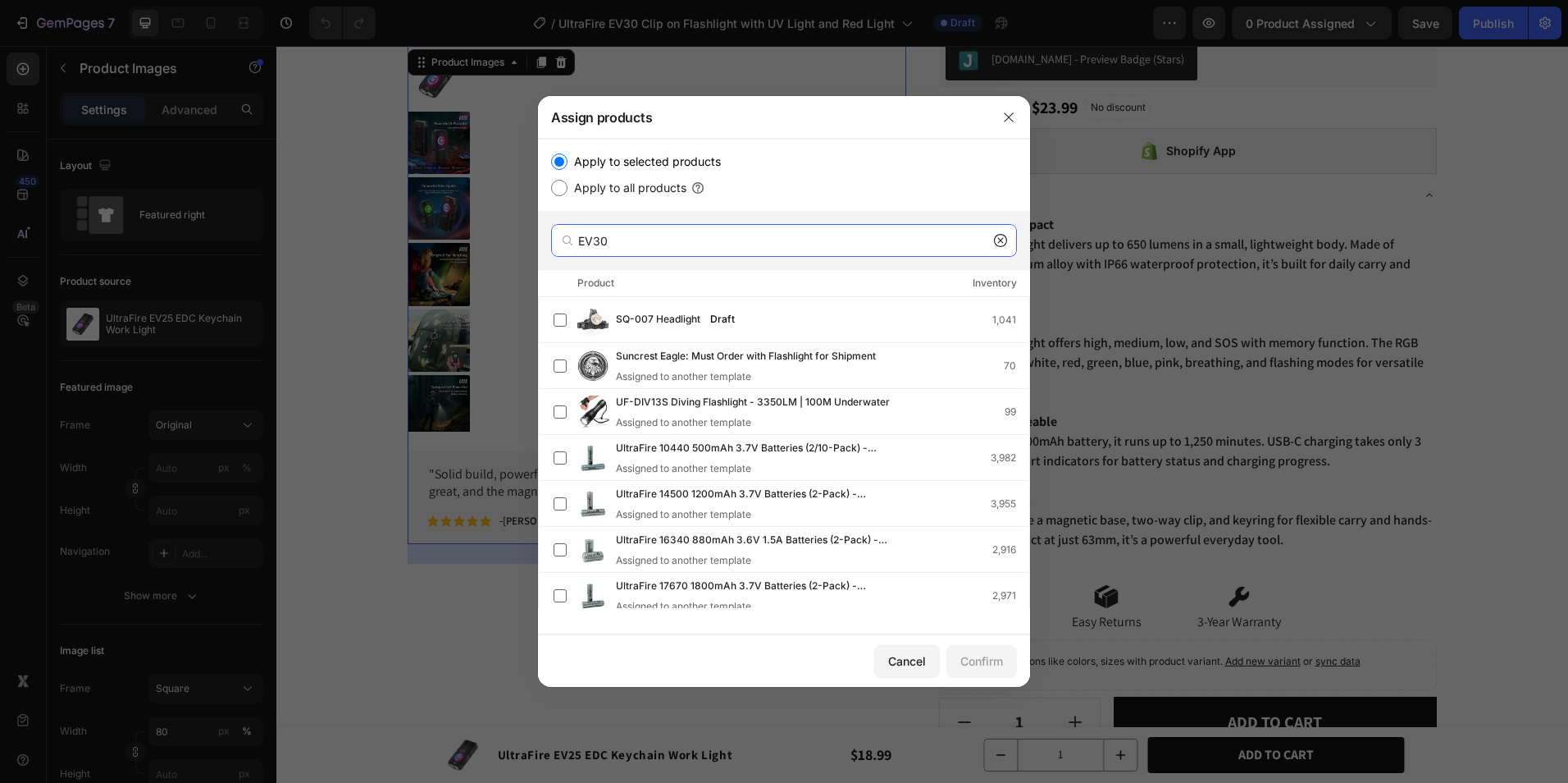
click at [707, 242] on input "EV30" at bounding box center [784, 240] width 466 height 33
type input "EV30"
drag, startPoint x: 660, startPoint y: 243, endPoint x: 569, endPoint y: 253, distance: 91.5
click at [569, 253] on div "EV30" at bounding box center [784, 240] width 466 height 33
type input "EV30"
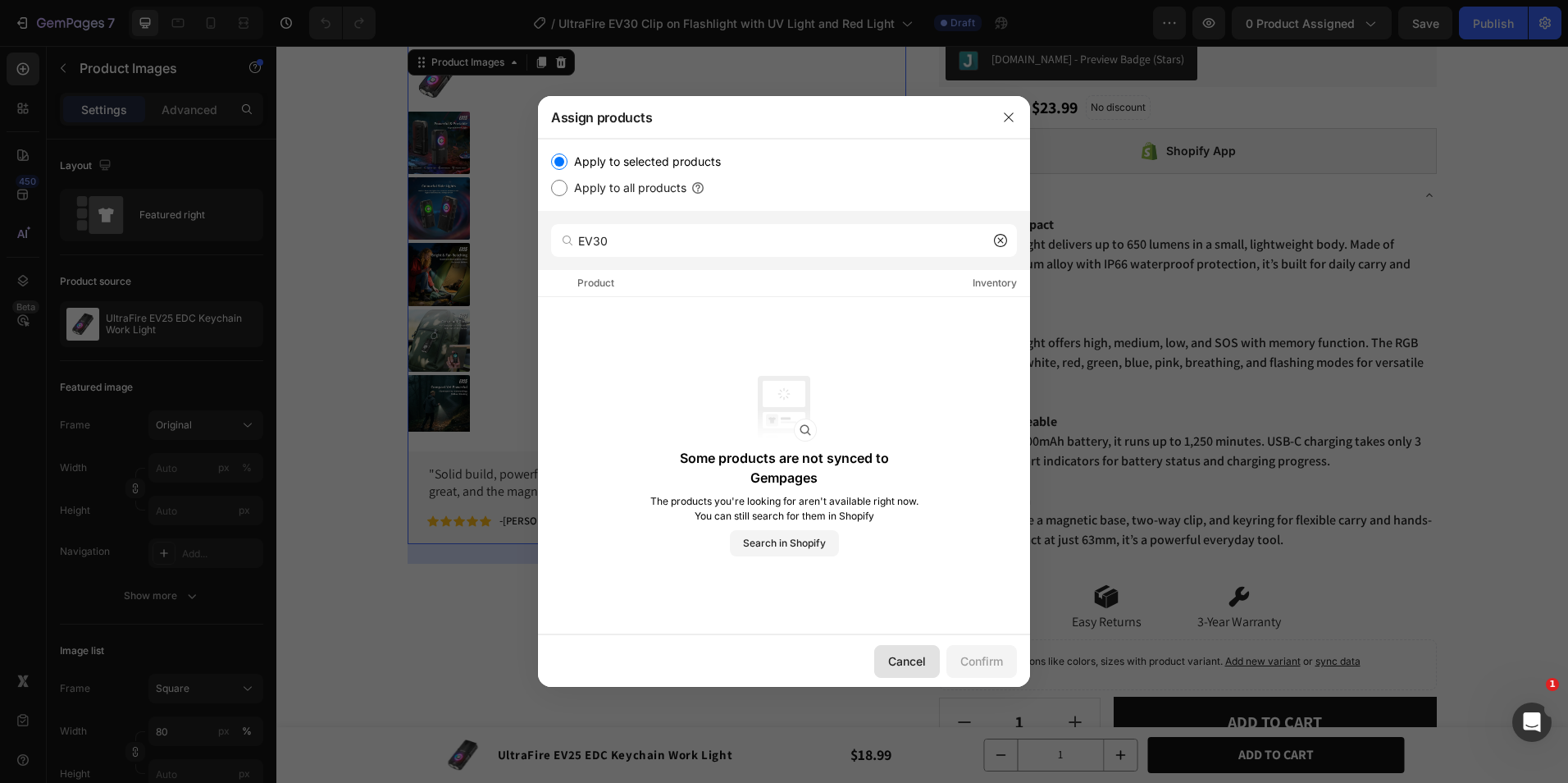
click at [909, 654] on div "Cancel" at bounding box center [907, 662] width 38 height 18
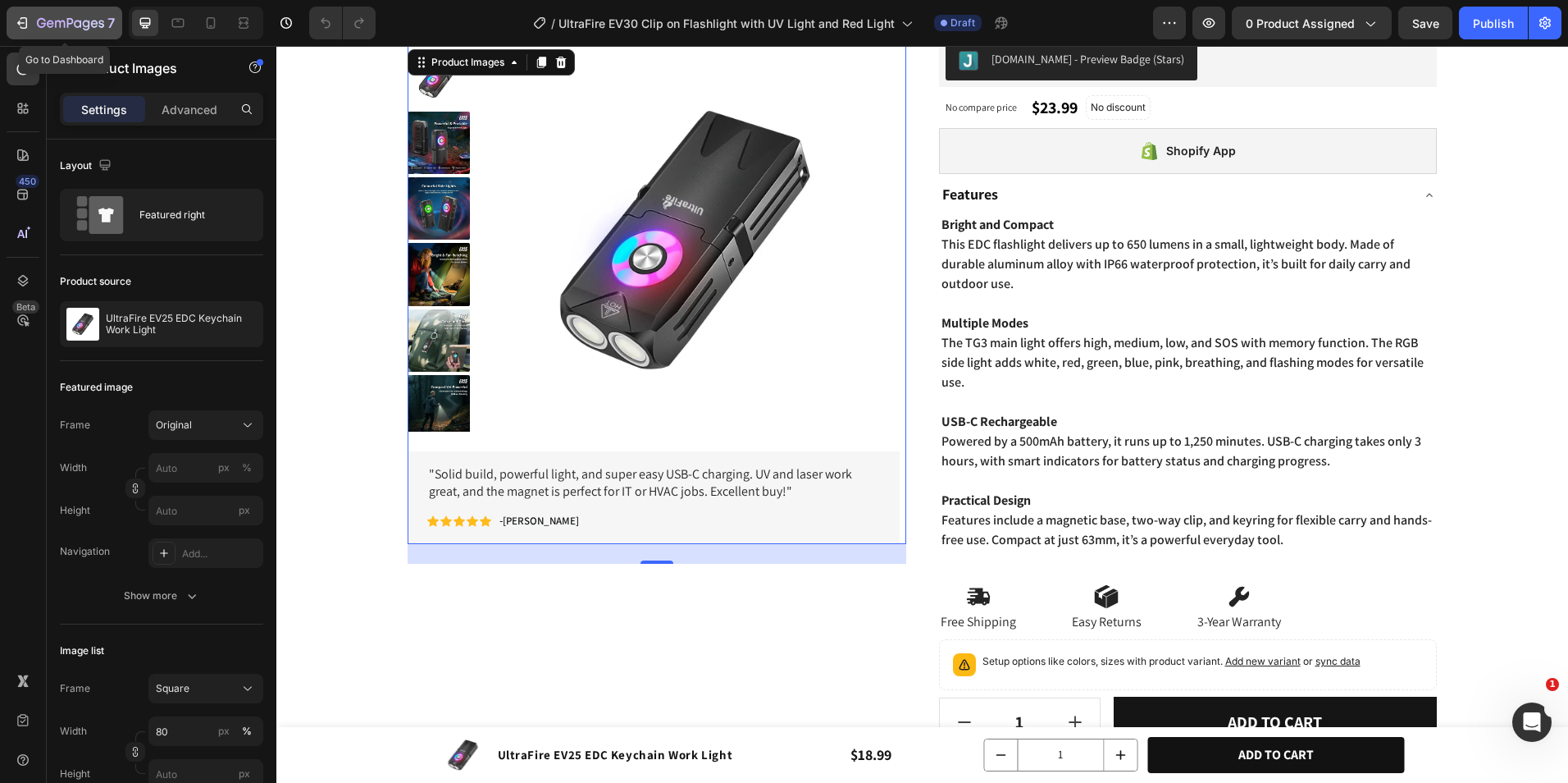
click at [77, 16] on div "7" at bounding box center [76, 22] width 78 height 20
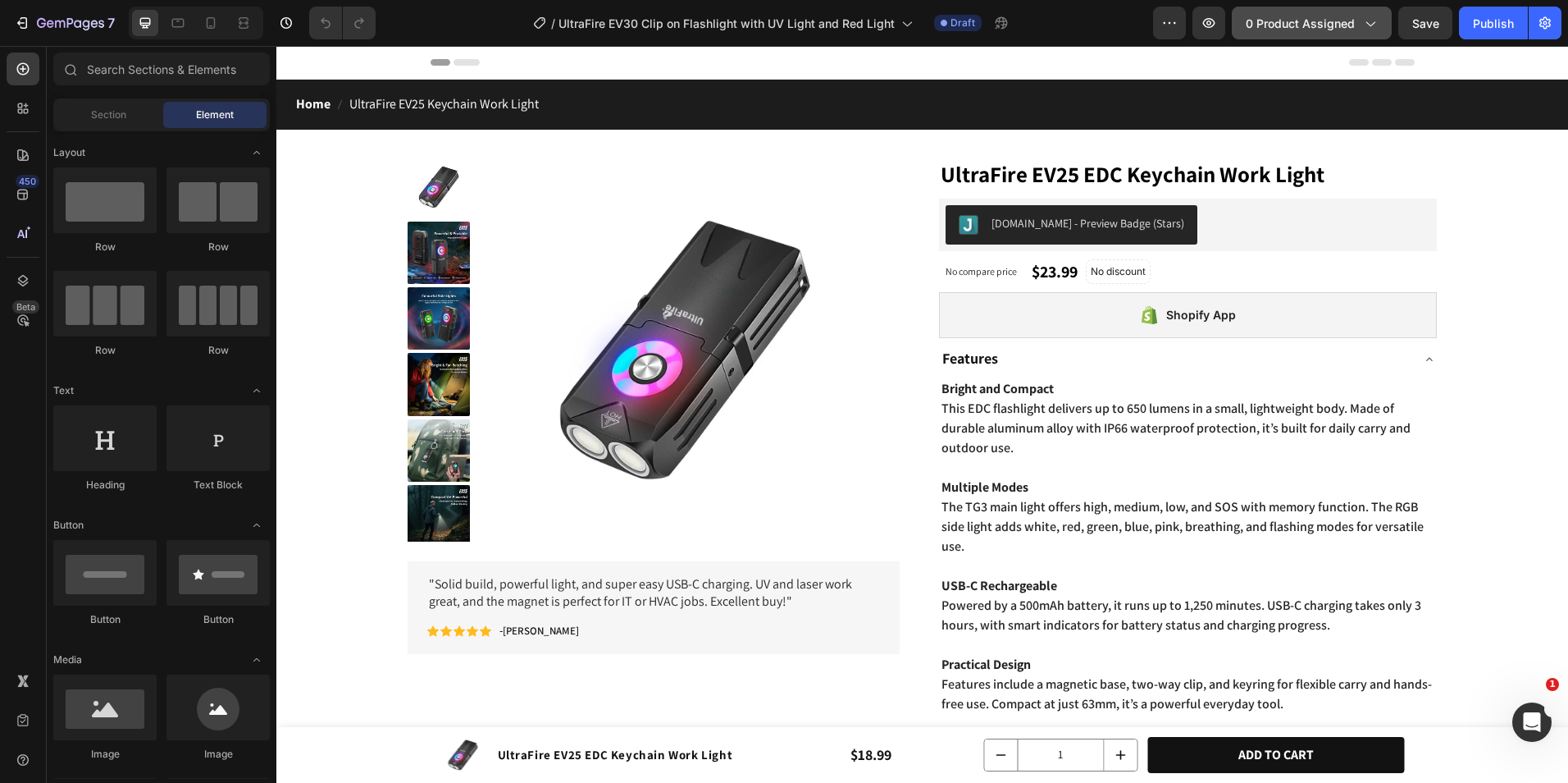
click at [1299, 38] on button "0 product assigned" at bounding box center [1312, 23] width 160 height 33
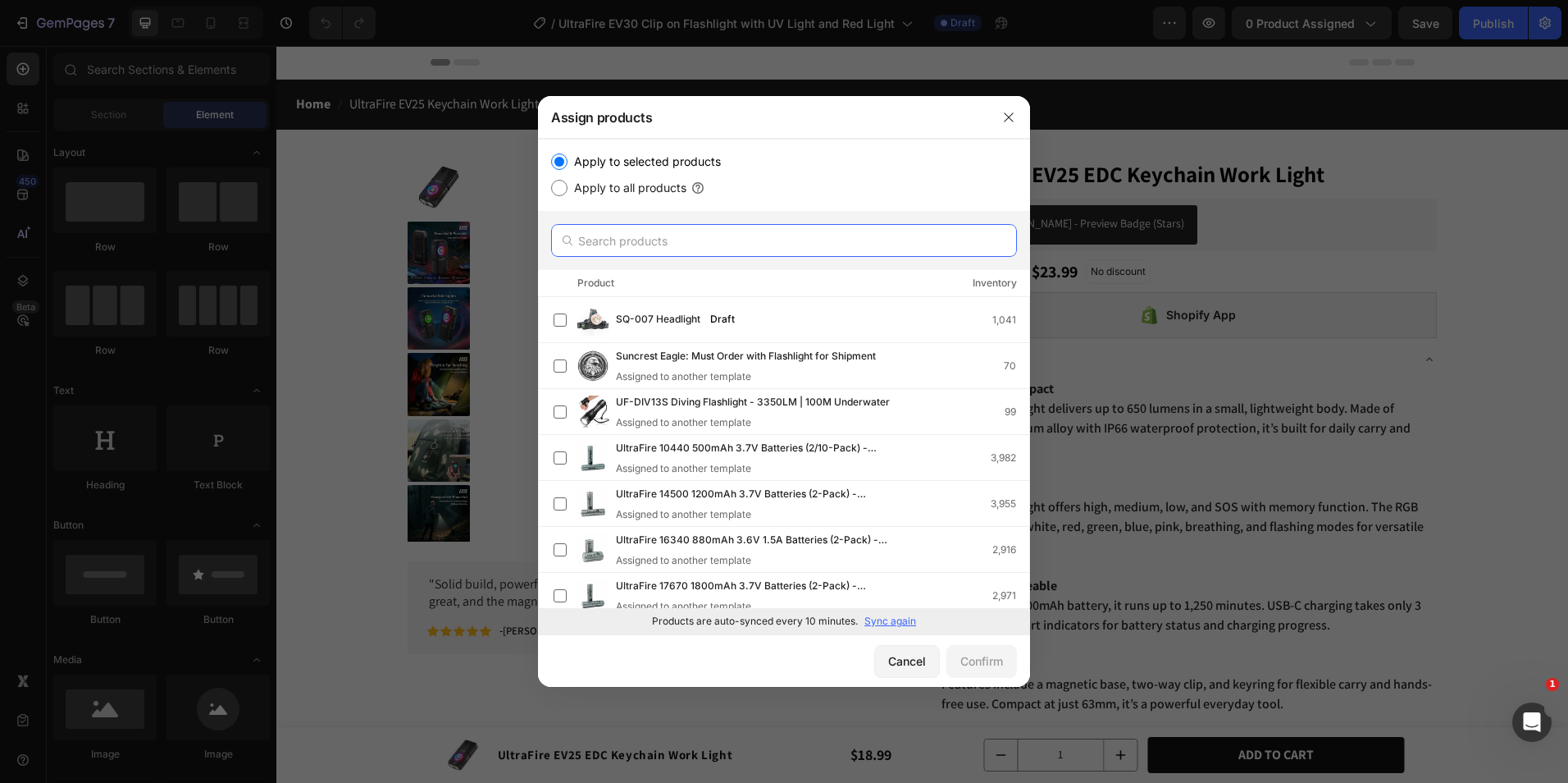
click at [656, 246] on input "text" at bounding box center [784, 240] width 466 height 33
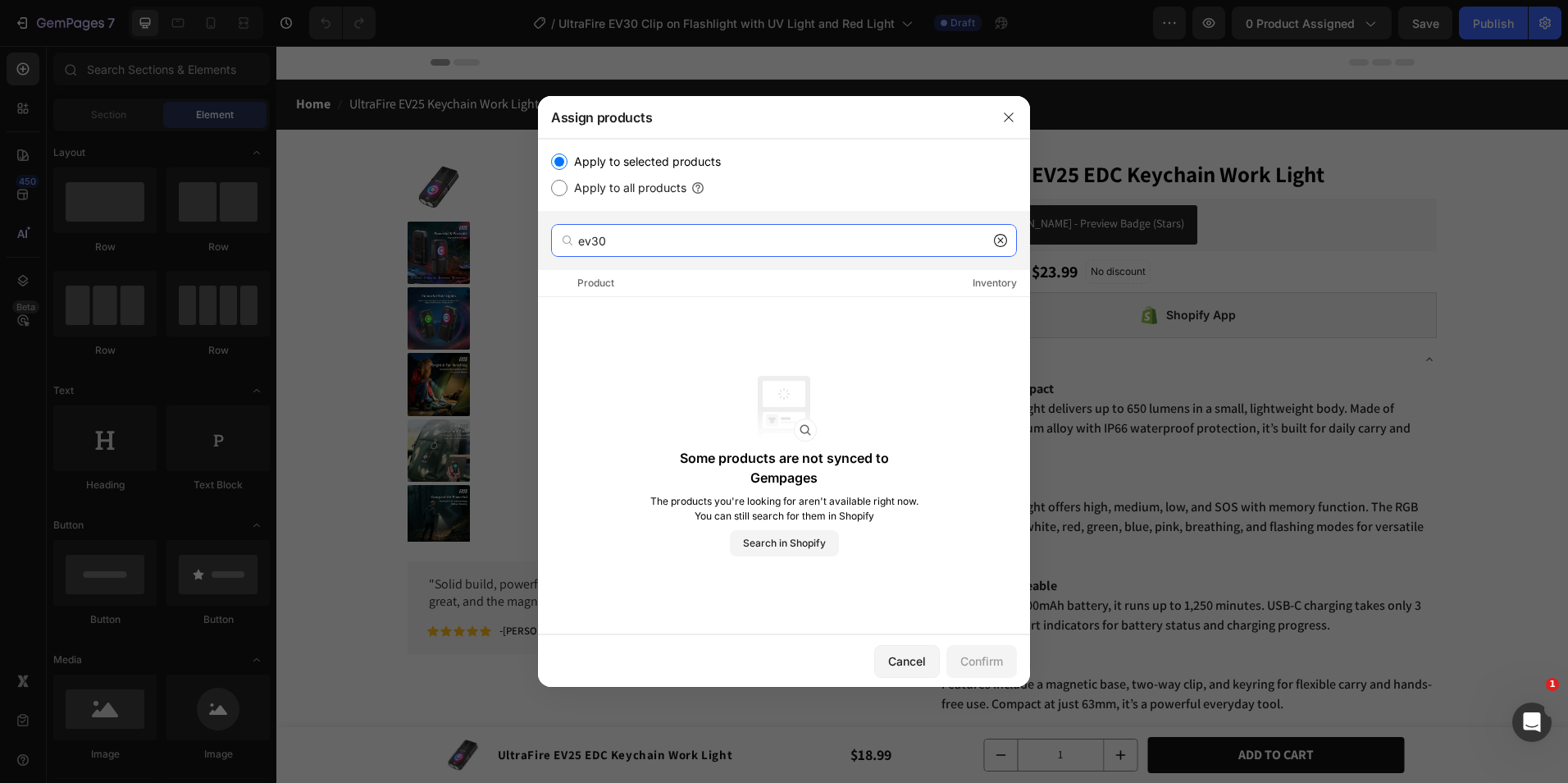
click at [657, 253] on input "ev30" at bounding box center [784, 240] width 466 height 33
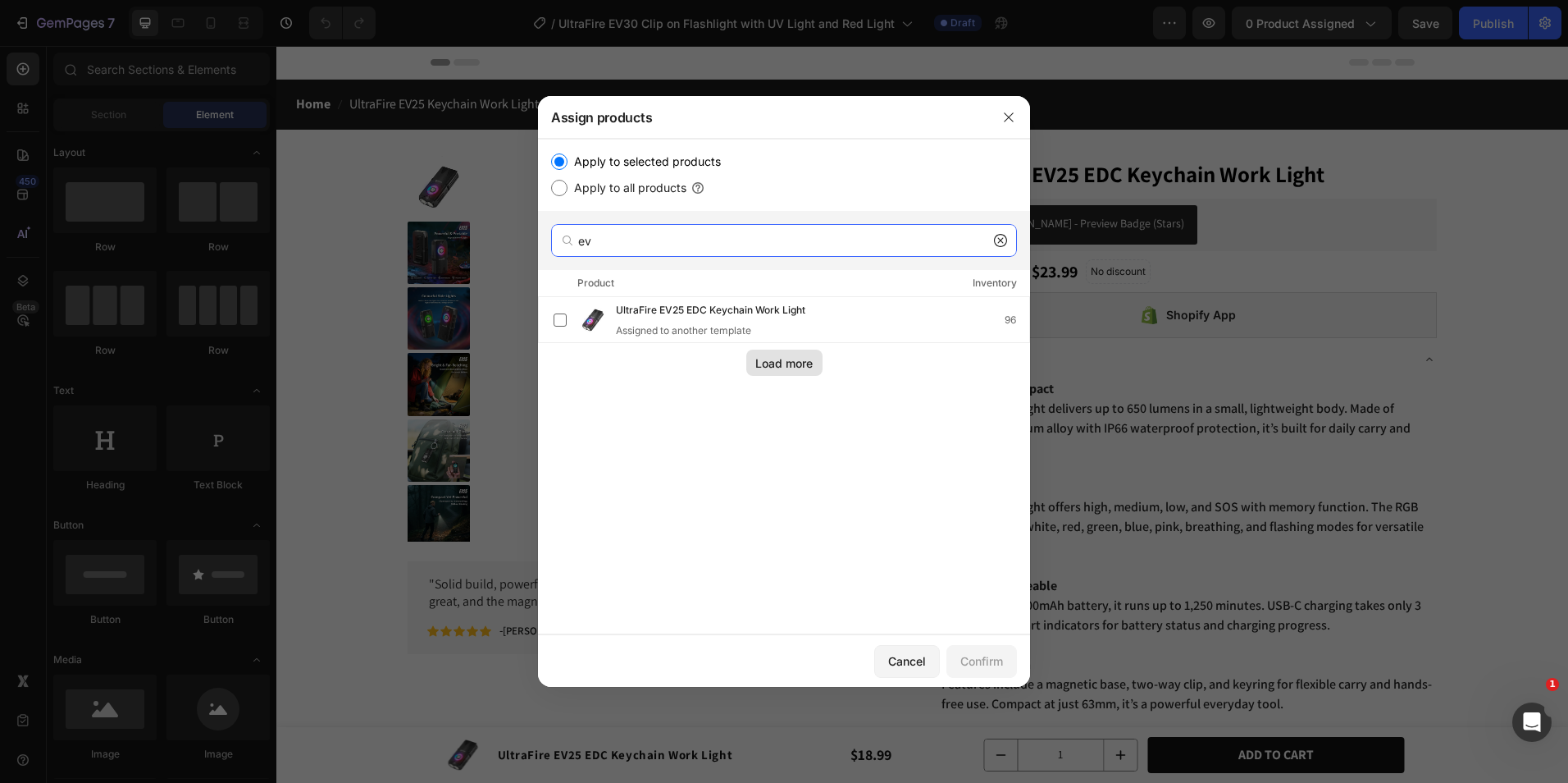
type input "ev"
click at [771, 368] on div "Load more" at bounding box center [784, 364] width 58 height 18
click at [1000, 236] on icon at bounding box center [1000, 239] width 13 height 13
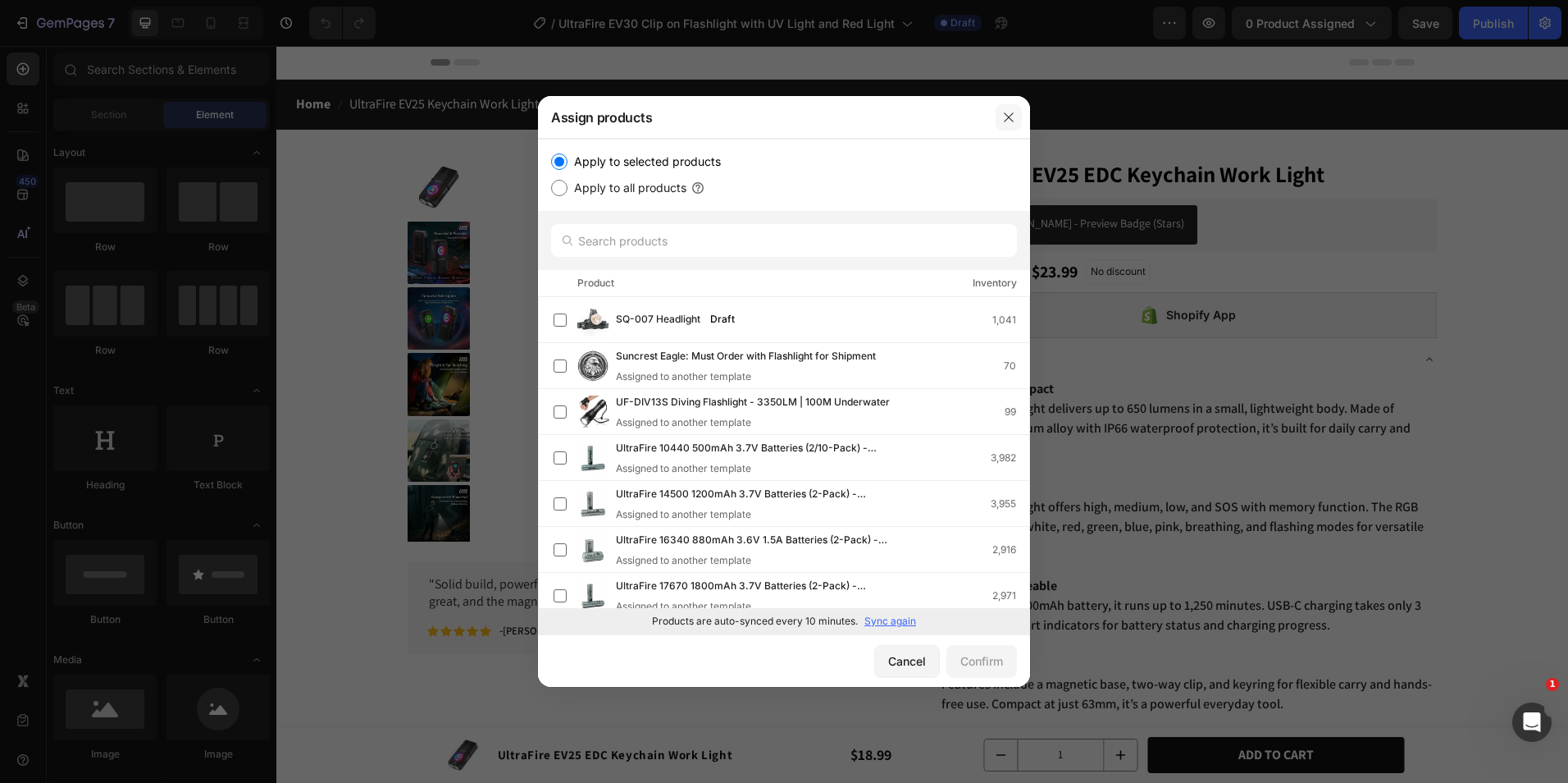
click at [1017, 118] on button "button" at bounding box center [1008, 117] width 26 height 26
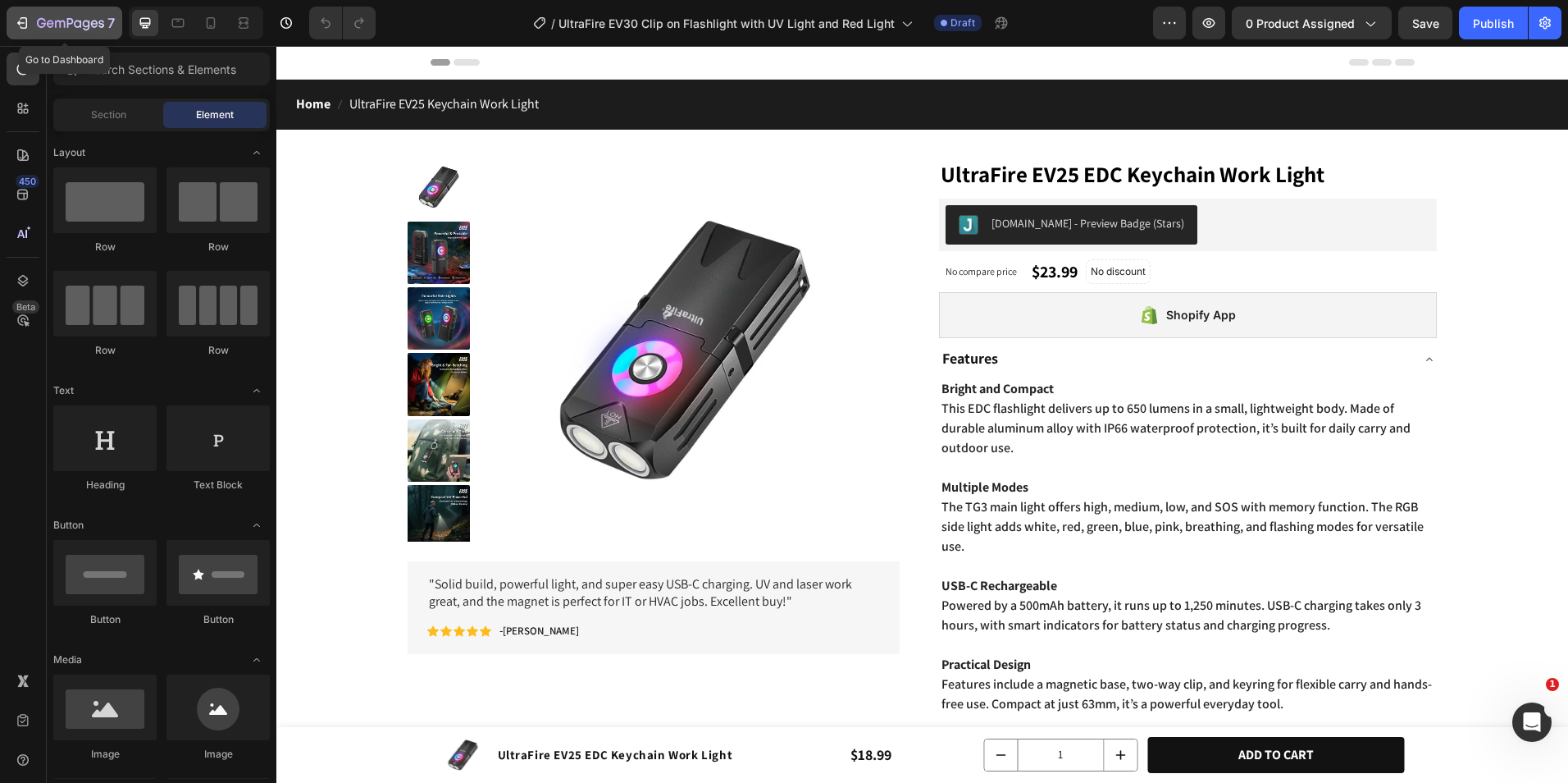
click at [58, 28] on icon "button" at bounding box center [70, 24] width 67 height 14
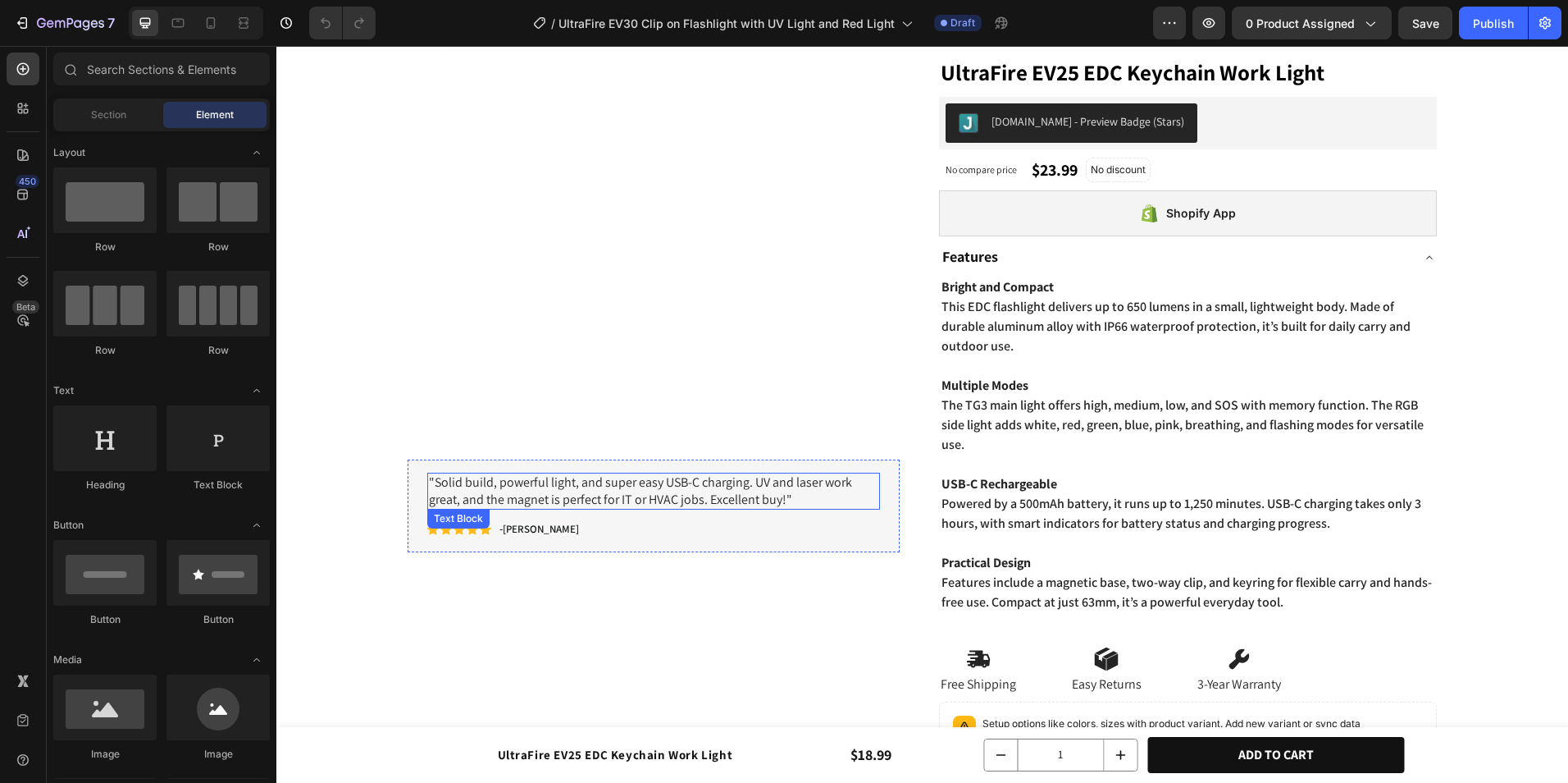
scroll to position [164, 0]
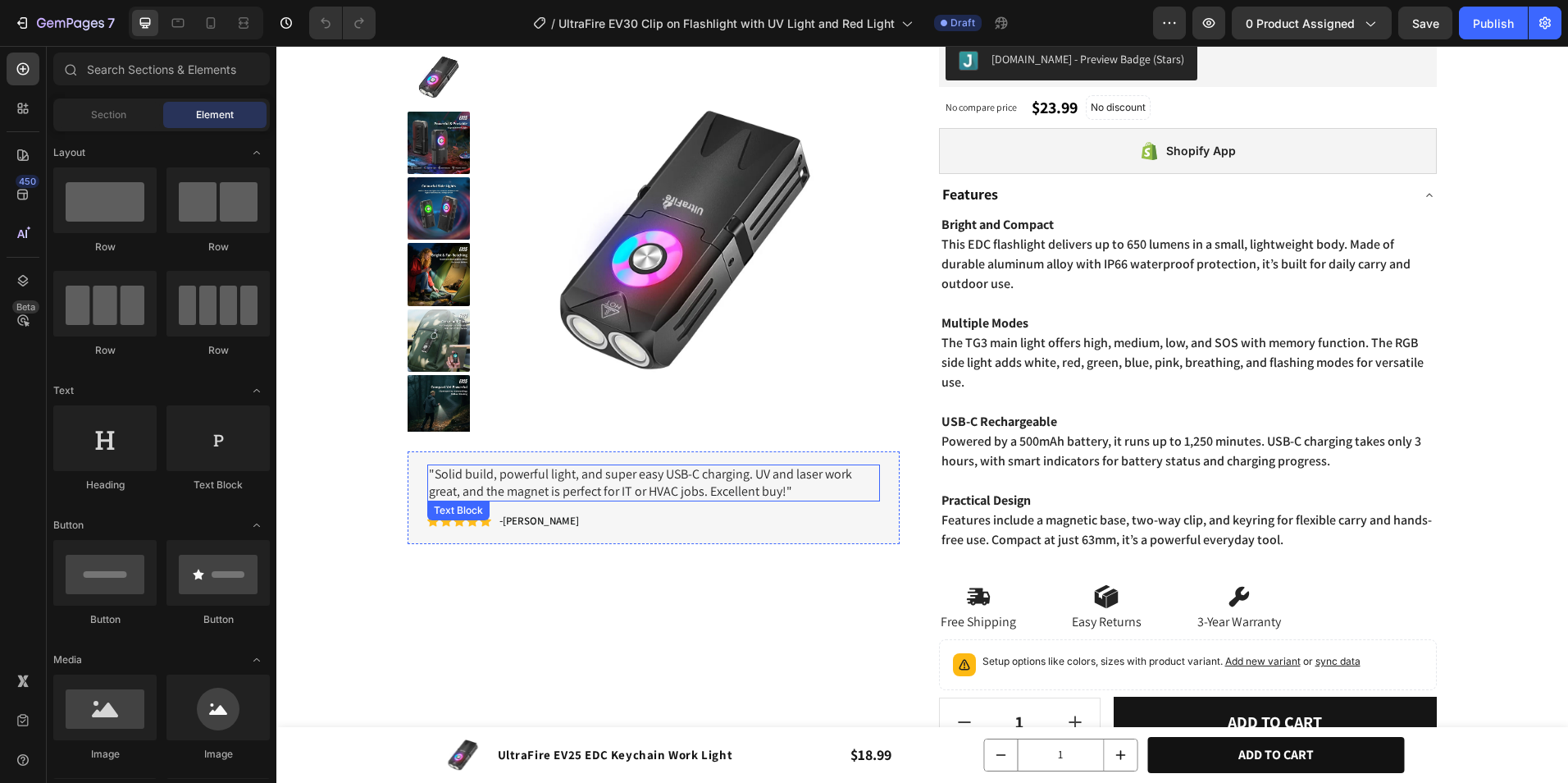
click at [608, 473] on p ""Solid build, powerful light, and super easy USB-C charging. UV and laser work …" at bounding box center [654, 483] width 449 height 34
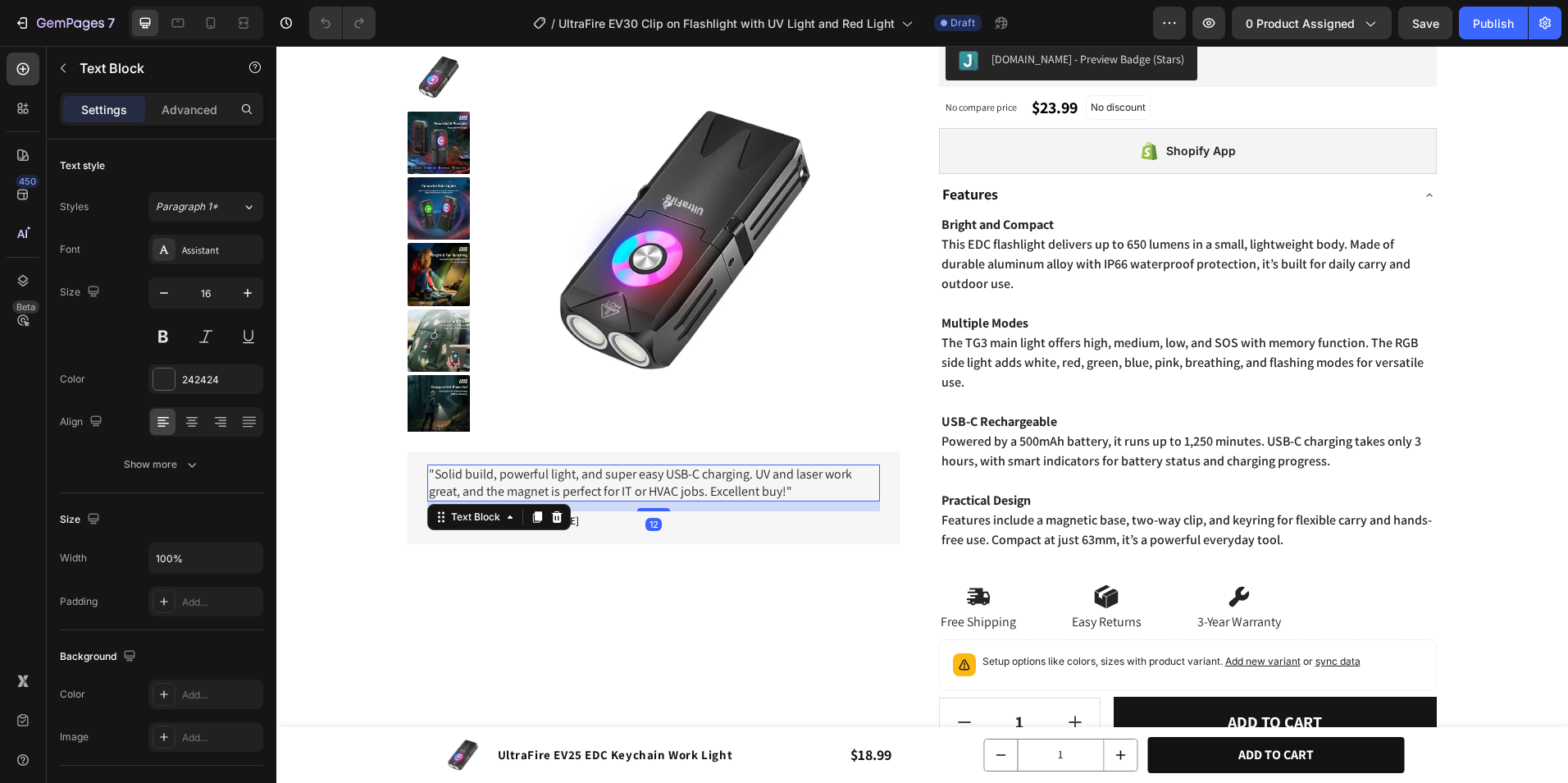
click at [608, 473] on p ""Solid build, powerful light, and super easy USB-C charging. UV and laser work …" at bounding box center [654, 483] width 449 height 34
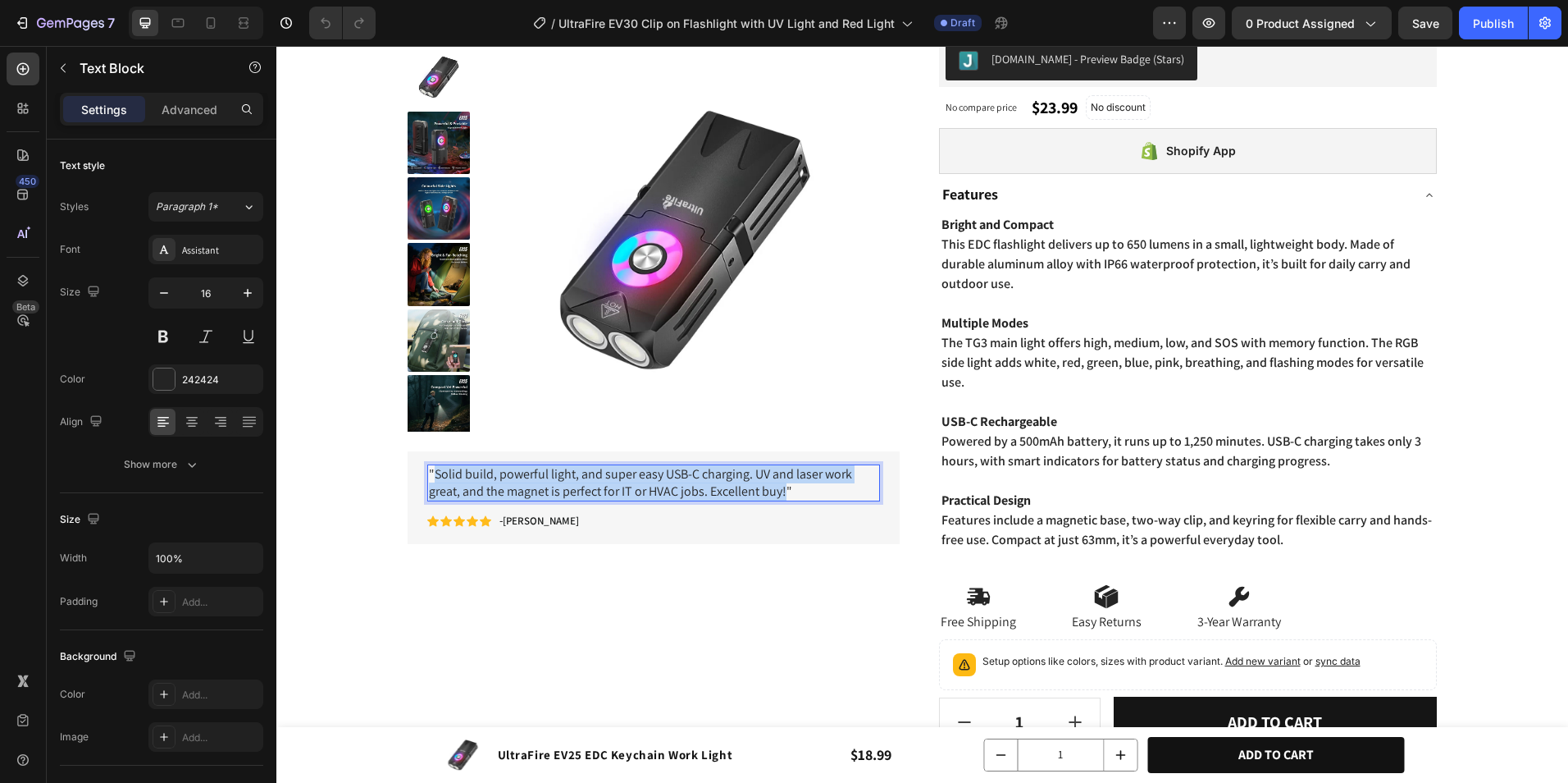
drag, startPoint x: 435, startPoint y: 476, endPoint x: 784, endPoint y: 494, distance: 349.5
click at [784, 494] on p ""Solid build, powerful light, and super easy USB-C charging. UV and laser work …" at bounding box center [654, 483] width 449 height 34
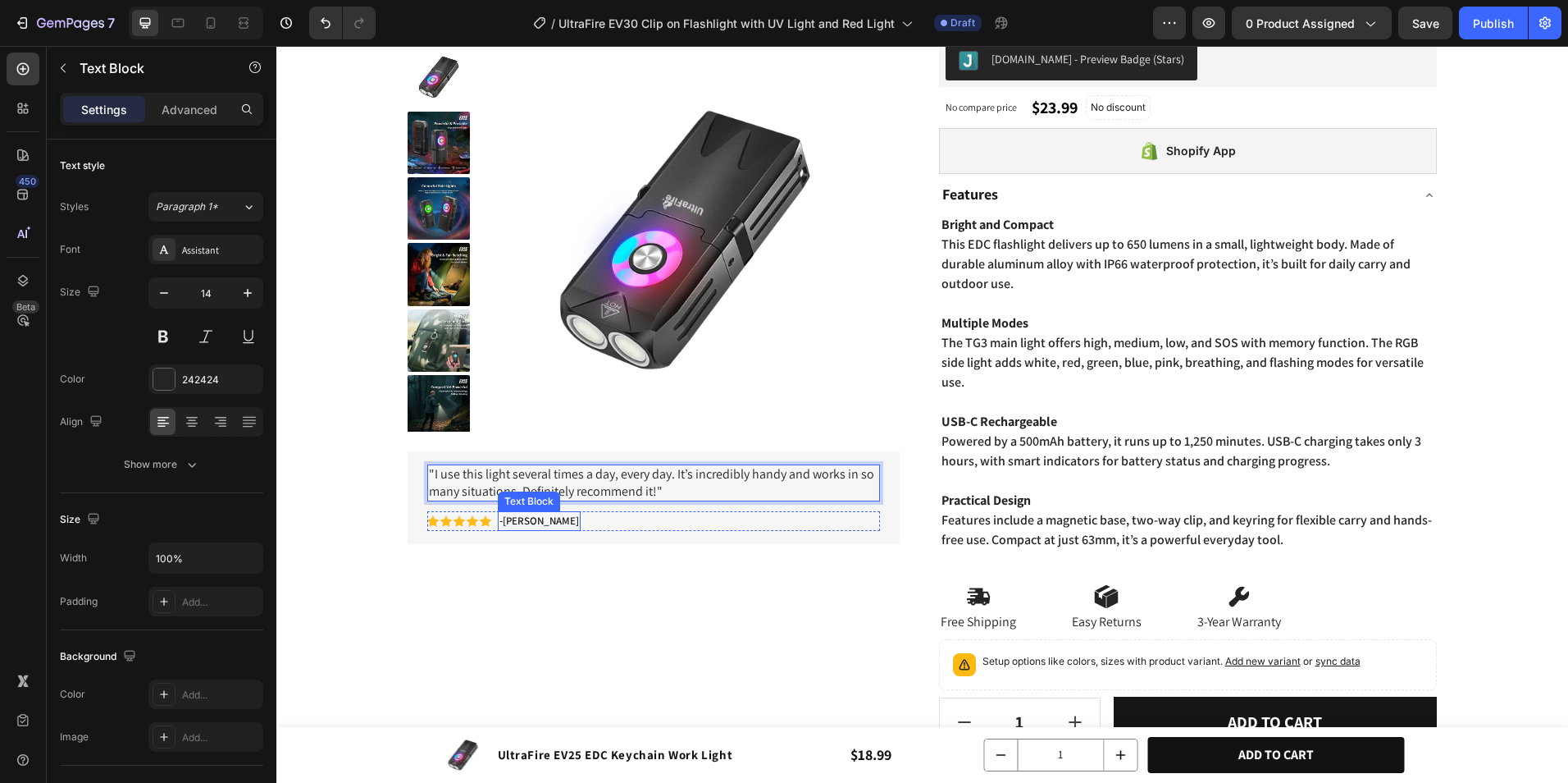
click at [550, 521] on span "[PERSON_NAME]" at bounding box center [541, 521] width 76 height 14
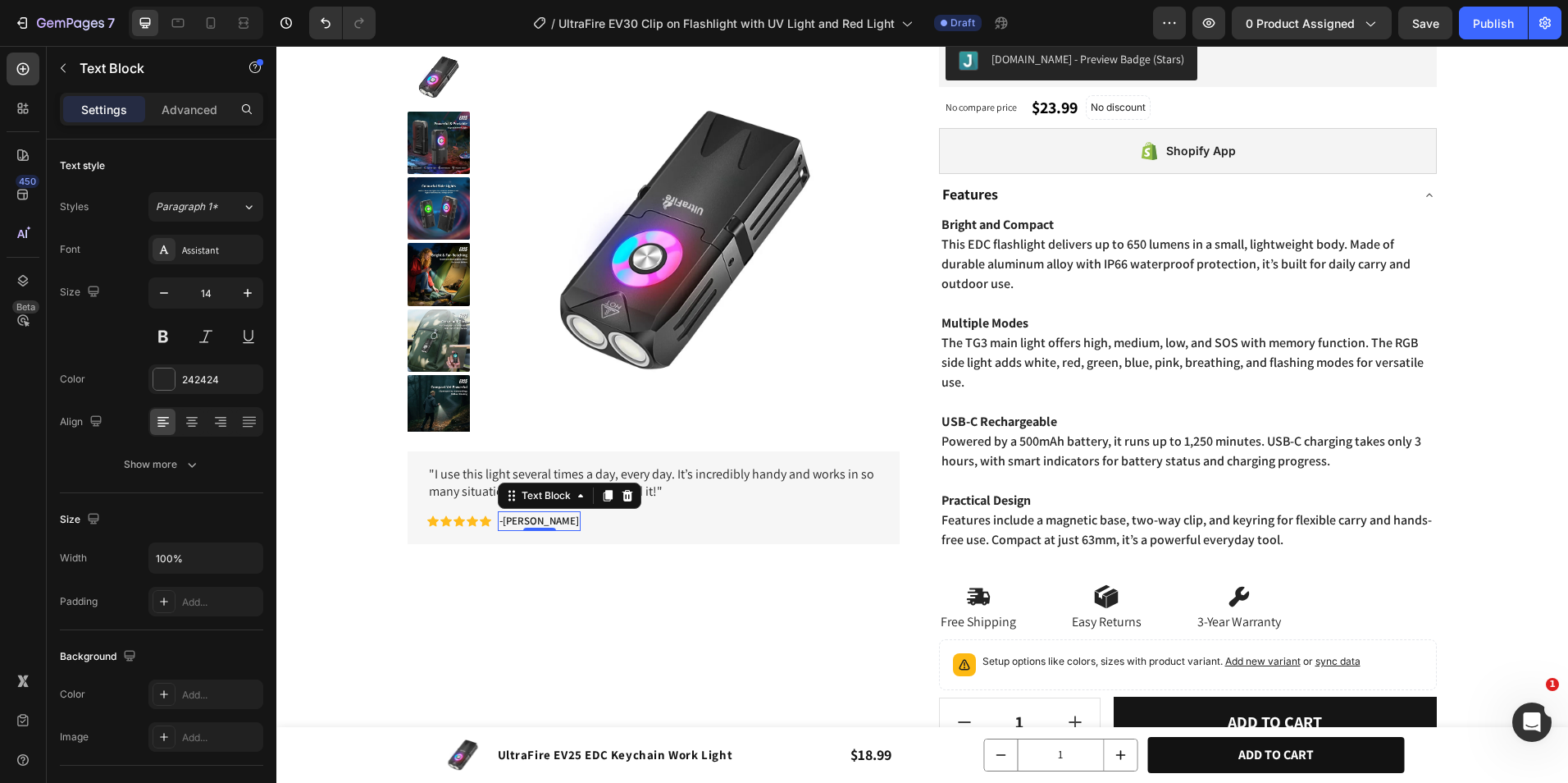
scroll to position [0, 0]
click at [521, 514] on span "[PERSON_NAME]" at bounding box center [541, 521] width 76 height 14
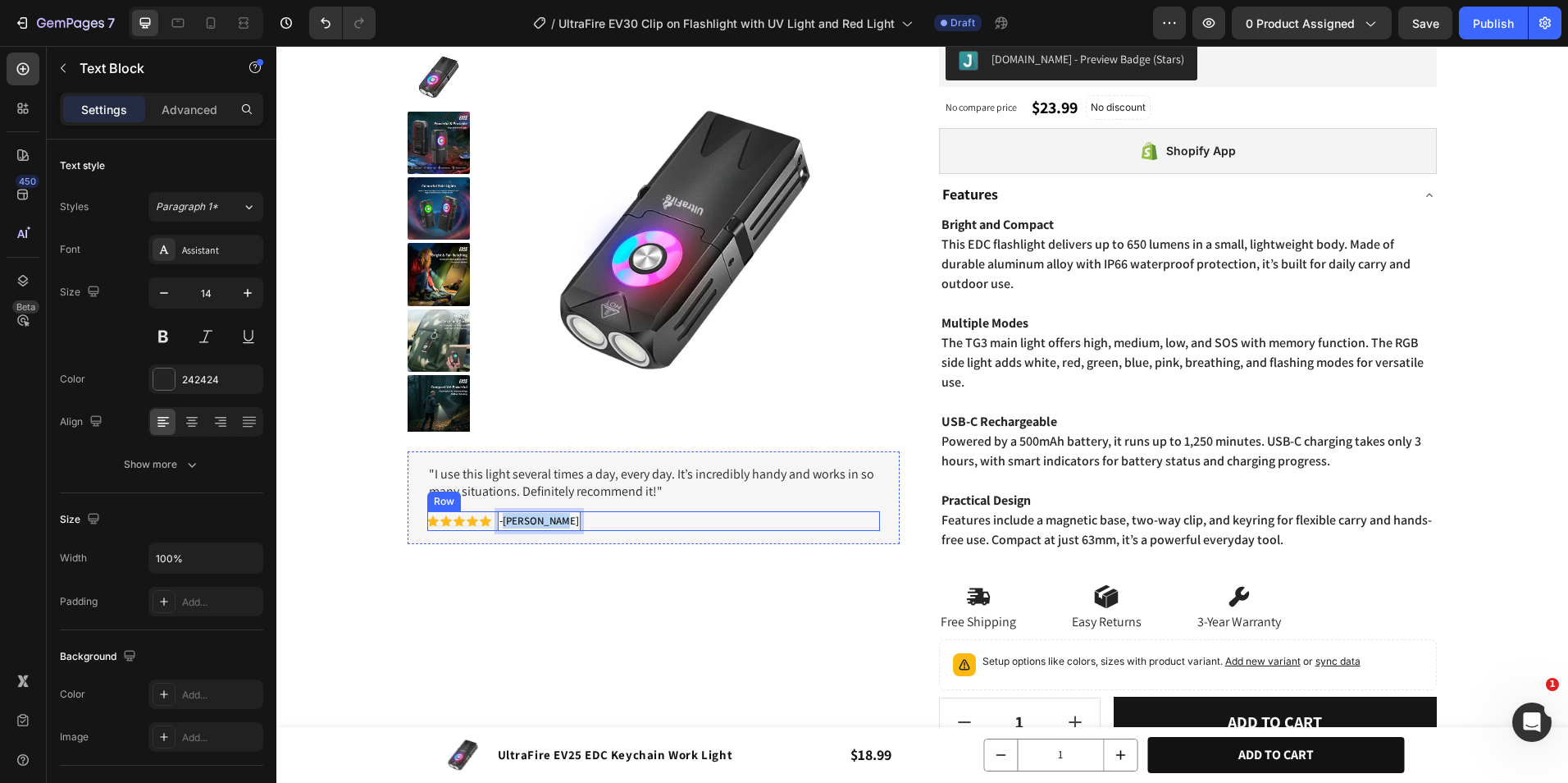
drag, startPoint x: 518, startPoint y: 520, endPoint x: 560, endPoint y: 525, distance: 42.3
click at [560, 525] on div "Icon Icon Icon Icon Icon Icon List - [PERSON_NAME] Text Block 0 Row" at bounding box center [653, 521] width 452 height 19
drag, startPoint x: 504, startPoint y: 517, endPoint x: 525, endPoint y: 524, distance: 22.1
click at [505, 517] on p "-[PERSON_NAME]" at bounding box center [541, 521] width 84 height 15
click at [534, 524] on div "- [PERSON_NAME]" at bounding box center [543, 521] width 90 height 18
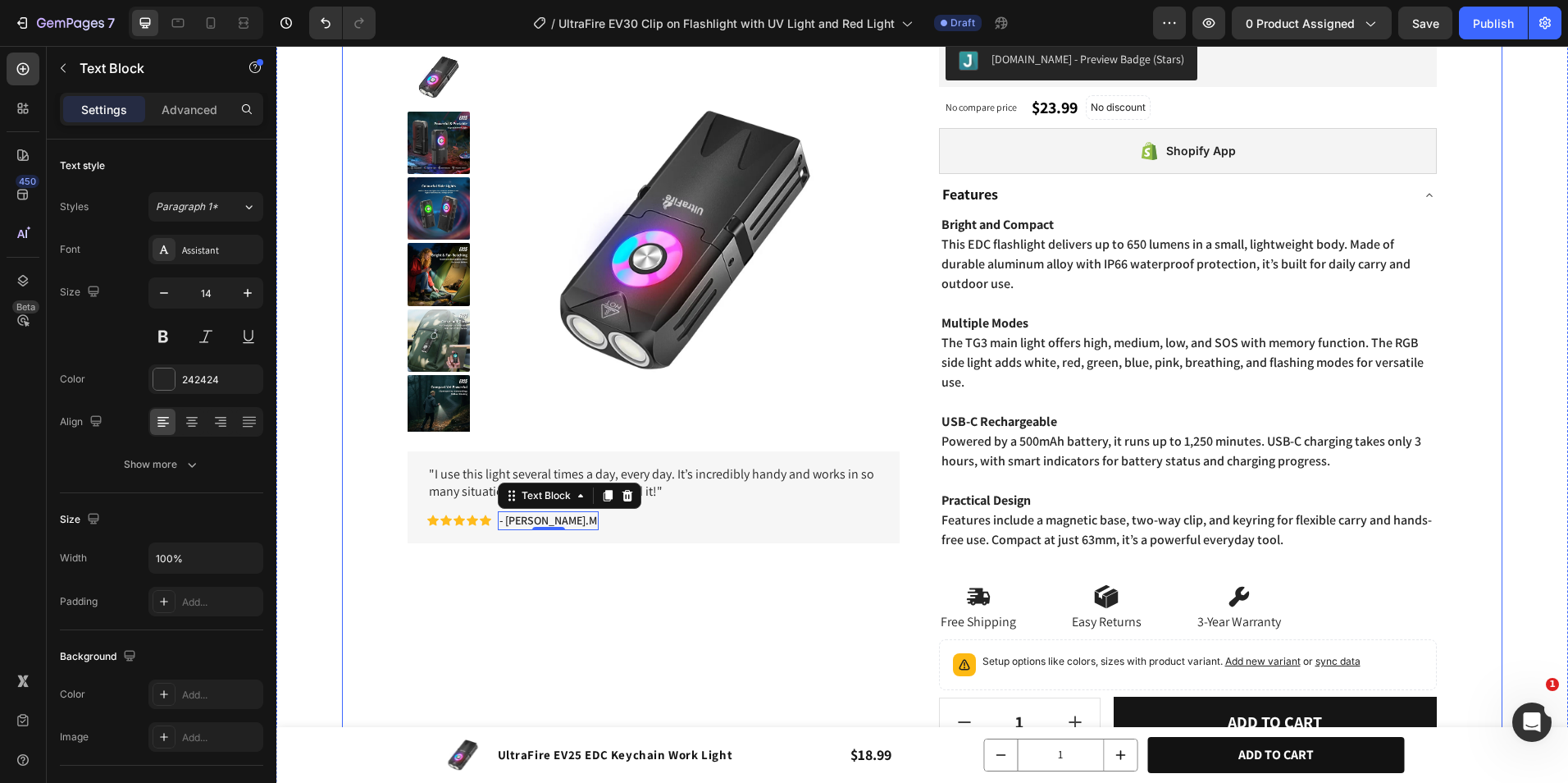
drag, startPoint x: 367, startPoint y: 583, endPoint x: 475, endPoint y: 572, distance: 108.6
click at [367, 583] on div "Product Images "I use this light several times a day, every day. It’s incredibl…" at bounding box center [922, 415] width 1161 height 848
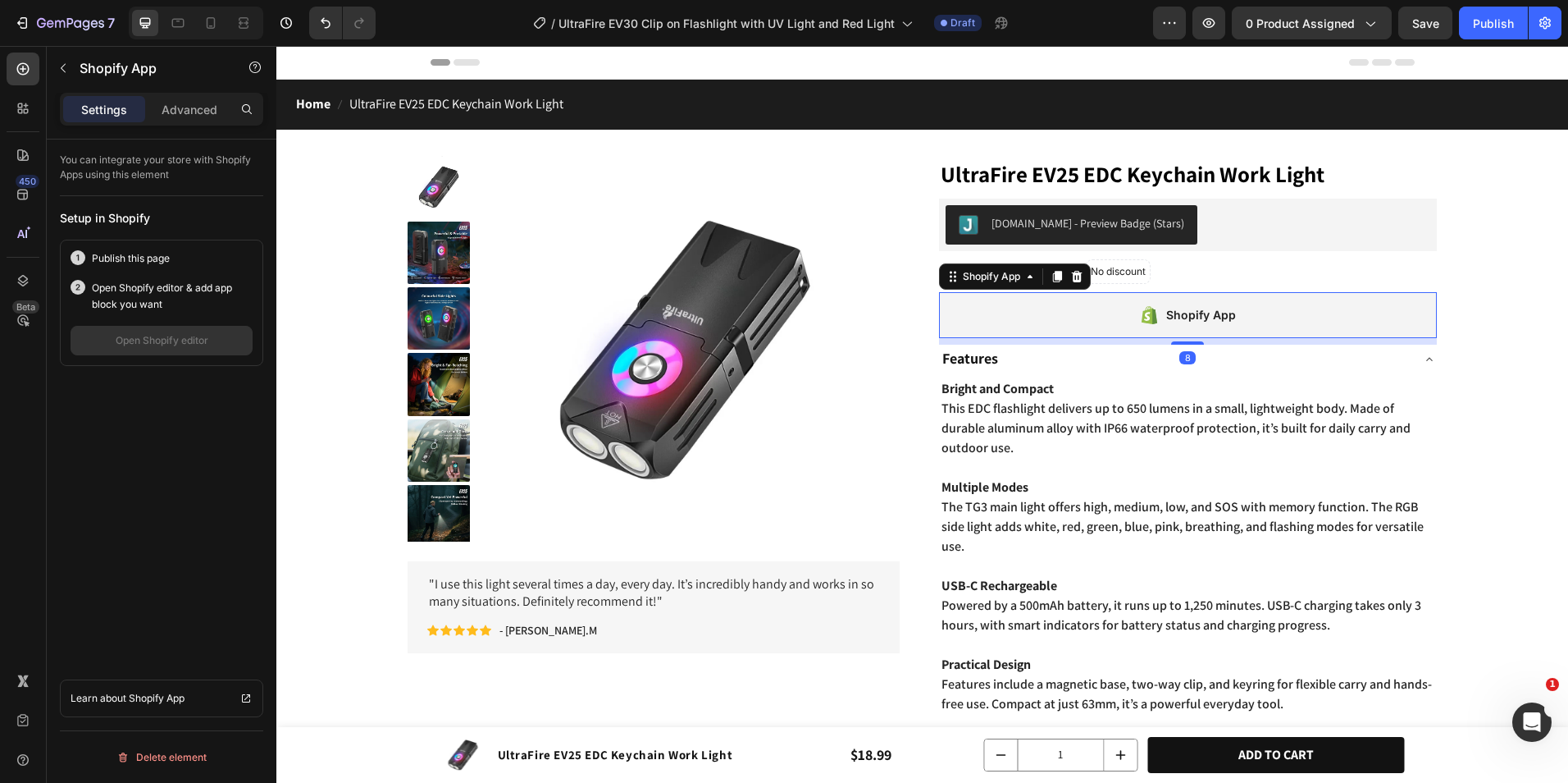
click at [1183, 301] on div "Shopify App" at bounding box center [1188, 315] width 499 height 46
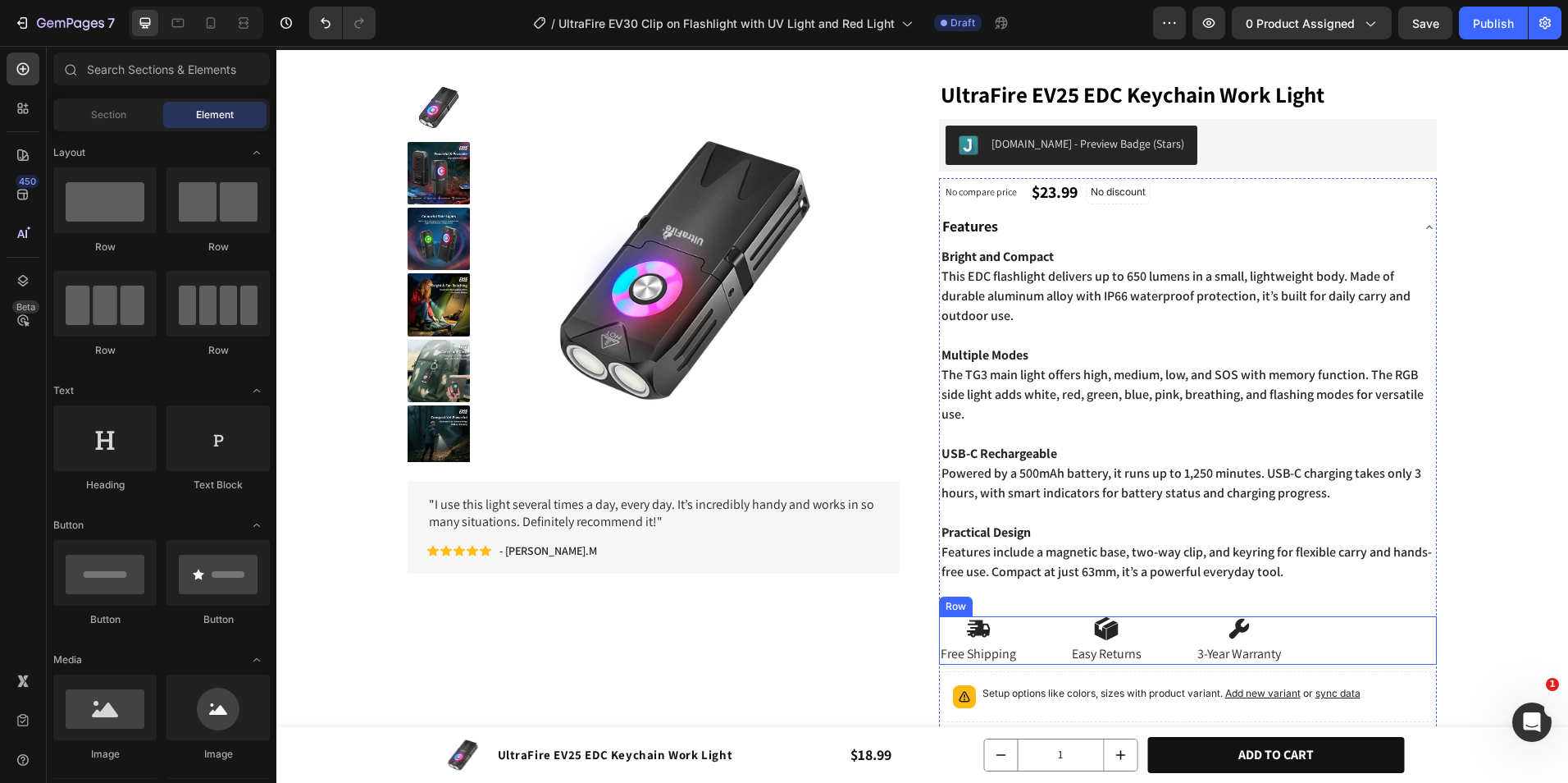
scroll to position [82, 0]
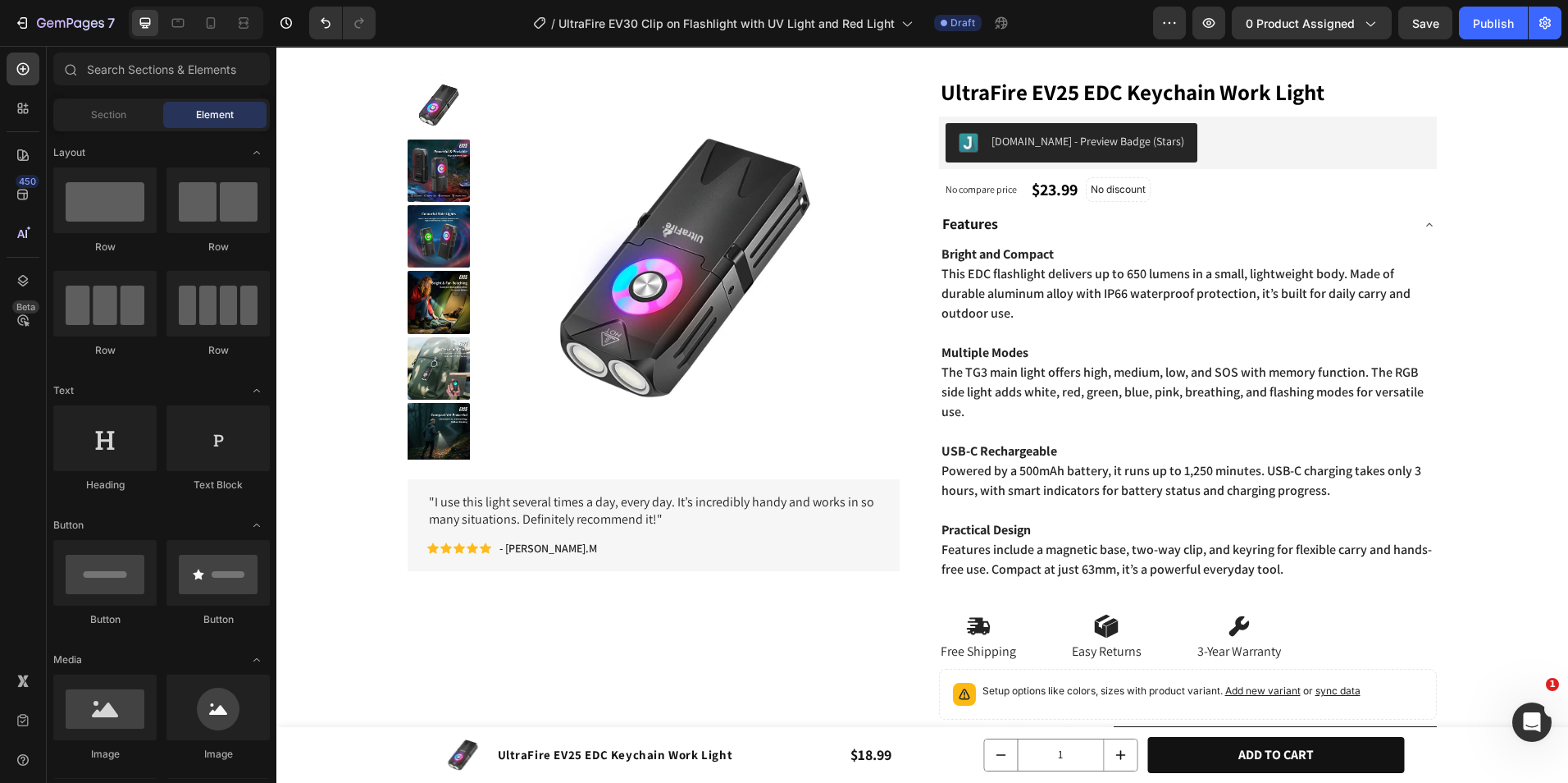
click at [317, 500] on div "Product Images "I use this light several times a day, every day. It’s incredibl…" at bounding box center [922, 471] width 1292 height 848
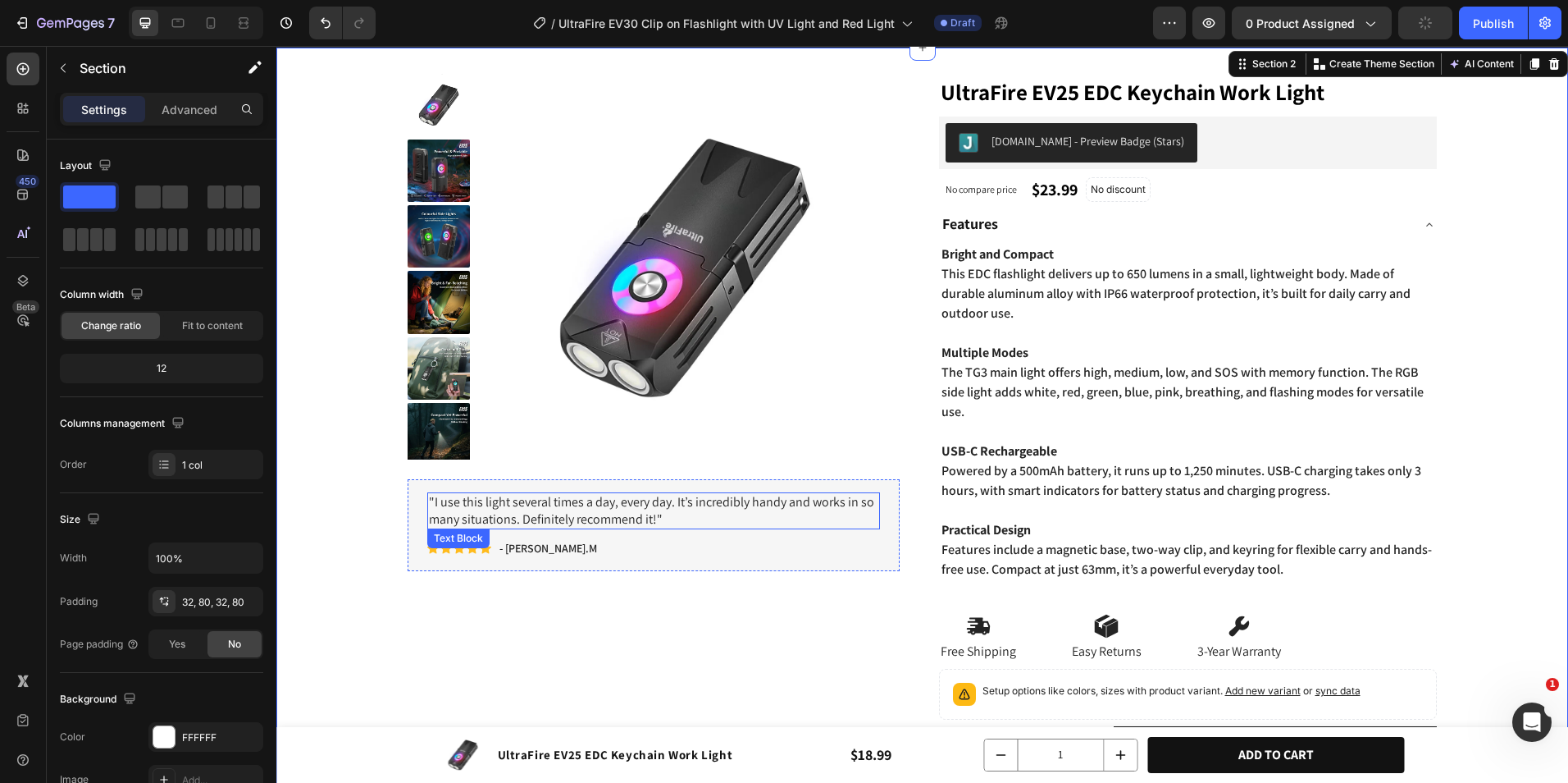
click at [580, 521] on p ""I use this light several times a day, every day. It’s incredibly handy and wor…" at bounding box center [654, 510] width 449 height 34
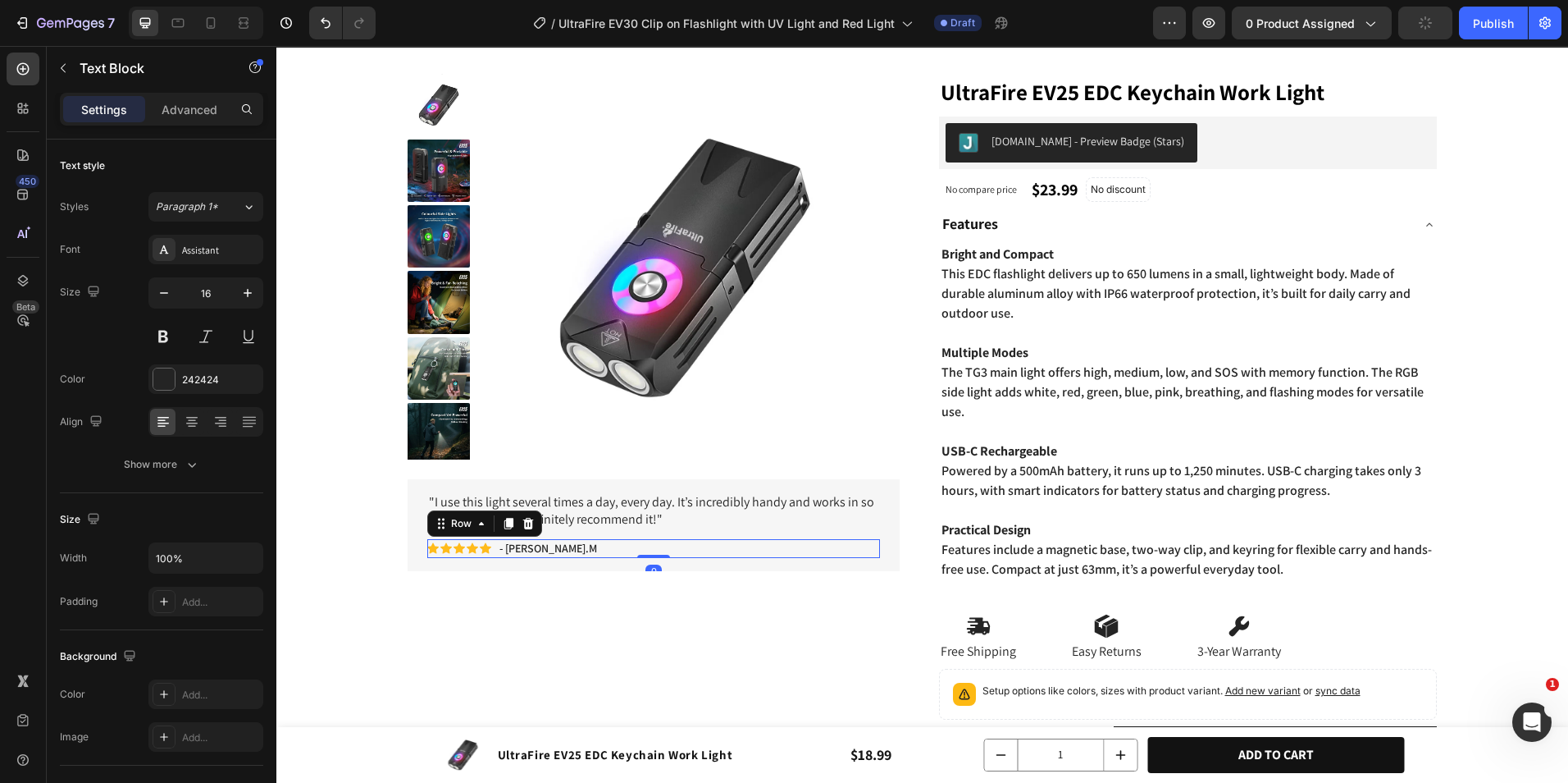
click at [638, 554] on div "Icon Icon Icon Icon Icon Icon List - [PERSON_NAME].M Text Block Row 0" at bounding box center [653, 548] width 452 height 18
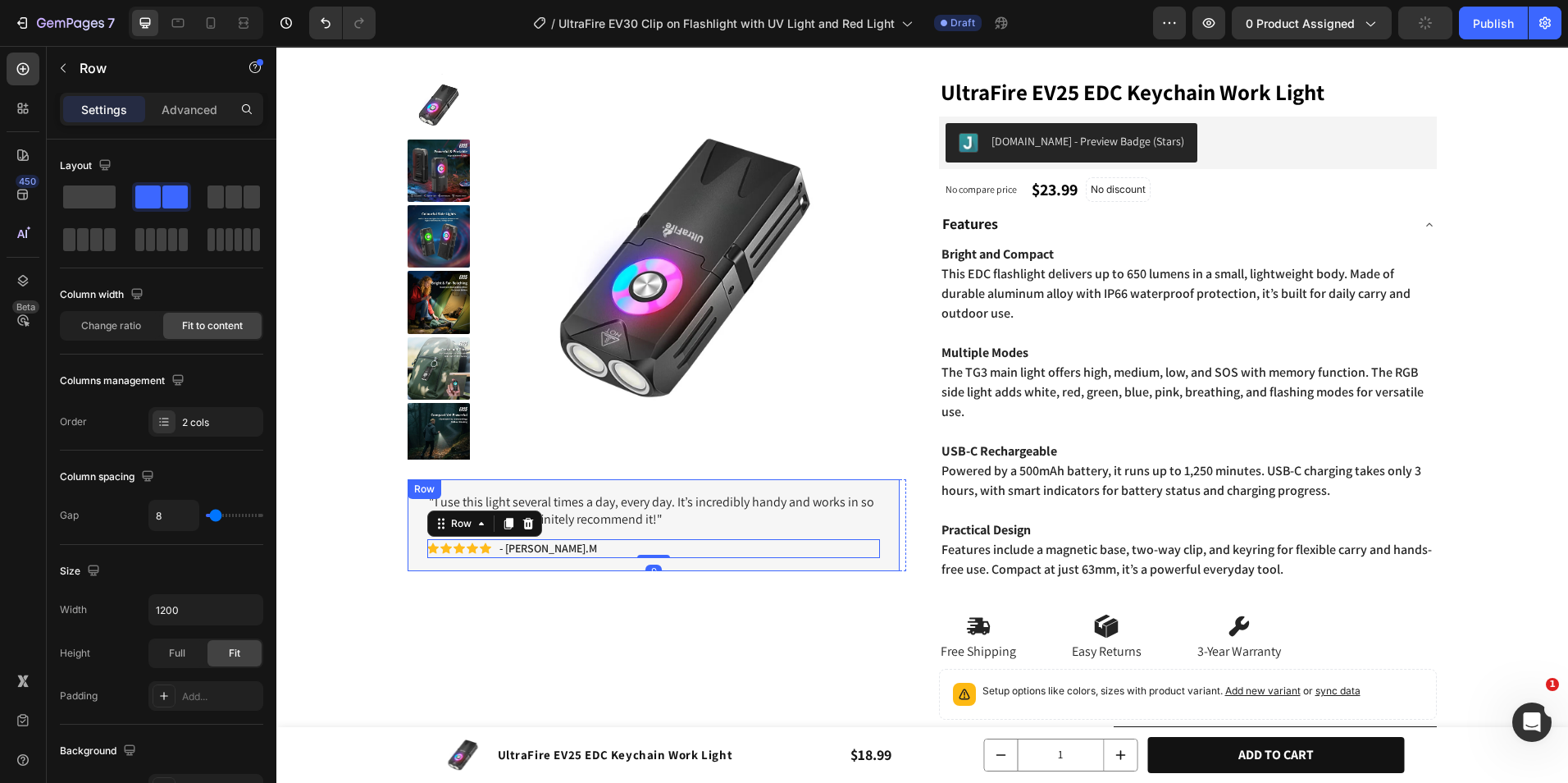
click at [627, 566] on div ""I use this light several times a day, every day. It’s incredibly handy and wor…" at bounding box center [654, 525] width 492 height 92
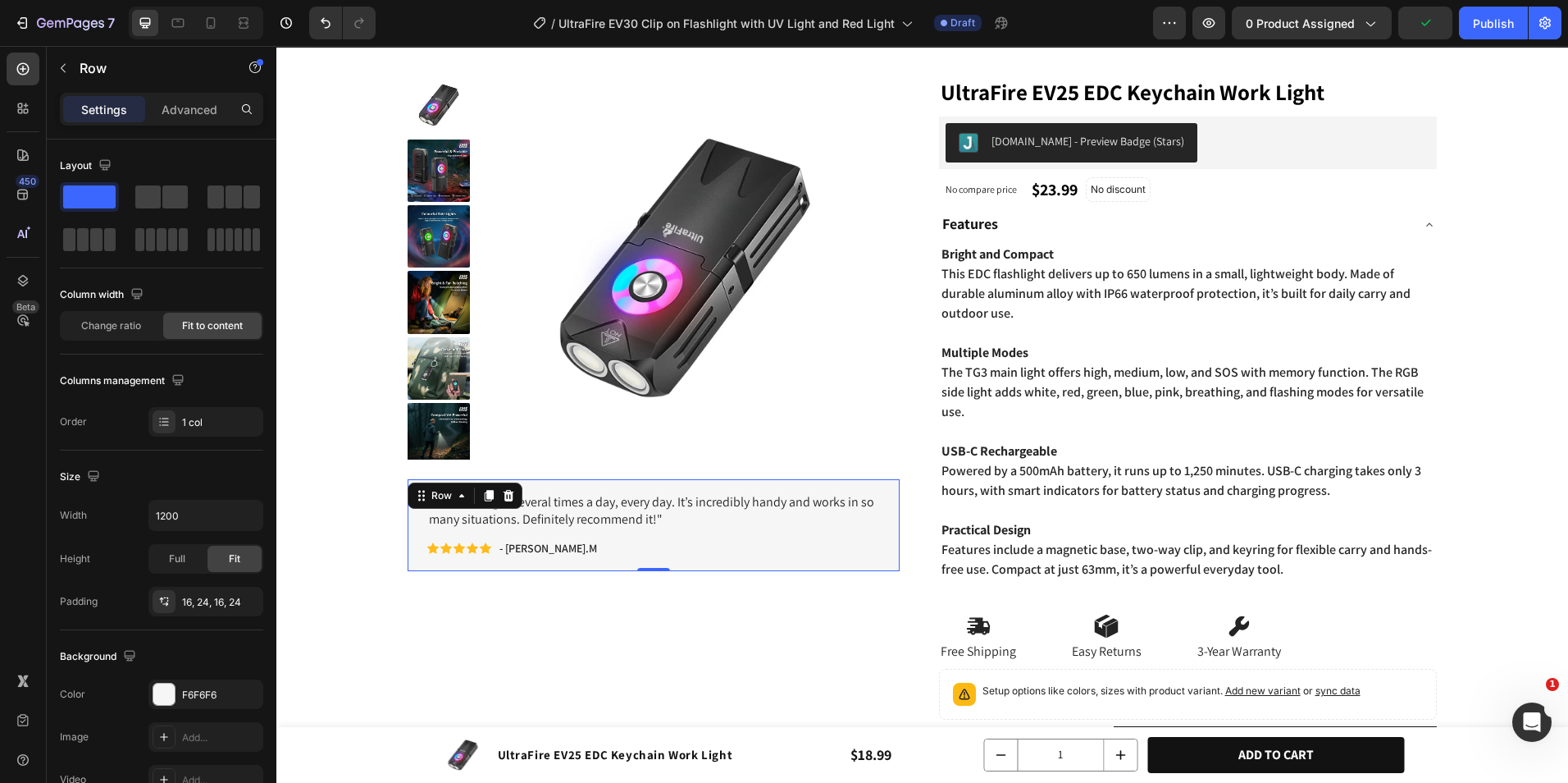
drag, startPoint x: 657, startPoint y: 569, endPoint x: 657, endPoint y: 586, distance: 17.0
click at [657, 571] on div at bounding box center [654, 569] width 33 height 3
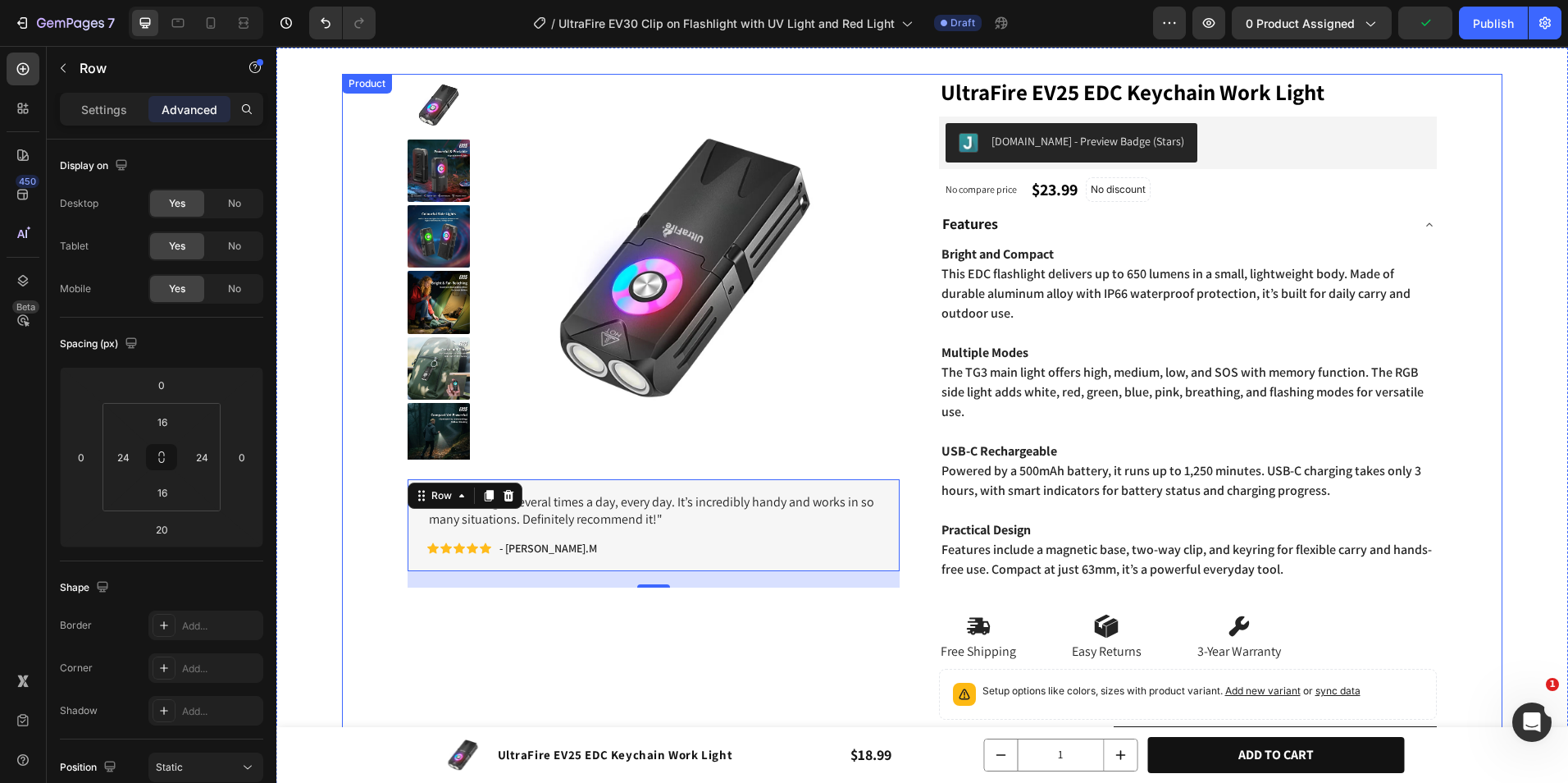
click at [658, 590] on div "Product Images "I use this light several times a day, every day. It’s incredibl…" at bounding box center [657, 471] width 499 height 795
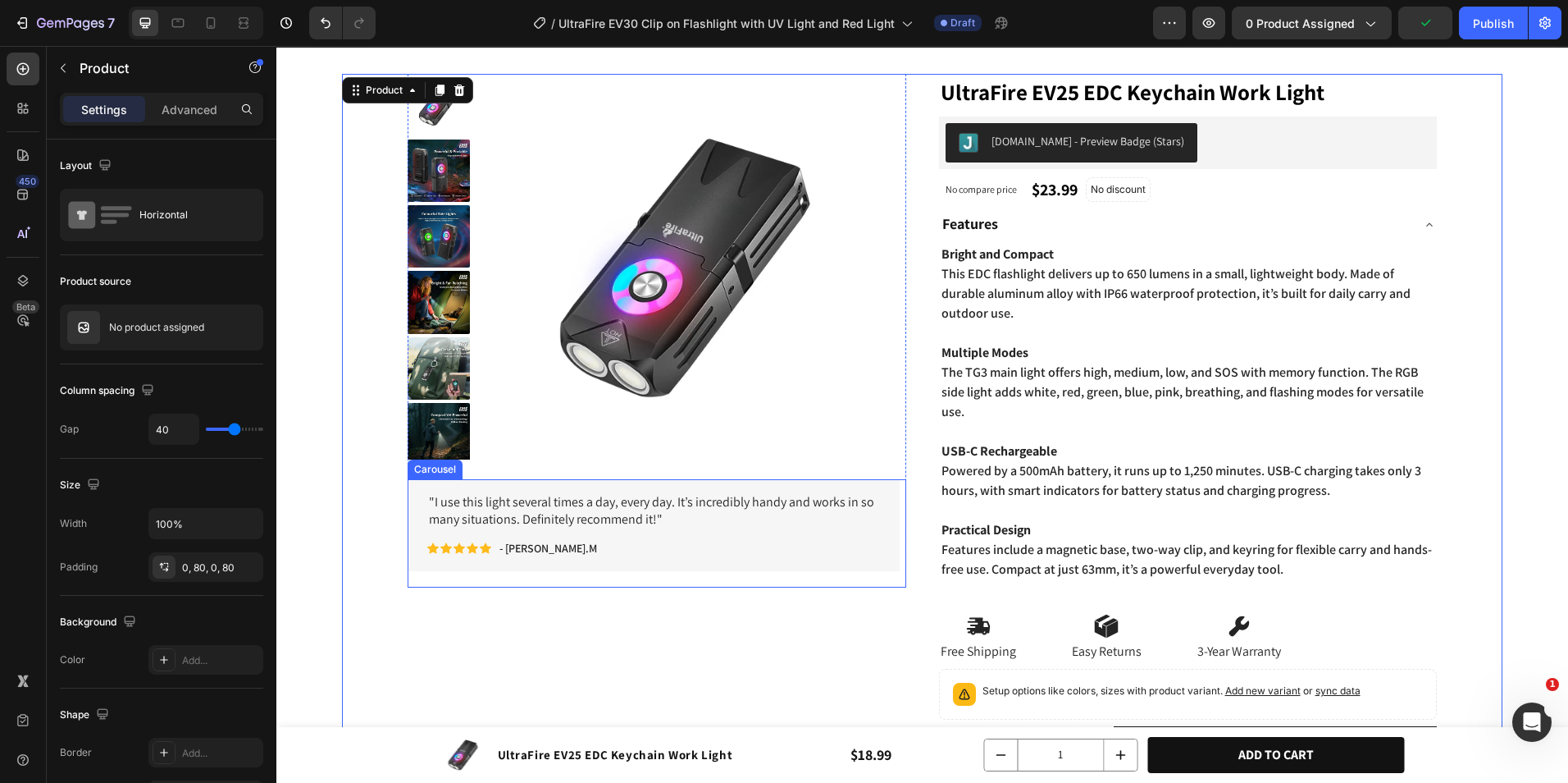
click at [662, 581] on div ""I use this light several times a day, every day. It’s incredibly handy and wor…" at bounding box center [654, 533] width 492 height 109
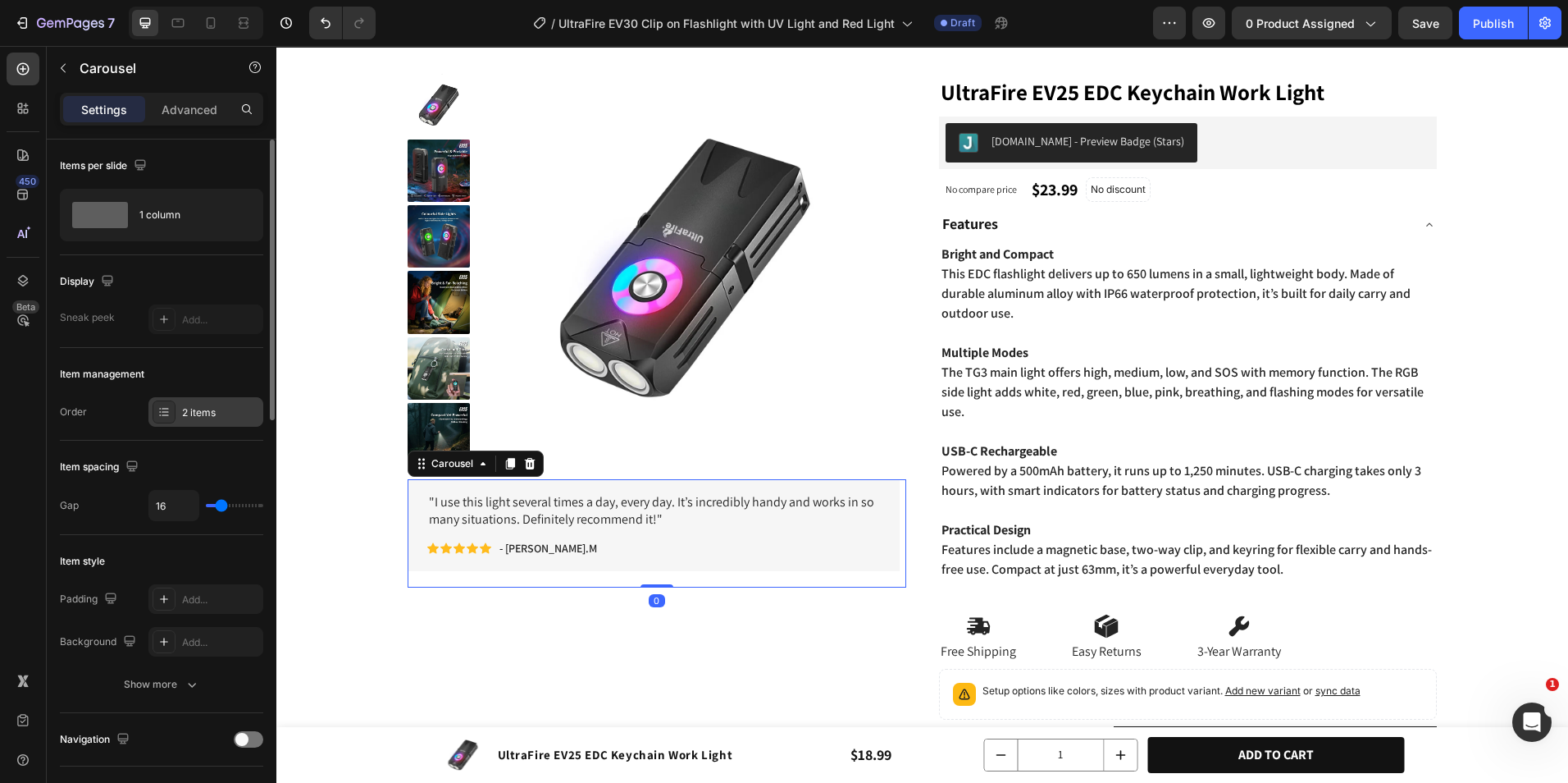
click at [208, 417] on div "2 items" at bounding box center [220, 413] width 77 height 15
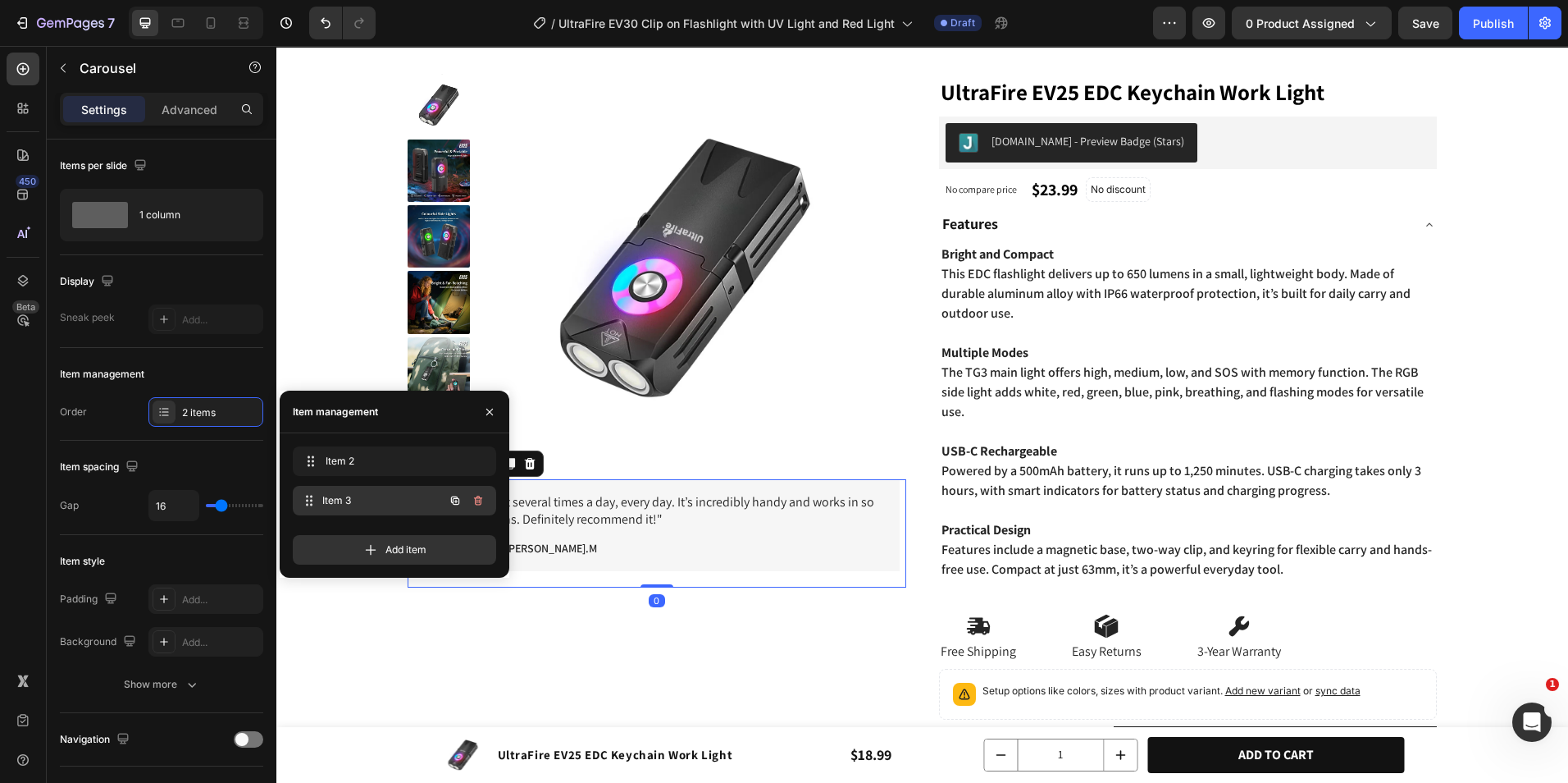
click at [349, 507] on span "Item 3" at bounding box center [383, 500] width 121 height 15
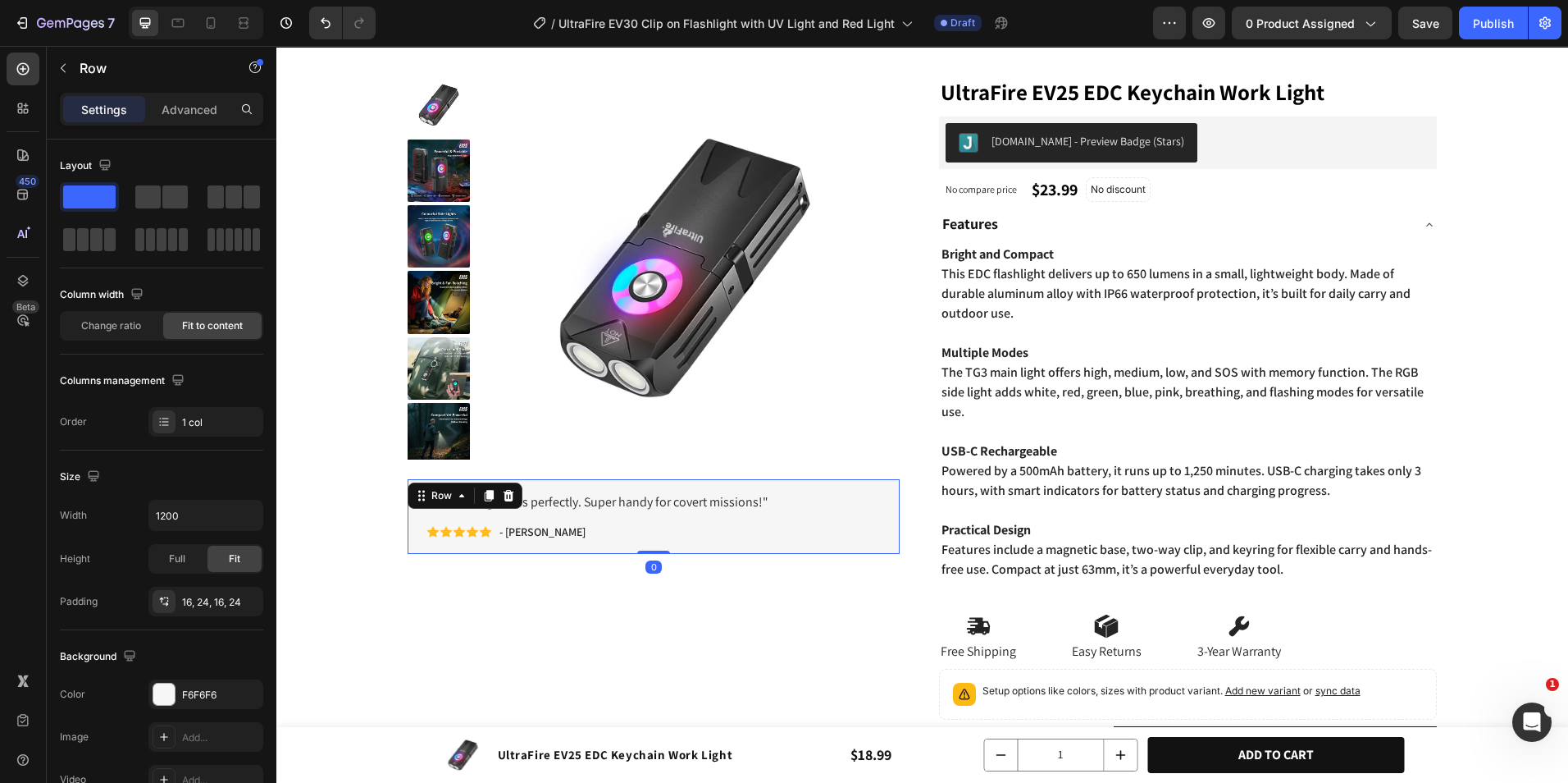
click at [645, 543] on div ""Holds magazines perfectly. Super handy for covert missions!" Text Block Icon I…" at bounding box center [654, 516] width 492 height 74
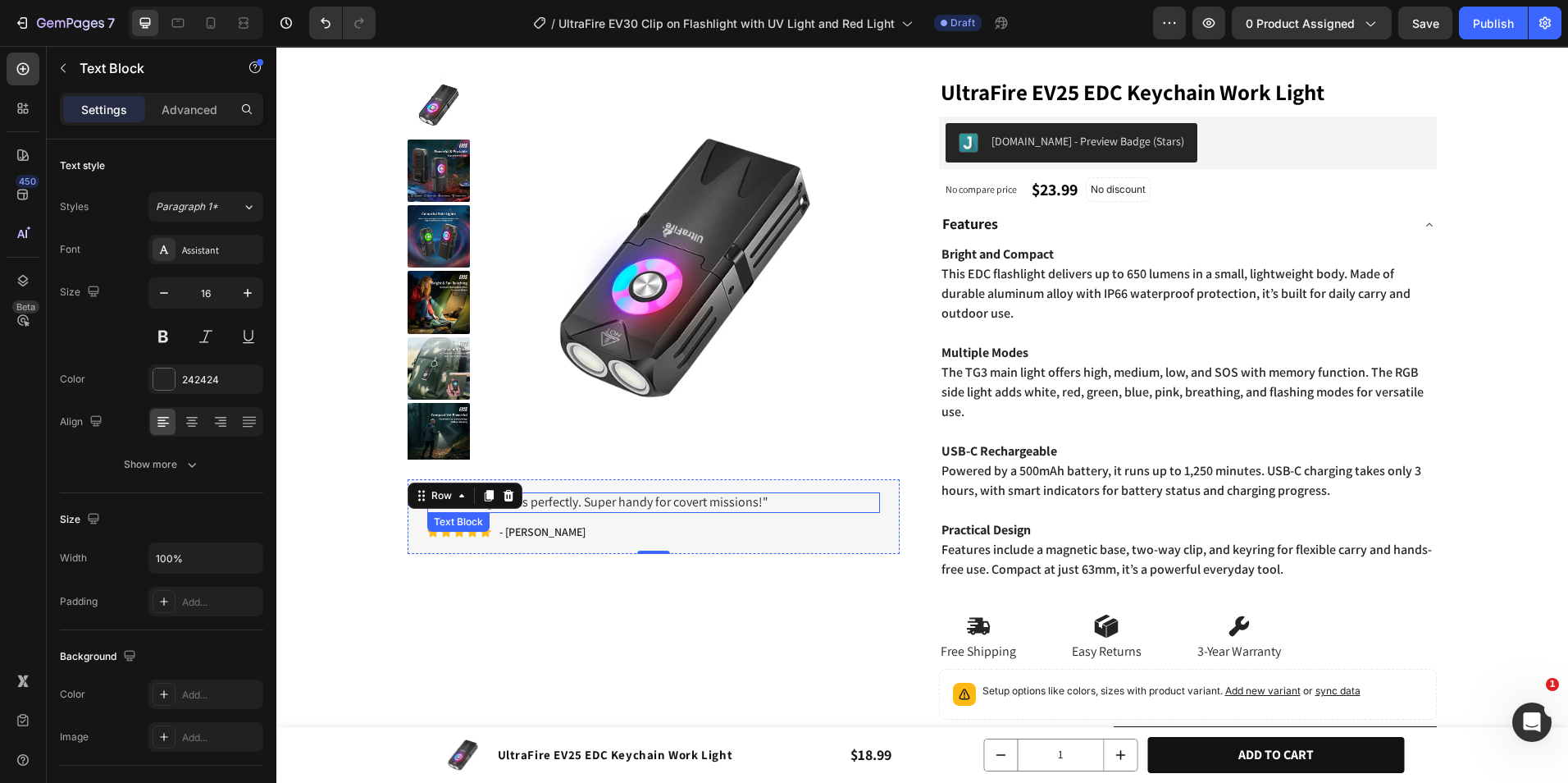
click at [575, 500] on p ""Holds magazines perfectly. Super handy for covert missions!"" at bounding box center [654, 502] width 449 height 18
click at [751, 502] on p ""Holds magazines perfectly. Super handy for covert missions!"" at bounding box center [654, 502] width 449 height 18
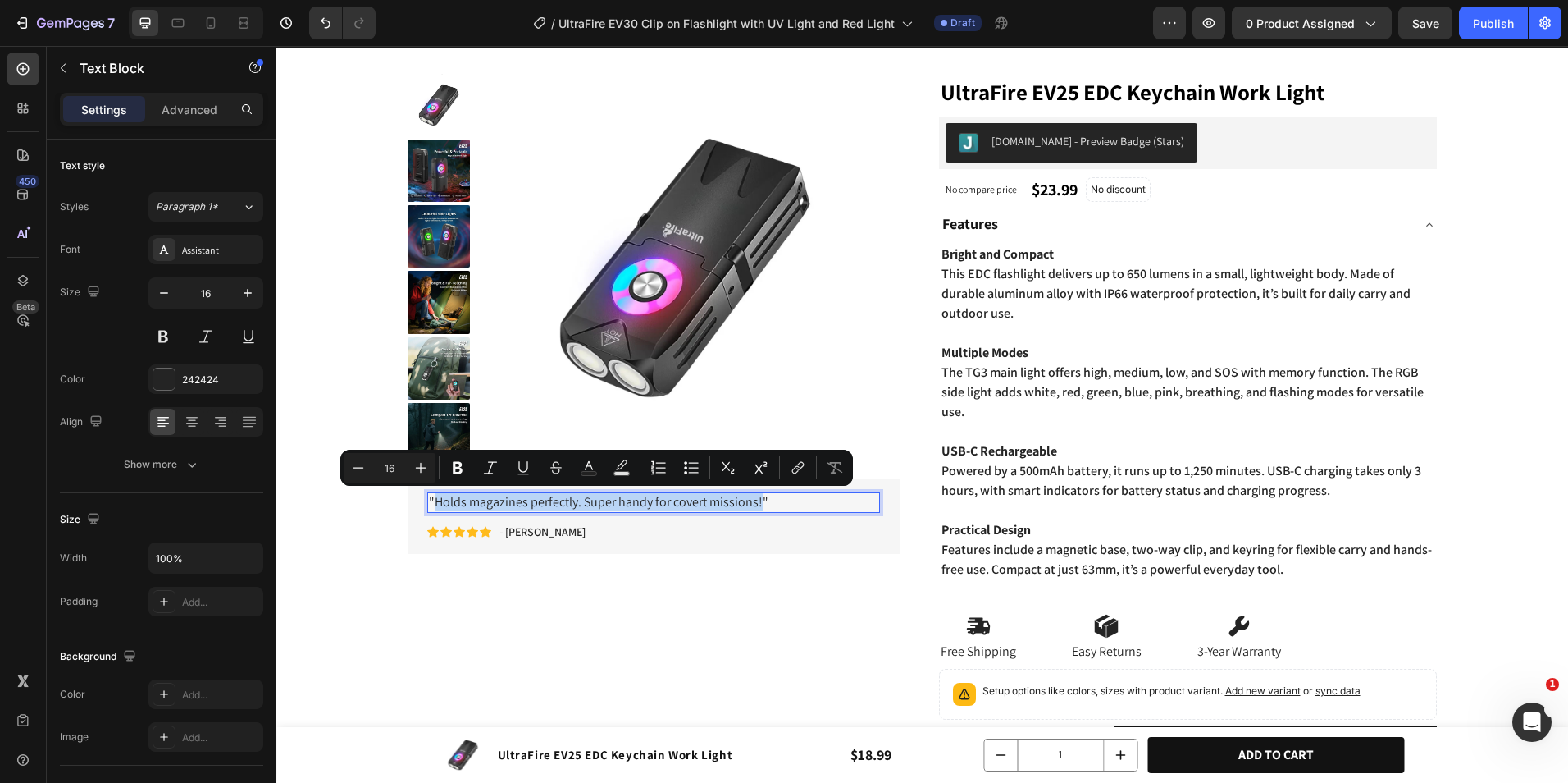
drag, startPoint x: 761, startPoint y: 505, endPoint x: 433, endPoint y: 505, distance: 328.0
click at [433, 505] on p ""Holds magazines perfectly. Super handy for covert missions!"" at bounding box center [654, 502] width 449 height 18
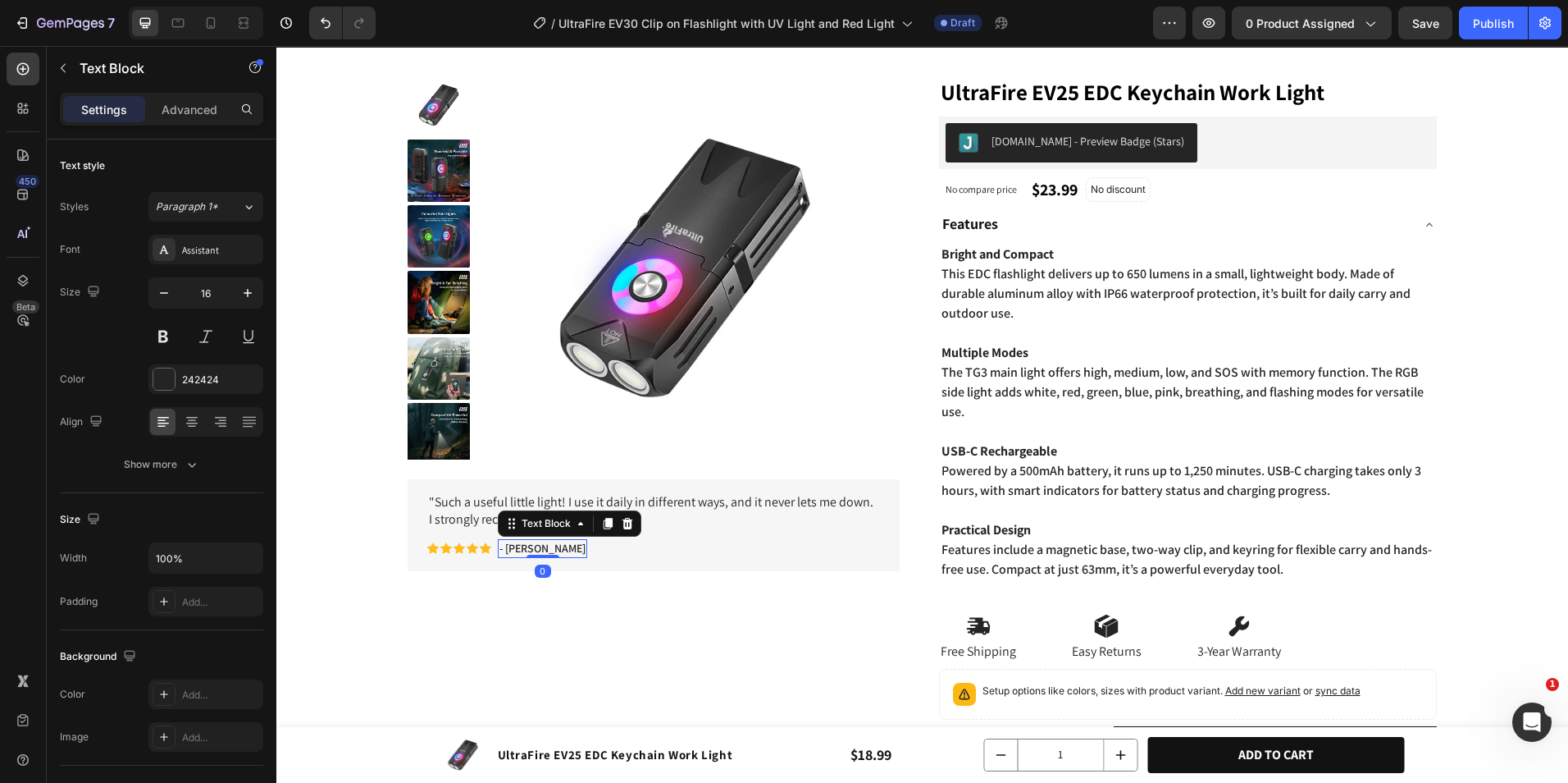
click at [520, 542] on p "- [PERSON_NAME]" at bounding box center [542, 547] width 86 height 15
click at [527, 552] on p "- [PERSON_NAME]" at bounding box center [542, 547] width 86 height 15
click at [509, 547] on p "- [PERSON_NAME]" at bounding box center [542, 547] width 86 height 15
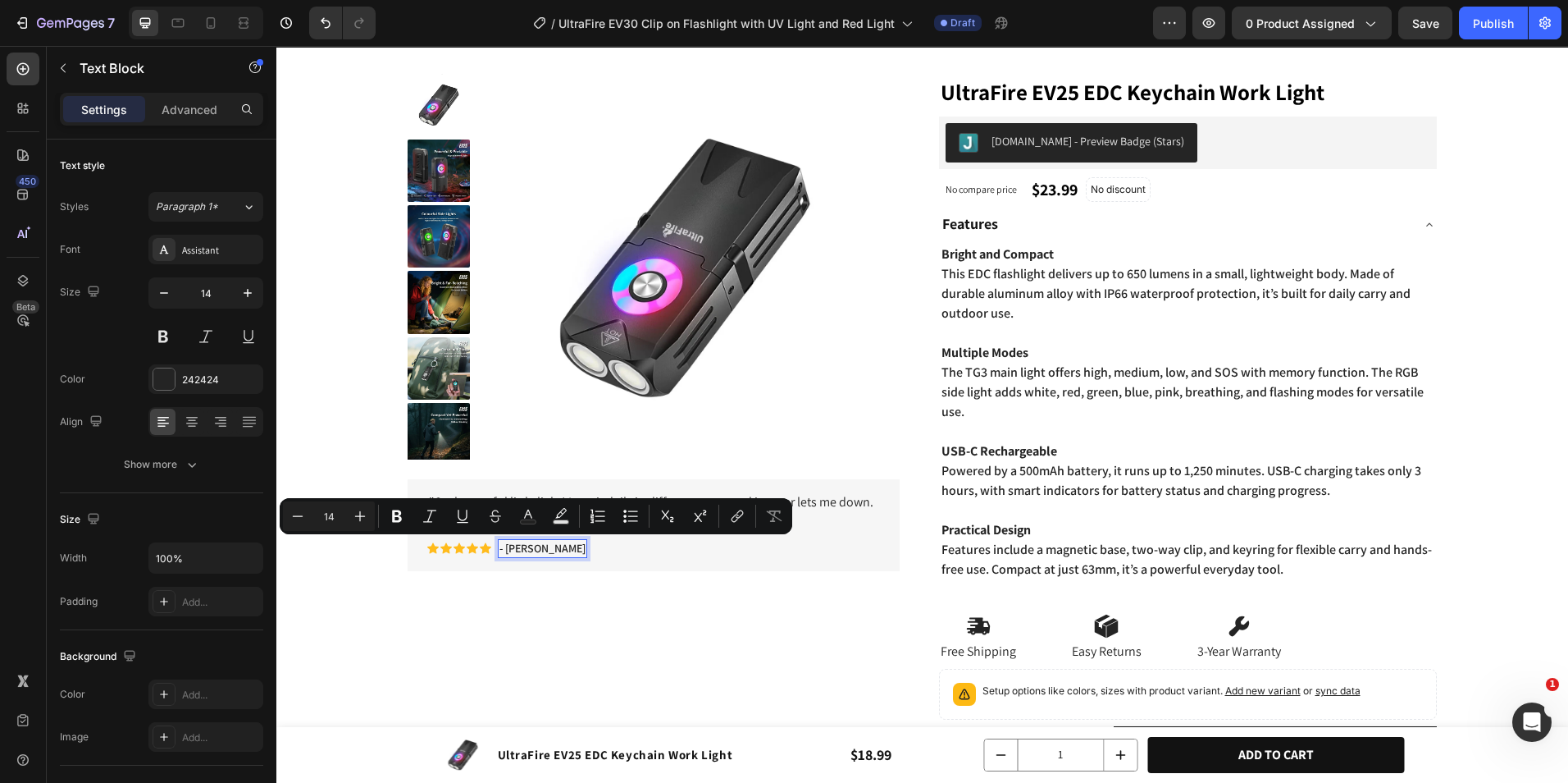
click at [510, 549] on p "- [PERSON_NAME]" at bounding box center [542, 547] width 86 height 15
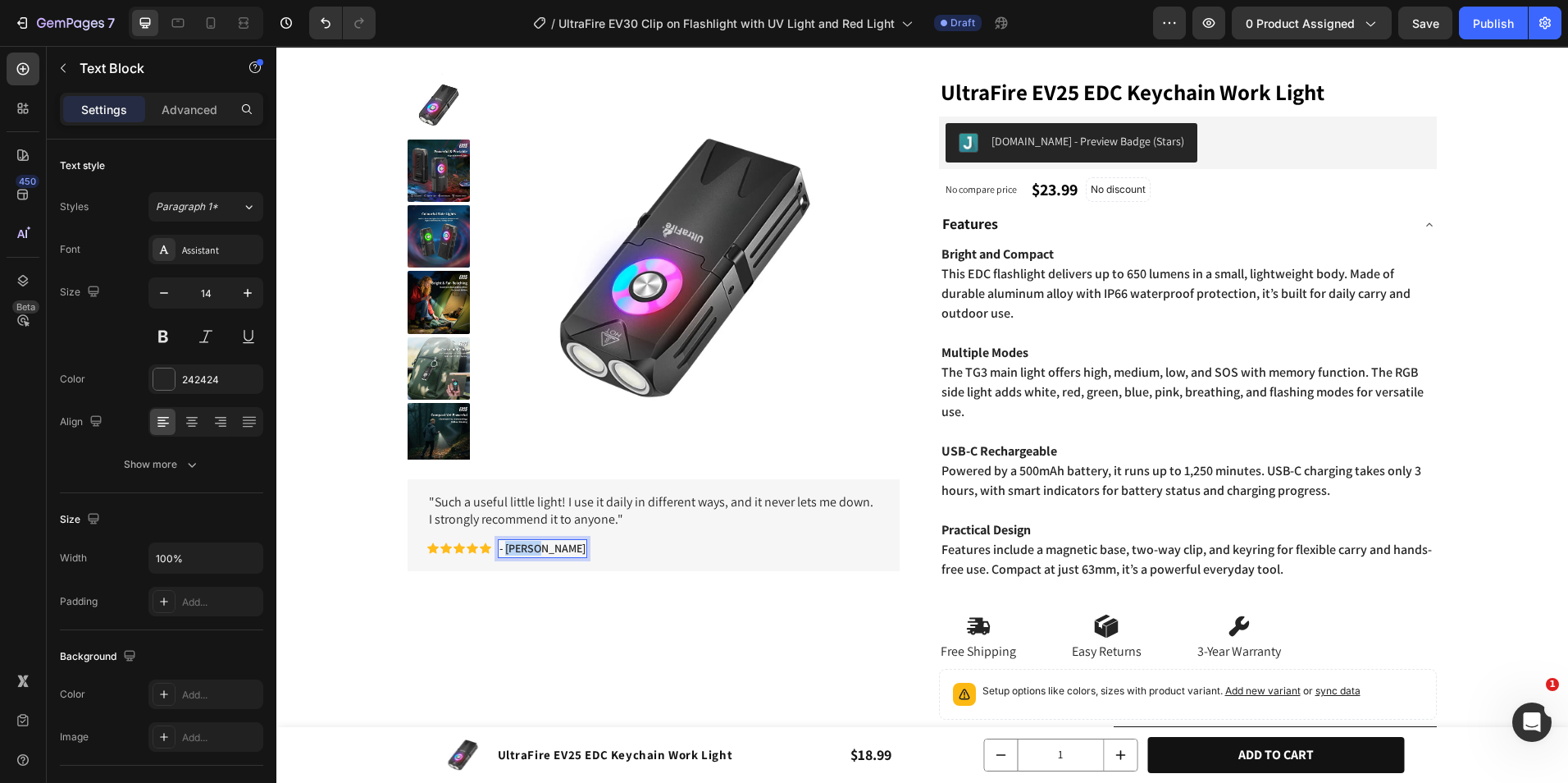
drag, startPoint x: 508, startPoint y: 549, endPoint x: 558, endPoint y: 547, distance: 50.0
click at [558, 547] on div "Icon Icon Icon Icon Icon Icon List - [PERSON_NAME] Text Block 0 Row" at bounding box center [653, 548] width 452 height 18
click at [576, 566] on div ""Such a useful little light! I use it daily in different ways, and it never let…" at bounding box center [654, 525] width 492 height 92
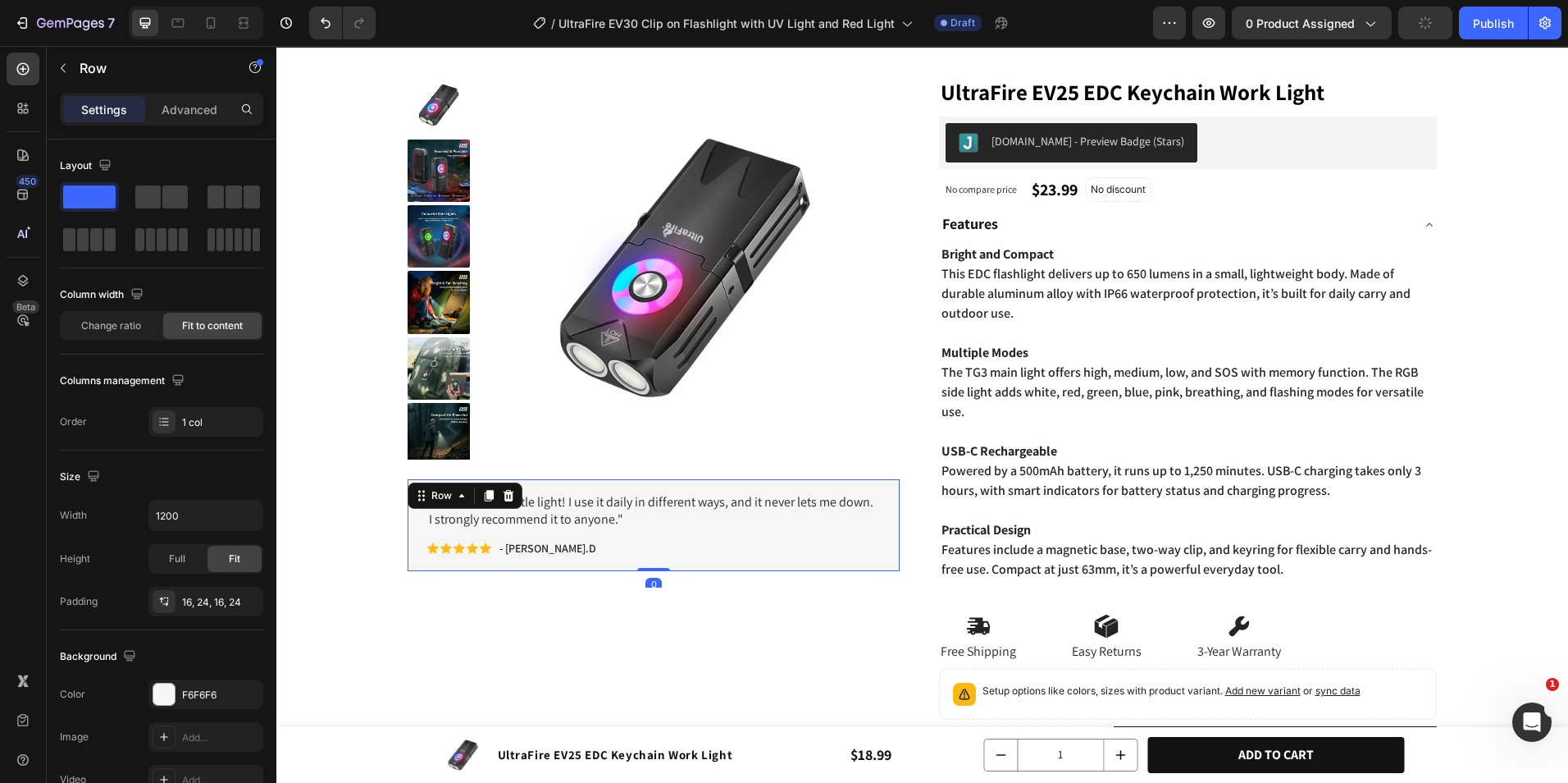
click at [654, 581] on div "0" at bounding box center [654, 584] width 17 height 13
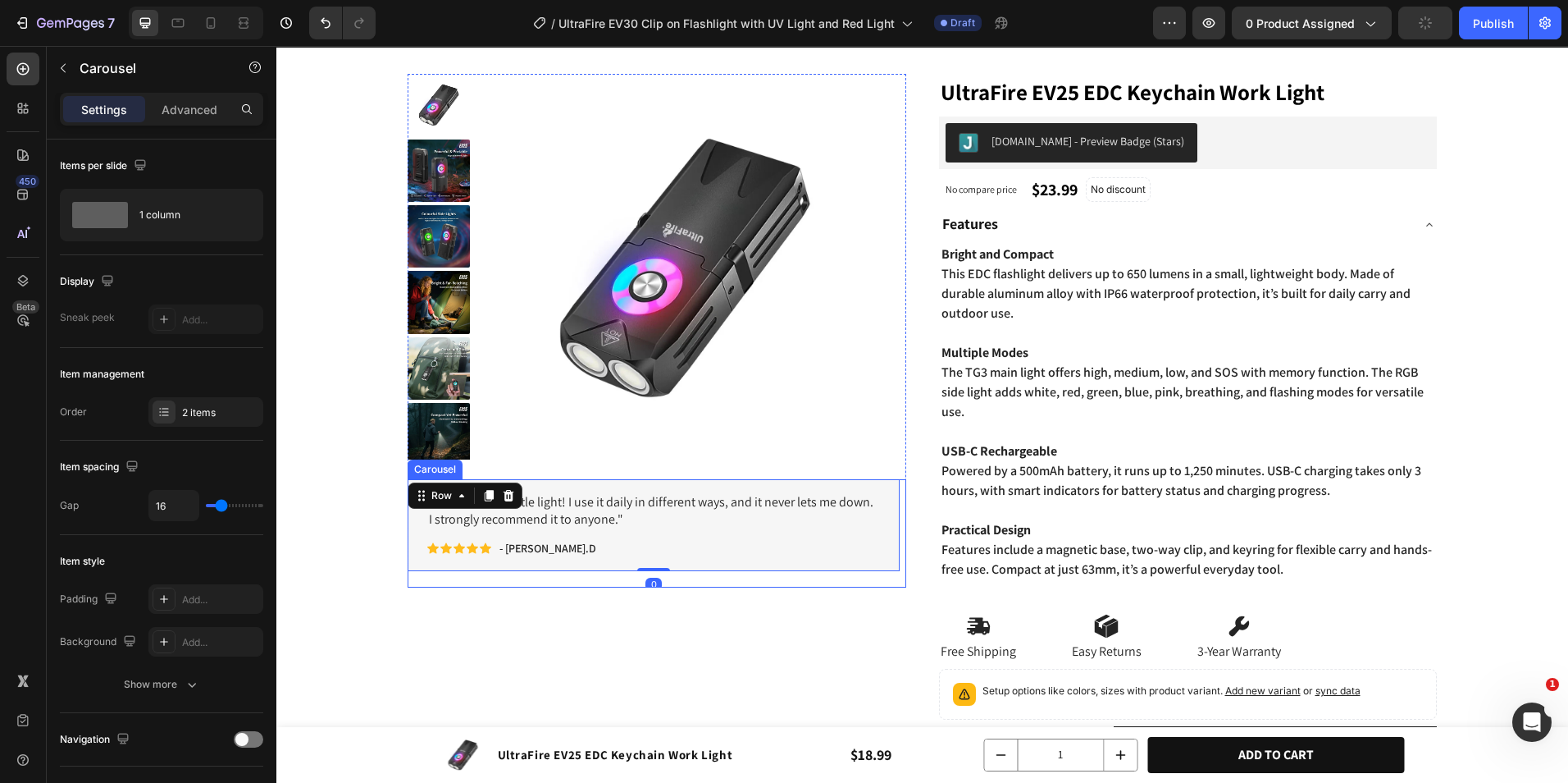
click at [683, 577] on div ""Such a useful little light! I use it daily in different ways, and it never let…" at bounding box center [654, 533] width 492 height 109
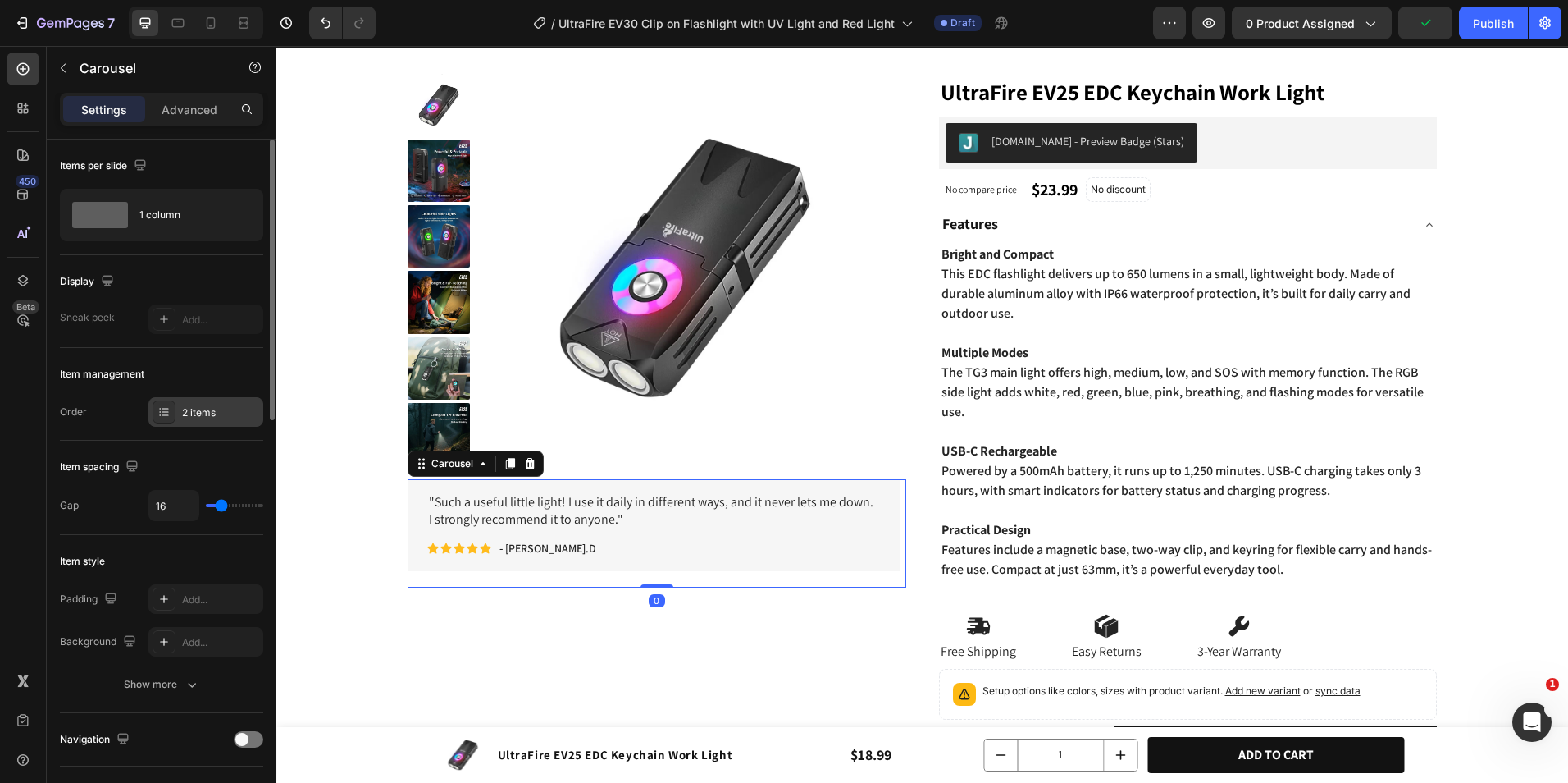
click at [200, 406] on div "2 items" at bounding box center [220, 413] width 77 height 15
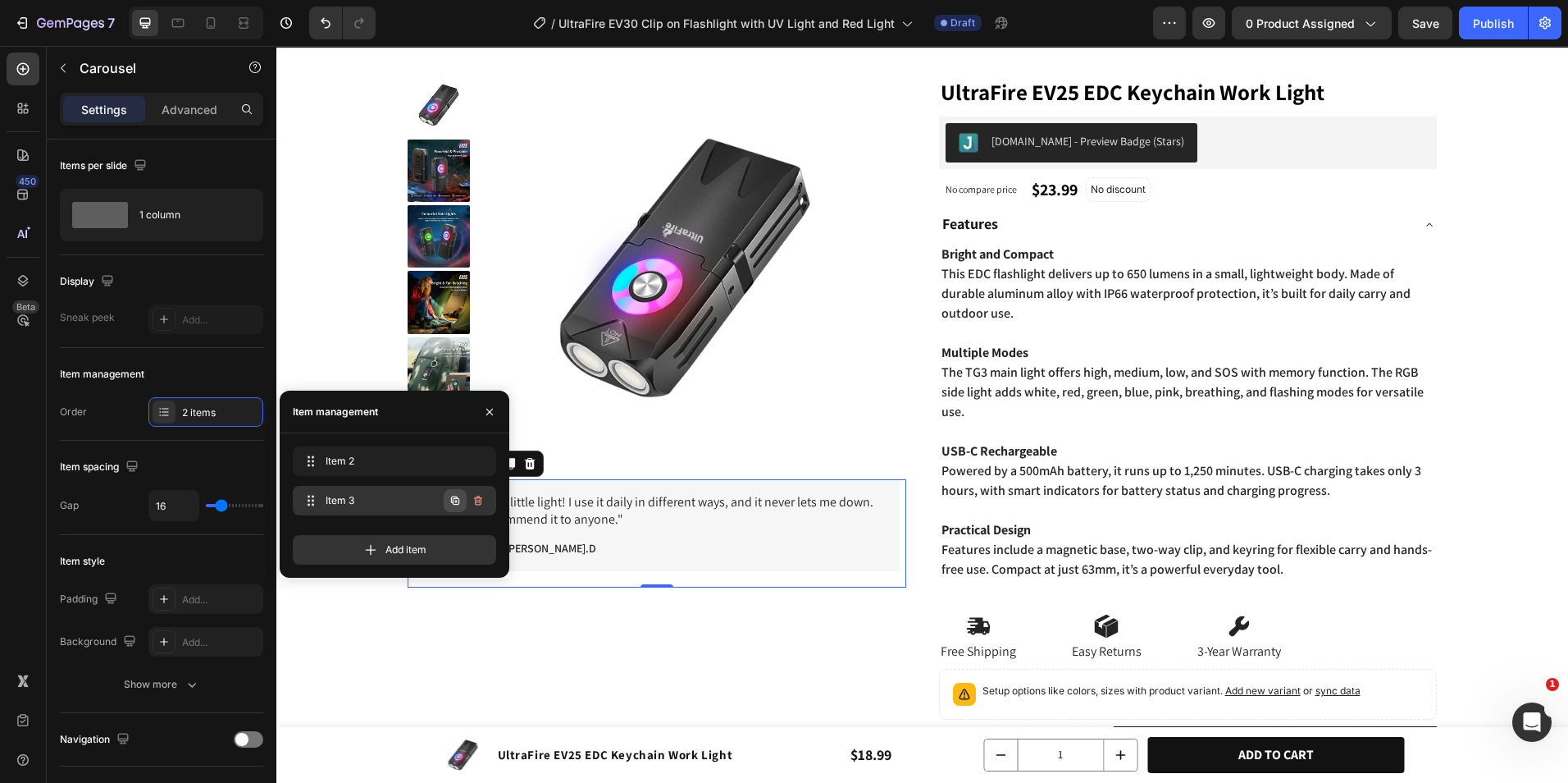
click at [458, 502] on icon "button" at bounding box center [454, 500] width 13 height 13
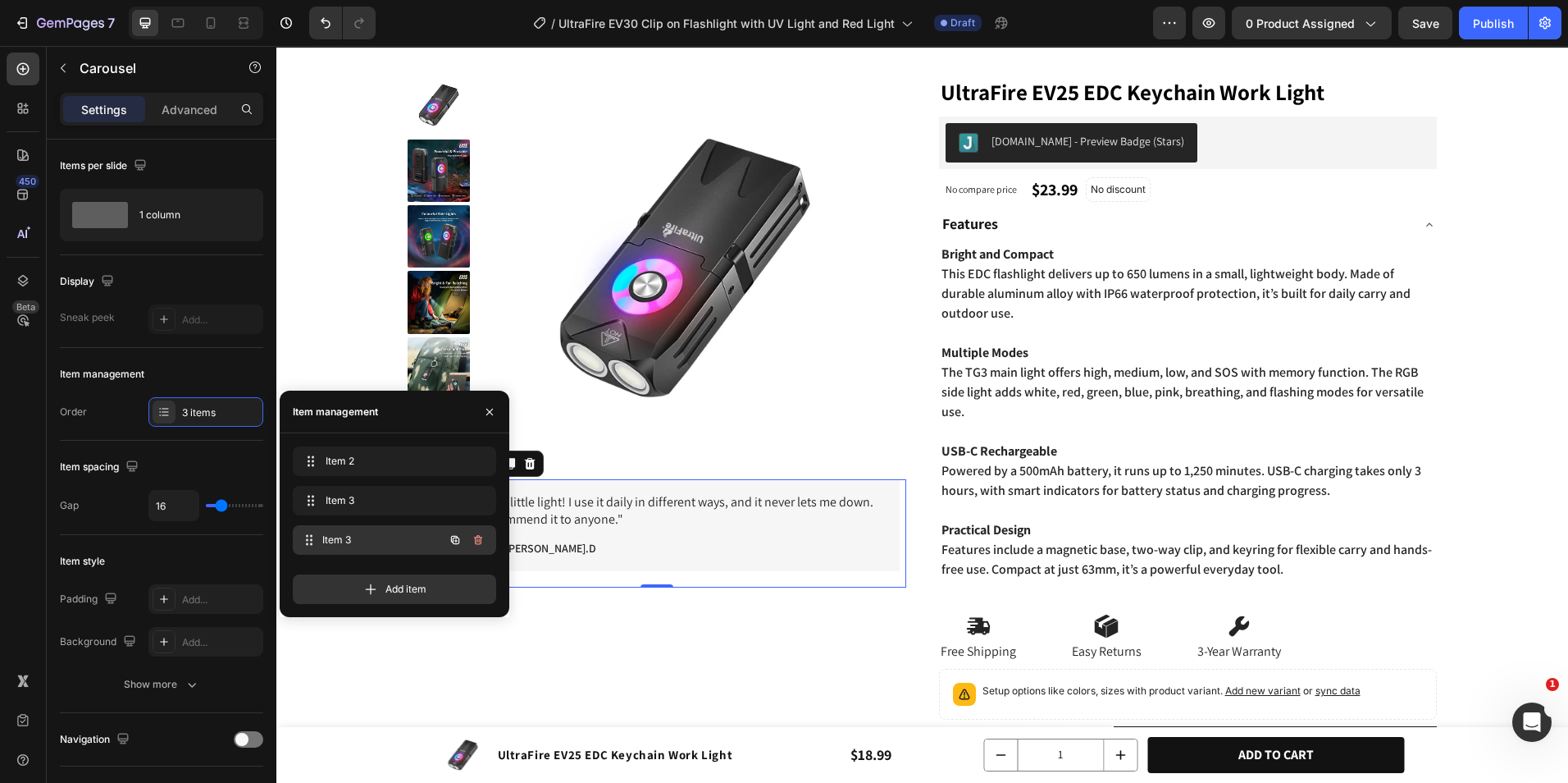
click at [410, 539] on span "Item 3" at bounding box center [383, 540] width 121 height 15
click at [410, 539] on span "Item 3" at bounding box center [371, 540] width 93 height 15
click at [410, 539] on span "Item 3" at bounding box center [383, 540] width 121 height 15
click at [403, 534] on span "Item 3" at bounding box center [371, 540] width 93 height 15
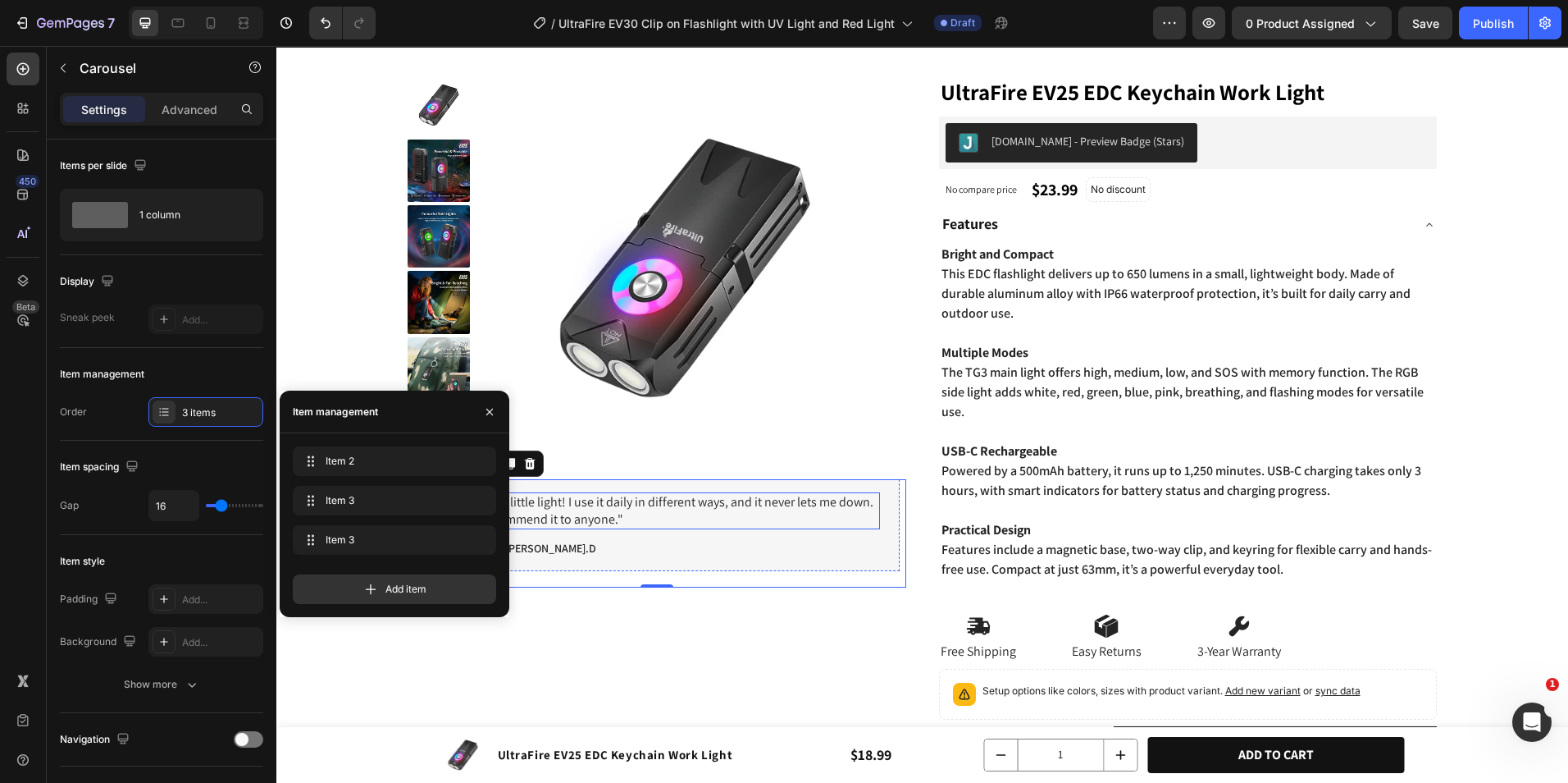
click at [587, 511] on p ""Such a useful little light! I use it daily in different ways, and it never let…" at bounding box center [654, 510] width 449 height 34
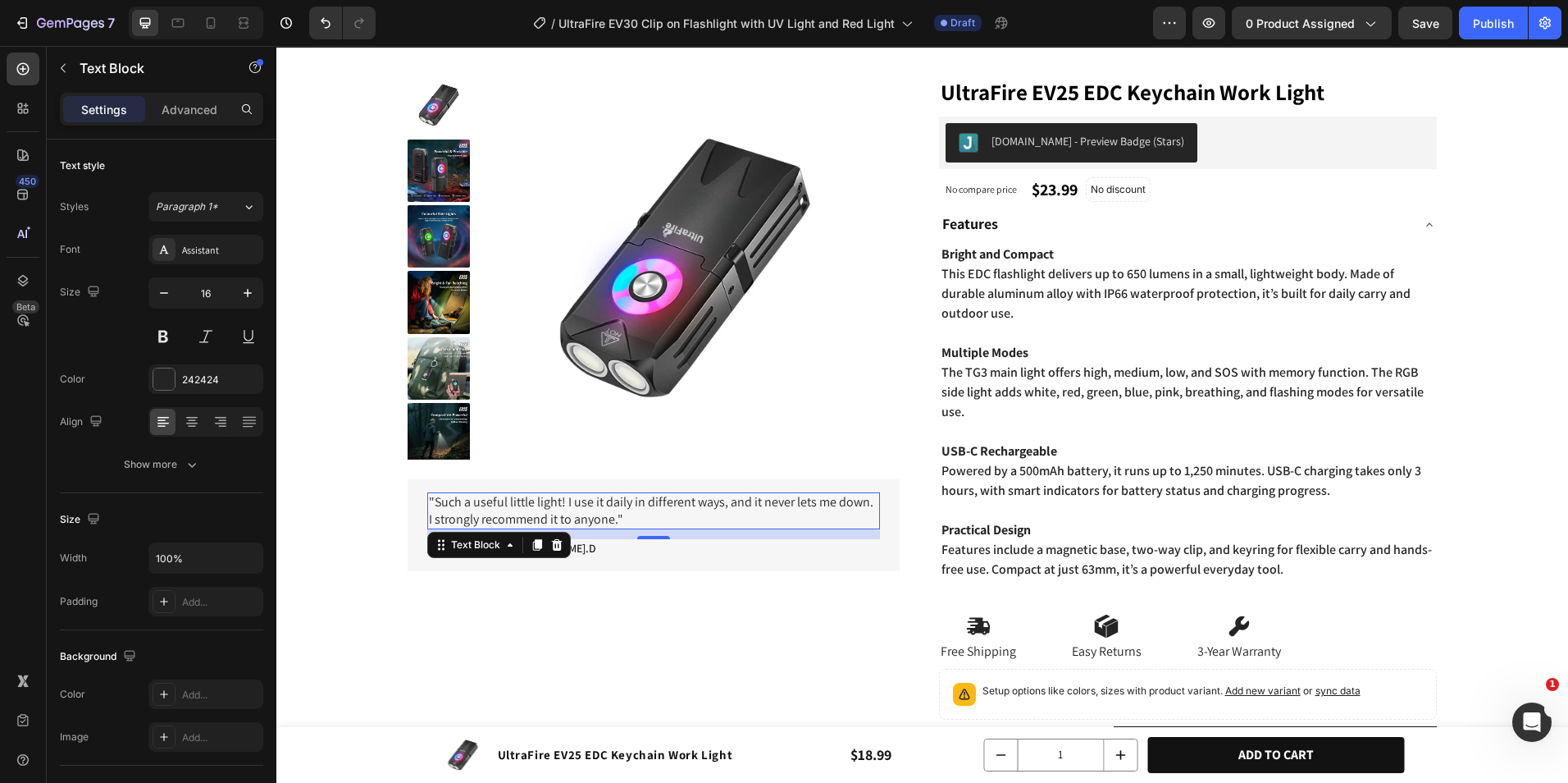
drag, startPoint x: 657, startPoint y: 513, endPoint x: 621, endPoint y: 523, distance: 37.4
click at [657, 513] on p ""Such a useful little light! I use it daily in different ways, and it never let…" at bounding box center [654, 510] width 449 height 34
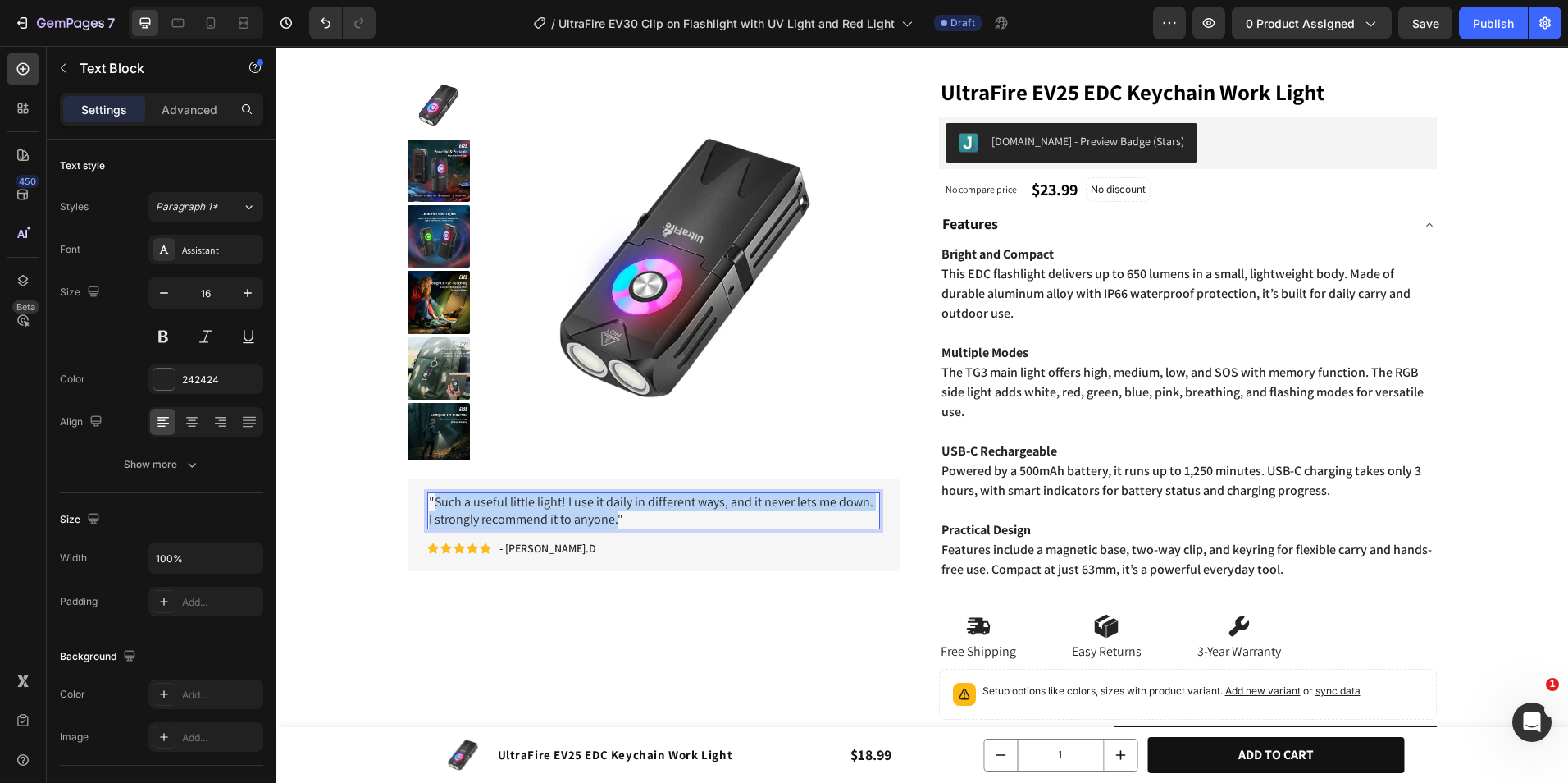
drag, startPoint x: 613, startPoint y: 527, endPoint x: 437, endPoint y: 500, distance: 178.1
click at [437, 500] on p ""Such a useful little light! I use it daily in different ways, and it never let…" at bounding box center [654, 510] width 449 height 34
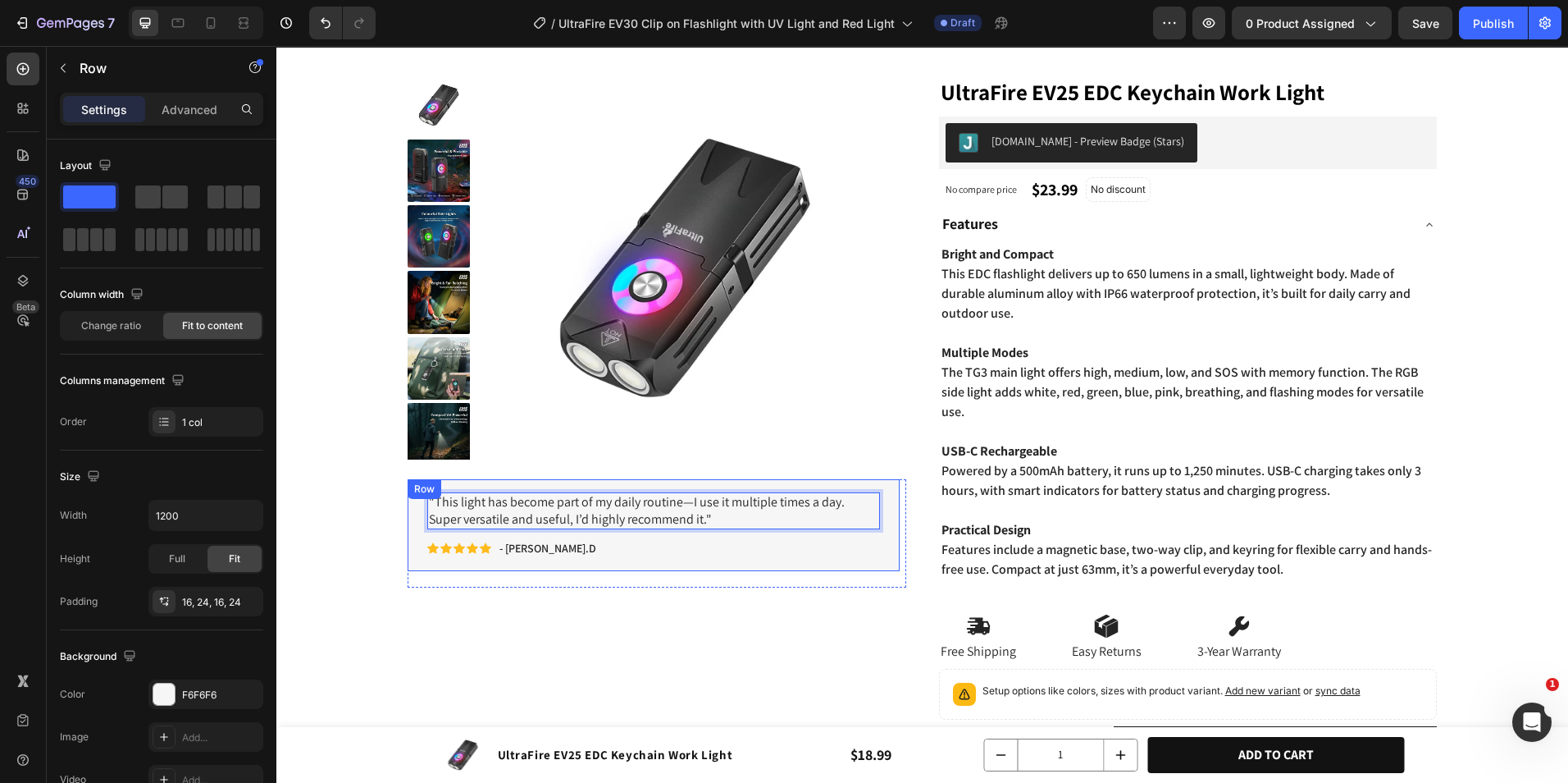
click at [546, 536] on div ""This light has become part of my daily routine—I use it multiple times a day. …" at bounding box center [653, 525] width 452 height 65
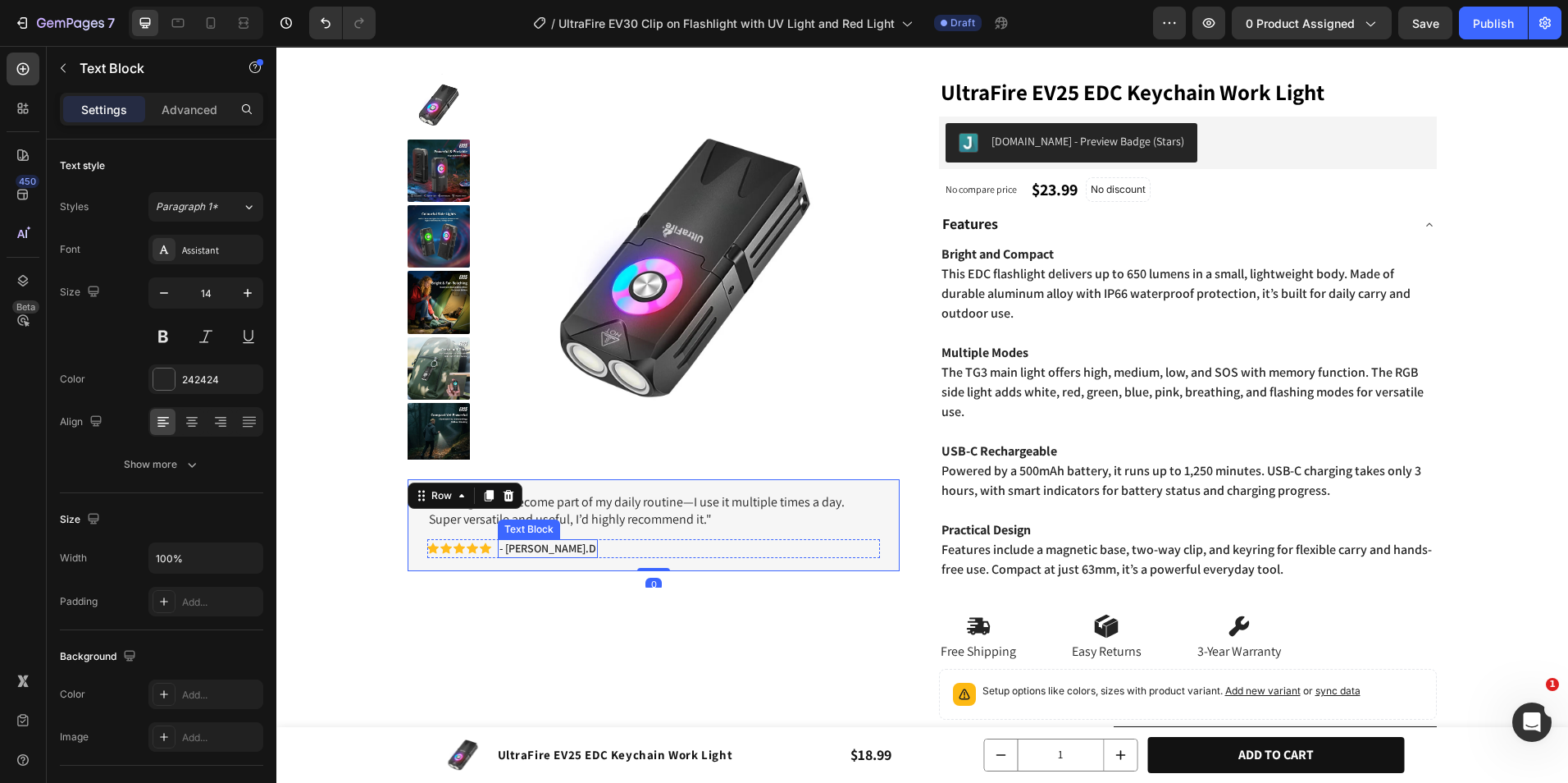
click at [540, 545] on p "- [PERSON_NAME].D" at bounding box center [547, 547] width 97 height 15
click at [510, 550] on p "- [PERSON_NAME].D" at bounding box center [547, 547] width 97 height 15
drag, startPoint x: 509, startPoint y: 550, endPoint x: 558, endPoint y: 550, distance: 49.0
click at [558, 550] on div "Icon Icon Icon Icon Icon Icon List - [PERSON_NAME].D Text Block 0 Row" at bounding box center [653, 548] width 452 height 18
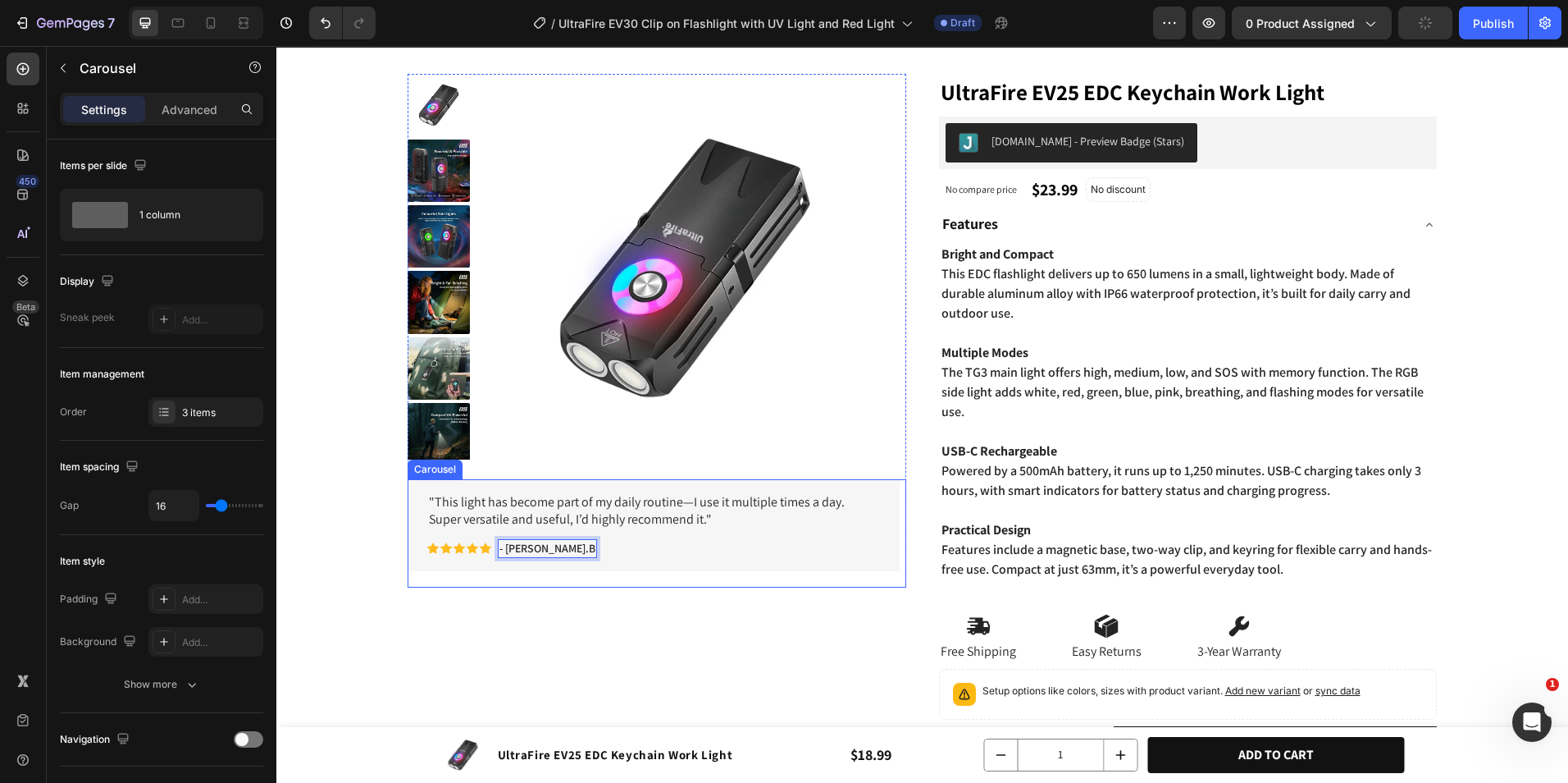
click at [577, 580] on div ""This light has become part of my daily routine—I use it multiple times a day. …" at bounding box center [654, 533] width 492 height 109
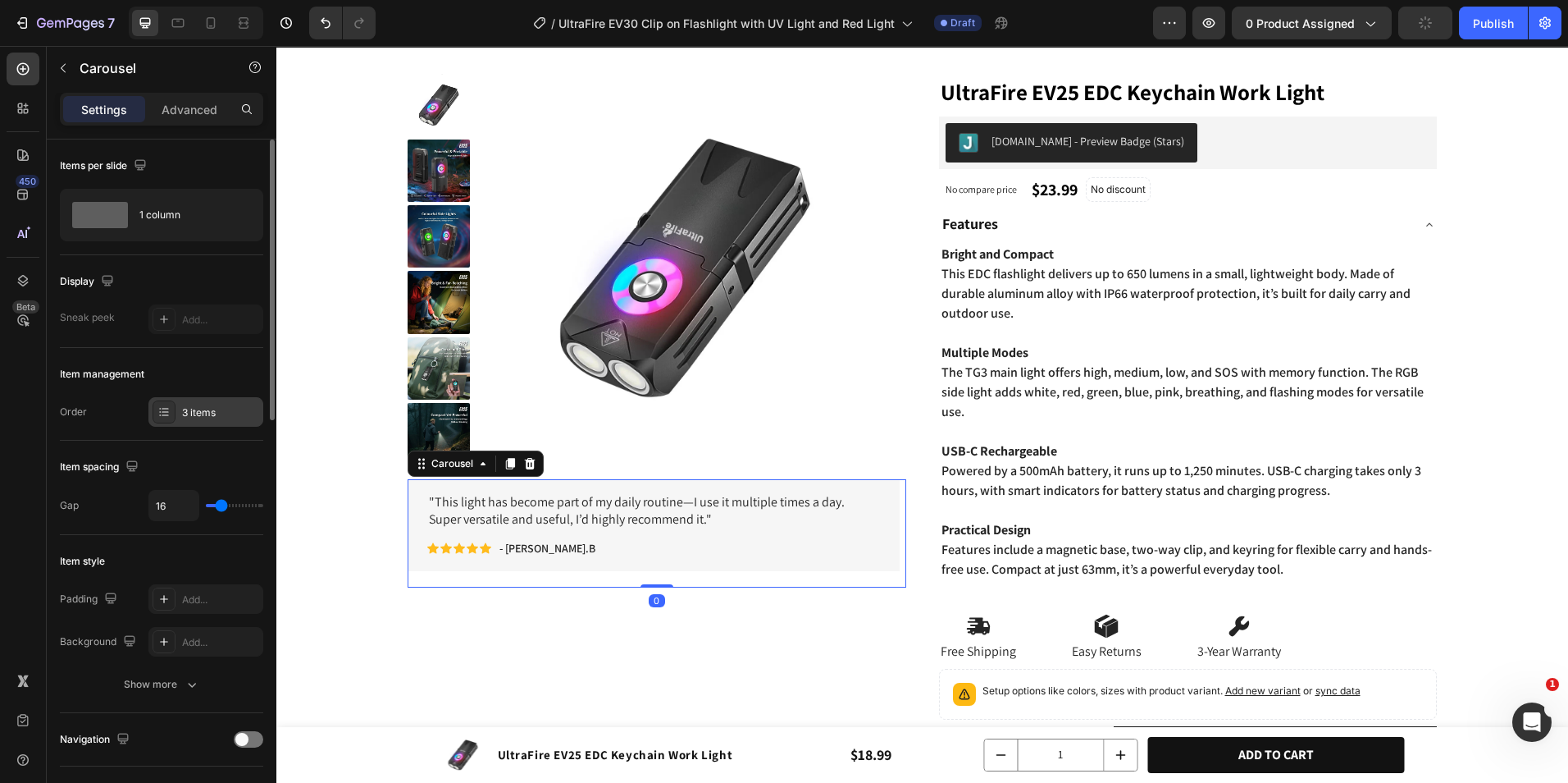
click at [197, 410] on div "3 items" at bounding box center [220, 413] width 77 height 15
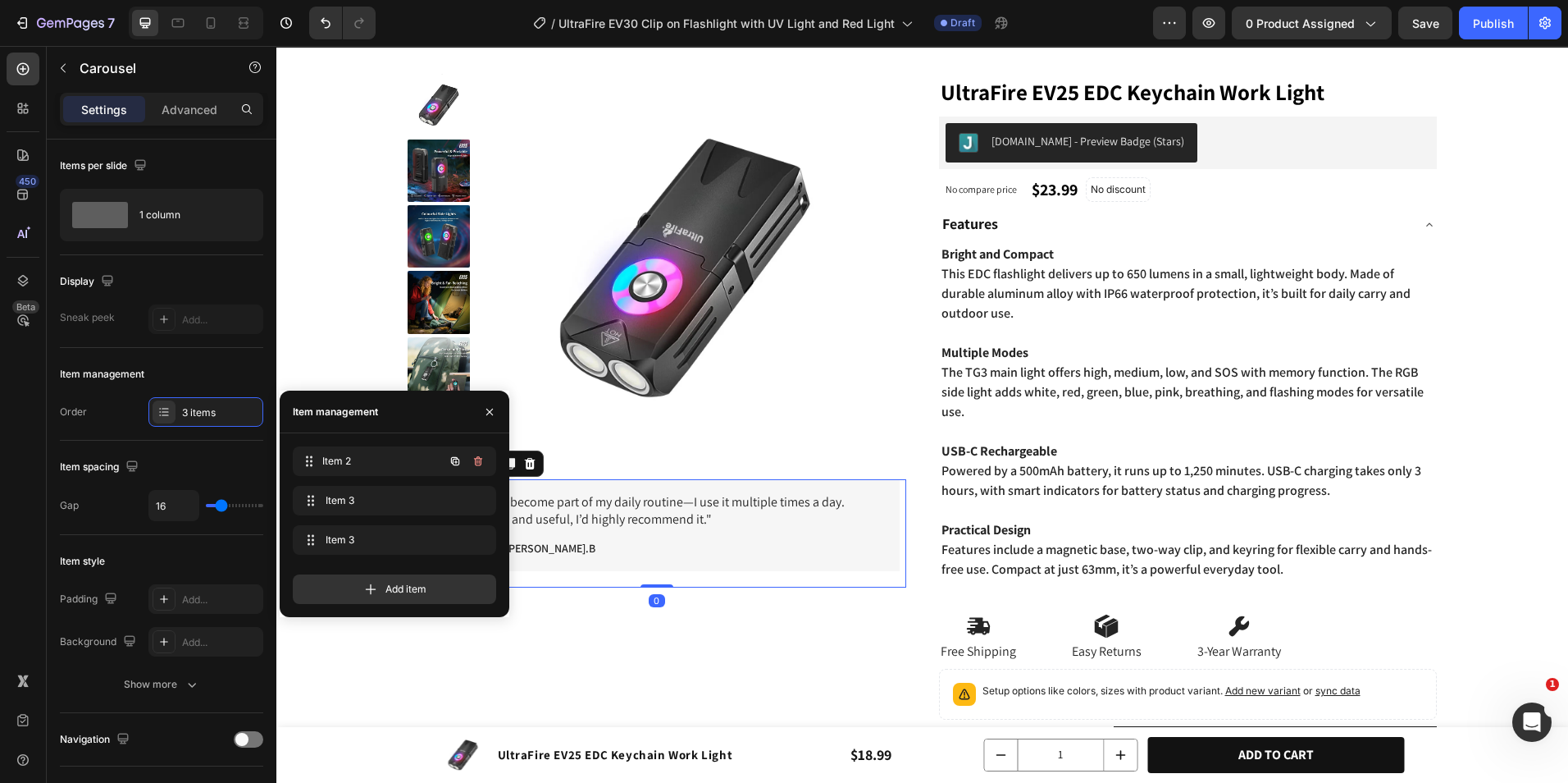
click at [329, 462] on span "Item 2" at bounding box center [383, 460] width 121 height 15
click at [709, 563] on div ""I use this light several times a day, every day. It’s incredibly handy and wor…" at bounding box center [654, 525] width 492 height 92
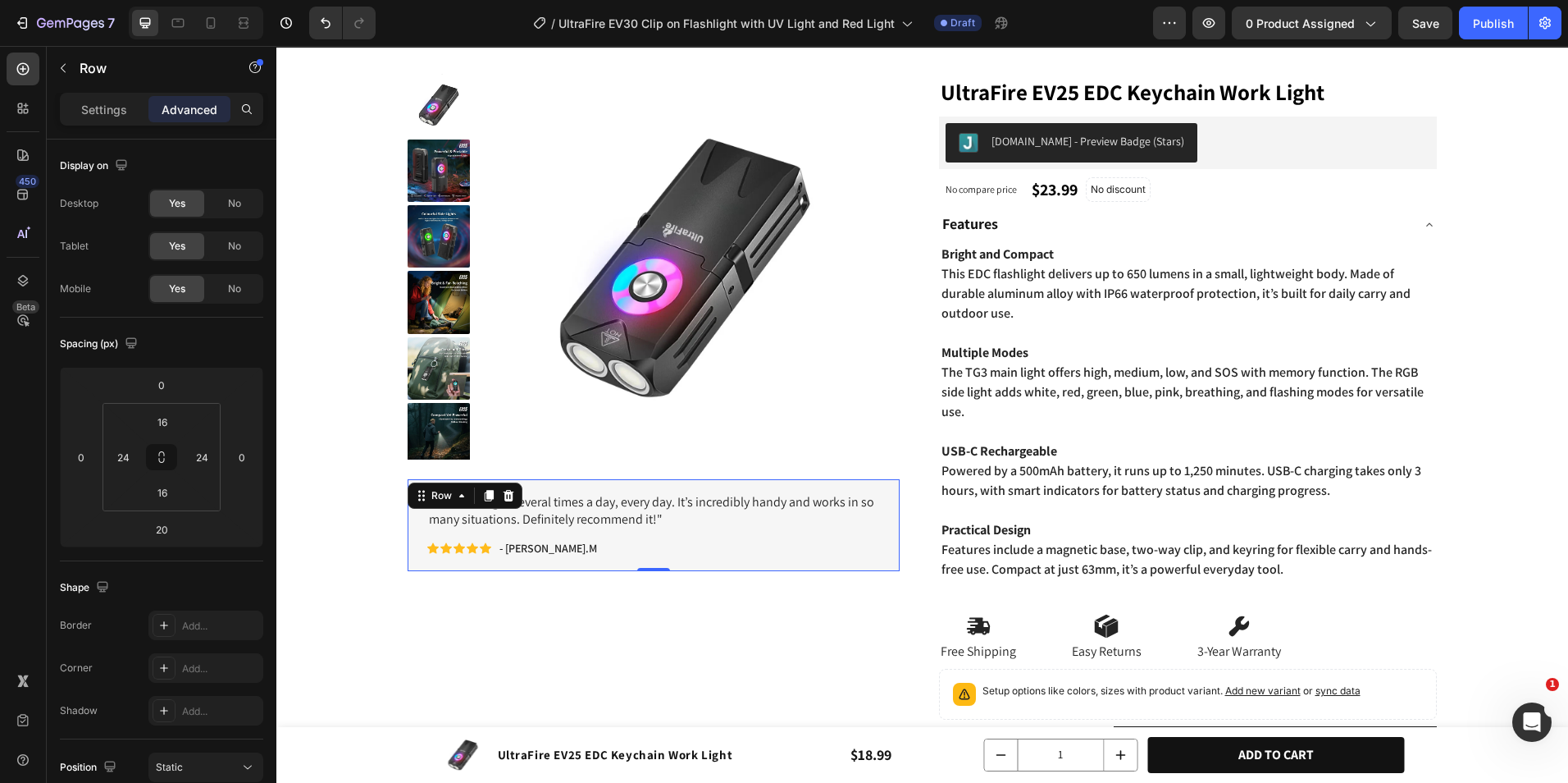
drag, startPoint x: 648, startPoint y: 584, endPoint x: 735, endPoint y: 556, distance: 91.4
click at [662, 512] on div ""I use this light several times a day, every day. It’s incredibly handy and wor…" at bounding box center [654, 525] width 492 height 92
type input "0"
click at [853, 624] on div "Product Images "I use this light several times a day, every day. It’s incredibl…" at bounding box center [657, 471] width 499 height 795
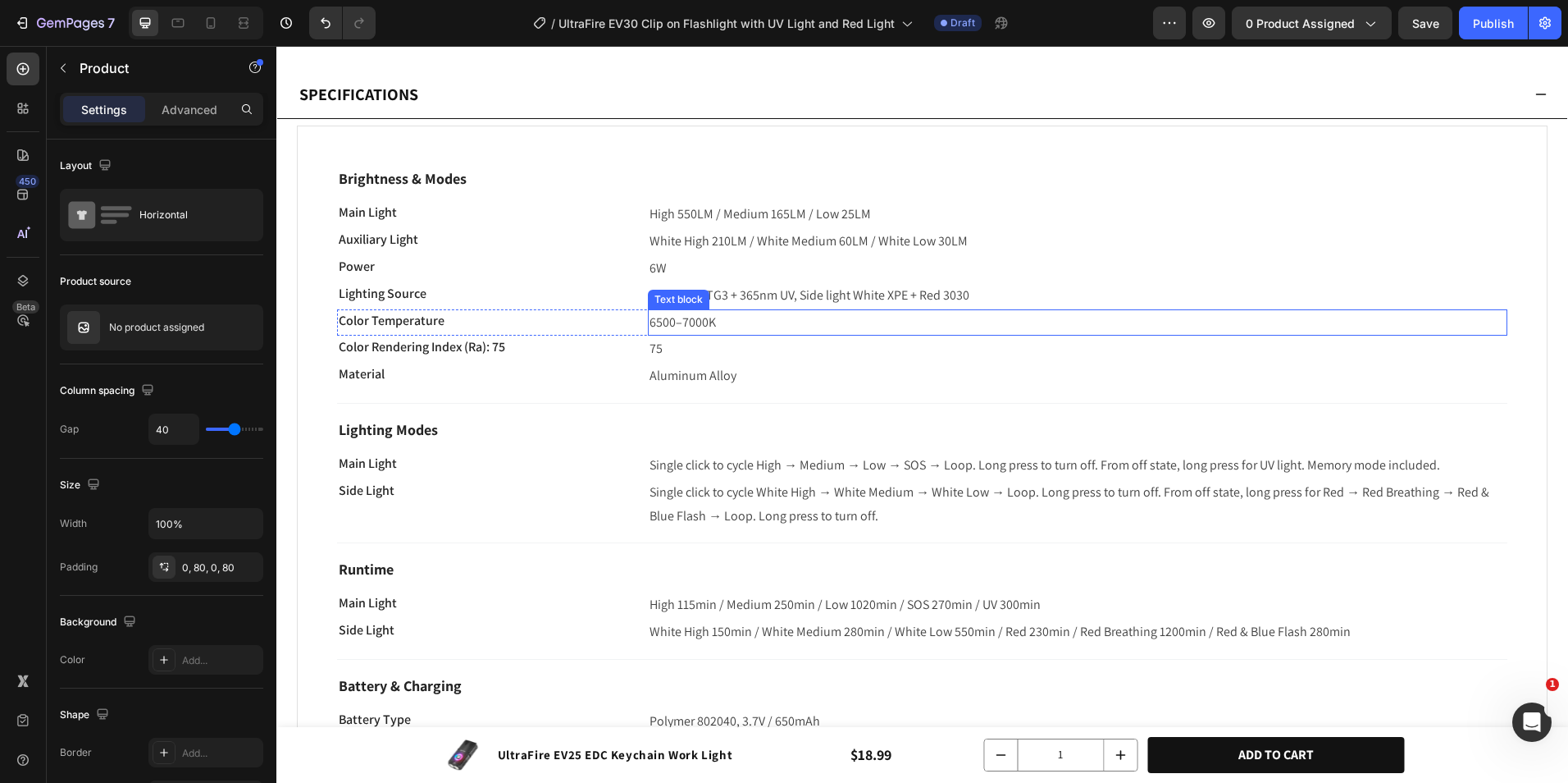
scroll to position [985, 0]
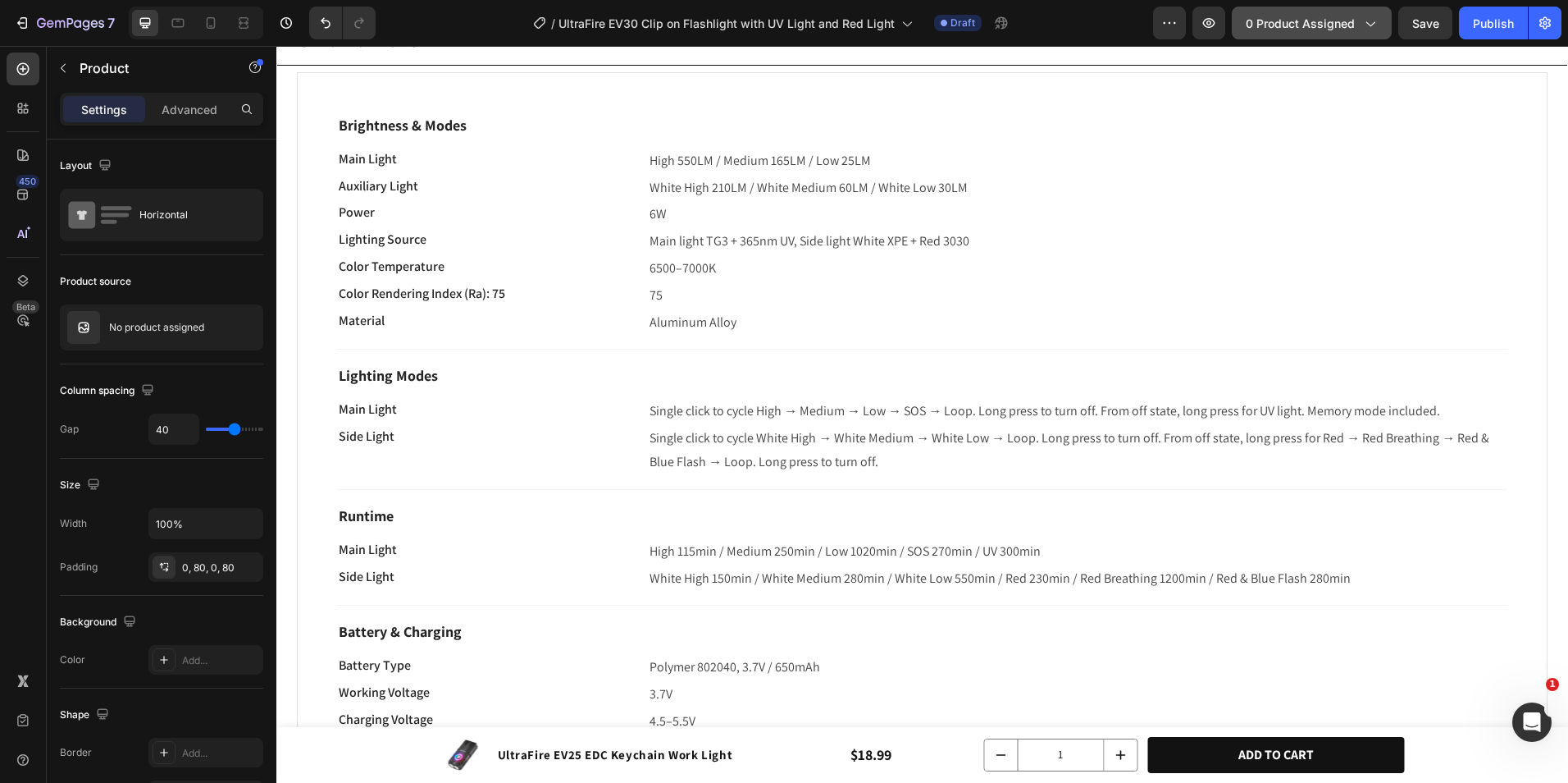
click at [1255, 23] on span "0 product assigned" at bounding box center [1300, 23] width 109 height 18
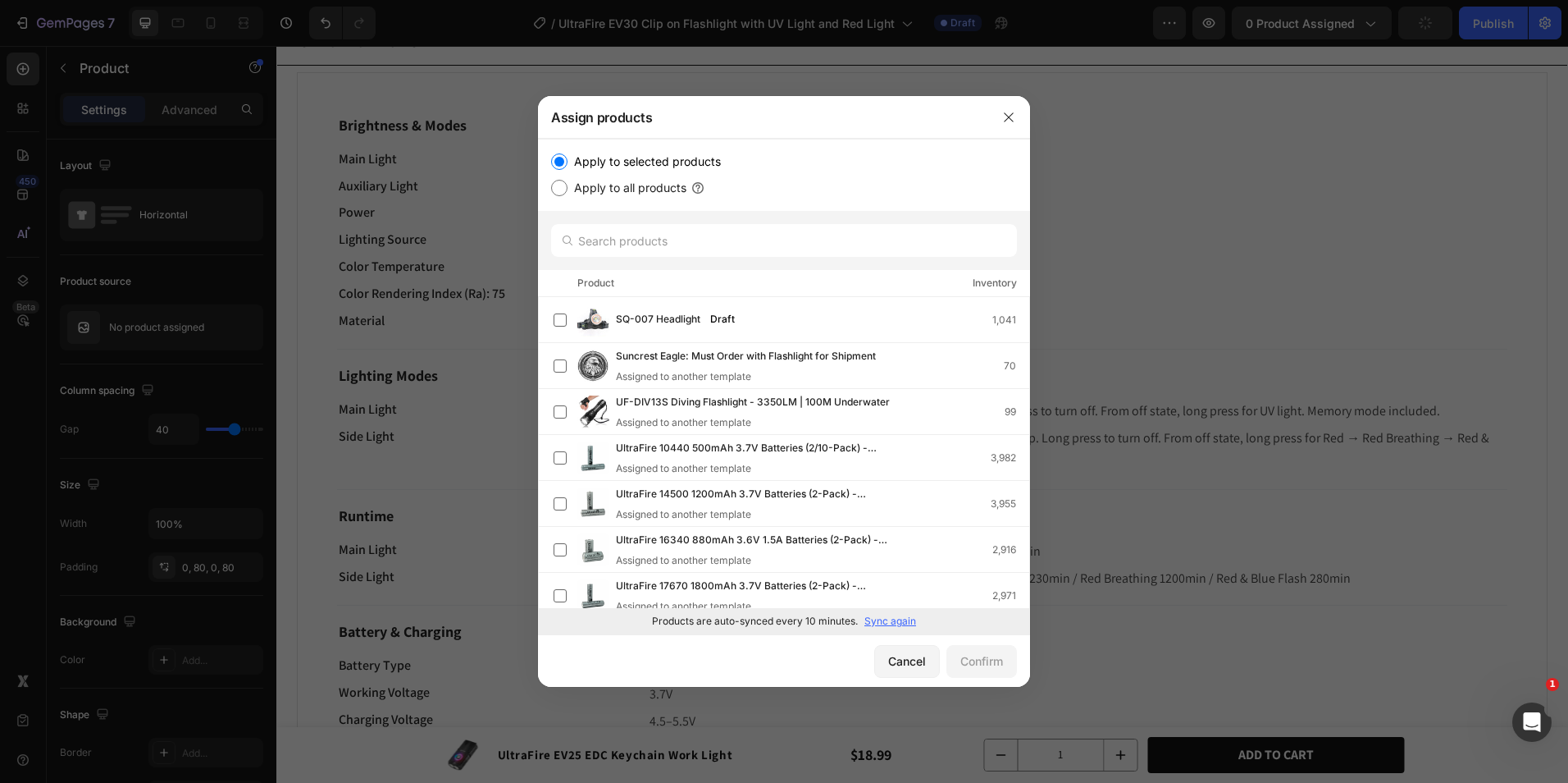
click at [705, 268] on div at bounding box center [784, 240] width 492 height 59
click at [705, 246] on input "text" at bounding box center [784, 240] width 466 height 33
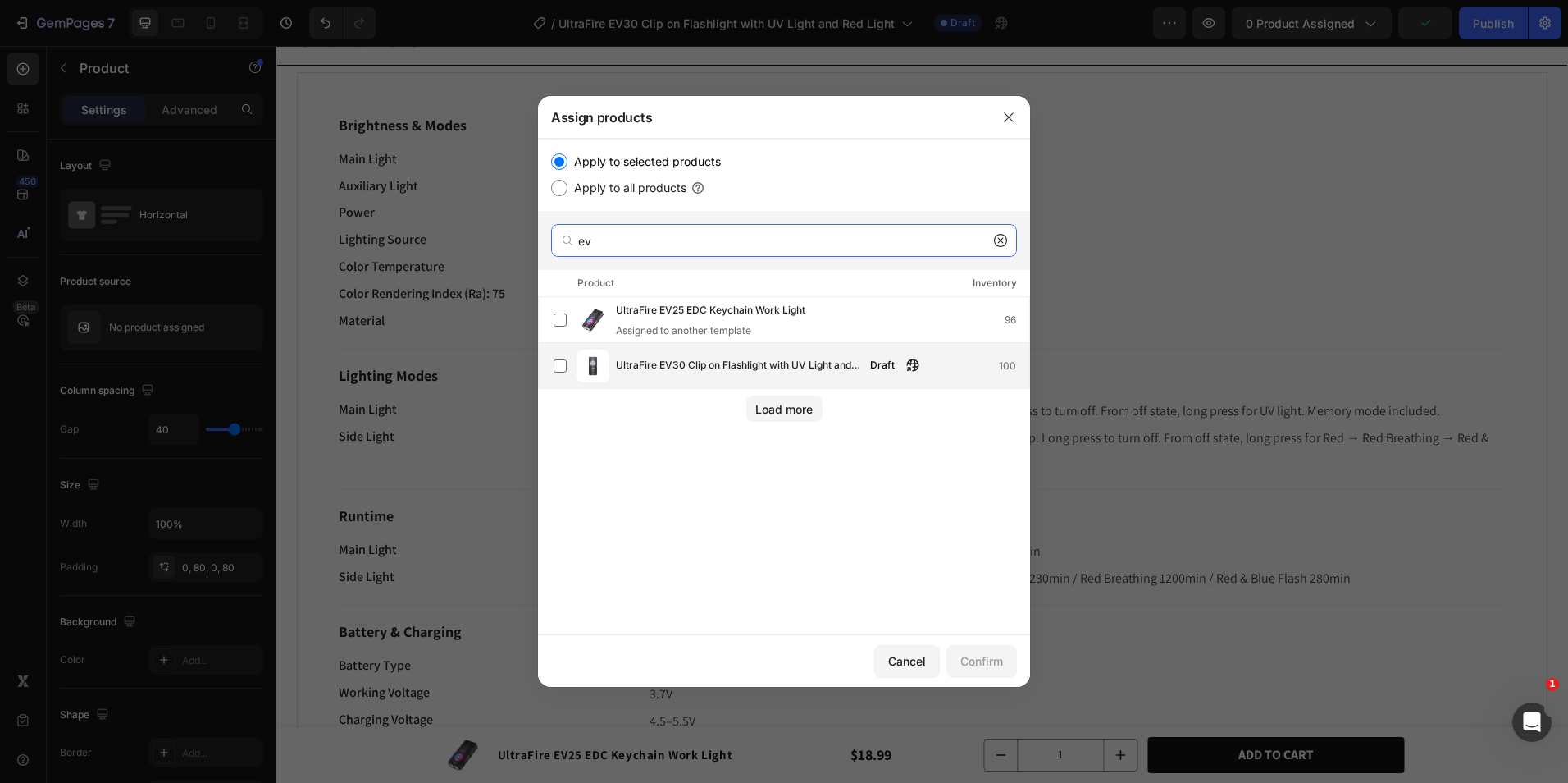
type input "ev"
click at [729, 344] on div "UltraFire EV30 Clip on Flashlight with UV Light and Red Light Draft 100" at bounding box center [784, 366] width 492 height 46
click at [989, 654] on div "Confirm" at bounding box center [982, 662] width 43 height 18
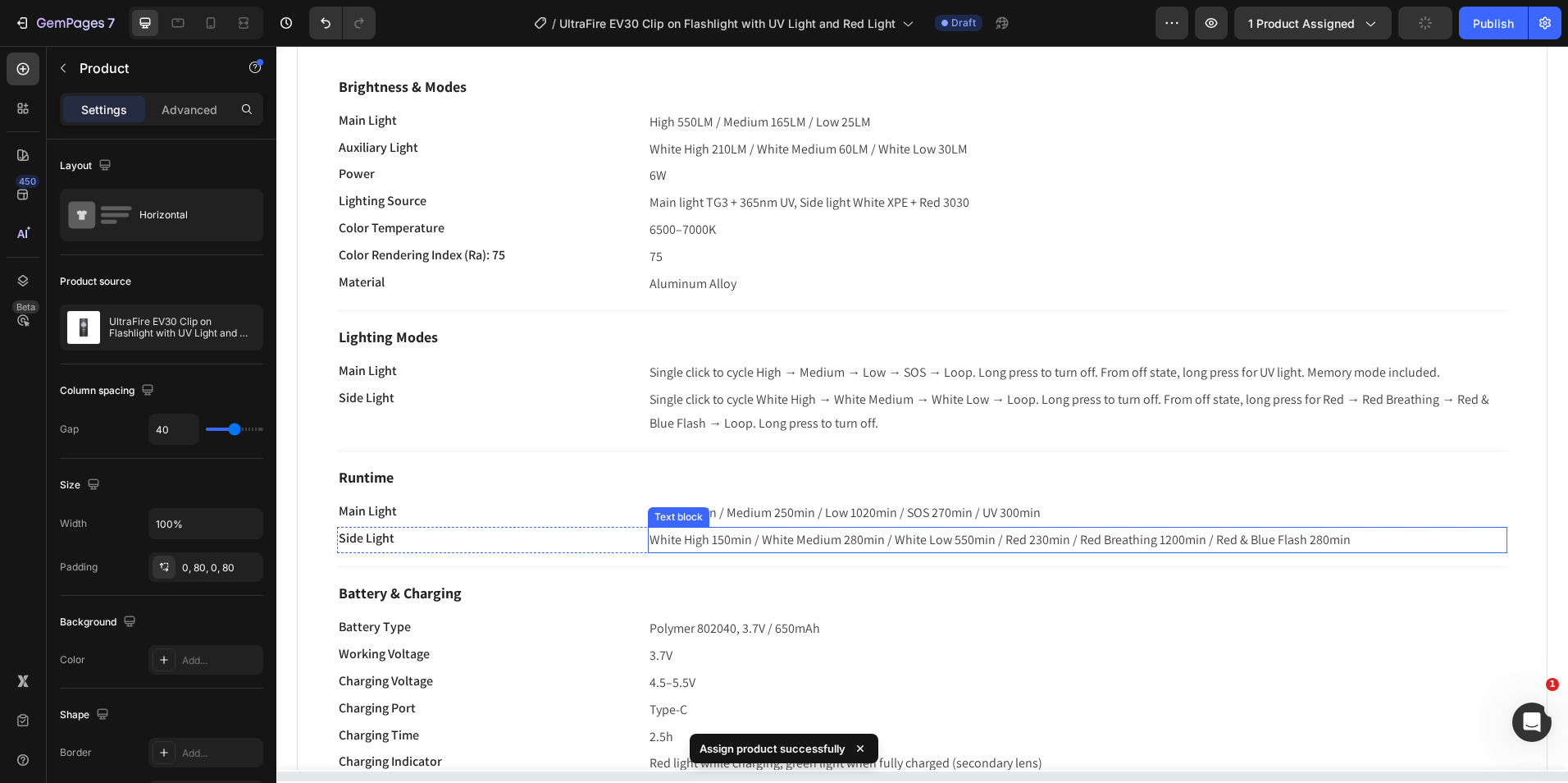
scroll to position [0, 0]
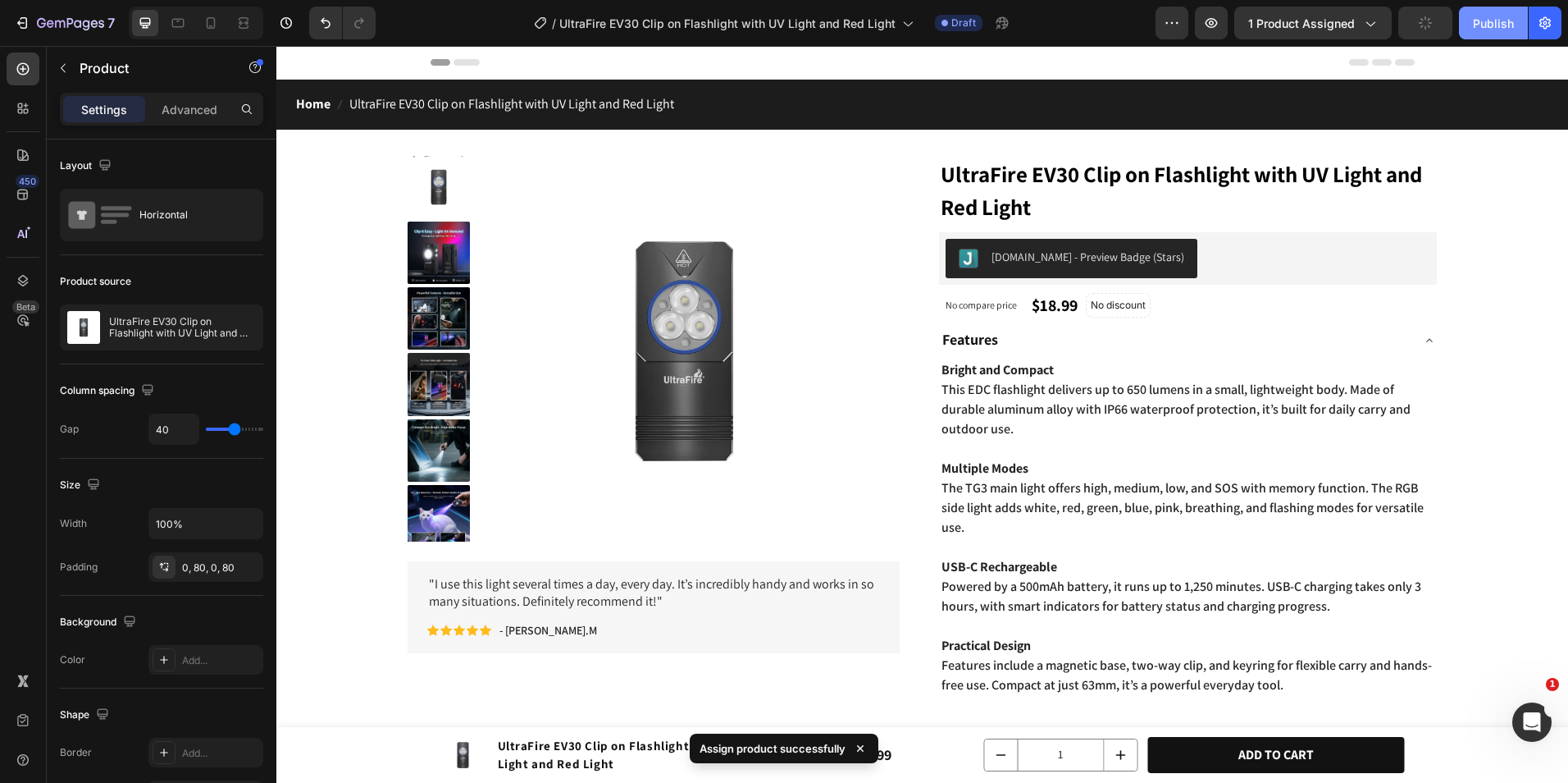
click at [1497, 33] on button "Publish" at bounding box center [1494, 23] width 69 height 33
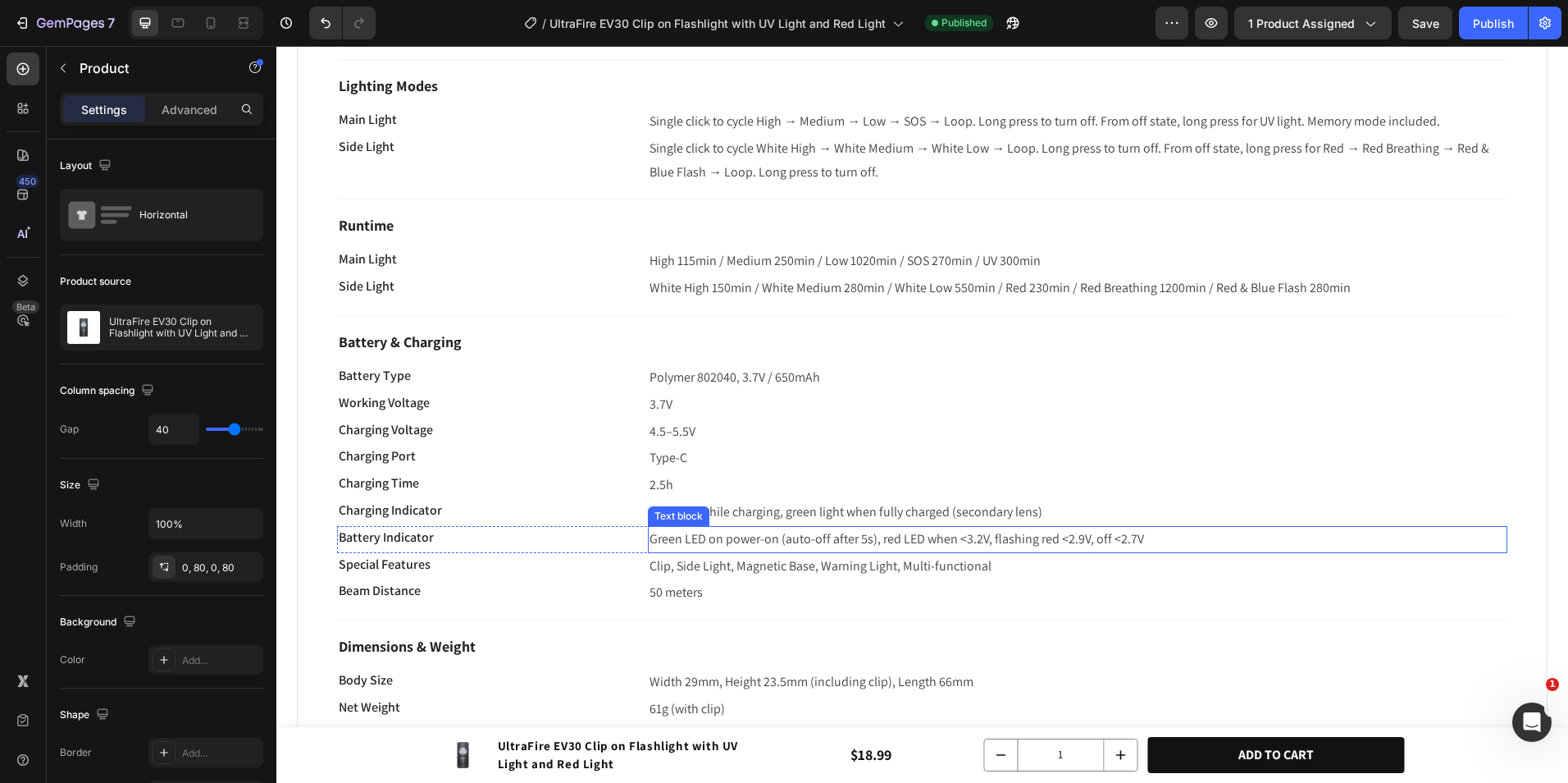
scroll to position [1559, 0]
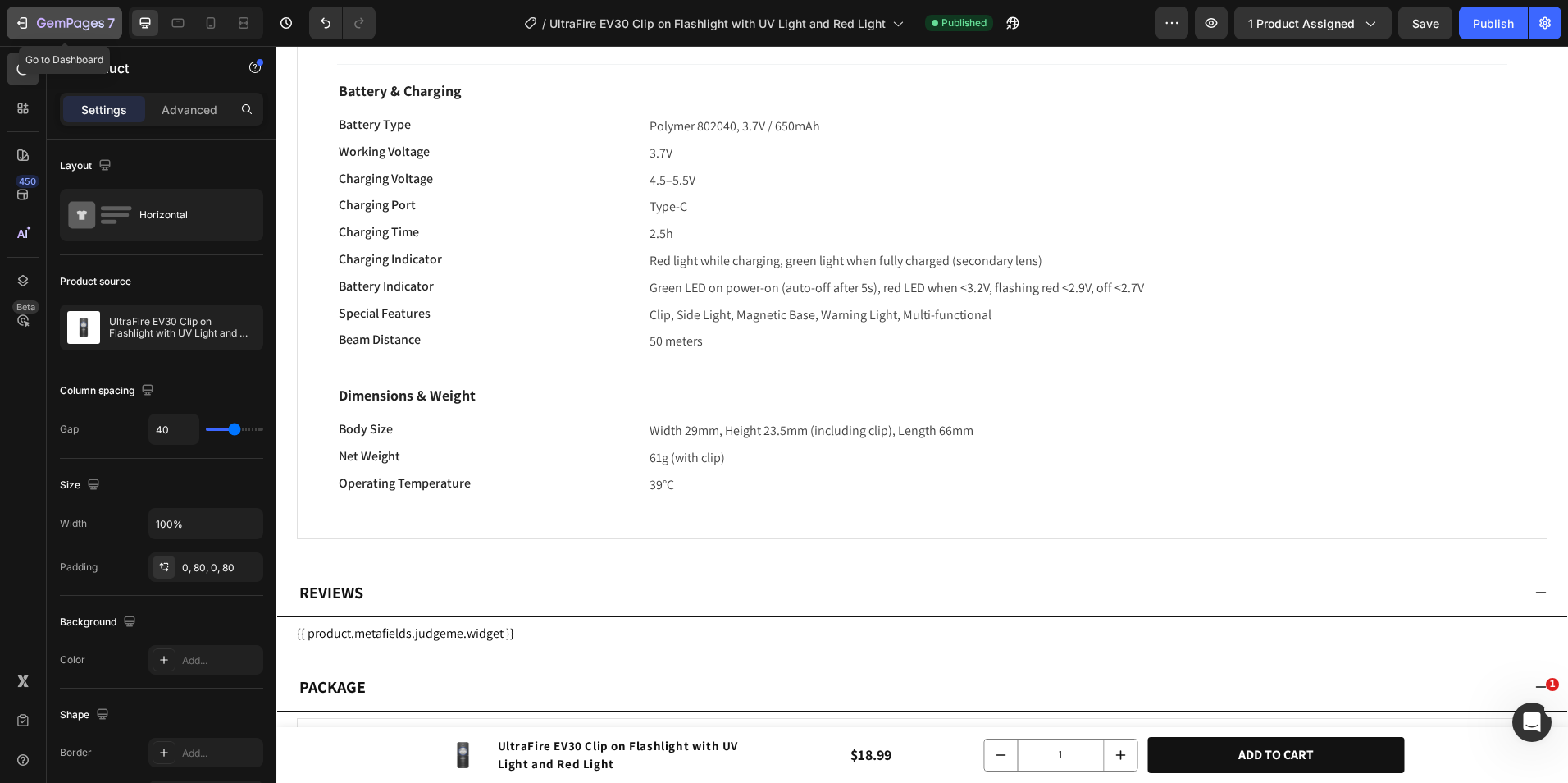
click at [82, 15] on div "7" at bounding box center [76, 22] width 78 height 20
